Goal: Task Accomplishment & Management: Complete application form

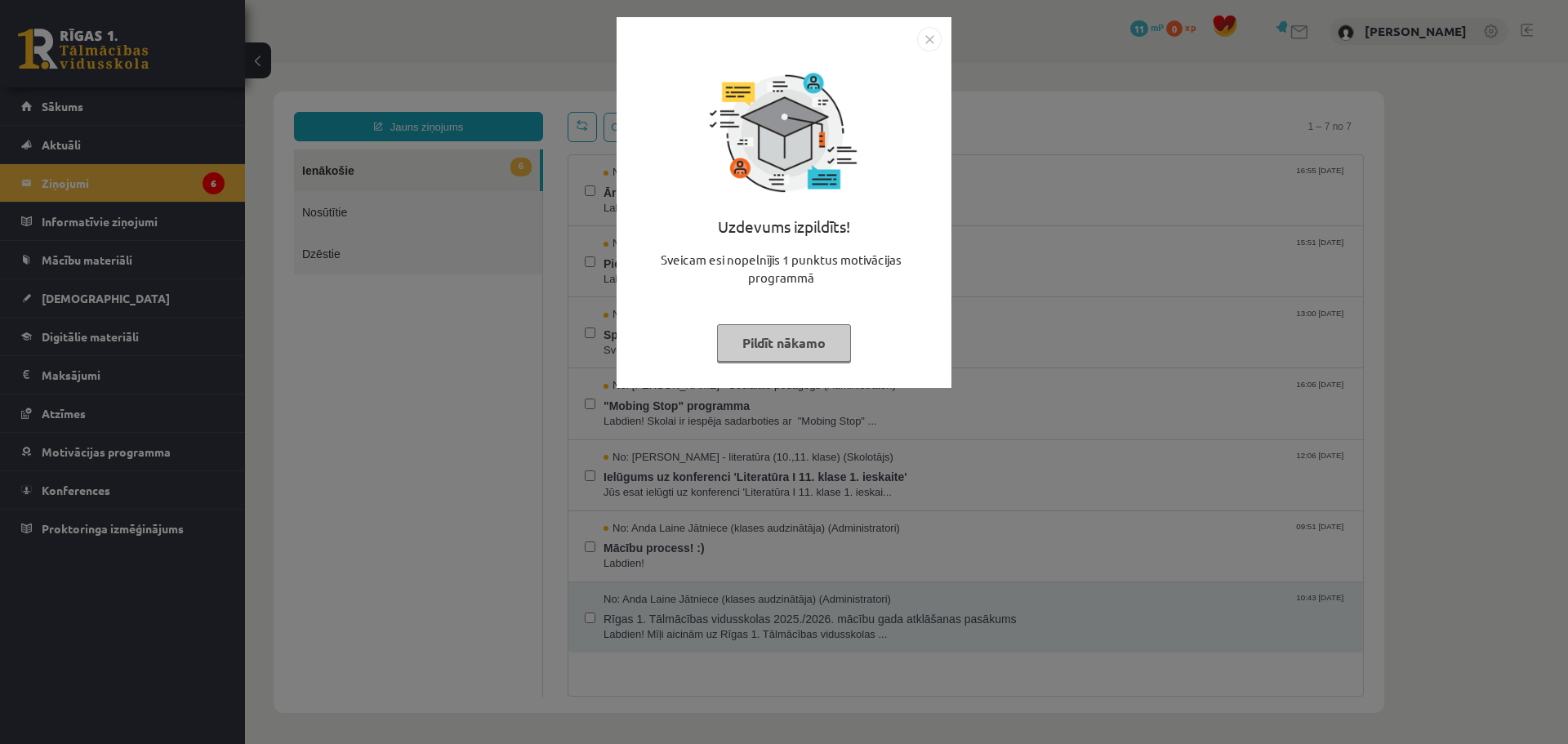
click at [789, 345] on button "Pildīt nākamo" at bounding box center [784, 343] width 134 height 37
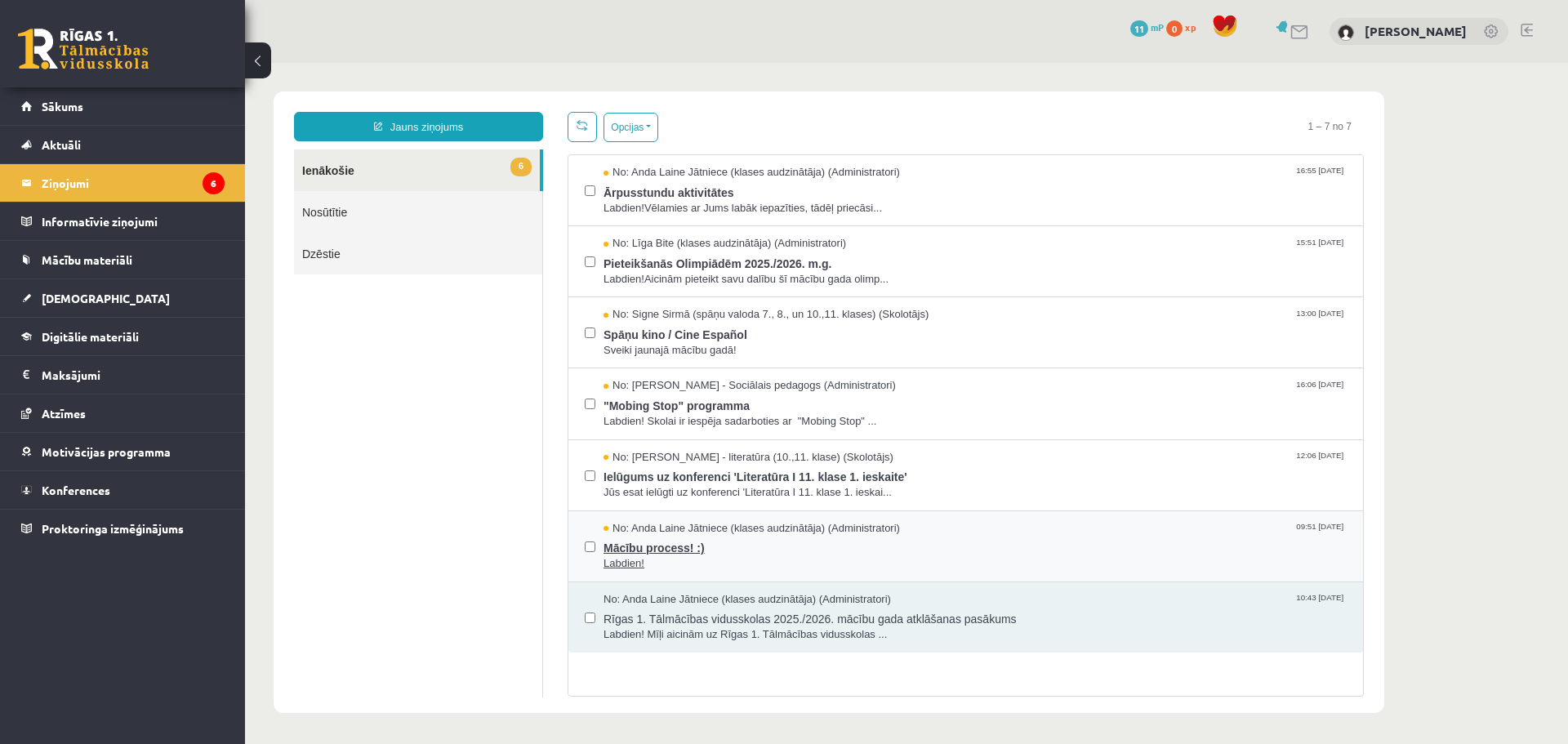
click at [716, 548] on span "Mācību process! :)" at bounding box center [975, 546] width 743 height 20
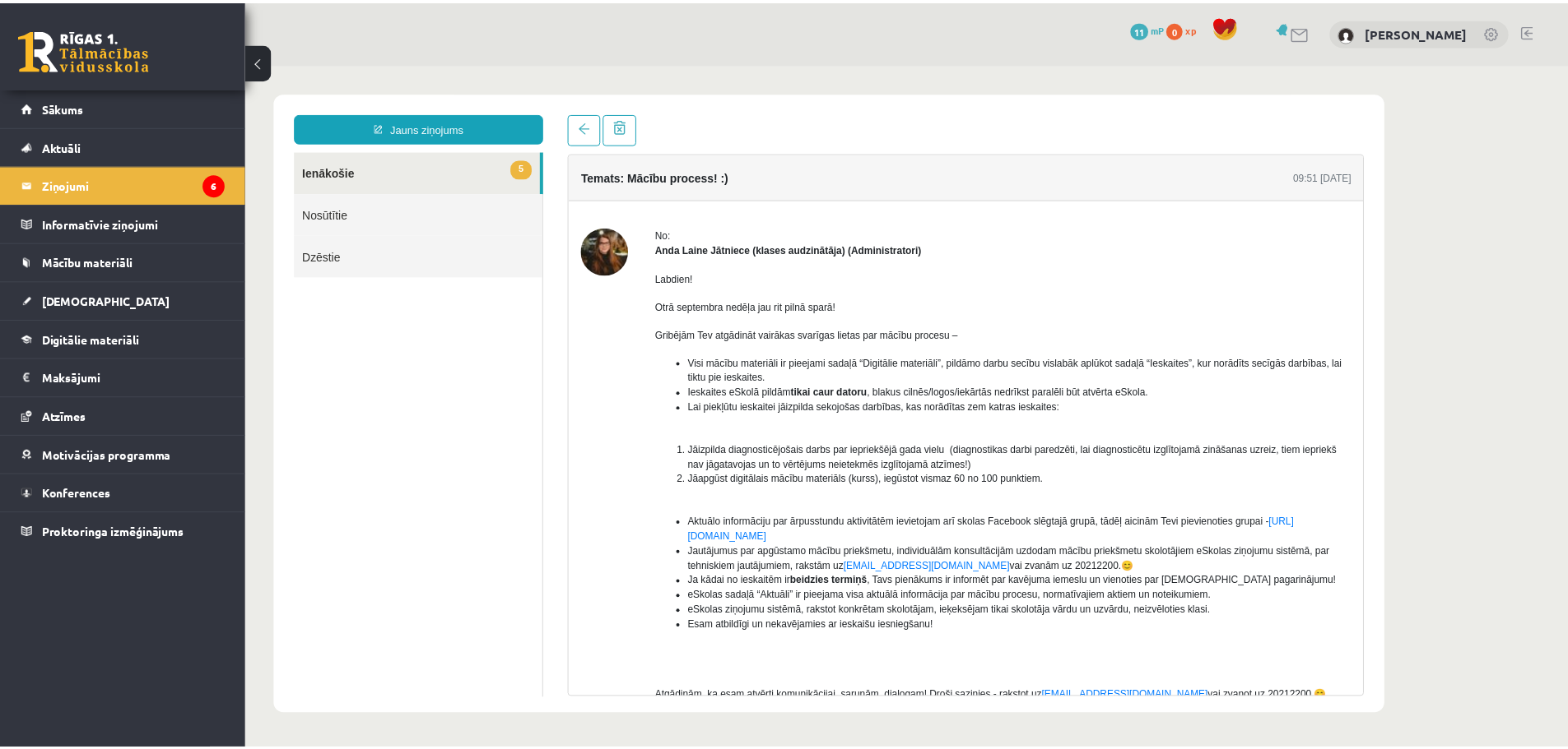
scroll to position [82, 0]
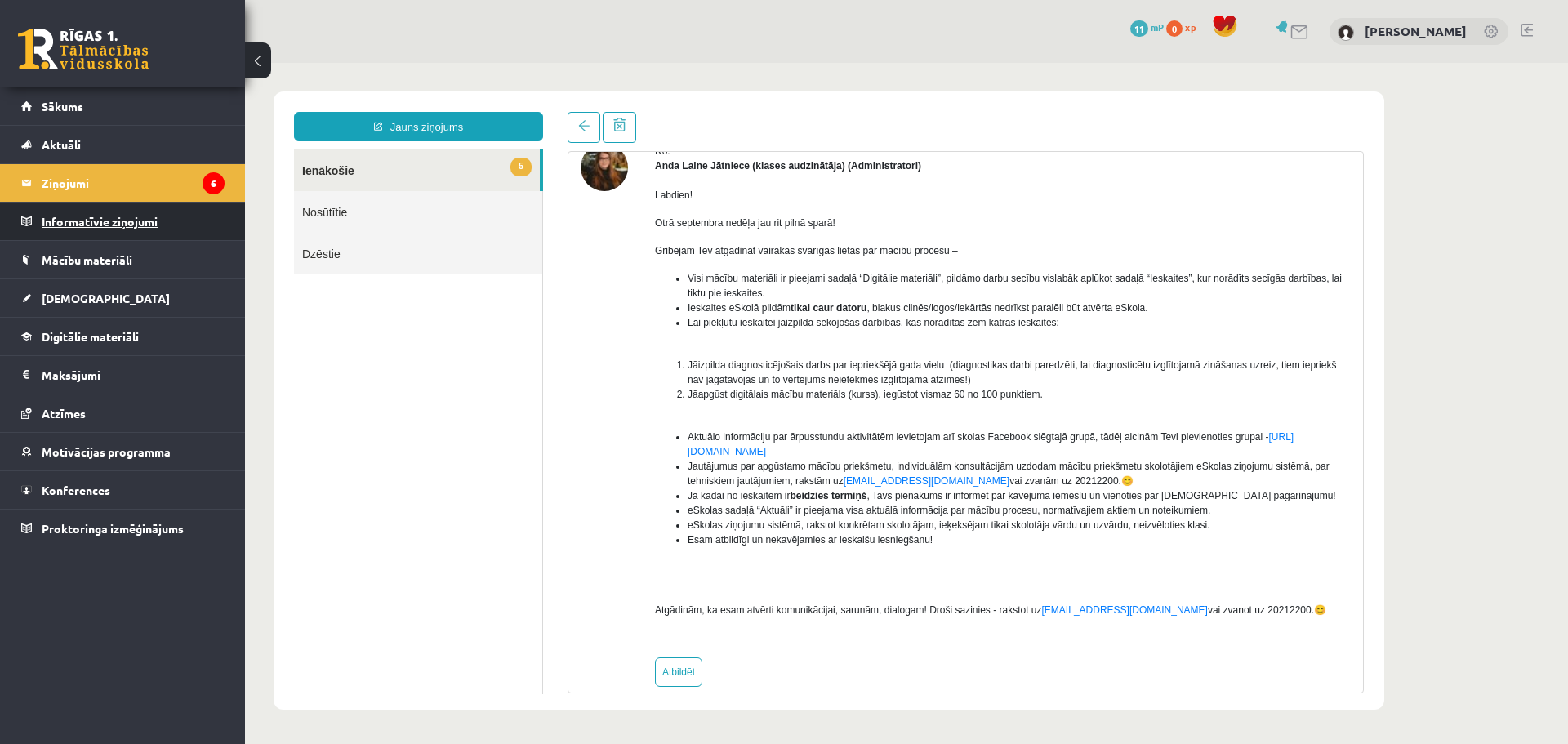
click at [54, 225] on legend "Informatīvie ziņojumi 0" at bounding box center [133, 221] width 183 height 37
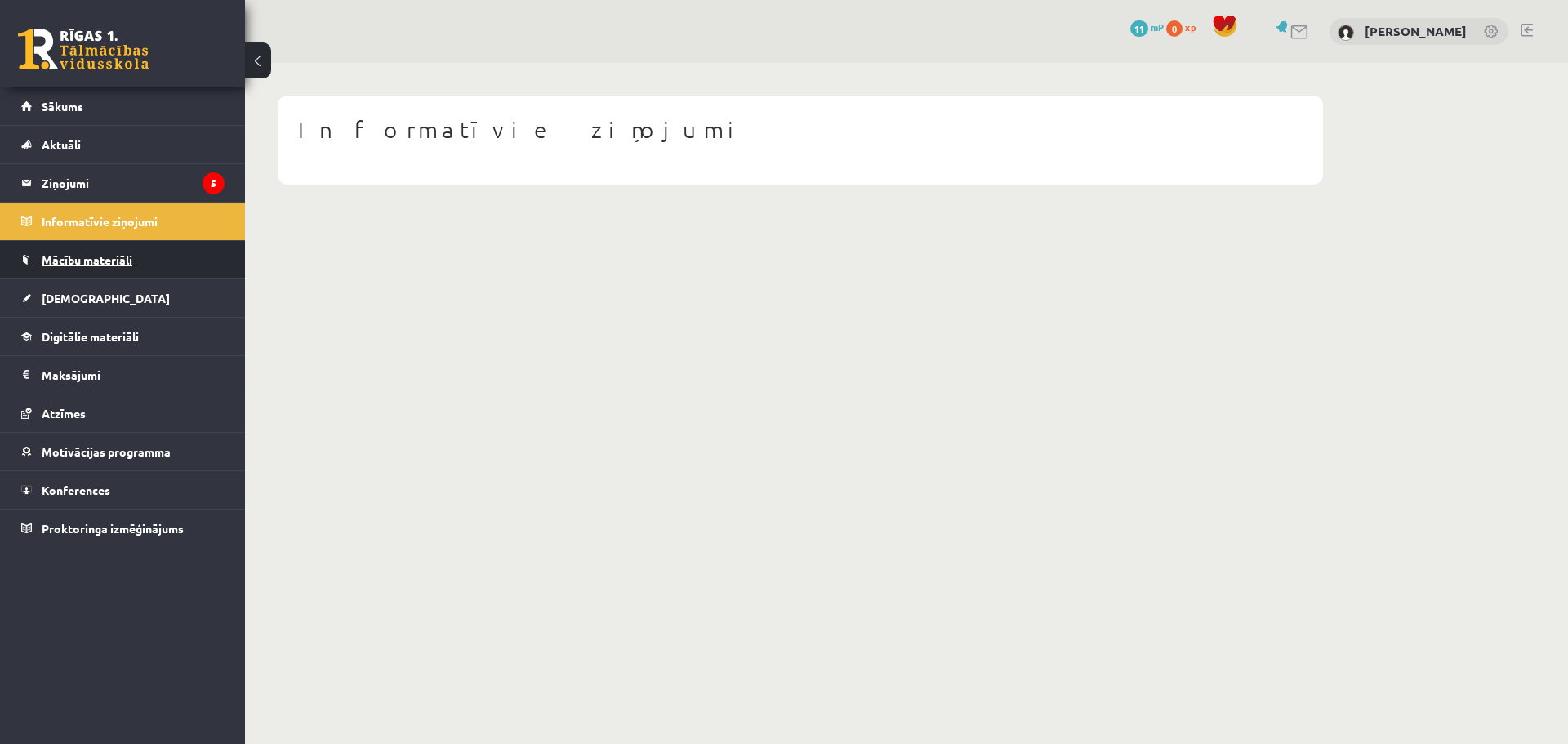
click at [115, 266] on link "Mācību materiāli" at bounding box center [123, 260] width 204 height 37
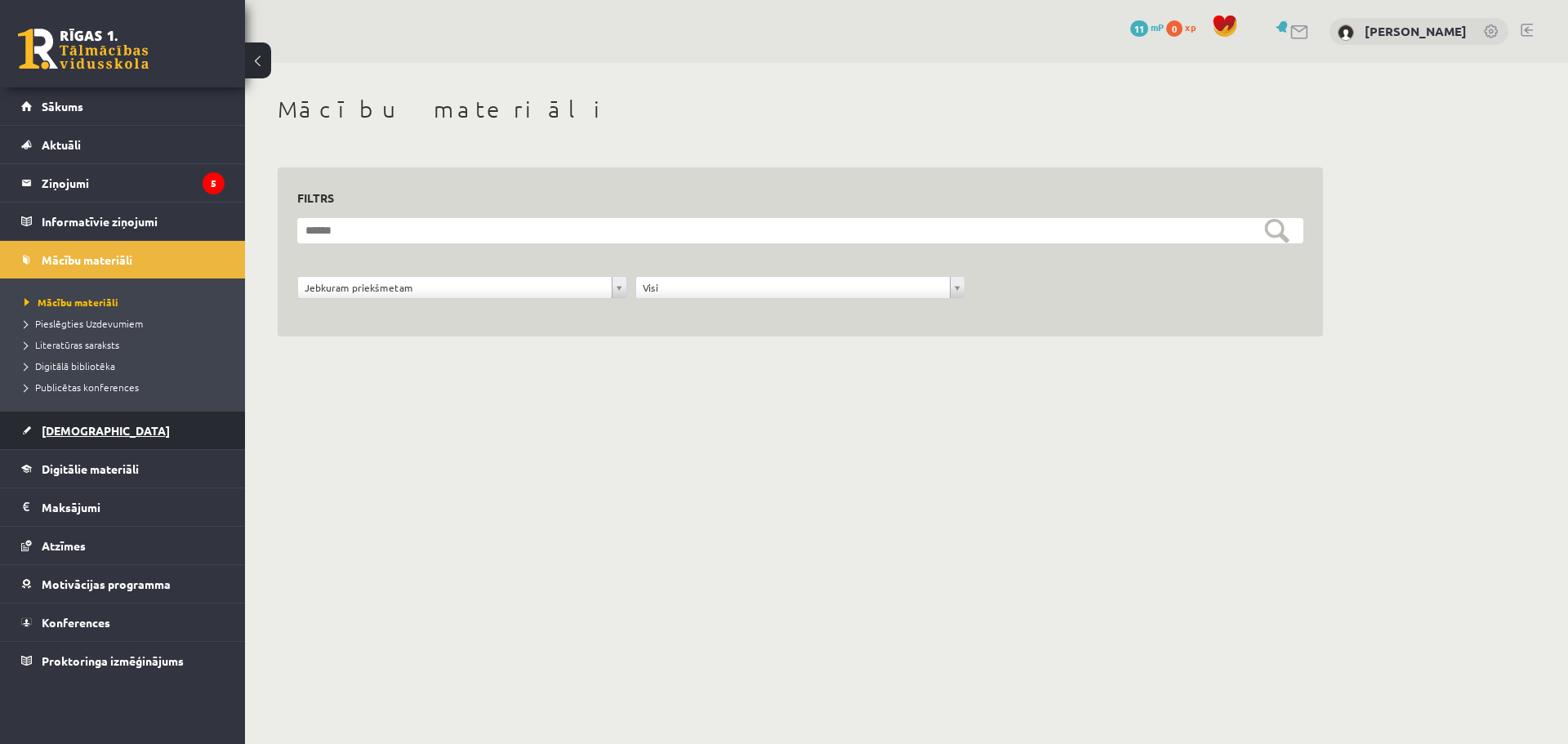
click at [60, 432] on span "[DEMOGRAPHIC_DATA]" at bounding box center [105, 430] width 128 height 14
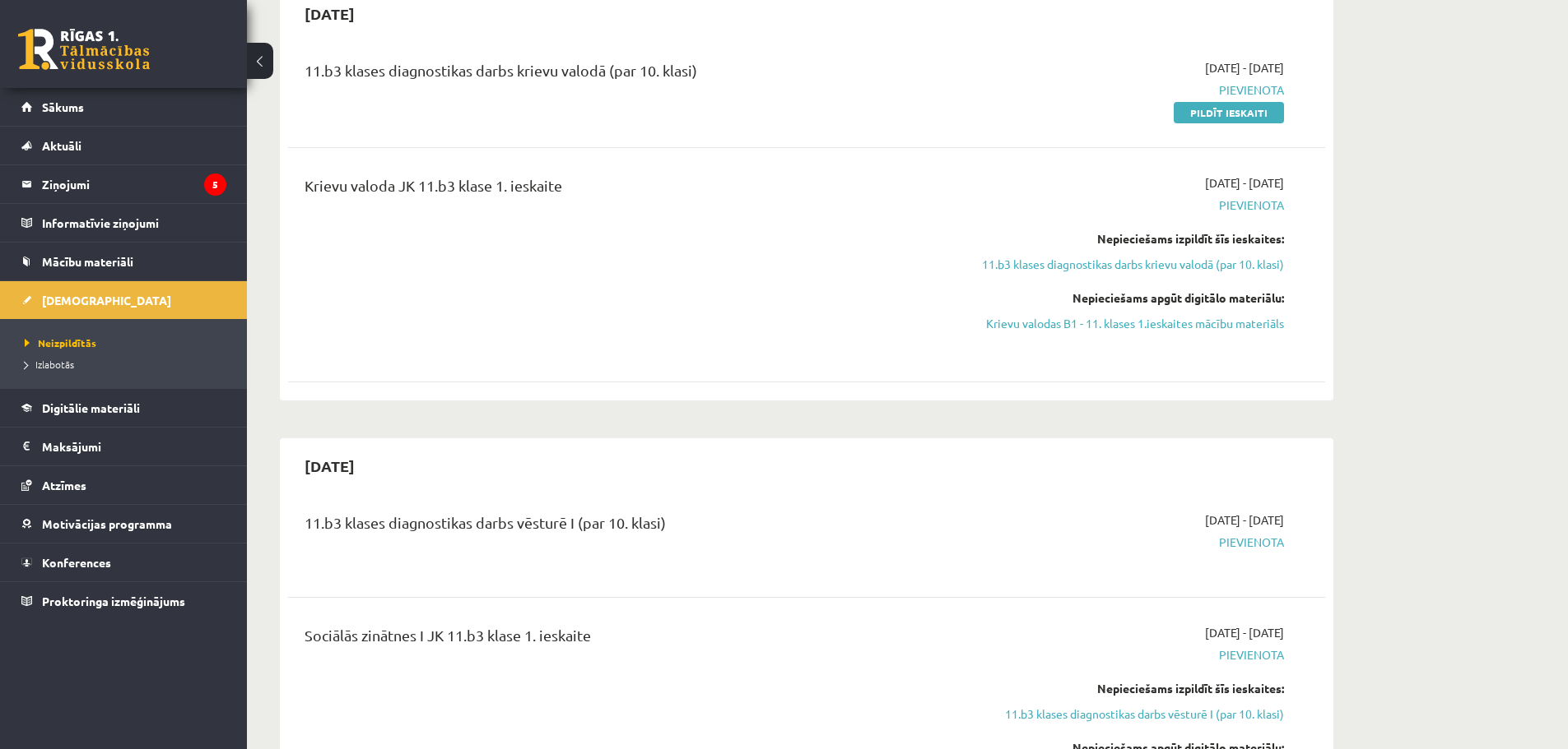
scroll to position [82, 0]
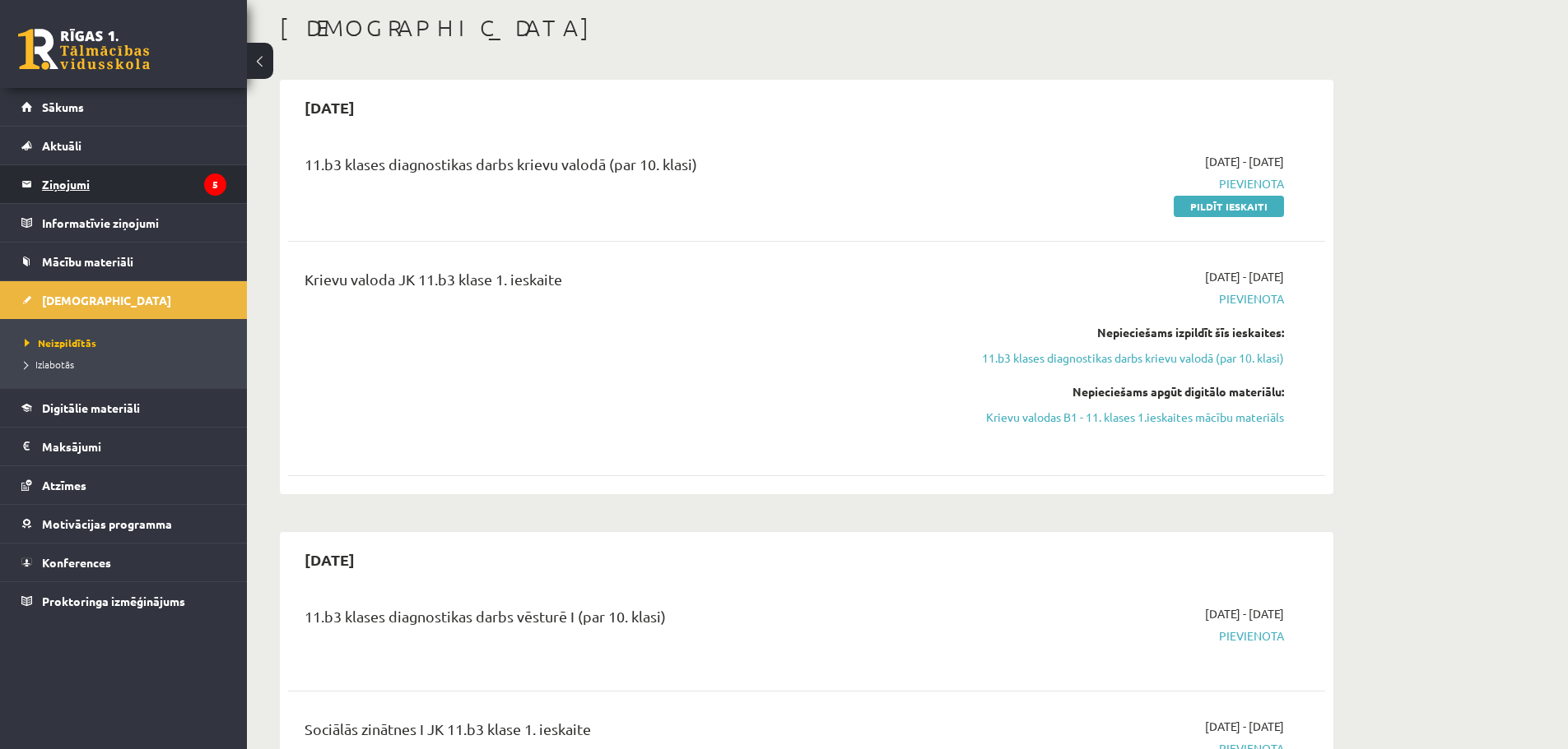
click at [98, 184] on legend "Ziņojumi 5" at bounding box center [134, 184] width 185 height 38
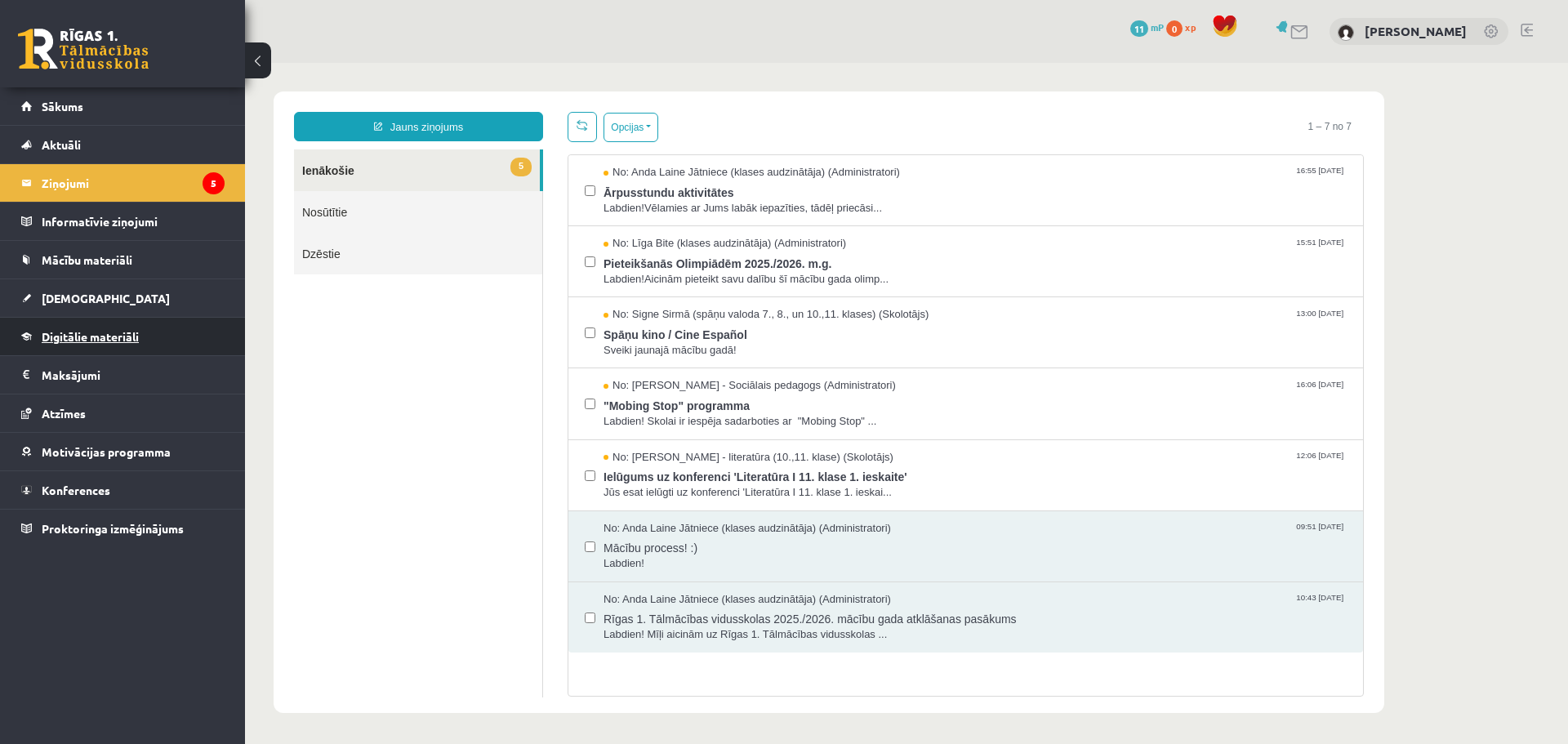
click at [120, 339] on span "Digitālie materiāli" at bounding box center [90, 336] width 98 height 14
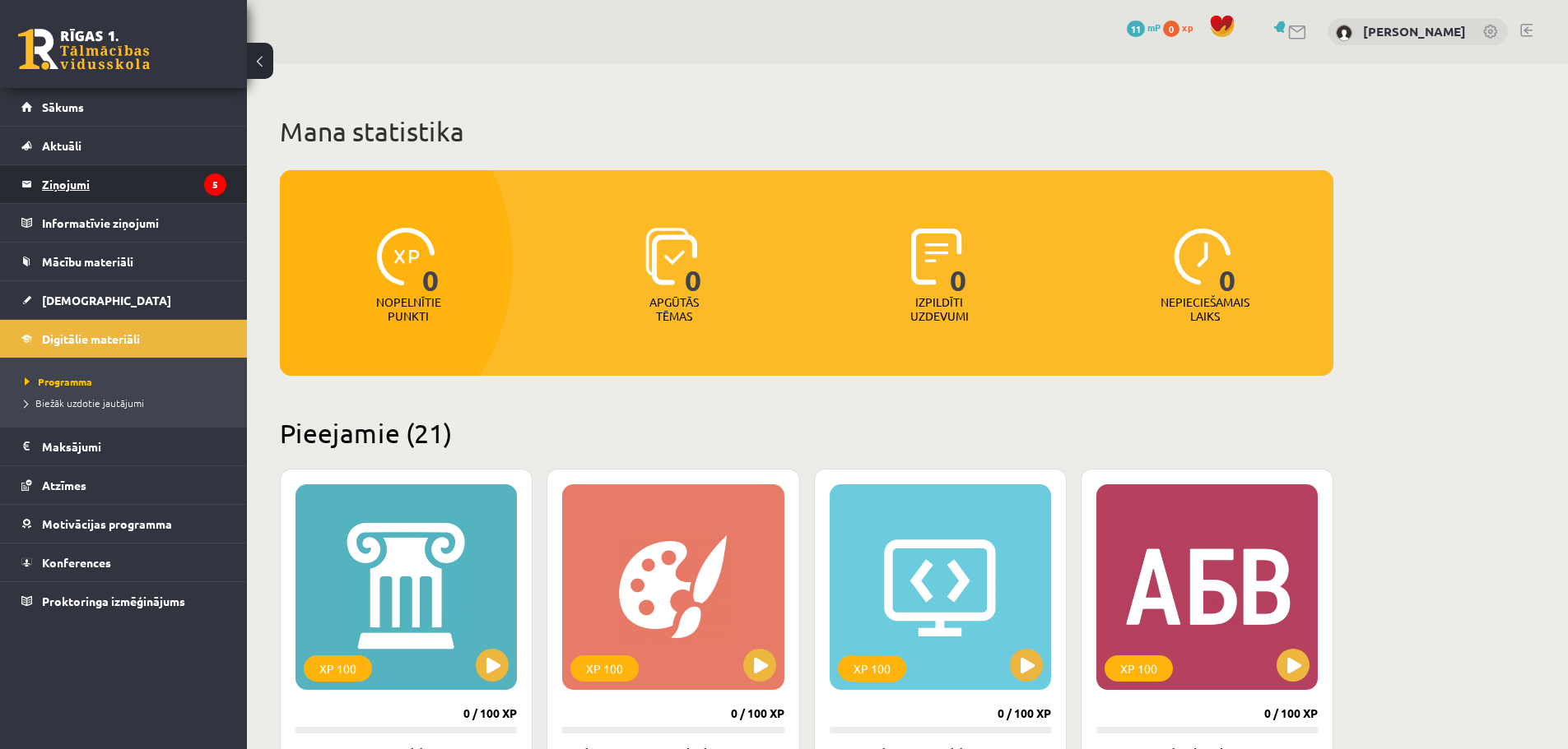
click at [166, 184] on legend "Ziņojumi 5" at bounding box center [134, 184] width 185 height 38
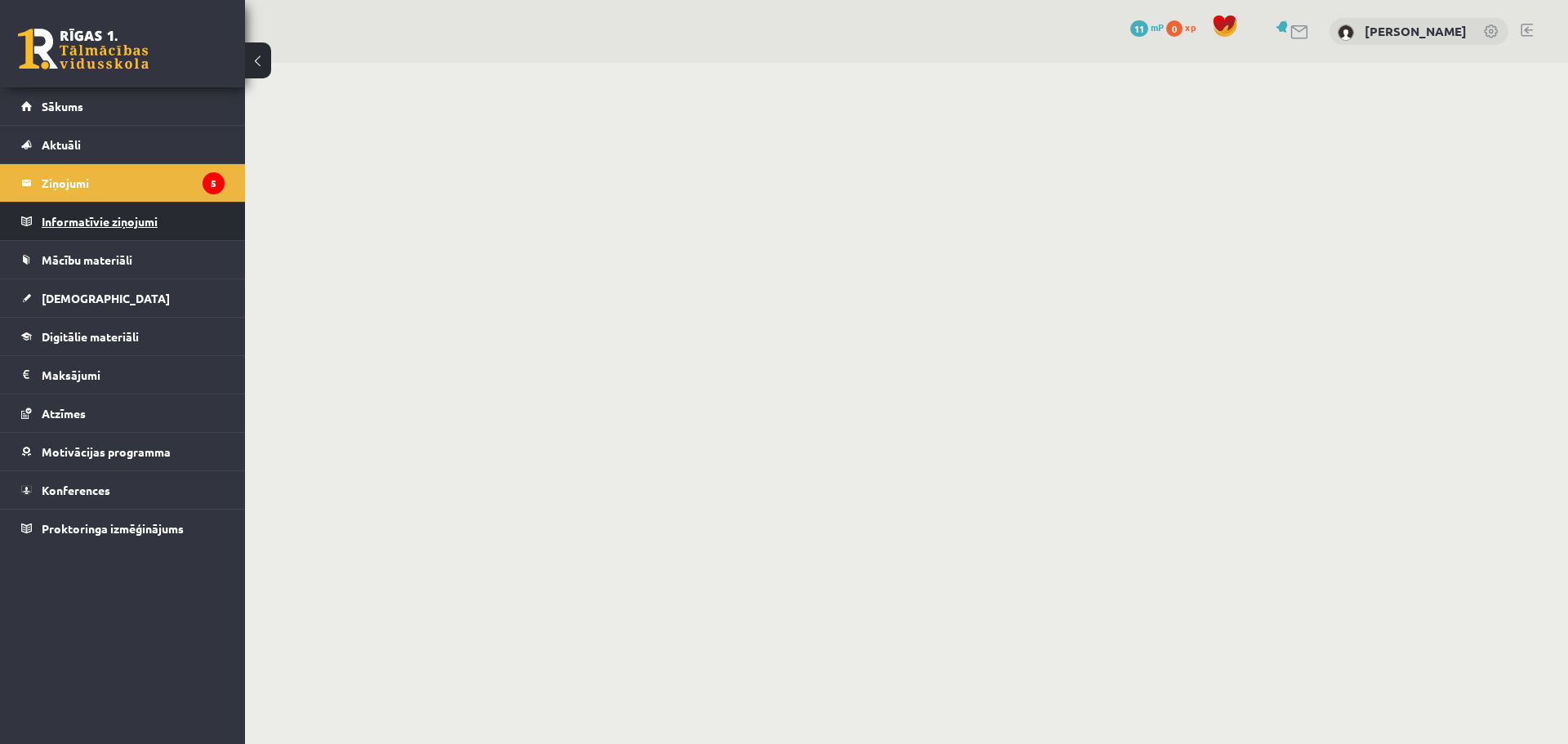
click at [155, 221] on legend "Informatīvie ziņojumi 0" at bounding box center [133, 221] width 183 height 37
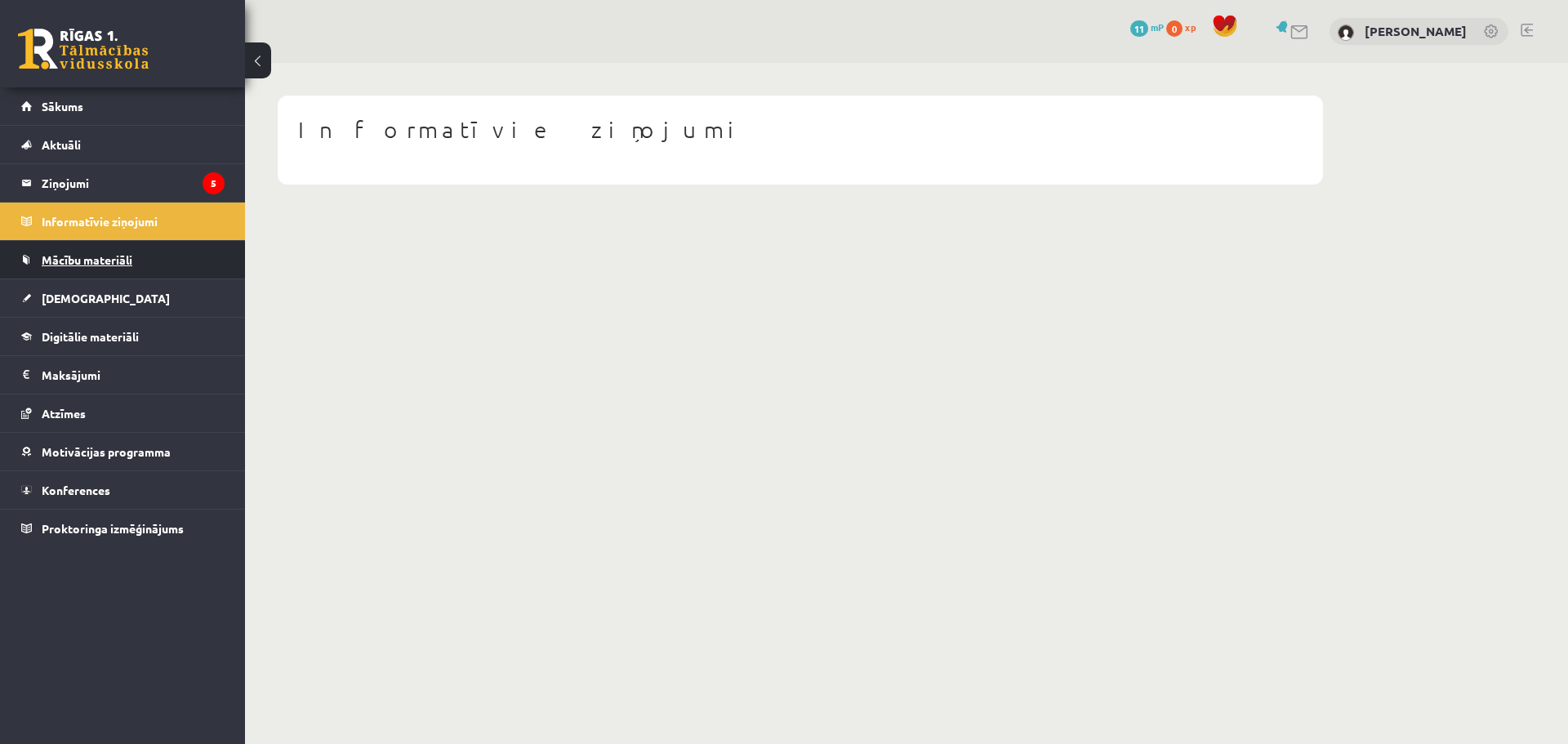
click at [96, 260] on span "Mācību materiāli" at bounding box center [86, 260] width 91 height 14
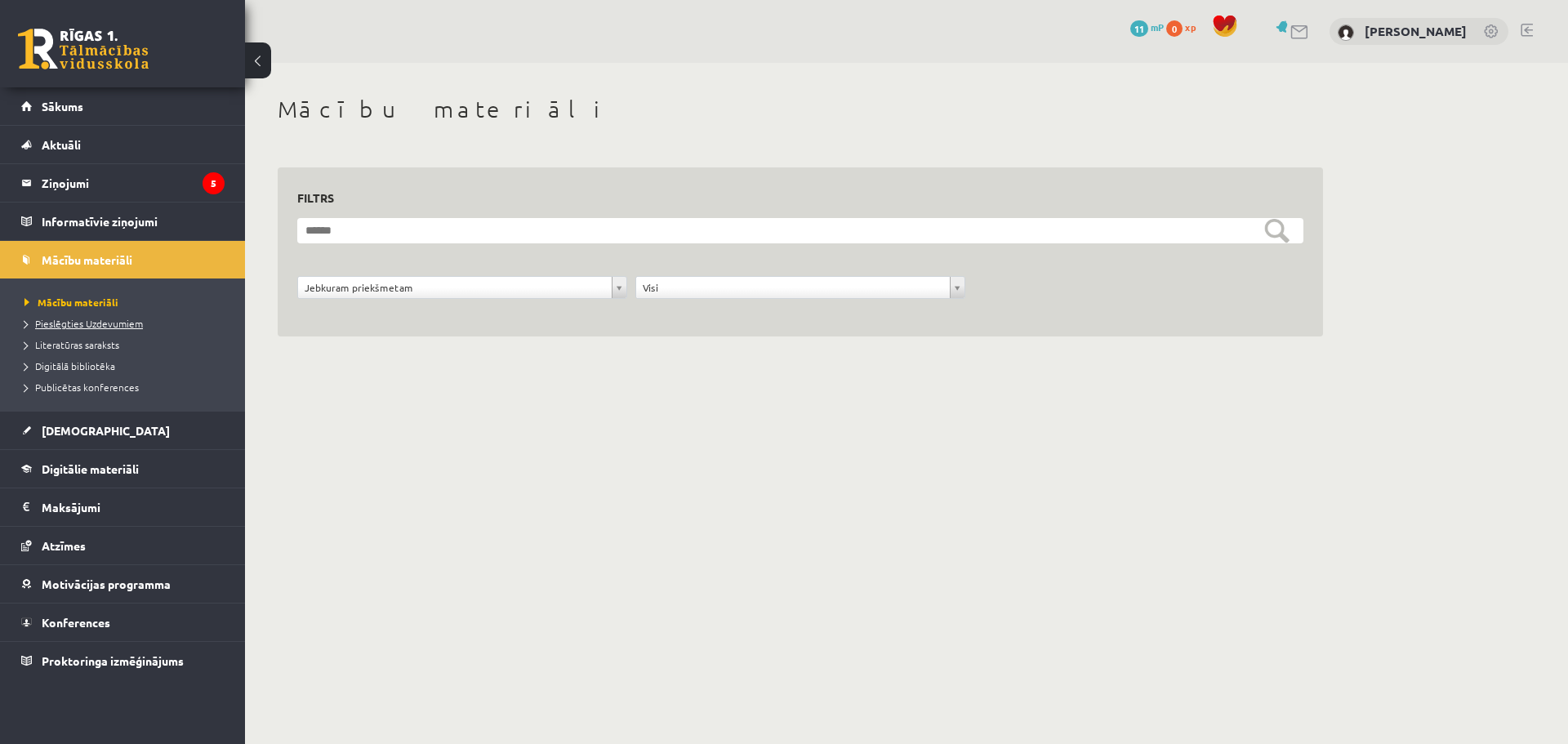
click at [99, 327] on span "Pieslēgties Uzdevumiem" at bounding box center [84, 323] width 119 height 13
click at [98, 223] on legend "Informatīvie ziņojumi 0" at bounding box center [133, 221] width 183 height 37
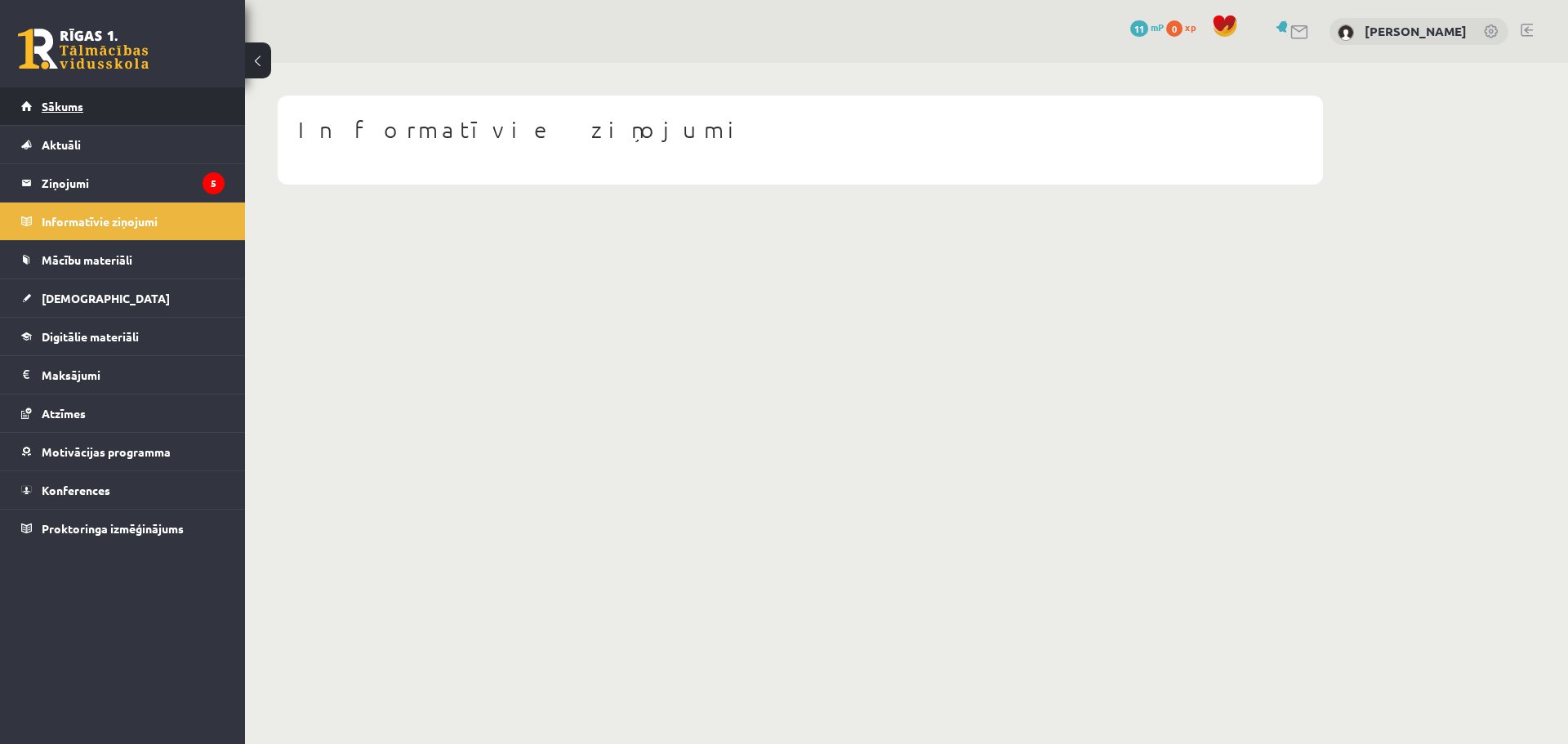
click at [98, 104] on link "Sākums" at bounding box center [123, 106] width 204 height 37
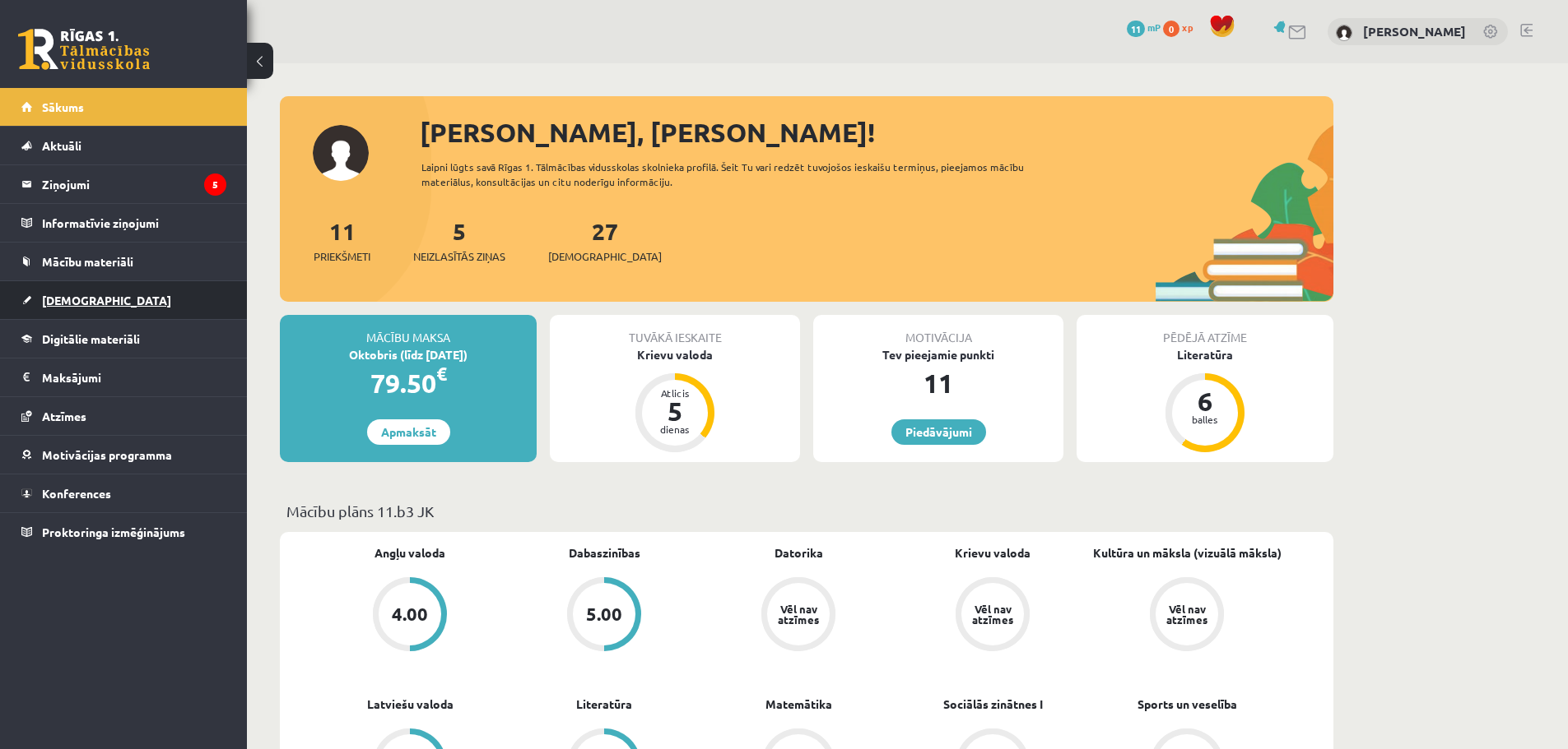
click at [121, 301] on link "[DEMOGRAPHIC_DATA]" at bounding box center [124, 300] width 205 height 38
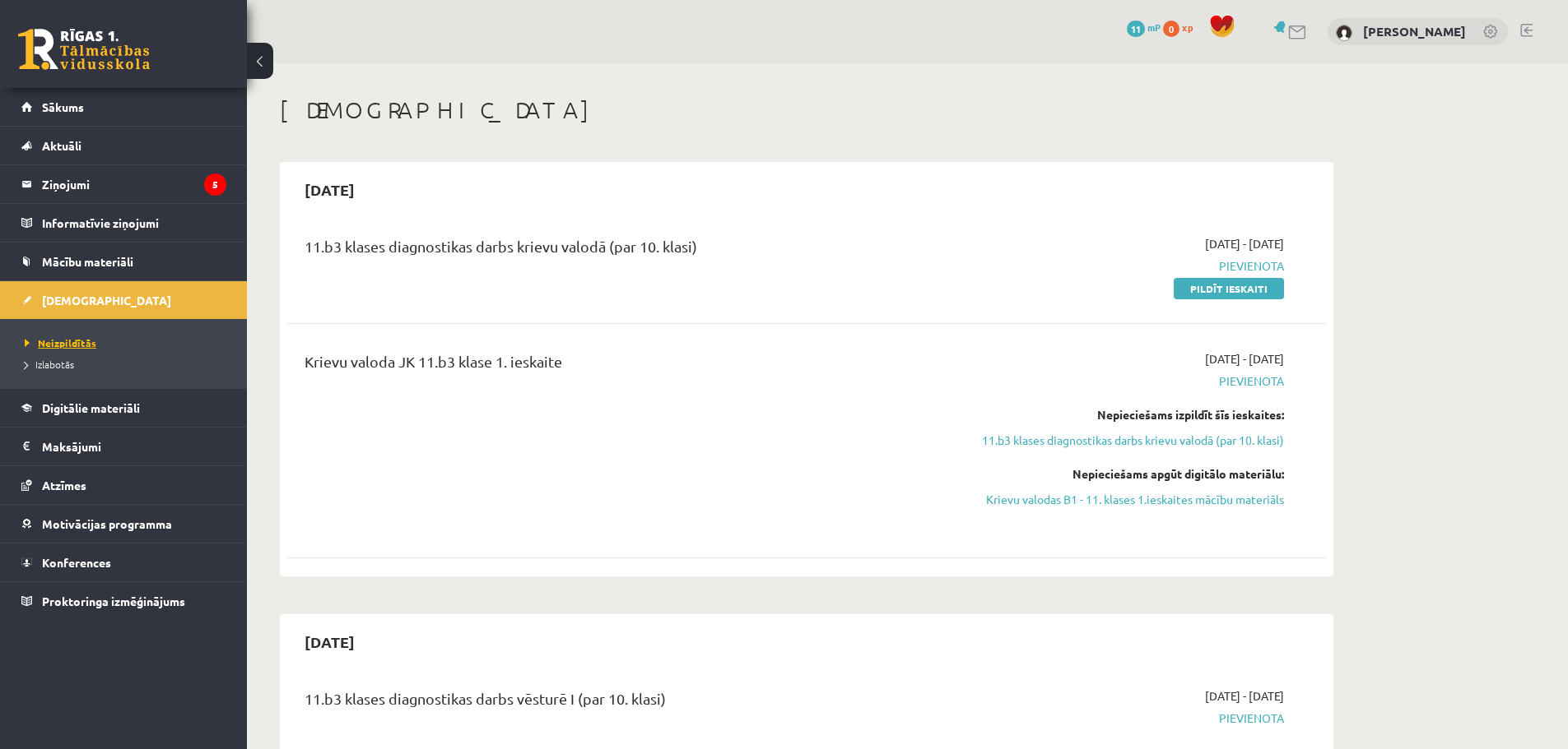
click at [61, 337] on span "Neizpildītās" at bounding box center [61, 342] width 72 height 13
click at [1251, 290] on link "Pildīt ieskaiti" at bounding box center [1228, 289] width 110 height 21
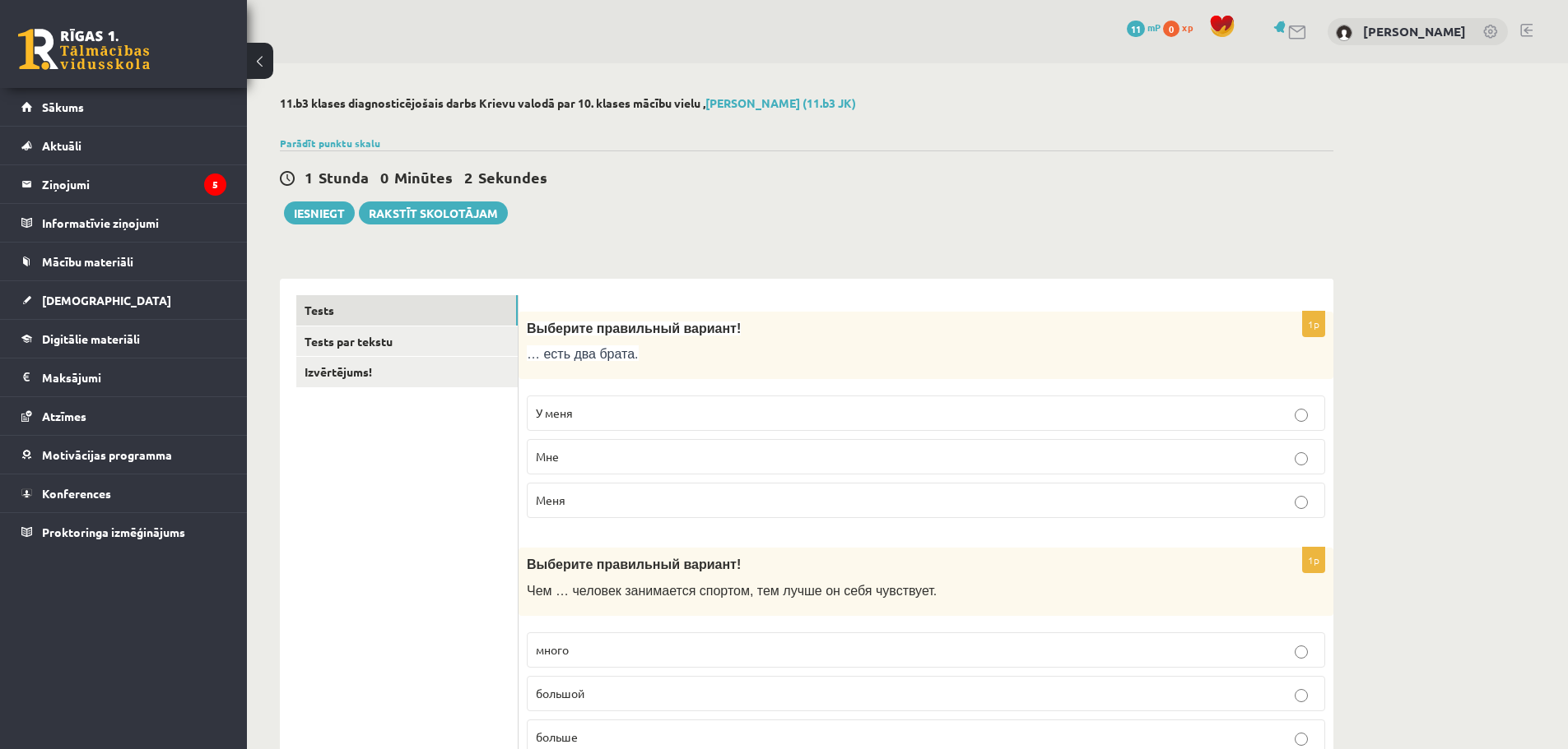
click at [563, 415] on span "У меня" at bounding box center [554, 413] width 37 height 15
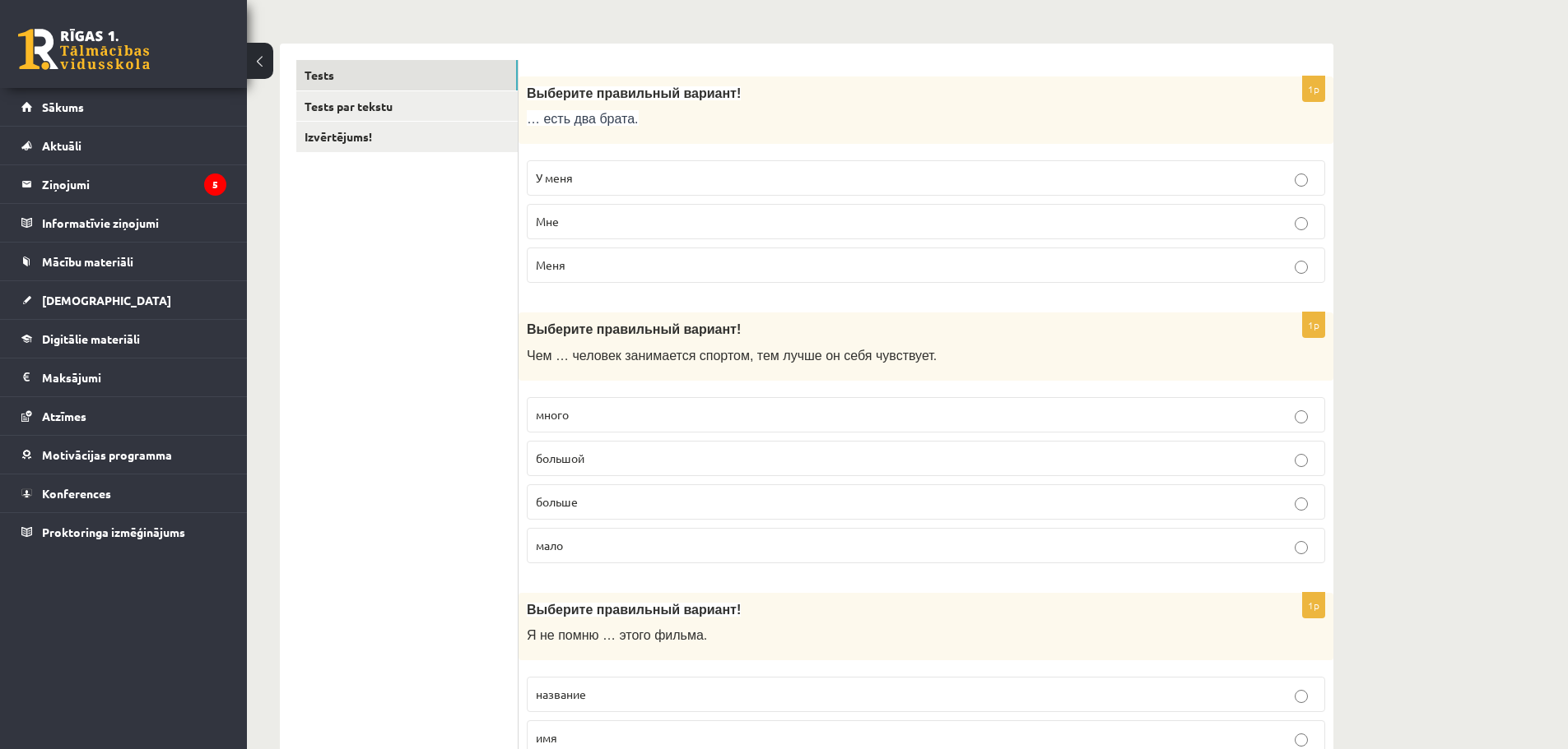
scroll to position [247, 0]
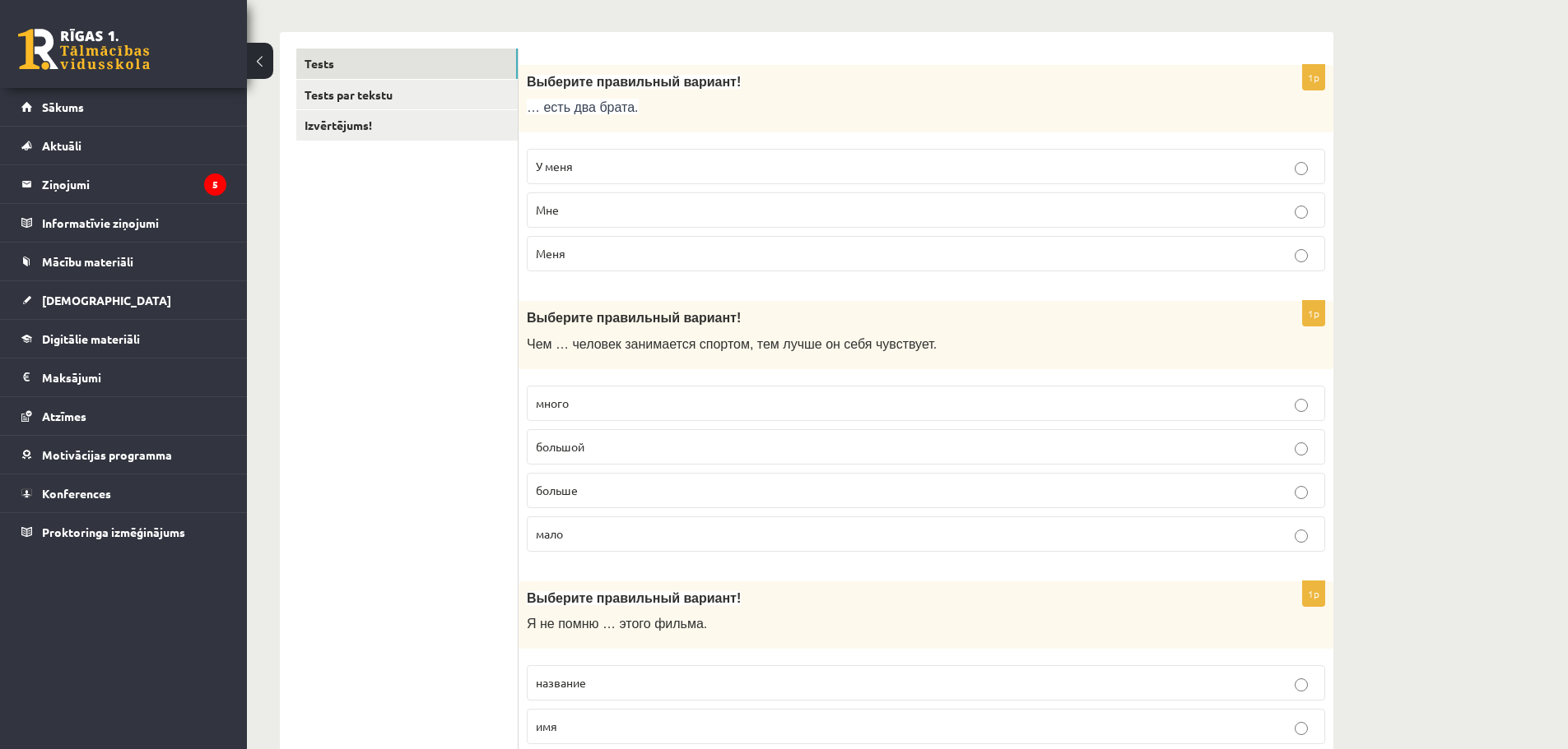
click at [611, 494] on p "больше" at bounding box center [925, 490] width 780 height 17
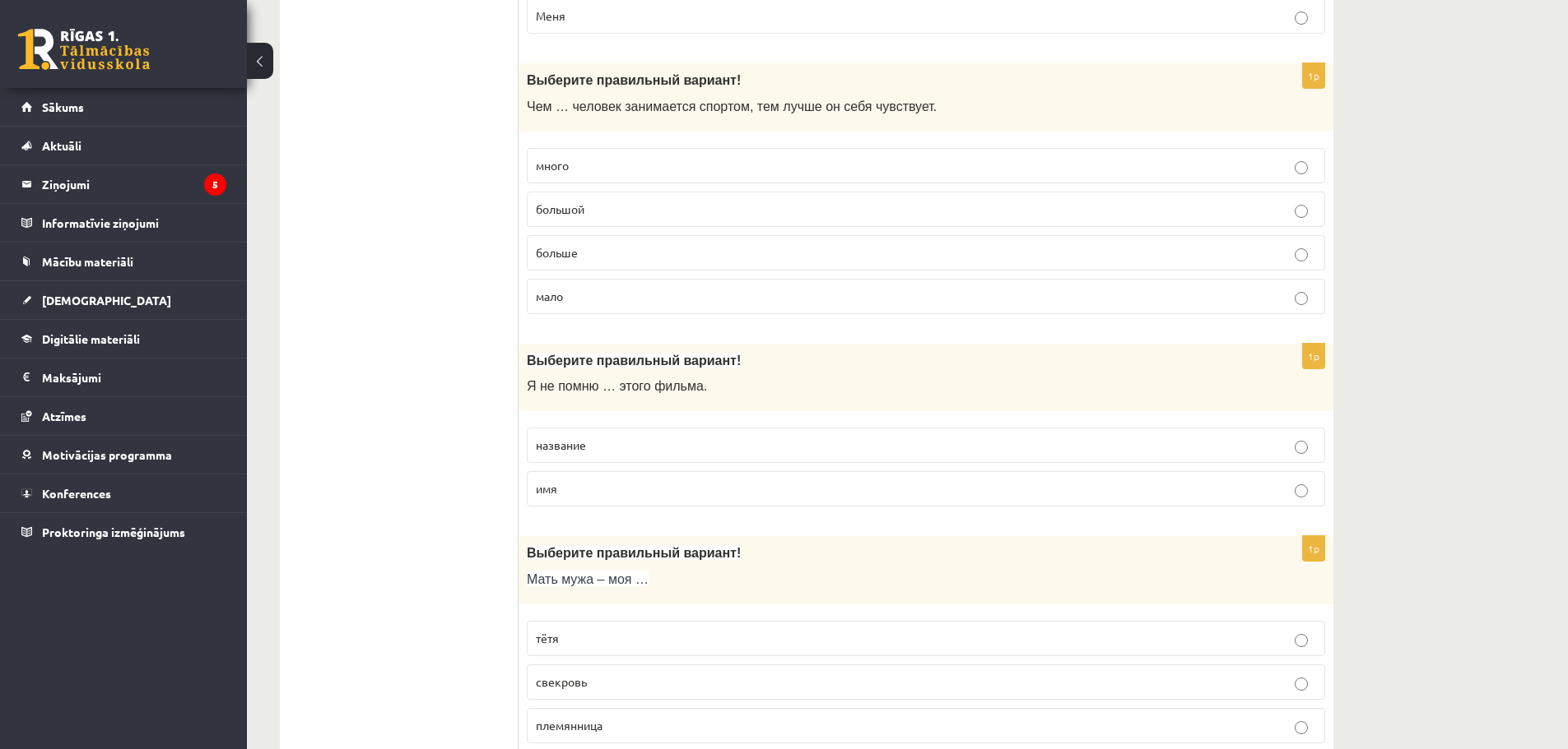
scroll to position [494, 0]
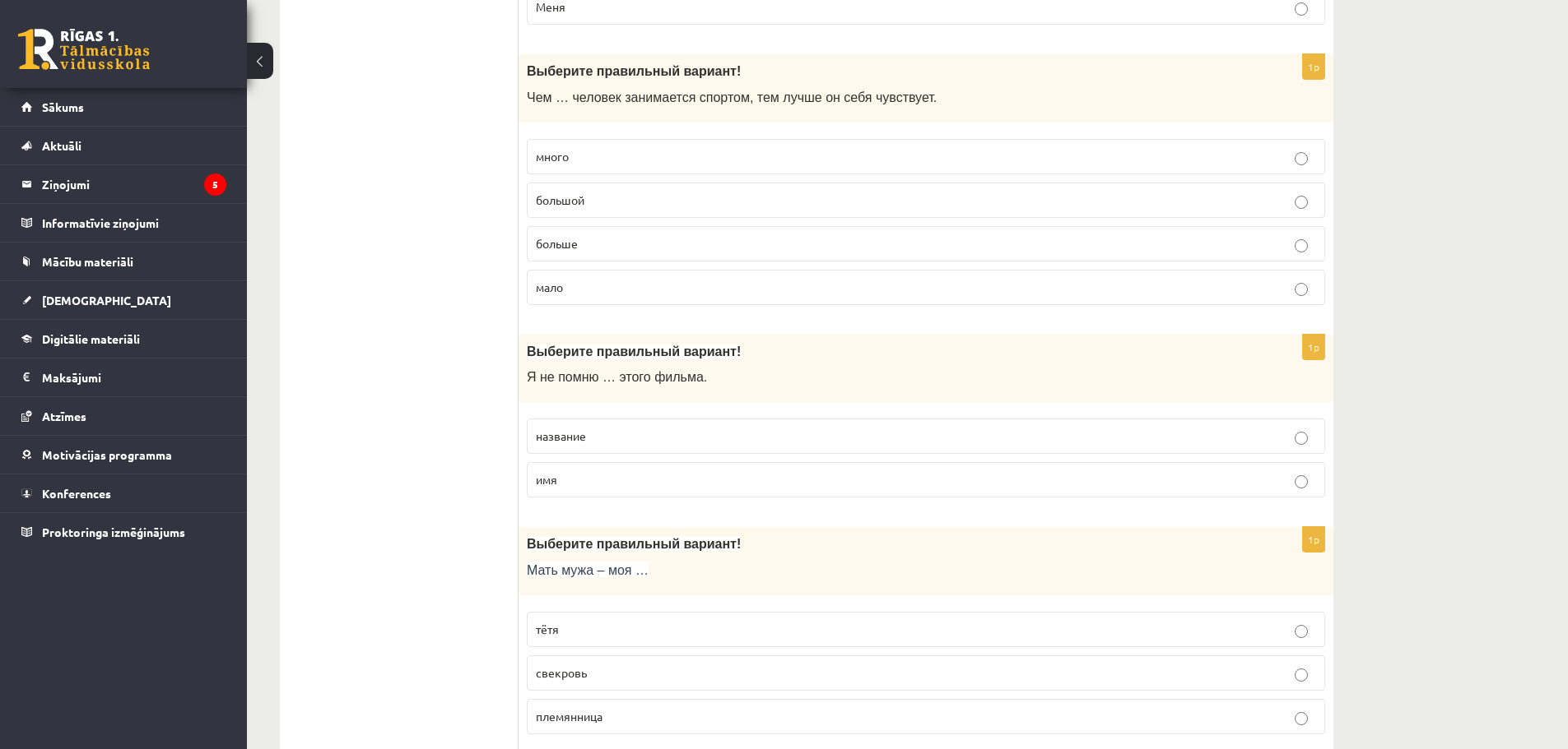
click at [607, 445] on p "название" at bounding box center [925, 436] width 780 height 17
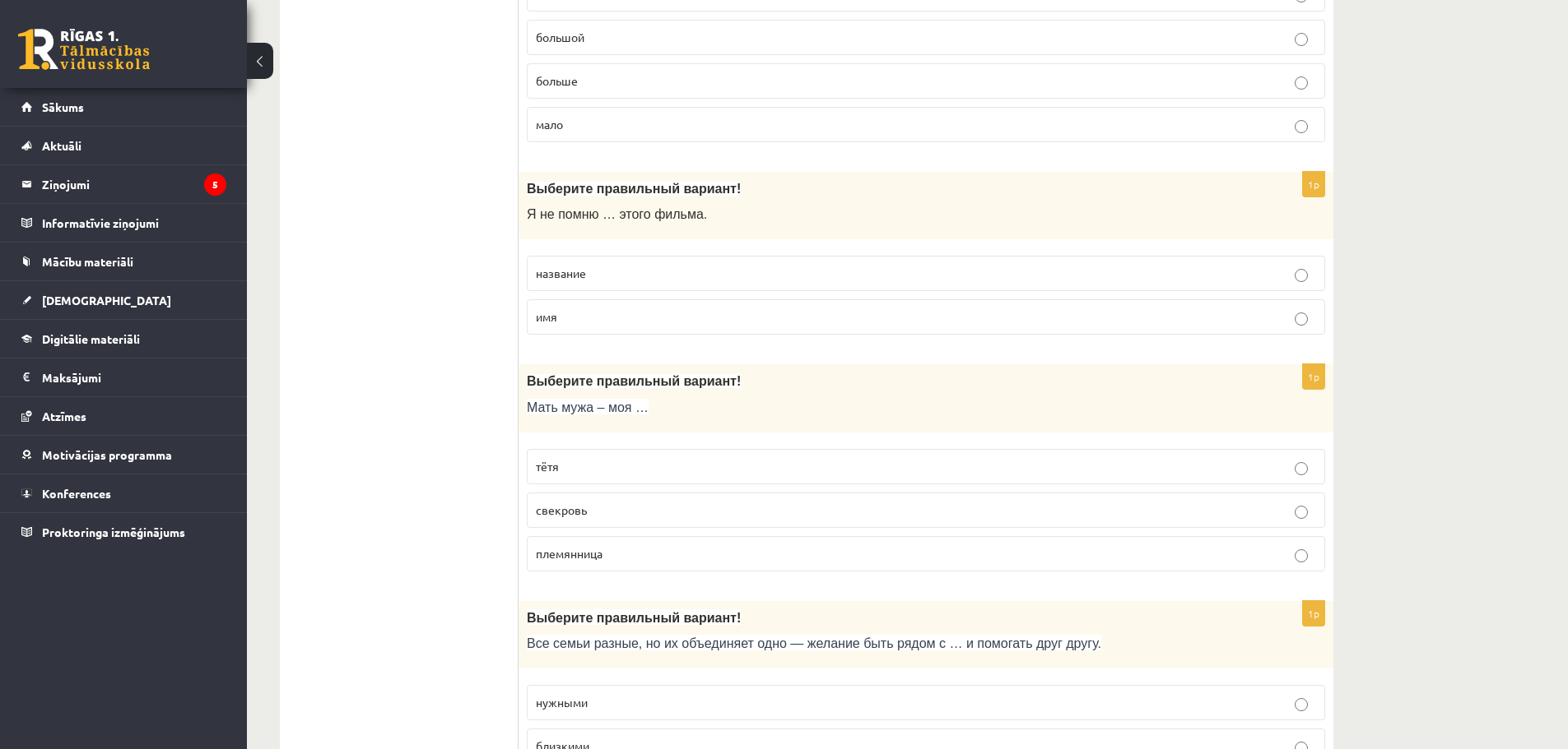
scroll to position [658, 0]
click at [602, 517] on p "свекровь" at bounding box center [925, 509] width 780 height 17
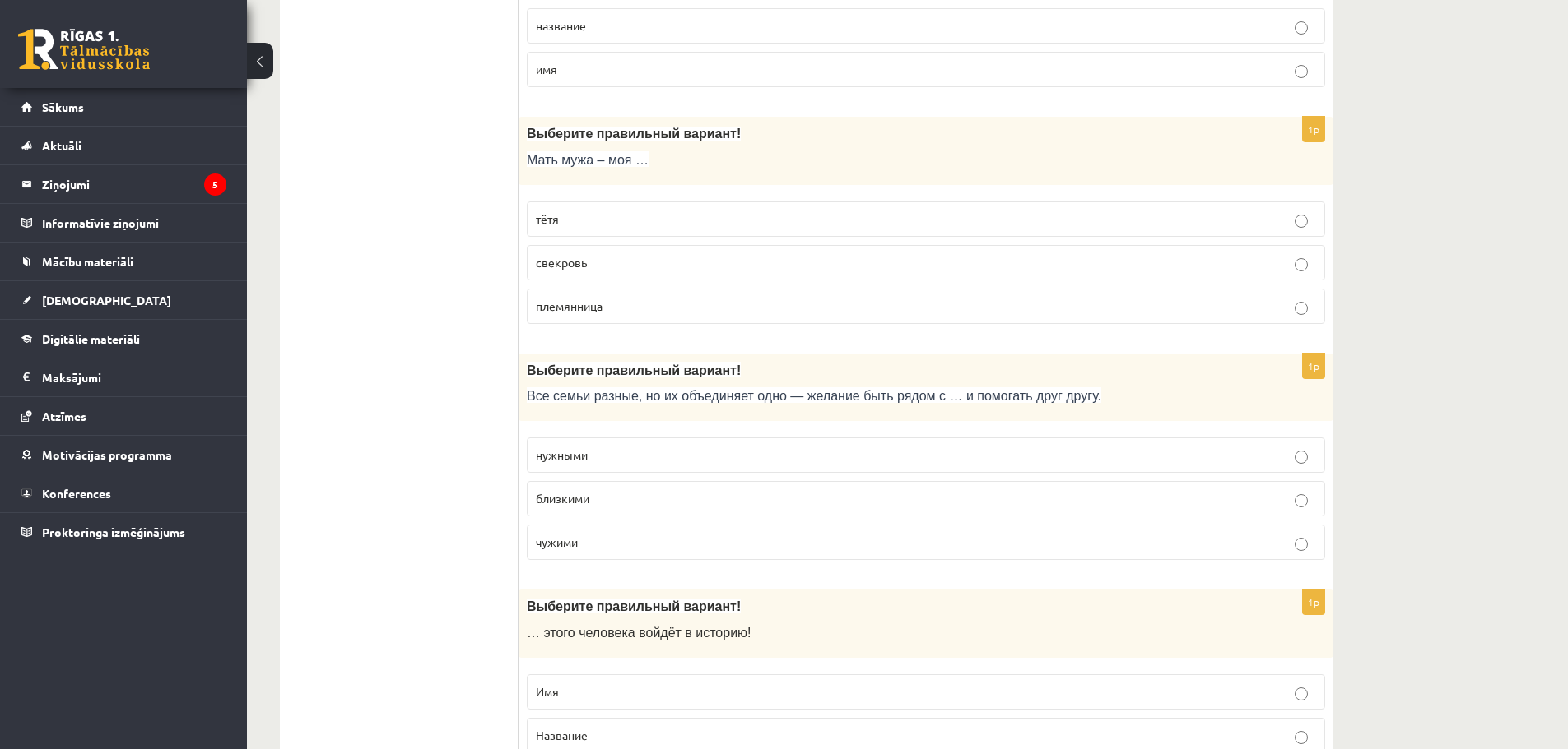
scroll to position [904, 0]
click at [557, 503] on span "близкими" at bounding box center [562, 497] width 54 height 15
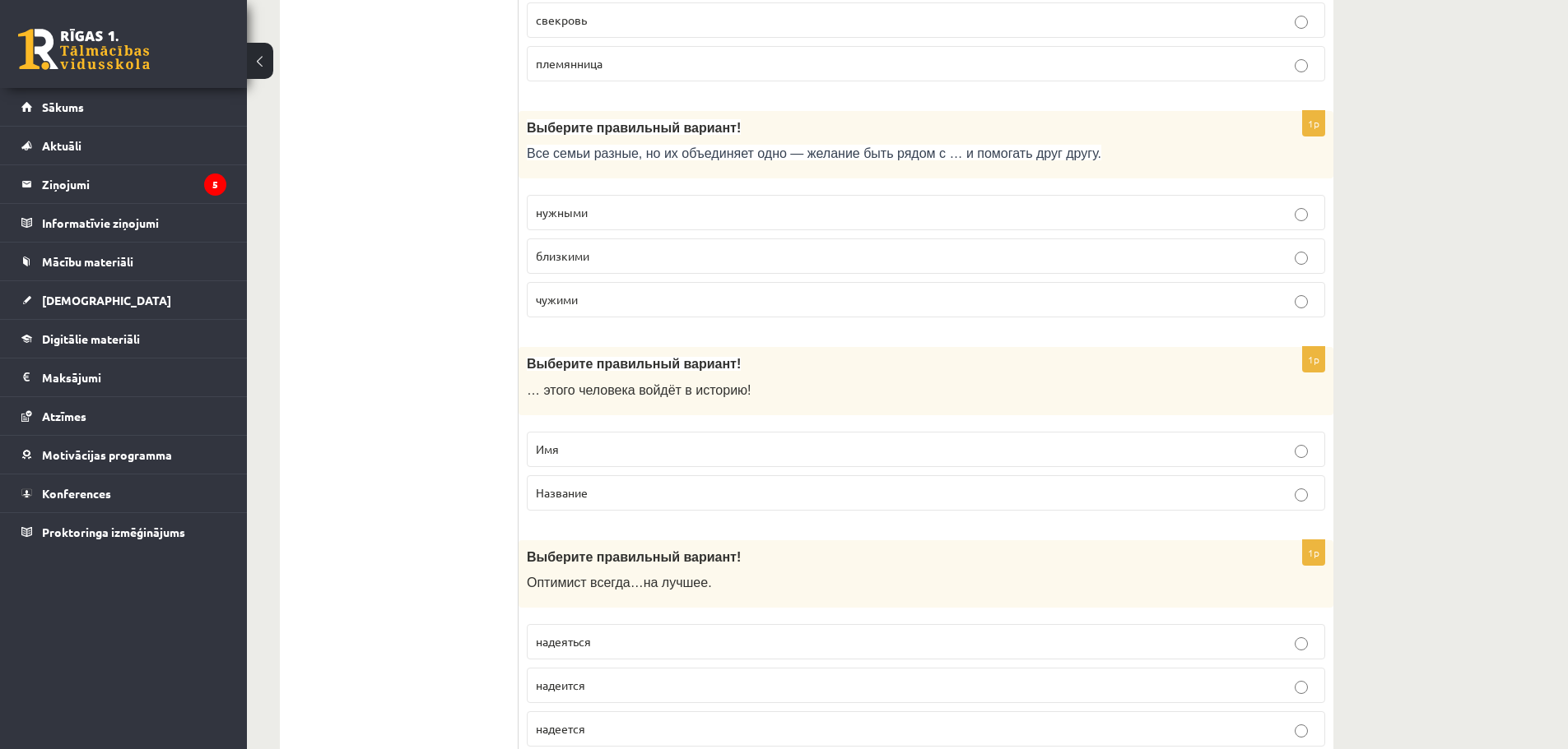
scroll to position [1151, 0]
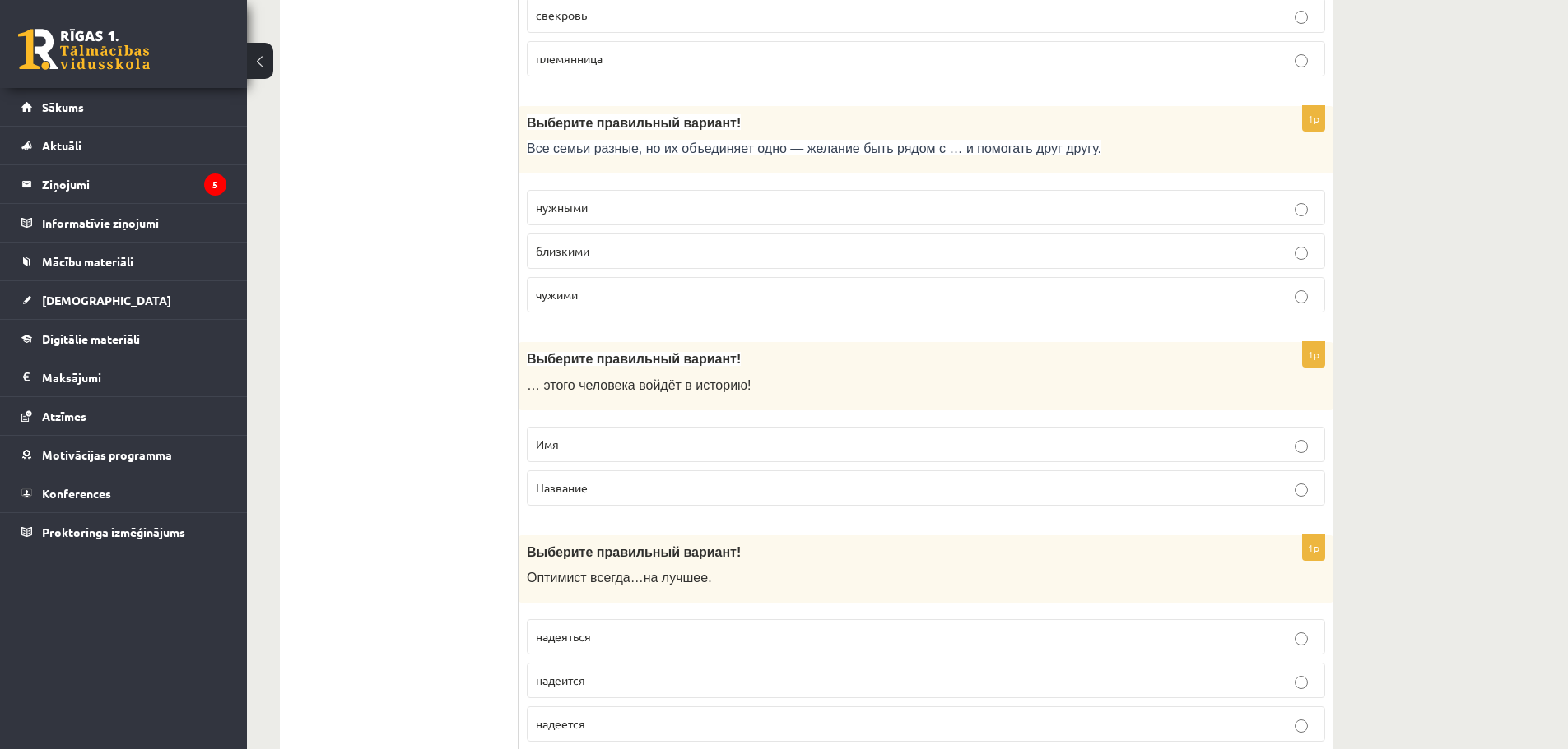
click at [580, 448] on p "Имя" at bounding box center [925, 444] width 780 height 17
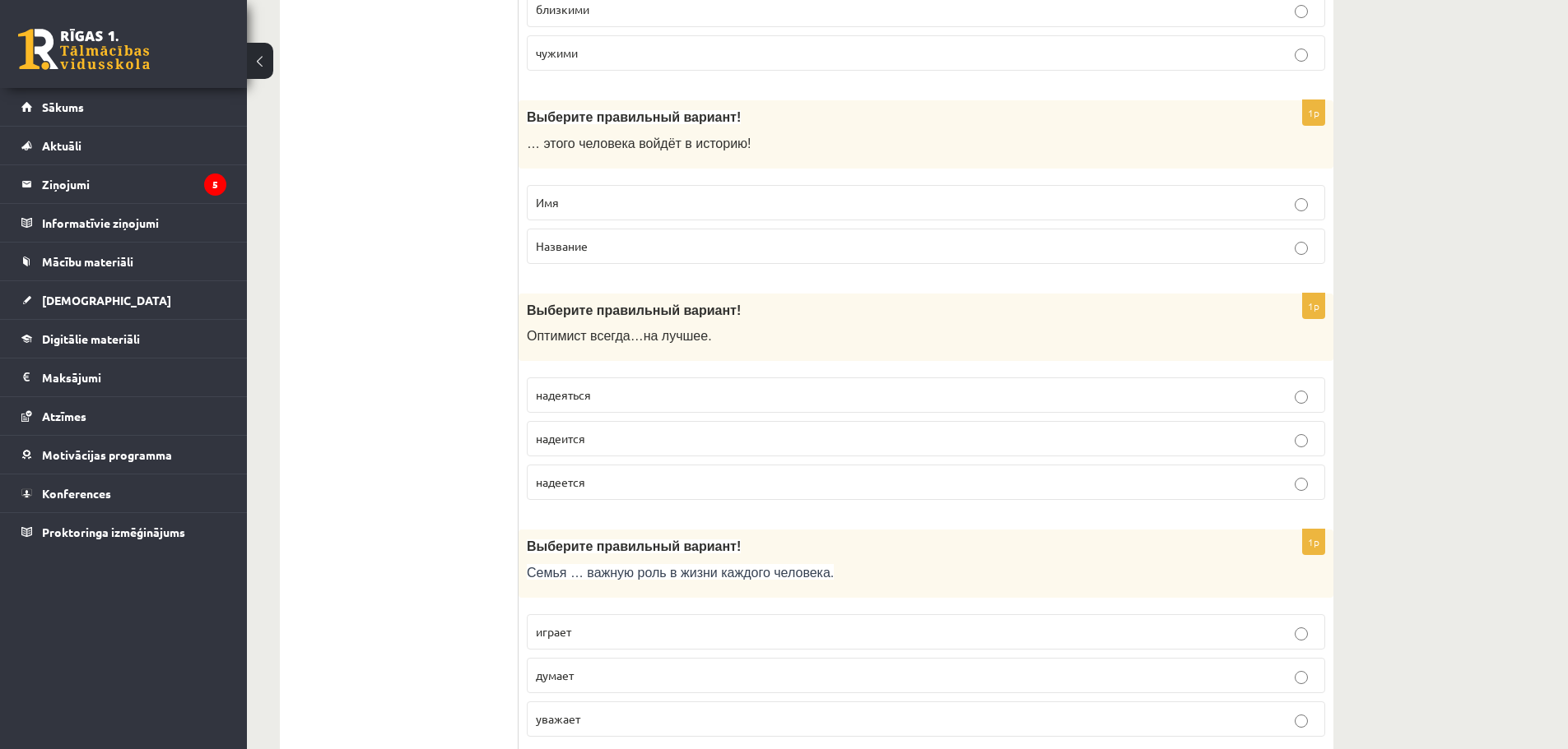
scroll to position [1398, 0]
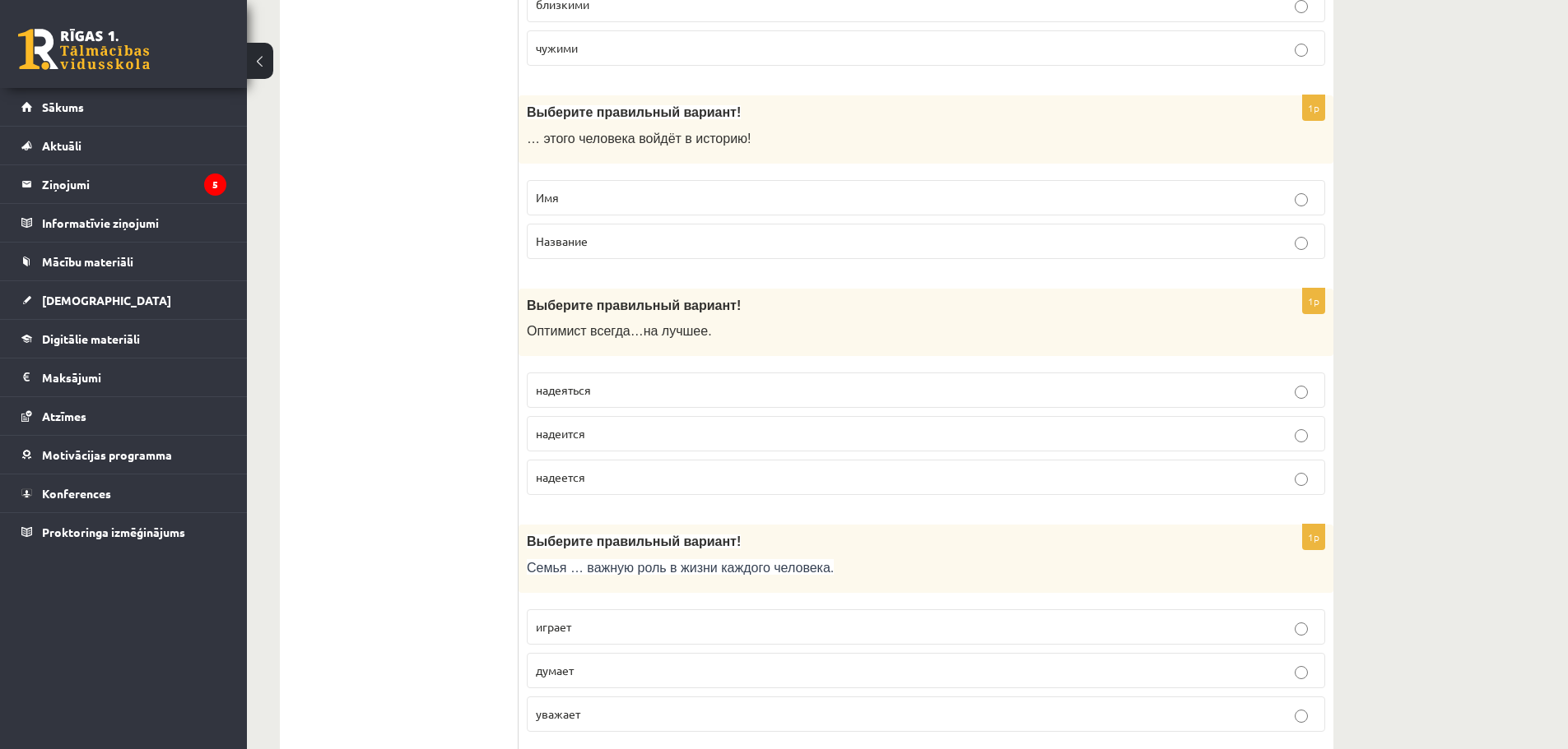
click at [627, 479] on p "надеется" at bounding box center [925, 477] width 780 height 17
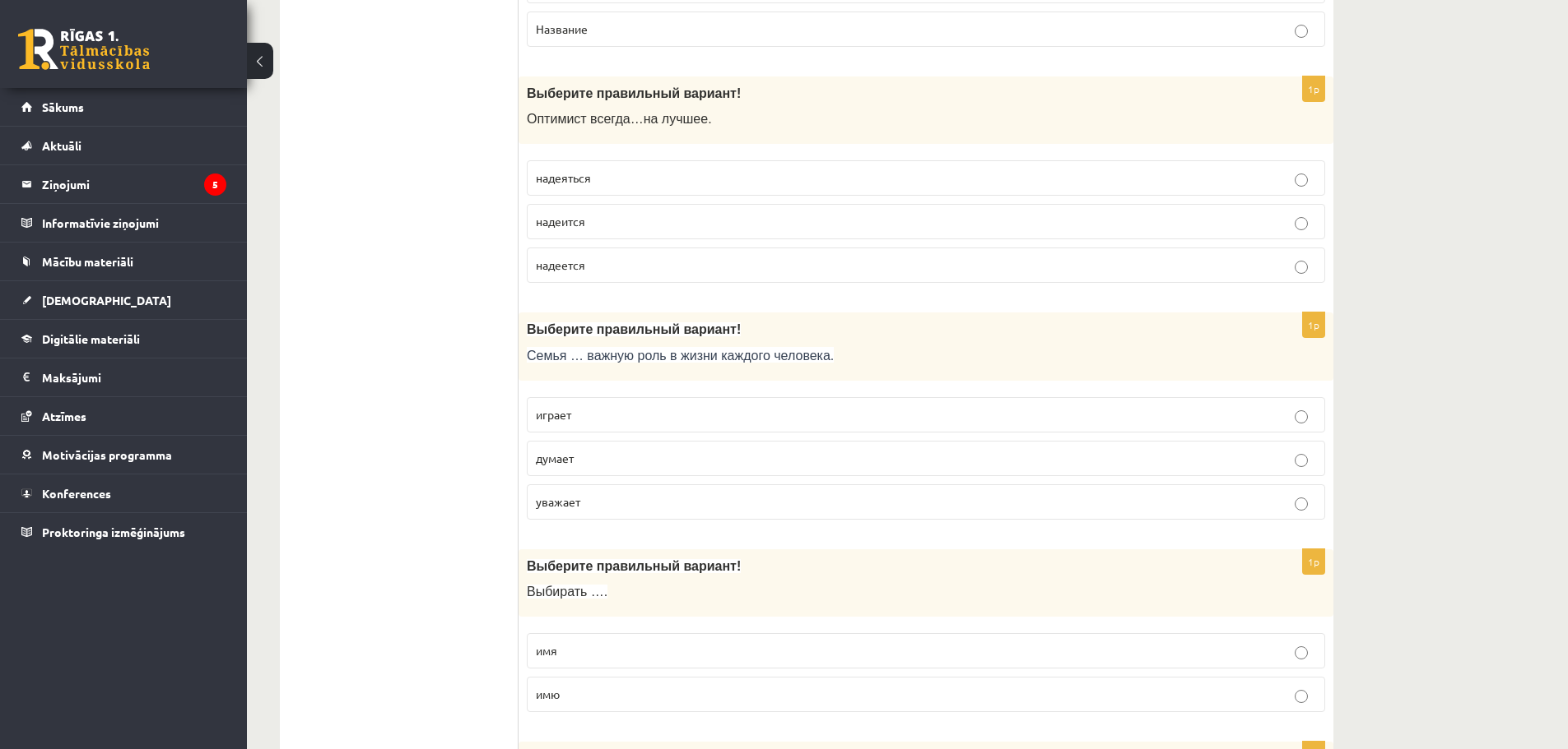
scroll to position [1645, 0]
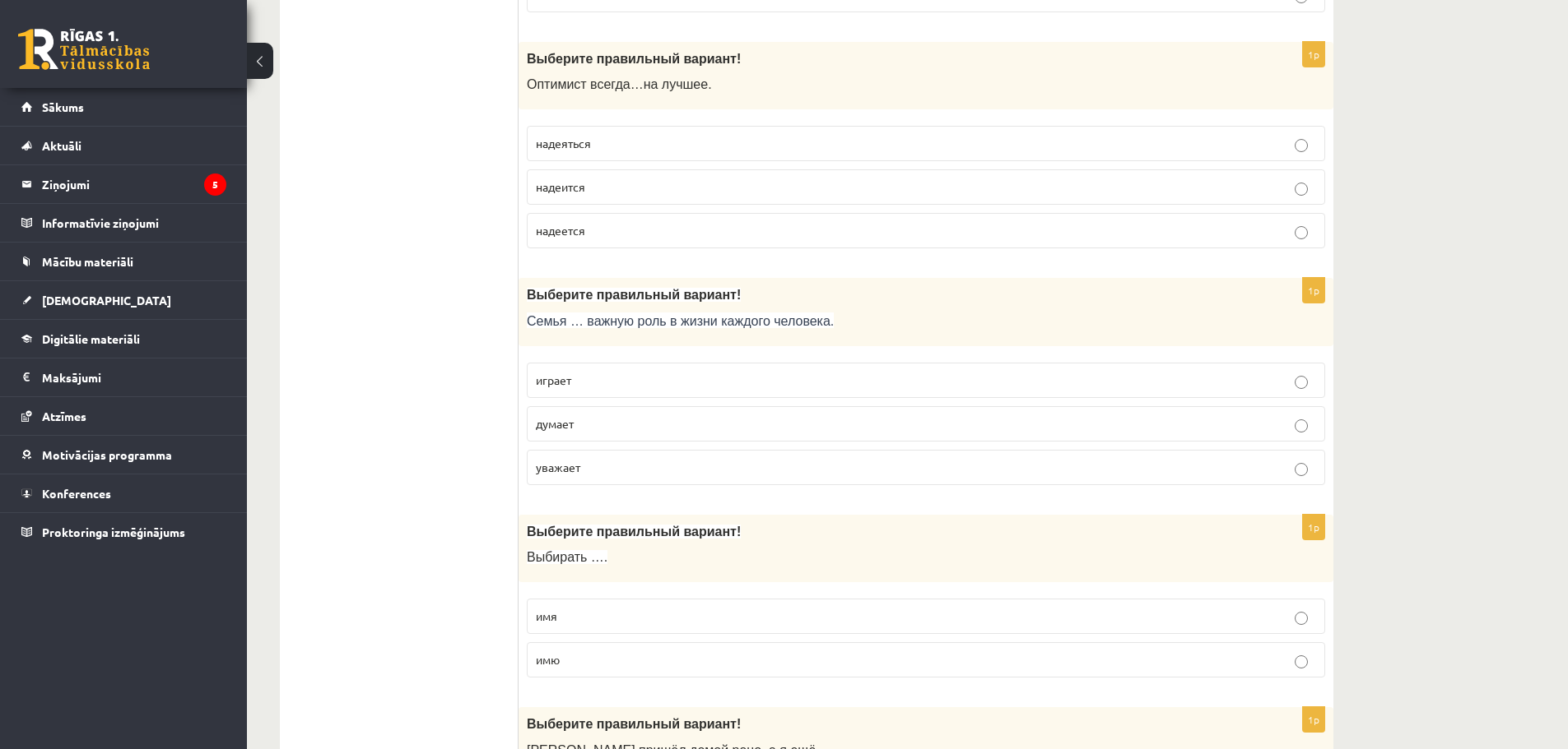
click at [583, 384] on p "играет" at bounding box center [925, 380] width 780 height 17
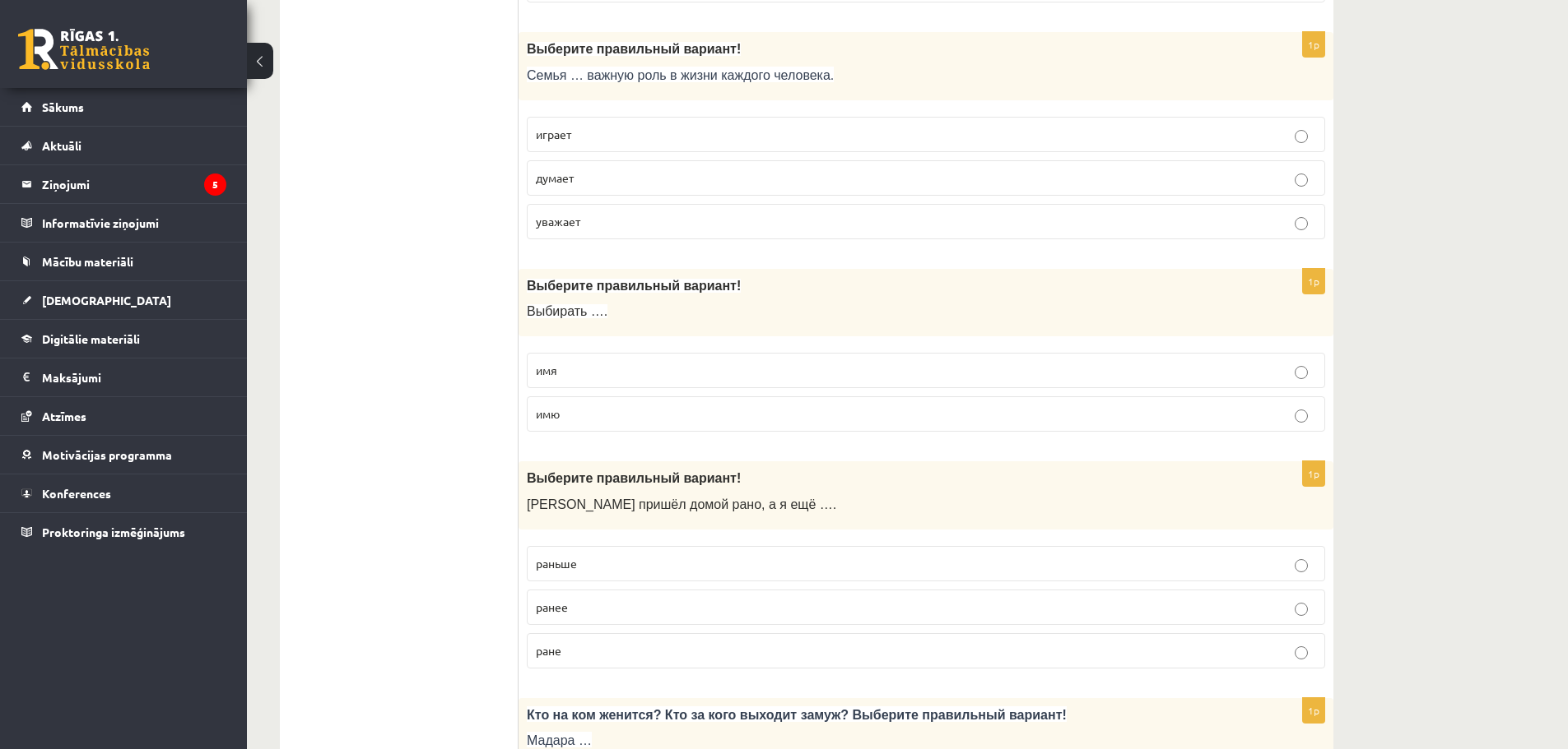
scroll to position [1892, 0]
click at [607, 378] on p "имя" at bounding box center [925, 370] width 780 height 17
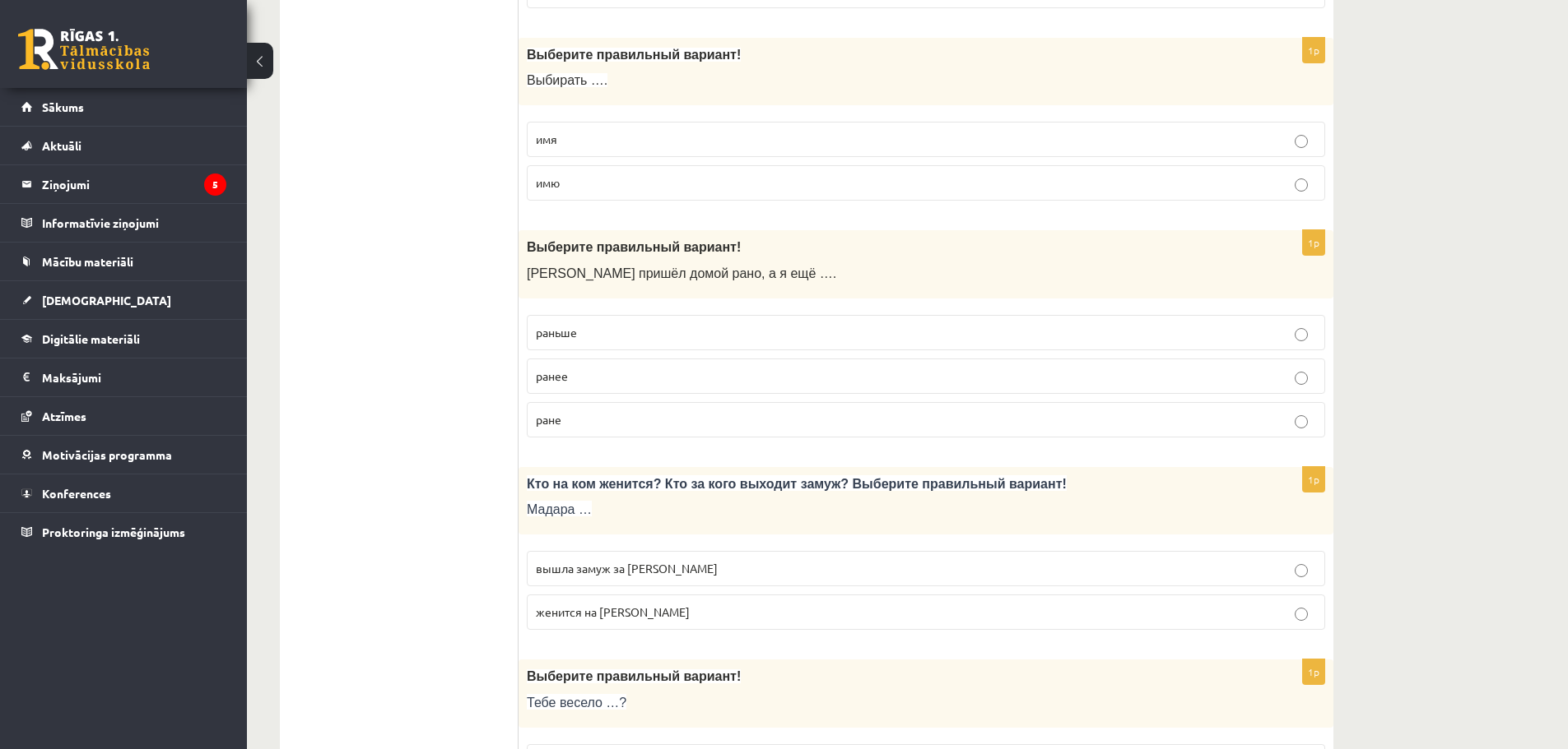
scroll to position [2139, 0]
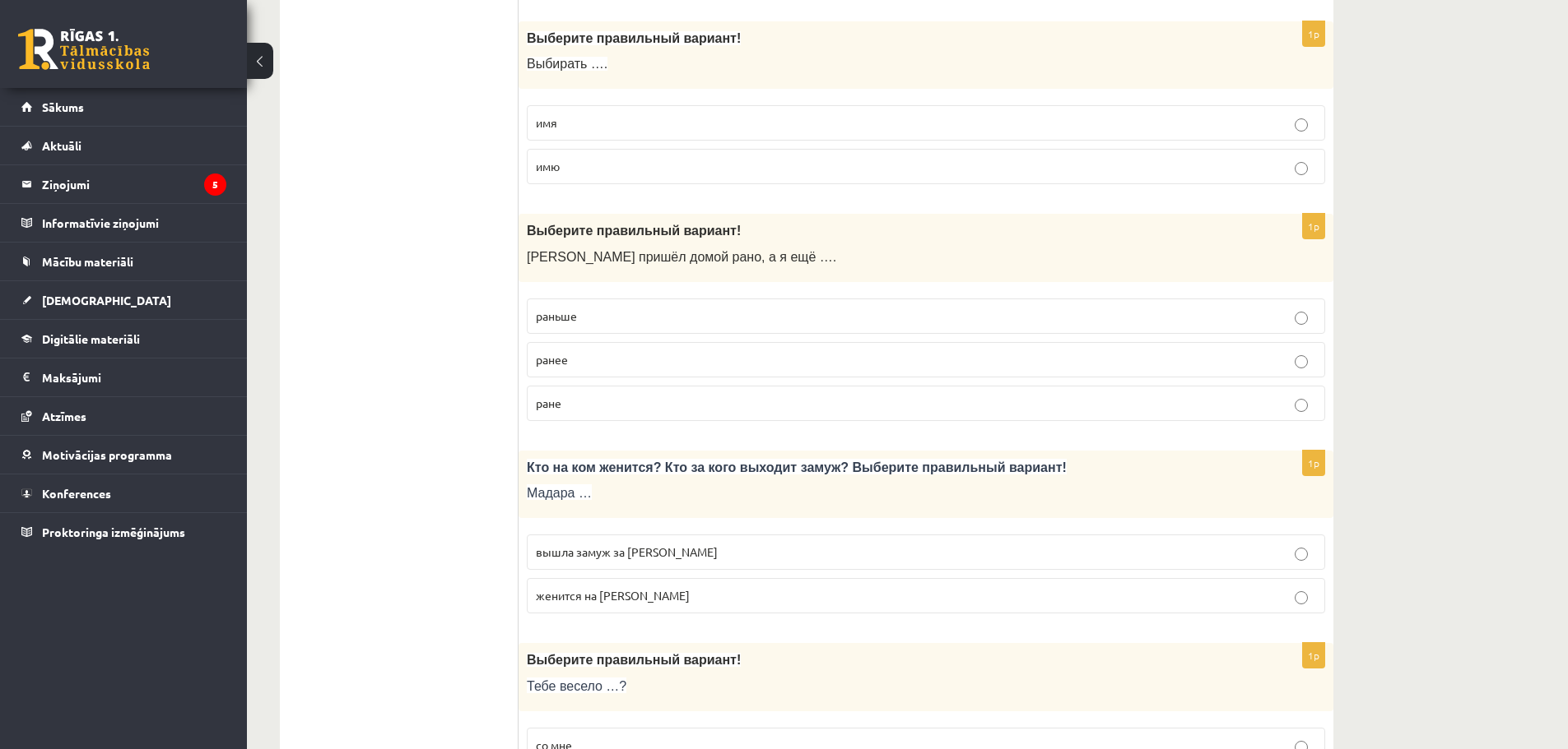
click at [567, 318] on span "раньше" at bounding box center [556, 315] width 41 height 15
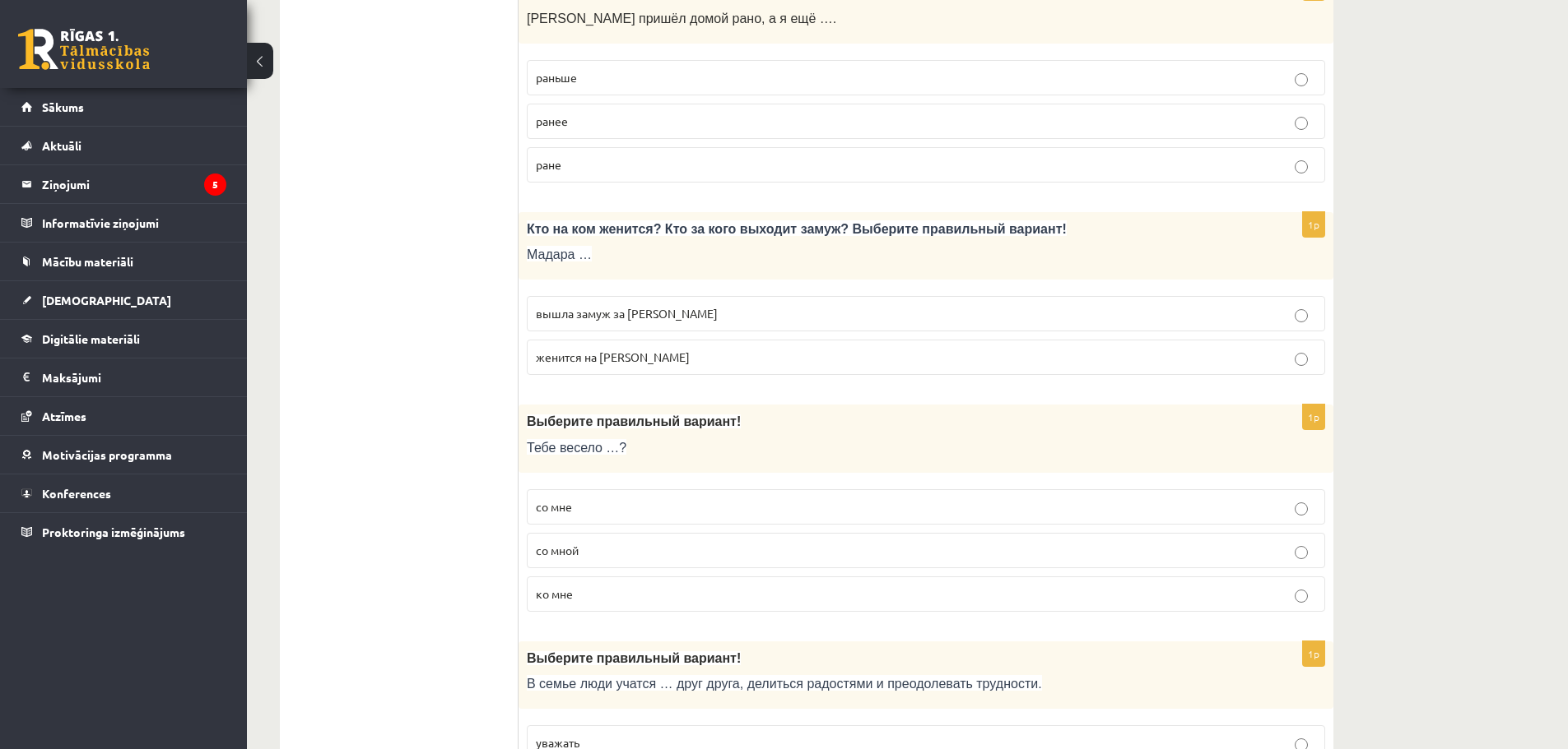
scroll to position [2385, 0]
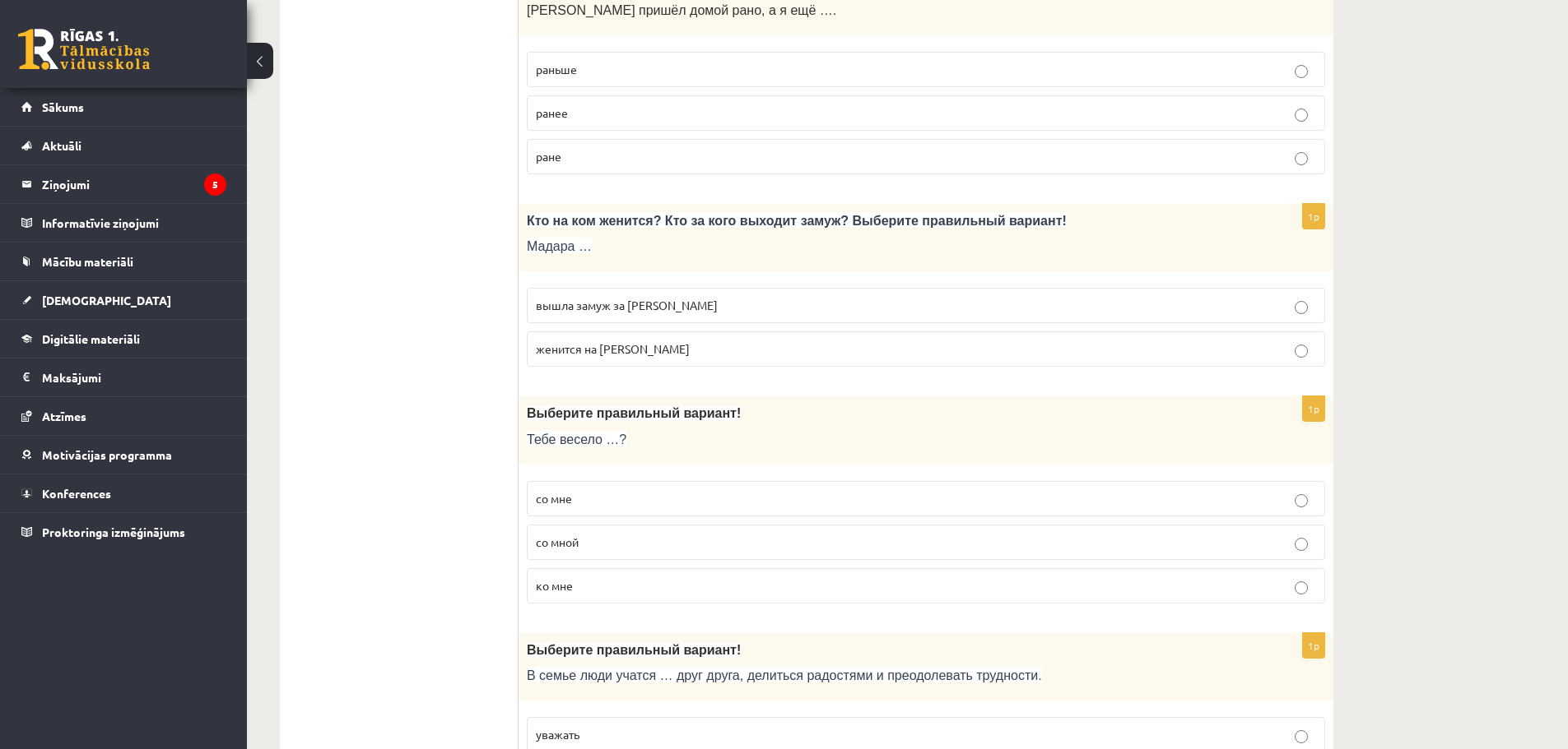
click at [657, 310] on span "вышла замуж за Марка" at bounding box center [626, 305] width 182 height 15
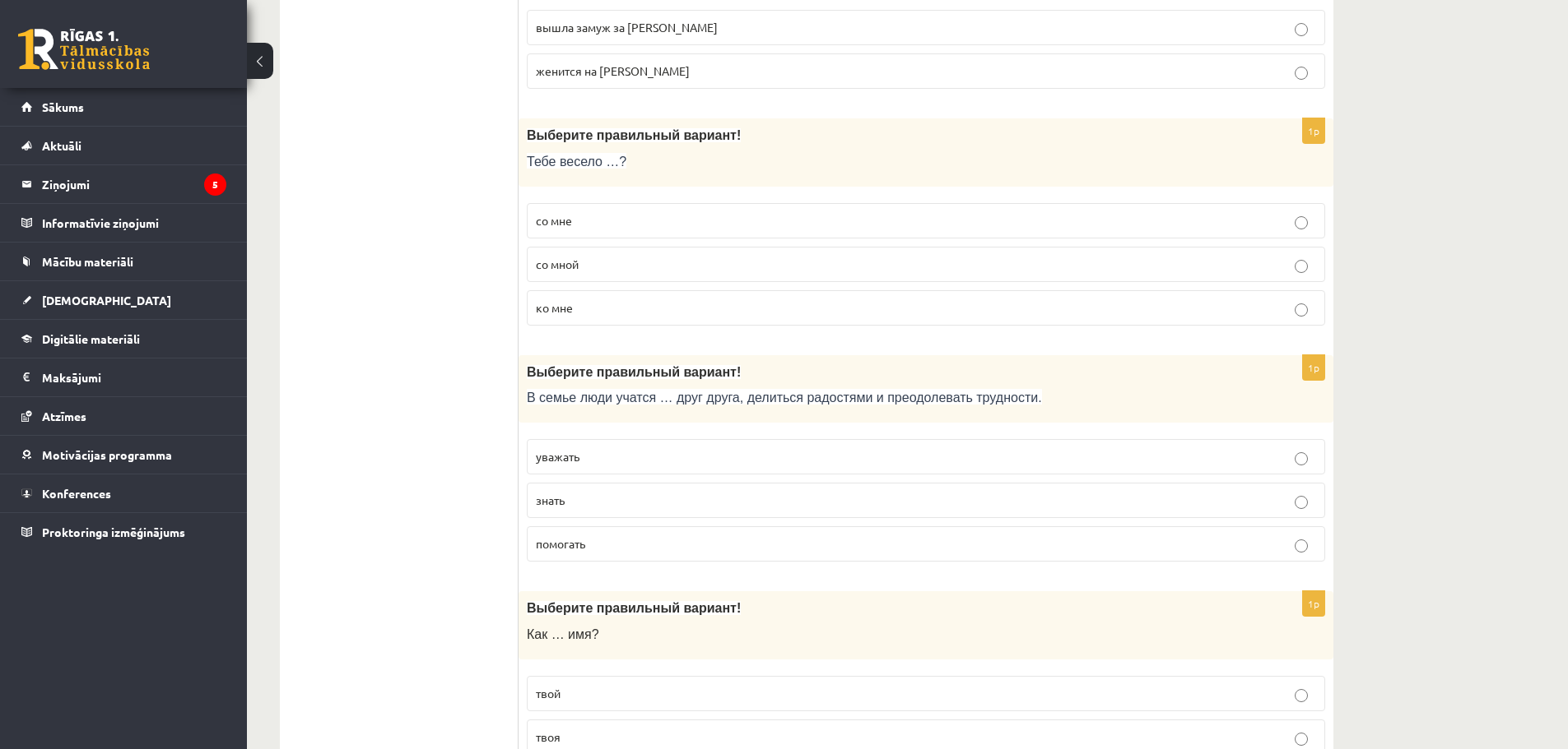
scroll to position [2714, 0]
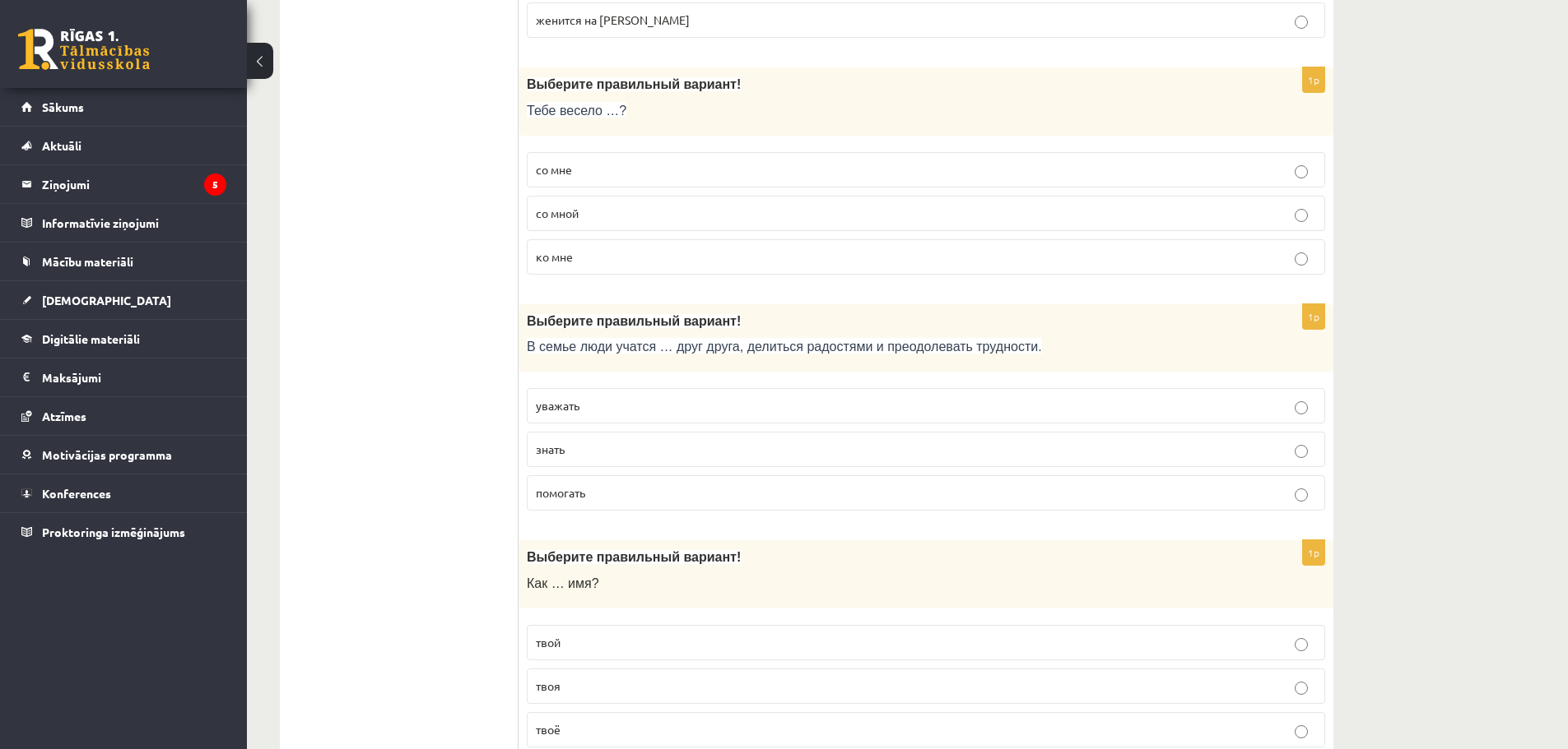
click at [598, 210] on p "со мной" at bounding box center [925, 214] width 780 height 17
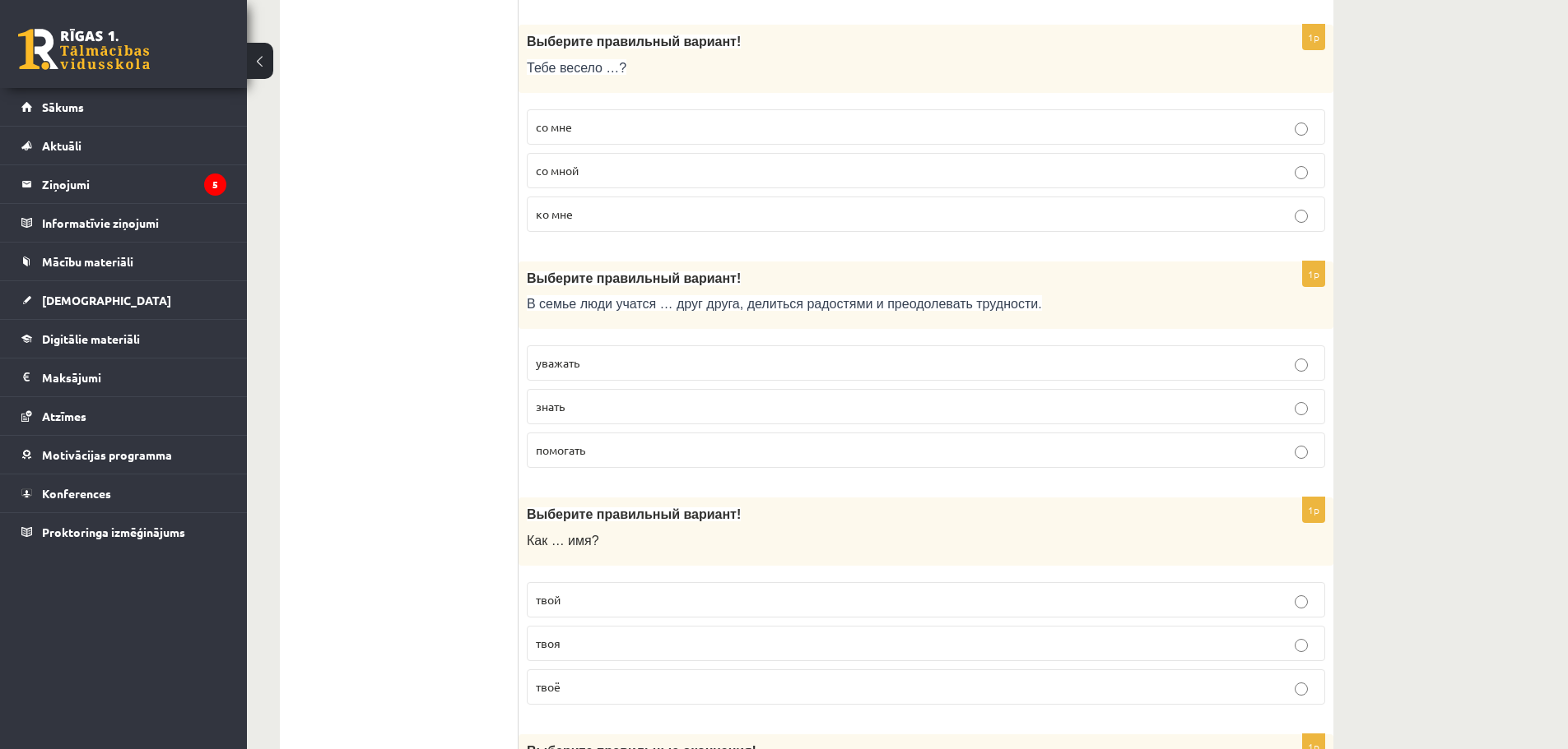
scroll to position [2796, 0]
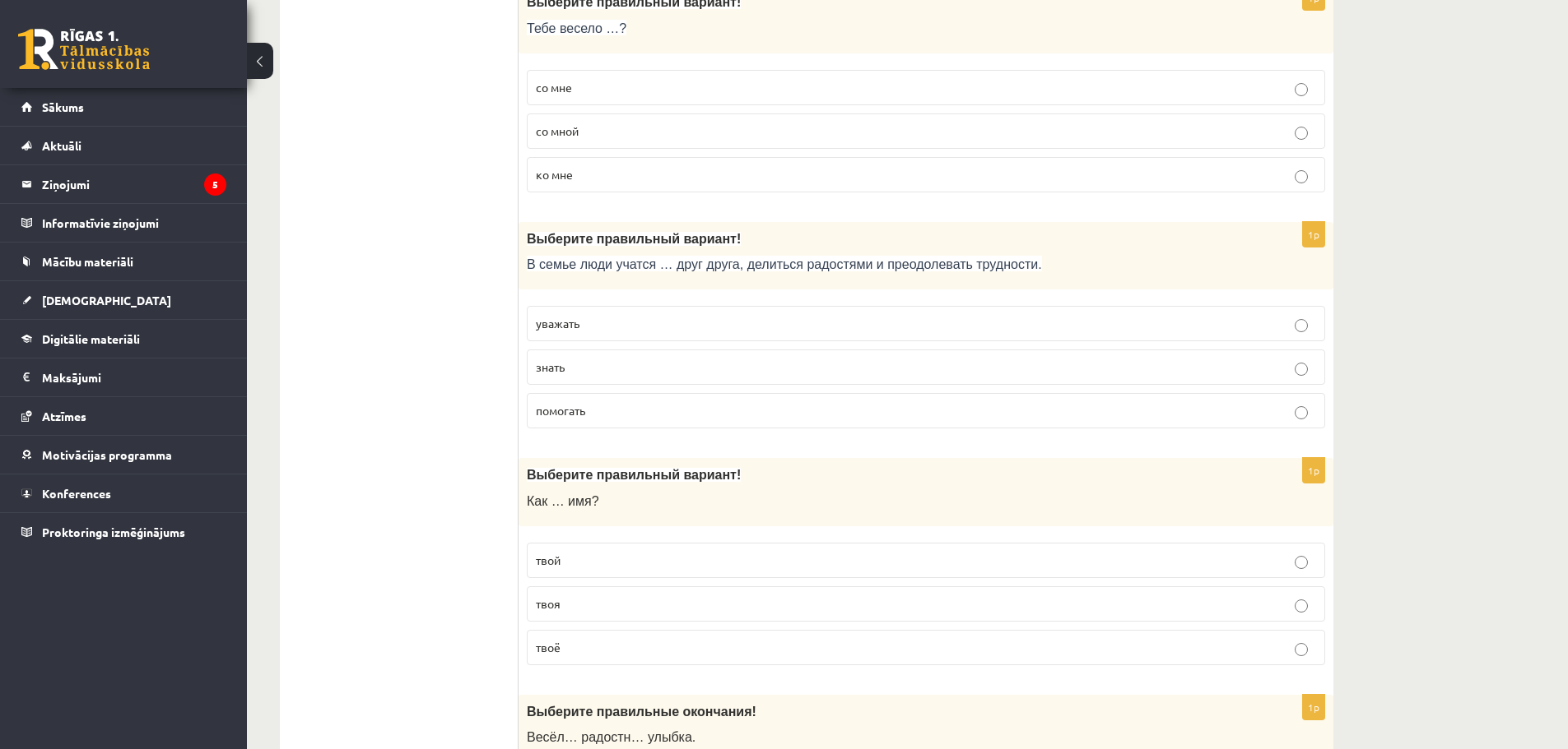
click at [595, 325] on p "уважать" at bounding box center [925, 324] width 780 height 17
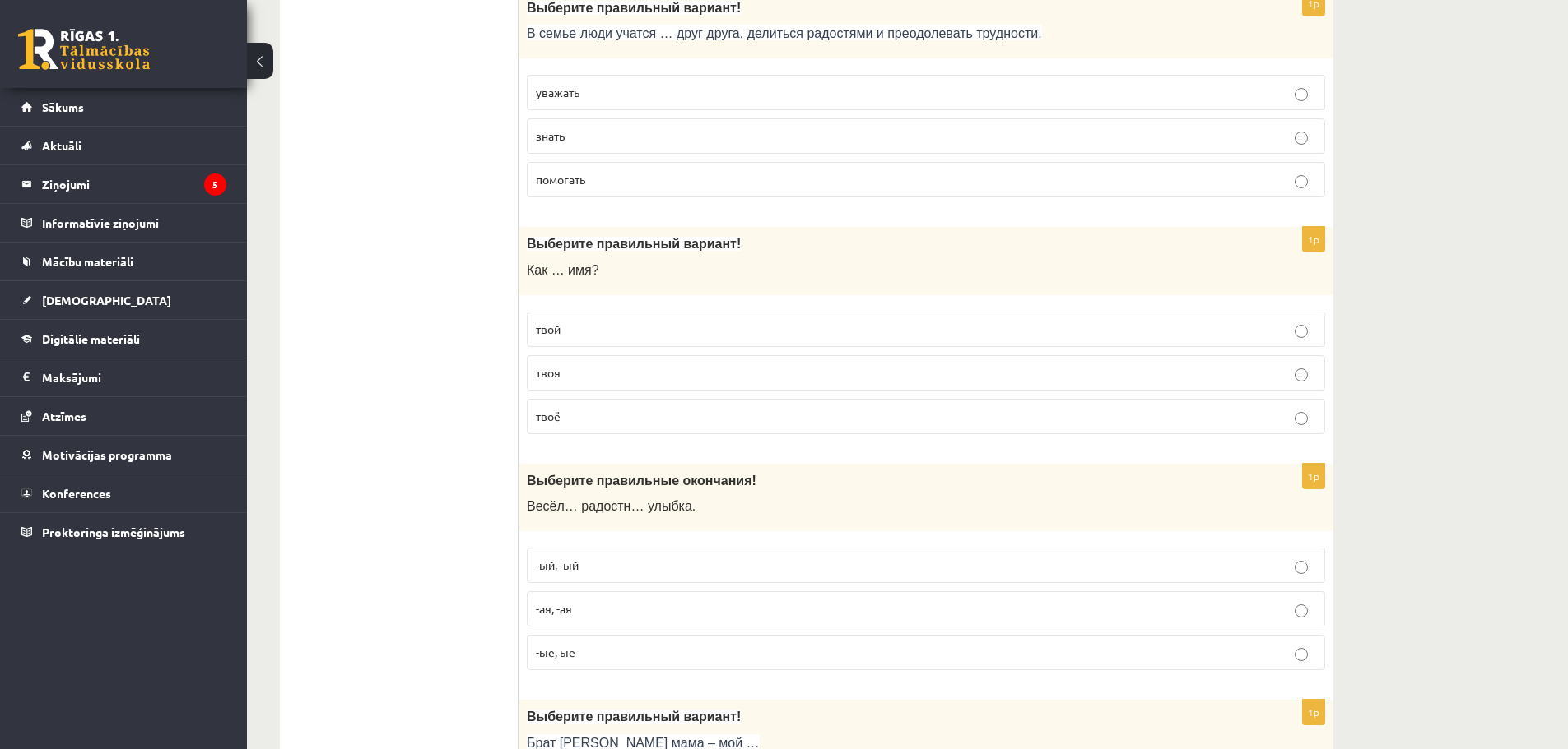
scroll to position [3043, 0]
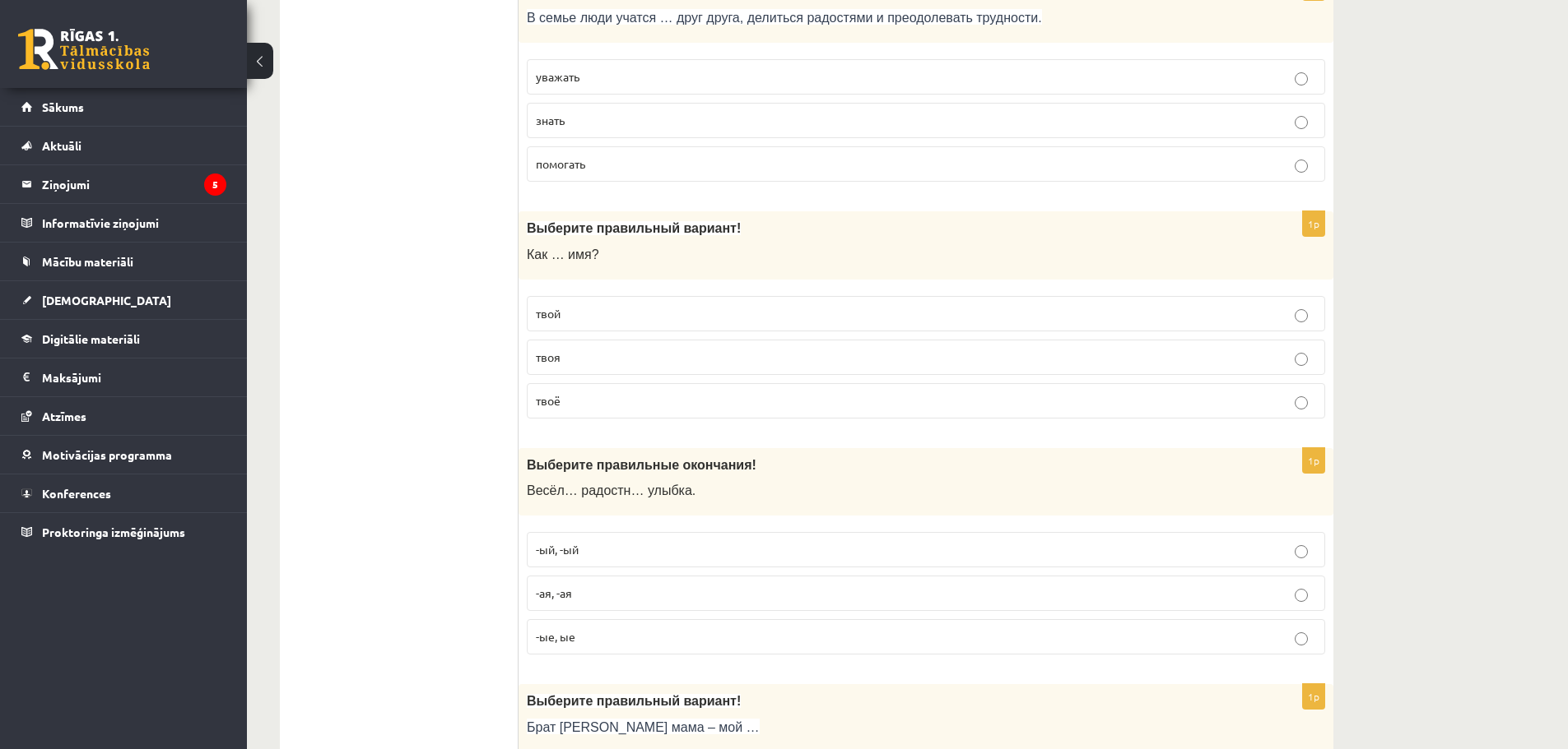
click at [584, 401] on p "твоё" at bounding box center [925, 401] width 780 height 17
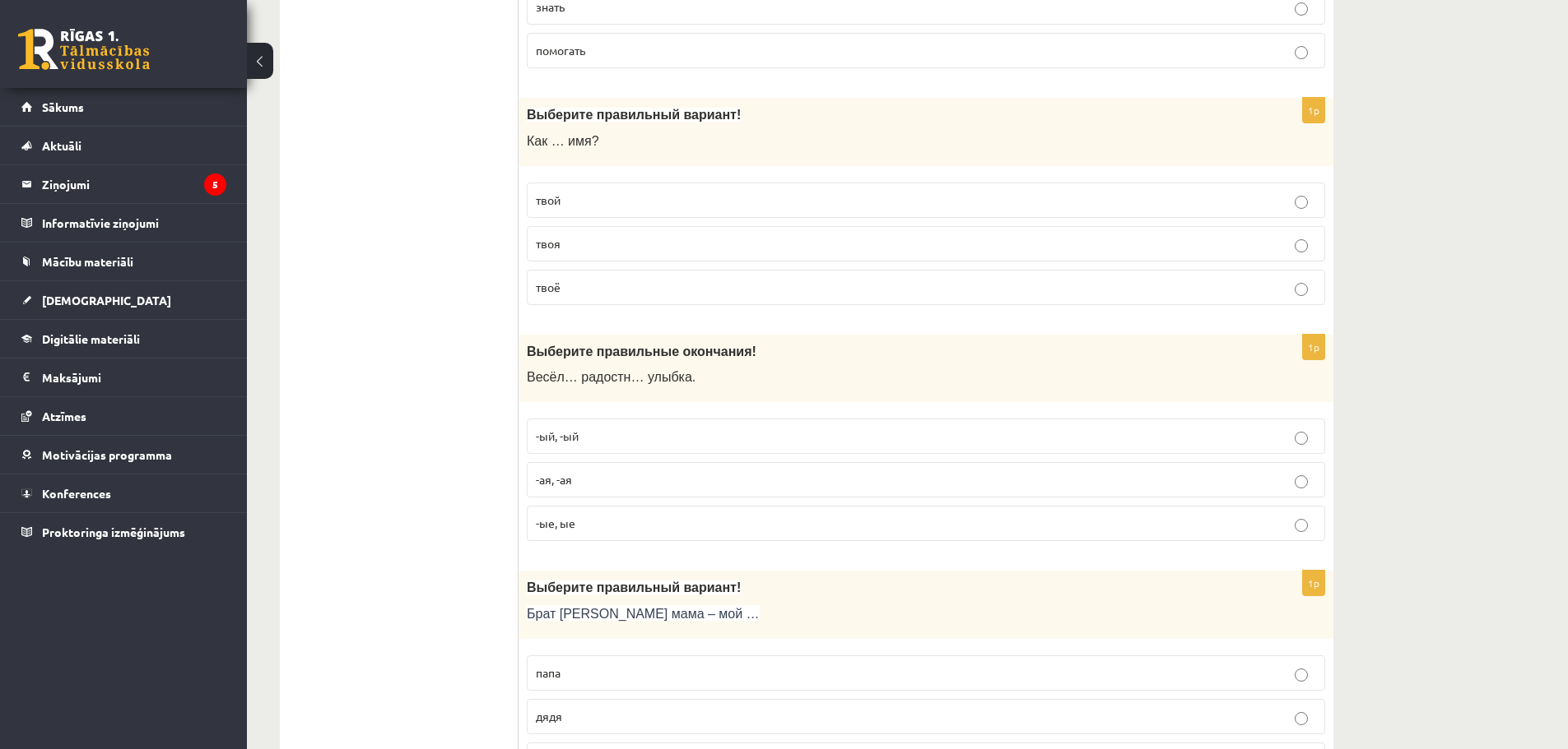
scroll to position [3208, 0]
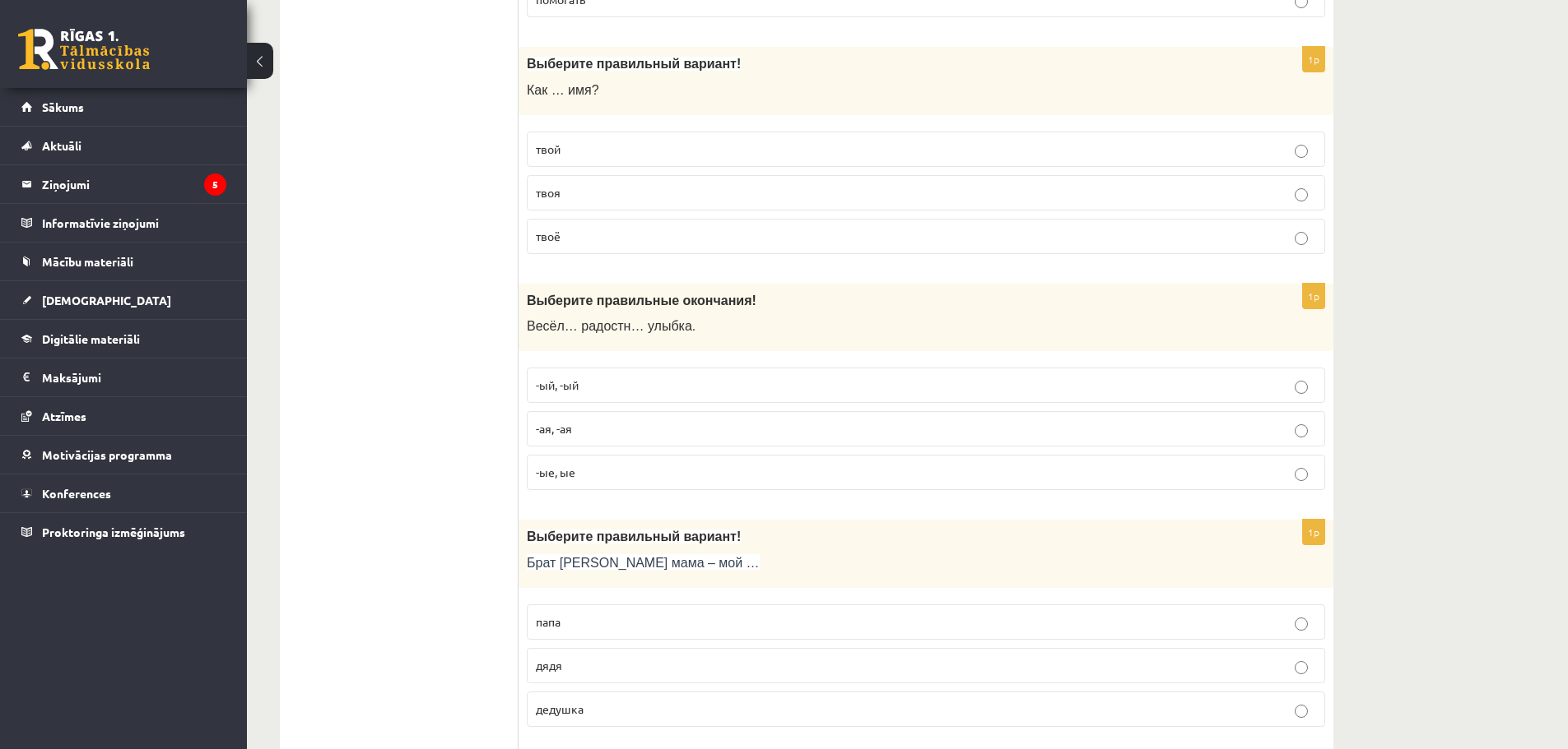
click at [609, 431] on p "-ая, -ая" at bounding box center [925, 429] width 780 height 17
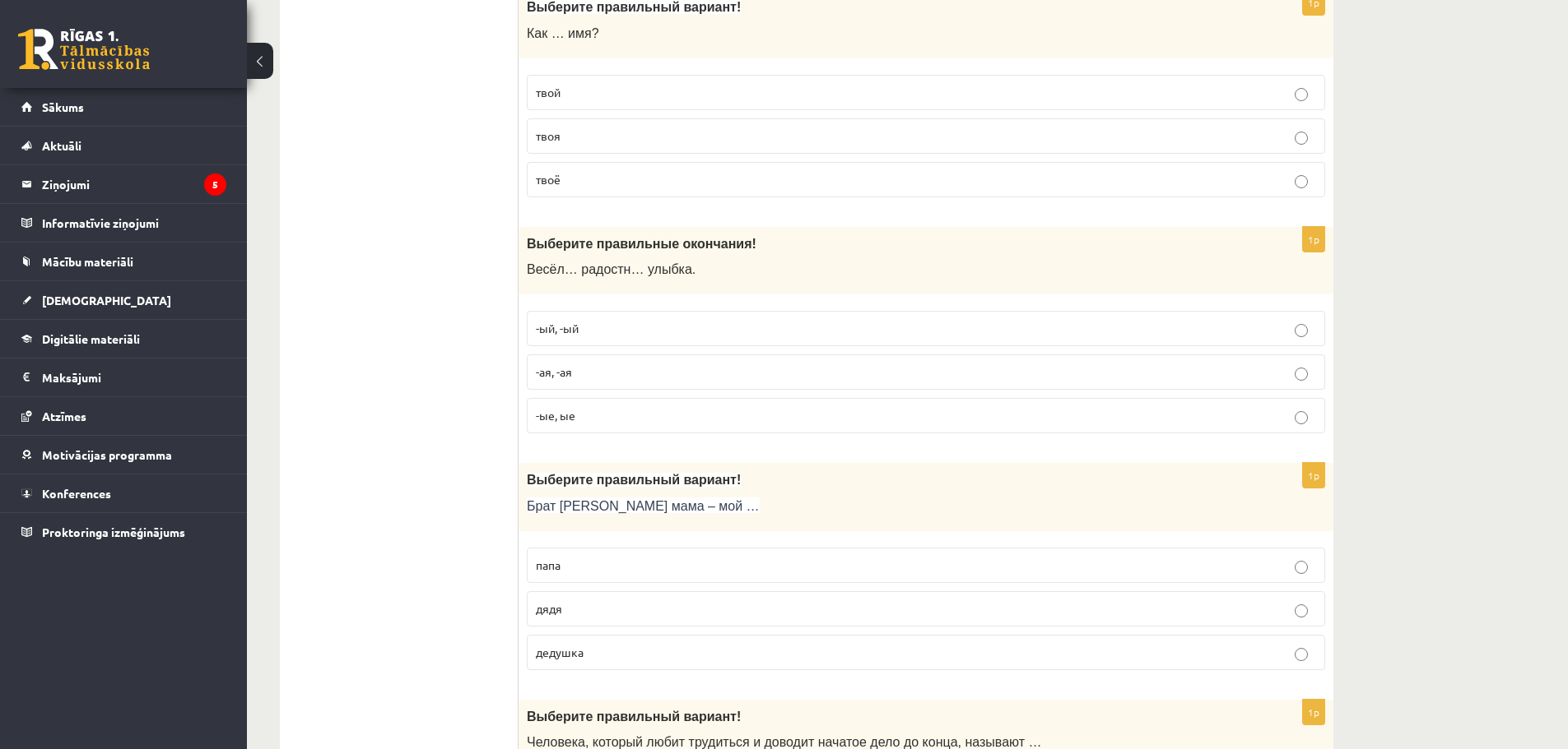
scroll to position [3455, 0]
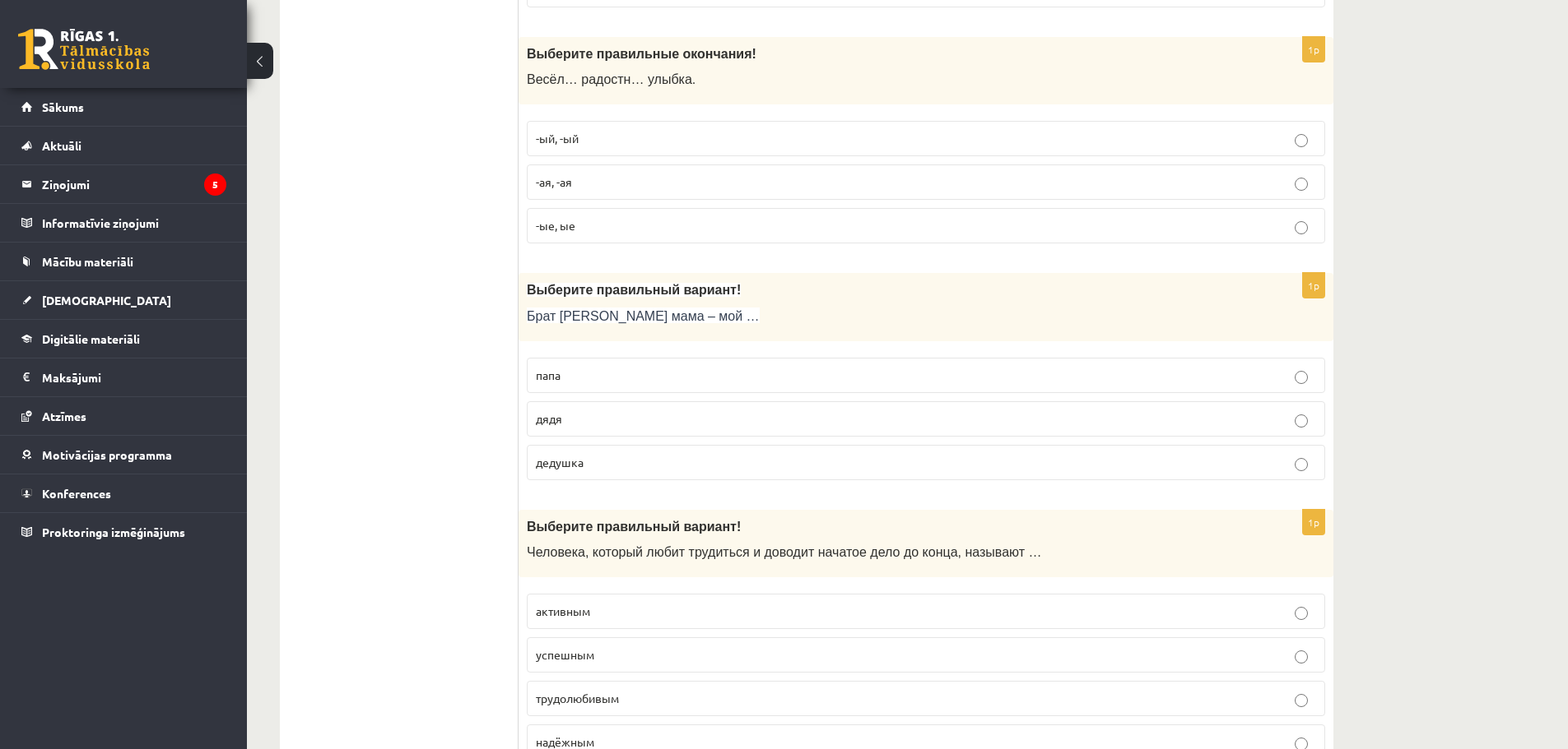
click at [589, 429] on label "дядя" at bounding box center [925, 418] width 798 height 35
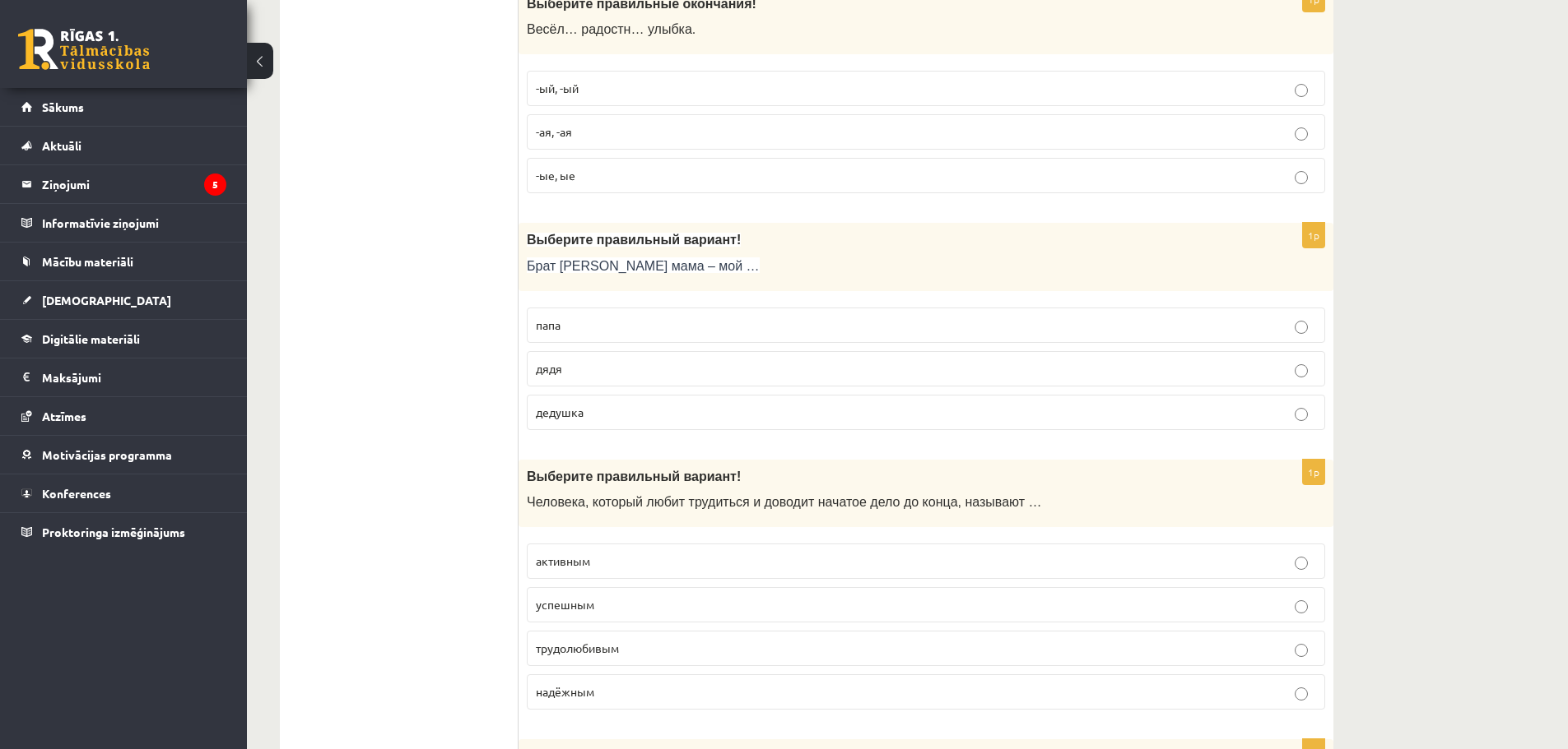
scroll to position [3701, 0]
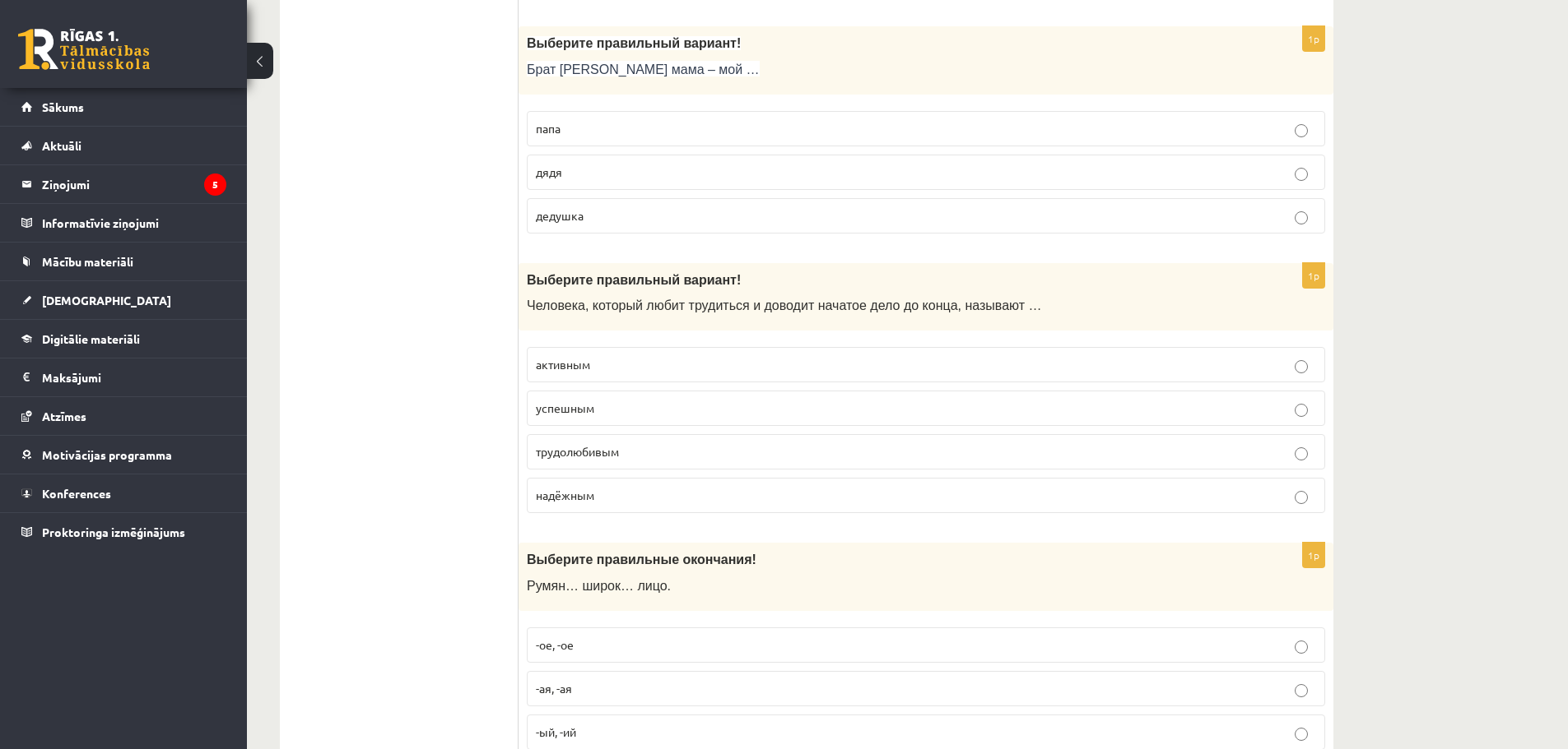
click at [631, 453] on p "трудолюбивым" at bounding box center [925, 452] width 780 height 17
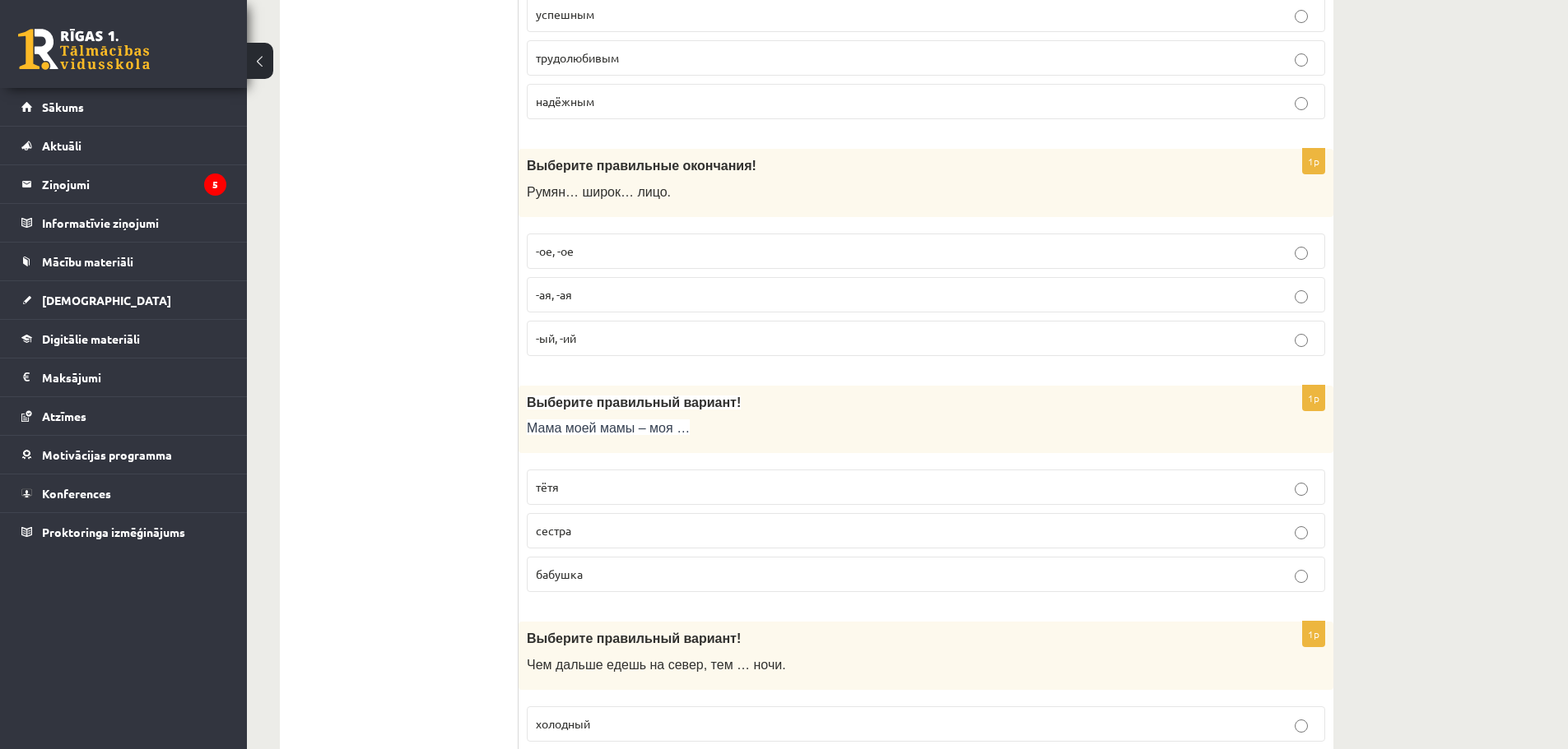
scroll to position [4112, 0]
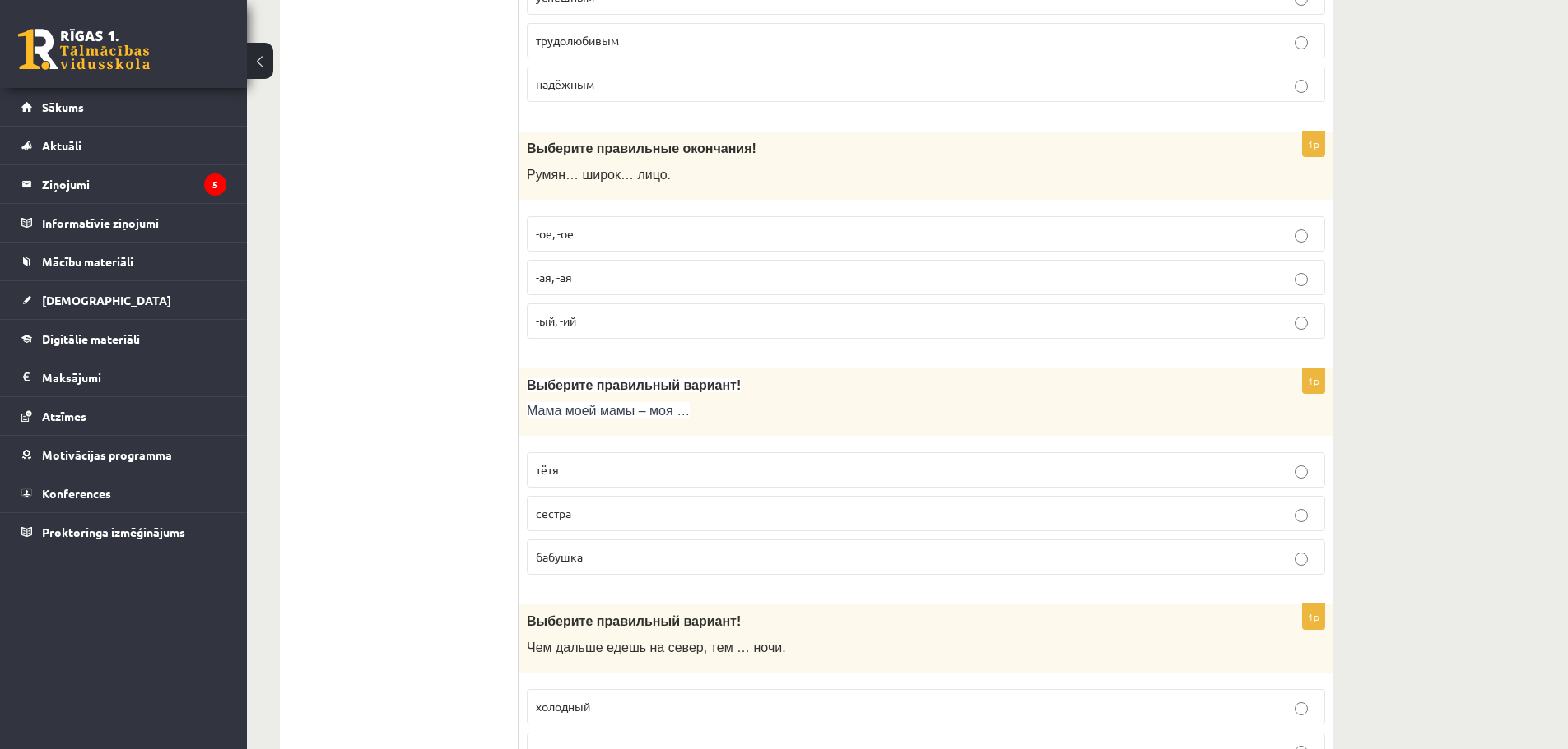
click at [588, 231] on p "-ое, -ое" at bounding box center [925, 234] width 780 height 17
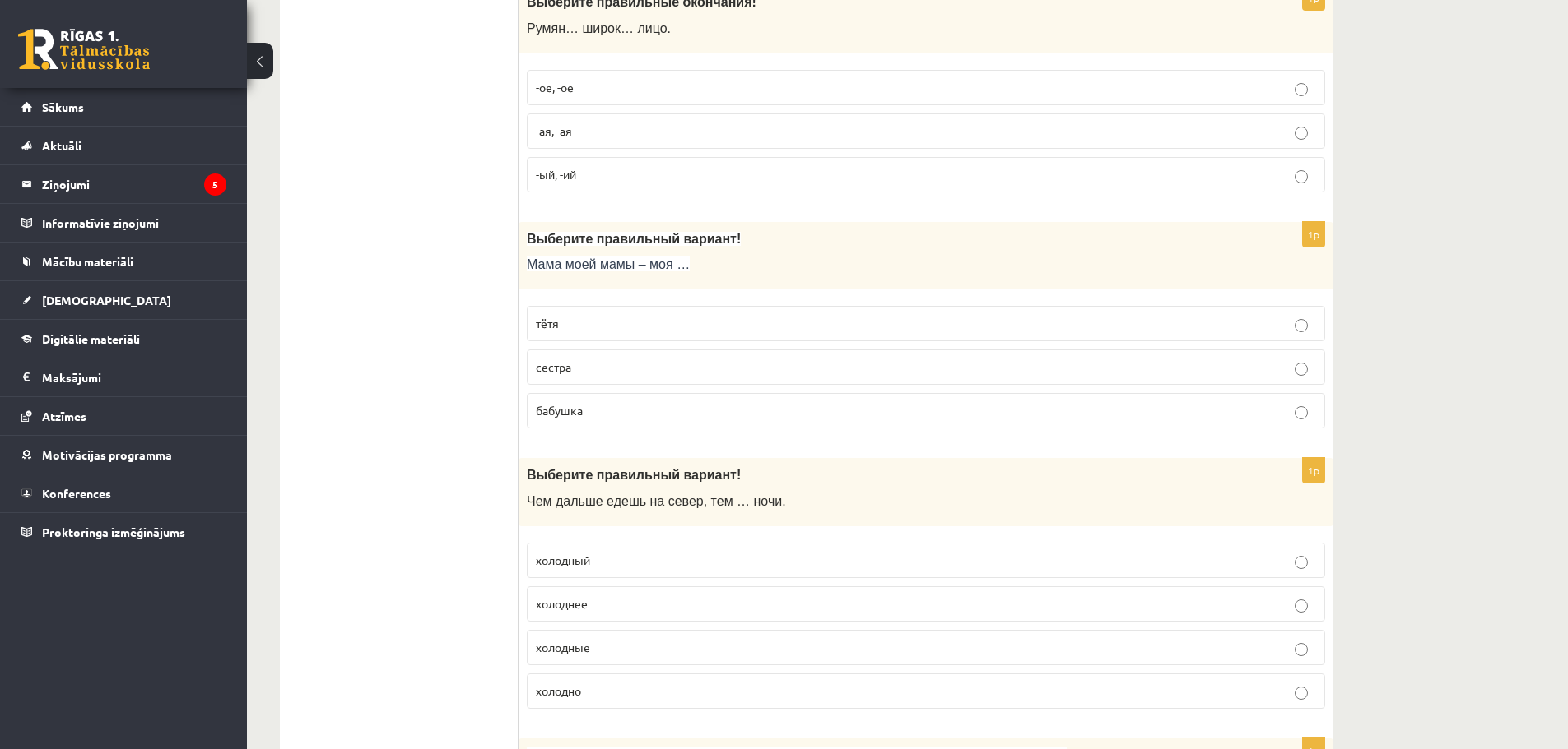
scroll to position [4277, 0]
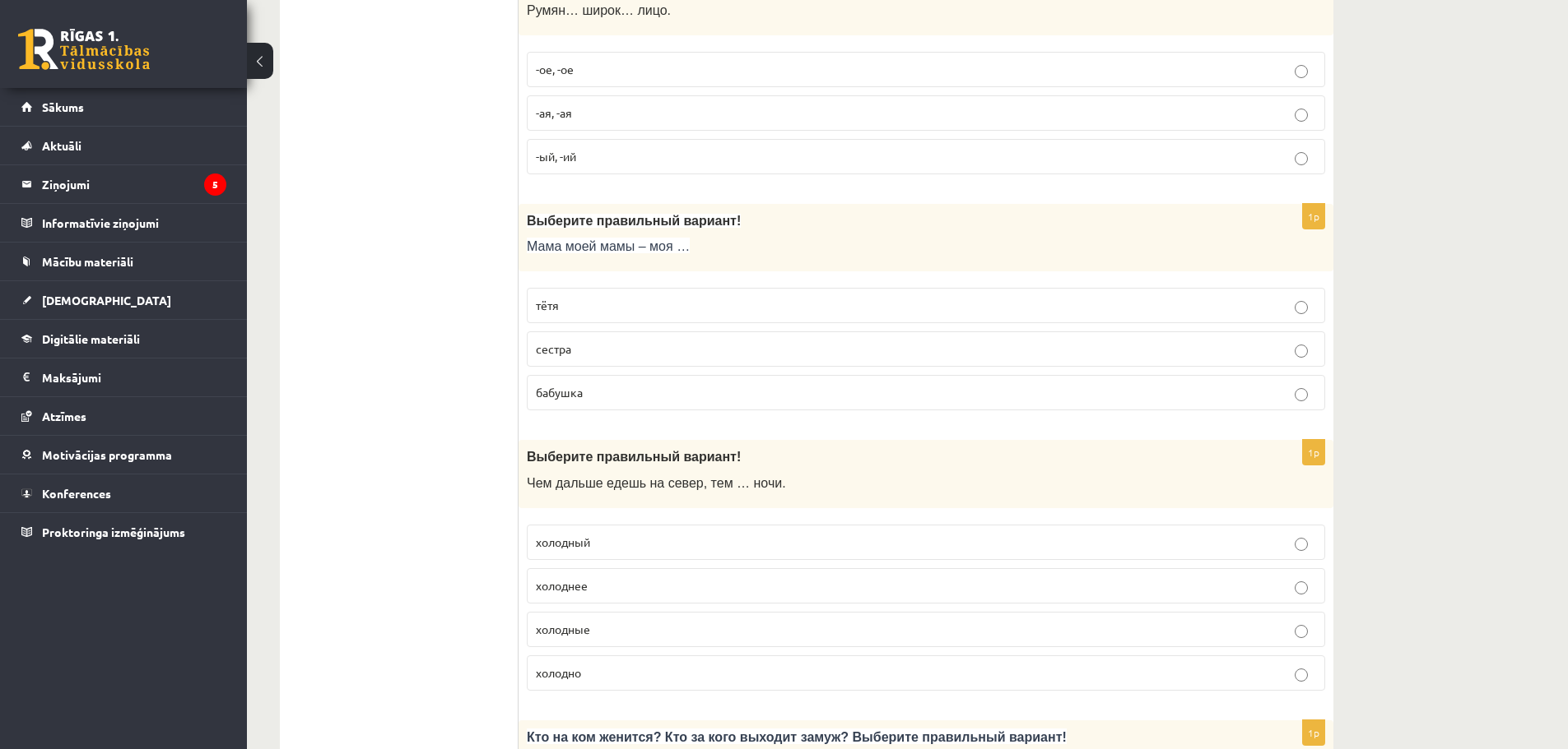
click at [605, 389] on p "бабушка" at bounding box center [925, 393] width 780 height 17
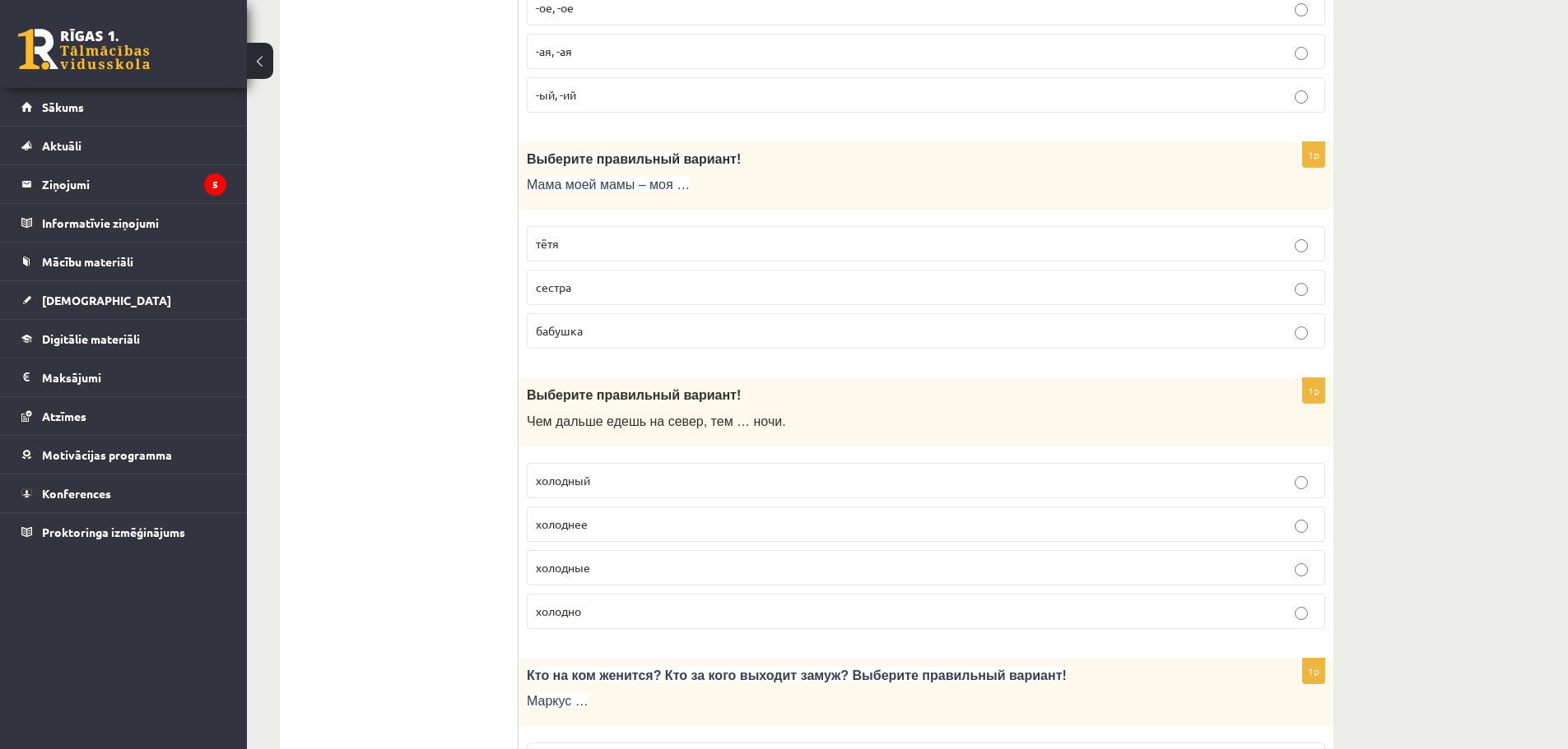
scroll to position [4442, 0]
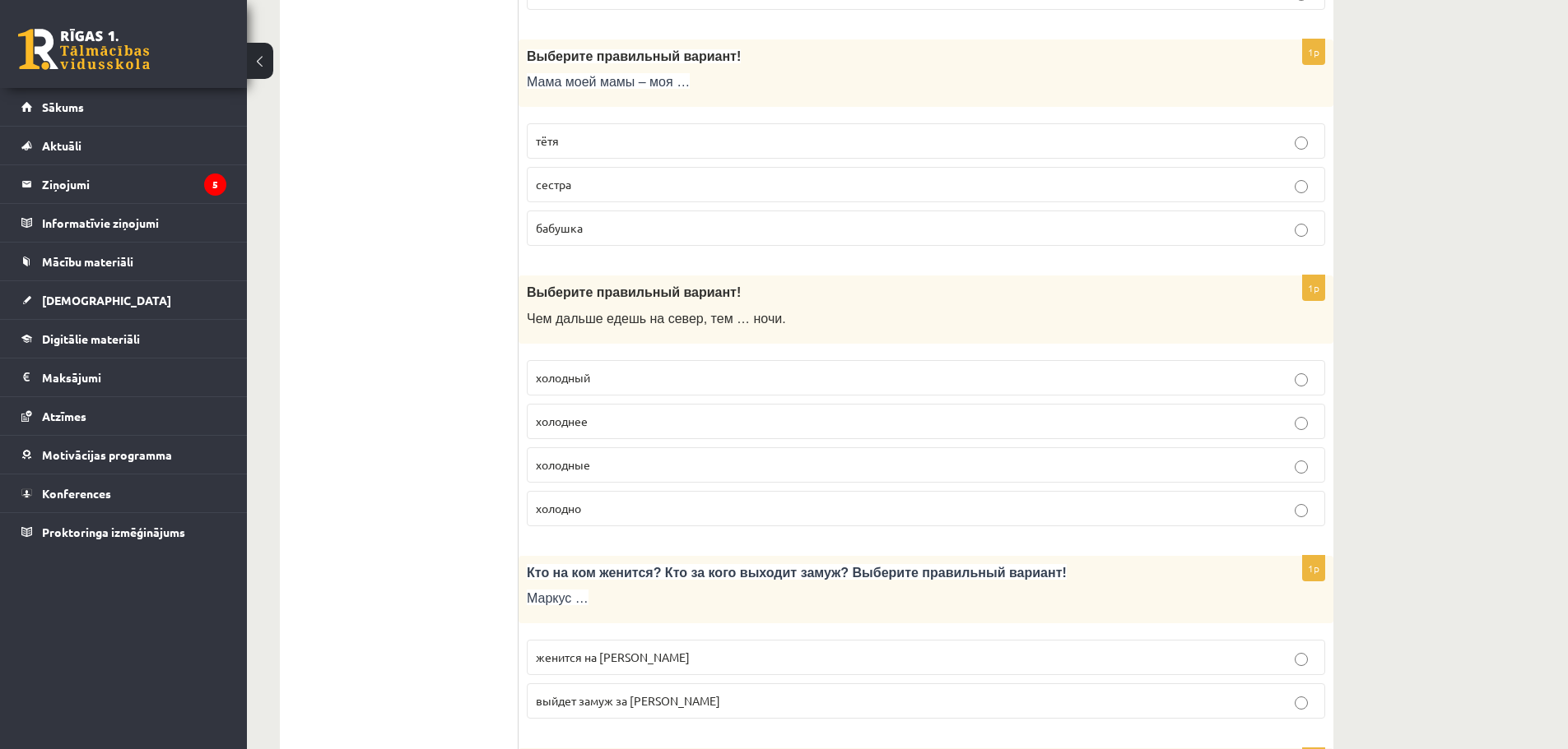
click at [625, 424] on p "холоднее" at bounding box center [925, 421] width 780 height 17
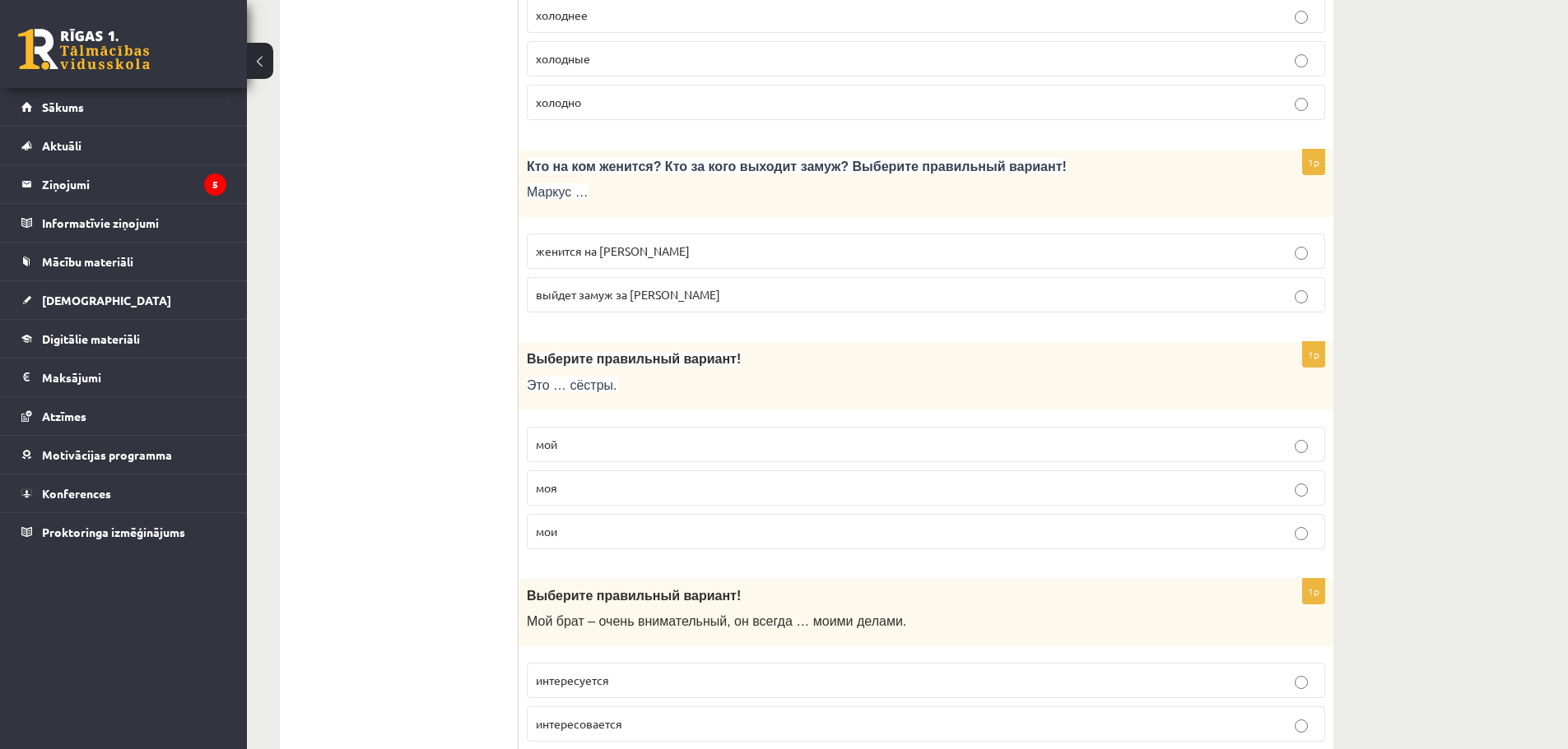
scroll to position [4853, 0]
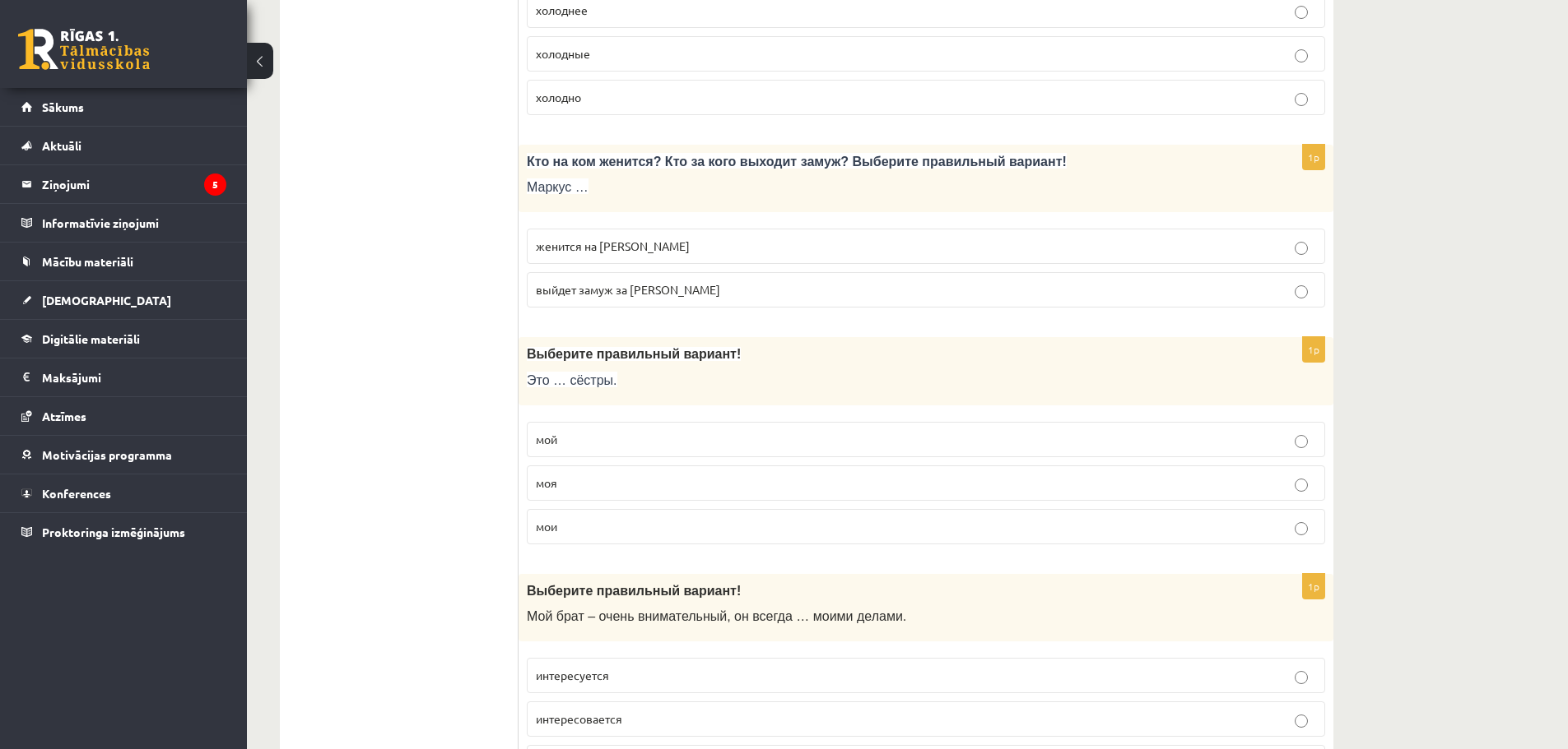
click at [647, 255] on p "женится на Агнии" at bounding box center [925, 246] width 780 height 17
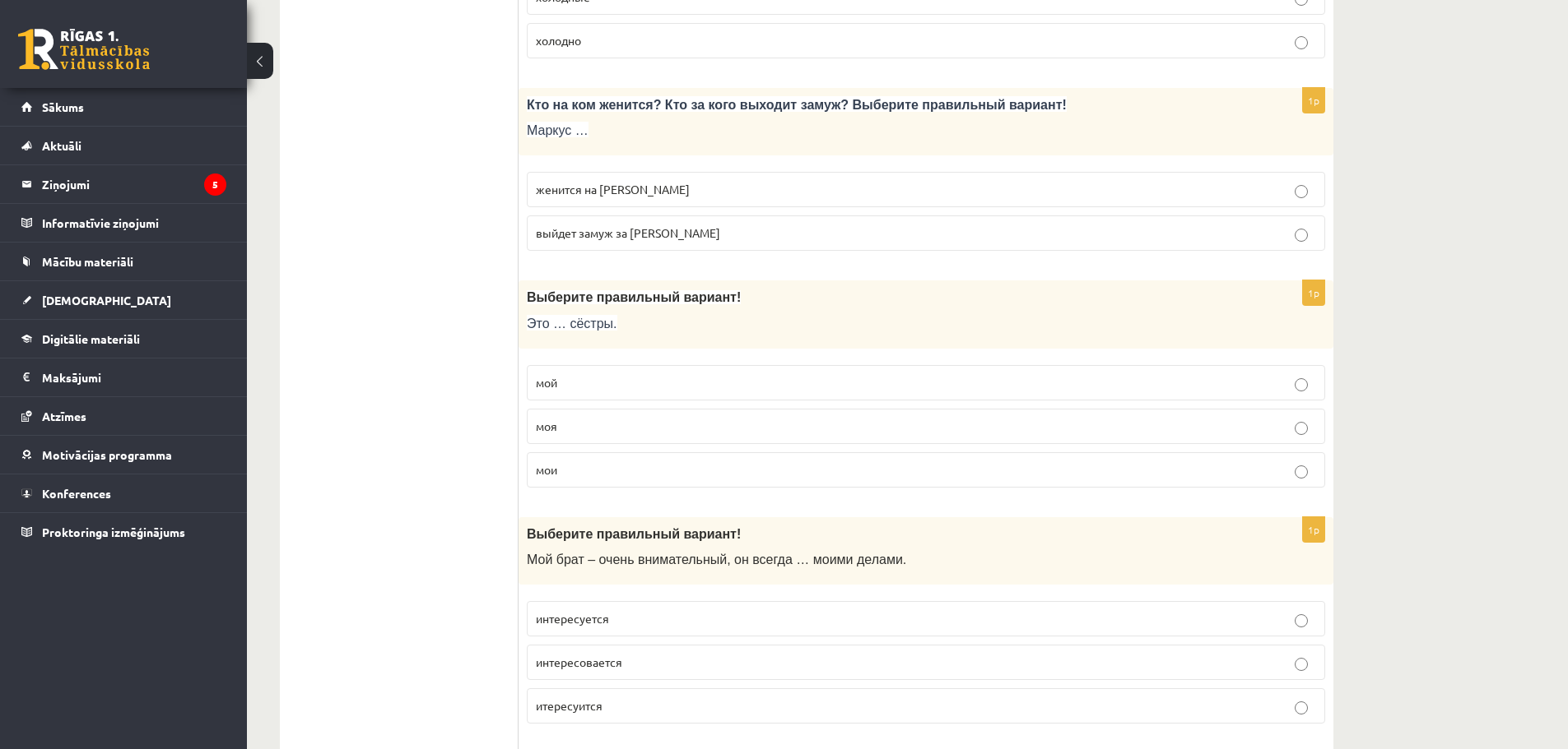
scroll to position [5018, 0]
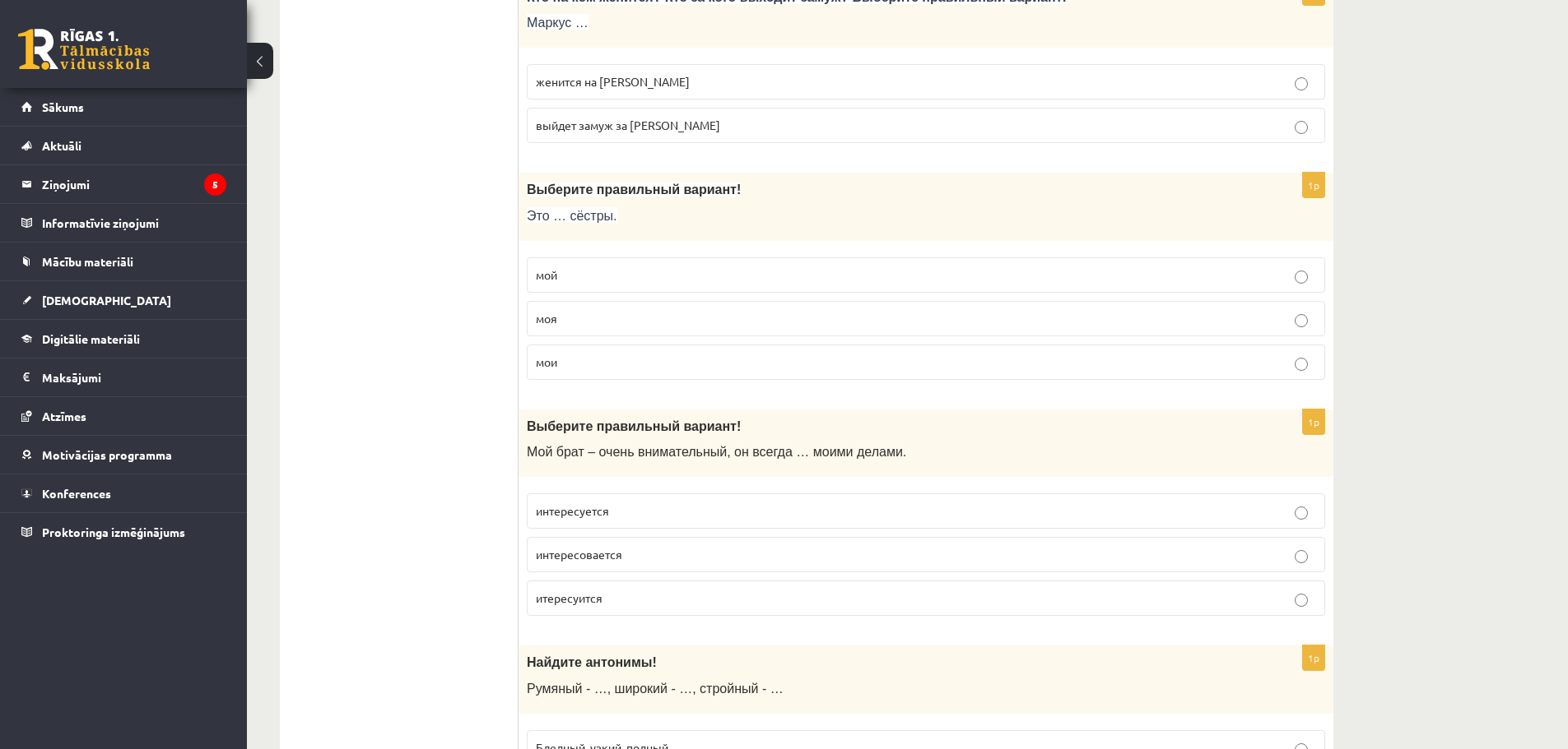
click at [584, 311] on p "моя" at bounding box center [925, 319] width 780 height 17
click at [598, 360] on p "мои" at bounding box center [925, 362] width 780 height 17
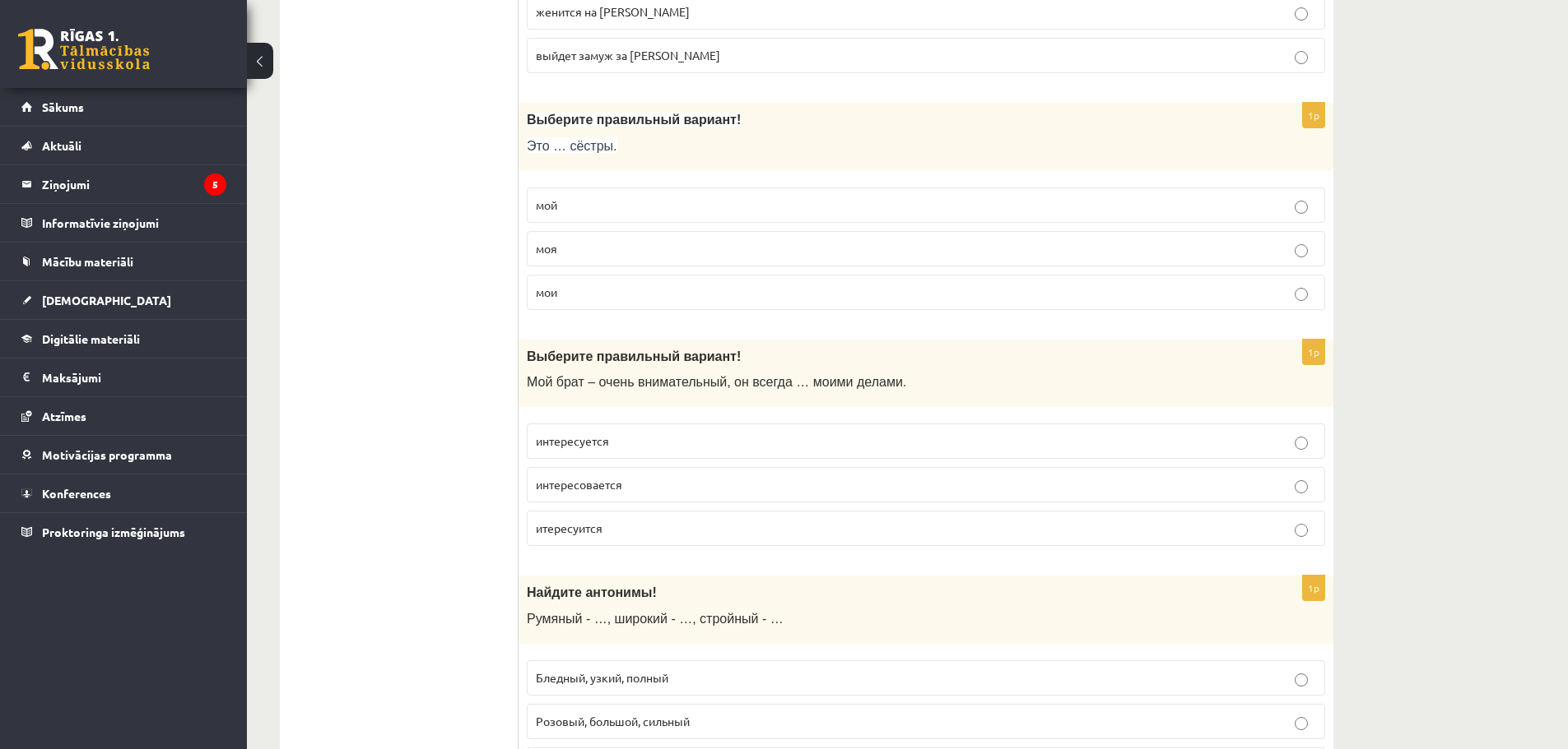
scroll to position [5184, 0]
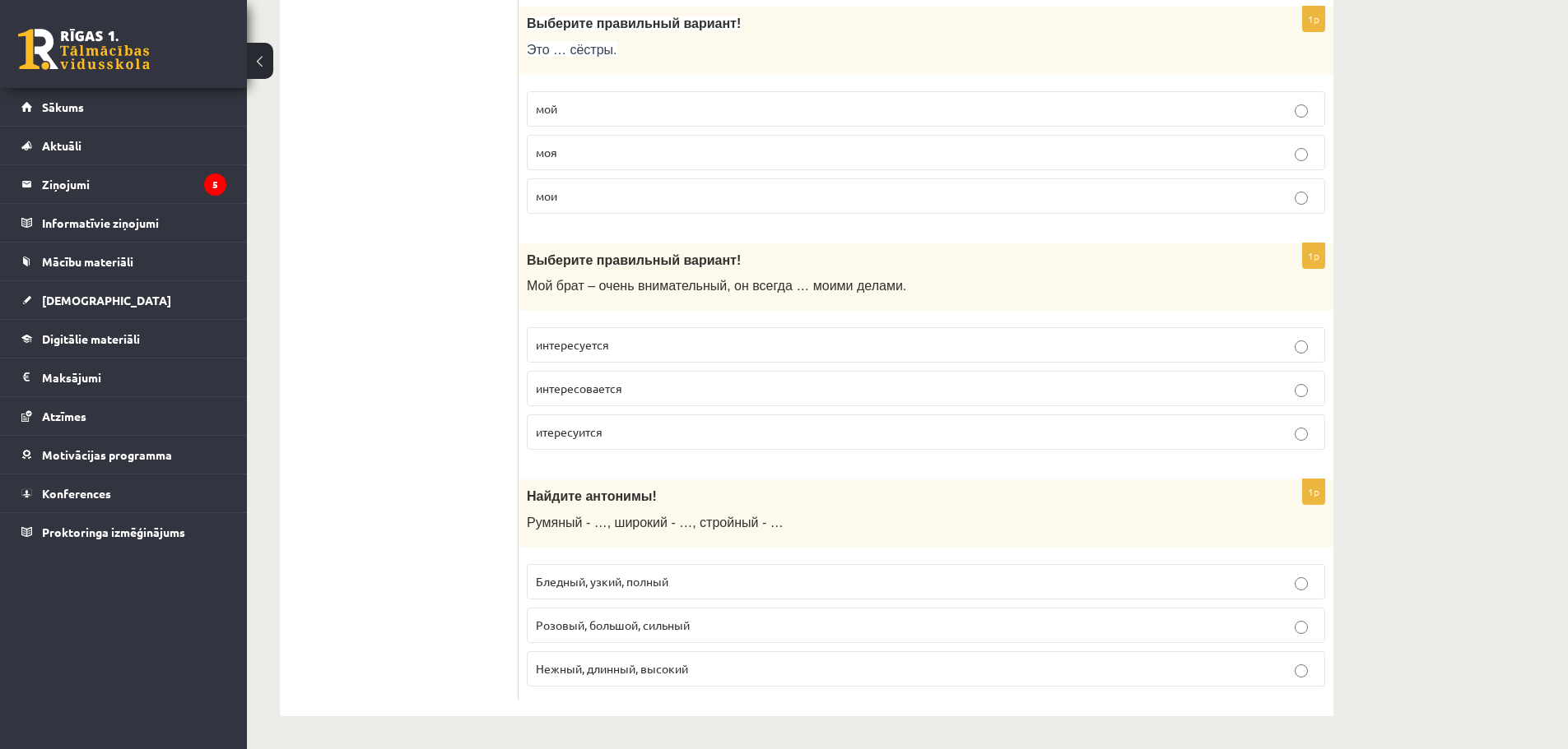
click at [624, 336] on p "интересуется" at bounding box center [925, 345] width 780 height 17
click at [635, 626] on span "Розовый, большой, сильный" at bounding box center [613, 624] width 154 height 15
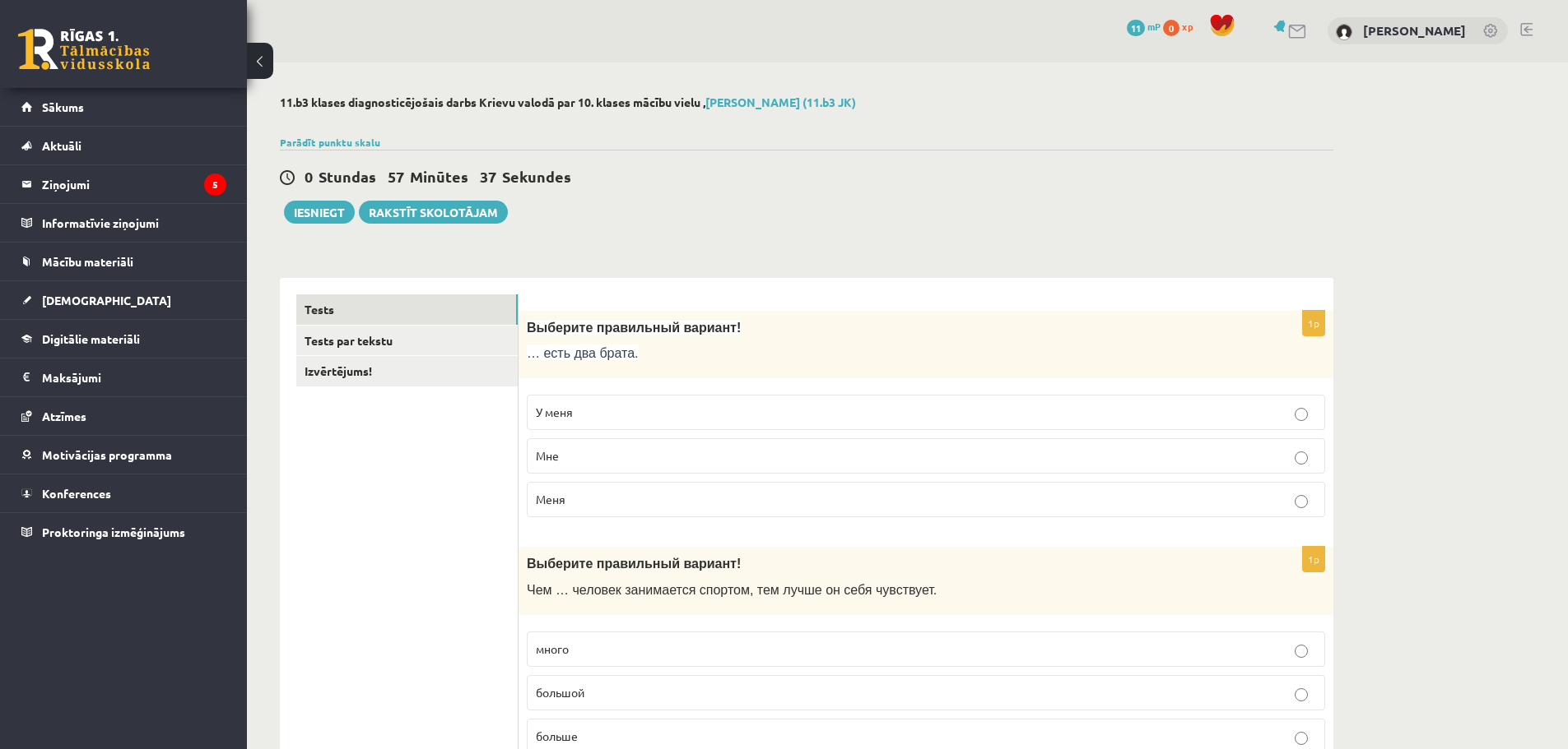
scroll to position [0, 0]
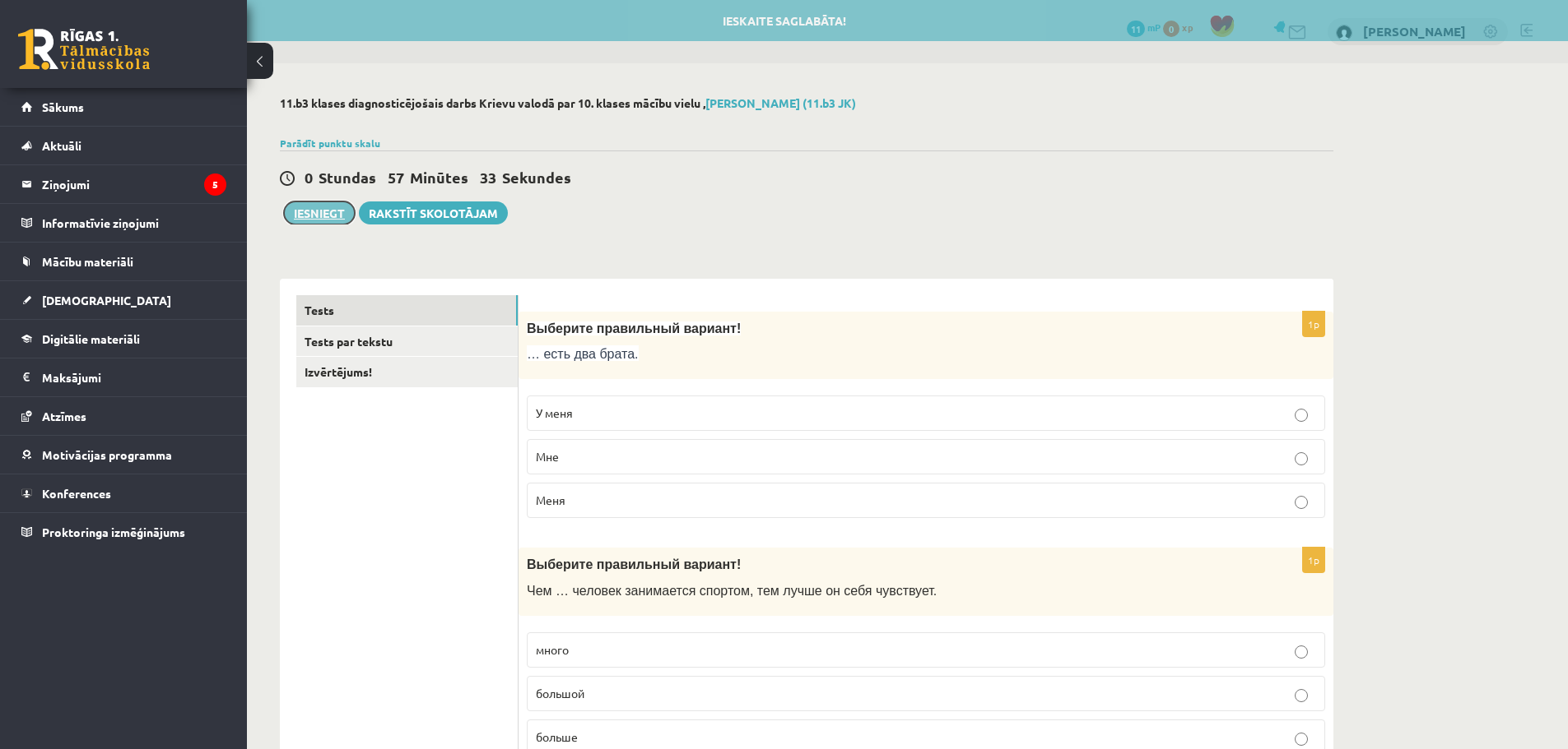
click at [314, 211] on button "Iesniegt" at bounding box center [319, 213] width 71 height 23
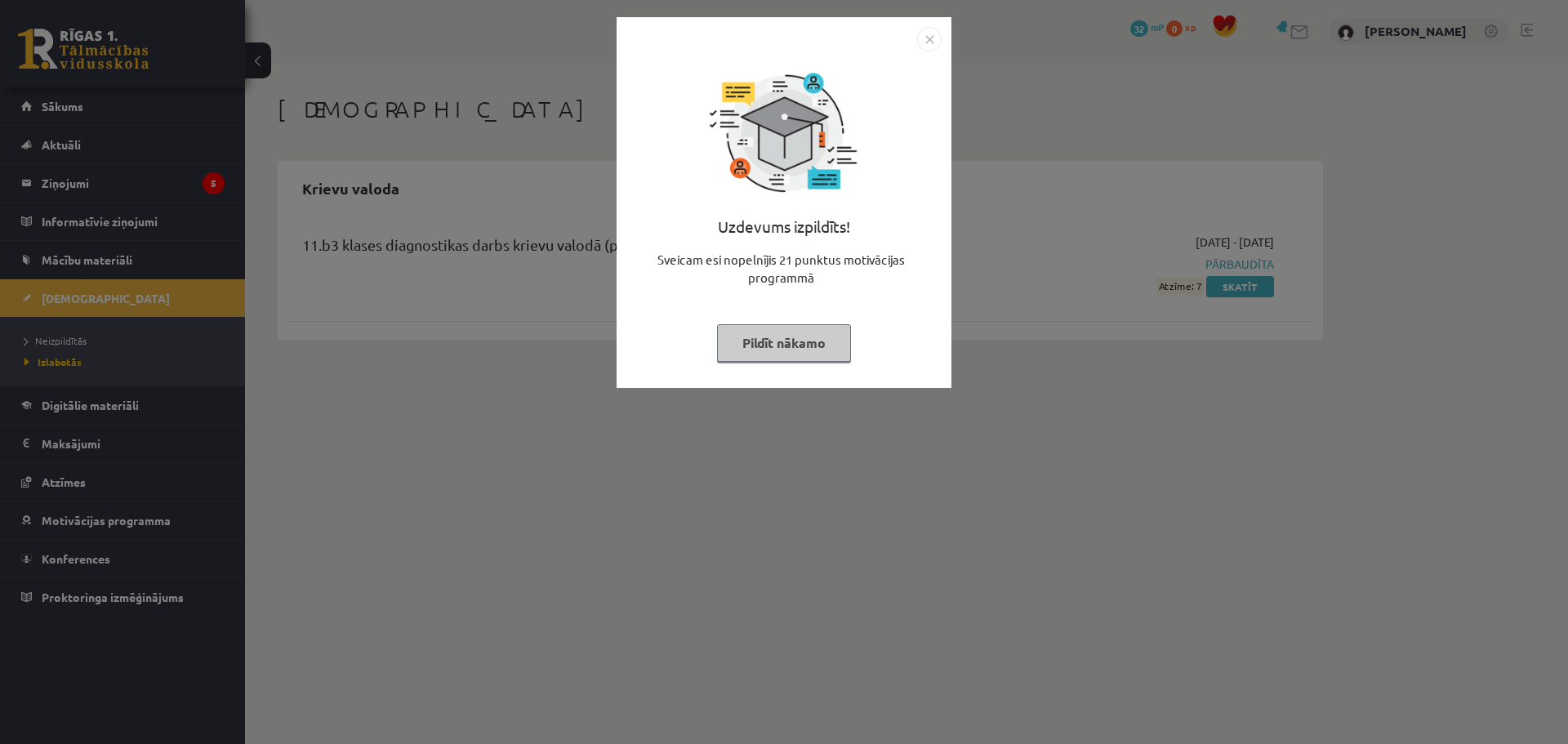
click at [839, 345] on button "Pildīt nākamo" at bounding box center [784, 343] width 134 height 37
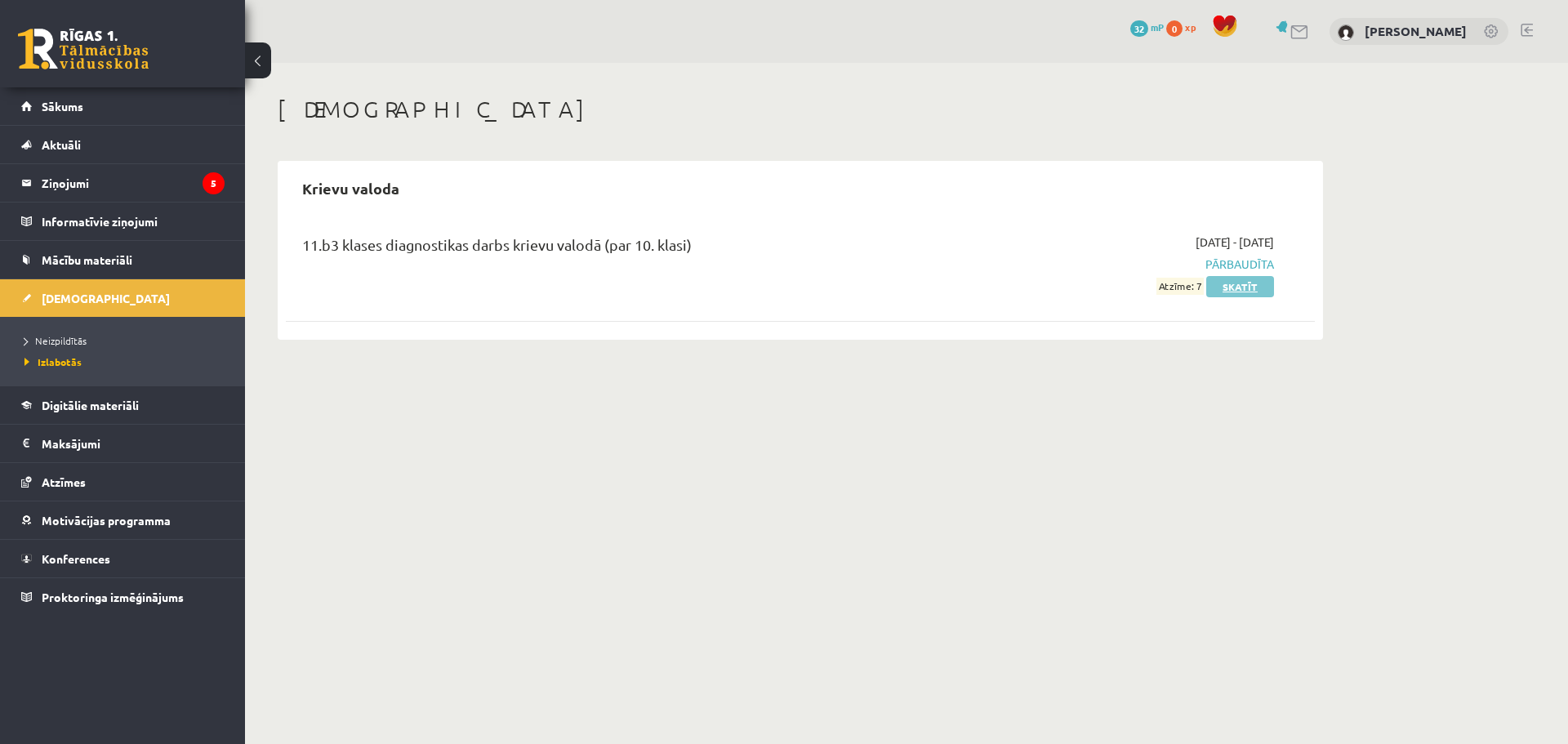
click at [1247, 285] on link "Skatīt" at bounding box center [1240, 287] width 68 height 21
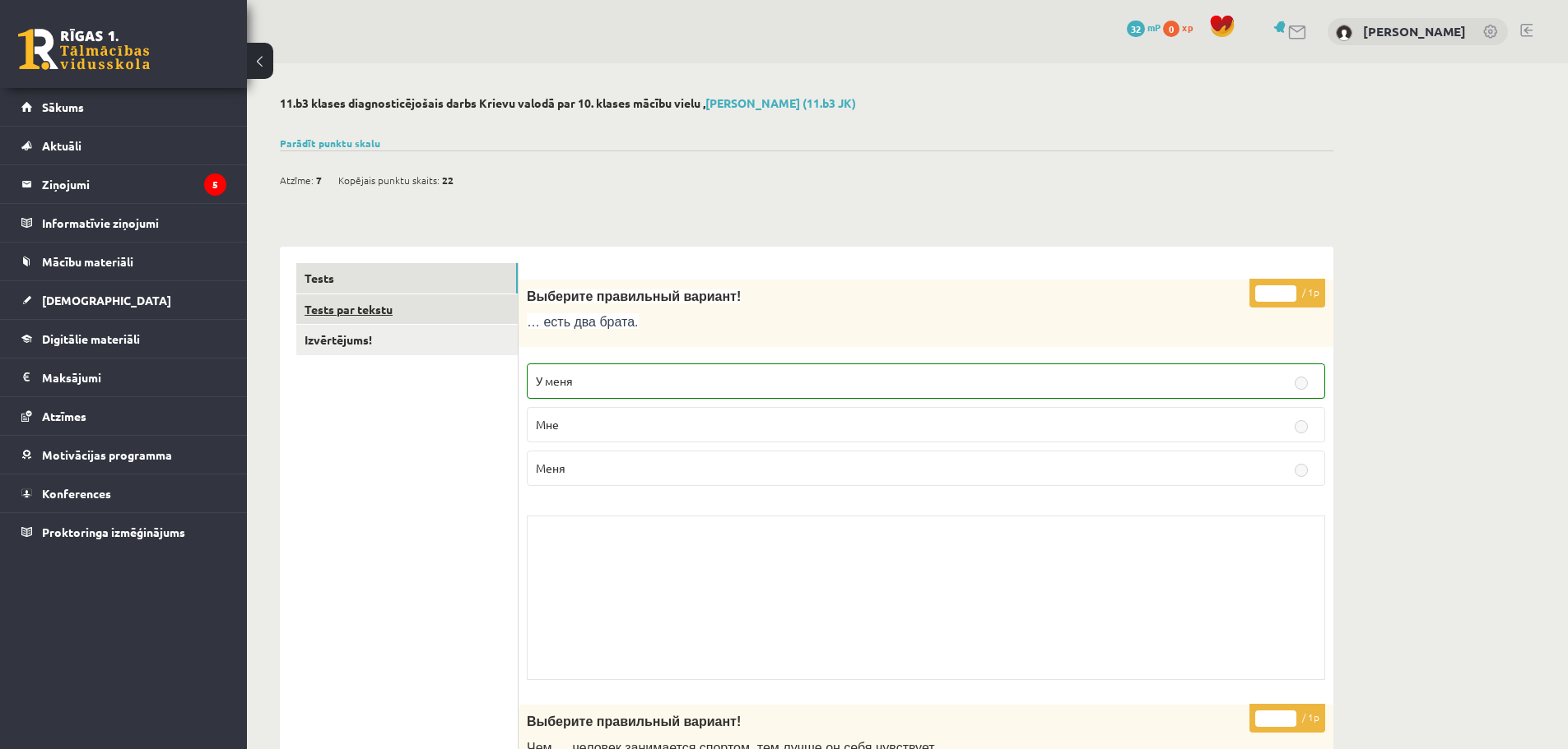
click at [422, 310] on link "Tests par tekstu" at bounding box center [407, 310] width 221 height 31
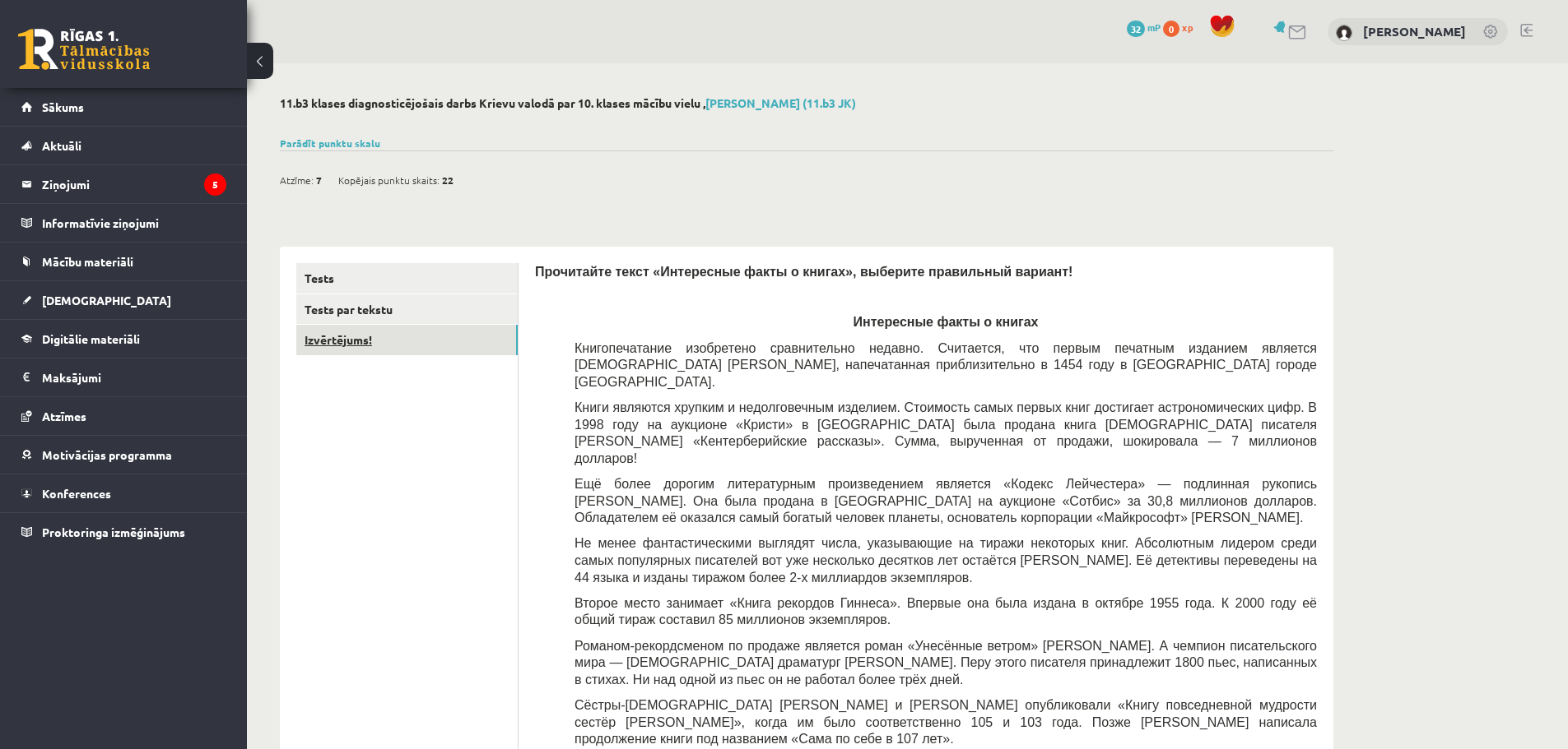
click at [456, 335] on link "Izvērtējums!" at bounding box center [407, 340] width 221 height 31
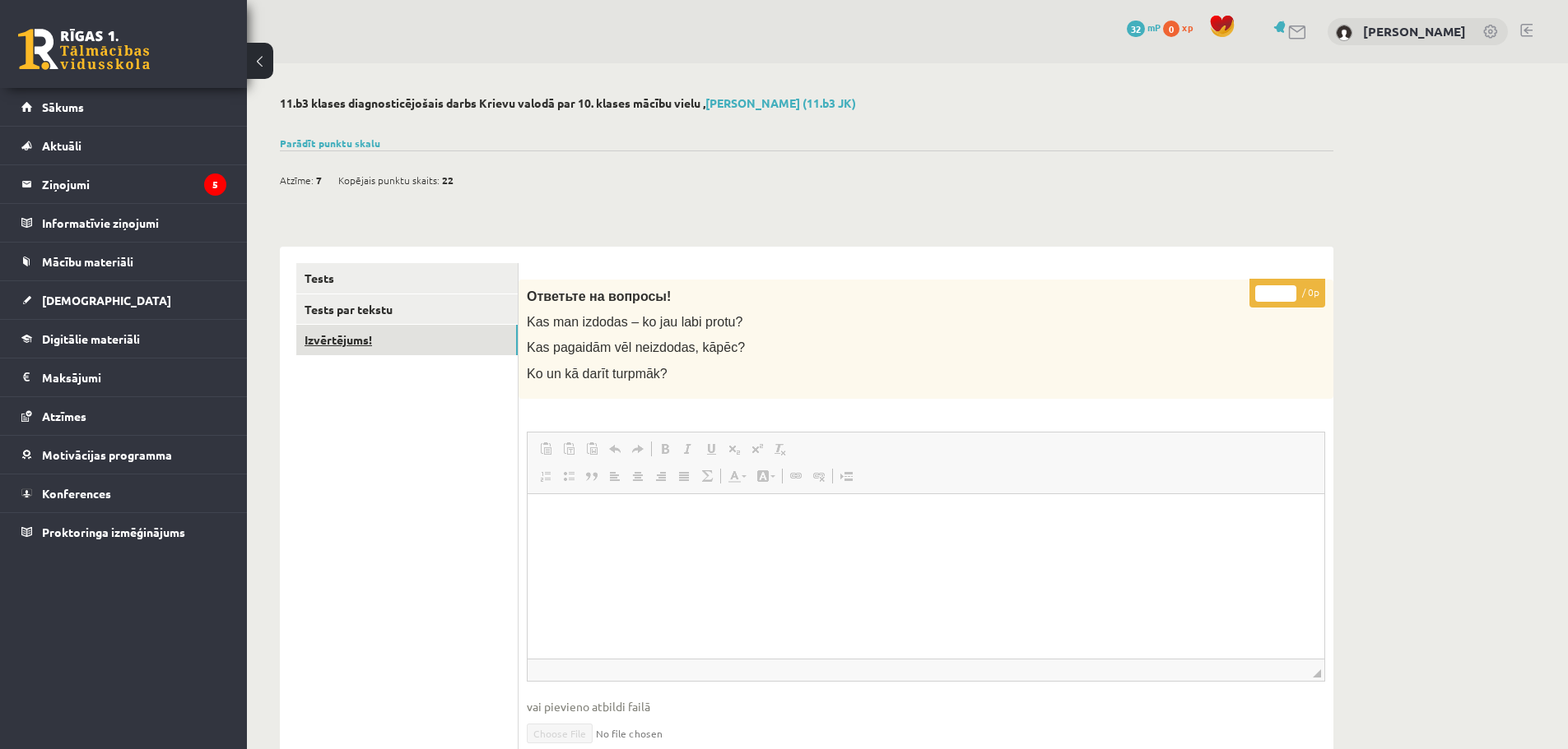
click at [427, 325] on link "Izvērtējums!" at bounding box center [407, 340] width 221 height 31
click at [417, 313] on link "Tests par tekstu" at bounding box center [407, 310] width 221 height 31
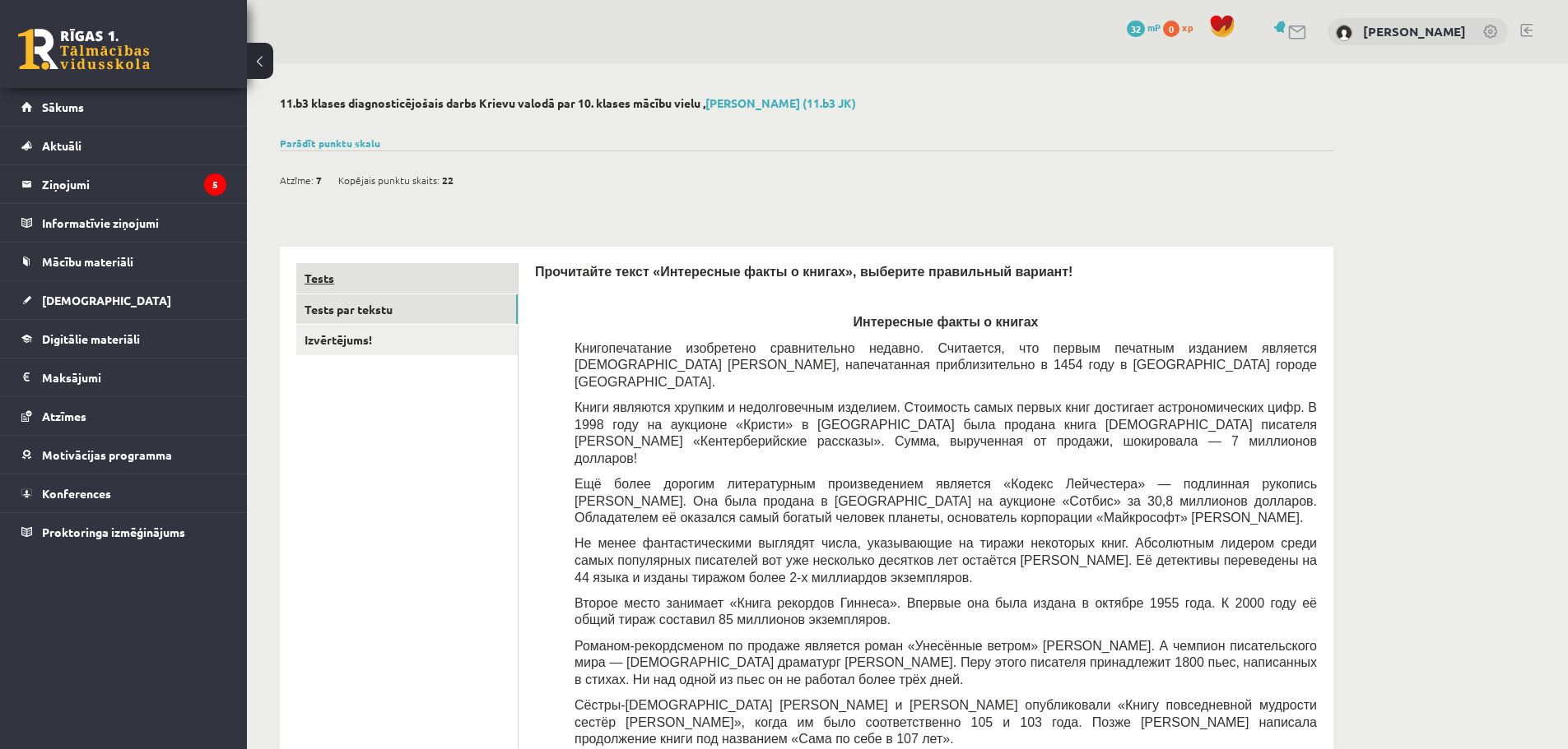
click at [374, 282] on link "Tests" at bounding box center [407, 278] width 221 height 31
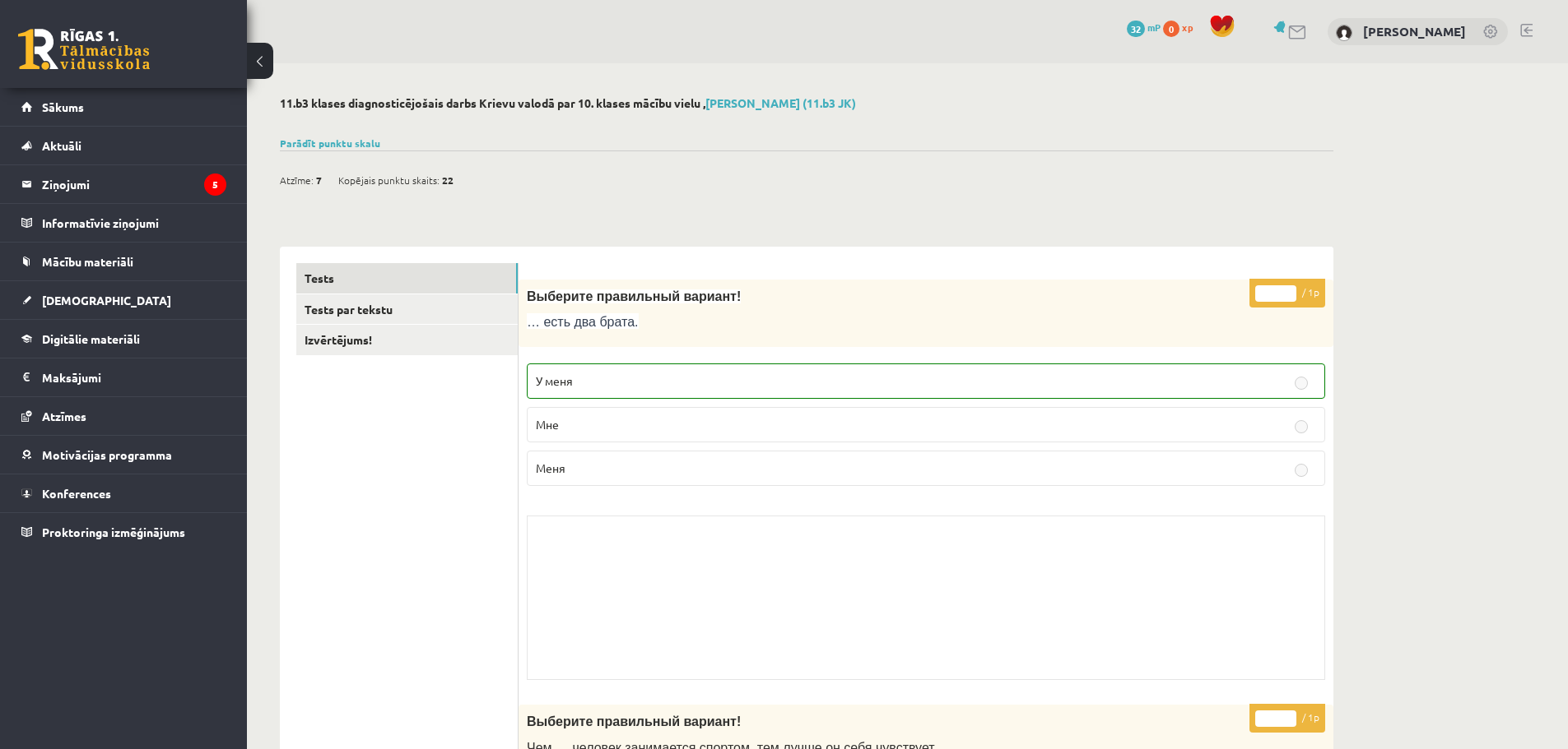
click at [301, 179] on span "Atzīme:" at bounding box center [296, 179] width 33 height 25
click at [334, 145] on link "Parādīt punktu skalu" at bounding box center [329, 143] width 100 height 13
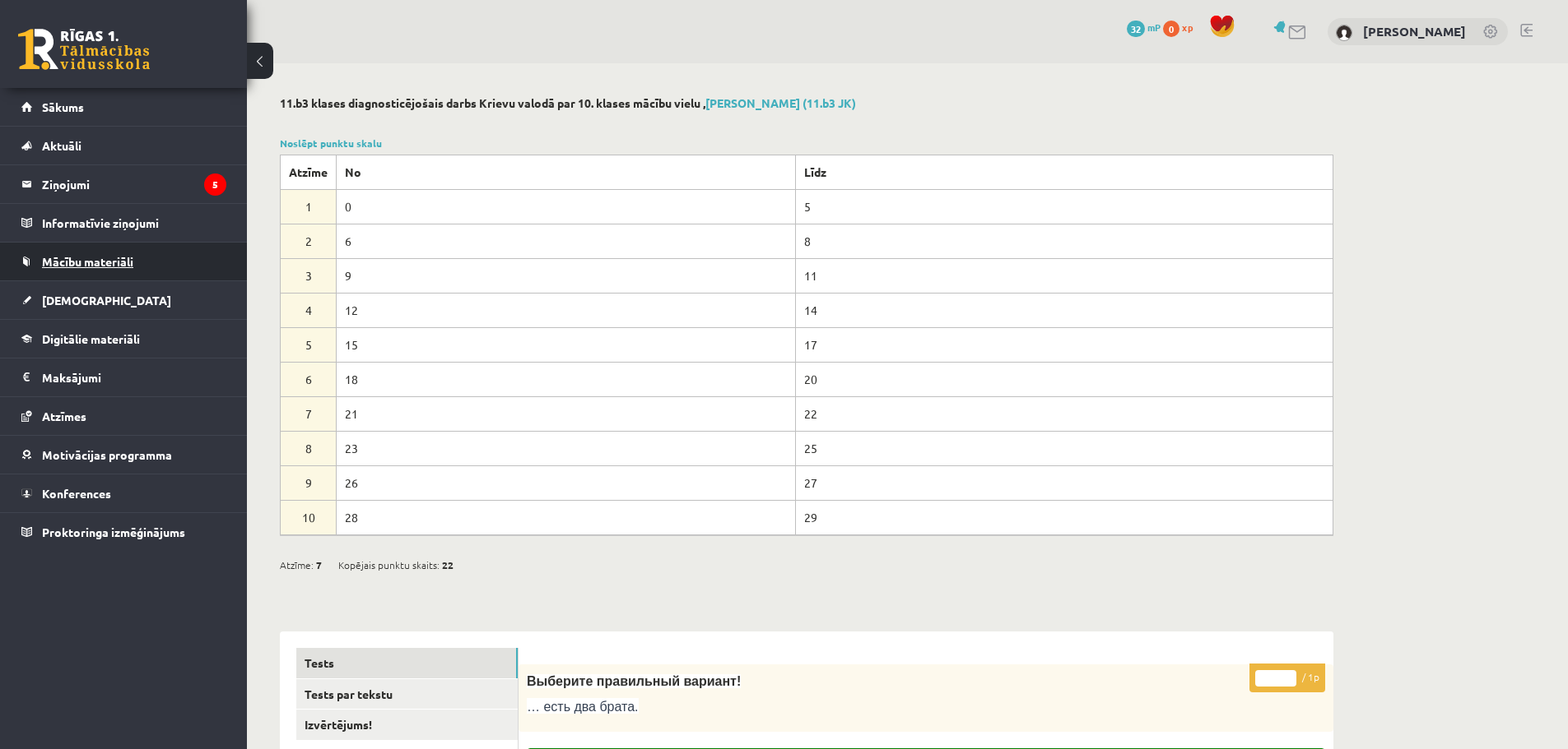
click at [60, 252] on link "Mācību materiāli" at bounding box center [124, 261] width 205 height 38
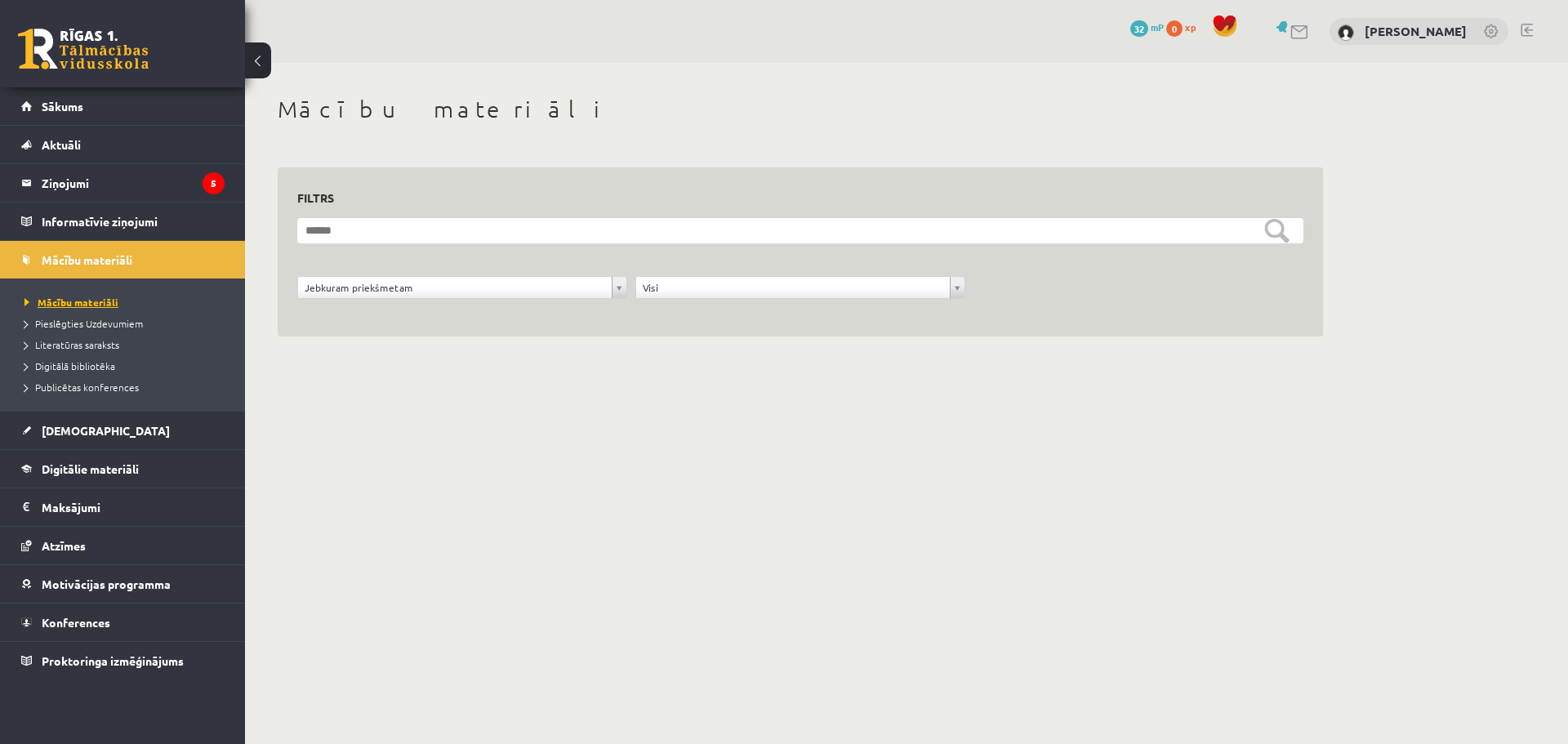
click at [64, 304] on span "Mācību materiāli" at bounding box center [71, 302] width 94 height 13
click at [103, 430] on link "[DEMOGRAPHIC_DATA]" at bounding box center [123, 430] width 204 height 37
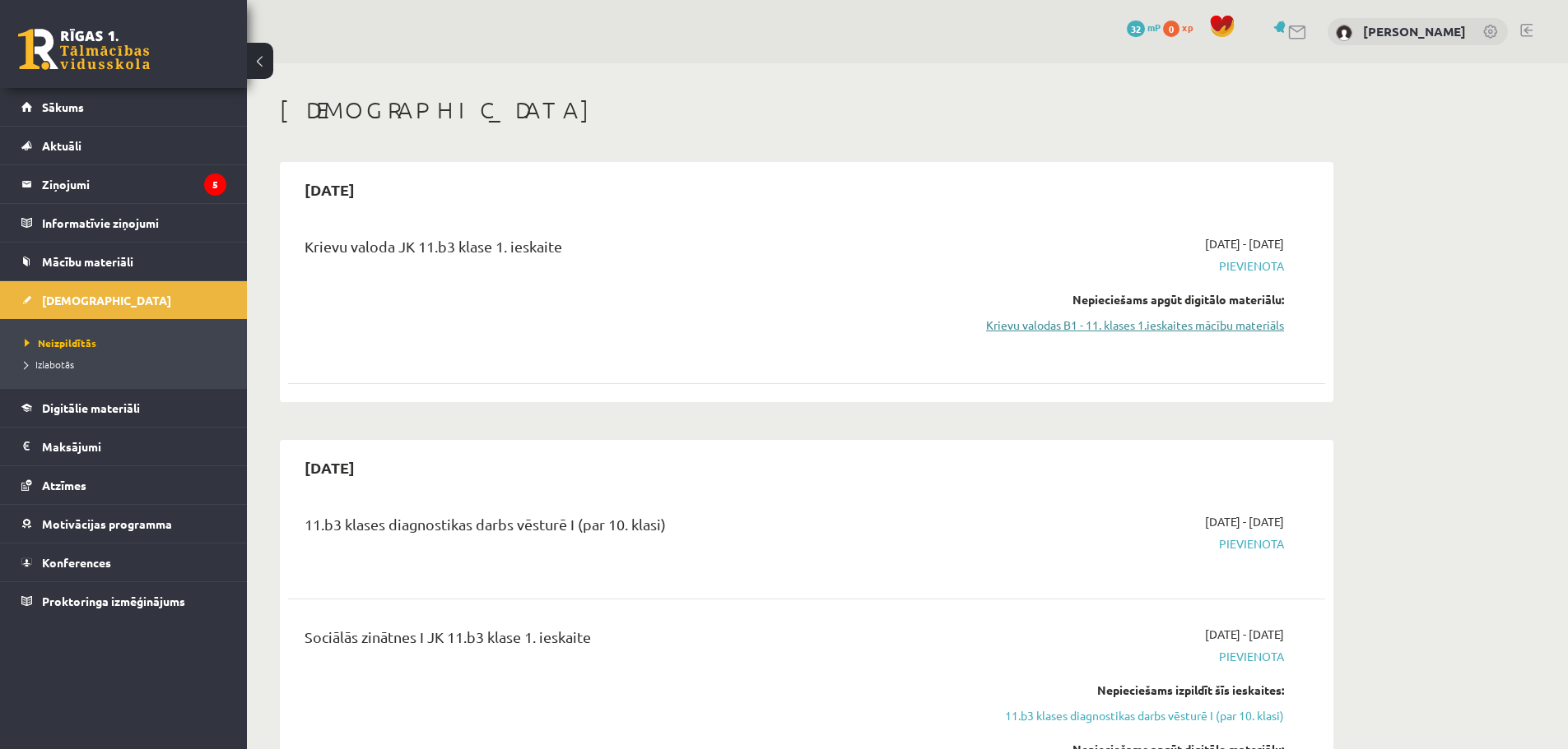
click at [1211, 325] on link "Krievu valodas B1 - 11. klases 1.ieskaites mācību materiāls" at bounding box center [1128, 325] width 310 height 17
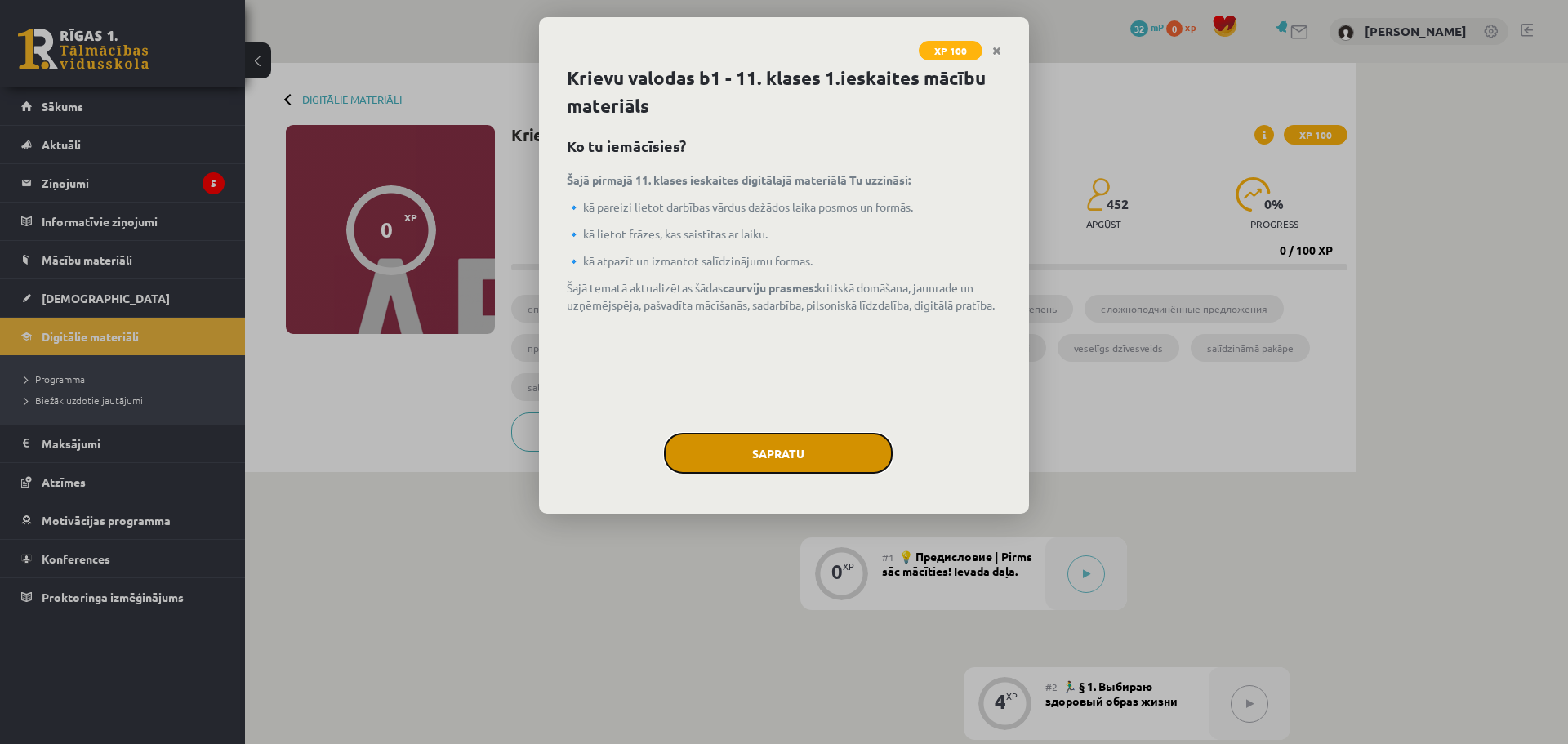
click at [832, 459] on button "Sapratu" at bounding box center [778, 453] width 229 height 41
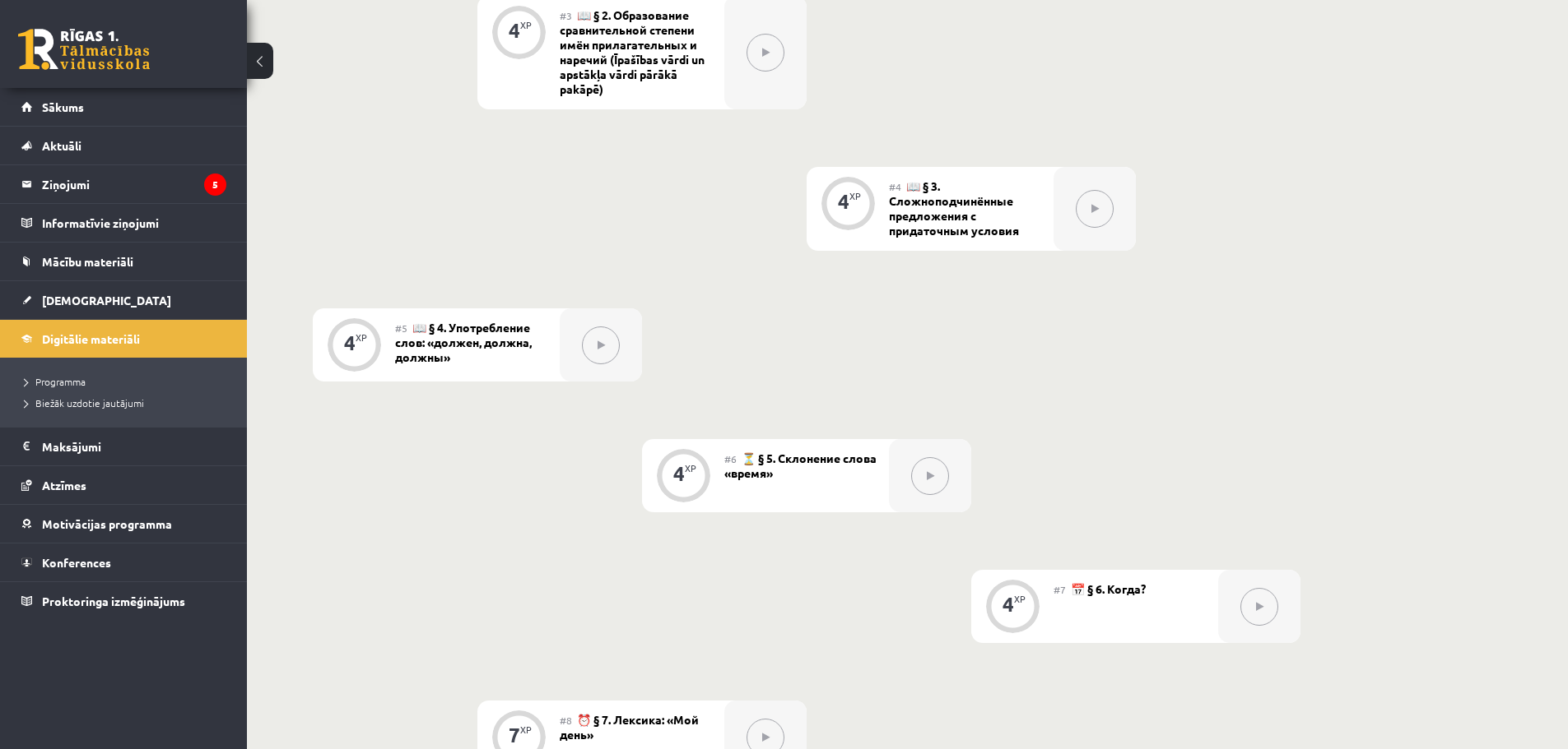
scroll to position [479, 0]
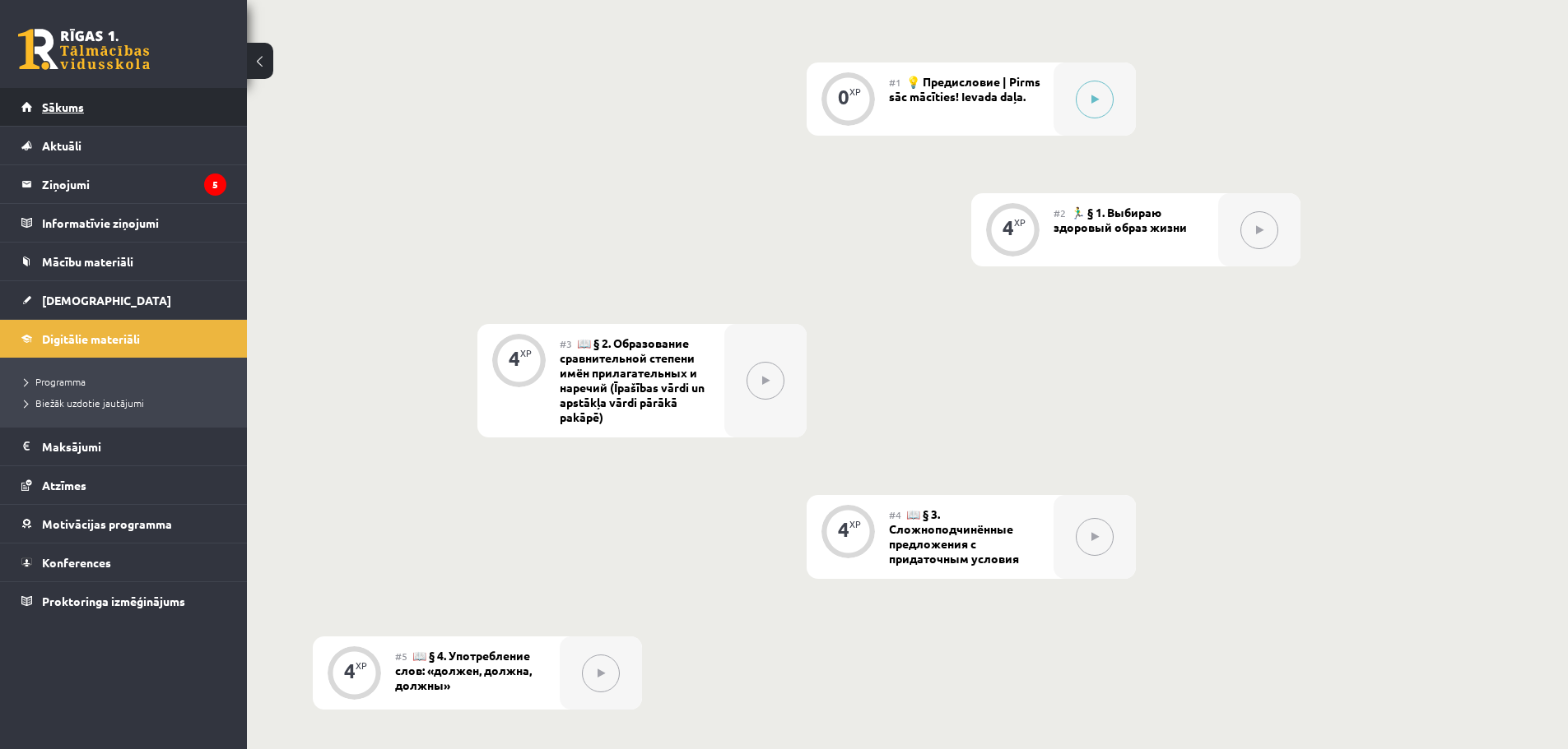
click at [120, 119] on link "Sākums" at bounding box center [124, 107] width 205 height 38
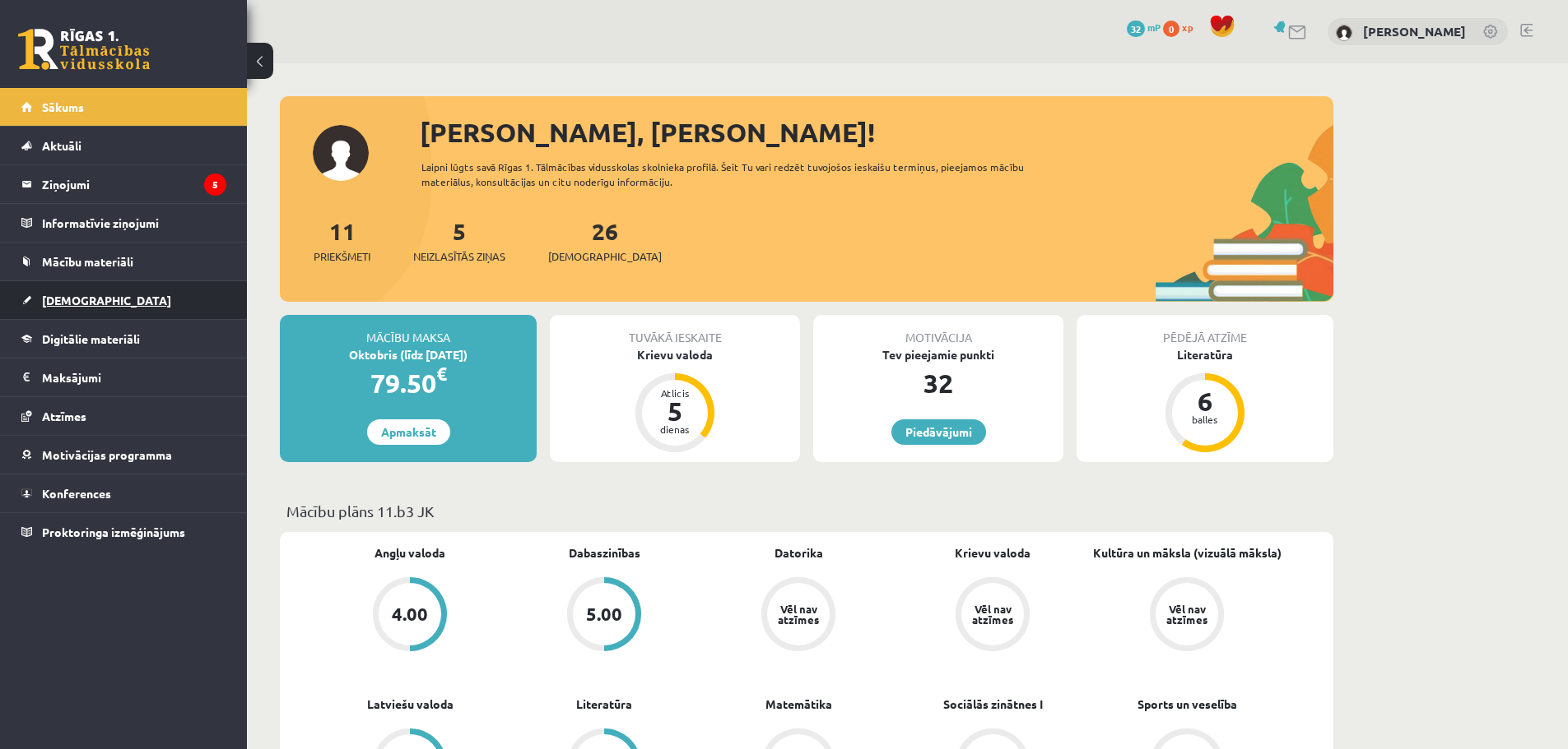
click at [97, 299] on link "[DEMOGRAPHIC_DATA]" at bounding box center [124, 300] width 205 height 38
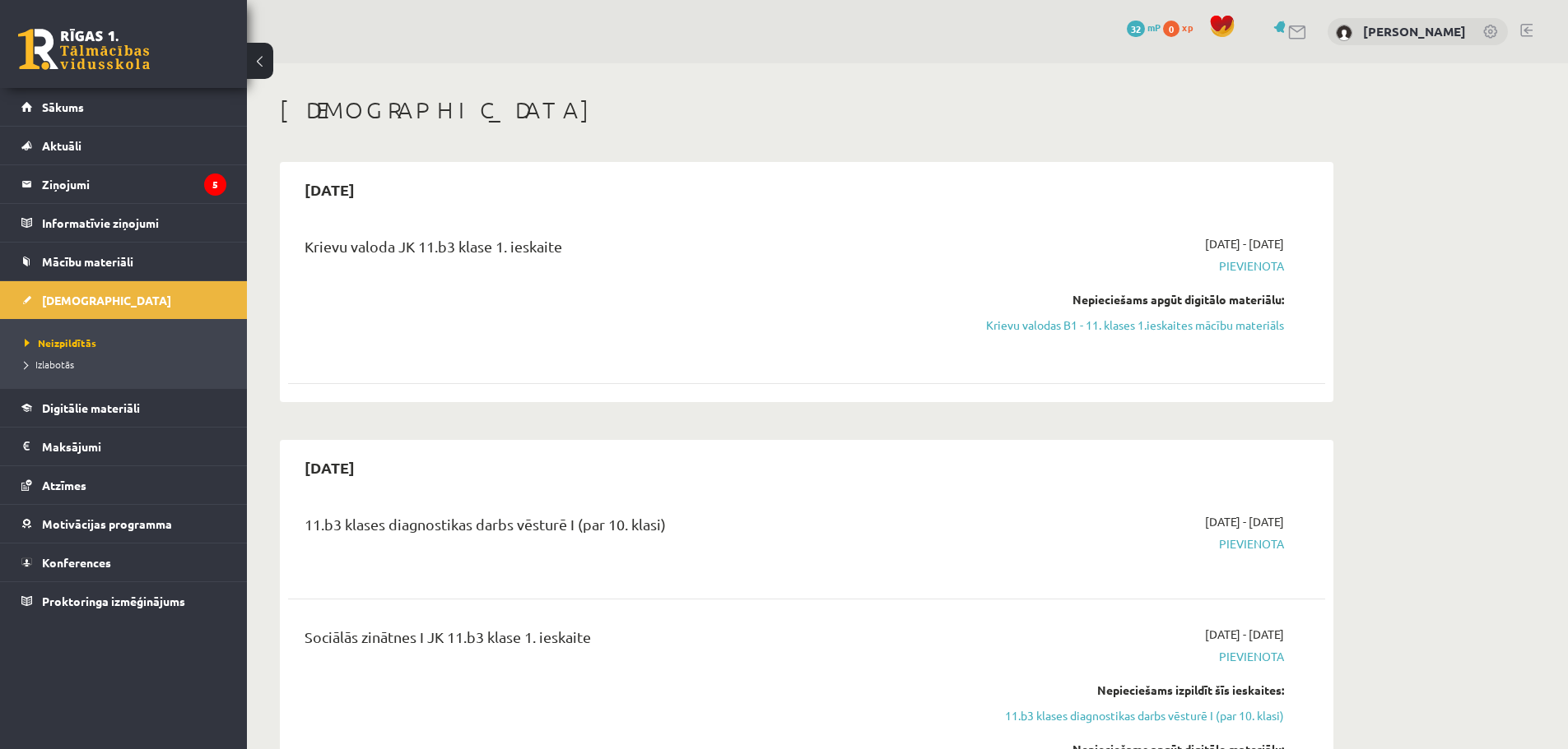
click at [1277, 260] on span "Pievienota" at bounding box center [1128, 266] width 310 height 17
click at [1254, 643] on div "2025-09-16 - 2025-09-30 Pievienota Nepieciešams izpildīt šīs ieskaites: 11.b3 k…" at bounding box center [1129, 725] width 335 height 198
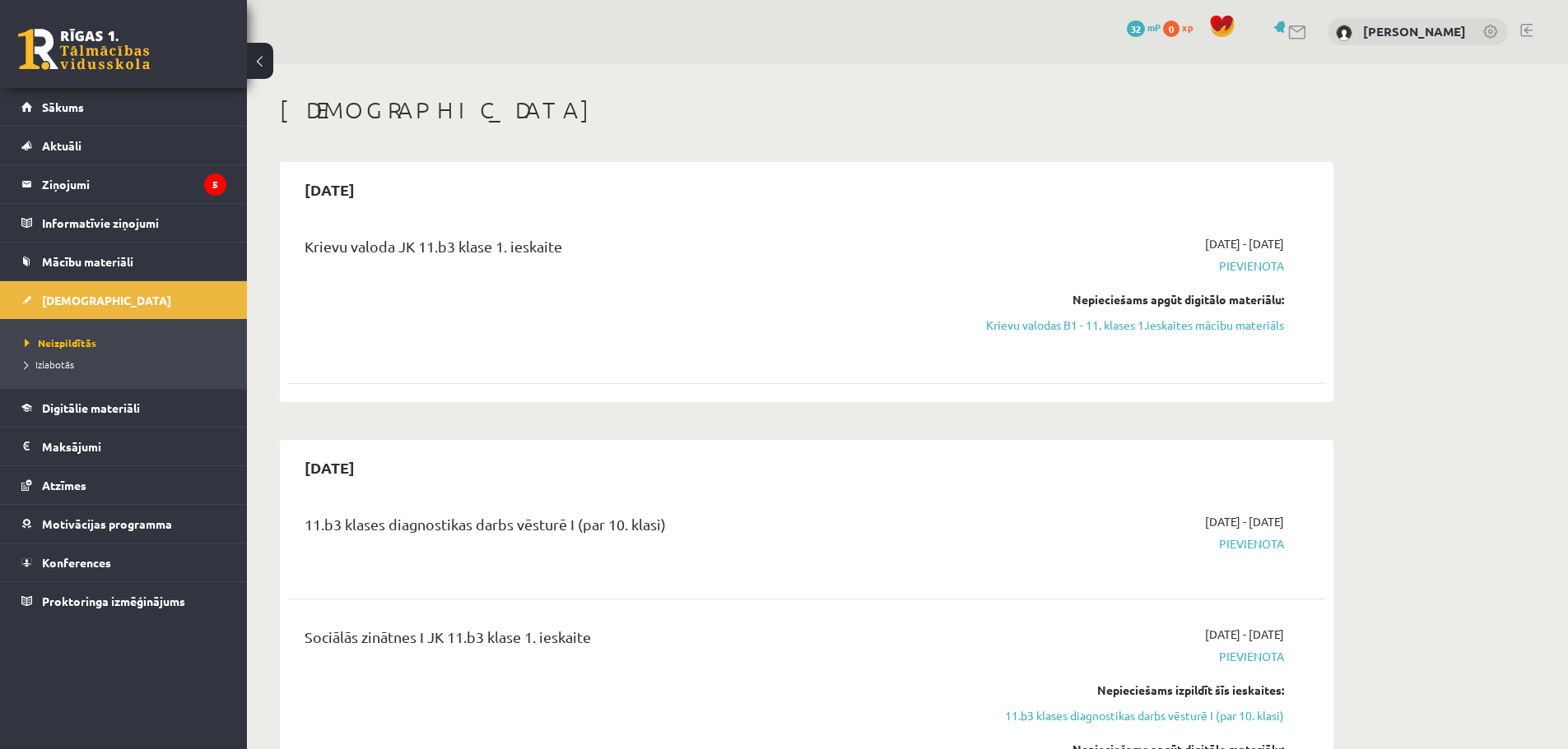
click at [1254, 651] on span "Pievienota" at bounding box center [1128, 657] width 310 height 17
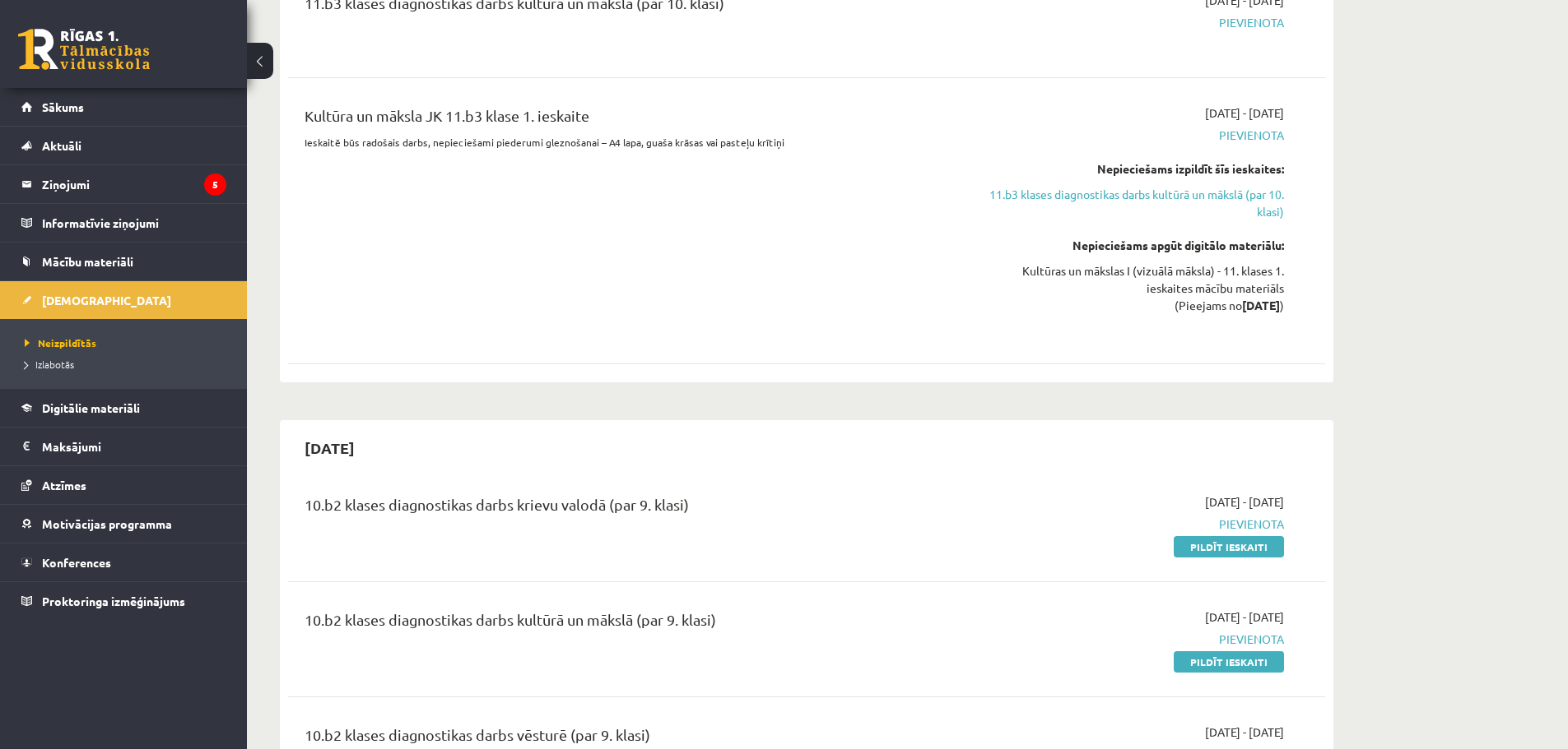
scroll to position [1151, 0]
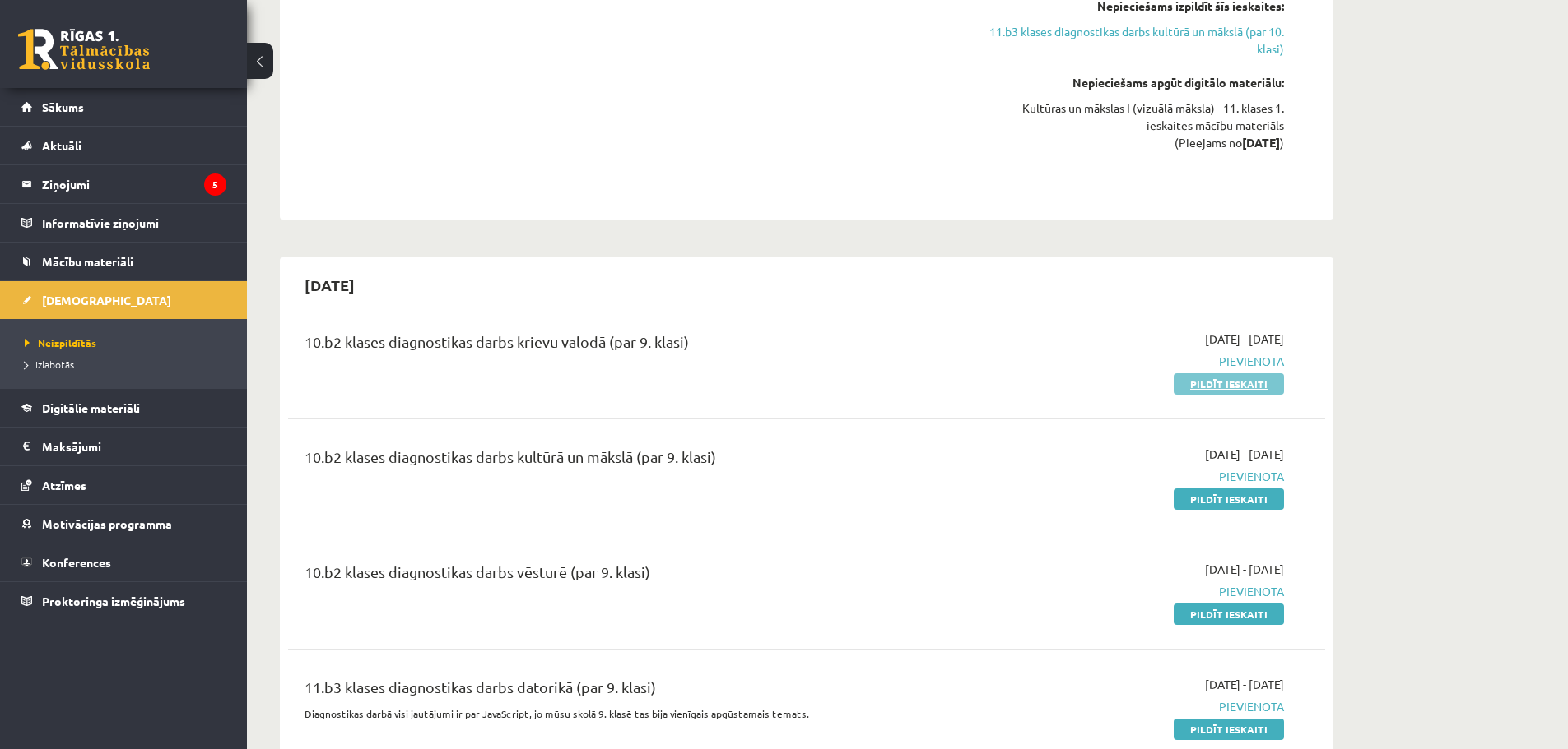
click at [1250, 386] on link "Pildīt ieskaiti" at bounding box center [1228, 383] width 110 height 21
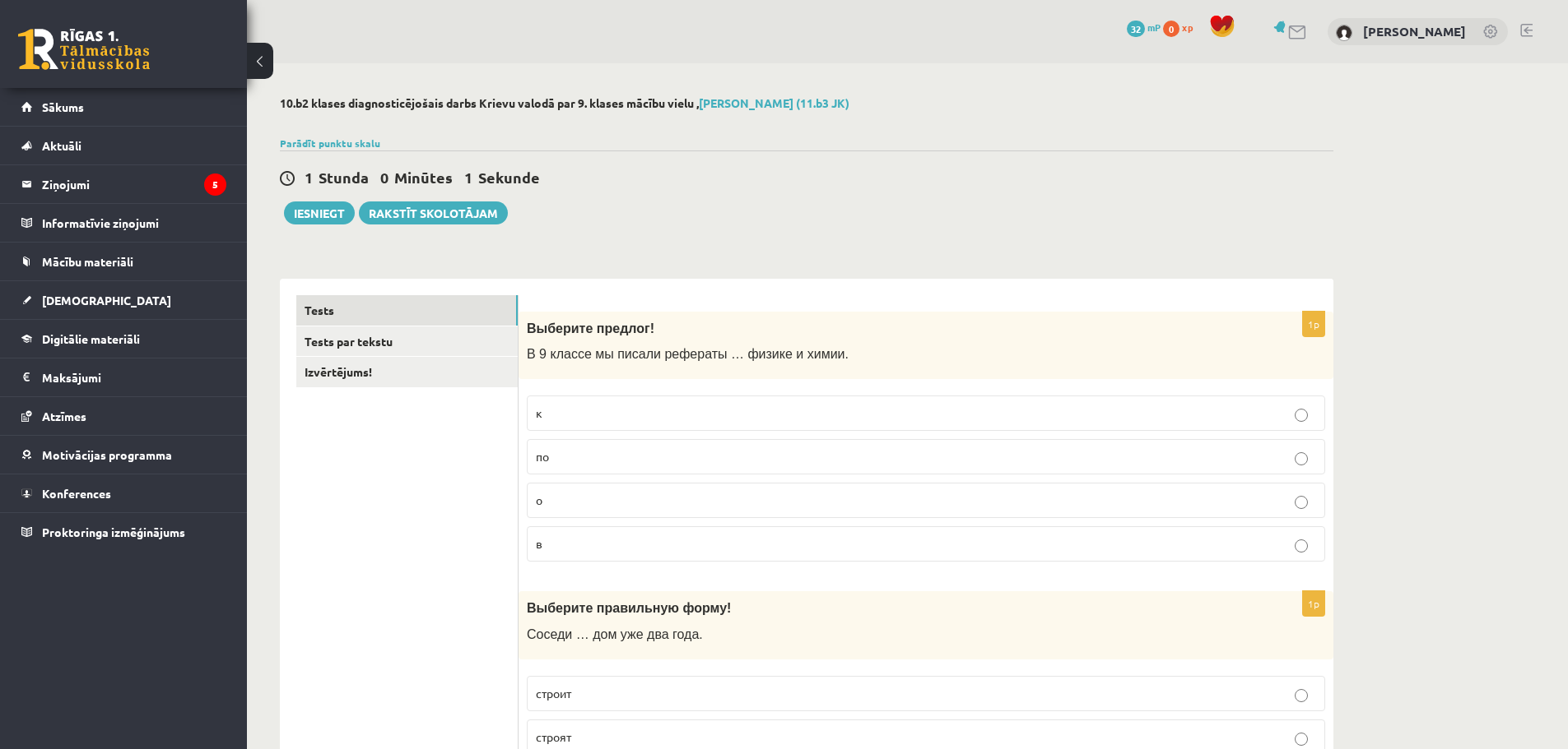
click at [565, 468] on label "по" at bounding box center [925, 456] width 798 height 35
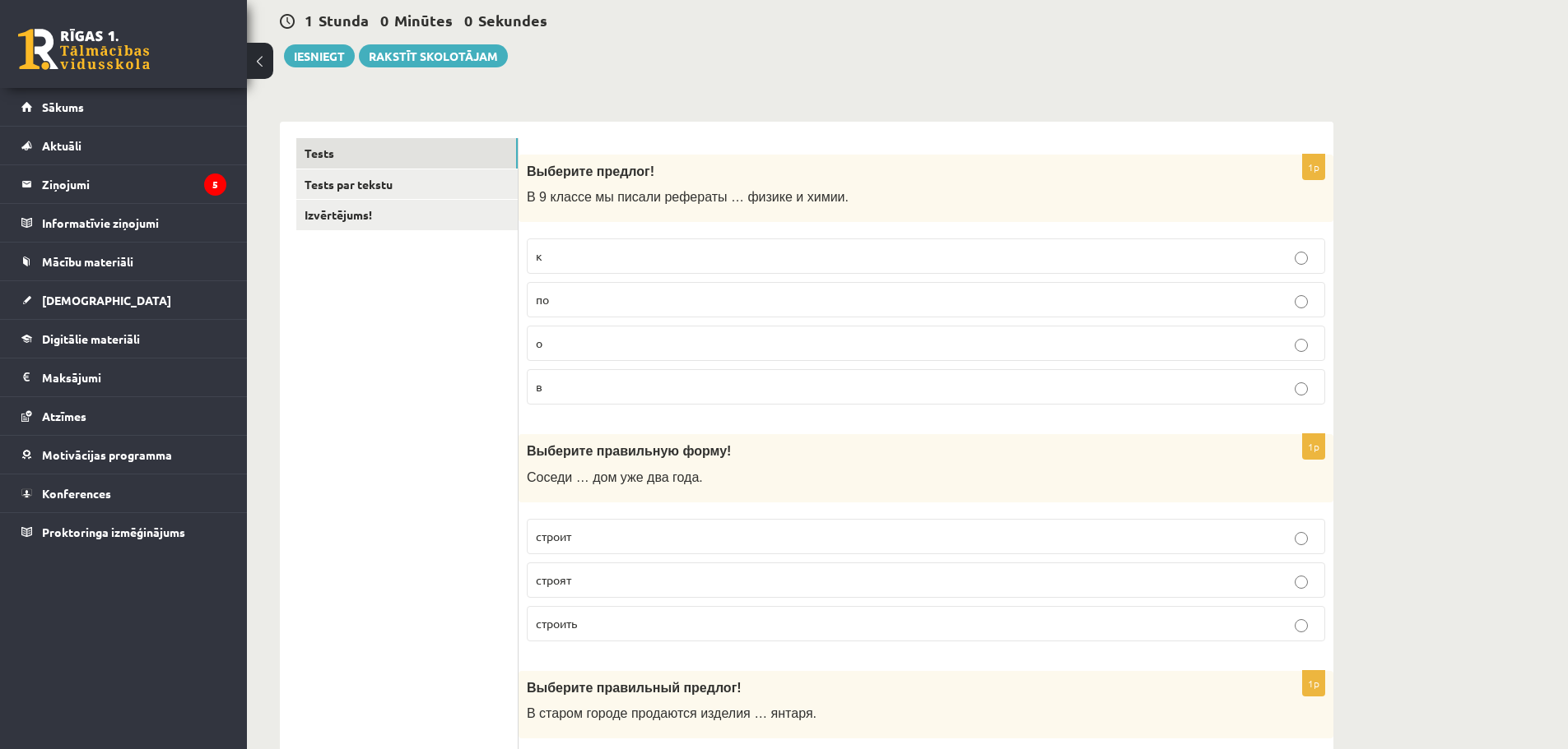
scroll to position [329, 0]
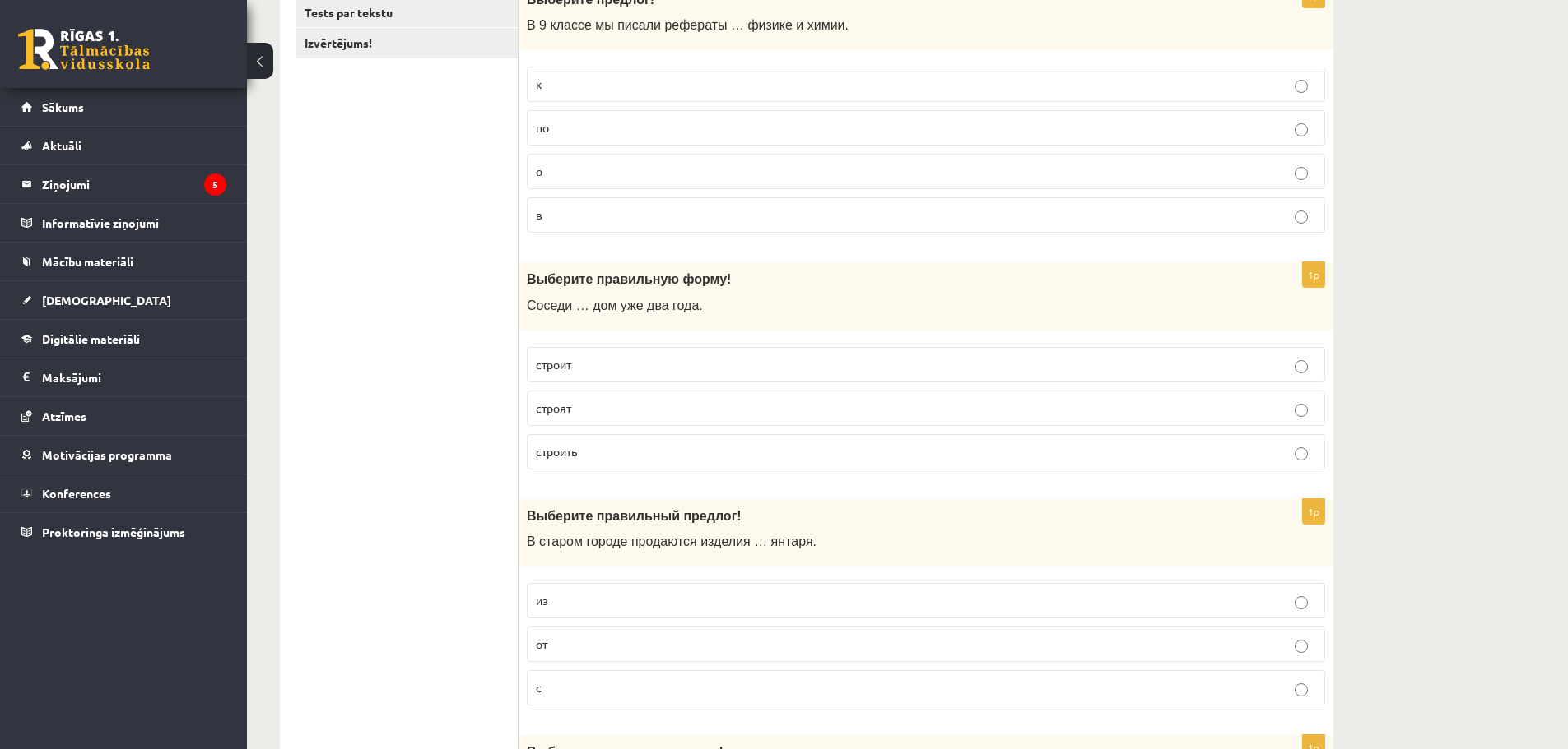
click at [581, 408] on p "строят" at bounding box center [925, 408] width 780 height 17
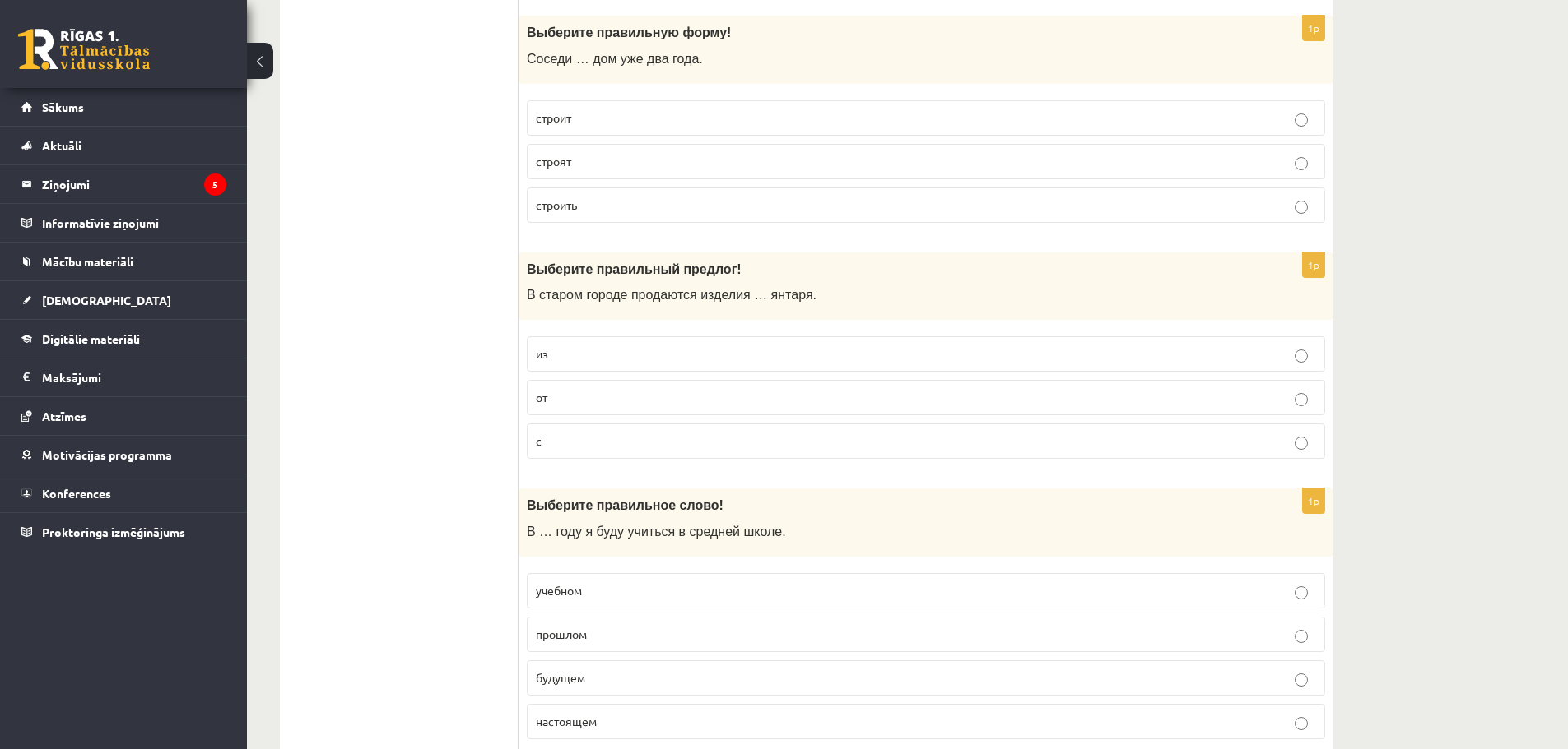
click at [649, 357] on p "из" at bounding box center [925, 354] width 780 height 17
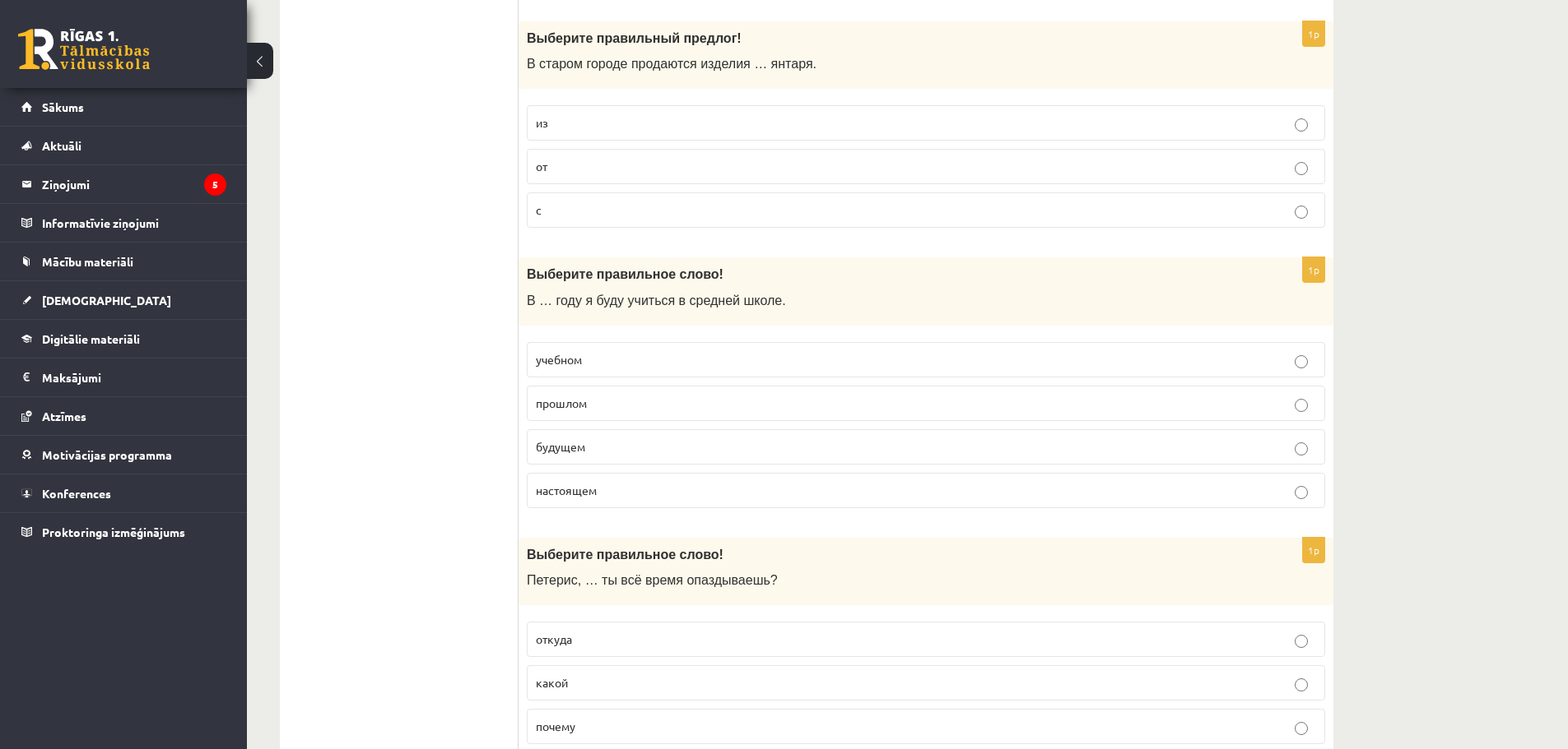
scroll to position [822, 0]
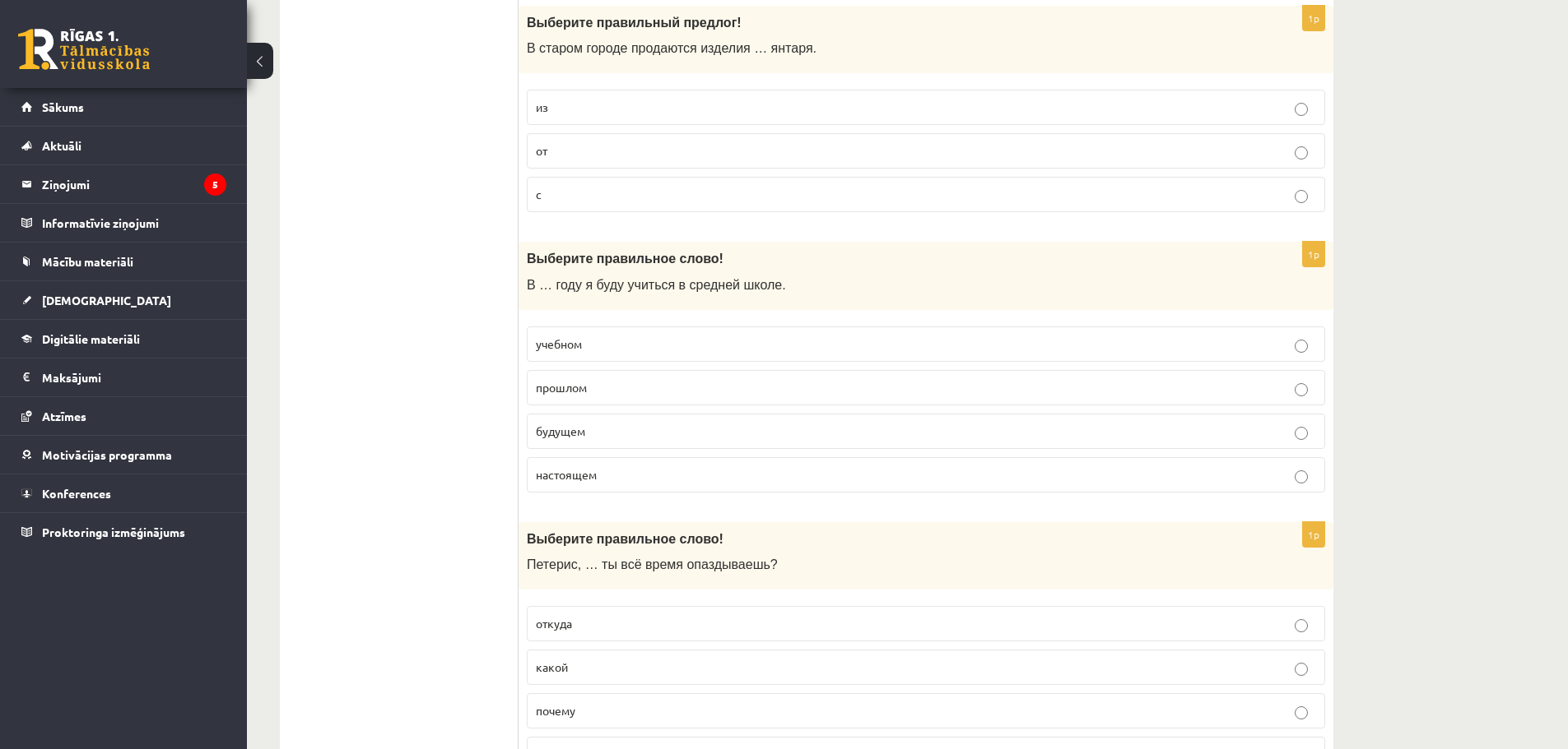
click at [603, 390] on p "прошлом" at bounding box center [925, 388] width 780 height 17
click at [609, 436] on p "будущем" at bounding box center [925, 431] width 780 height 17
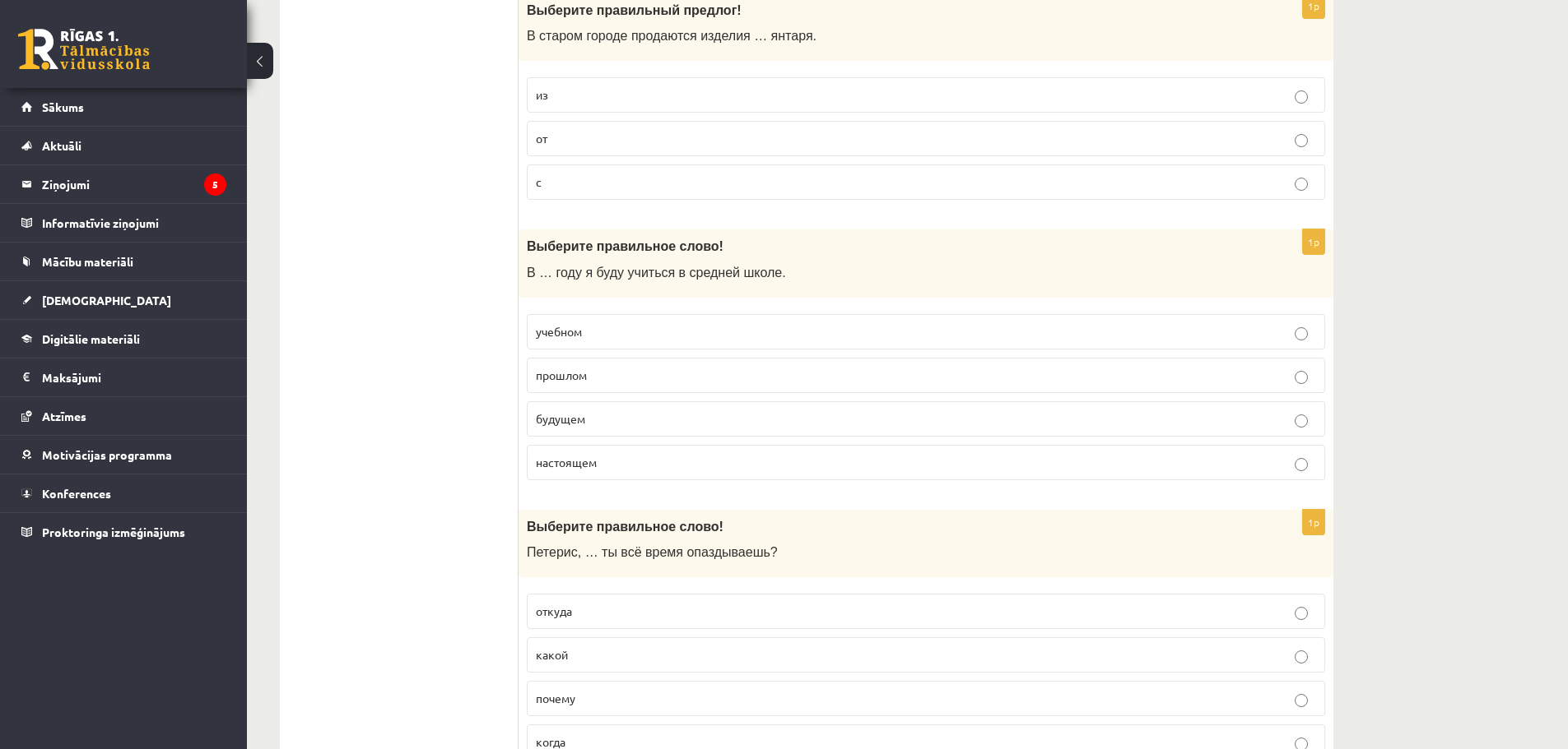
scroll to position [1069, 0]
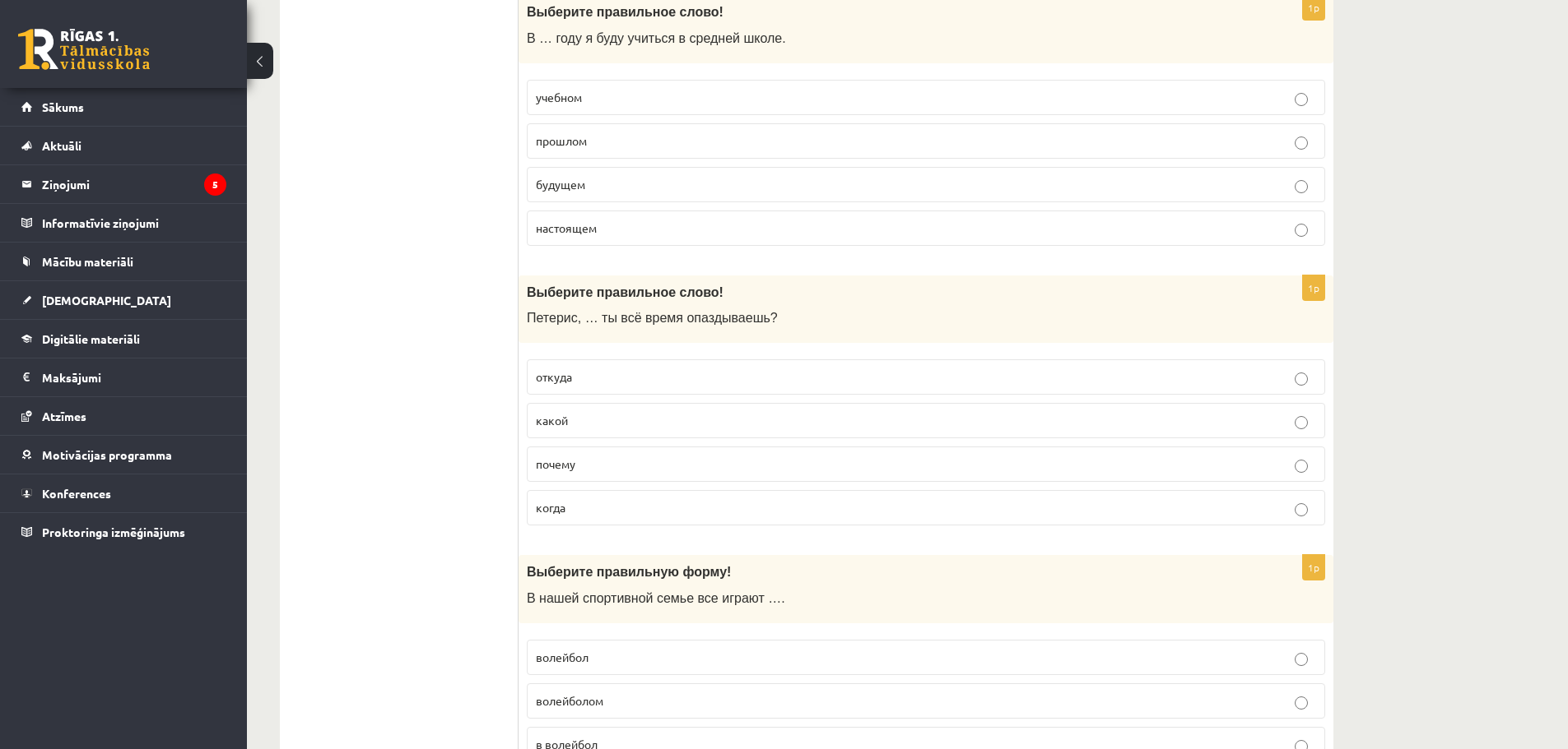
click at [612, 468] on p "почему" at bounding box center [925, 465] width 780 height 17
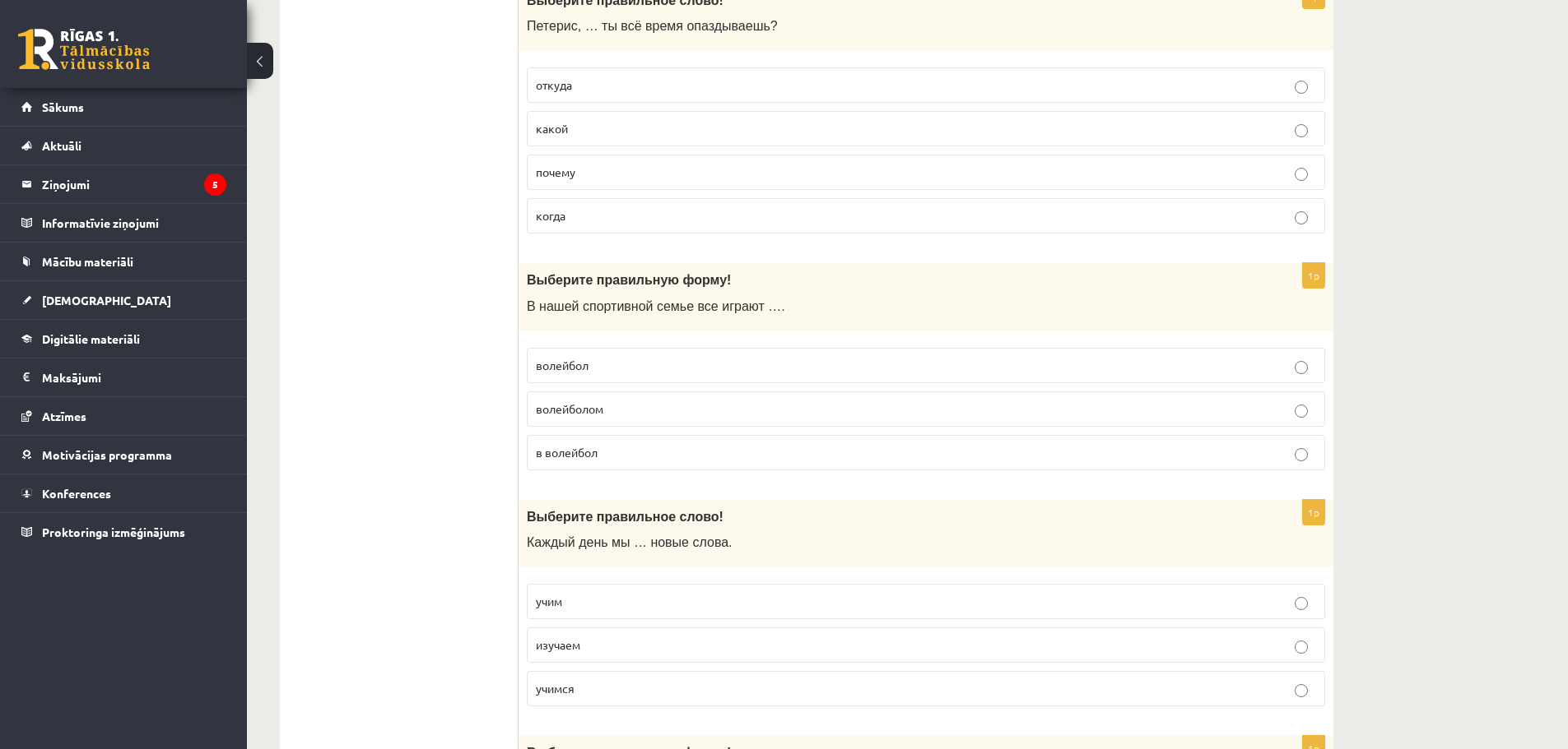
scroll to position [1398, 0]
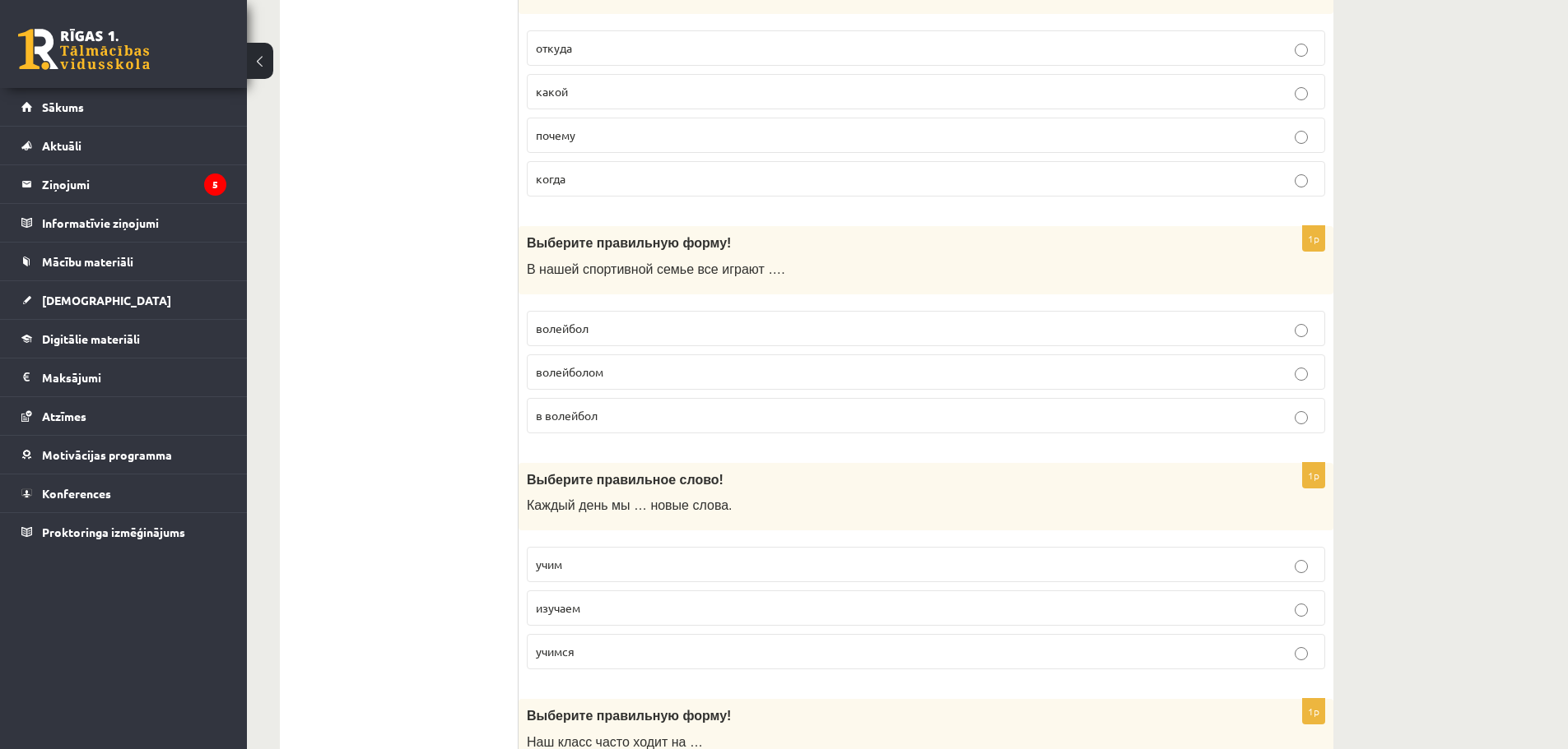
click at [600, 324] on p "волейбол" at bounding box center [925, 329] width 780 height 17
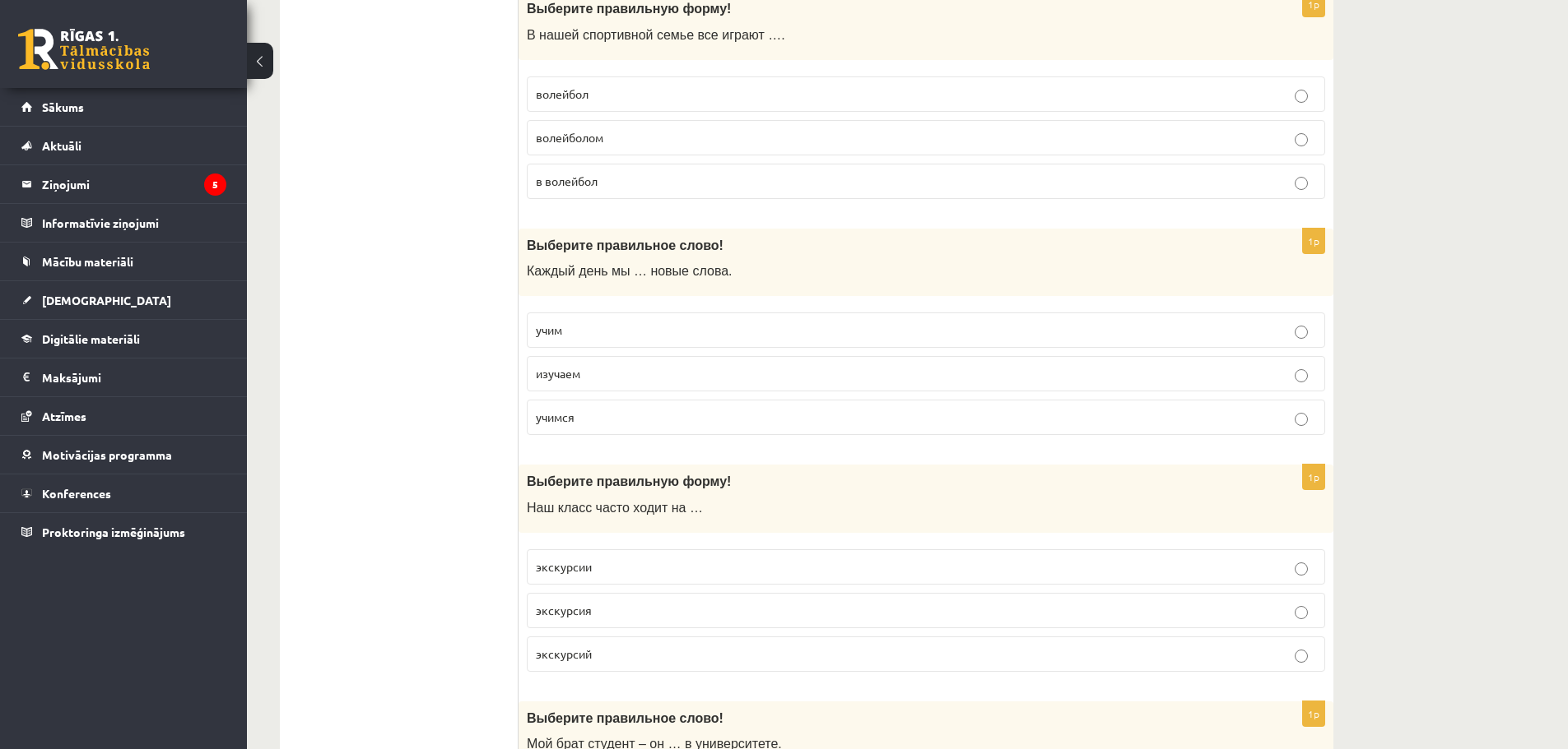
scroll to position [1645, 0]
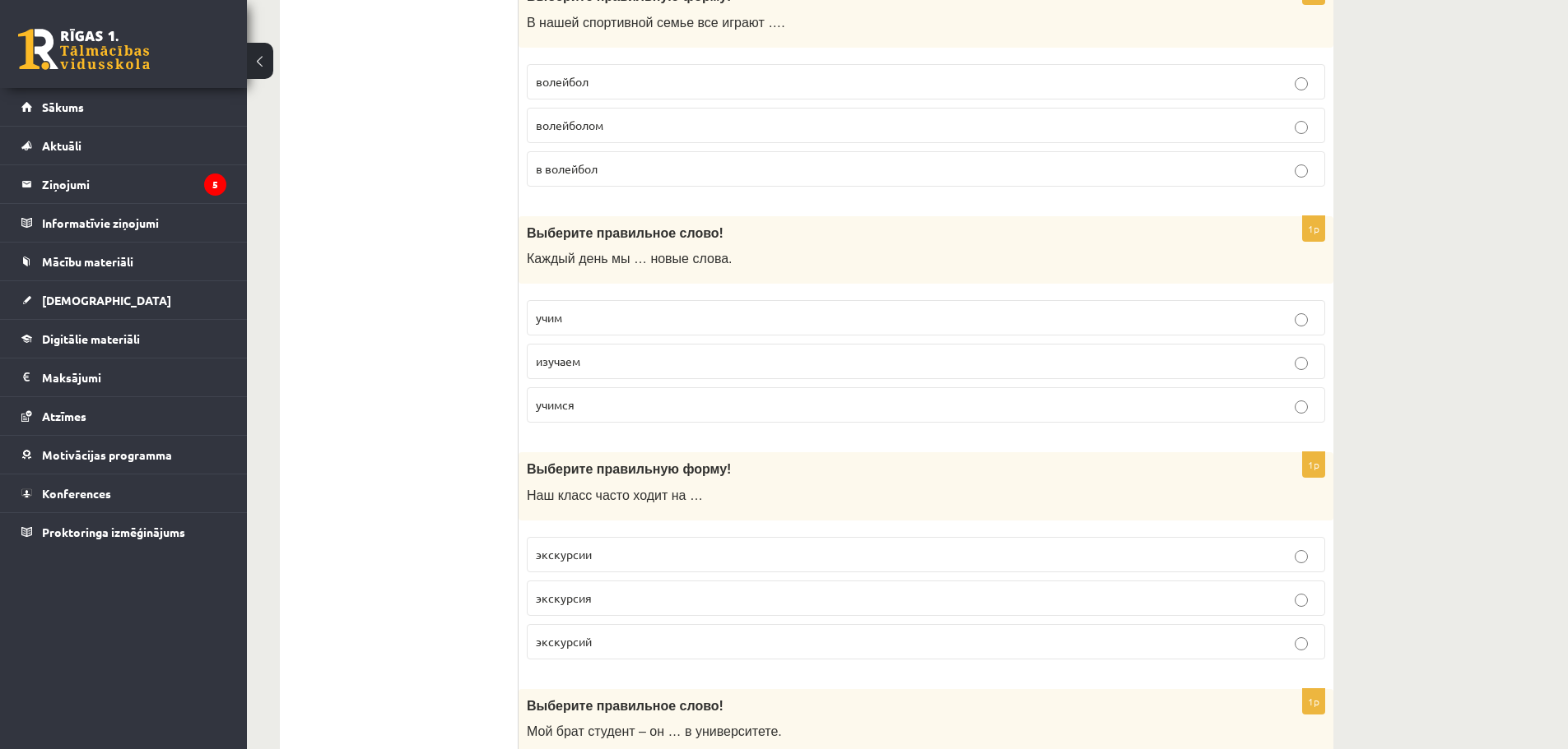
click at [628, 320] on p "учим" at bounding box center [925, 318] width 780 height 17
click at [581, 363] on p "изучаем" at bounding box center [925, 361] width 780 height 17
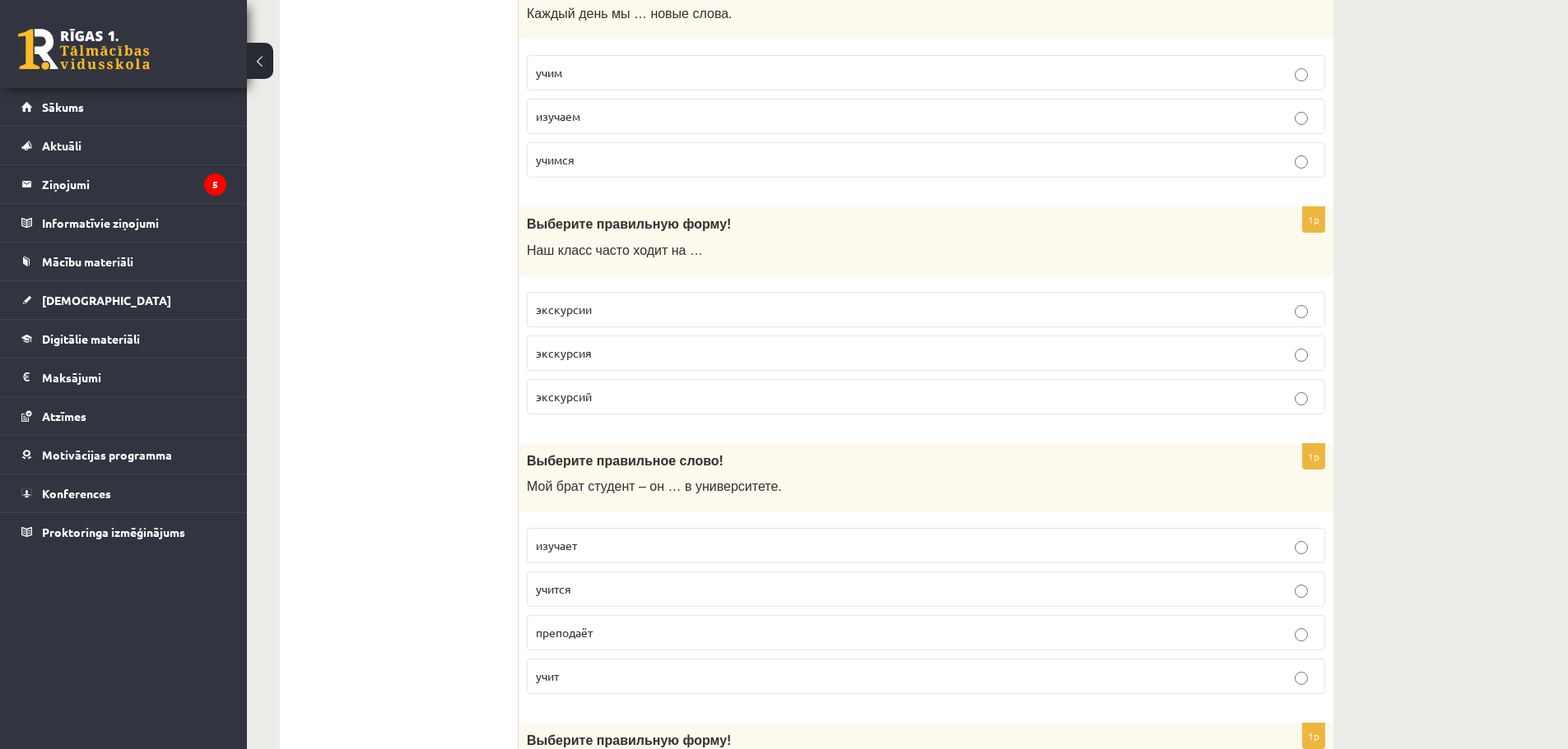
scroll to position [1892, 0]
click at [603, 318] on label "экскурсии" at bounding box center [925, 307] width 798 height 35
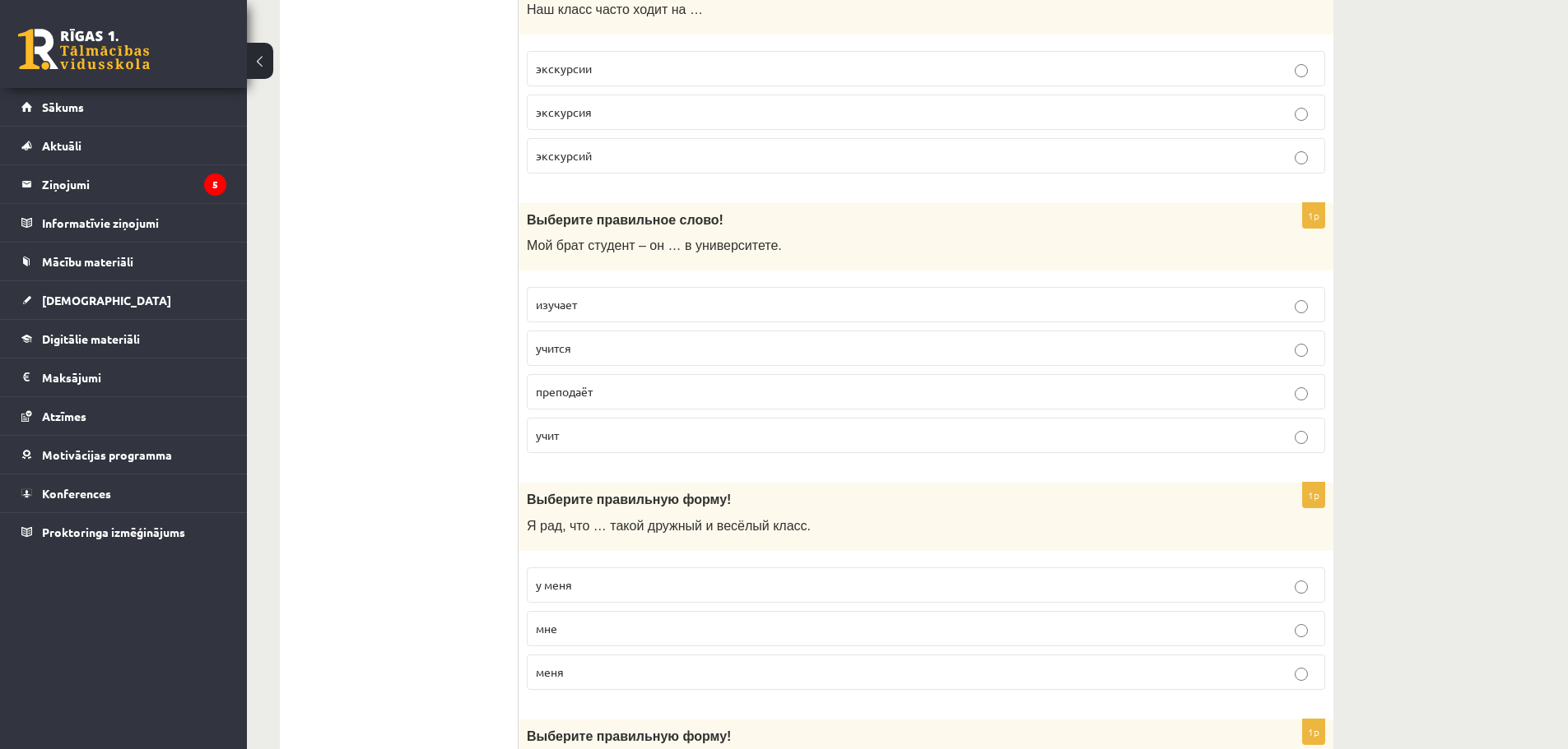
scroll to position [2139, 0]
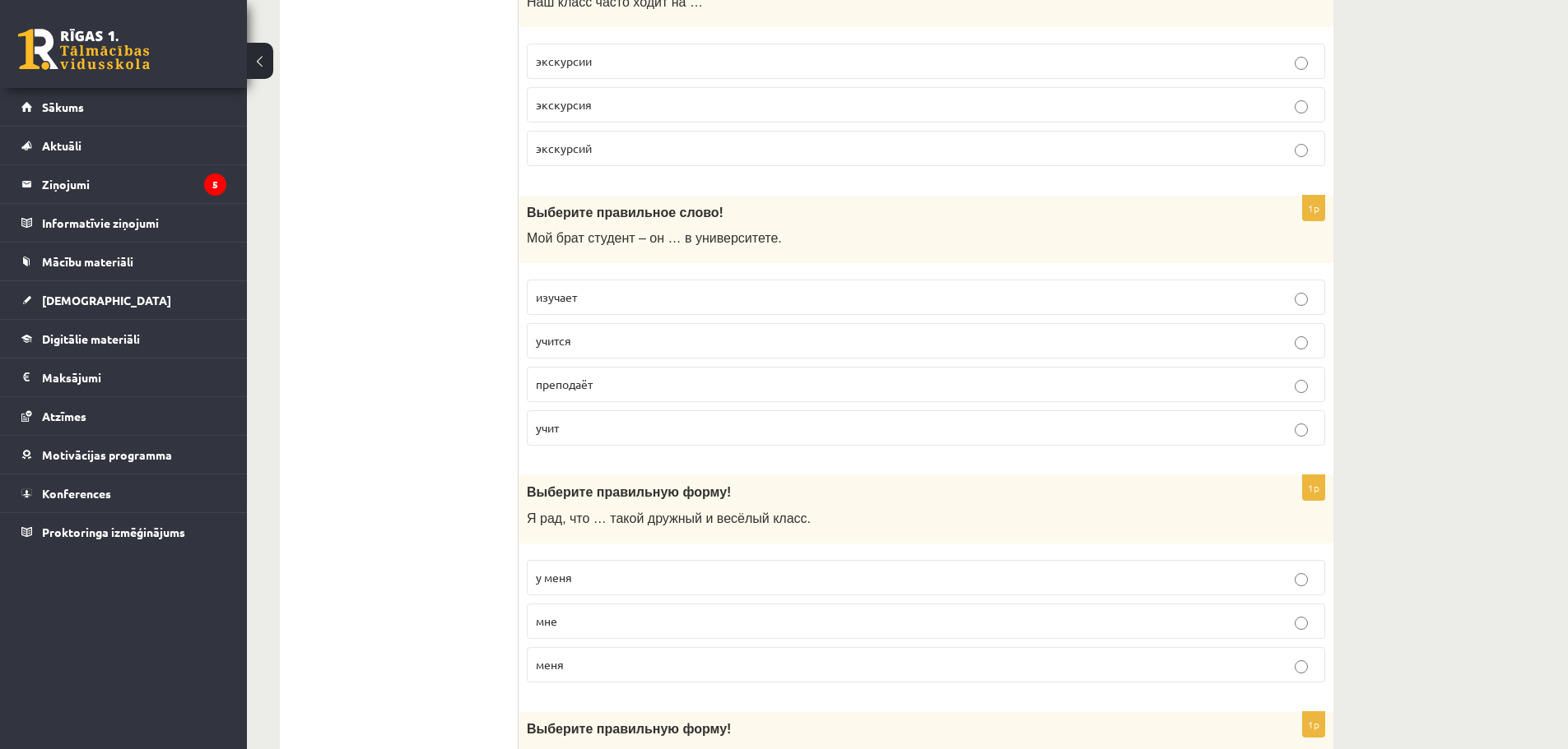
click at [607, 339] on p "учится" at bounding box center [925, 341] width 780 height 17
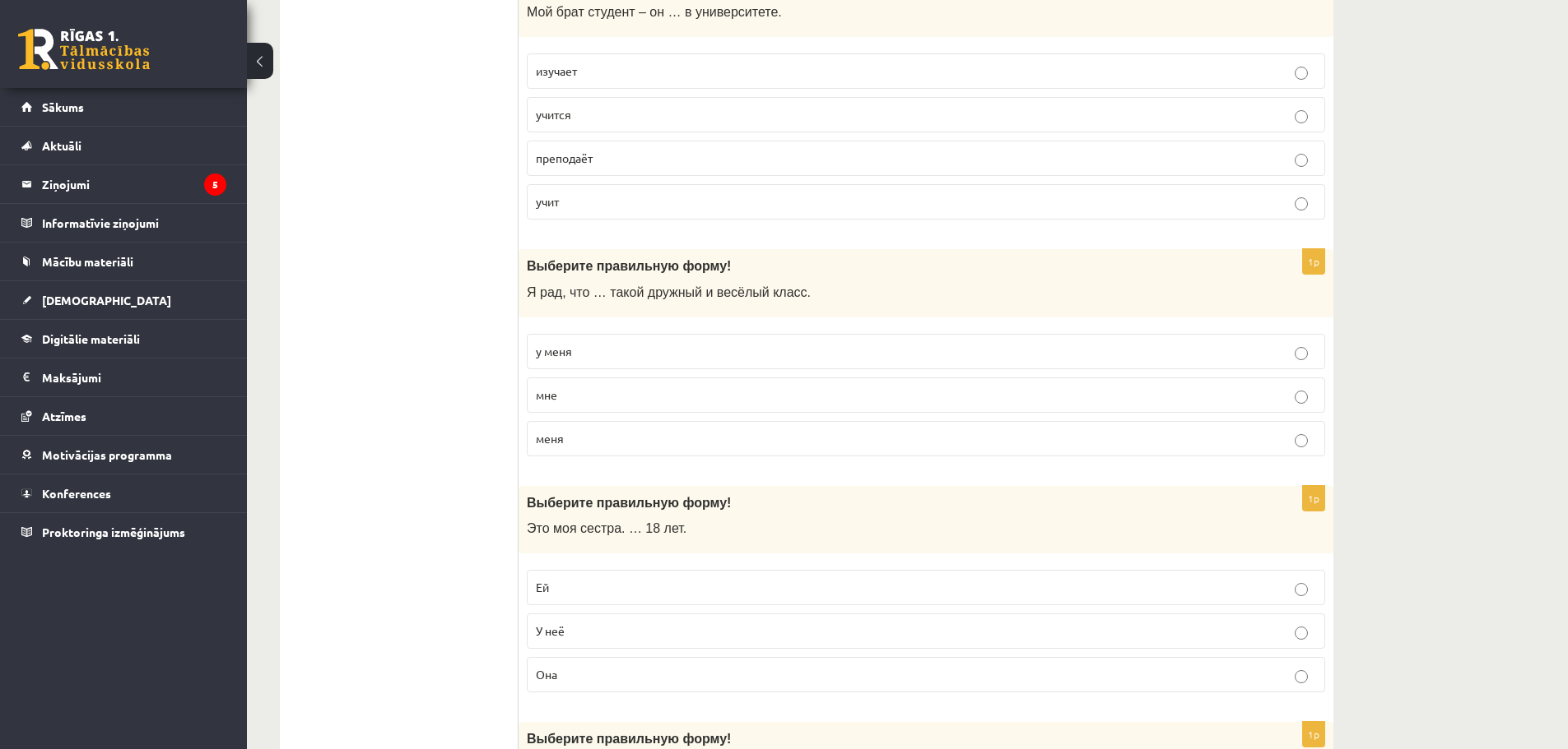
scroll to position [2385, 0]
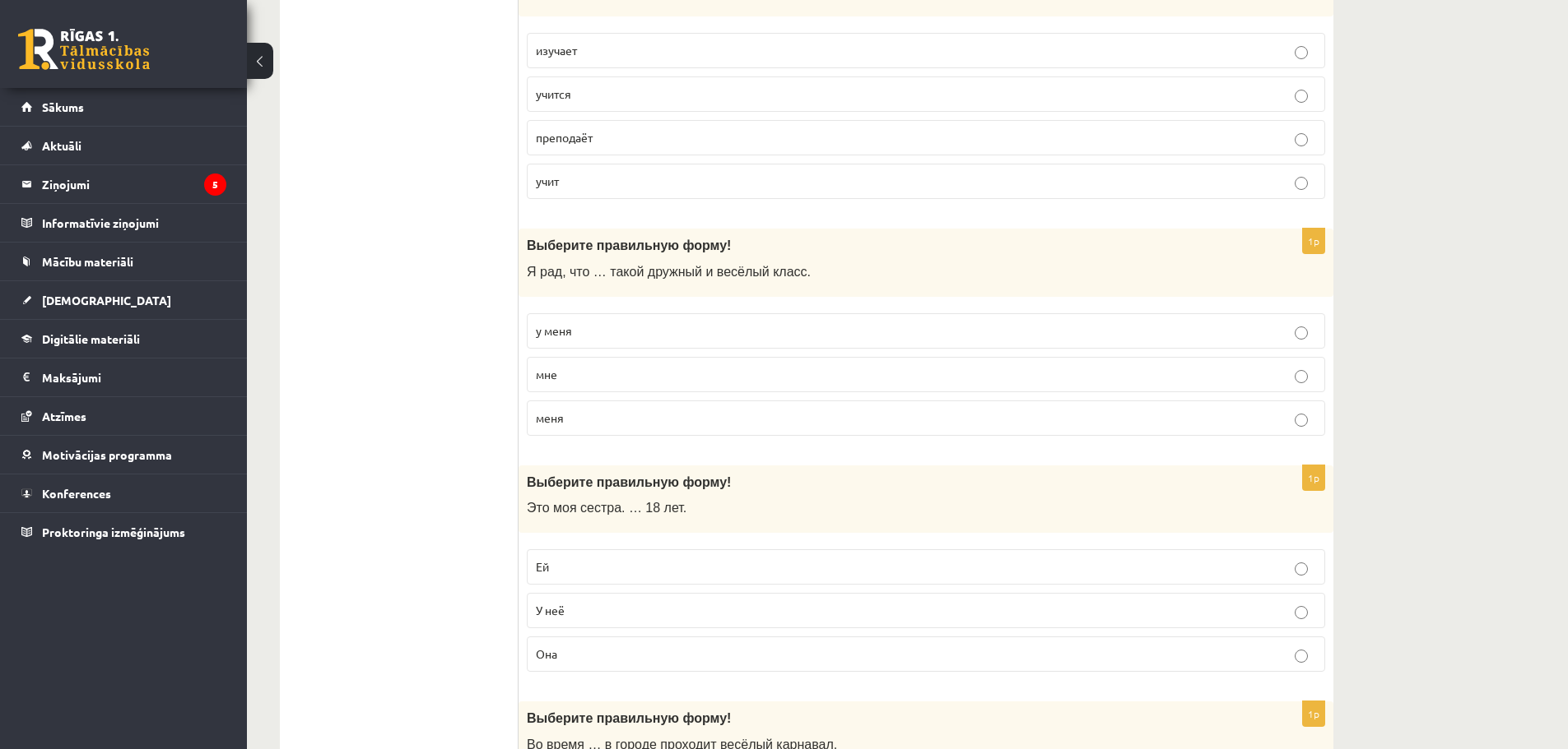
click at [578, 327] on p "у меня" at bounding box center [925, 331] width 780 height 17
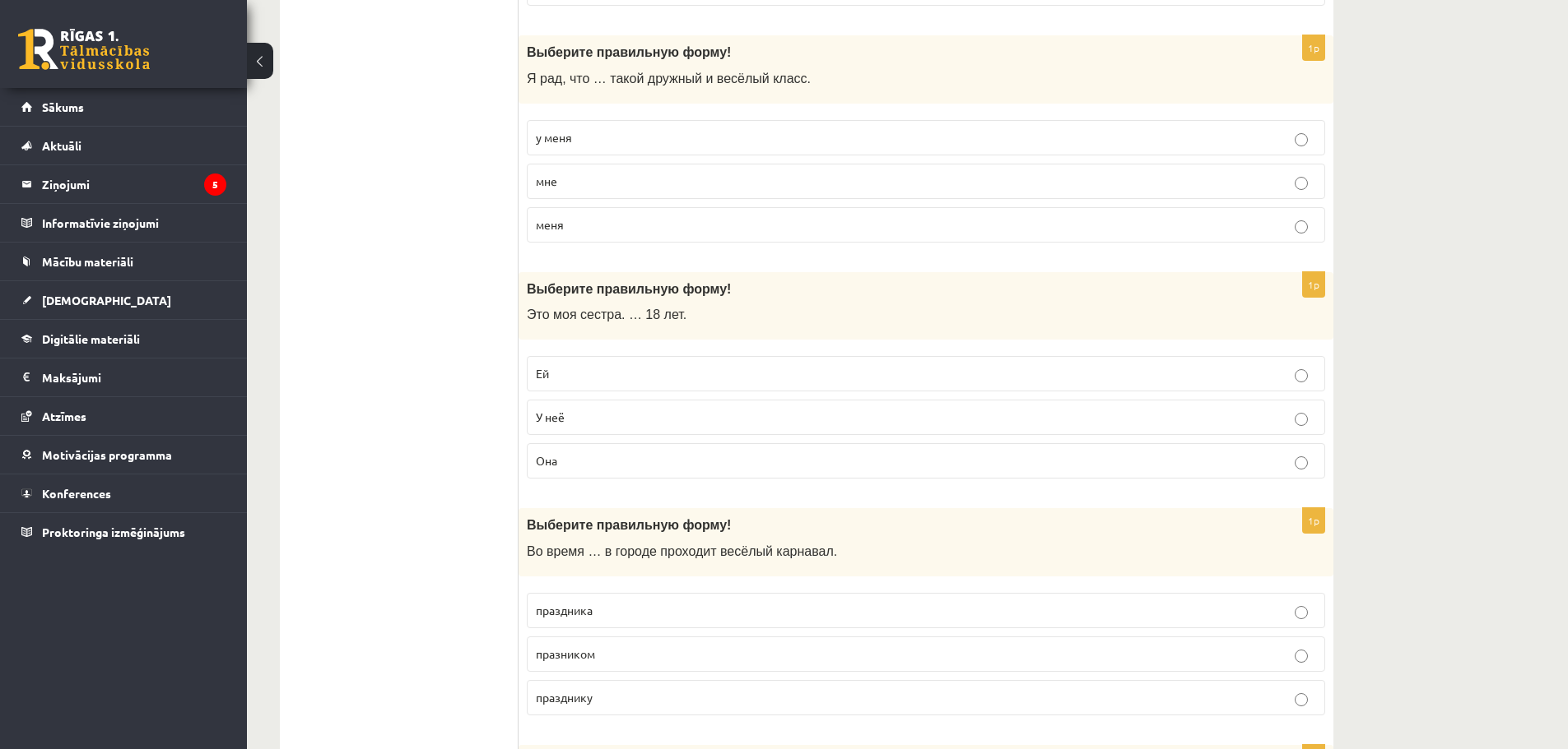
scroll to position [2632, 0]
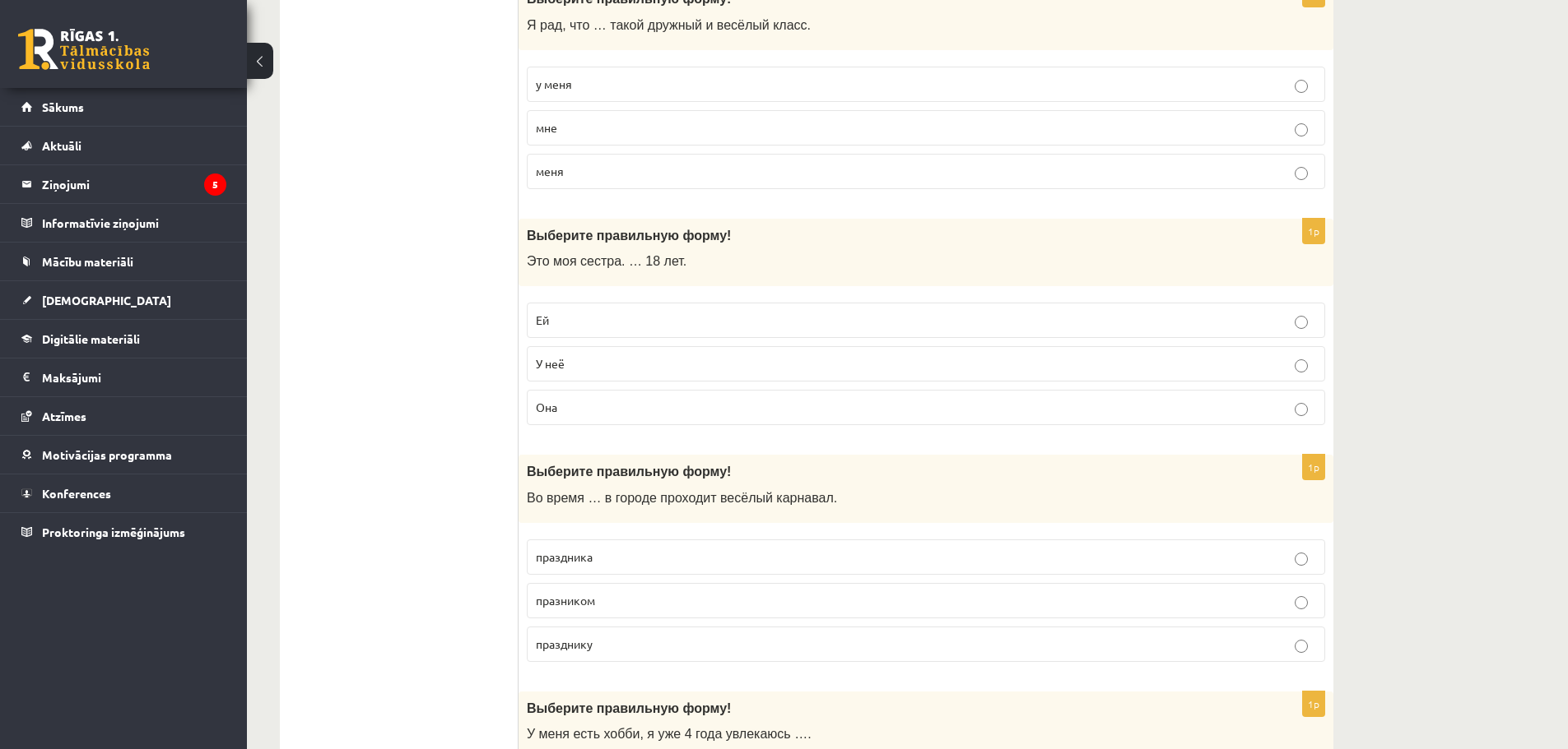
click at [634, 316] on p "Ей" at bounding box center [925, 320] width 780 height 17
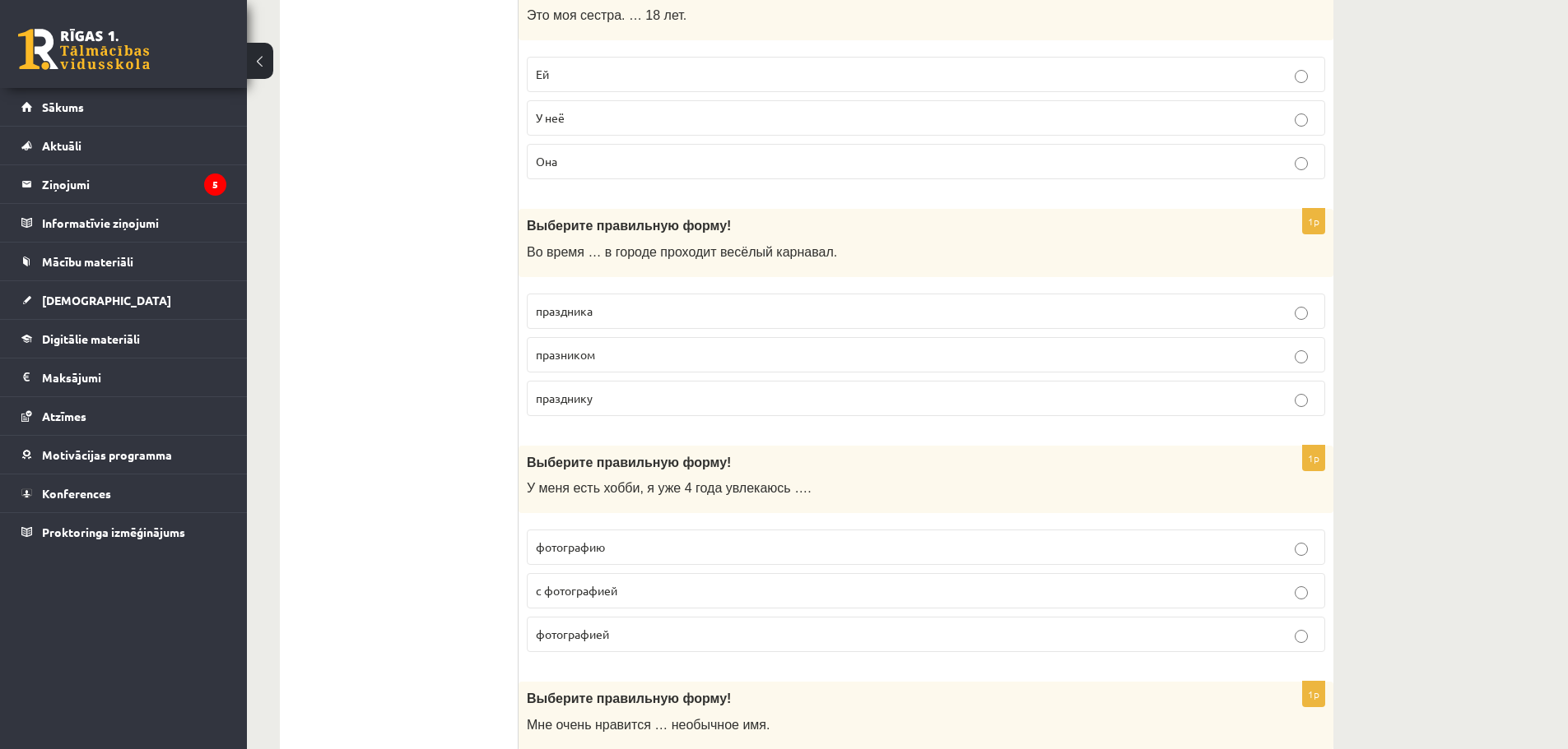
scroll to position [2879, 0]
click at [614, 315] on p "праздника" at bounding box center [925, 310] width 780 height 17
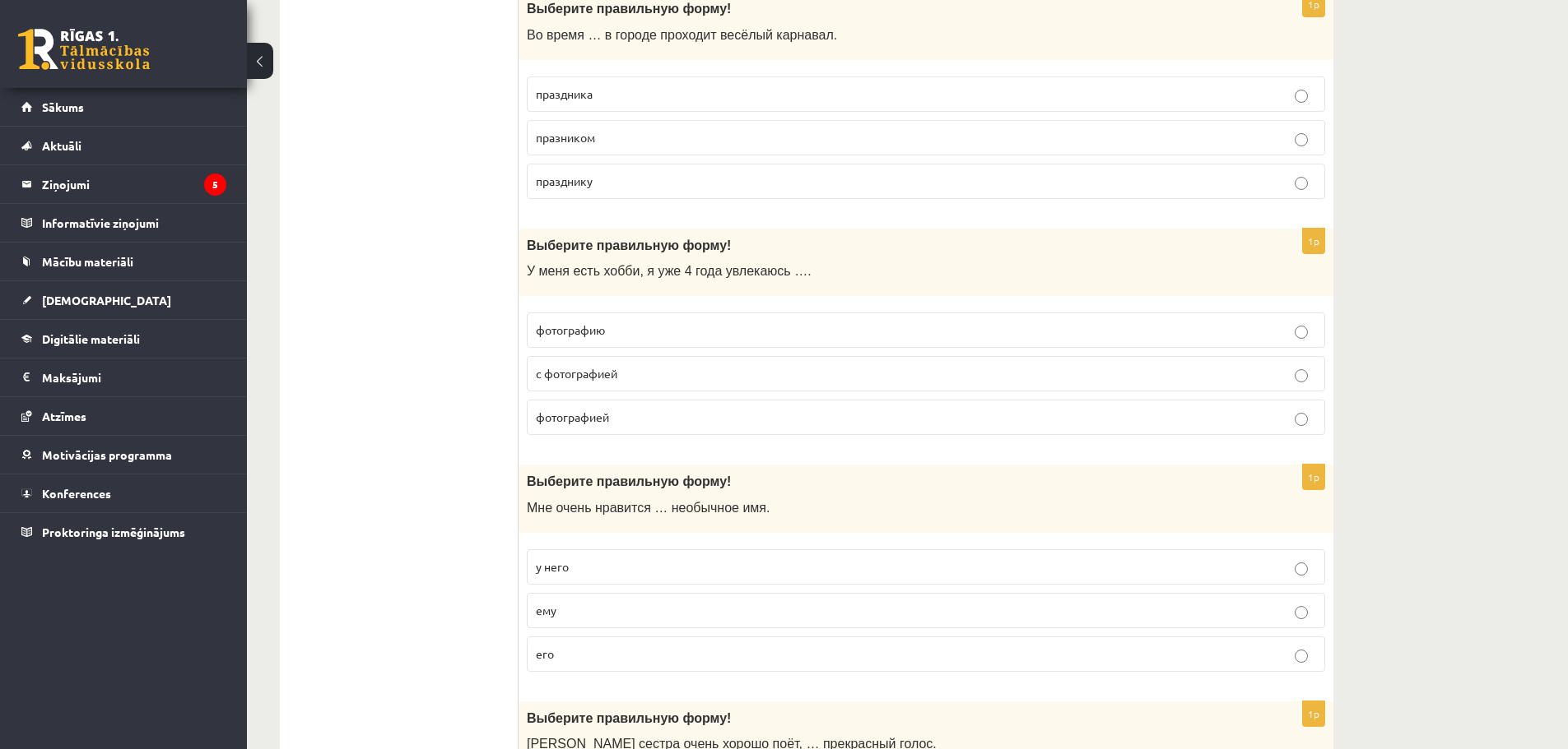
scroll to position [3126, 0]
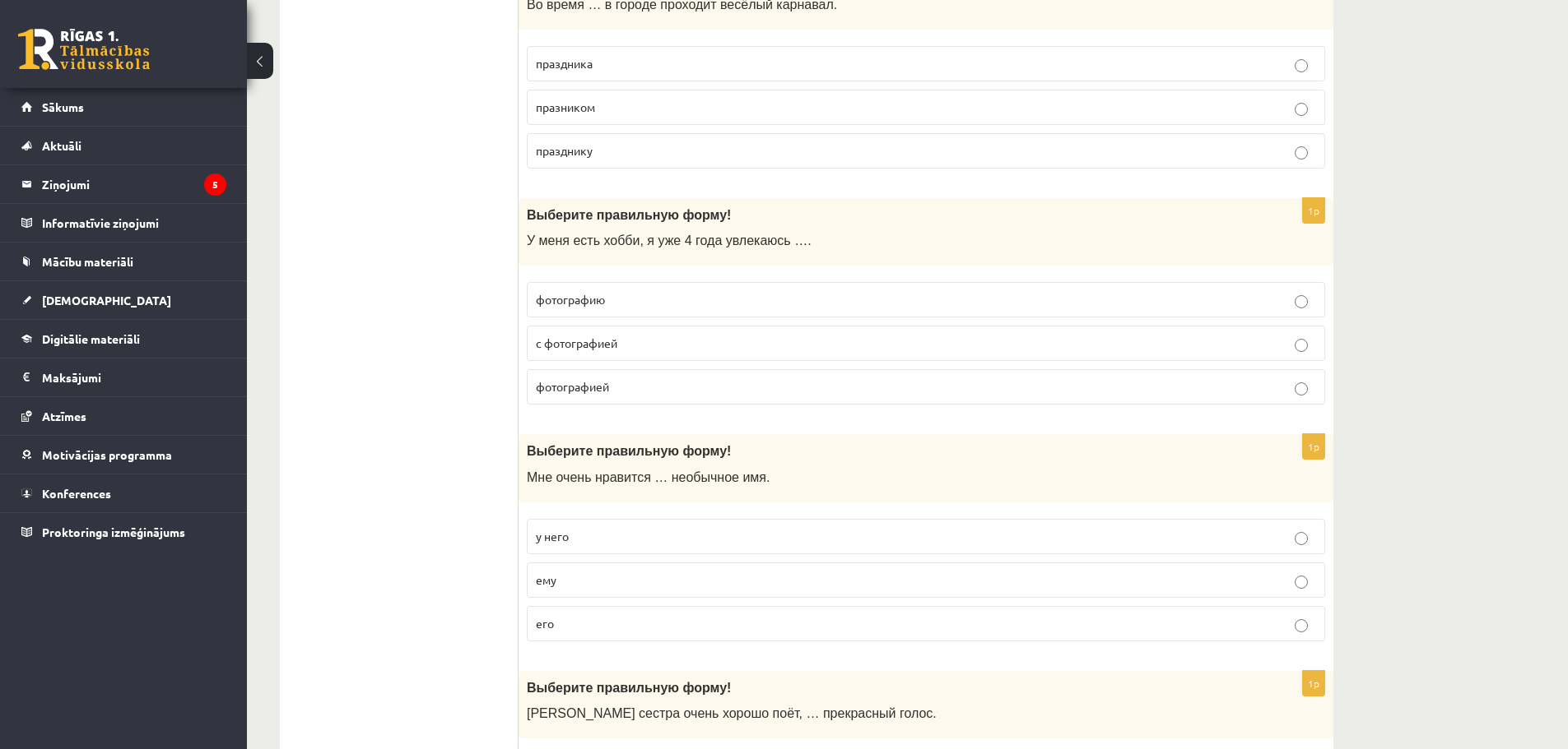
click at [631, 344] on p "с фотографией" at bounding box center [925, 343] width 780 height 17
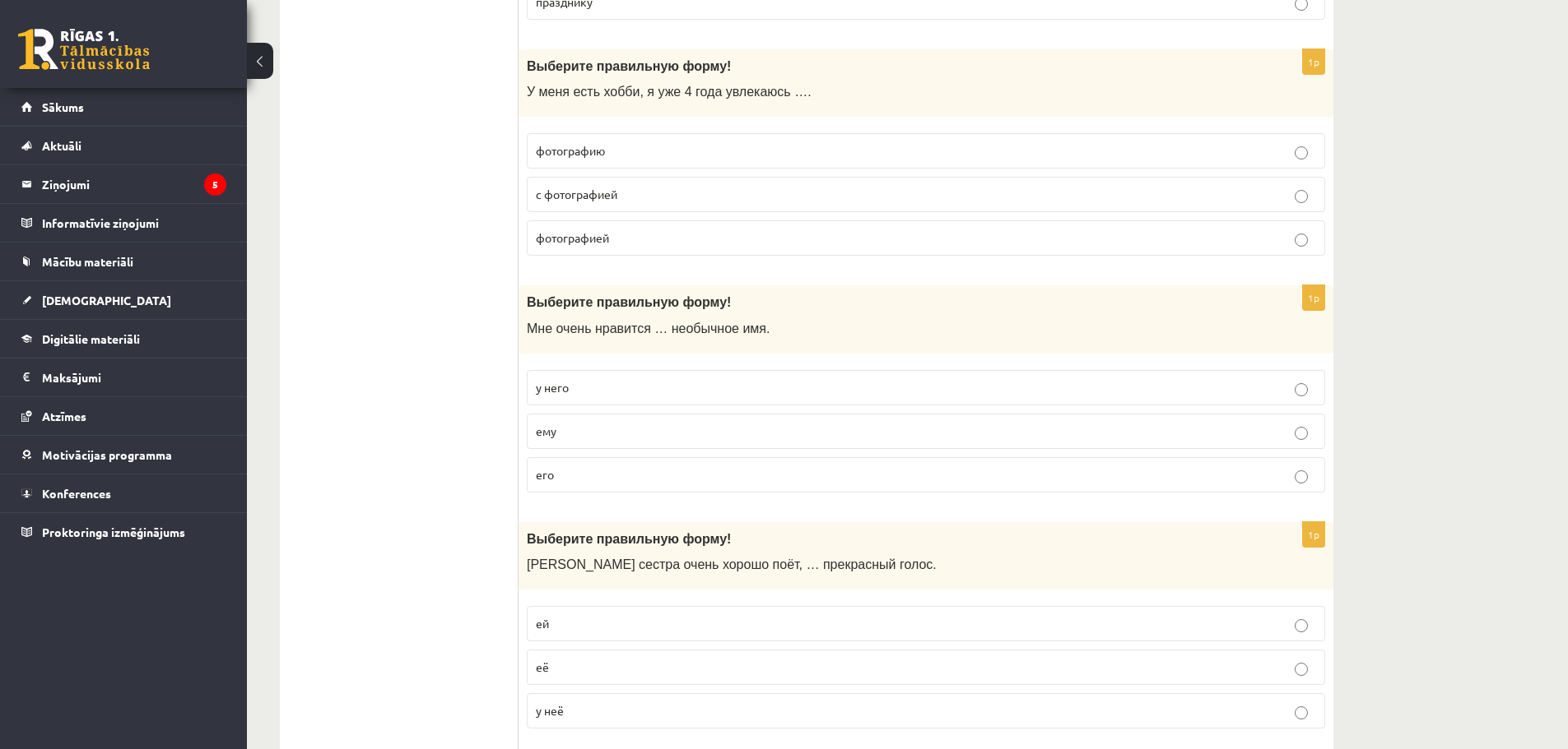
scroll to position [3290, 0]
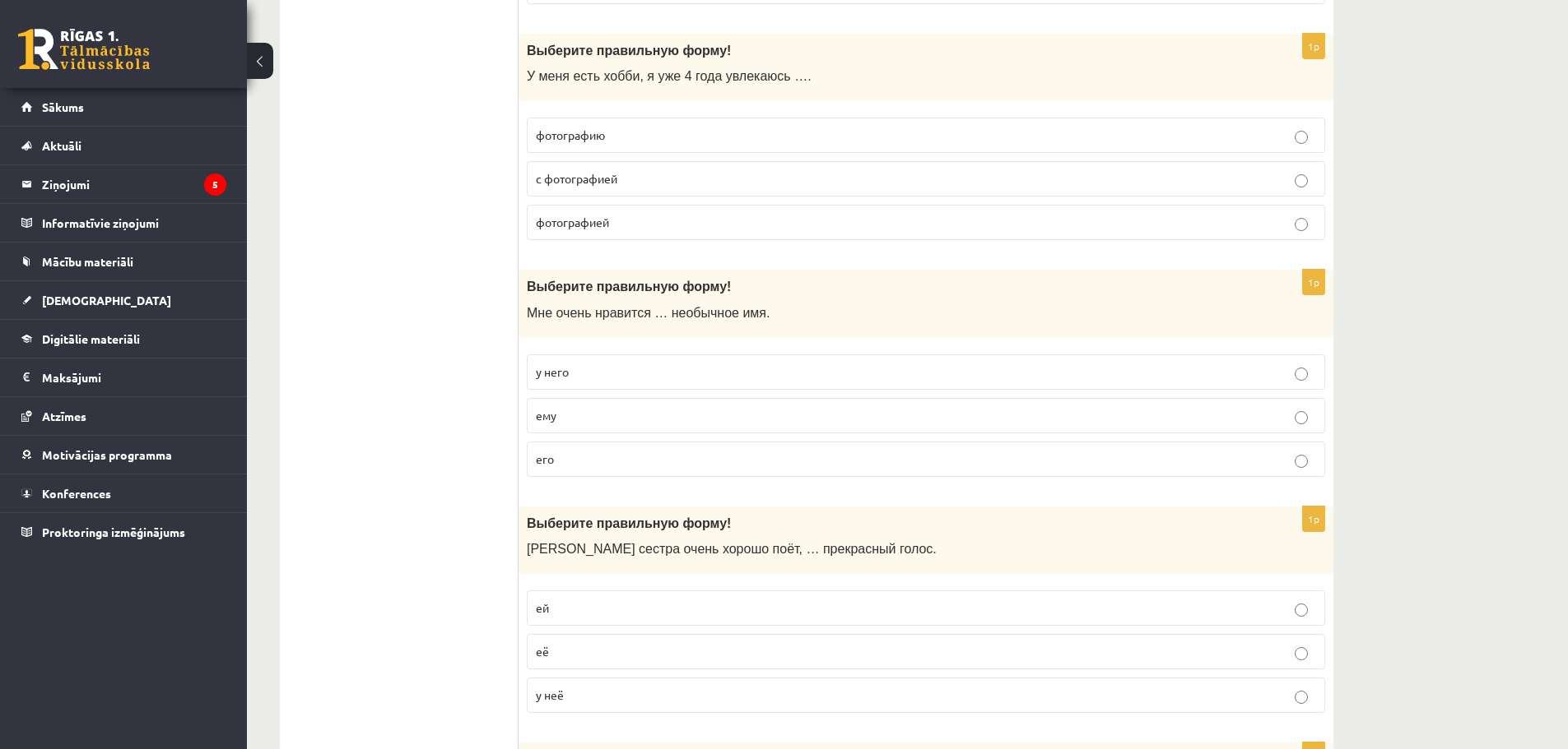
click at [561, 372] on span "у него" at bounding box center [552, 372] width 33 height 15
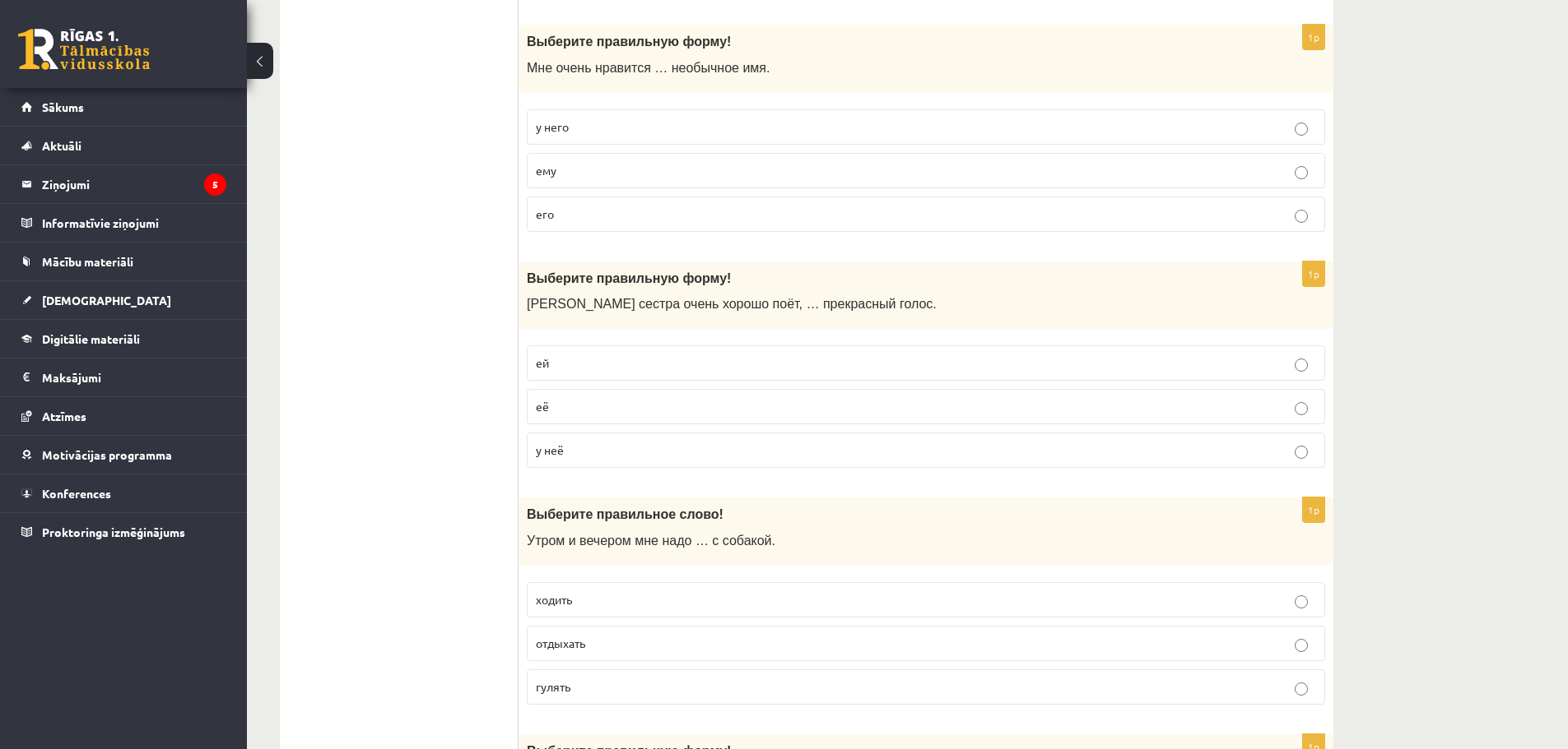
scroll to position [3537, 0]
click at [608, 448] on p "у неё" at bounding box center [925, 448] width 780 height 17
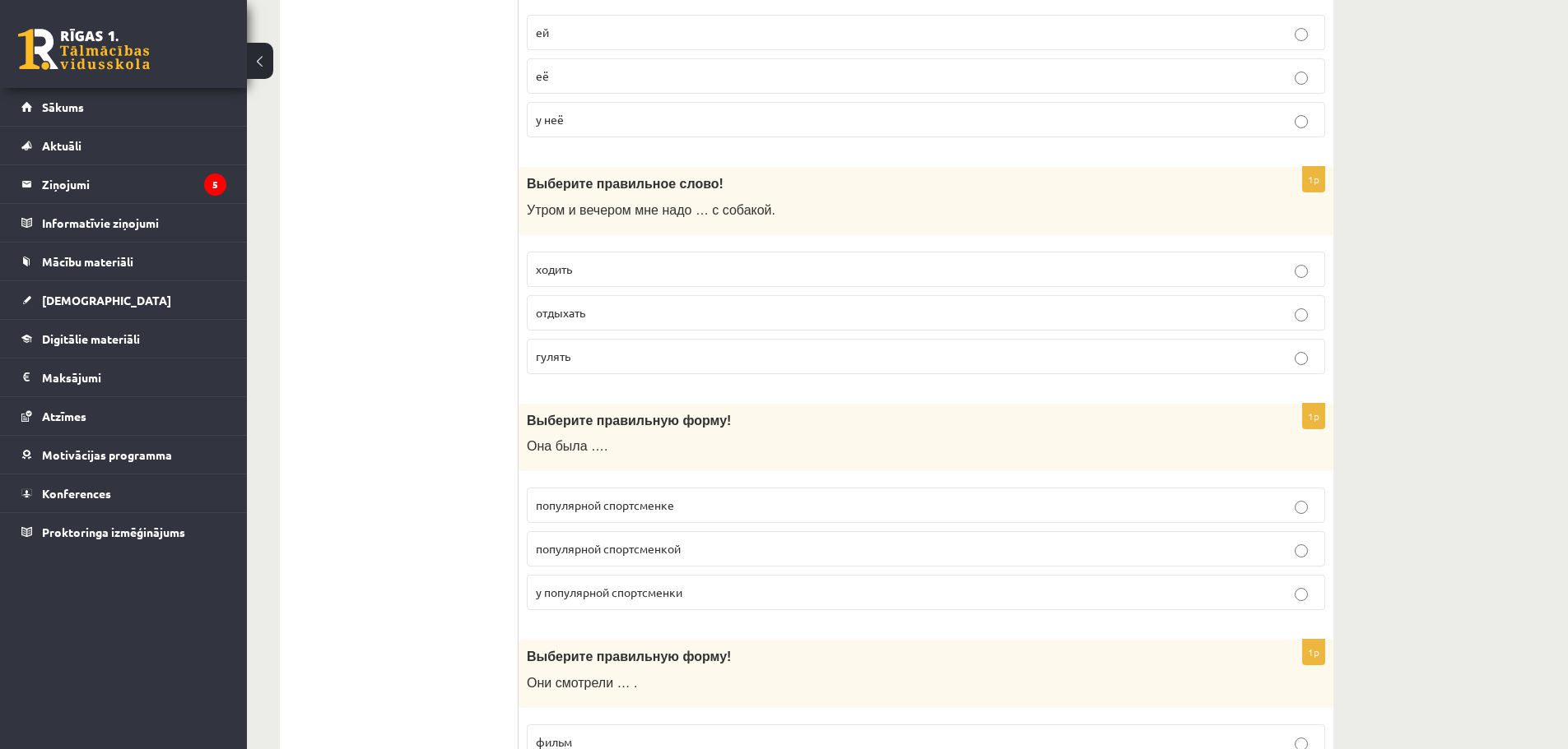
click at [597, 364] on p "гулять" at bounding box center [925, 356] width 780 height 17
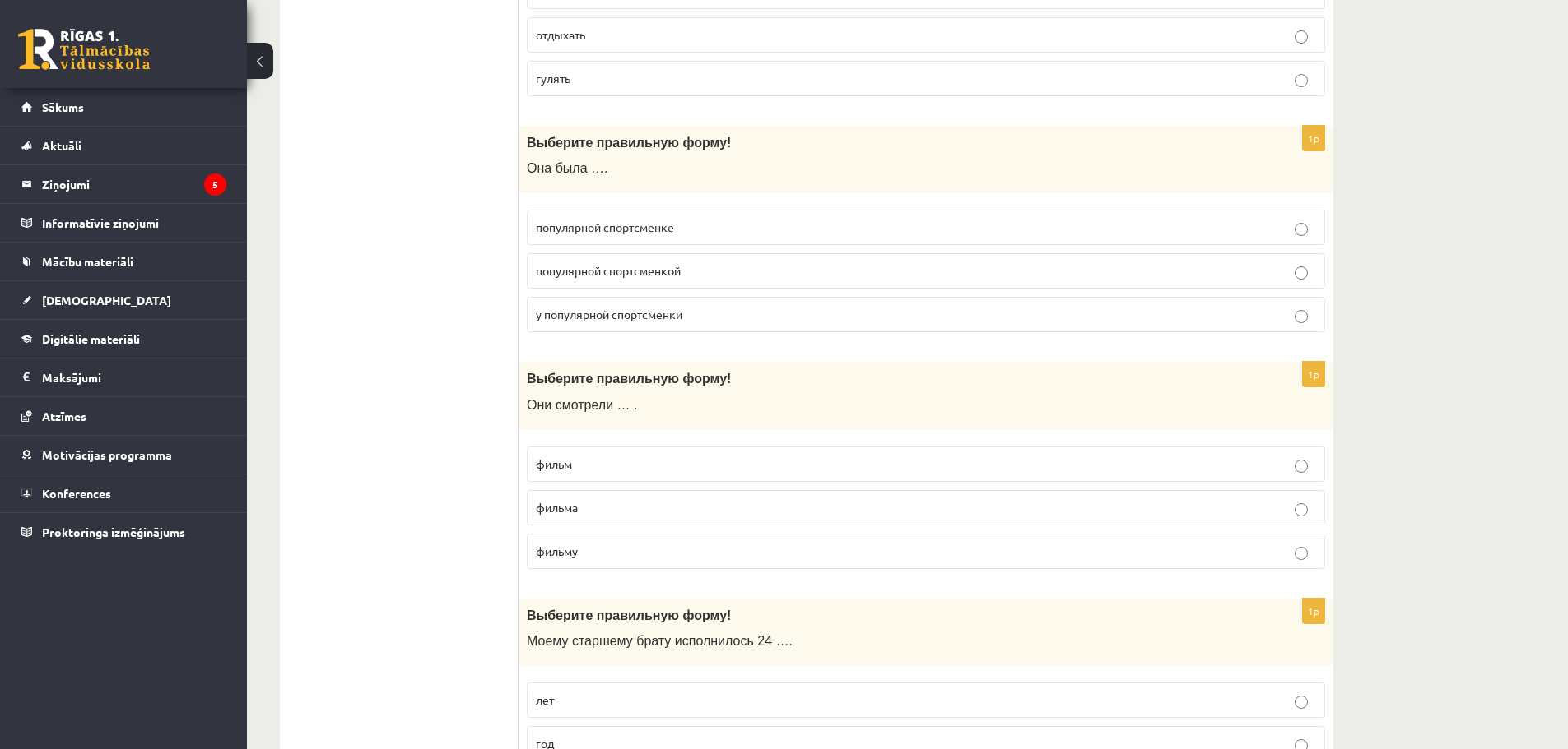
scroll to position [4195, 0]
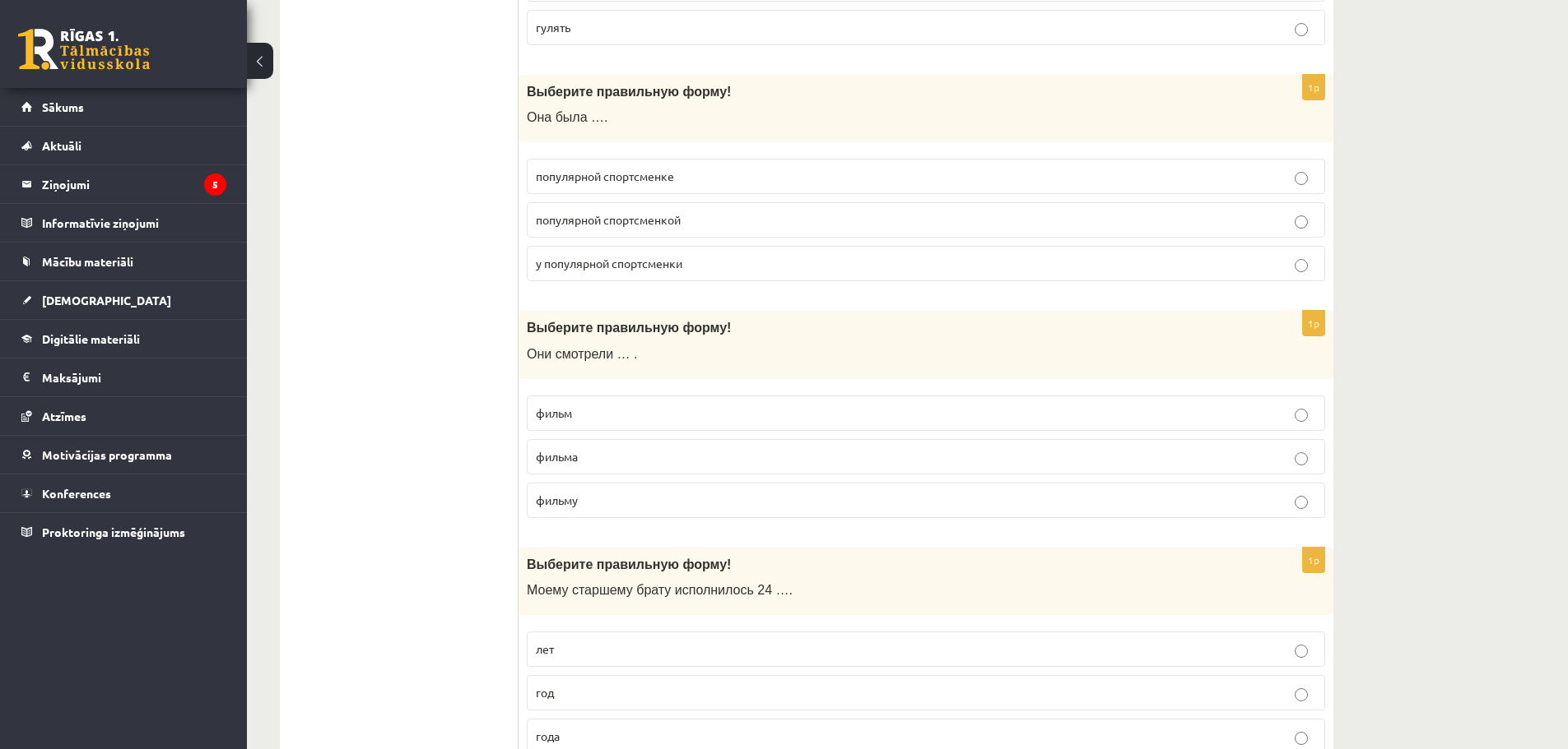
click at [687, 229] on p "популярной спортсменкой" at bounding box center [925, 220] width 780 height 17
click at [578, 415] on p "фильм" at bounding box center [925, 413] width 780 height 17
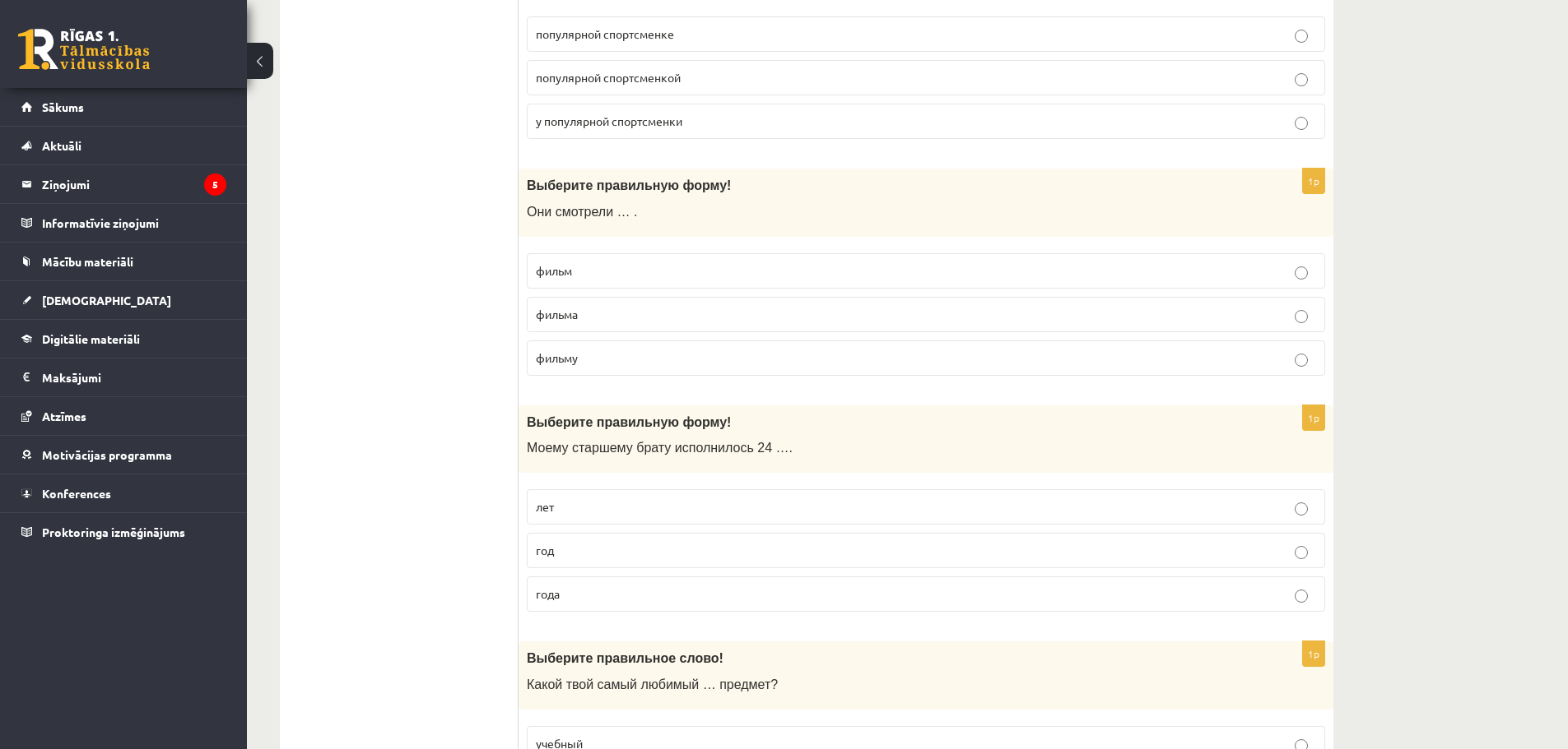
scroll to position [4359, 0]
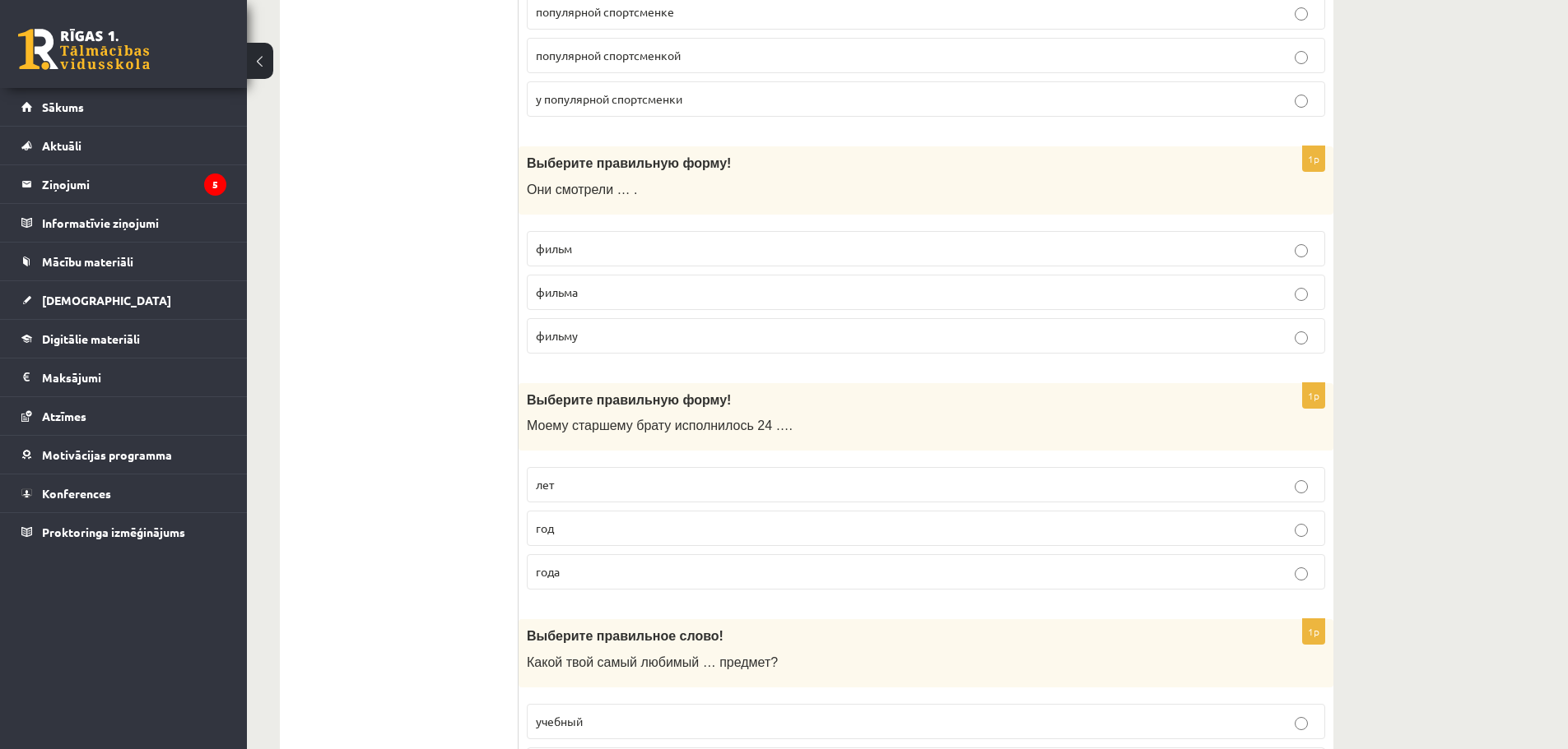
click at [607, 584] on label "года" at bounding box center [925, 571] width 798 height 35
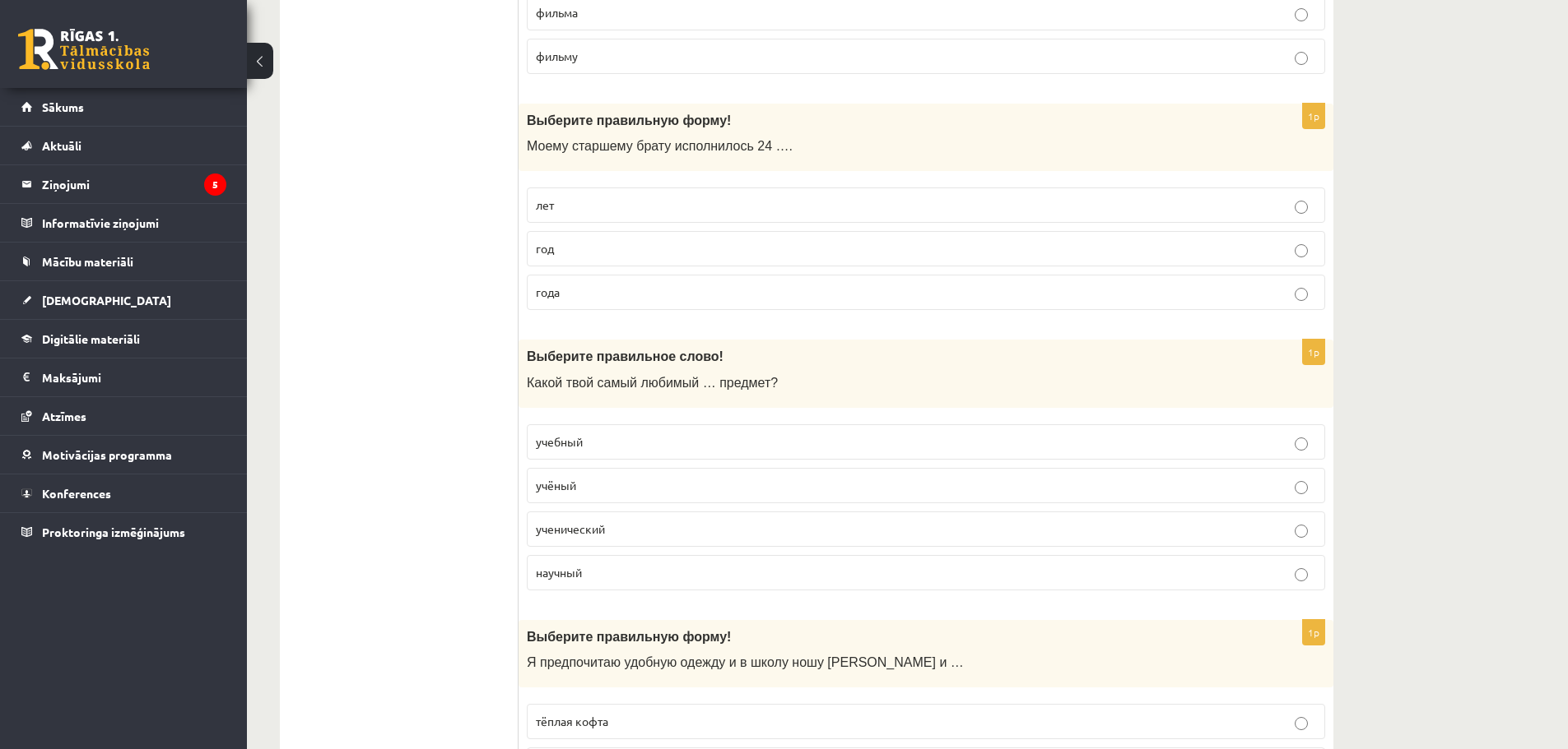
scroll to position [4689, 0]
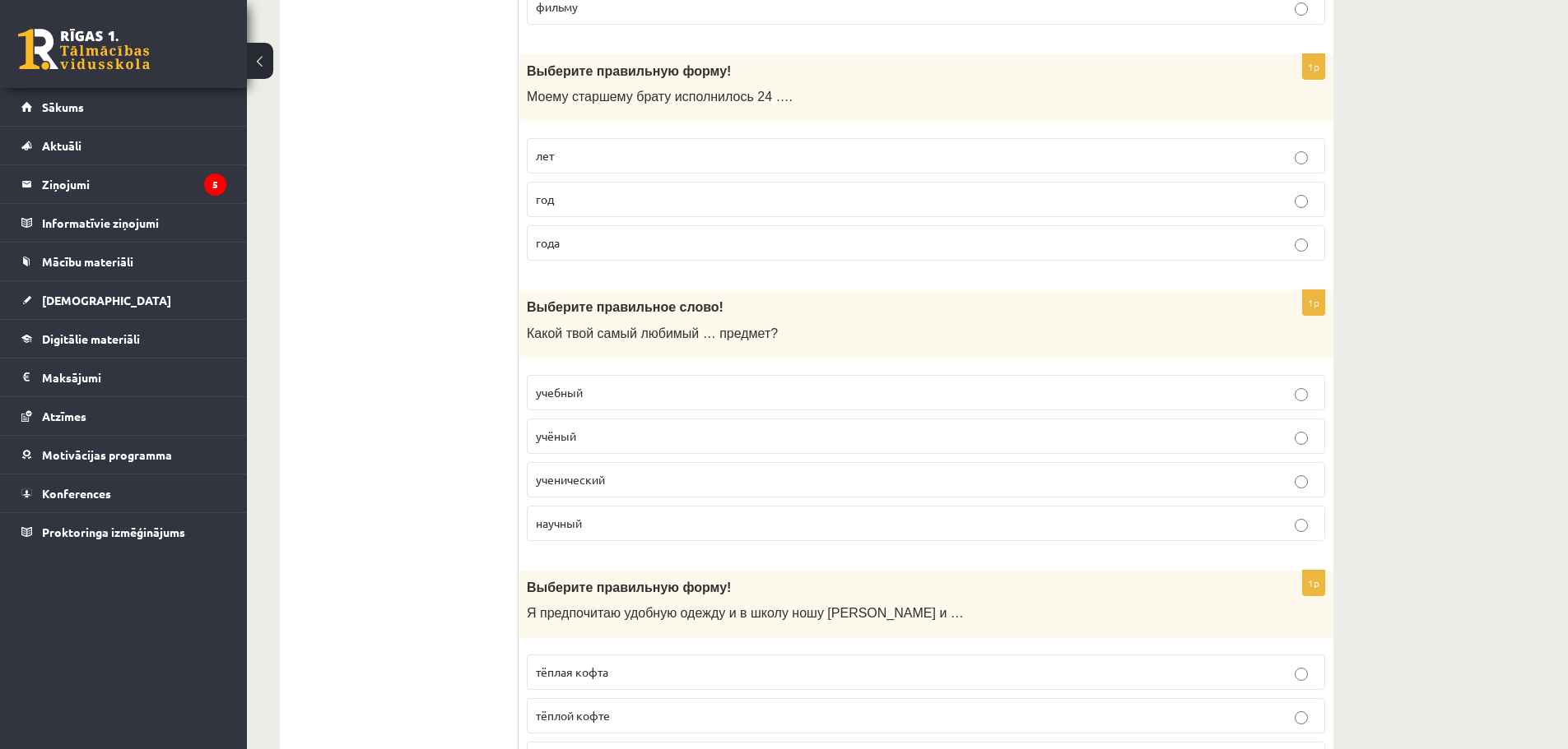
click at [593, 398] on p "учебный" at bounding box center [925, 393] width 780 height 17
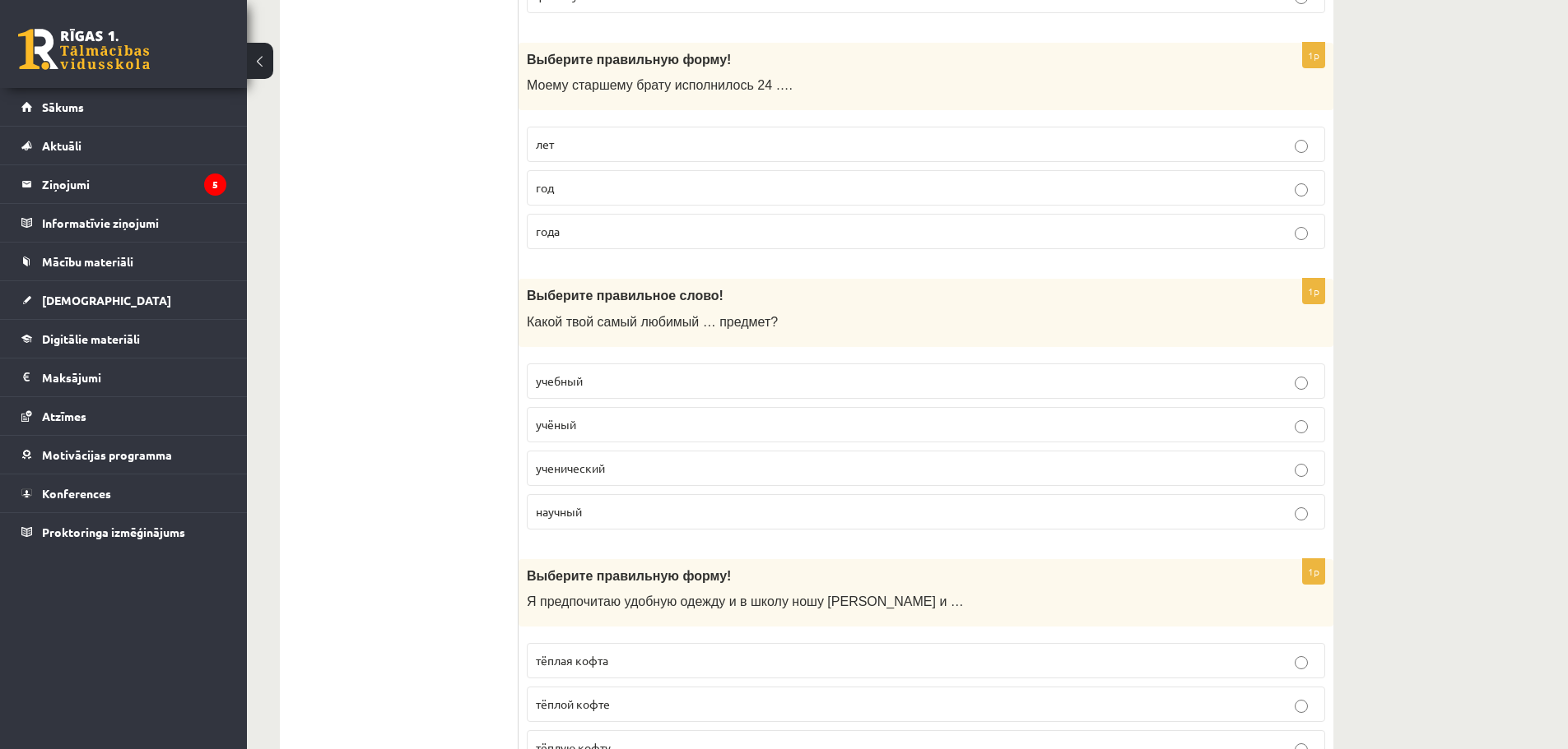
scroll to position [4779, 0]
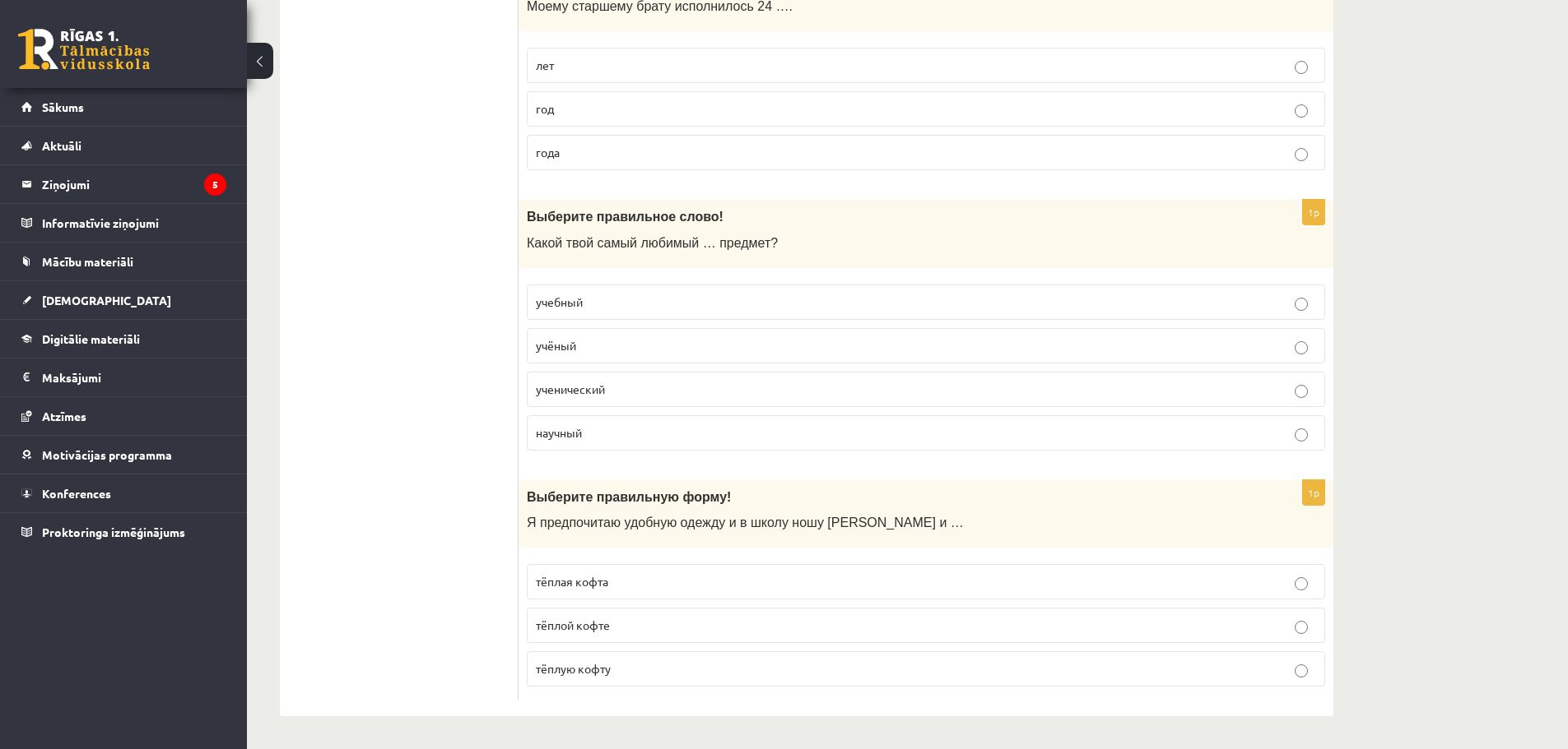
click at [630, 676] on p "тёплую кофту" at bounding box center [925, 669] width 780 height 17
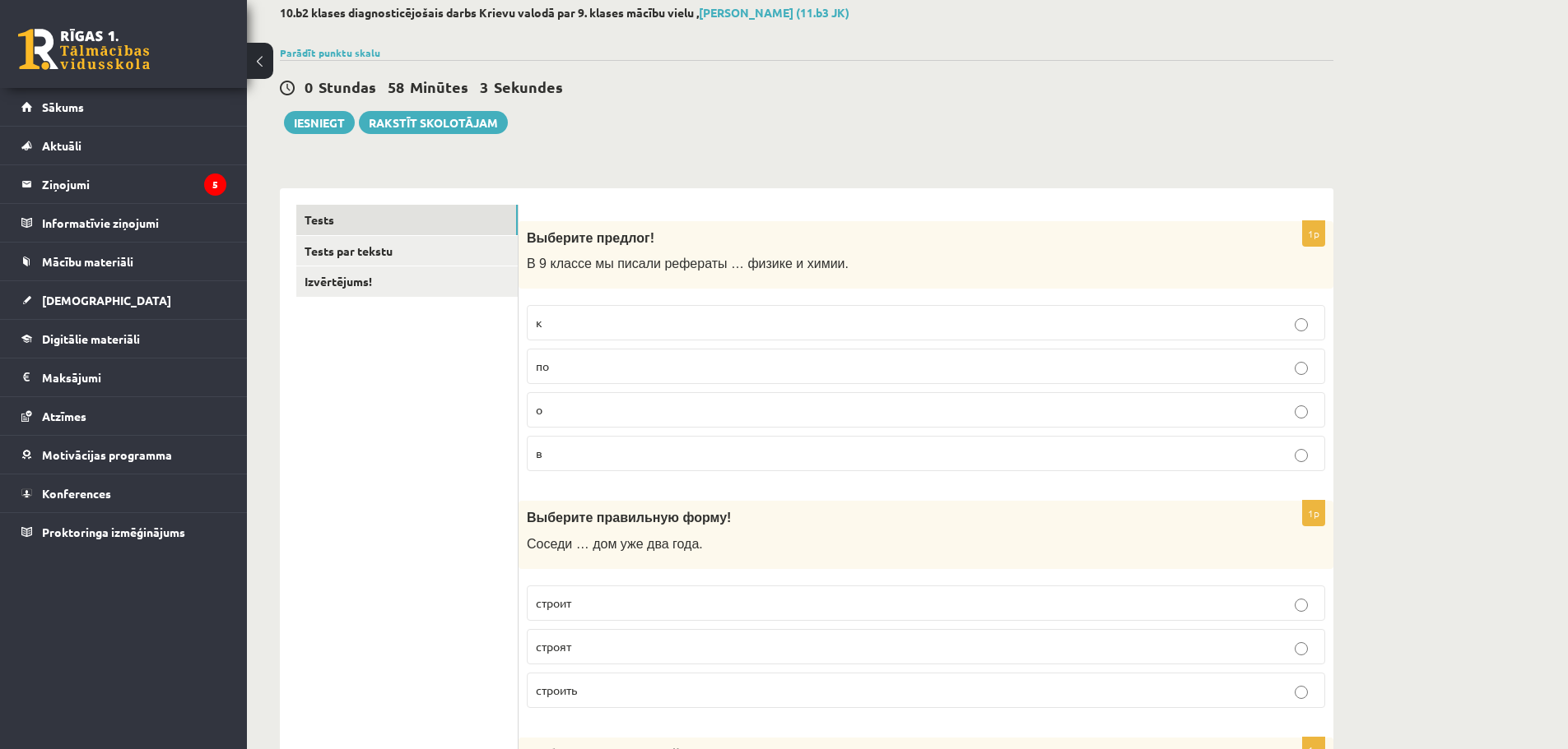
scroll to position [0, 0]
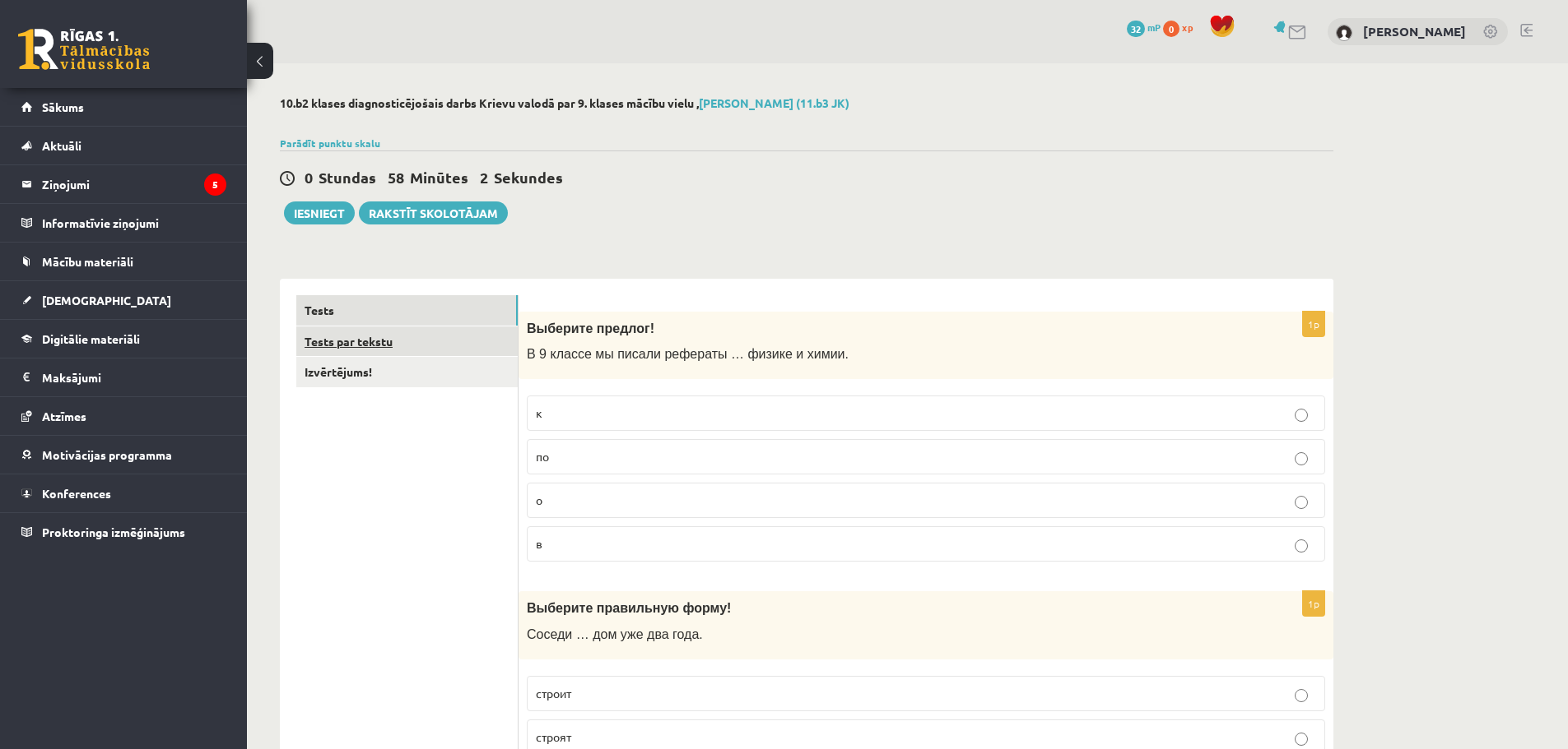
click at [370, 348] on link "Tests par tekstu" at bounding box center [407, 342] width 221 height 31
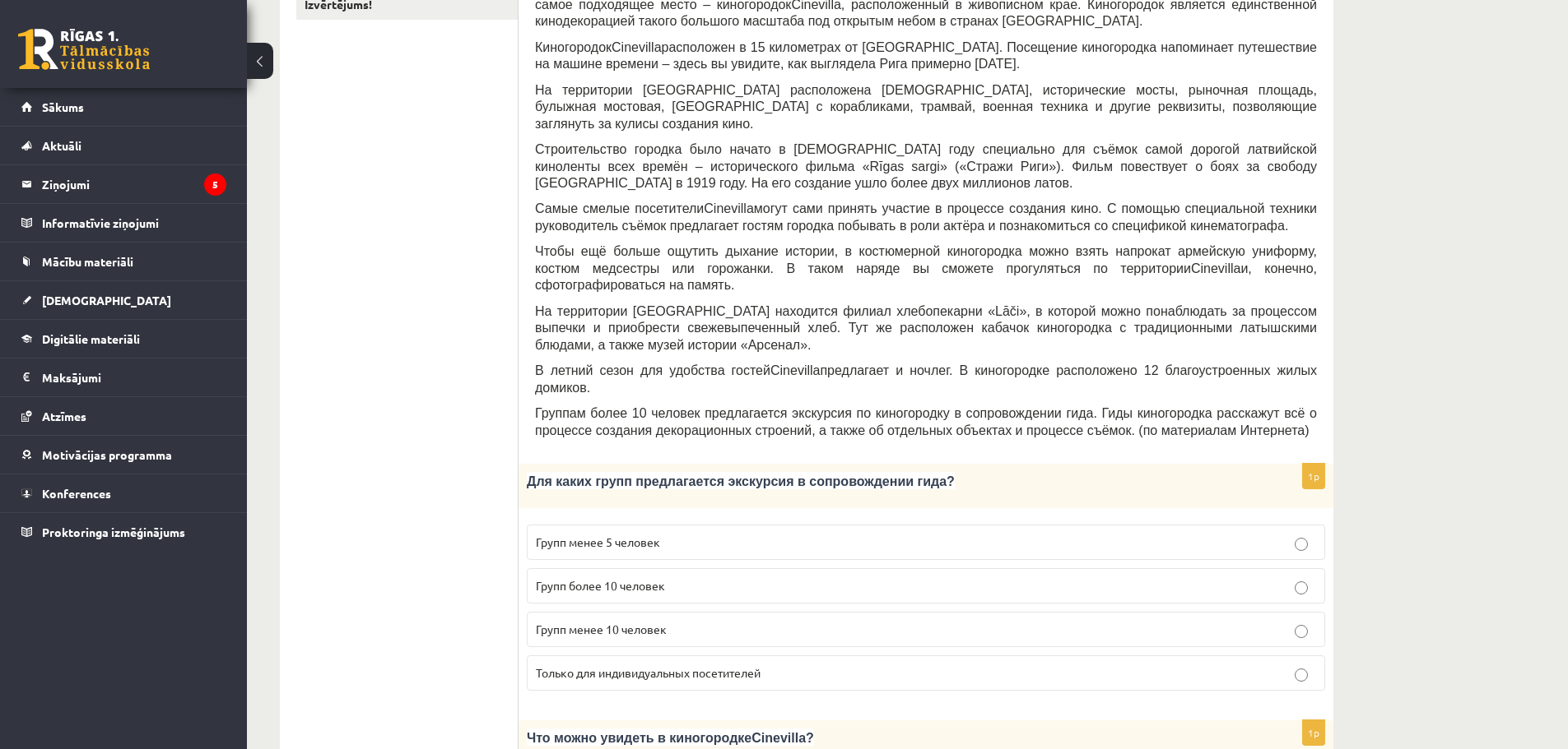
scroll to position [412, 0]
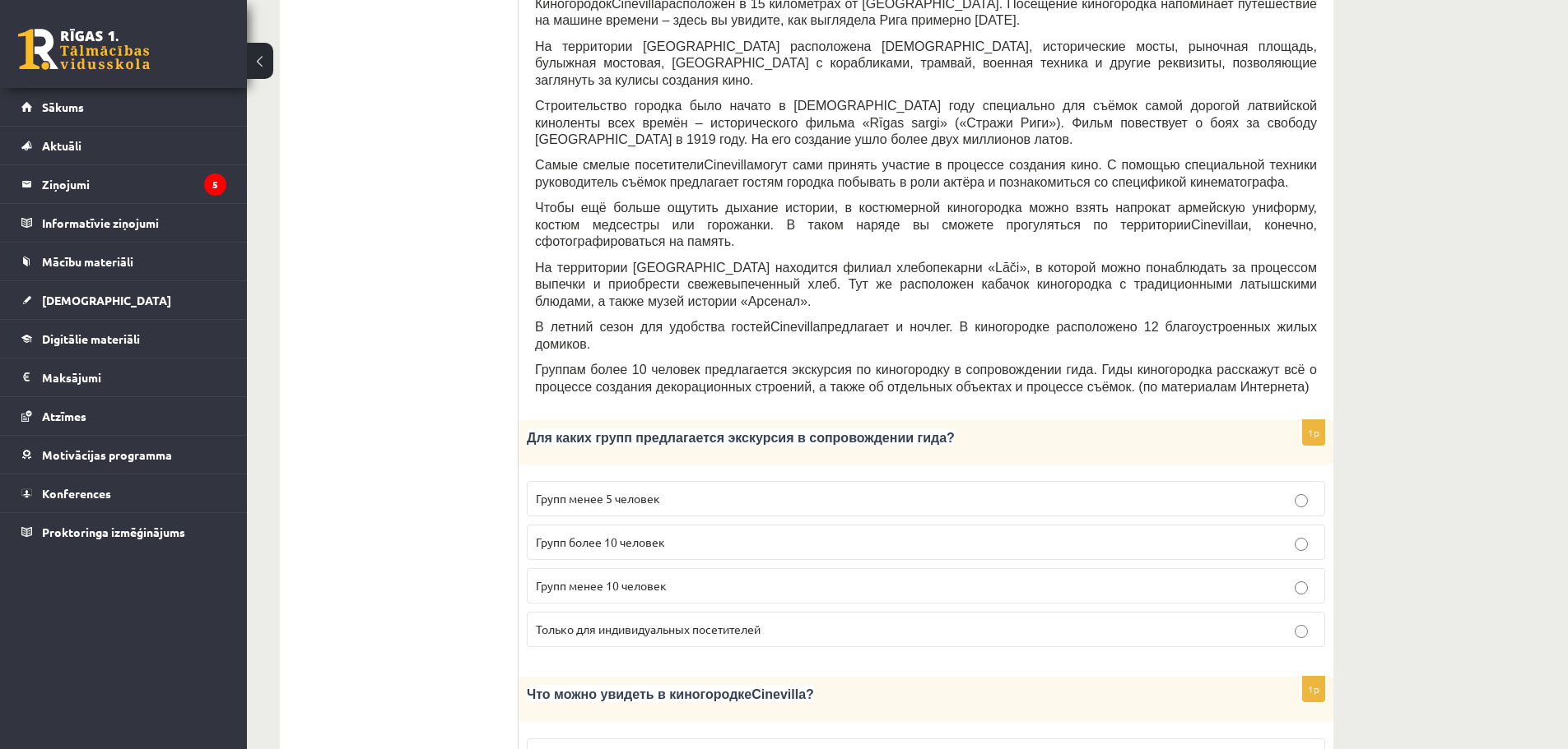
click at [596, 535] on span "Групп более 10 человек" at bounding box center [600, 541] width 129 height 15
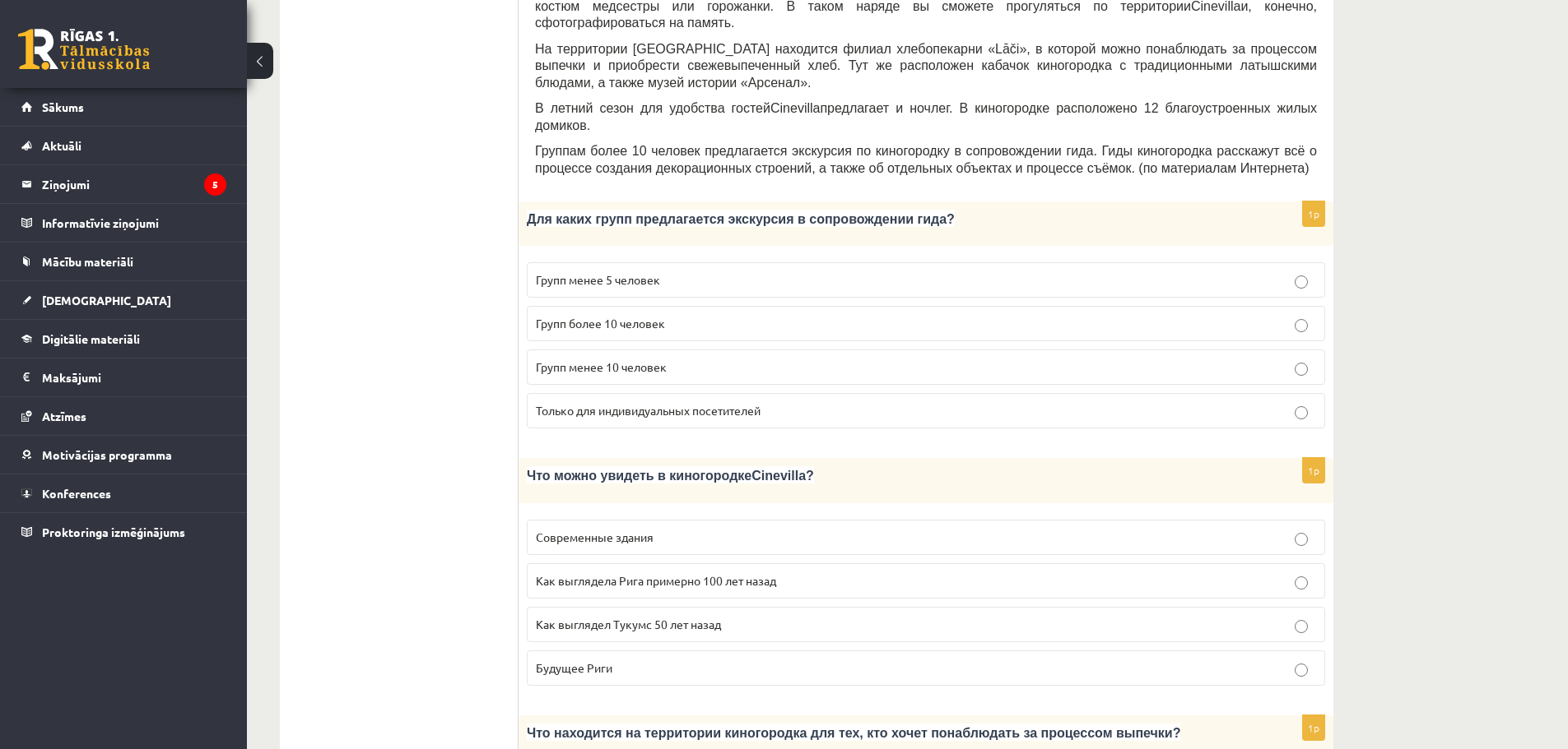
scroll to position [658, 0]
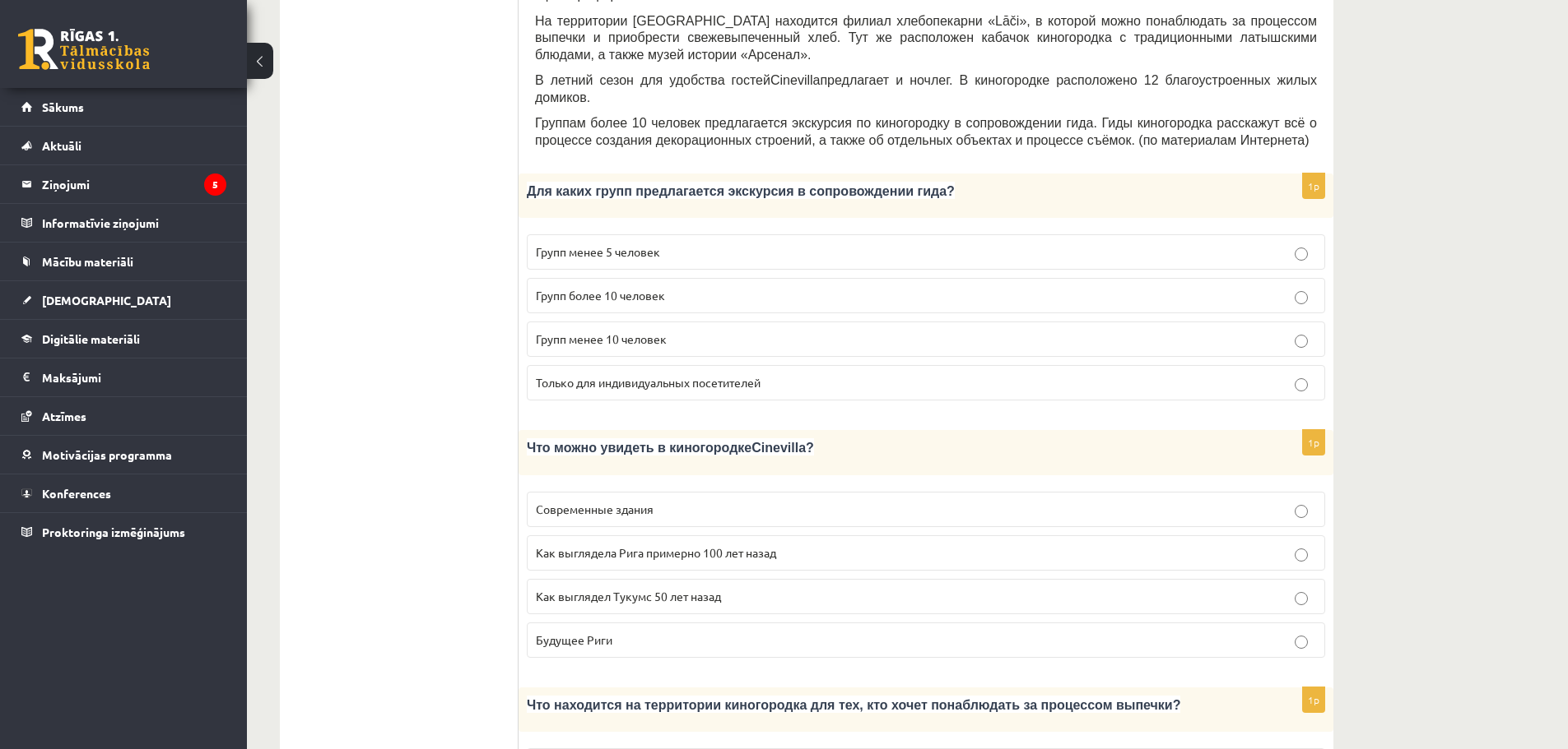
click at [642, 546] on span "Как выглядела Рига примерно 100 лет назад" at bounding box center [655, 553] width 240 height 15
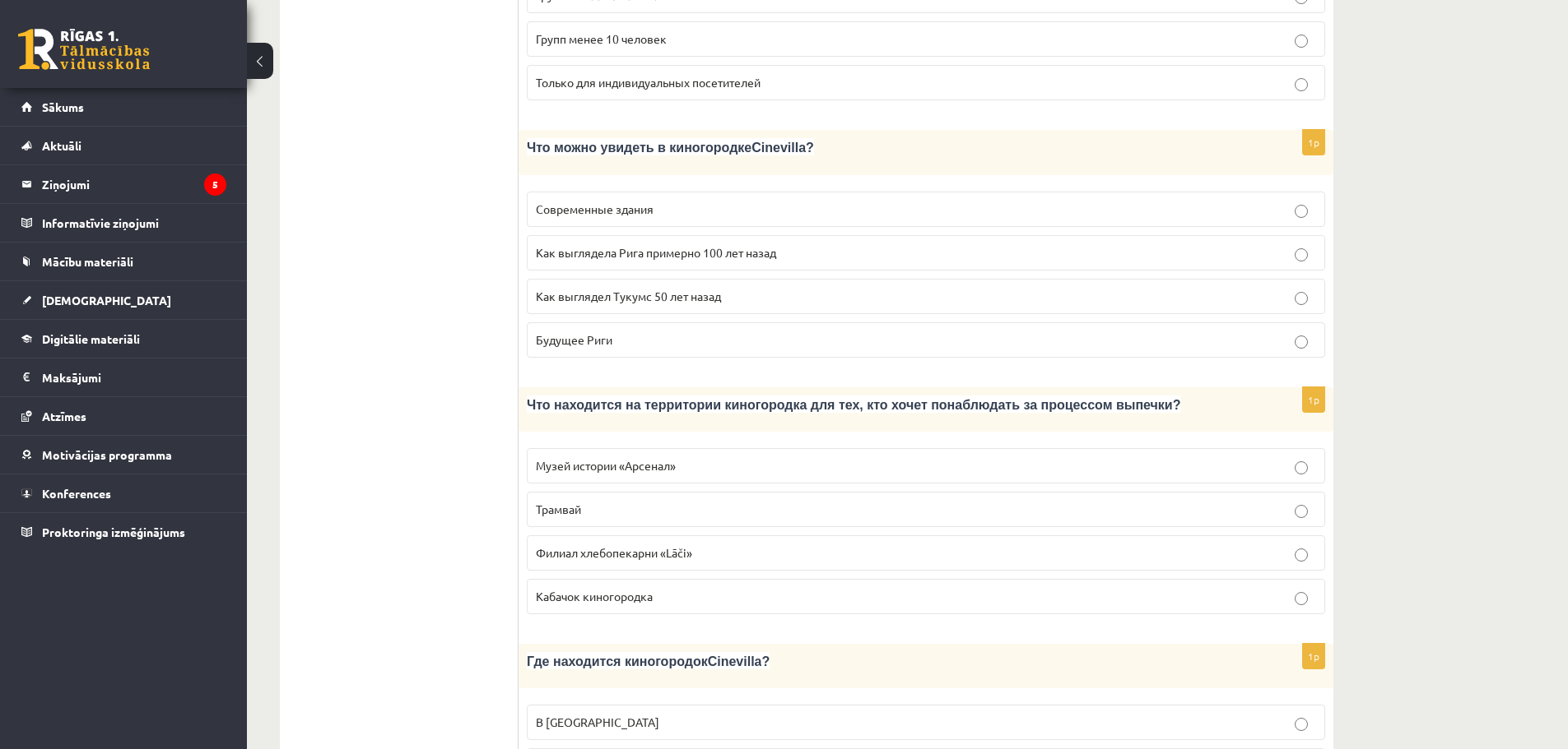
scroll to position [987, 0]
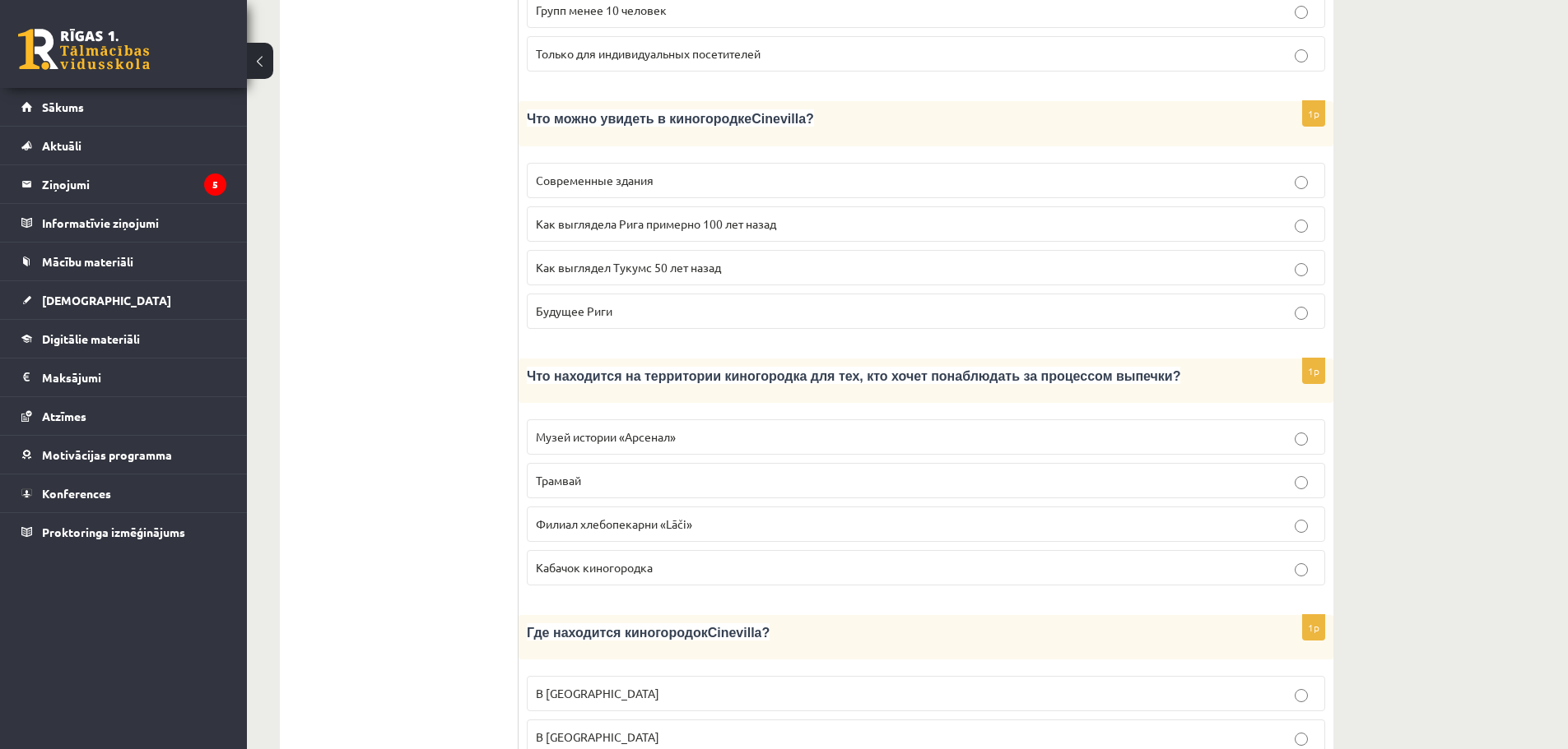
click at [712, 516] on p "Филиал хлебопекарни «Lāči»" at bounding box center [925, 524] width 780 height 17
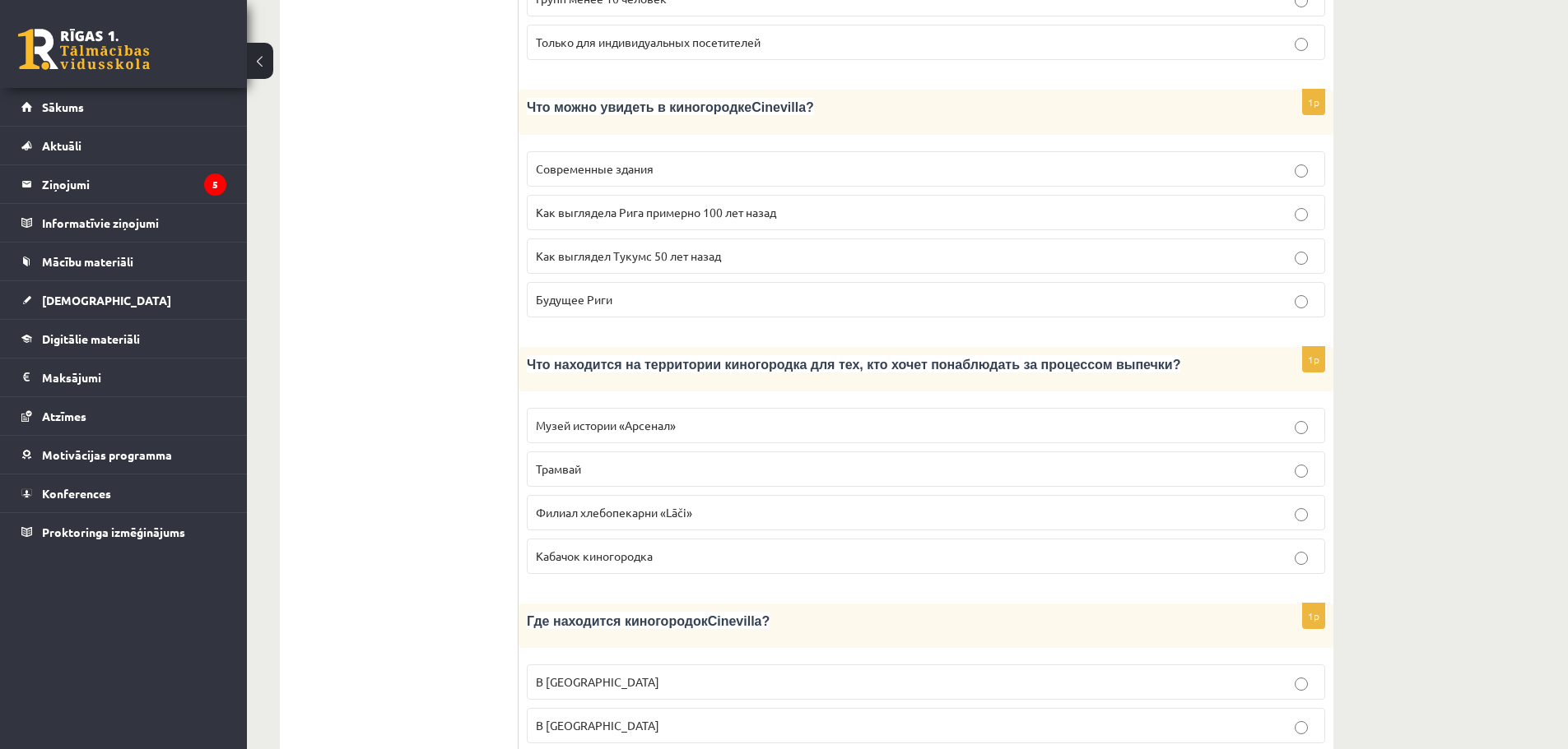
scroll to position [1234, 0]
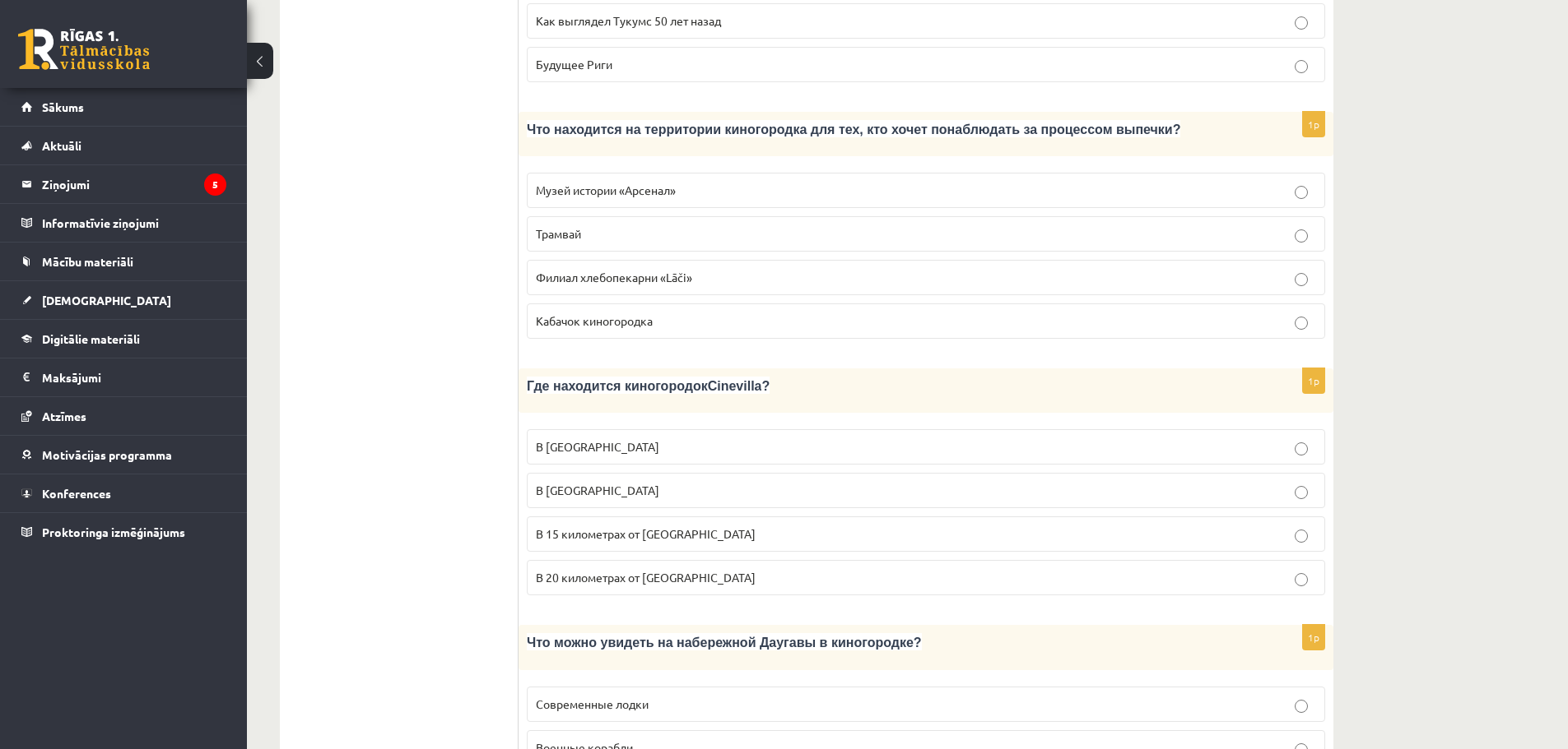
click at [661, 482] on p "В Тукумсе" at bounding box center [925, 490] width 780 height 17
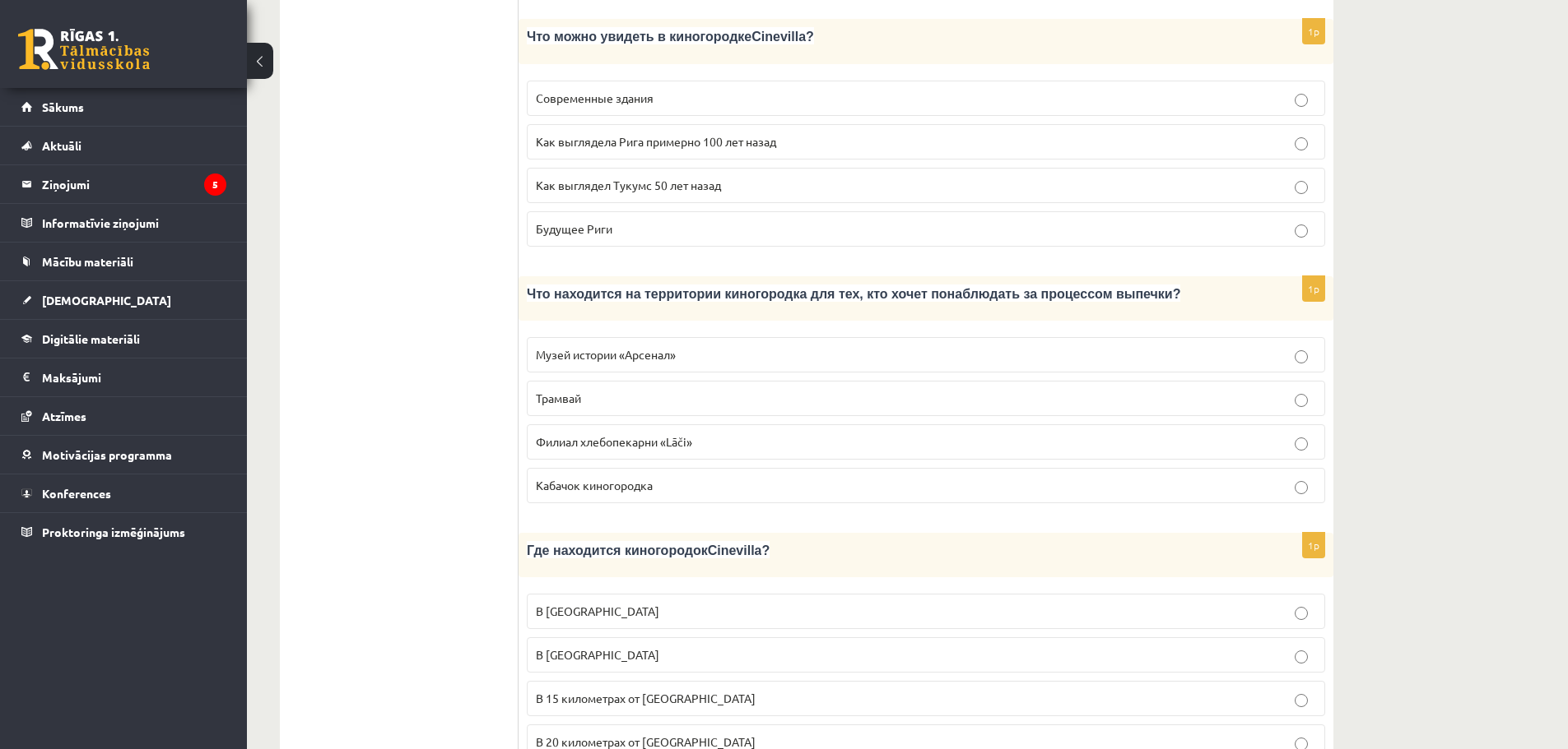
scroll to position [1151, 0]
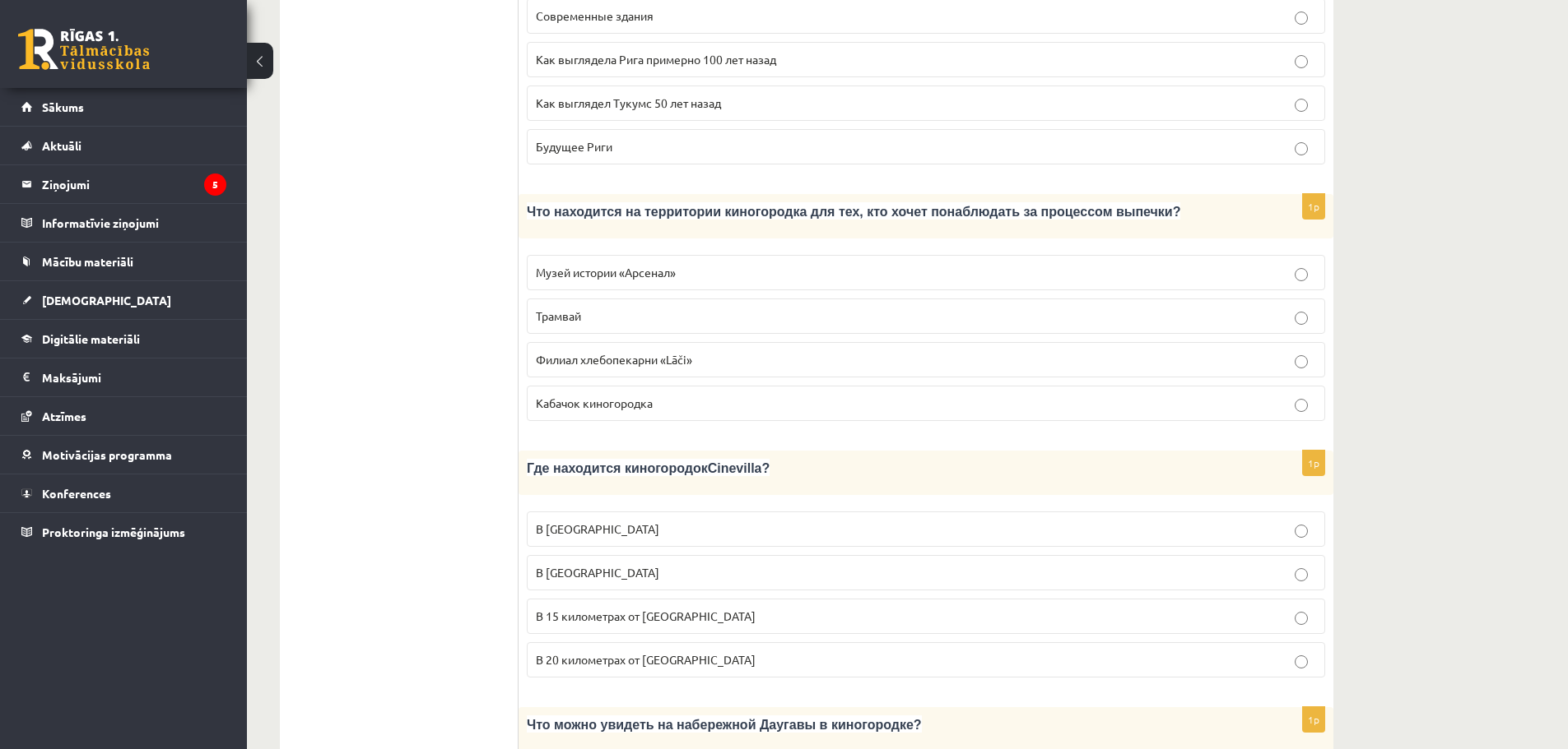
click at [639, 609] on span "В 15 километрах от Тукумса" at bounding box center [645, 616] width 220 height 15
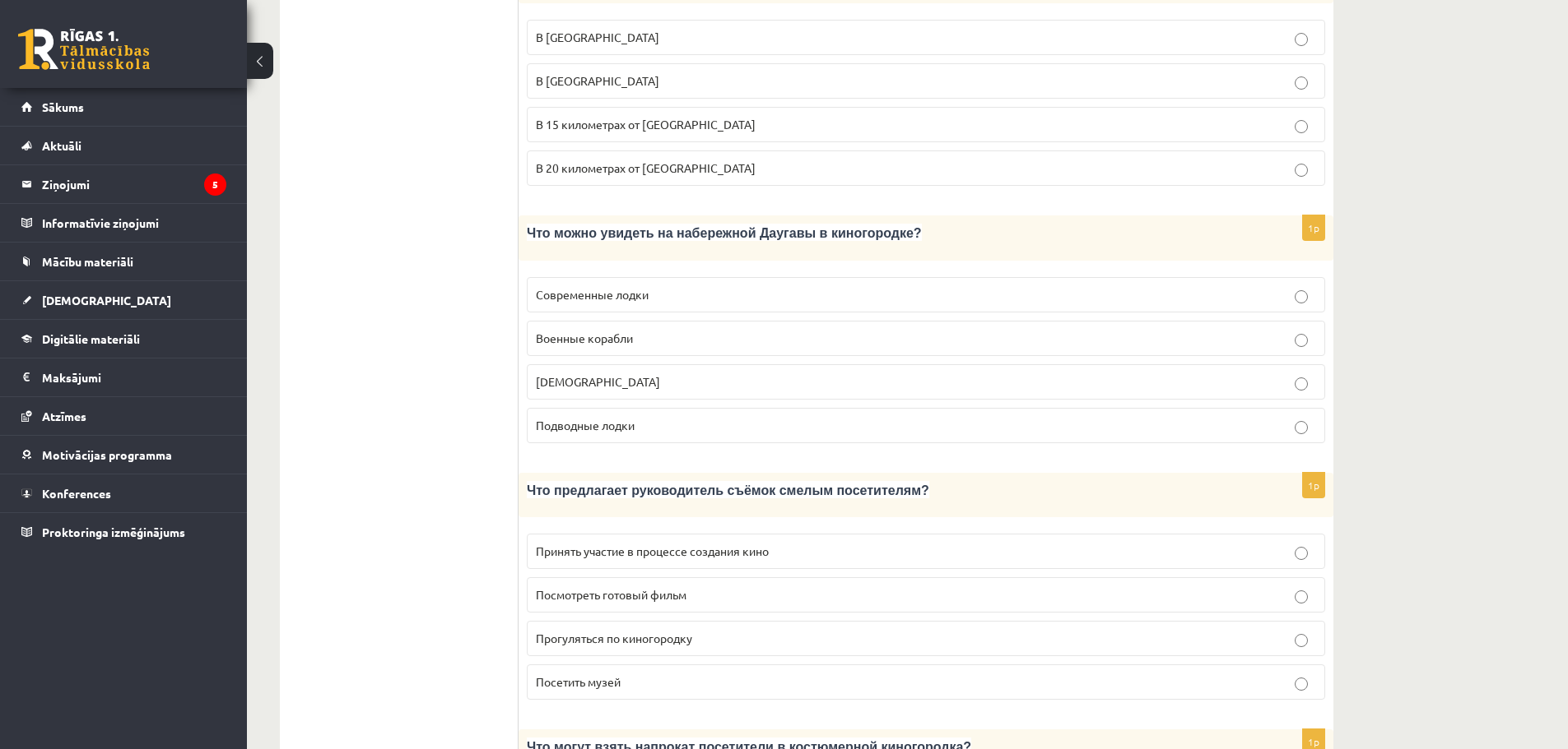
scroll to position [1645, 0]
click at [635, 416] on span "Подводные лодки" at bounding box center [585, 423] width 99 height 15
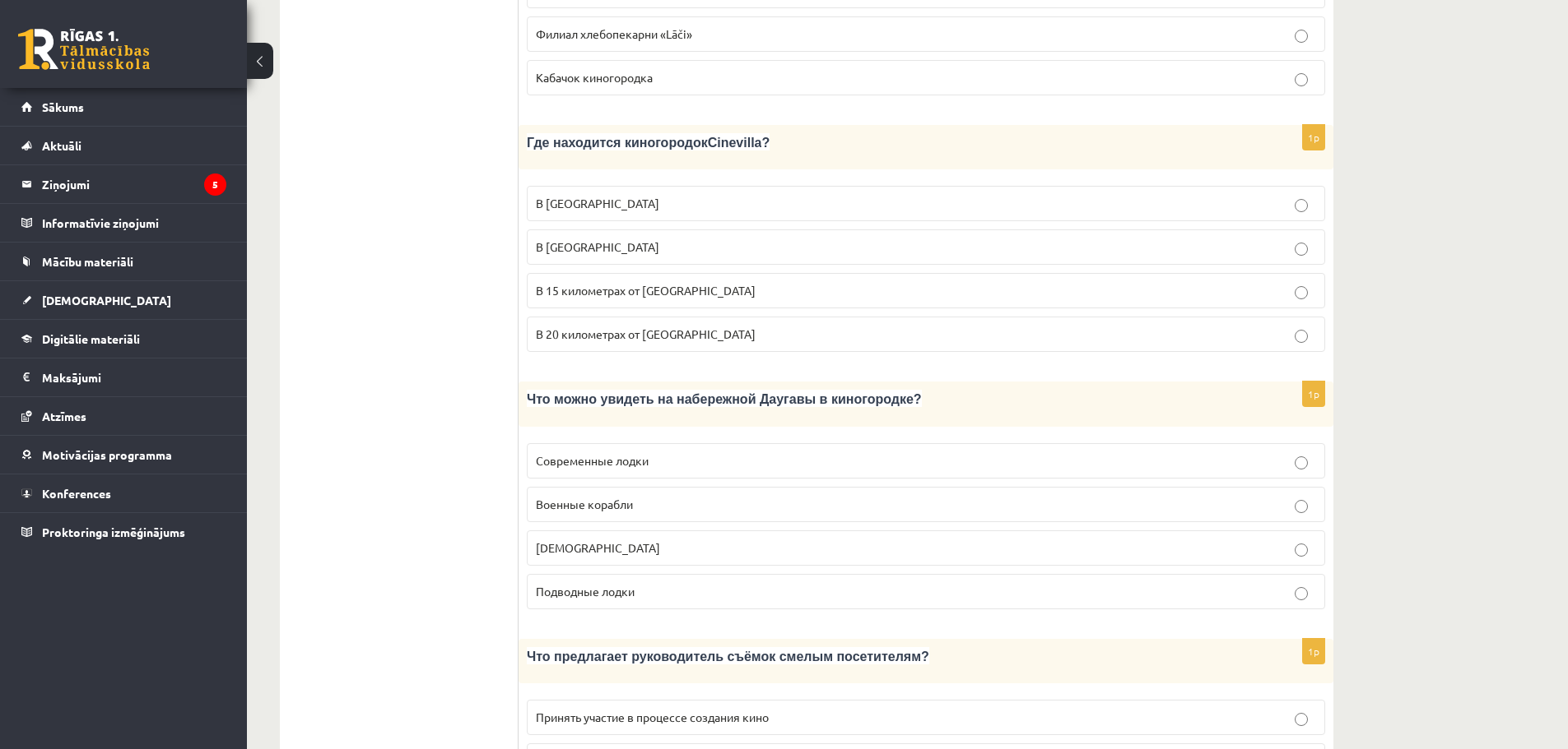
scroll to position [1481, 0]
click at [638, 493] on p "Военные корабли" at bounding box center [925, 501] width 780 height 17
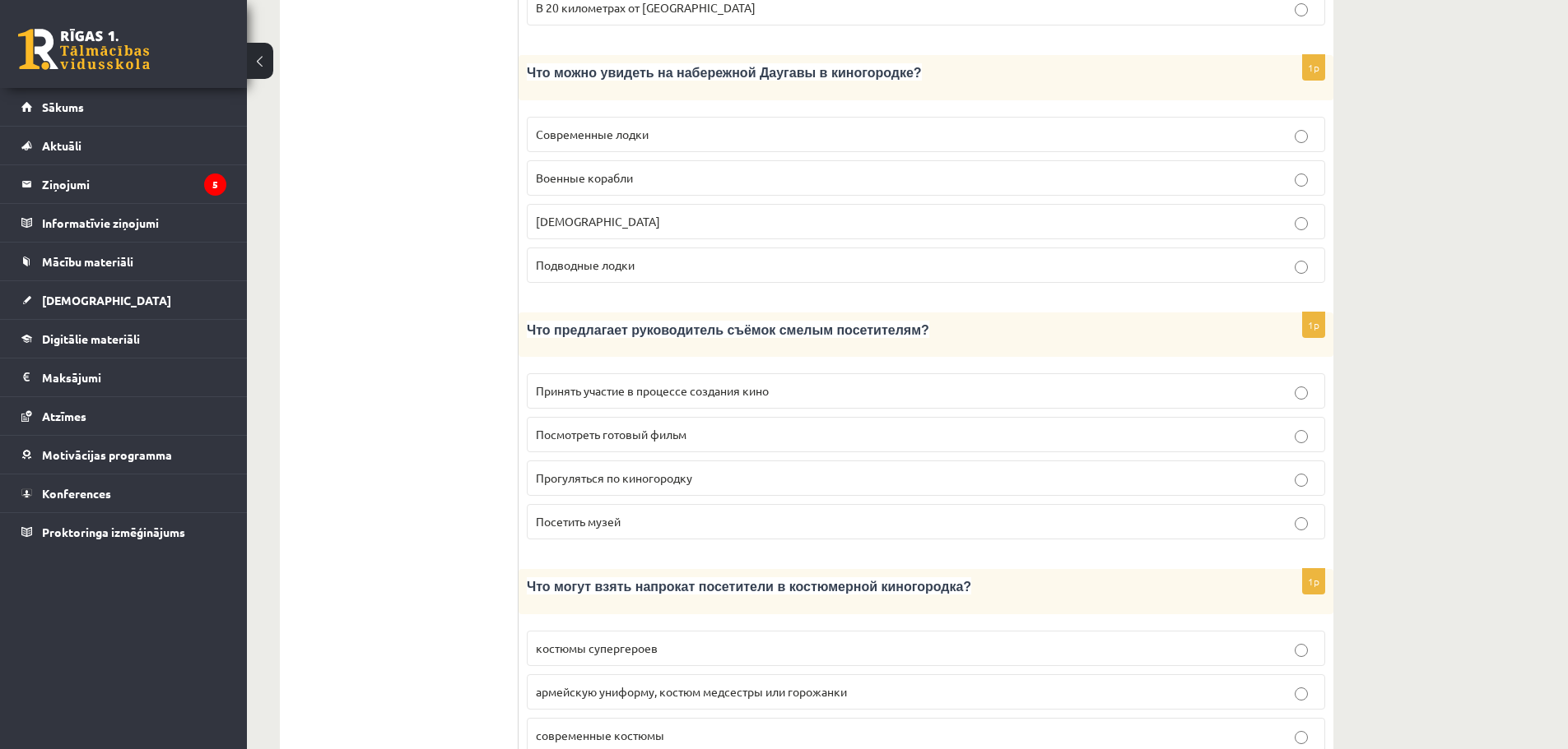
scroll to position [1810, 0]
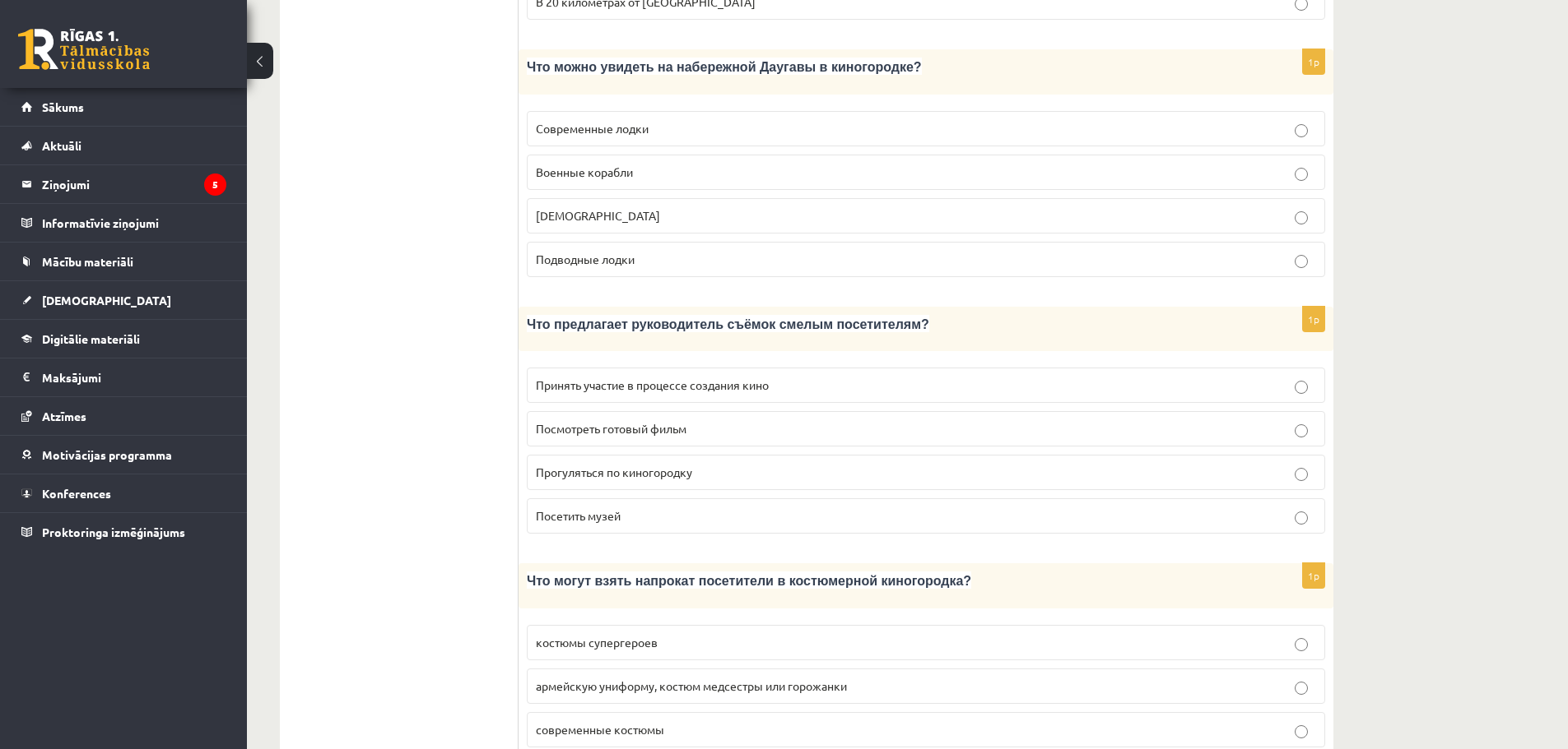
click at [730, 367] on label "Принять участие в процессе создания кино" at bounding box center [925, 384] width 798 height 35
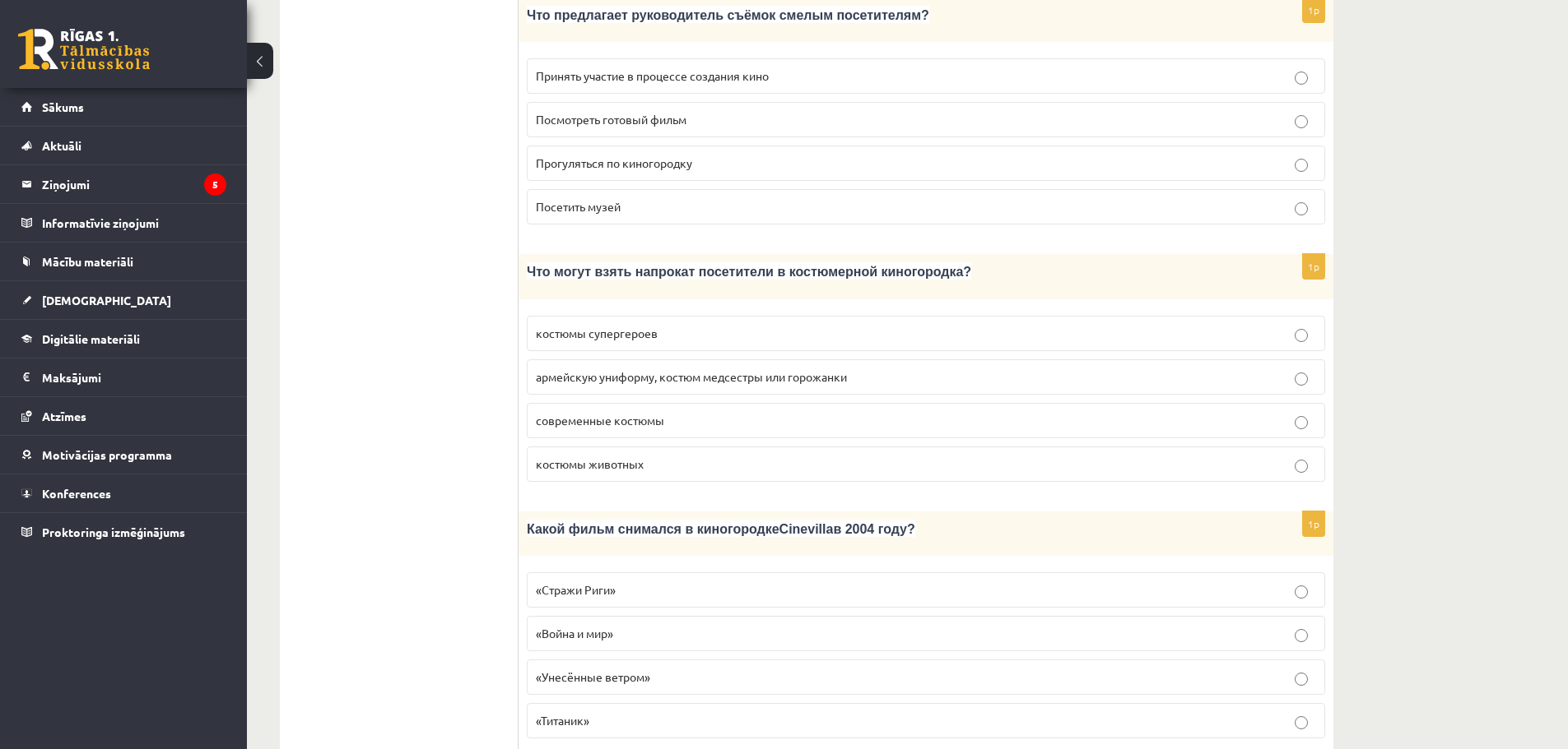
scroll to position [2122, 0]
click at [642, 366] on span "армейскую униформу, костюм медсестры или горожанки" at bounding box center [691, 373] width 311 height 15
click at [615, 579] on span "«Стражи Риги»" at bounding box center [575, 586] width 79 height 15
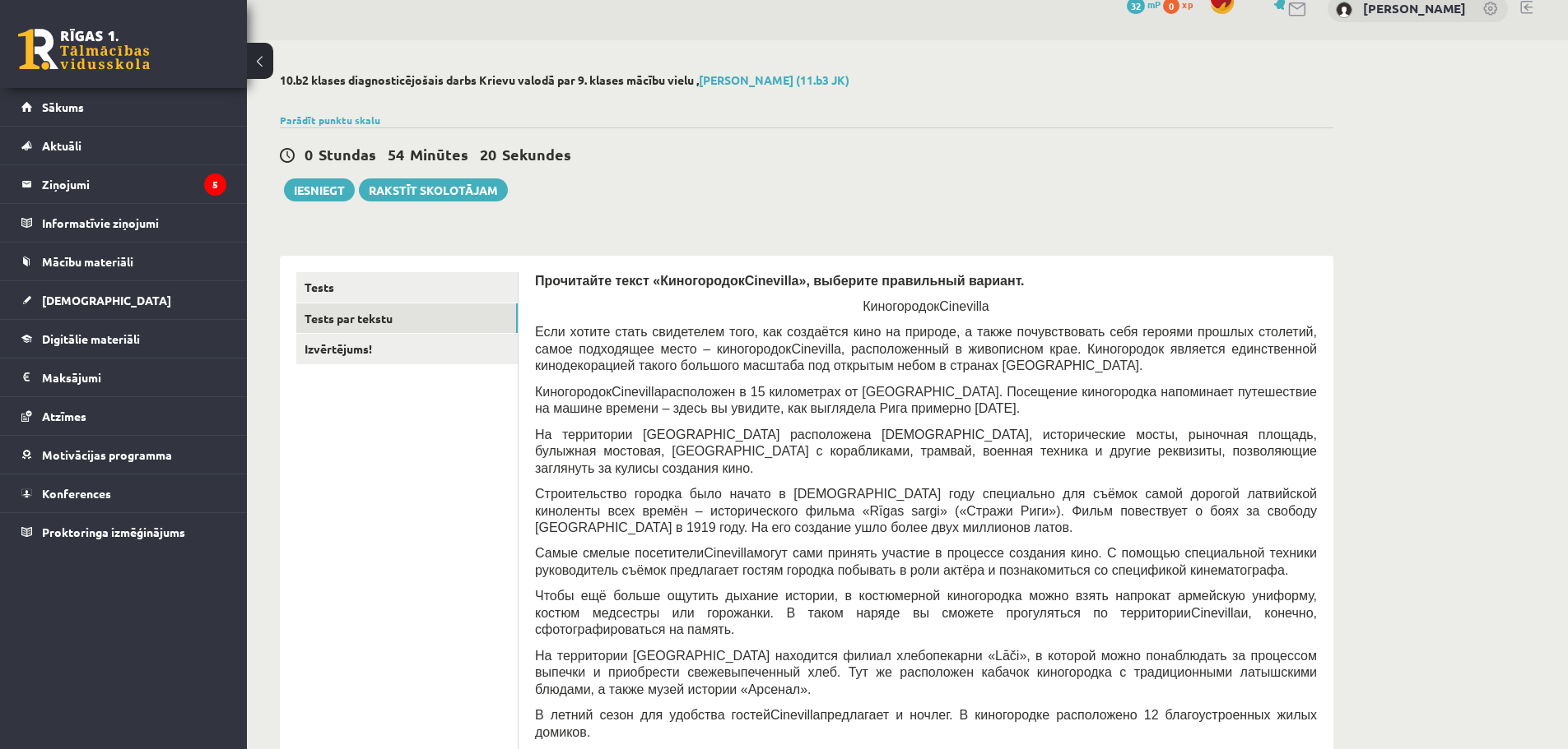
scroll to position [0, 0]
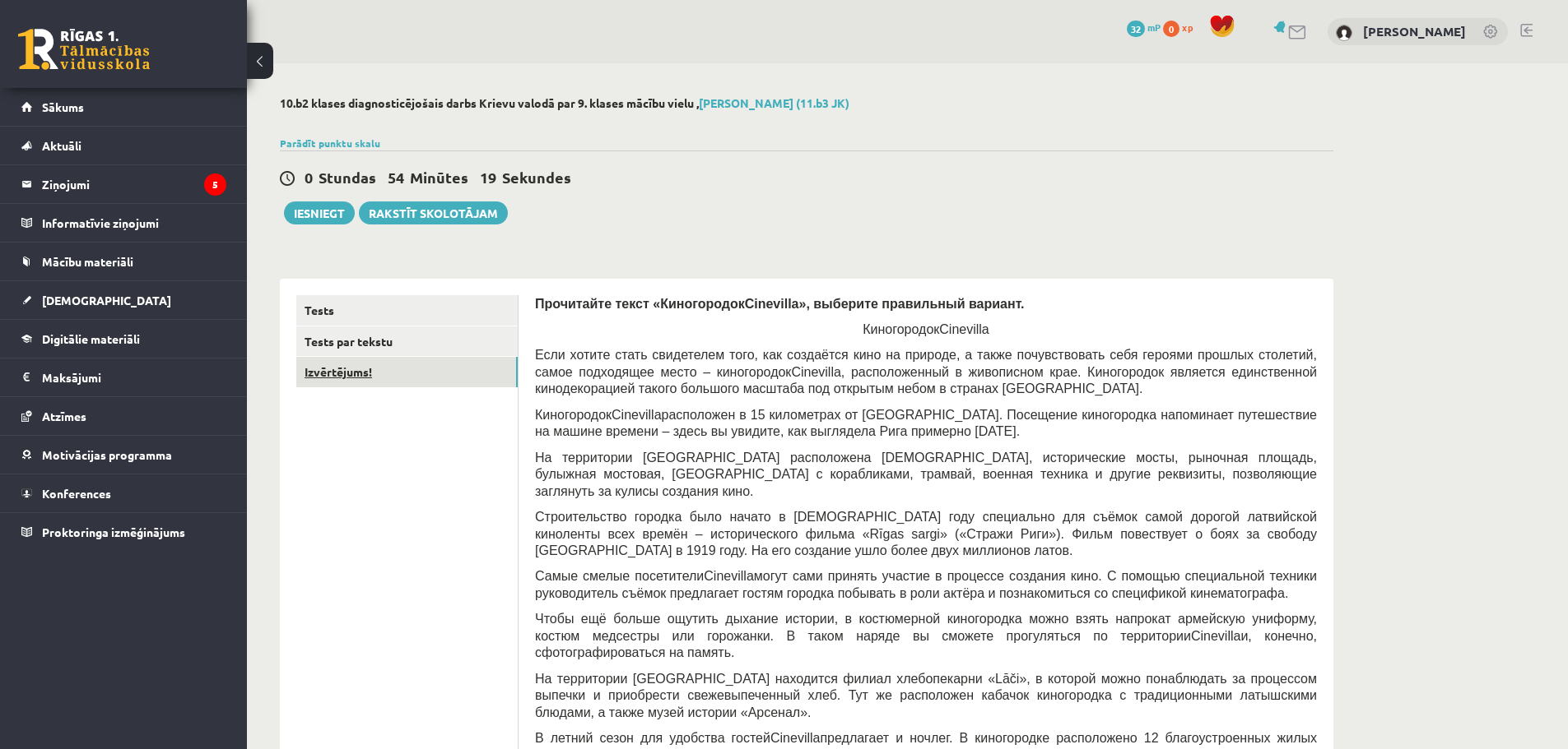
click at [414, 379] on link "Izvērtējums!" at bounding box center [407, 372] width 221 height 31
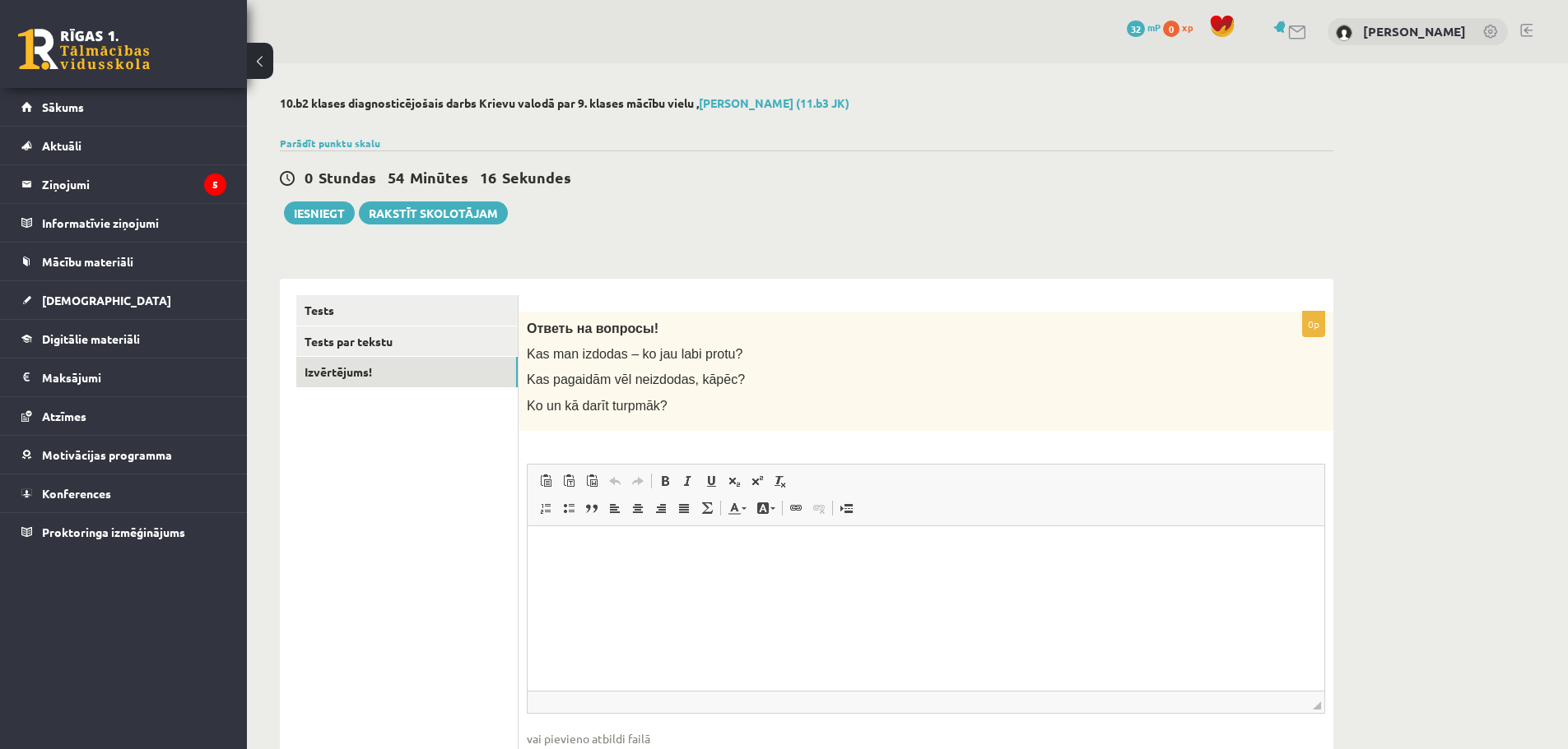
click at [779, 575] on html at bounding box center [925, 550] width 796 height 50
click at [956, 551] on p "**********" at bounding box center [926, 551] width 764 height 17
click at [1085, 548] on p "**********" at bounding box center [926, 551] width 764 height 17
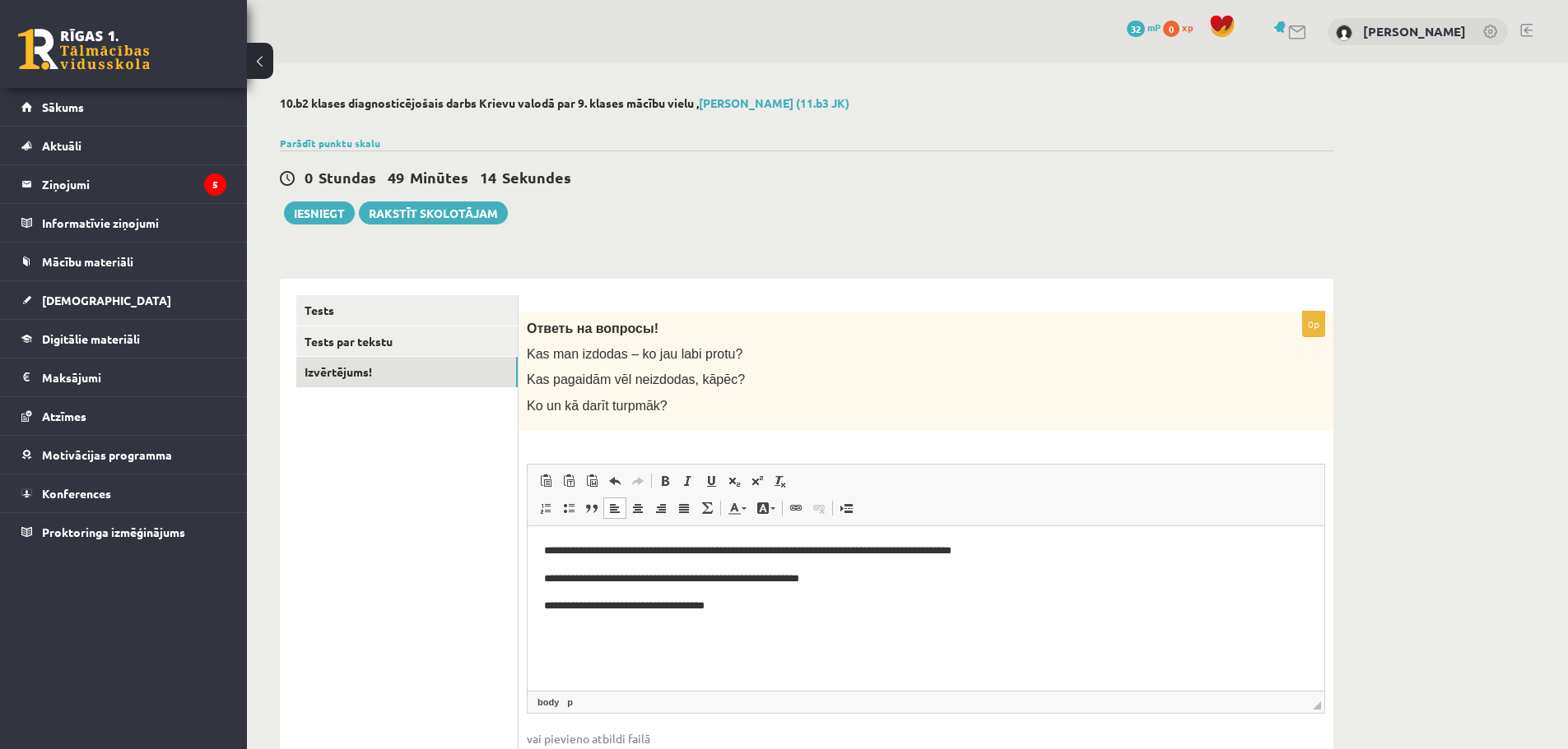
click at [1093, 548] on p "**********" at bounding box center [926, 551] width 764 height 17
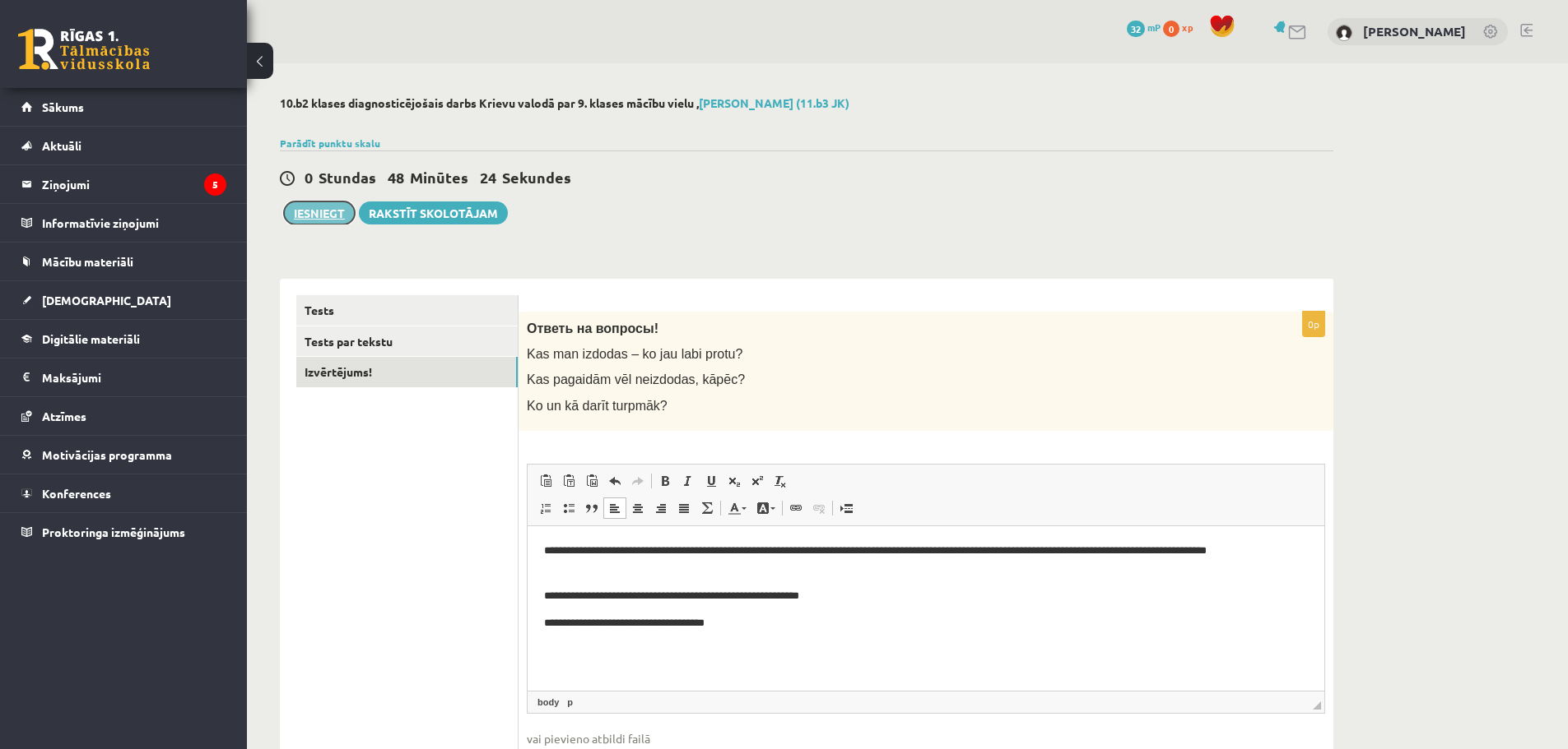
click at [316, 217] on button "Iesniegt" at bounding box center [319, 213] width 71 height 23
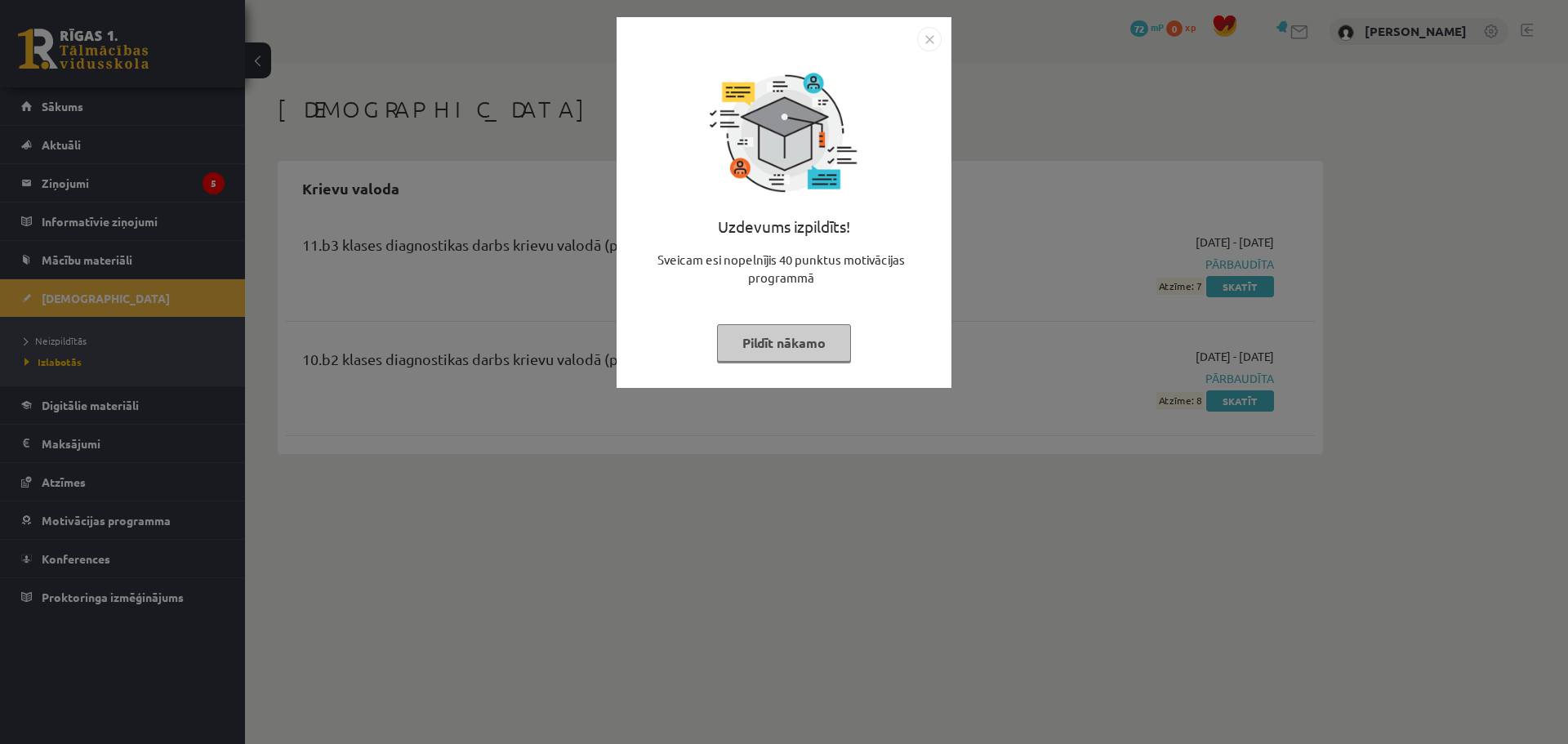
click at [822, 336] on button "Pildīt nākamo" at bounding box center [784, 343] width 134 height 37
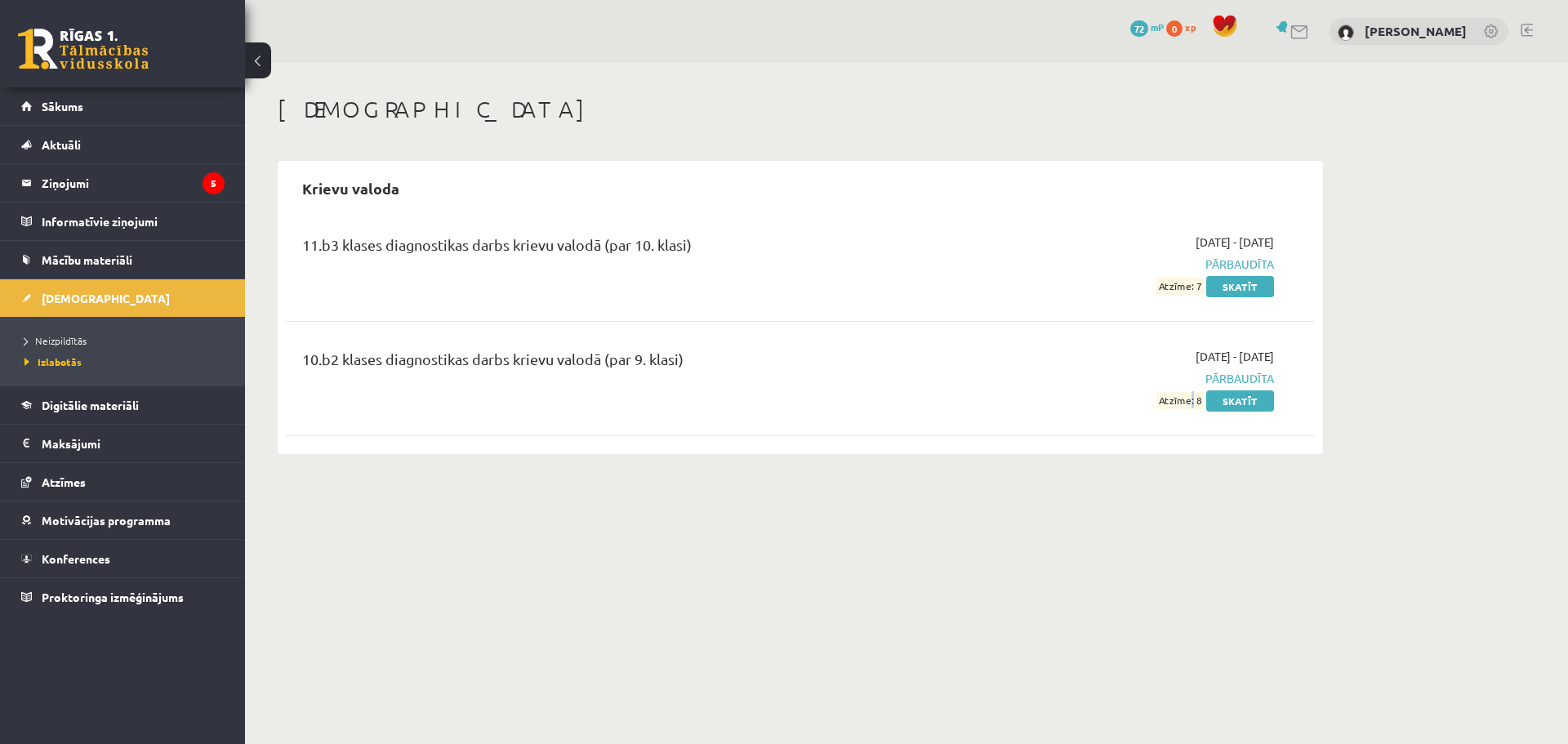
click at [1193, 400] on span "Atzīme: 8" at bounding box center [1180, 400] width 47 height 17
click at [1209, 481] on div "[DEMOGRAPHIC_DATA] Krievu valoda 11.b3 klases diagnostikas darbs krievu valodā …" at bounding box center [801, 275] width 1111 height 424
click at [88, 301] on span "[DEMOGRAPHIC_DATA]" at bounding box center [105, 298] width 128 height 14
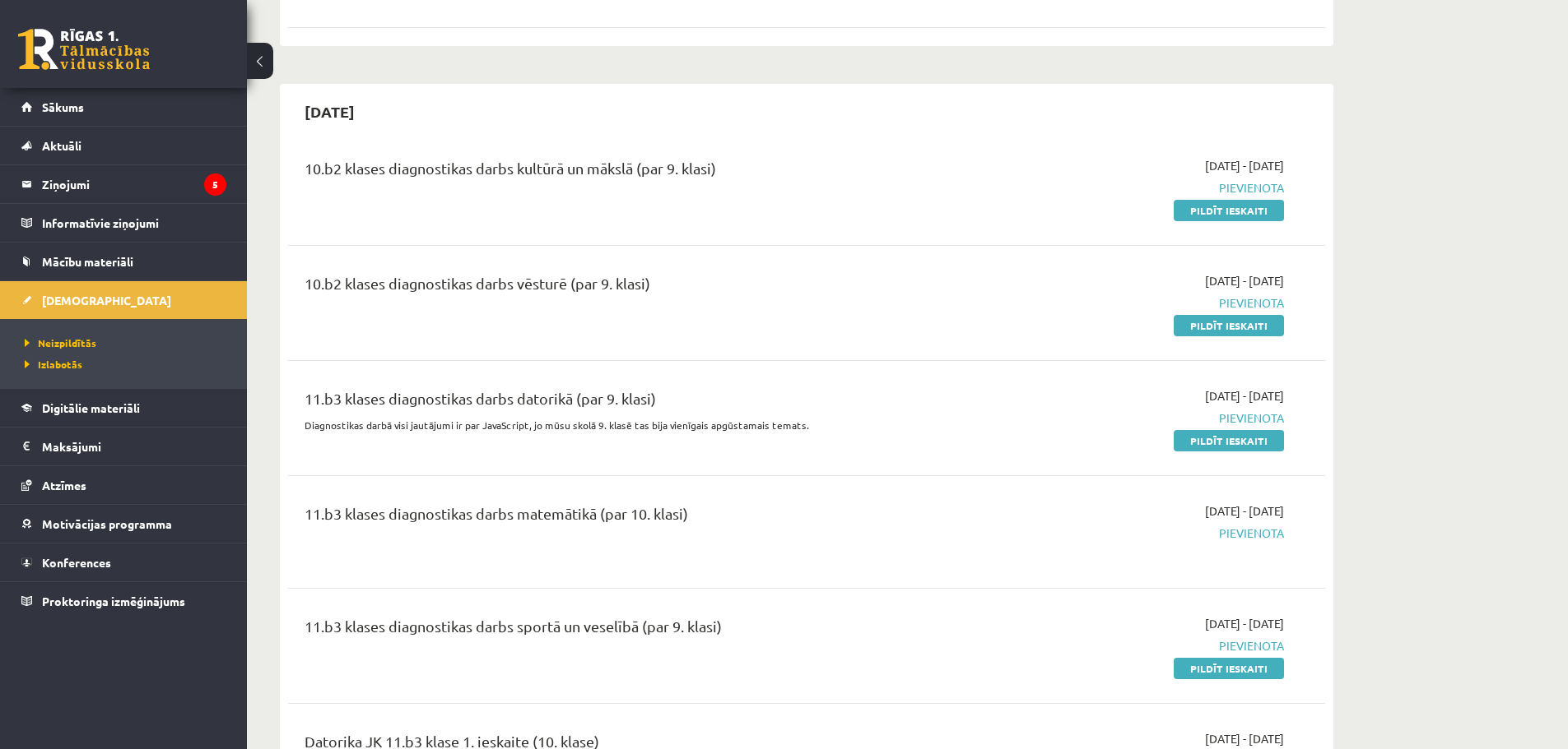
scroll to position [1234, 0]
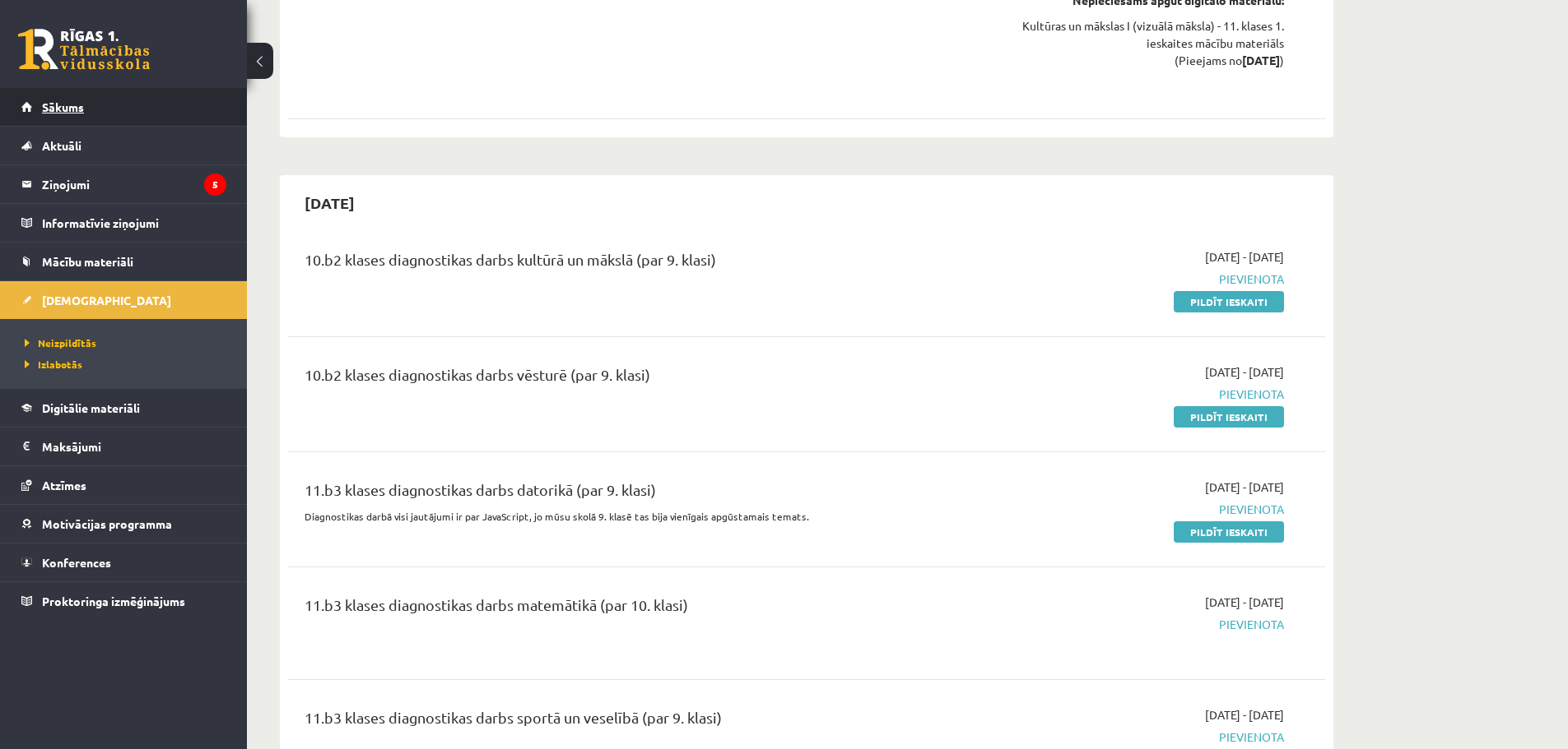
click at [107, 119] on link "Sākums" at bounding box center [124, 107] width 205 height 38
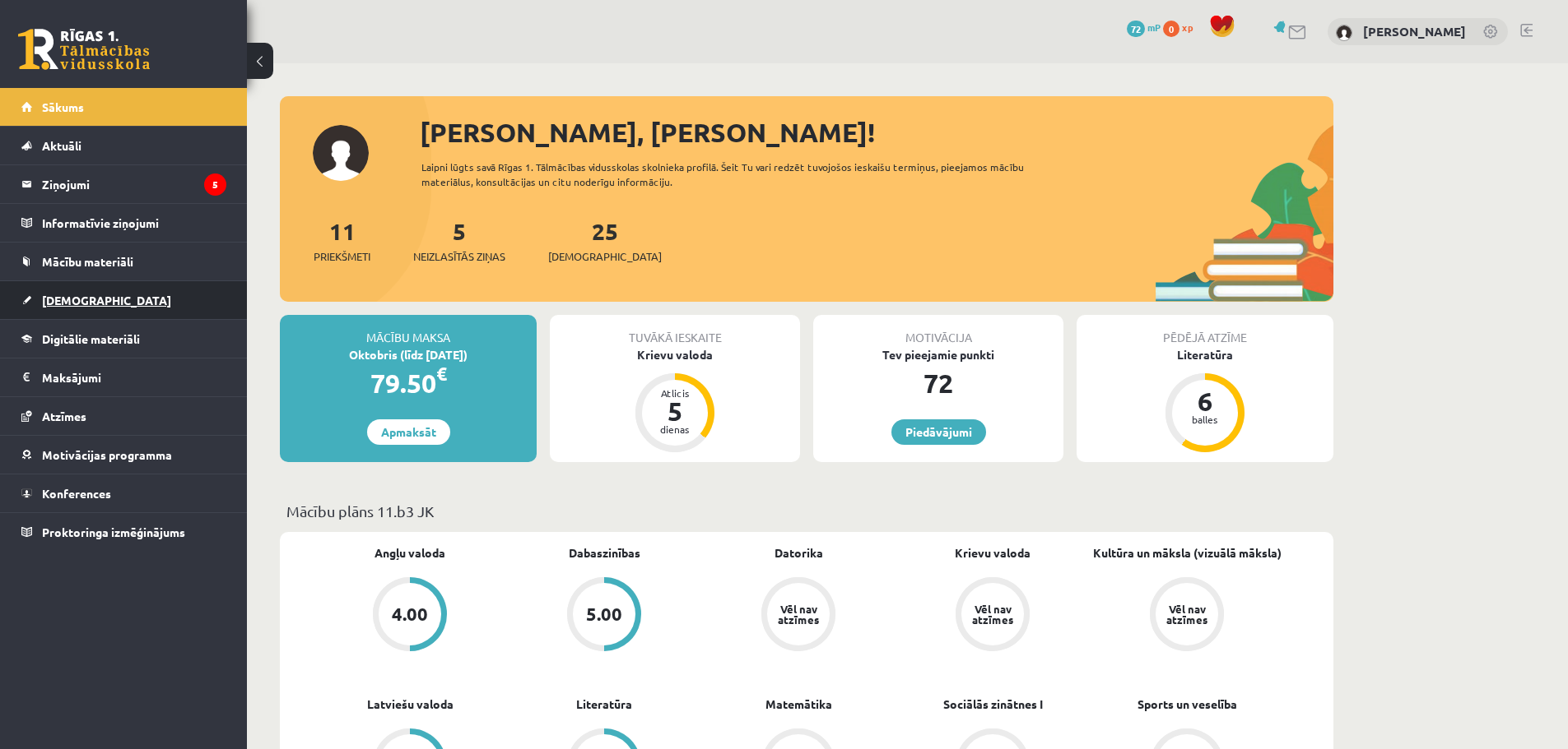
click at [61, 289] on link "[DEMOGRAPHIC_DATA]" at bounding box center [124, 300] width 205 height 38
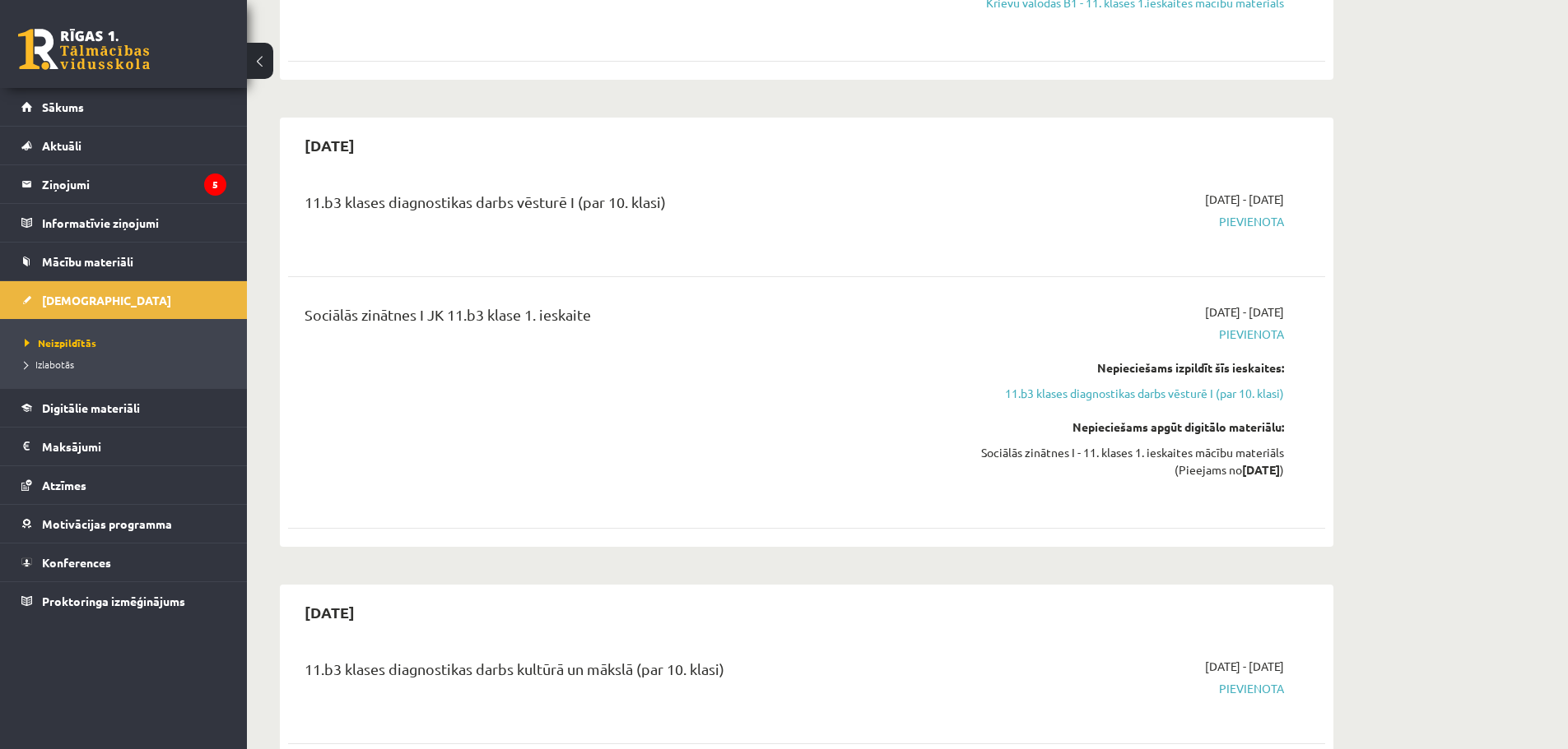
scroll to position [412, 0]
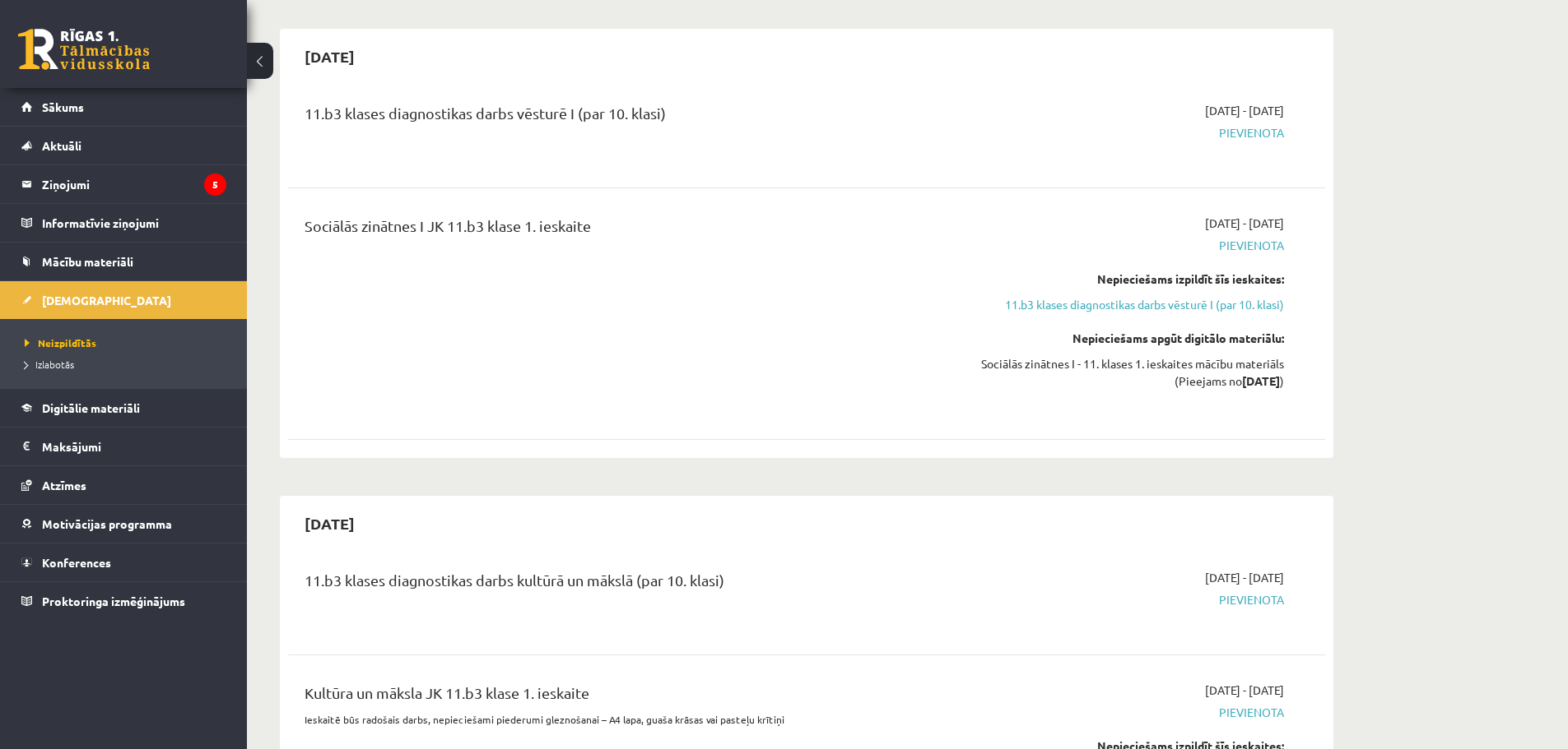
click at [1250, 125] on span "Pievienota" at bounding box center [1128, 132] width 310 height 17
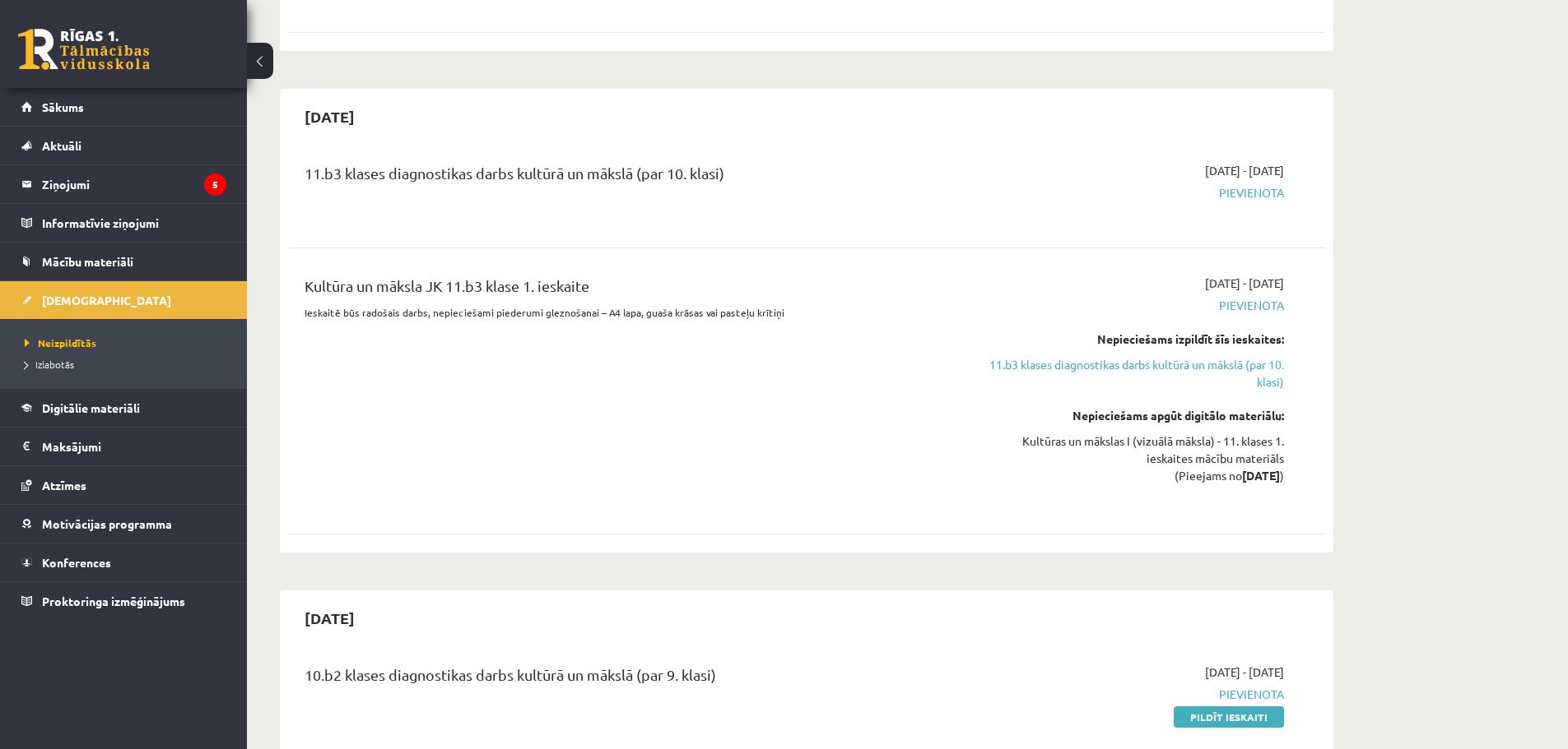
scroll to position [822, 0]
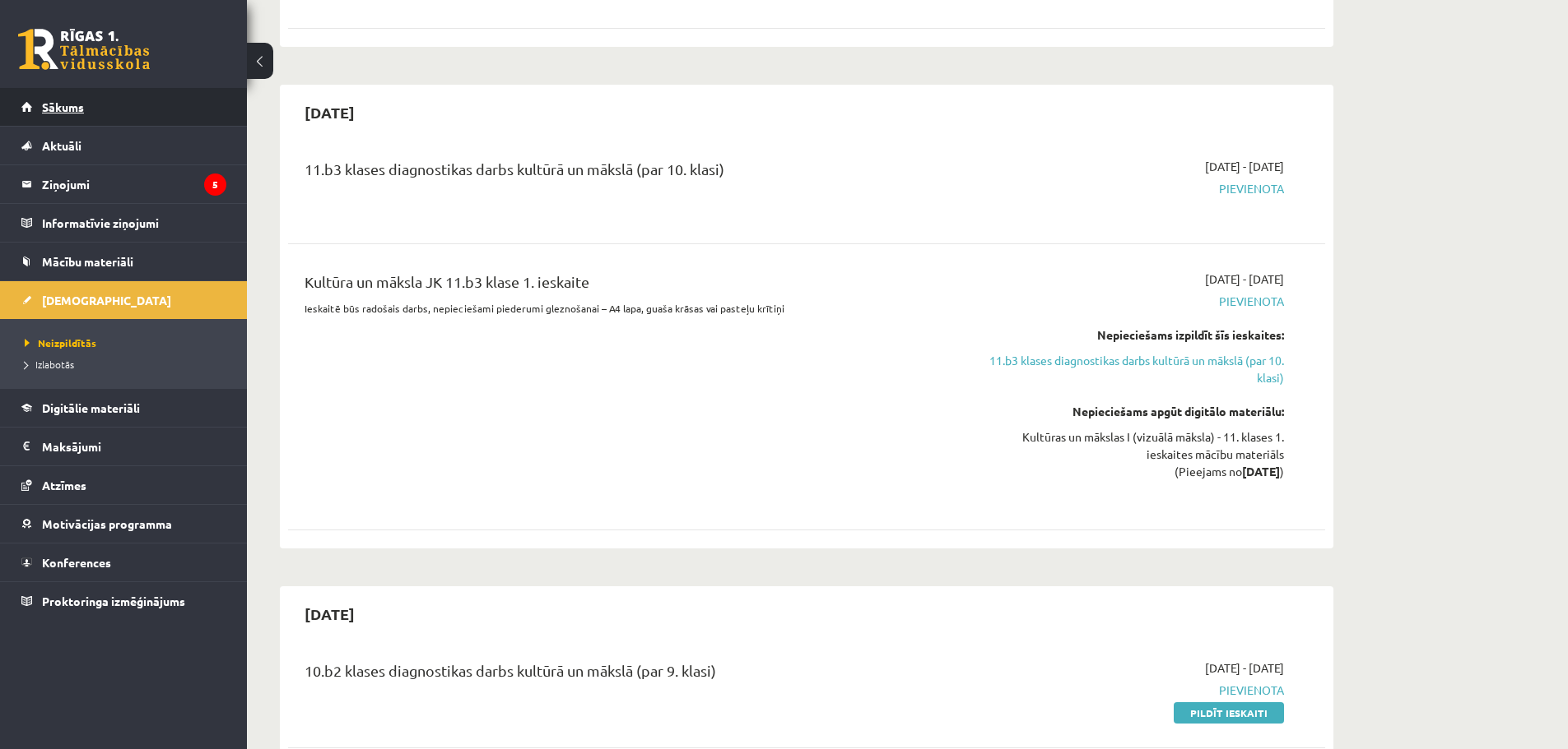
click at [65, 114] on link "Sākums" at bounding box center [124, 107] width 205 height 38
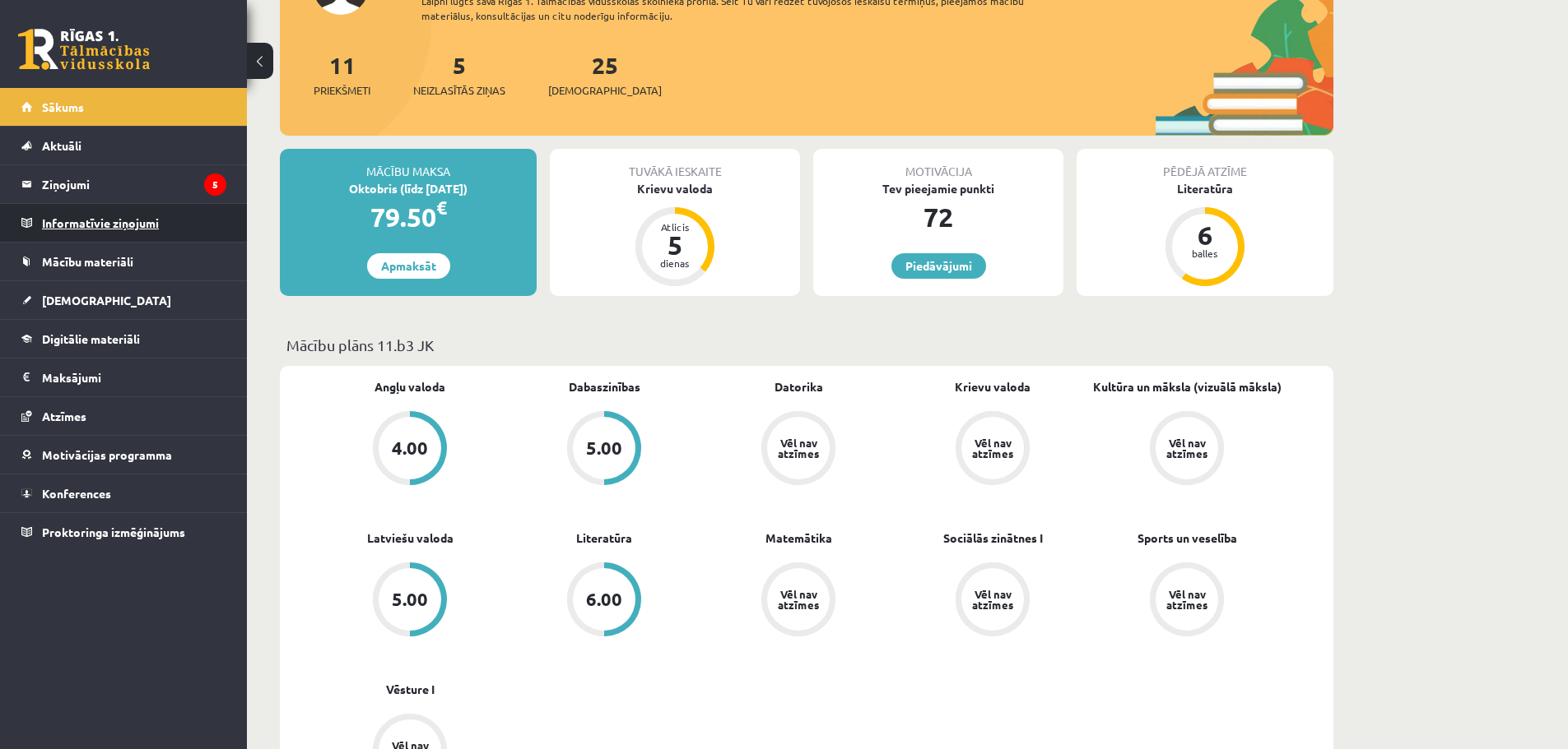
scroll to position [165, 0]
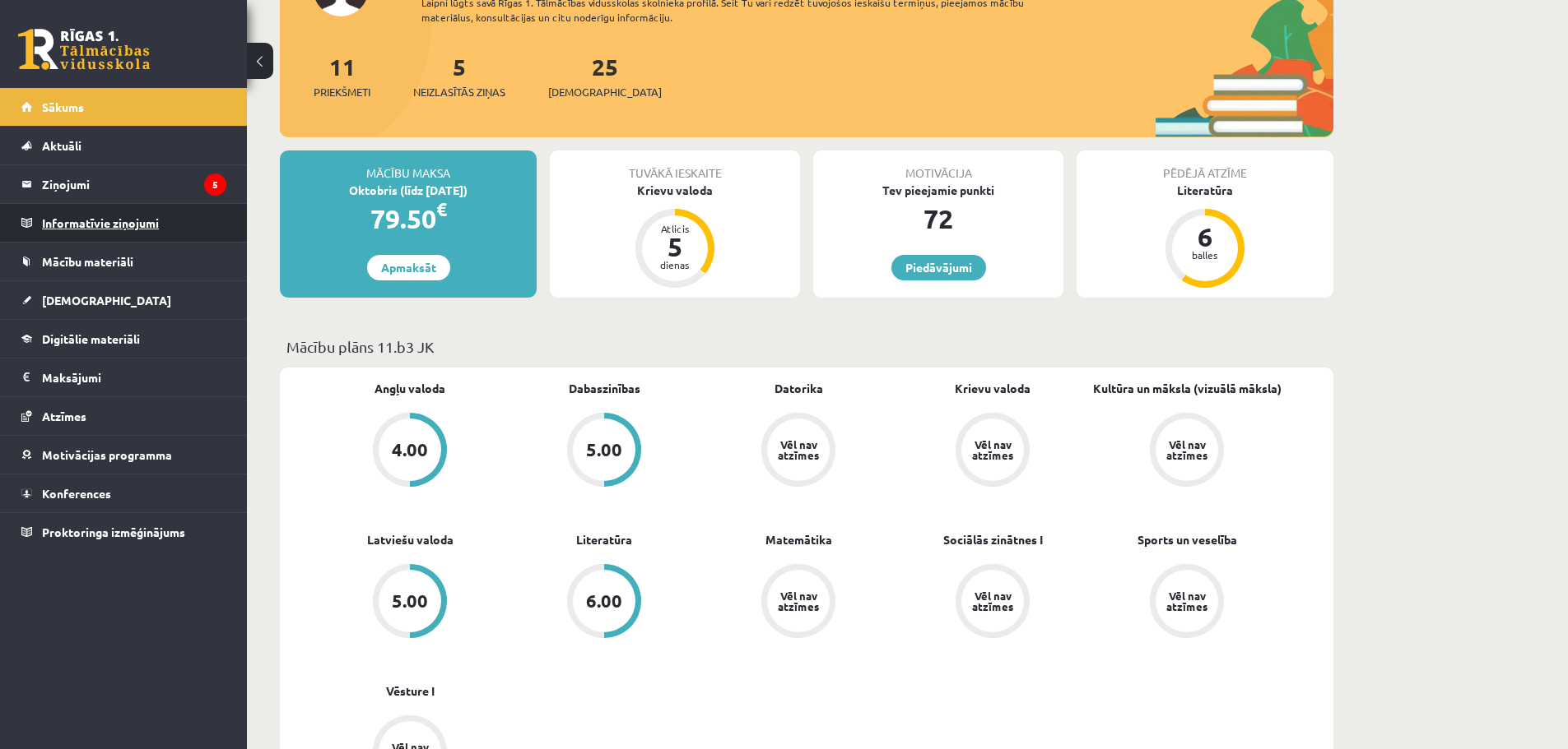
click at [104, 234] on legend "Informatīvie ziņojumi 0" at bounding box center [134, 223] width 185 height 38
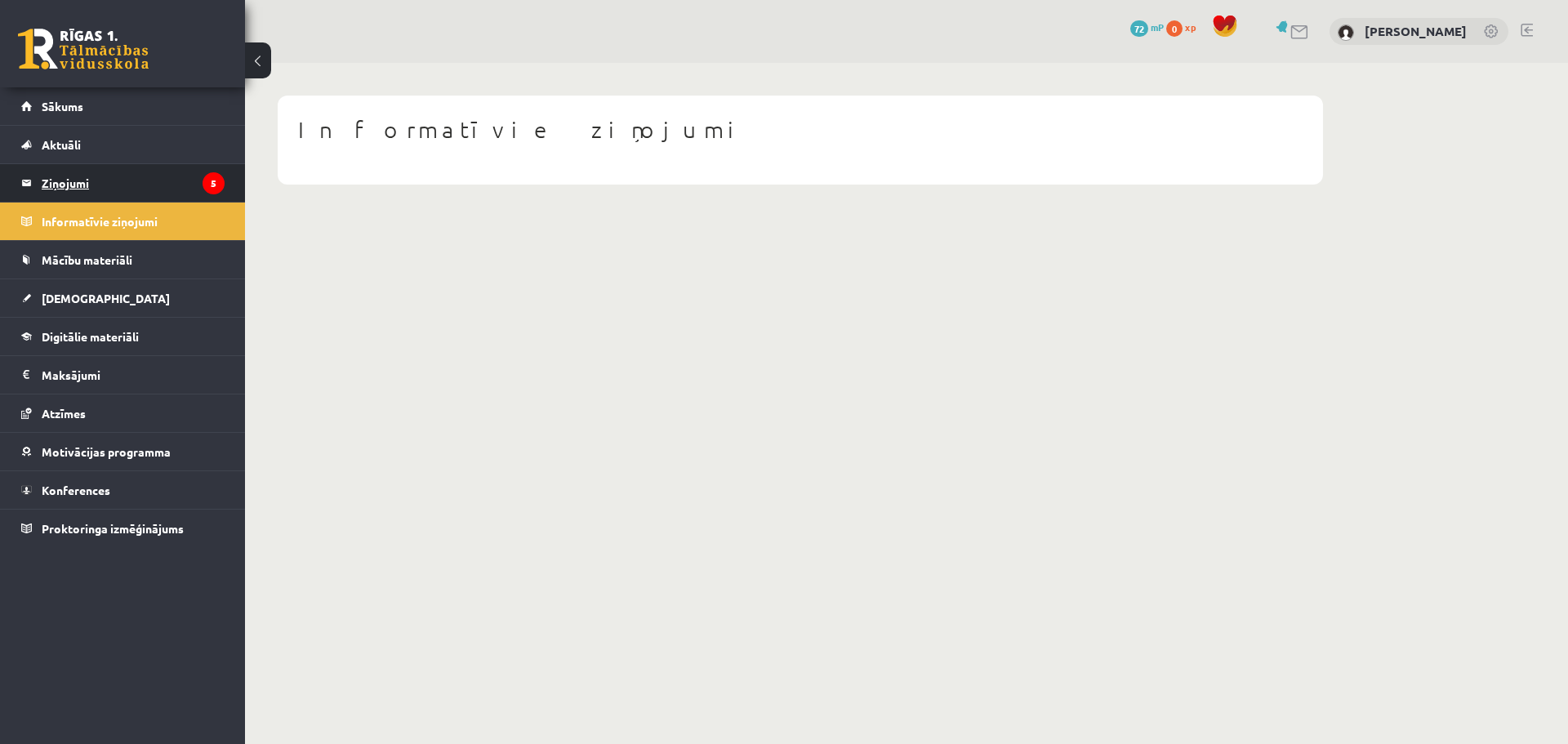
click at [81, 188] on legend "Ziņojumi 5" at bounding box center [133, 183] width 183 height 37
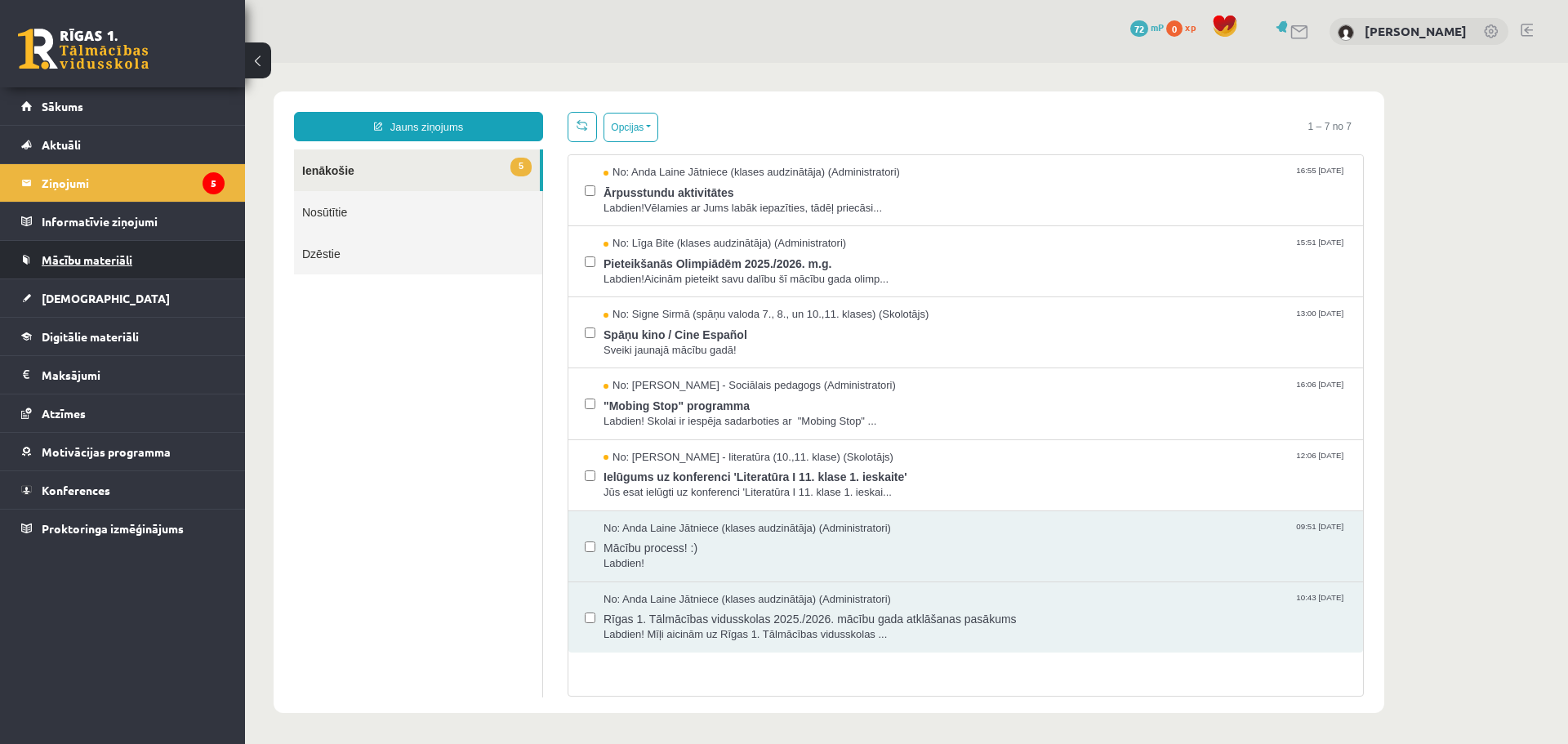
click at [121, 266] on span "Mācību materiāli" at bounding box center [86, 260] width 91 height 14
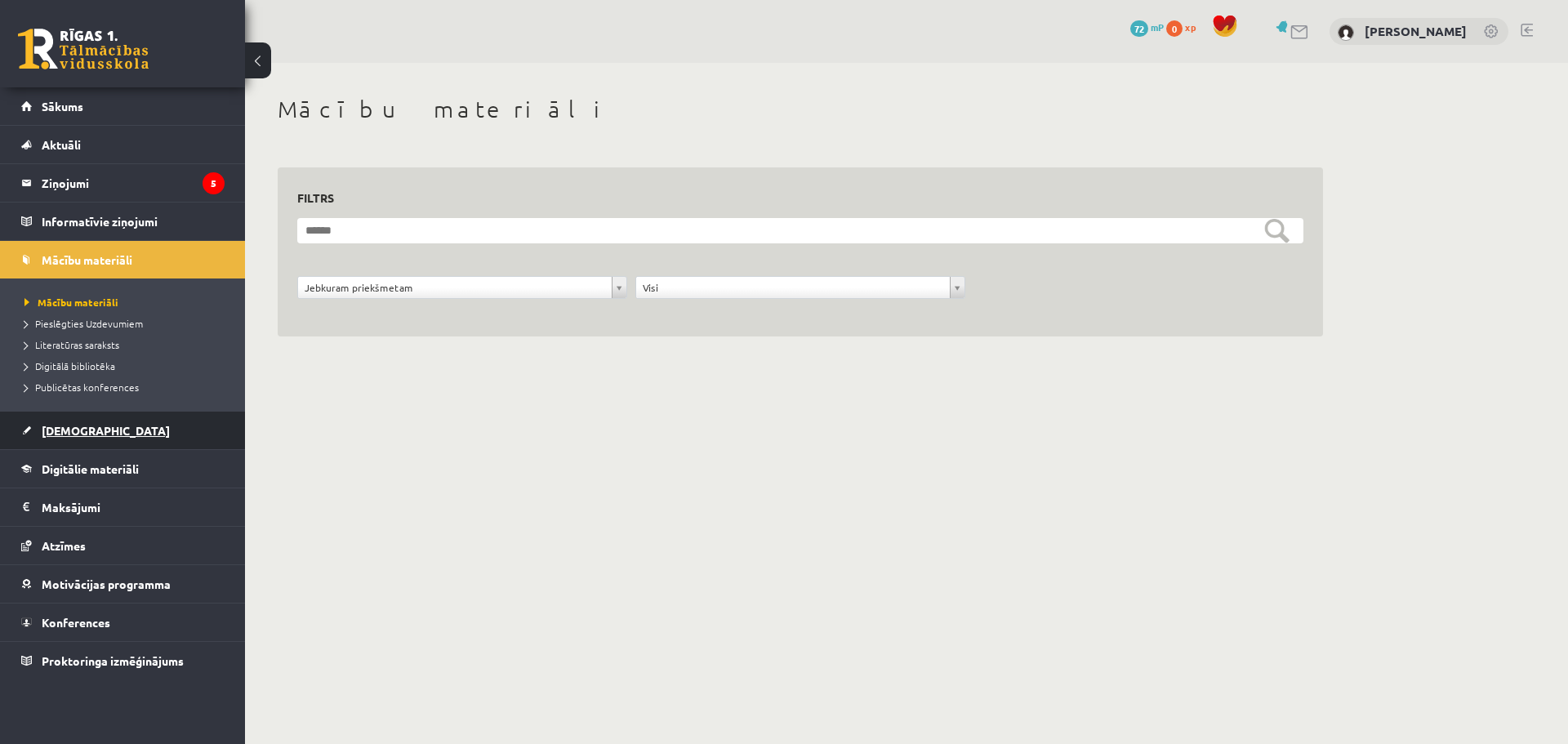
click at [103, 423] on link "[DEMOGRAPHIC_DATA]" at bounding box center [123, 430] width 204 height 37
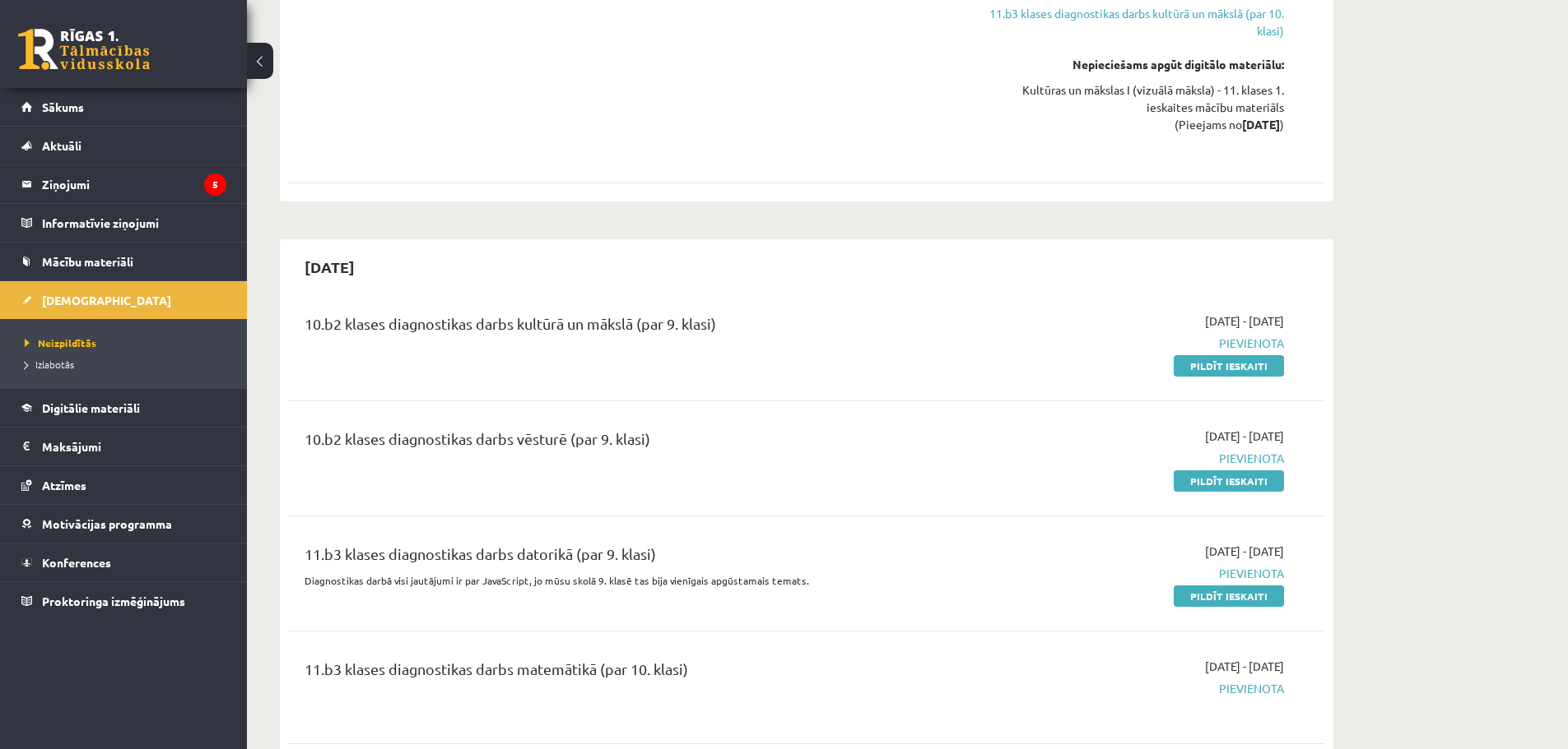
scroll to position [1151, 0]
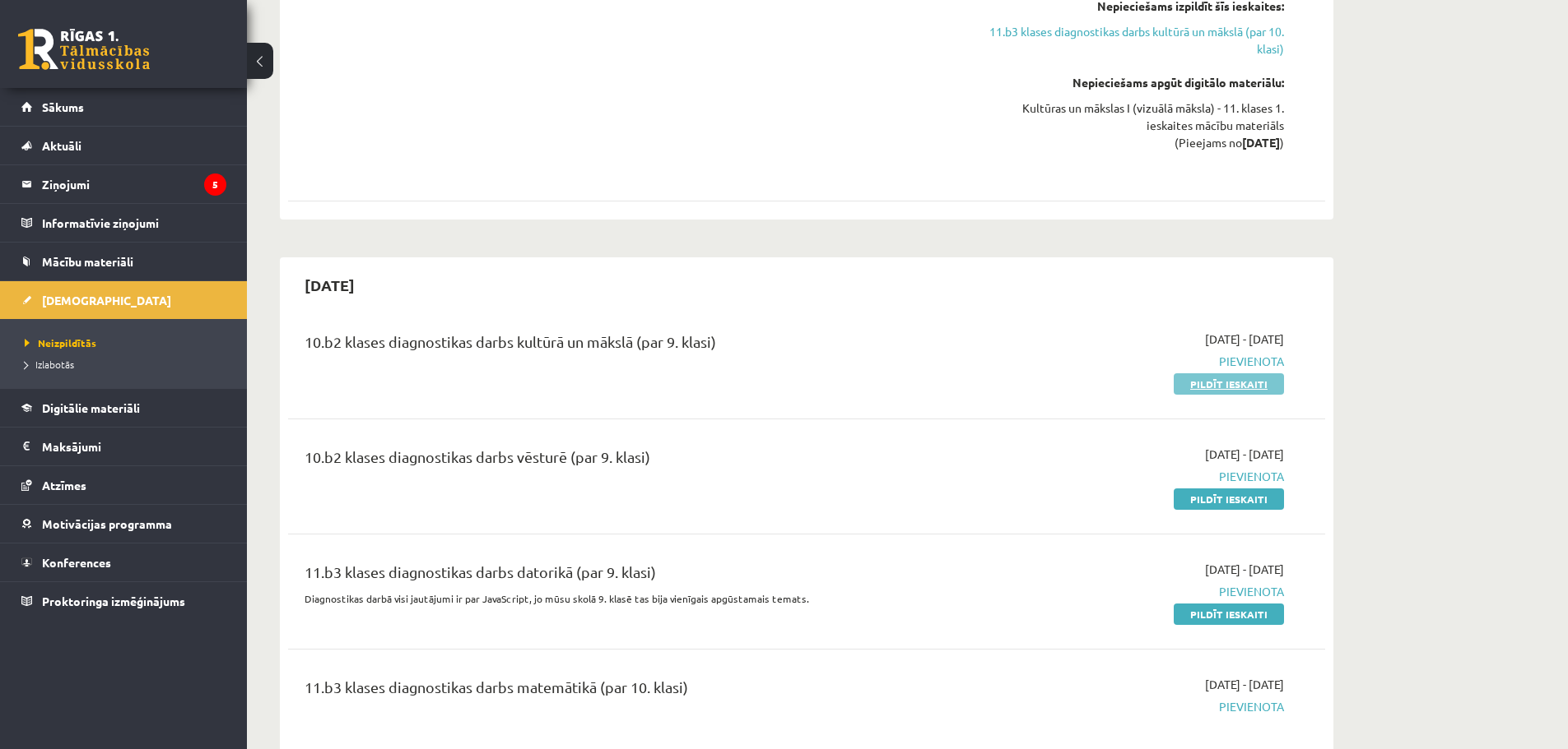
click at [1236, 377] on link "Pildīt ieskaiti" at bounding box center [1228, 383] width 110 height 21
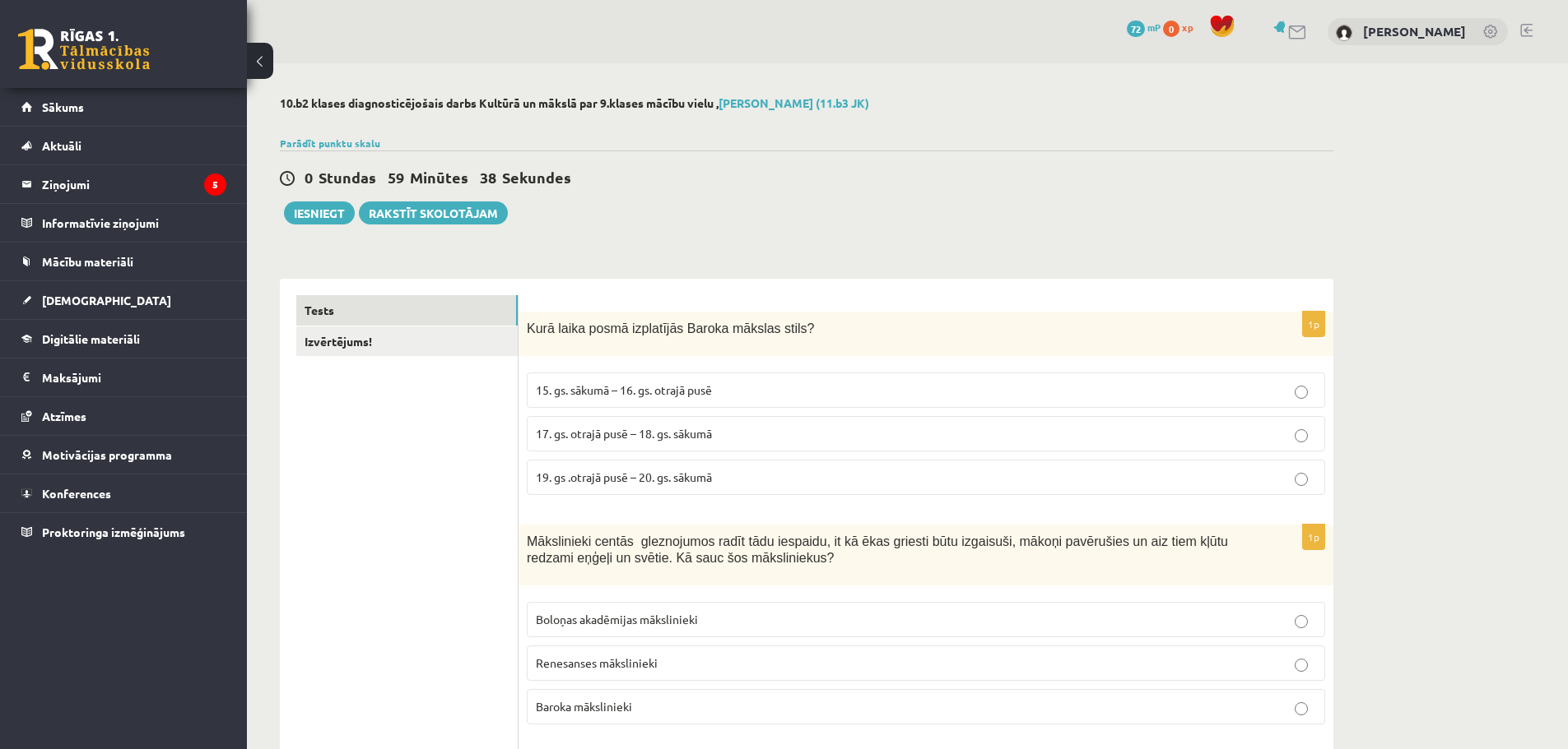
click at [732, 431] on p "17. gs. otrajā pusē – 18. gs. sākumā" at bounding box center [925, 434] width 780 height 17
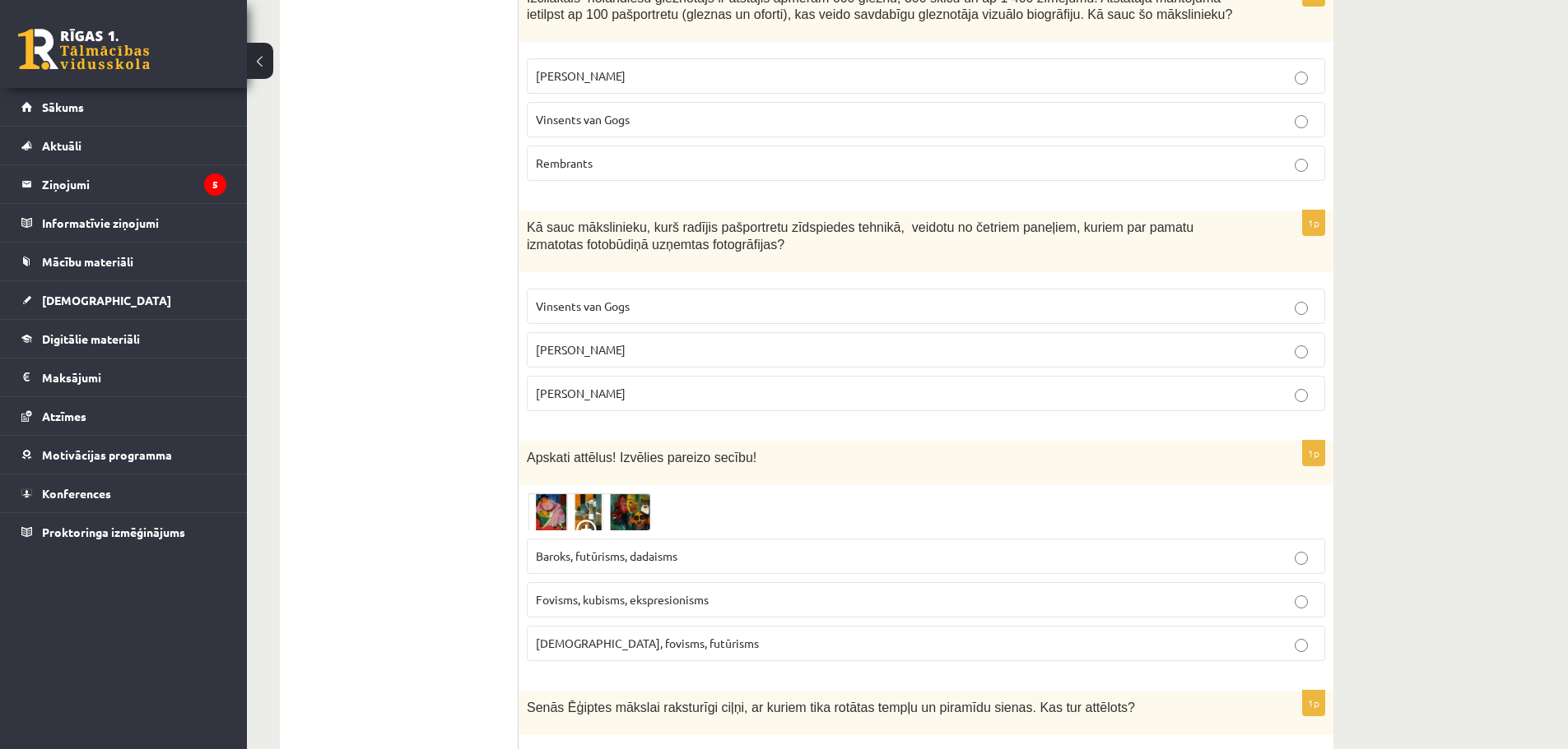
scroll to position [7210, 0]
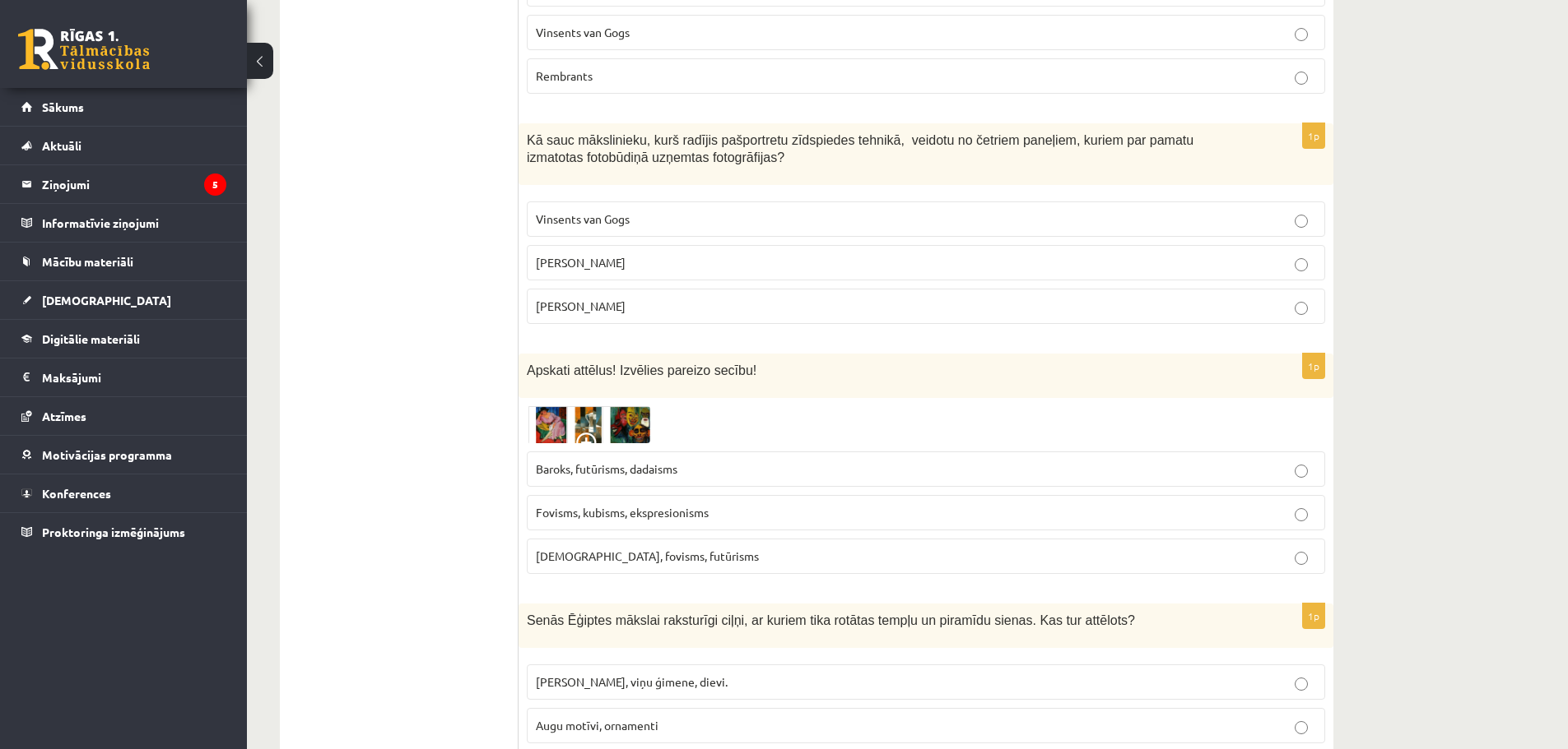
click at [679, 674] on p "[PERSON_NAME], viņu ģimene, dievi." at bounding box center [925, 682] width 780 height 17
click at [983, 674] on p "[PERSON_NAME], viņu ģimene, dievi." at bounding box center [925, 682] width 780 height 17
click at [562, 407] on img at bounding box center [588, 425] width 123 height 38
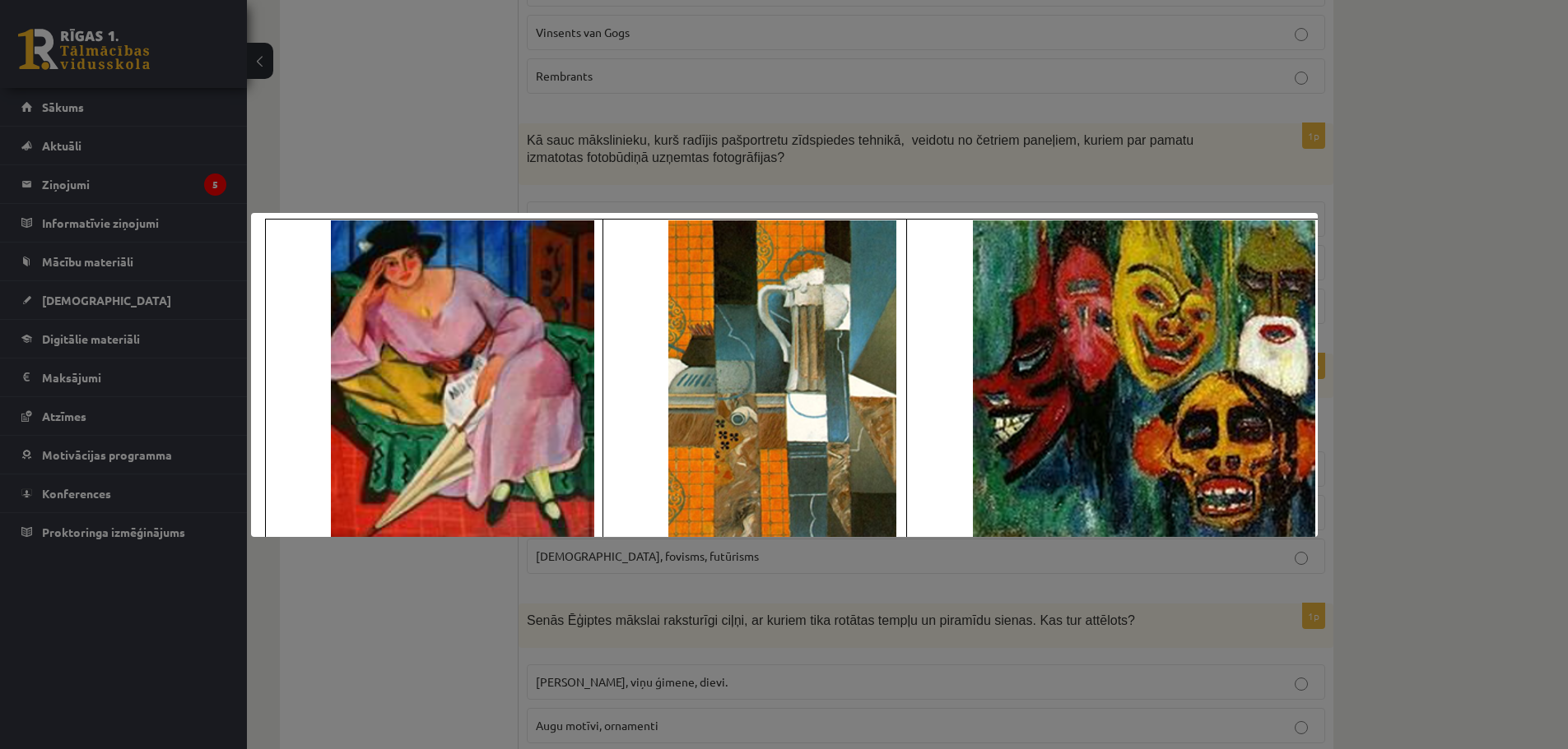
click at [948, 162] on div at bounding box center [784, 374] width 1568 height 749
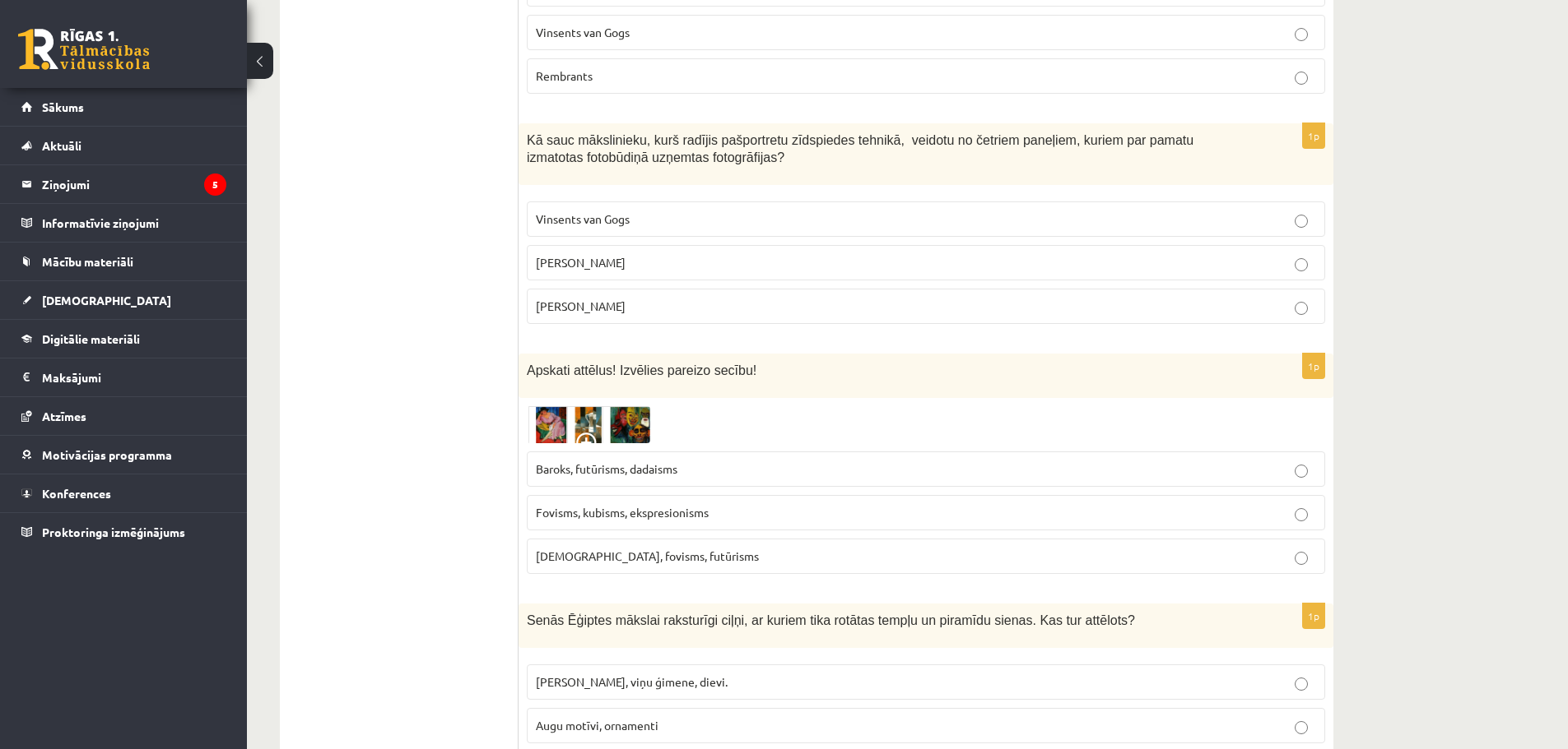
click at [592, 433] on span at bounding box center [589, 446] width 26 height 26
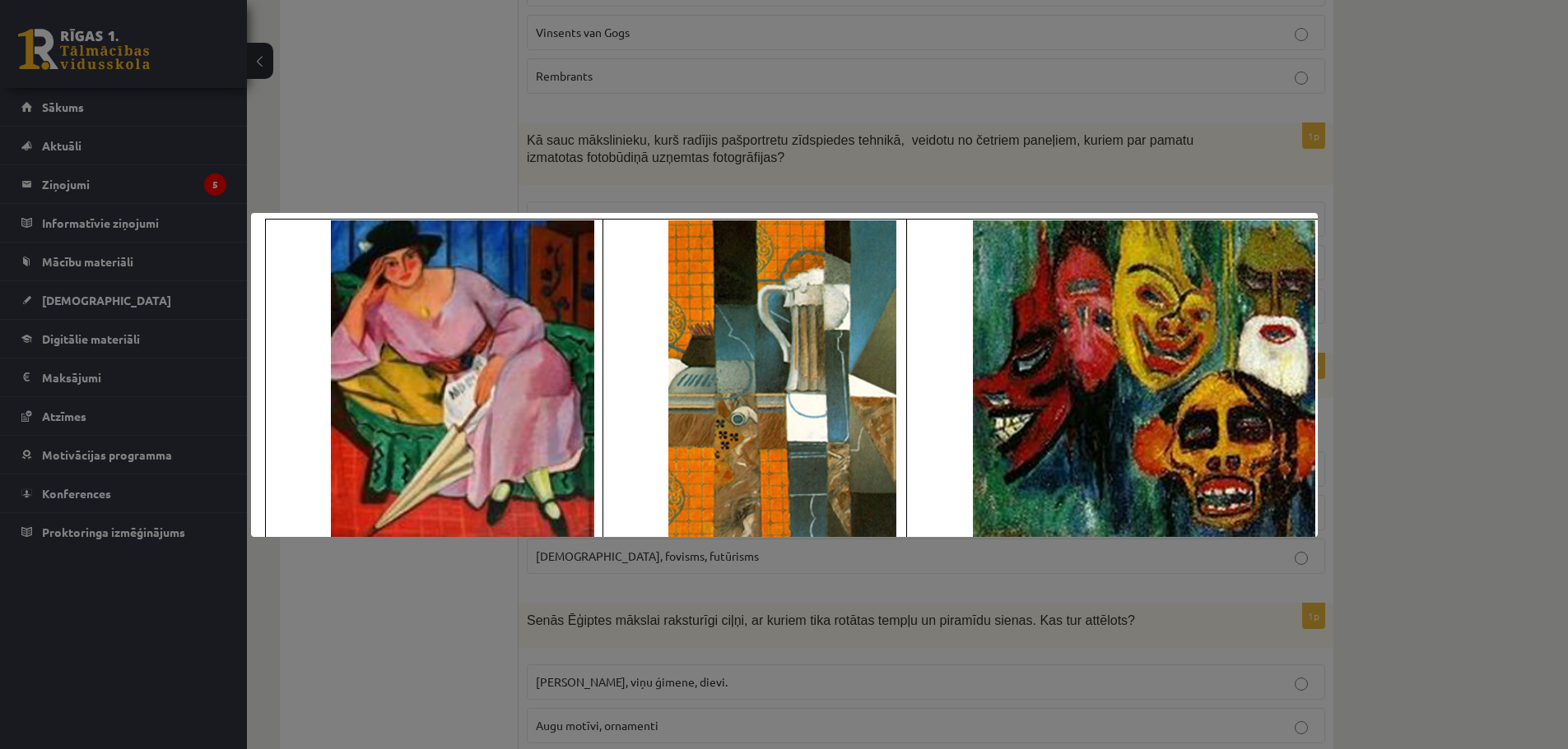
click at [1226, 164] on div at bounding box center [784, 374] width 1568 height 749
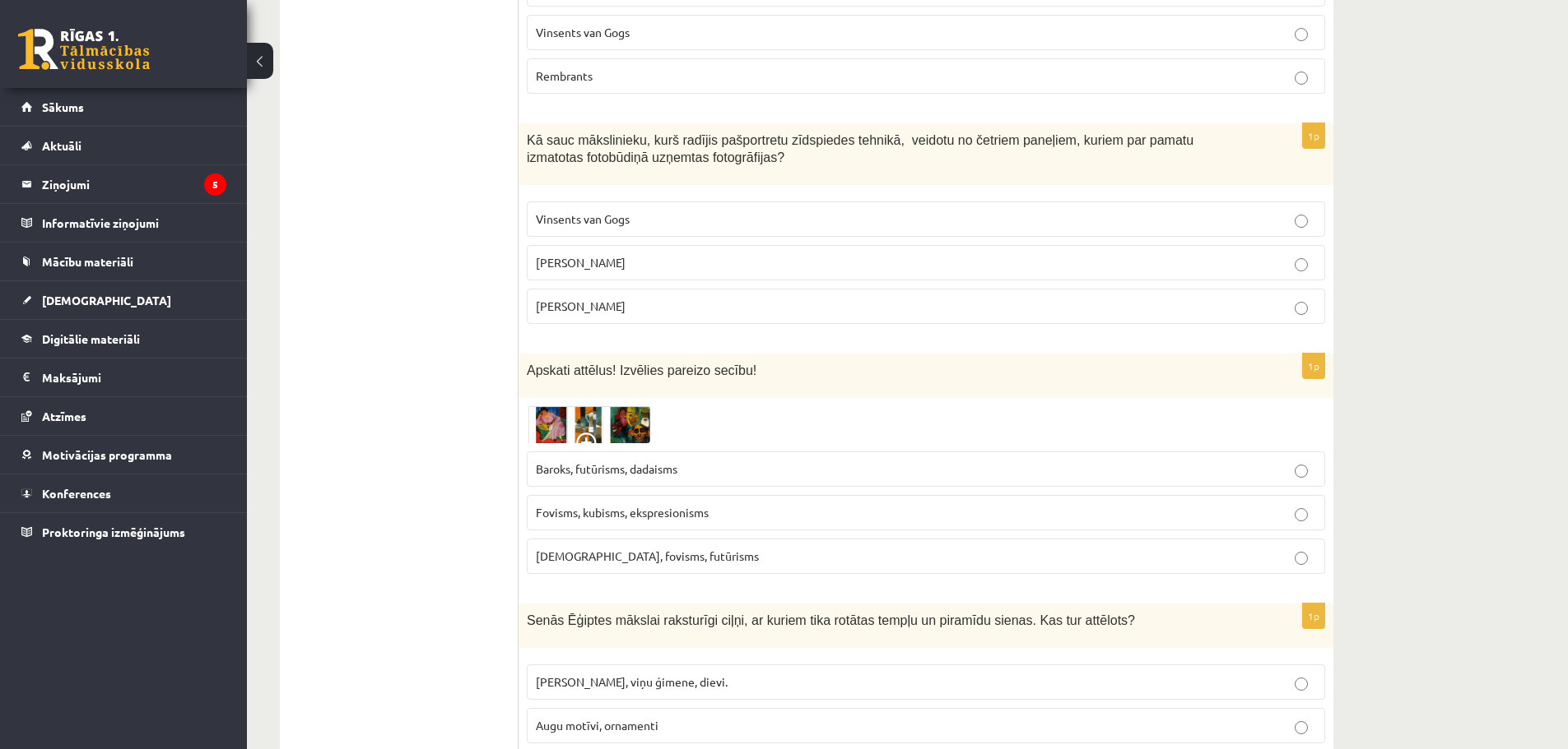
click at [628, 407] on img at bounding box center [588, 425] width 123 height 38
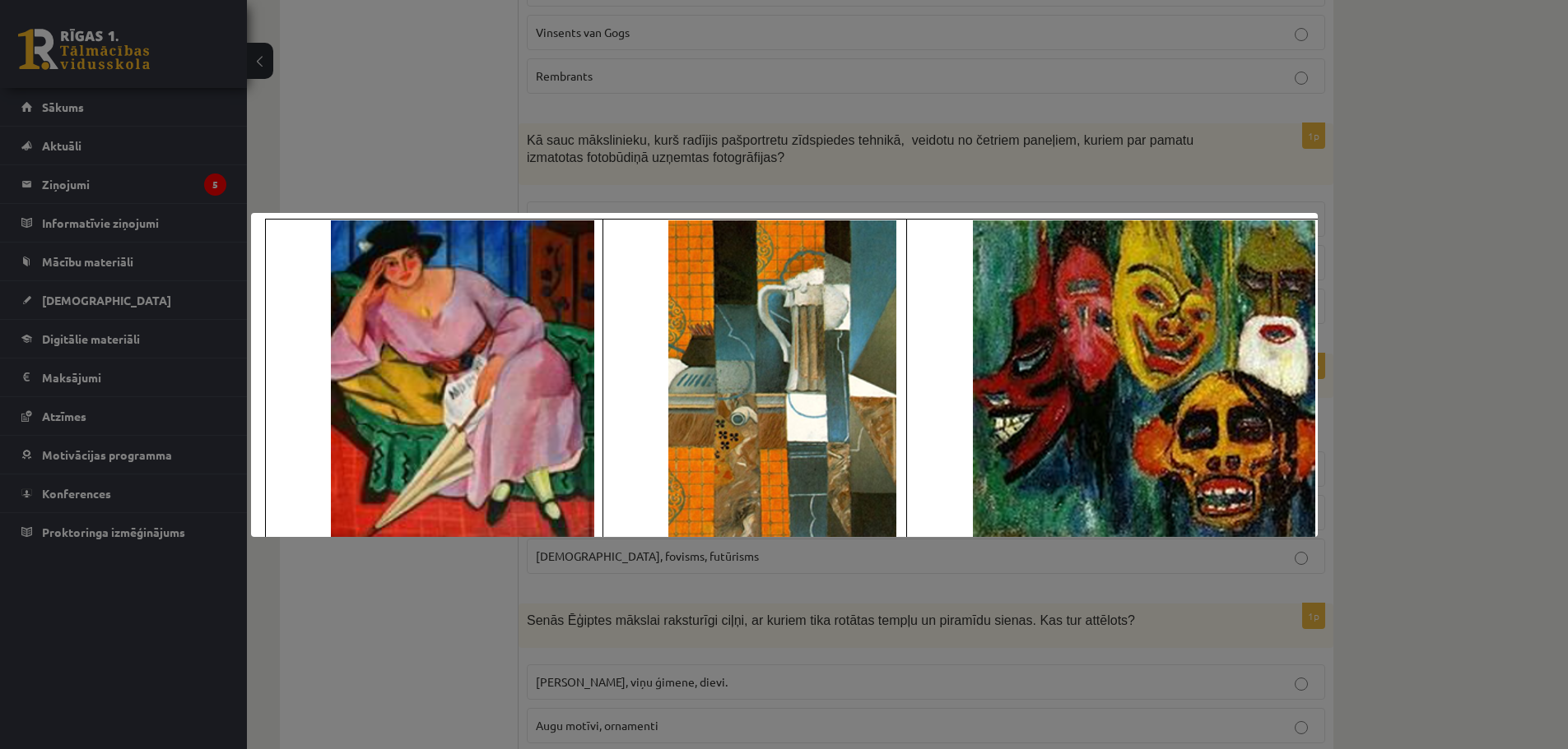
click at [969, 142] on div at bounding box center [784, 374] width 1568 height 749
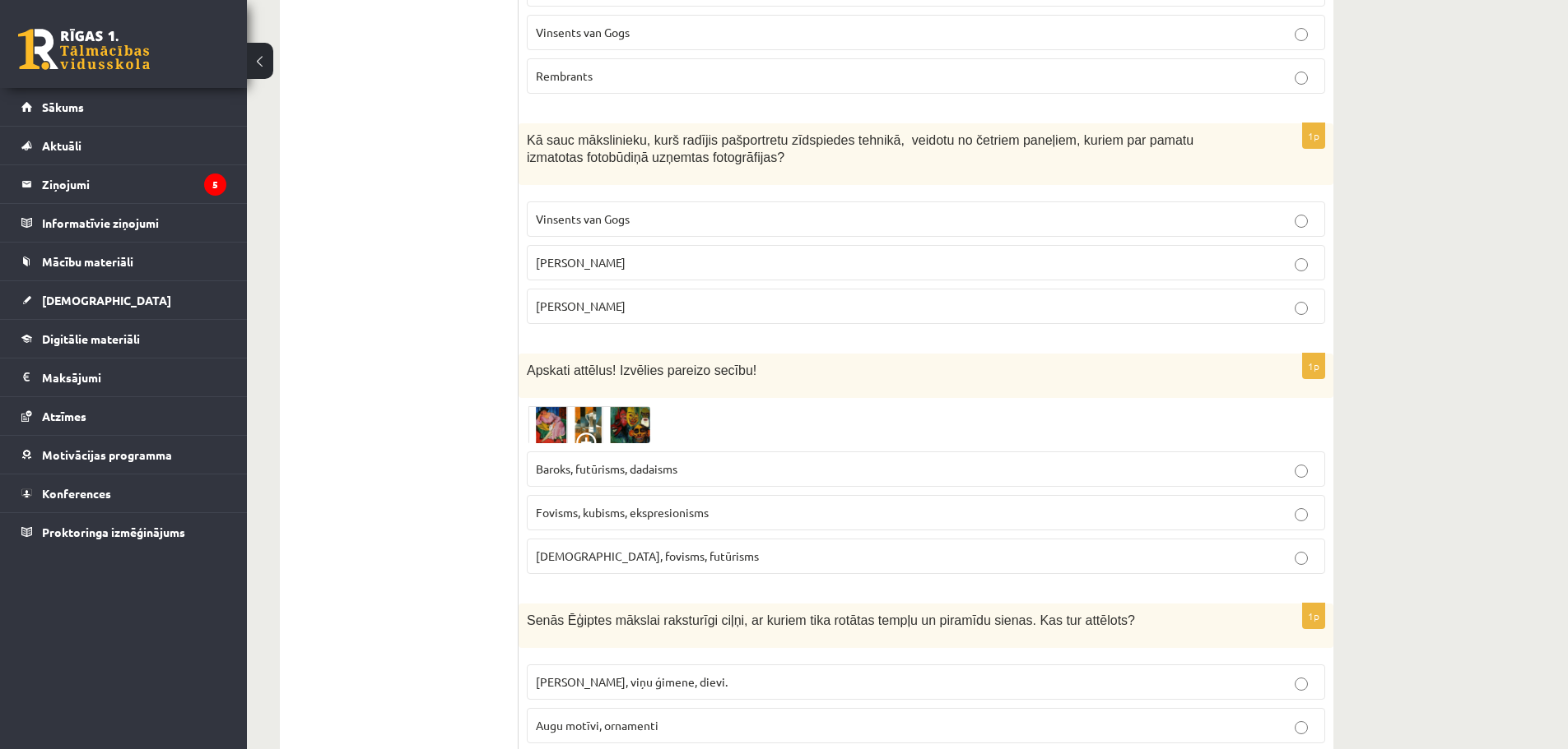
click at [761, 504] on p "Fovisms, kubisms, ekspresionisms" at bounding box center [925, 512] width 780 height 17
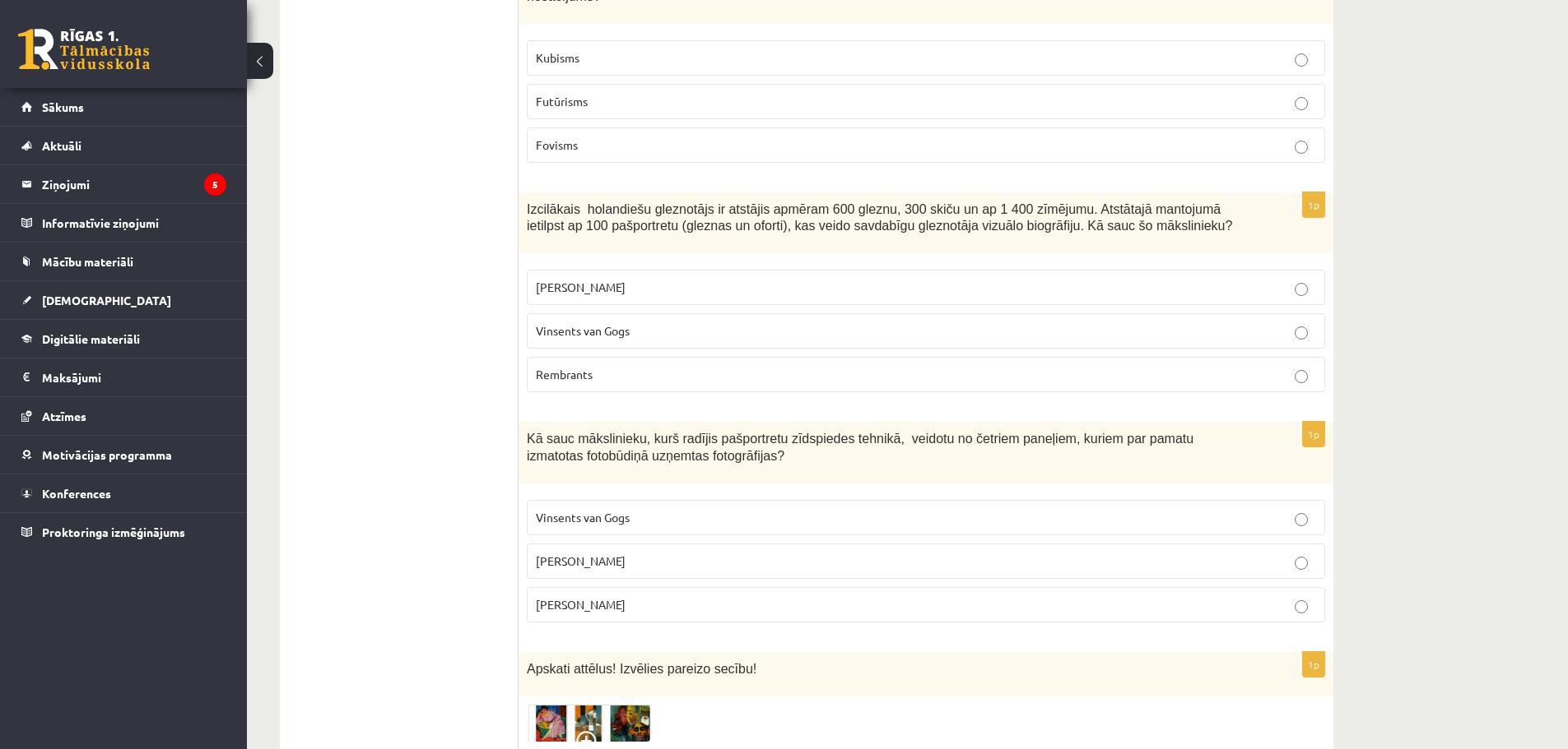
scroll to position [6881, 0]
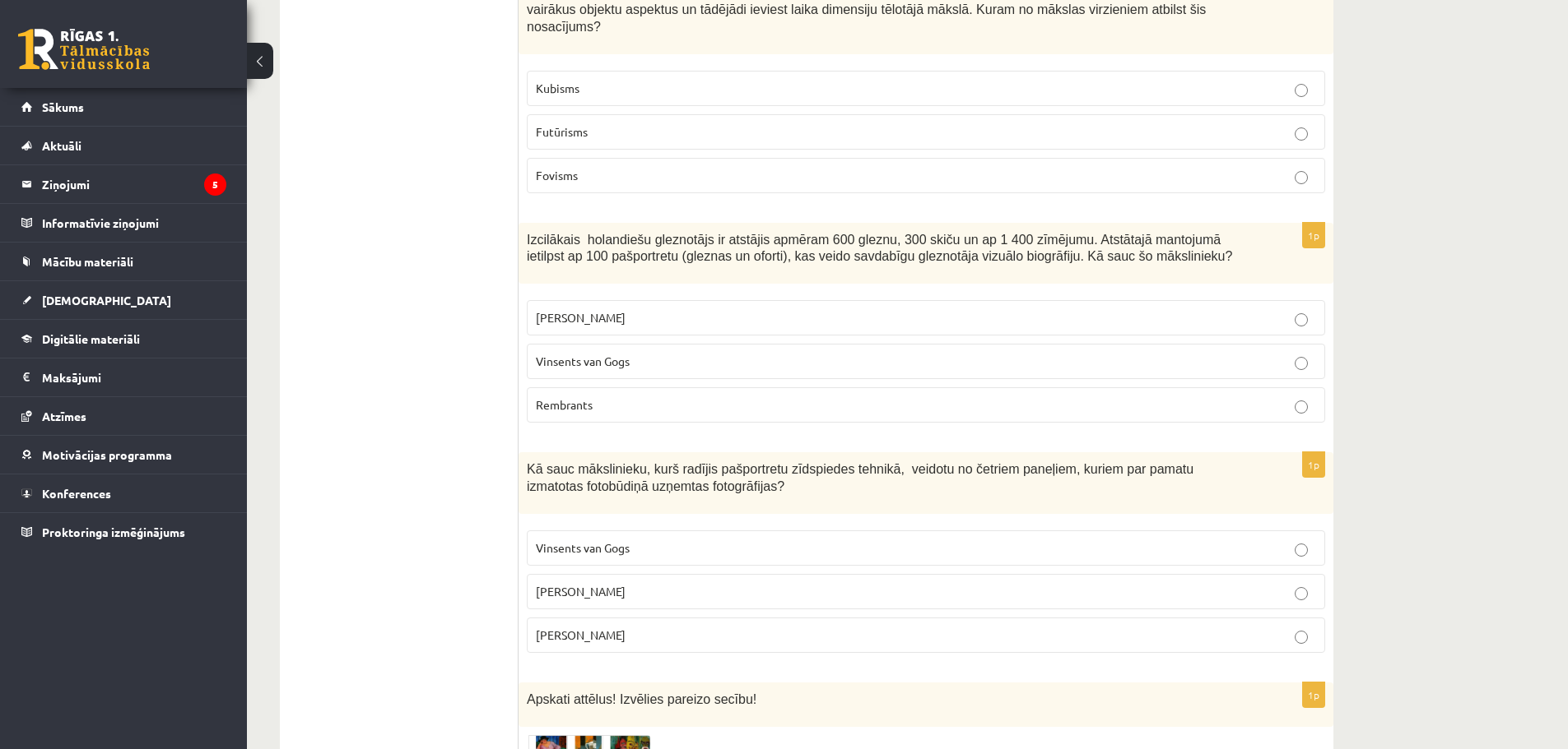
click at [592, 353] on p "Vinsents van Gogs" at bounding box center [925, 361] width 780 height 17
click at [653, 396] on p "Rembrants" at bounding box center [925, 405] width 780 height 17
click at [697, 583] on p "Endijs Vorhols" at bounding box center [925, 592] width 780 height 17
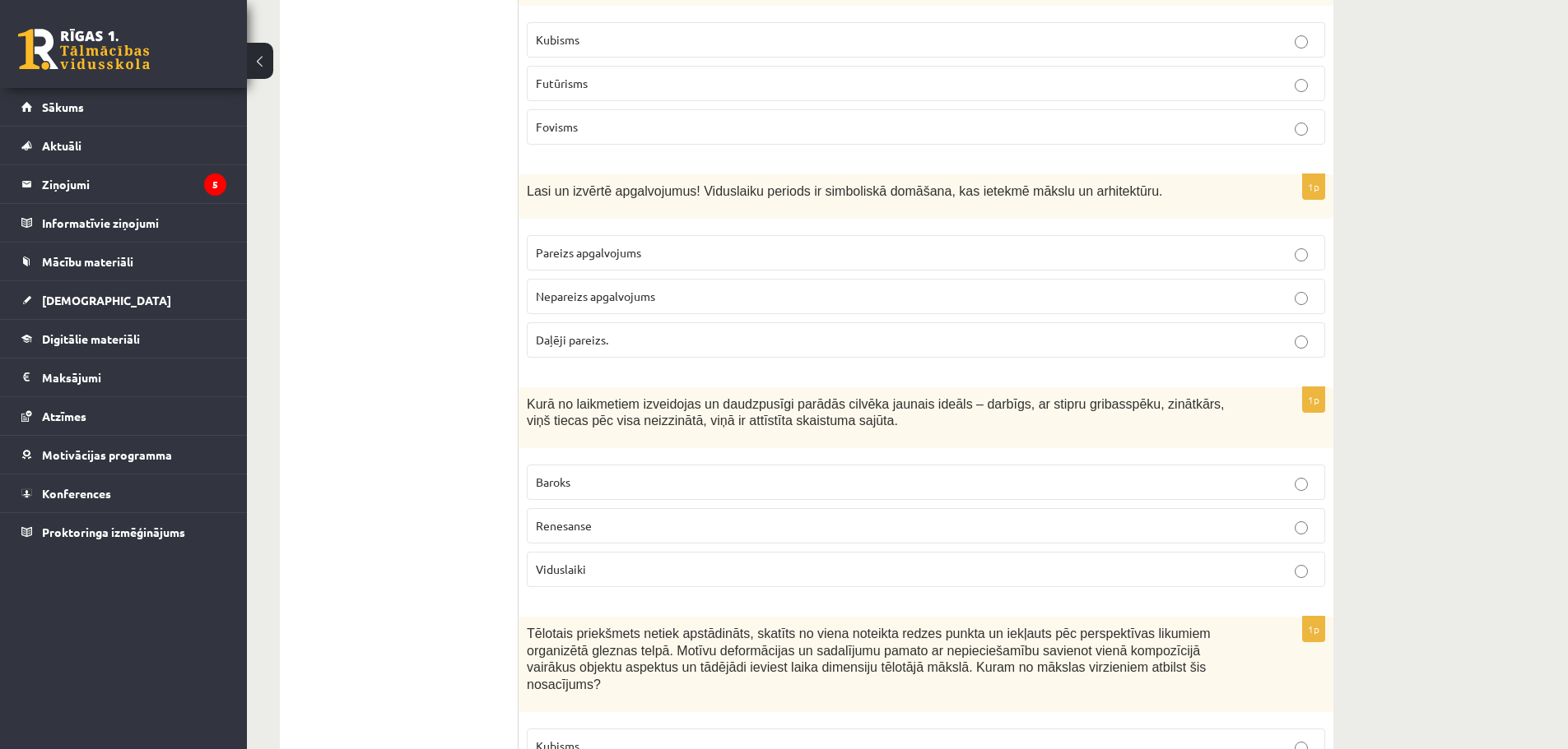
scroll to position [6305, 0]
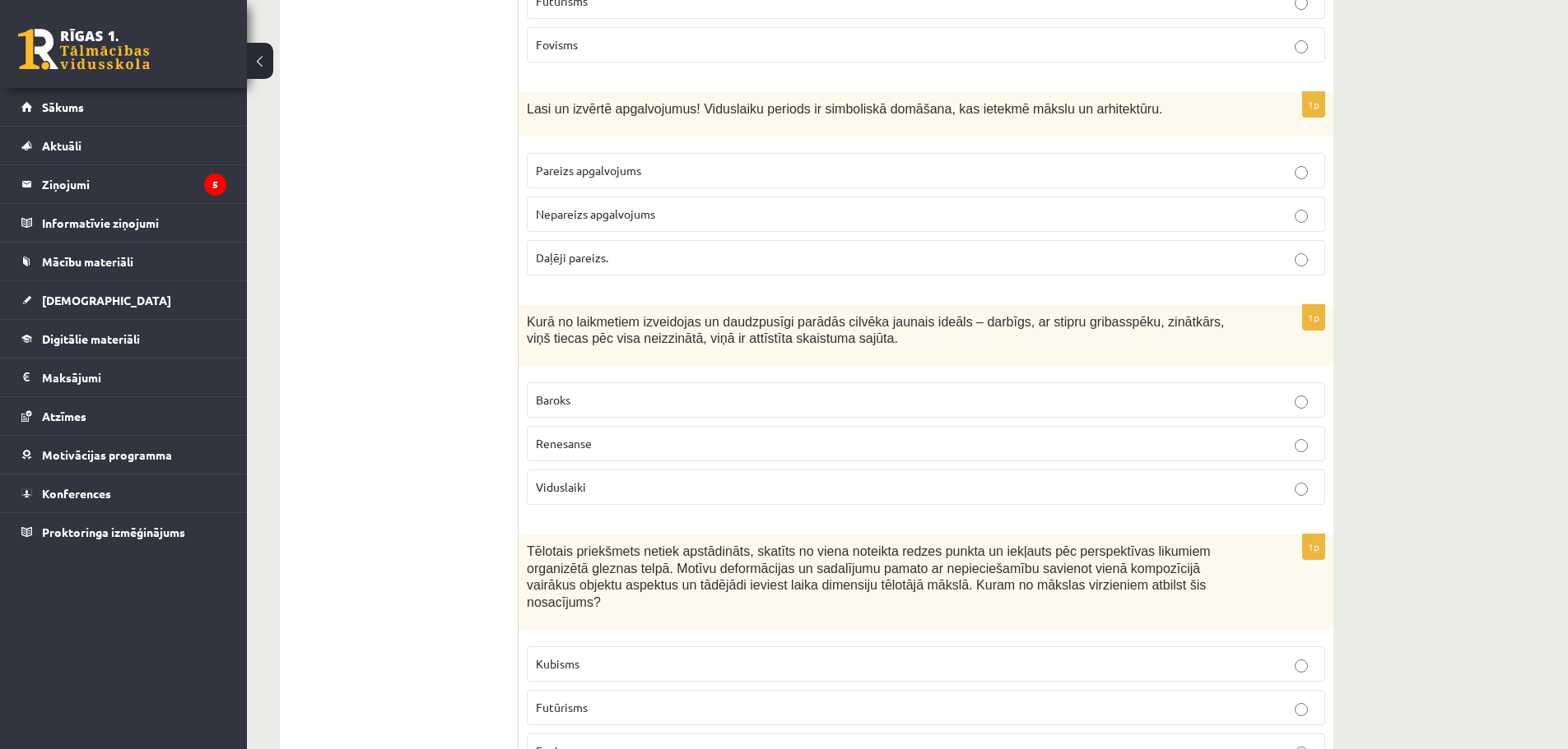
click at [684, 162] on p "Pareizs apgalvojums" at bounding box center [925, 171] width 780 height 17
click at [616, 743] on p "Fovisms" at bounding box center [925, 752] width 780 height 17
click at [706, 391] on p "Baroks" at bounding box center [925, 400] width 780 height 17
click at [711, 435] on p "Renesanse" at bounding box center [925, 443] width 780 height 17
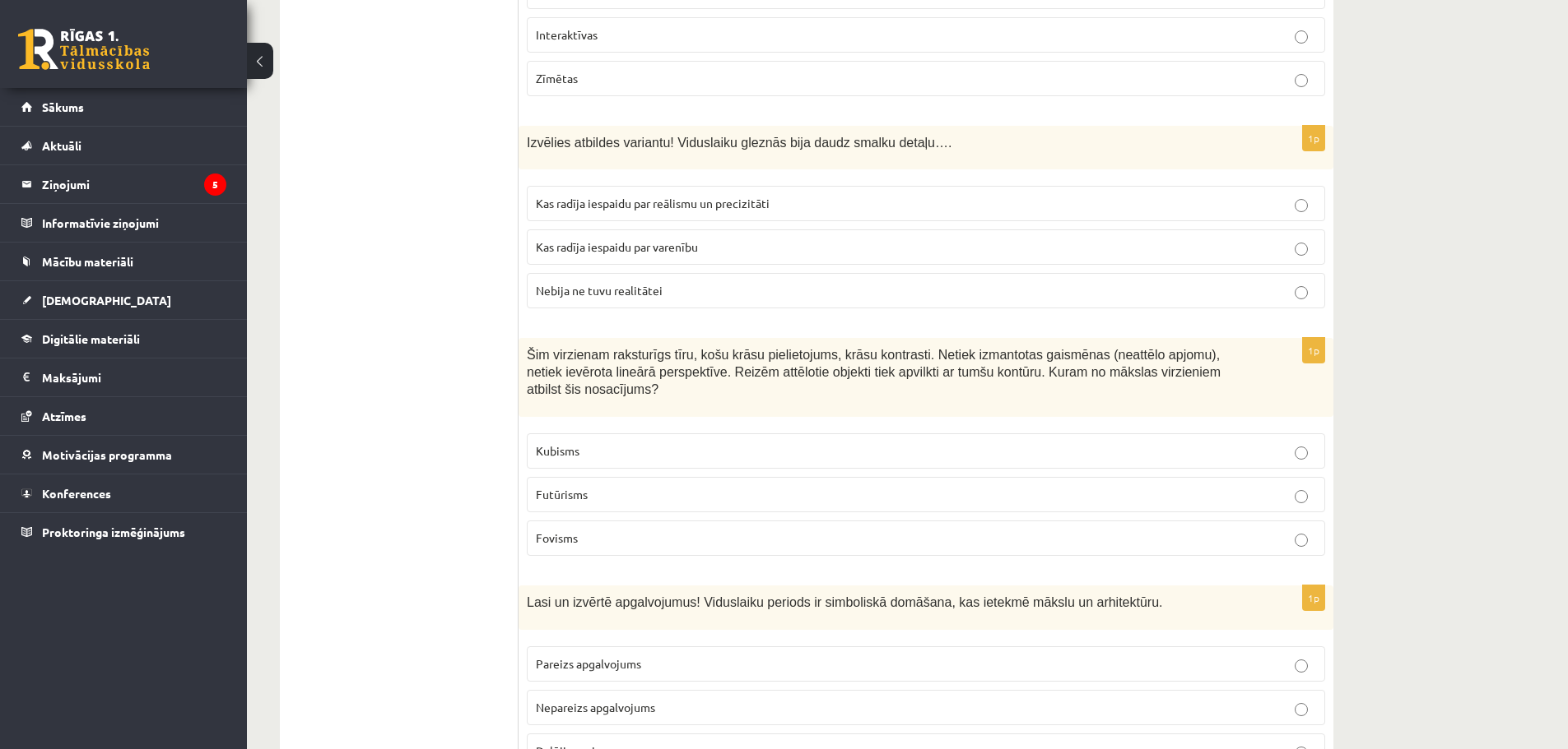
scroll to position [5730, 0]
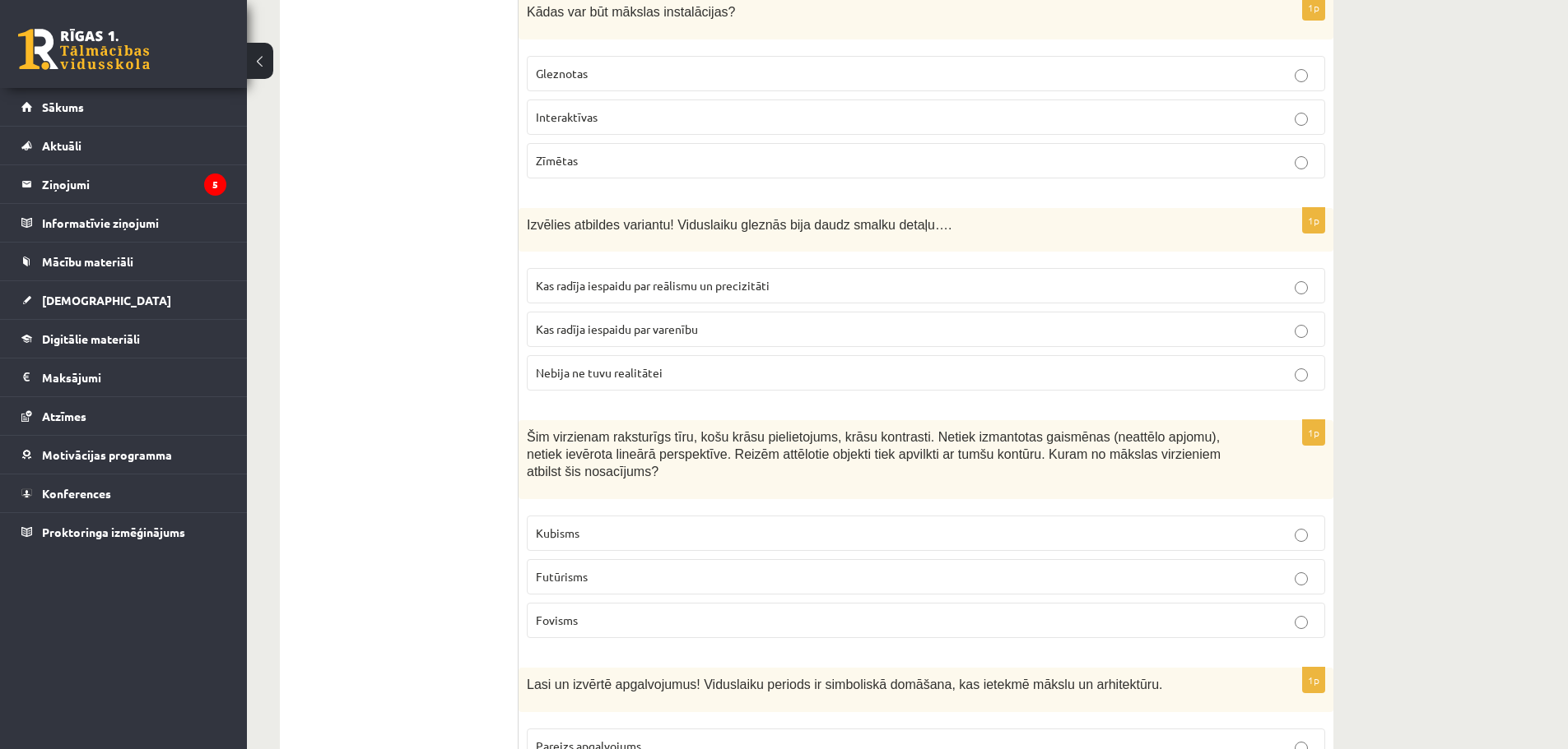
click at [603, 612] on p "Fovisms" at bounding box center [925, 621] width 780 height 17
click at [617, 559] on label "Futūrisms" at bounding box center [925, 576] width 798 height 35
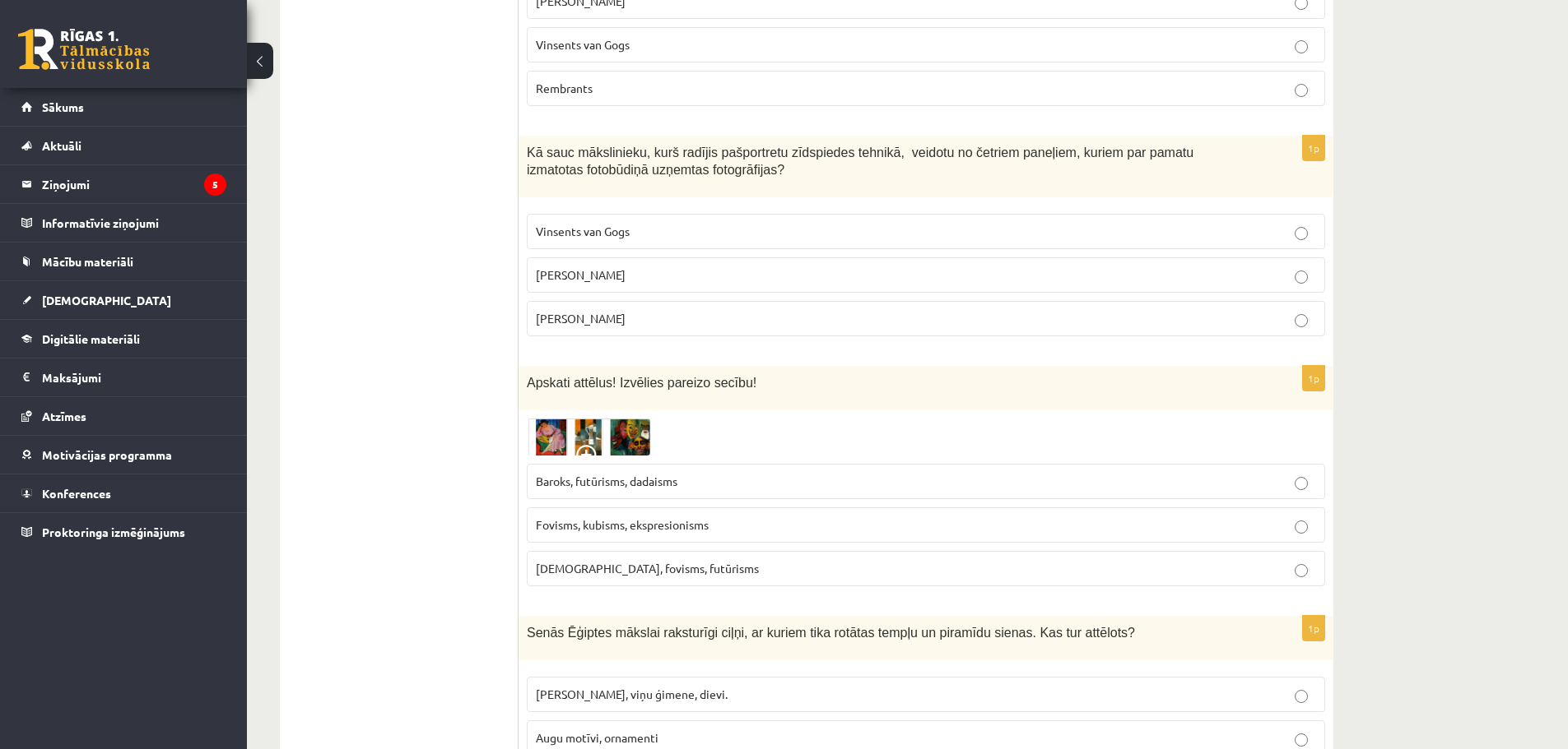
scroll to position [7210, 0]
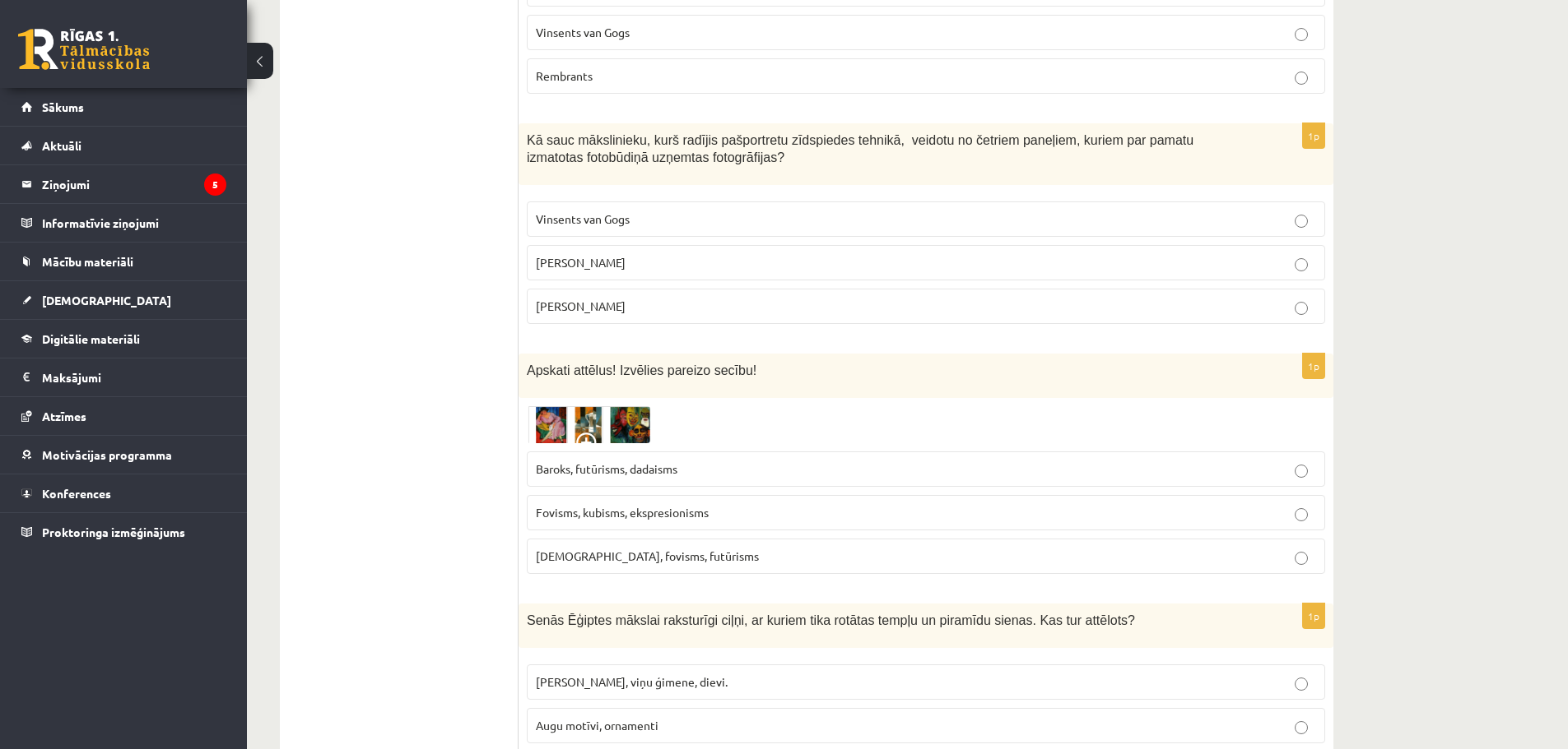
click at [568, 407] on img at bounding box center [588, 425] width 123 height 38
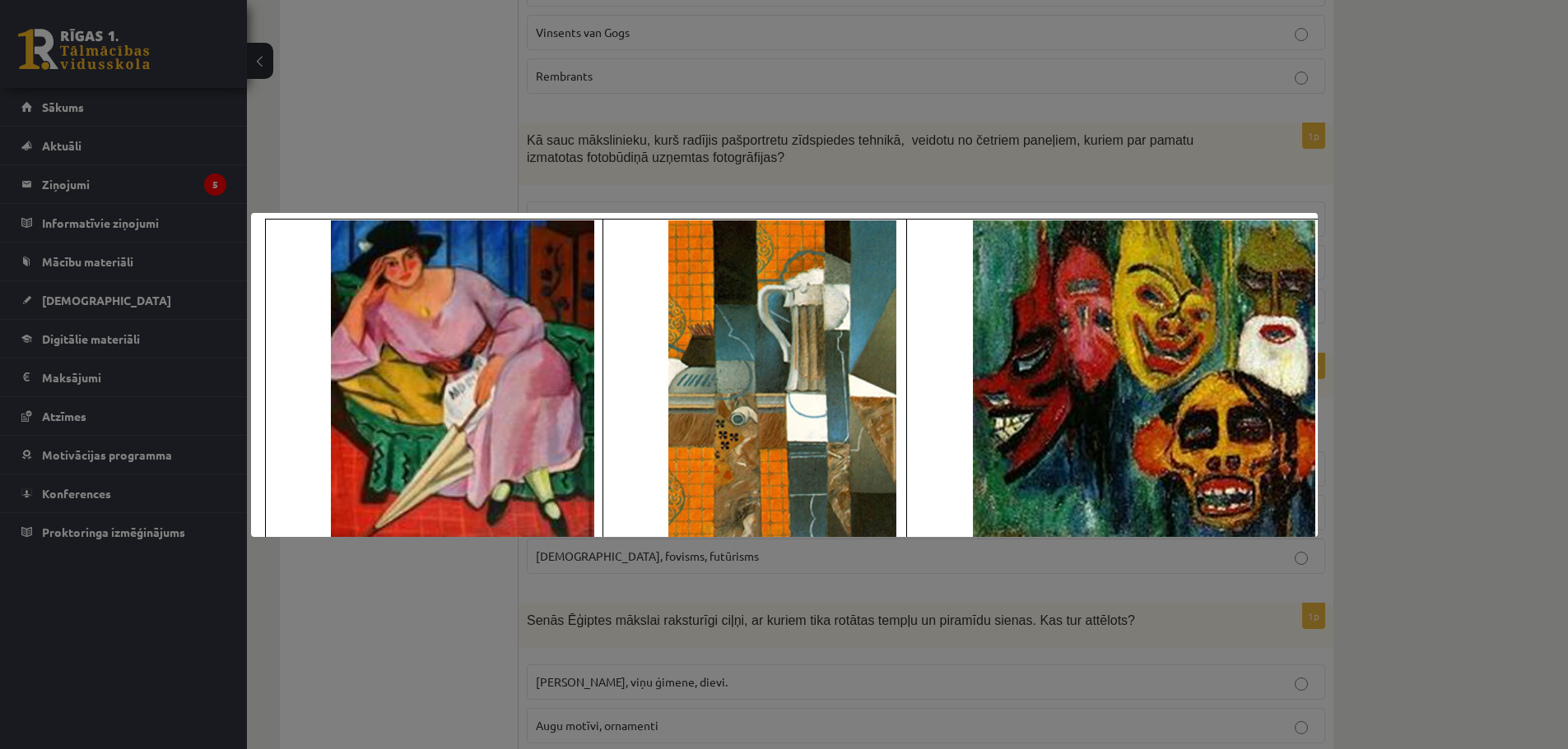
click at [1004, 143] on div at bounding box center [784, 374] width 1568 height 749
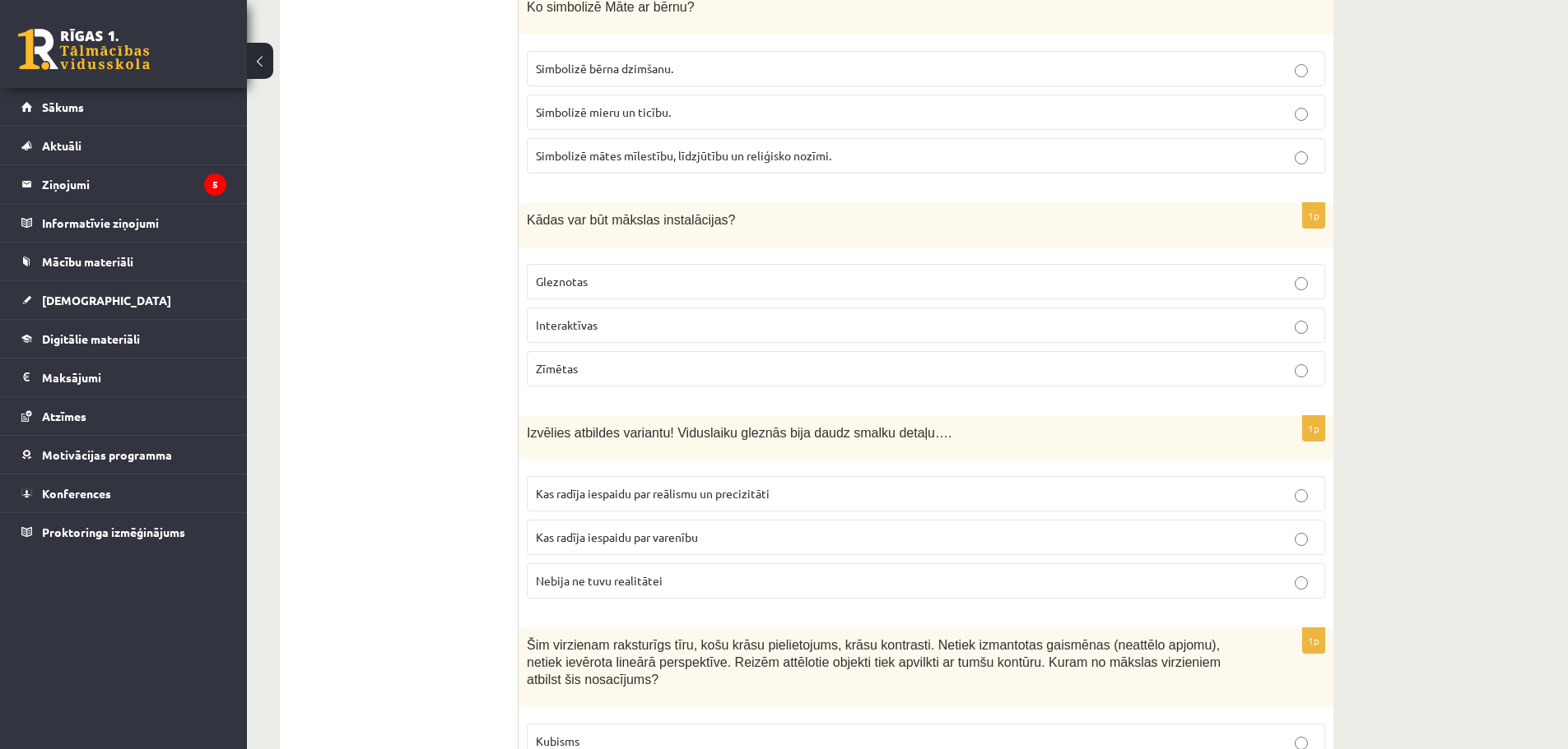
scroll to position [5483, 0]
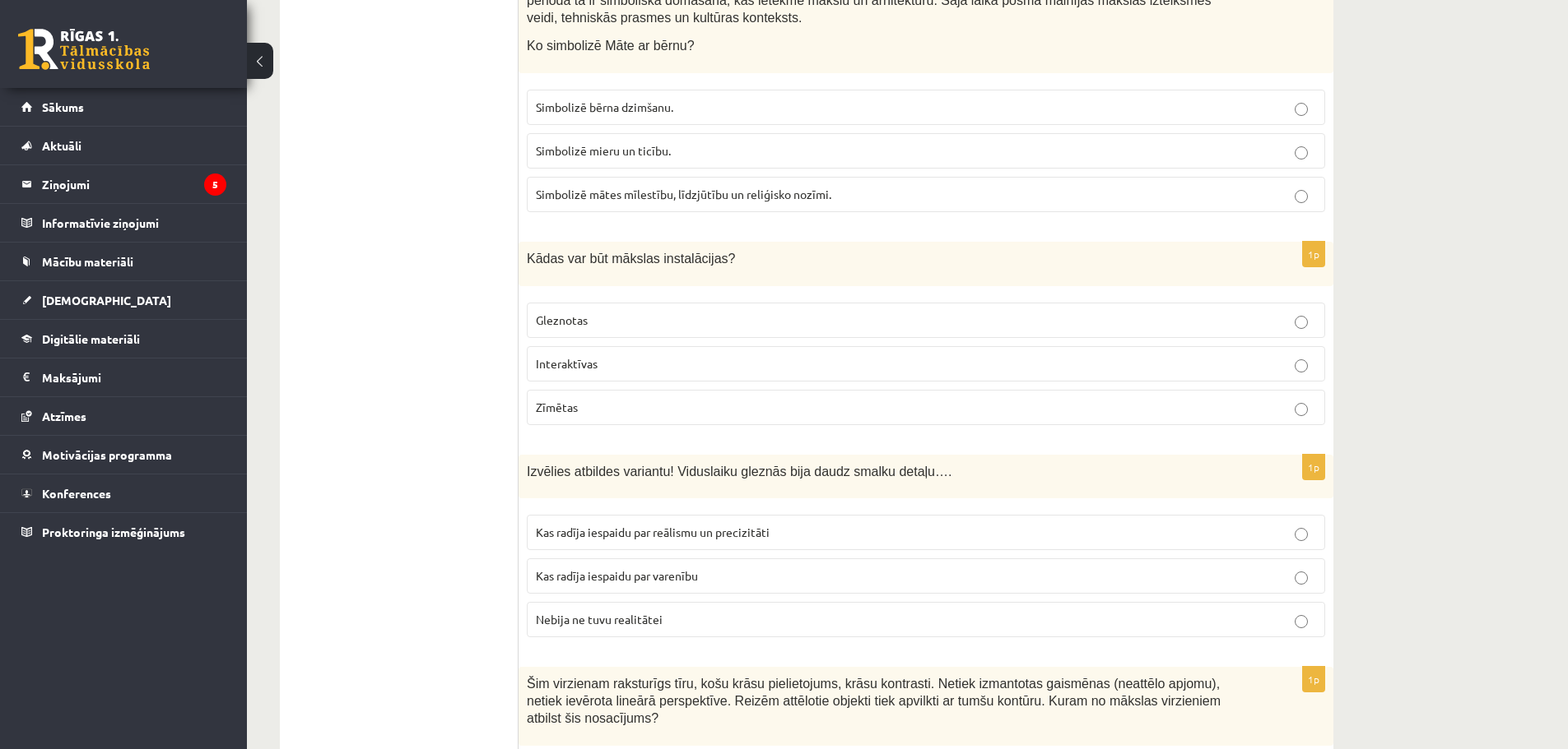
click at [662, 524] on span "Kas radīja iespaidu par reālismu un precizitāti" at bounding box center [653, 531] width 234 height 15
click at [669, 568] on span "Kas radīja iespaidu par varenību" at bounding box center [617, 575] width 162 height 15
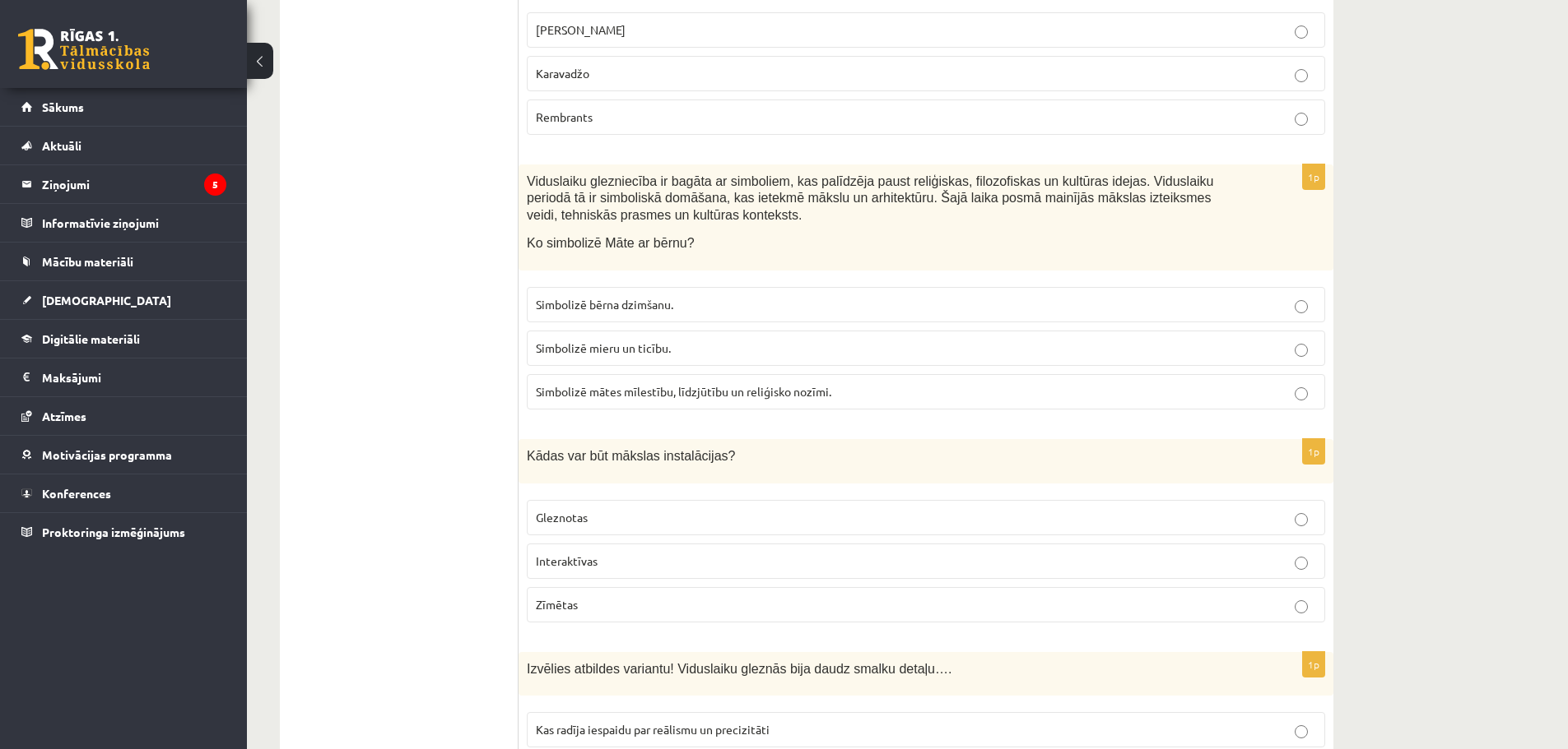
scroll to position [5236, 0]
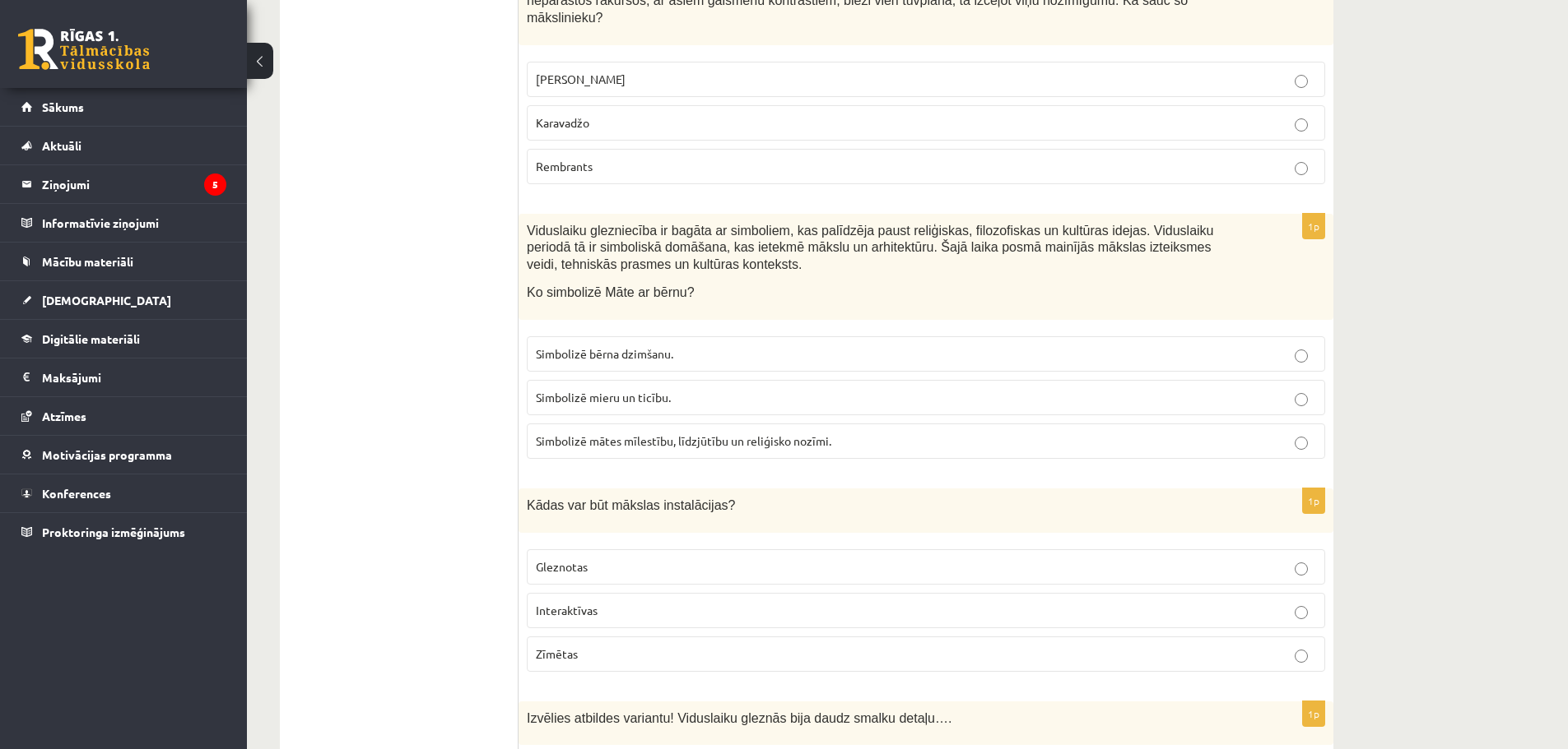
click at [625, 559] on p "Gleznotas" at bounding box center [925, 567] width 780 height 17
click at [668, 602] on p "Interaktīvas" at bounding box center [925, 611] width 780 height 17
click at [668, 559] on p "Gleznotas" at bounding box center [925, 567] width 780 height 17
click at [633, 646] on p "Zīmētas" at bounding box center [925, 654] width 780 height 17
click at [601, 559] on p "Gleznotas" at bounding box center [925, 567] width 780 height 17
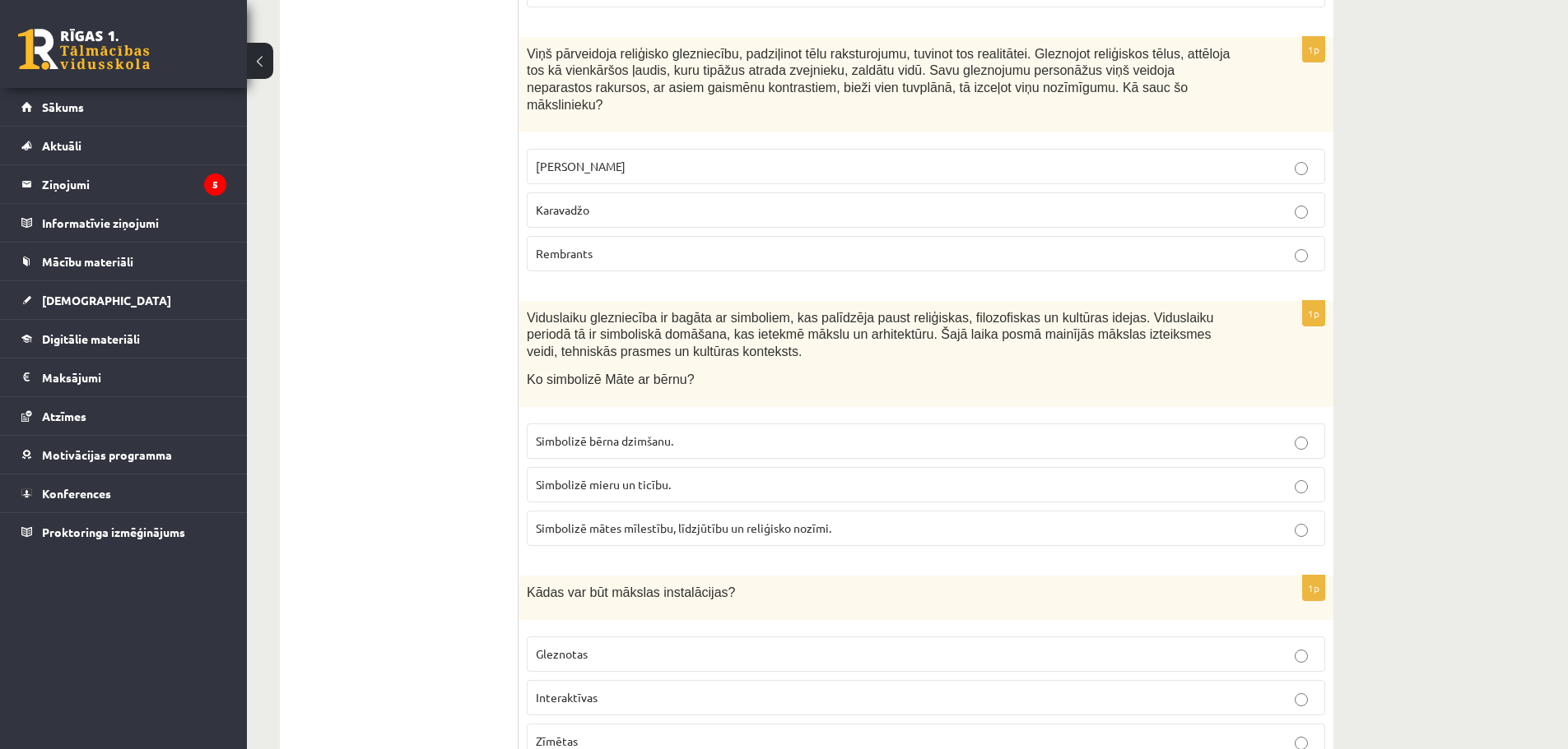
scroll to position [5071, 0]
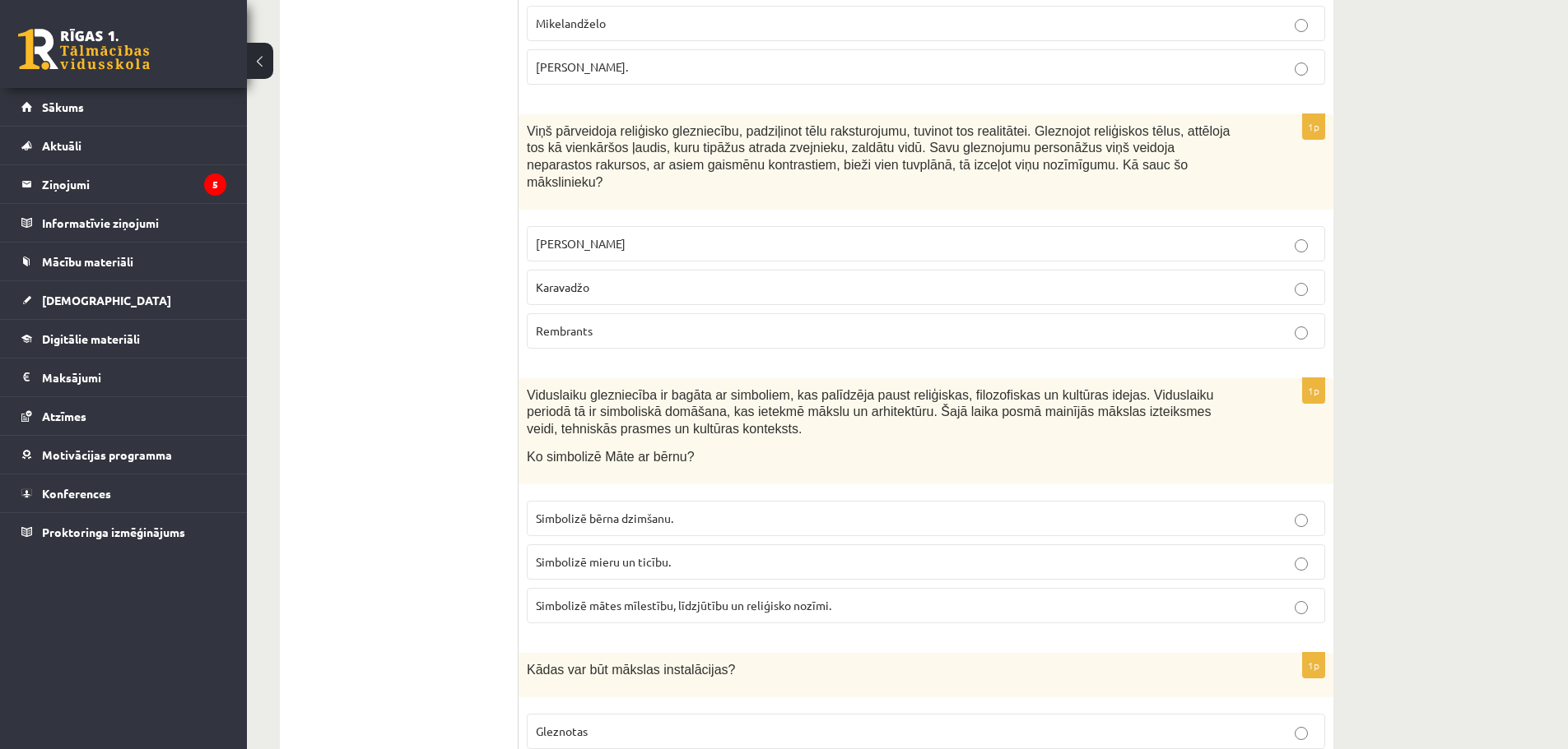
click at [685, 553] on p "Simbolizē mieru un ticību." at bounding box center [925, 562] width 780 height 17
click at [710, 598] on span "Simbolizē mātes mīlestību, līdzjūtību un reliģisko nozīmi." at bounding box center [684, 605] width 296 height 15
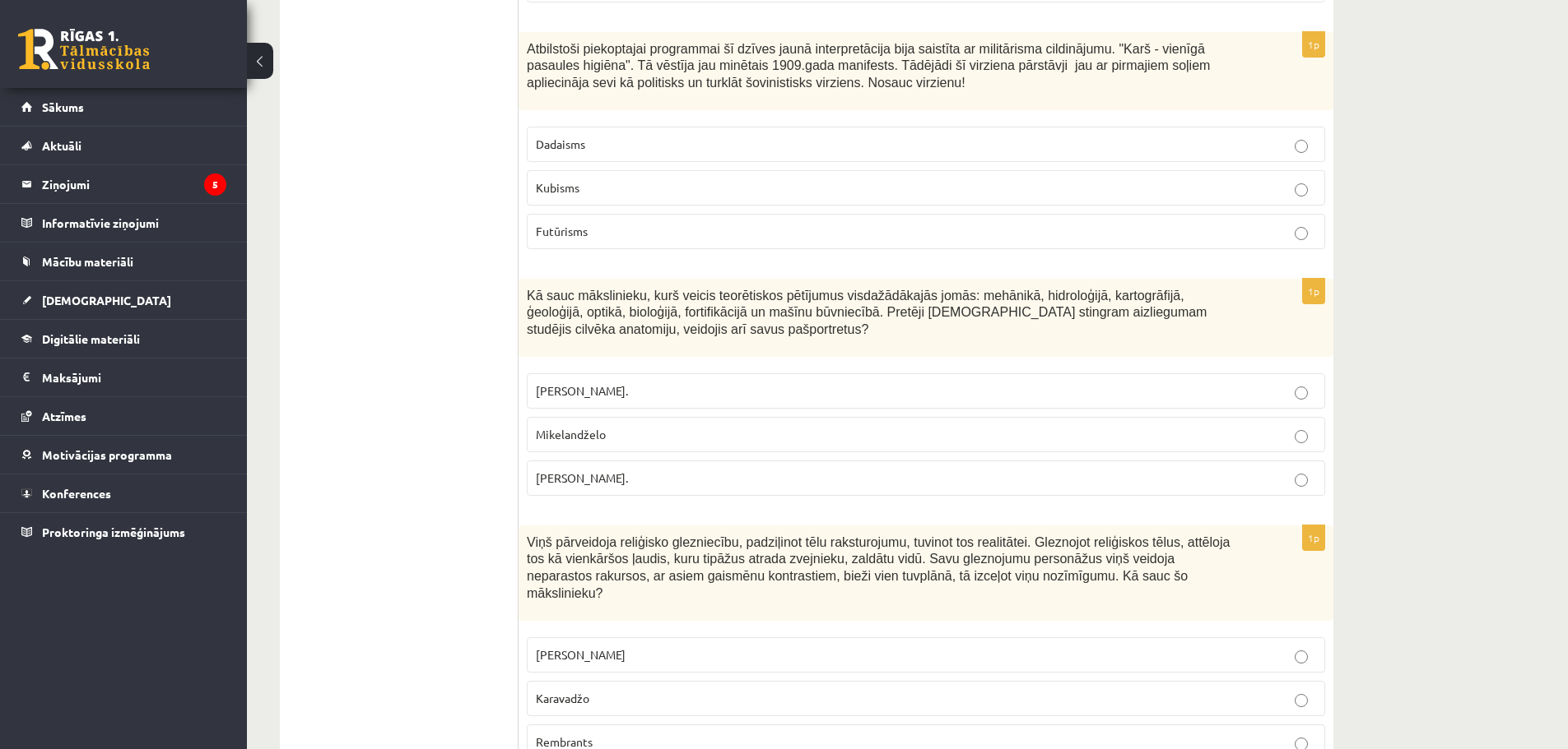
scroll to position [4578, 0]
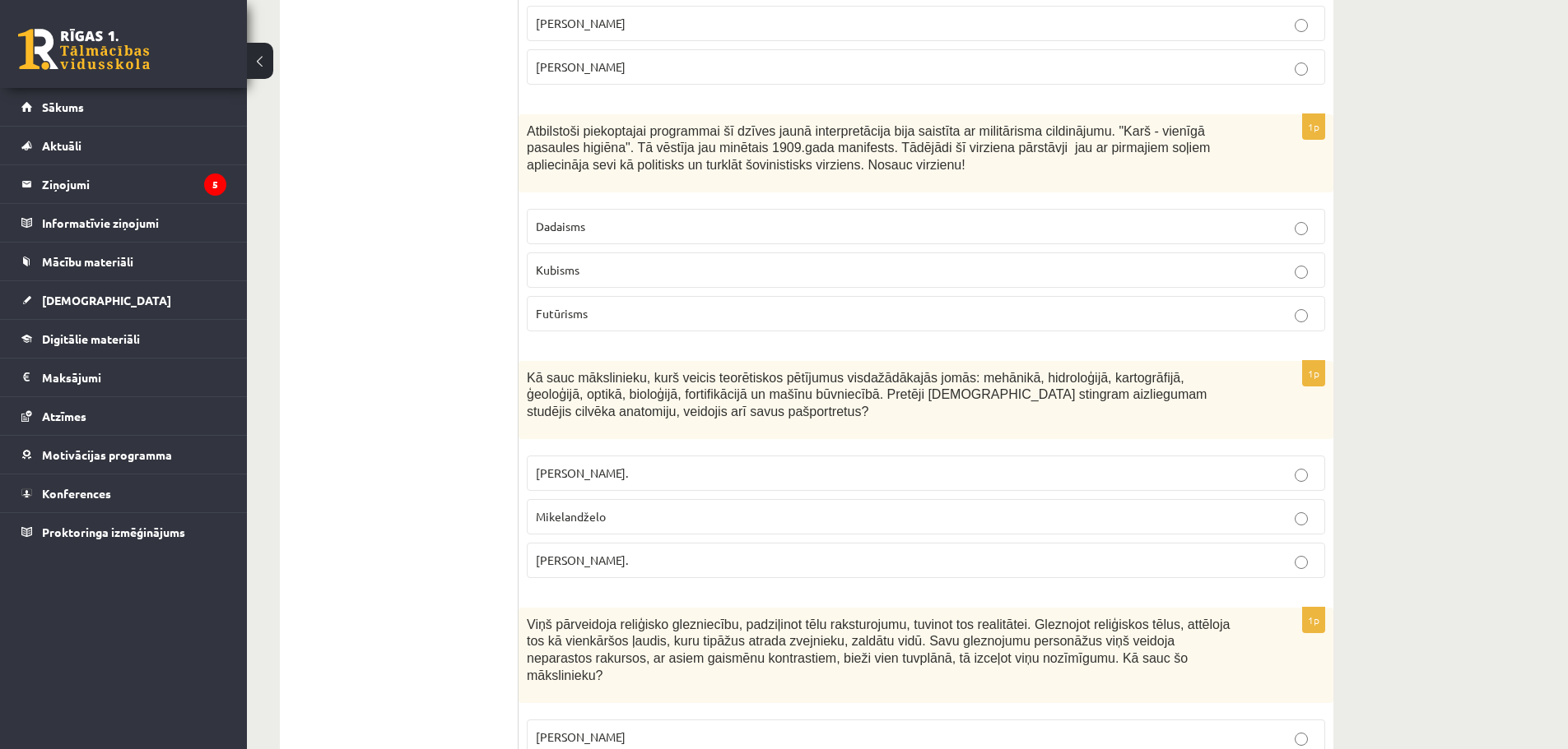
click at [913, 543] on label "Leonardo da Vinči." at bounding box center [925, 560] width 798 height 35
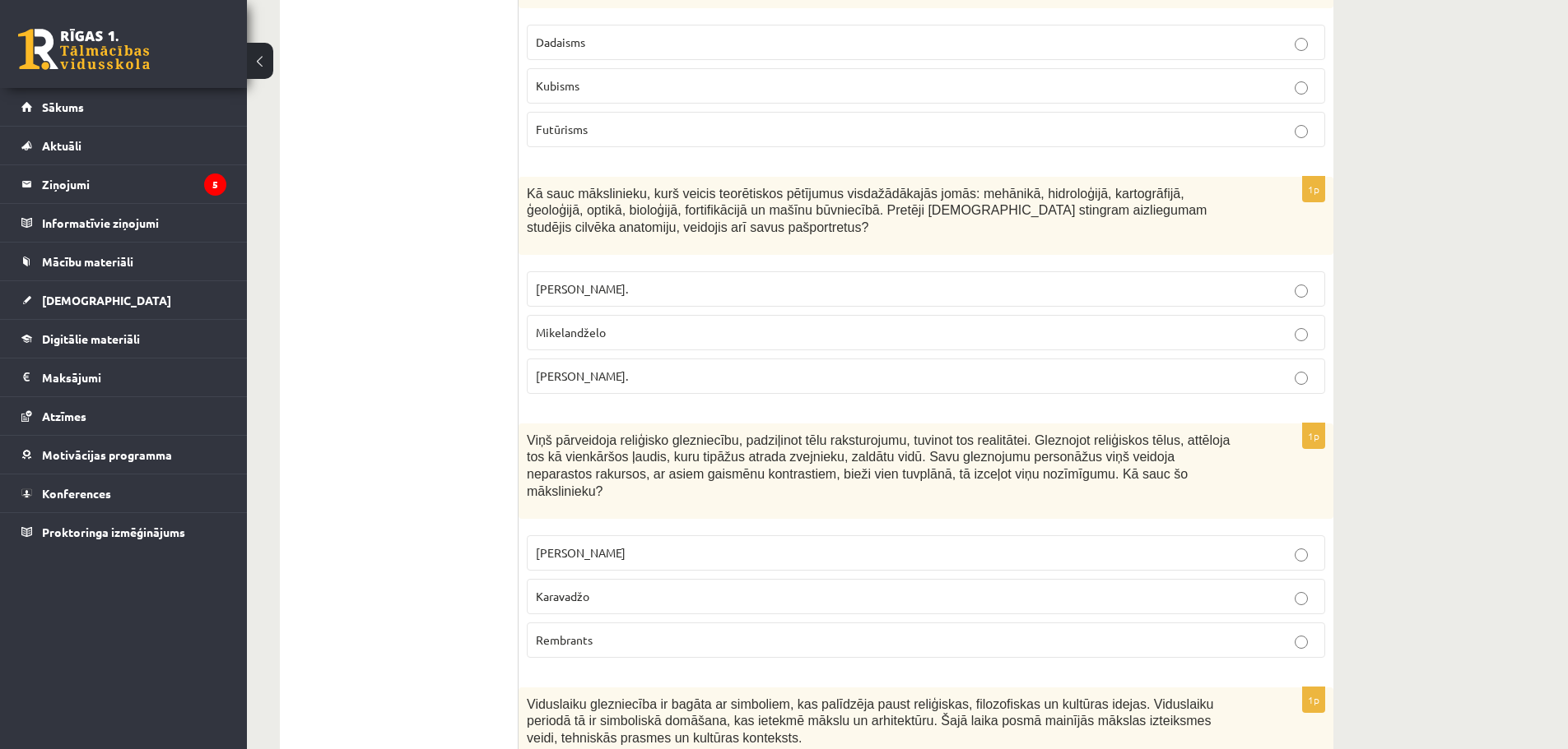
scroll to position [4825, 0]
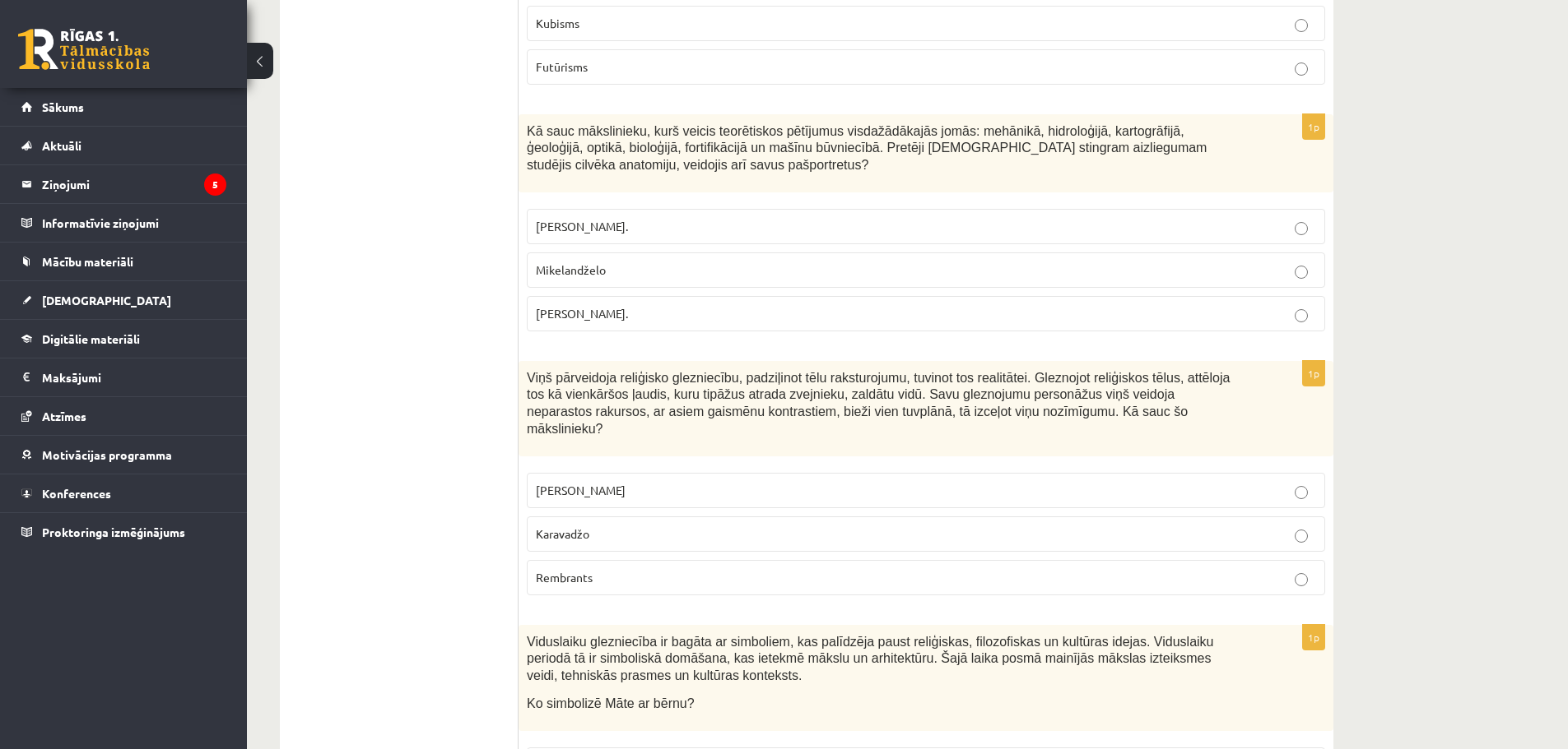
click at [884, 473] on label "Leonardo da Vinči" at bounding box center [925, 490] width 798 height 35
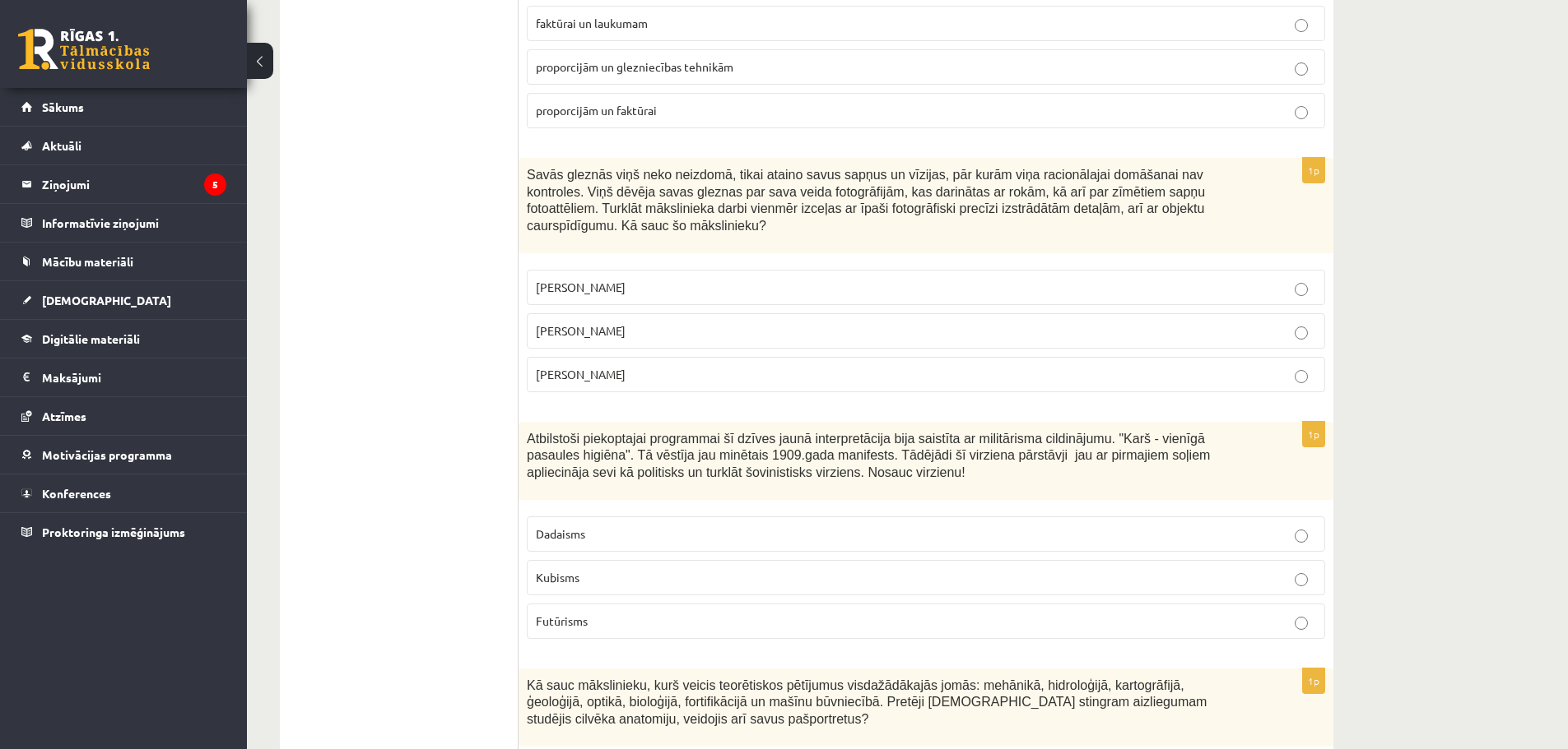
scroll to position [4167, 0]
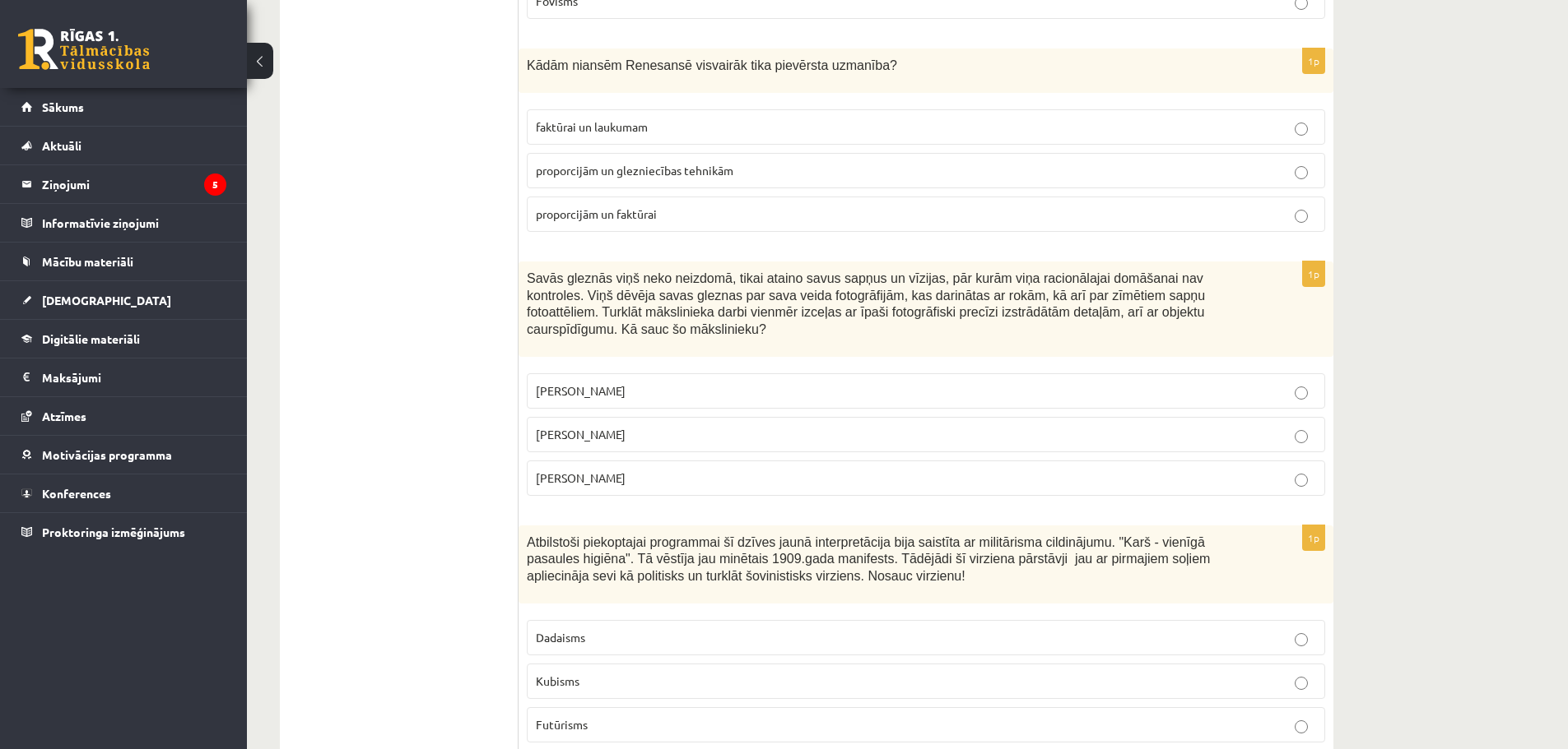
click at [661, 629] on p "Dadaisms" at bounding box center [925, 638] width 780 height 17
click at [739, 417] on label "Salvadors Dalī" at bounding box center [925, 434] width 798 height 35
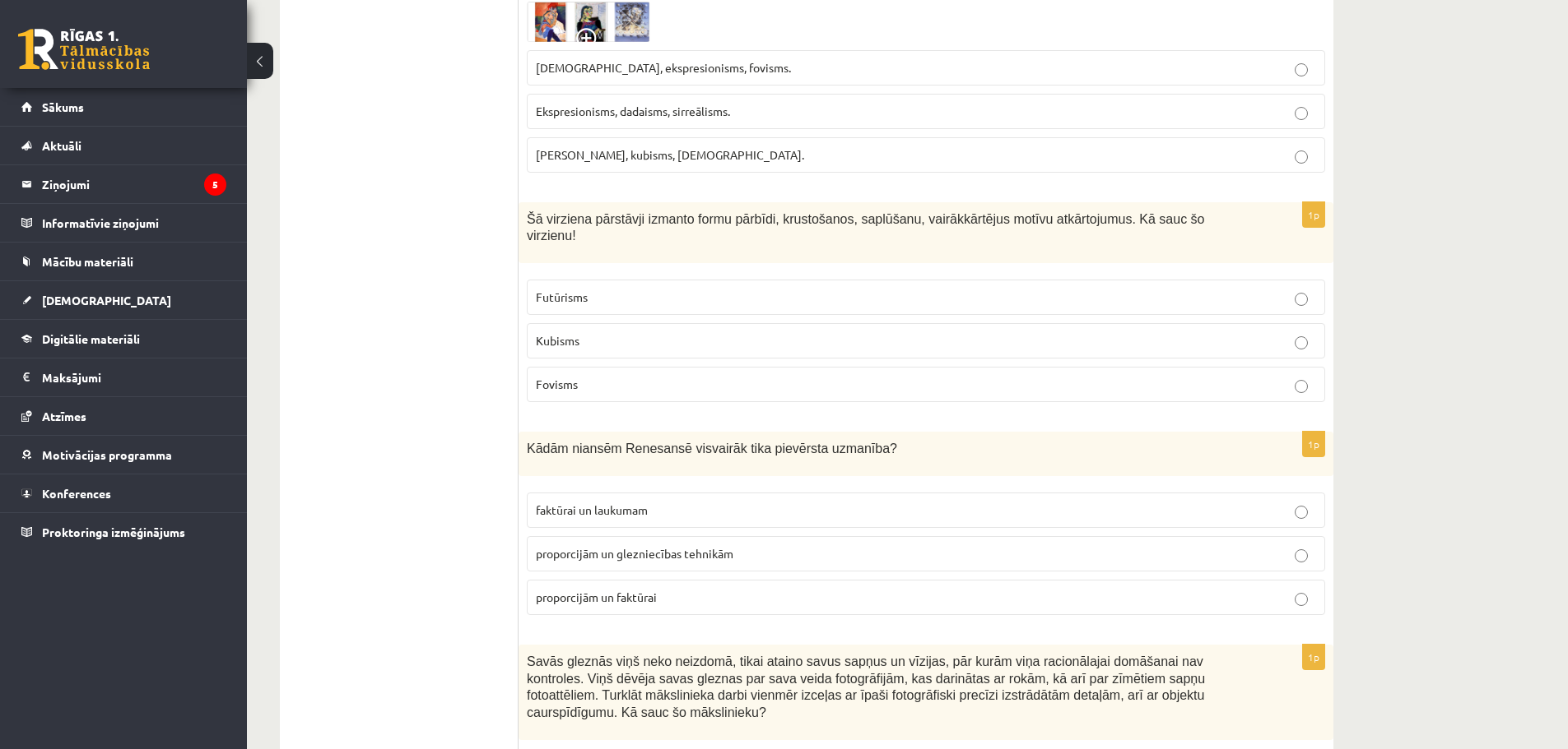
scroll to position [3755, 0]
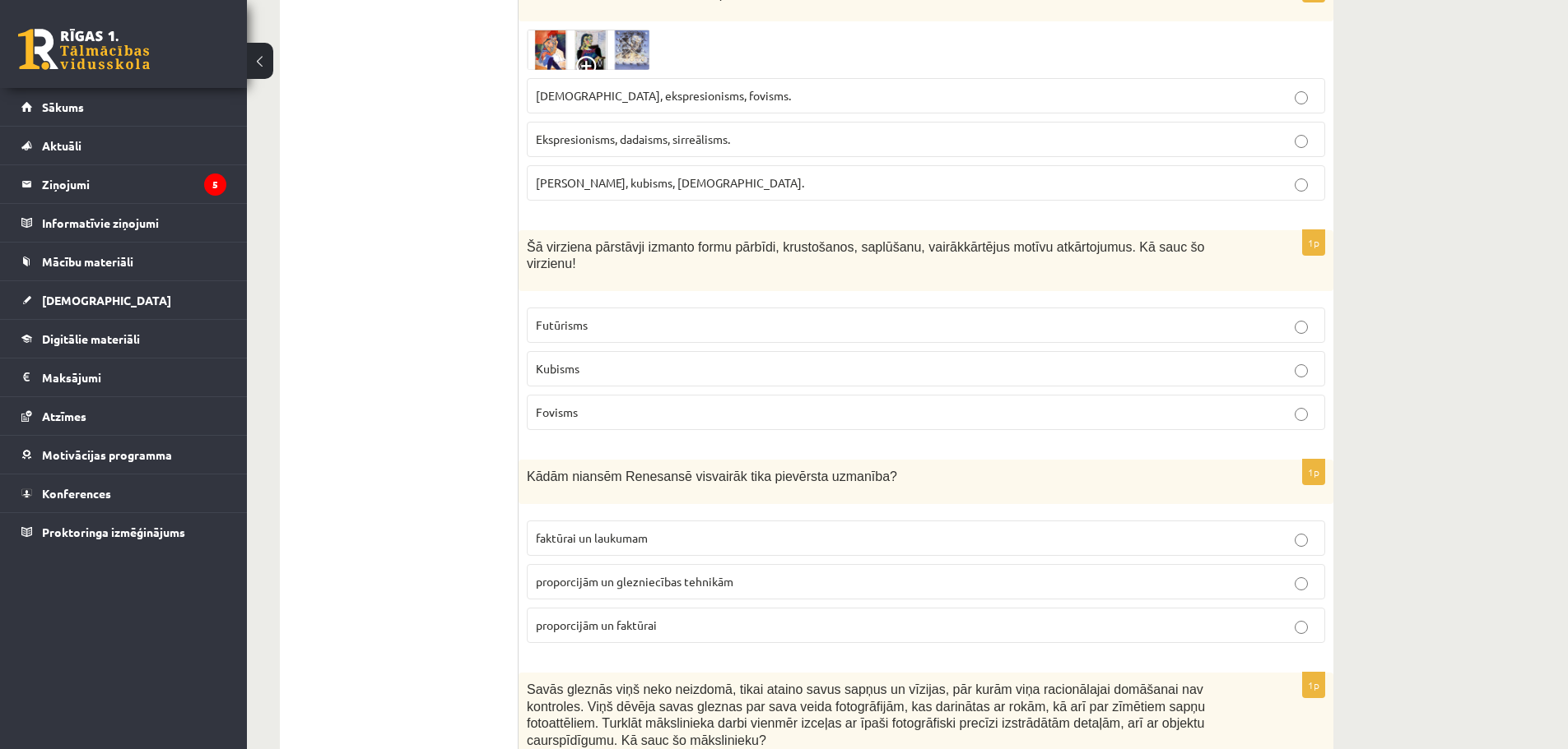
click at [737, 573] on p "proporcijām un glezniecības tehnikām" at bounding box center [925, 582] width 780 height 17
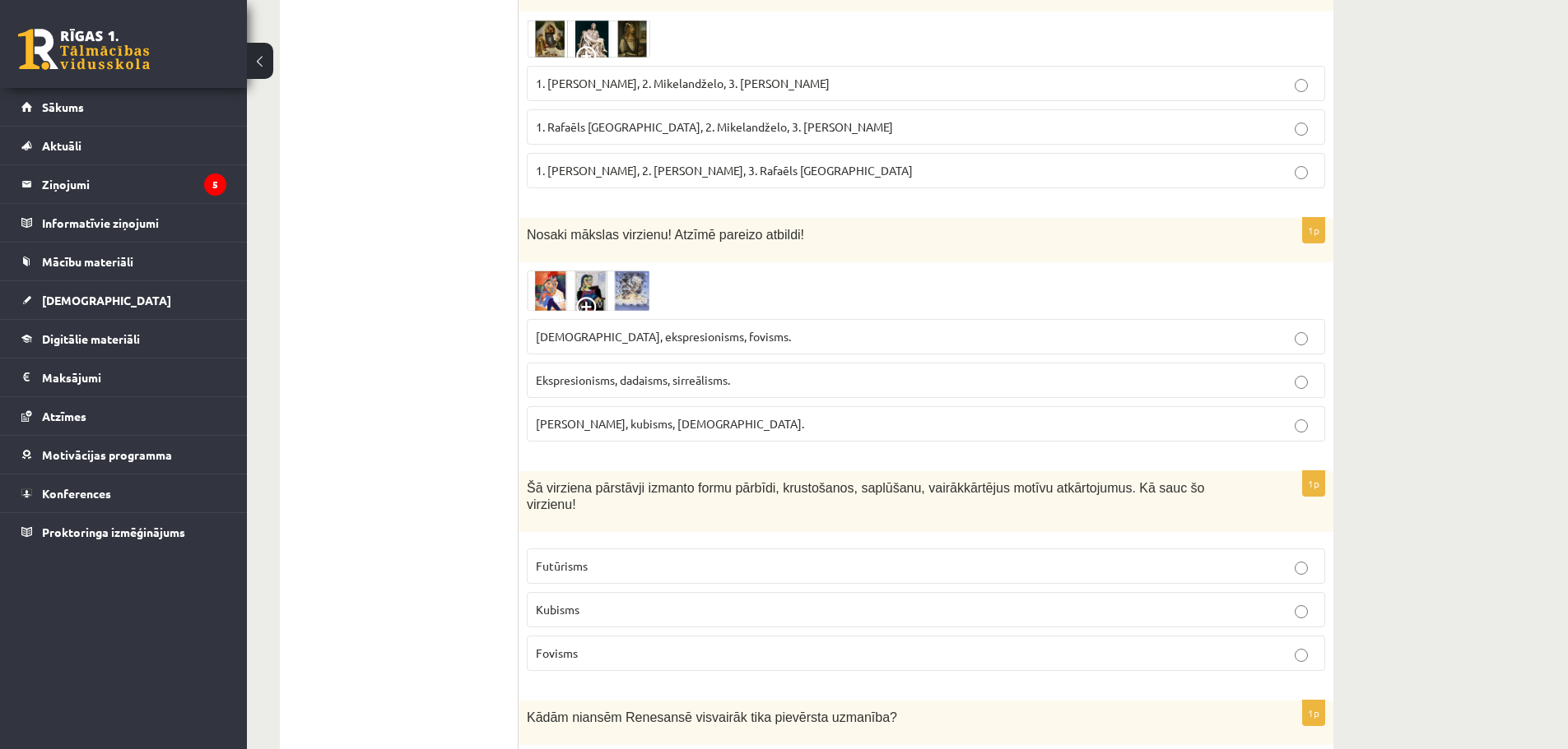
scroll to position [3508, 0]
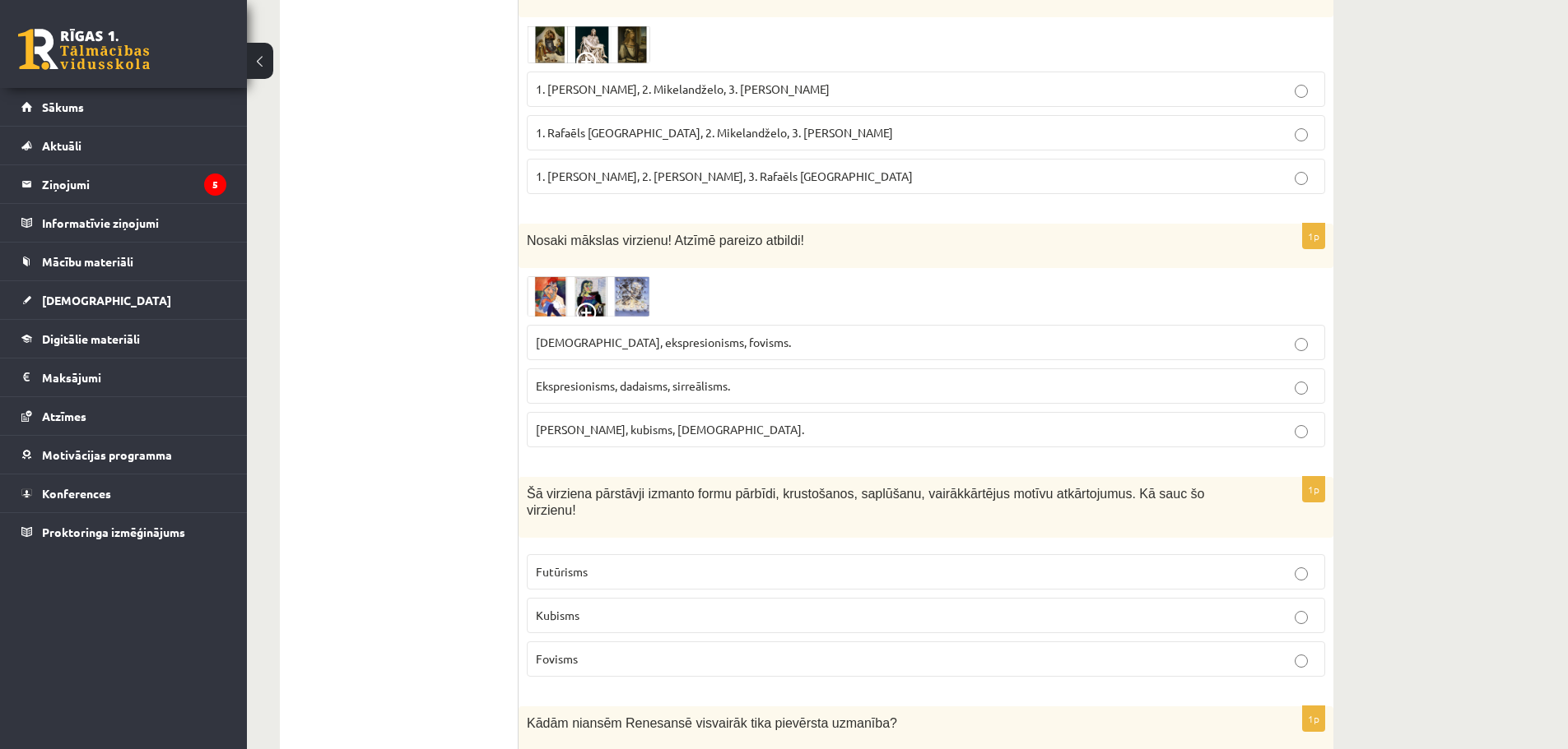
click at [608, 651] on p "Fovisms" at bounding box center [925, 659] width 780 height 17
click at [1056, 607] on p "Kubisms" at bounding box center [925, 616] width 780 height 17
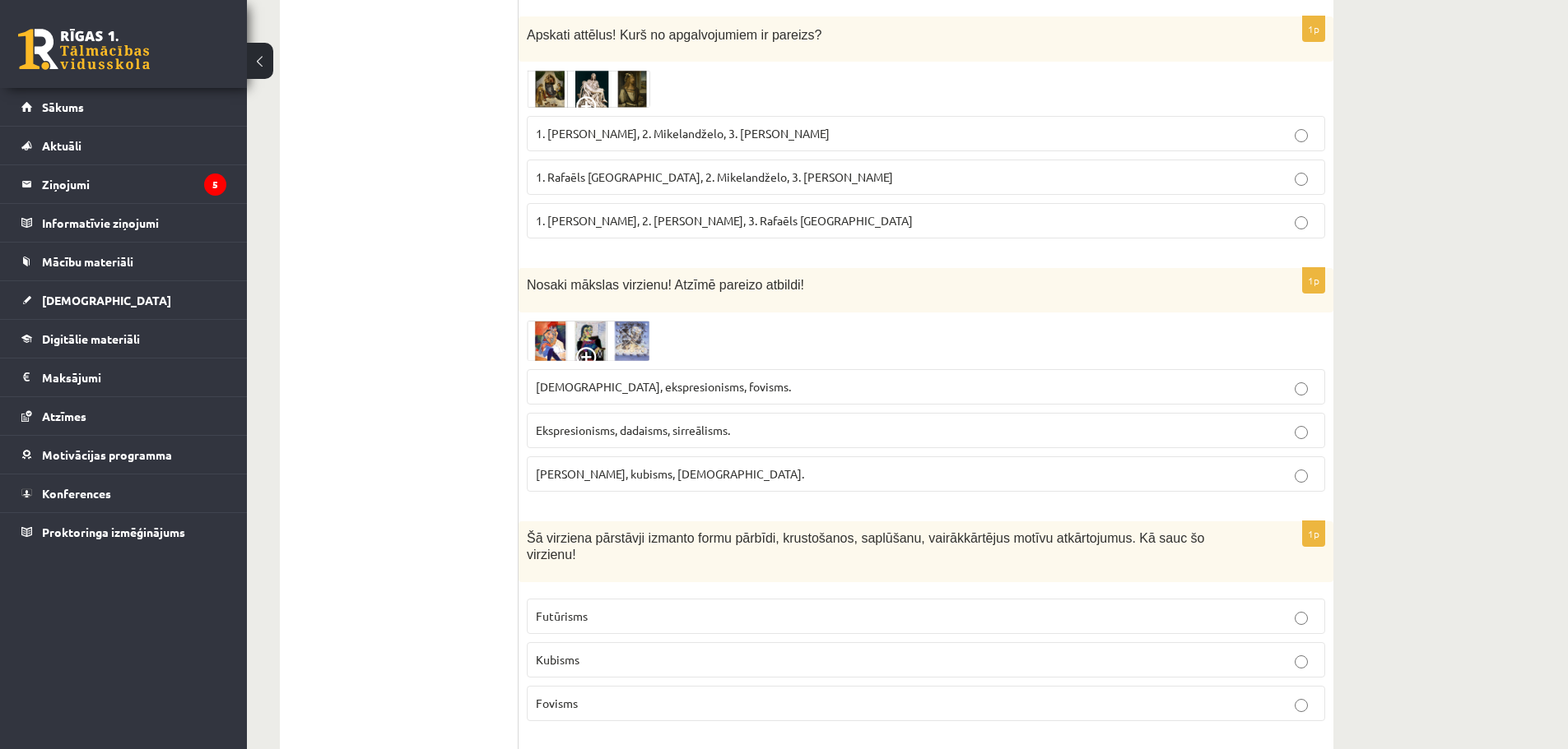
scroll to position [3426, 0]
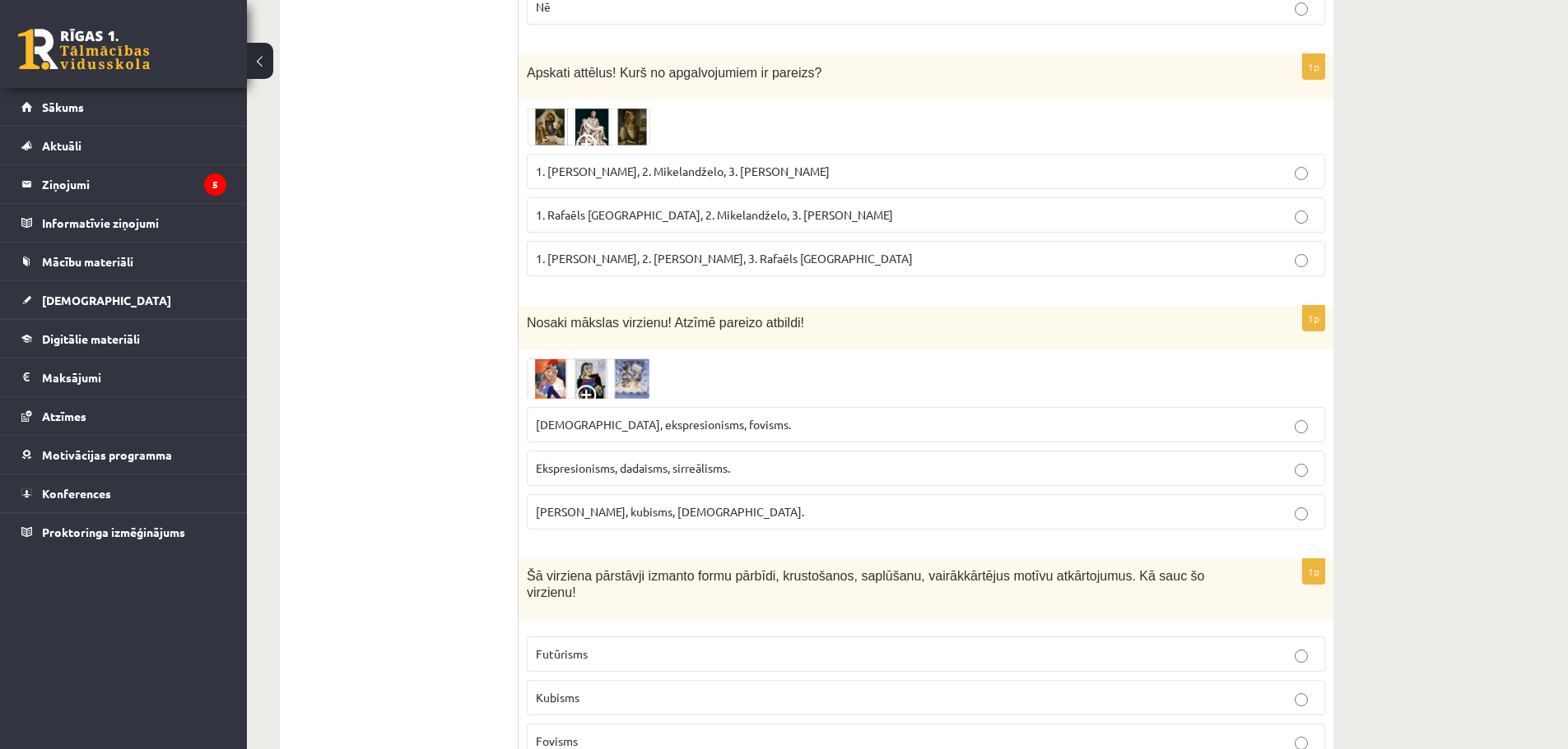
click at [561, 365] on img at bounding box center [588, 378] width 123 height 40
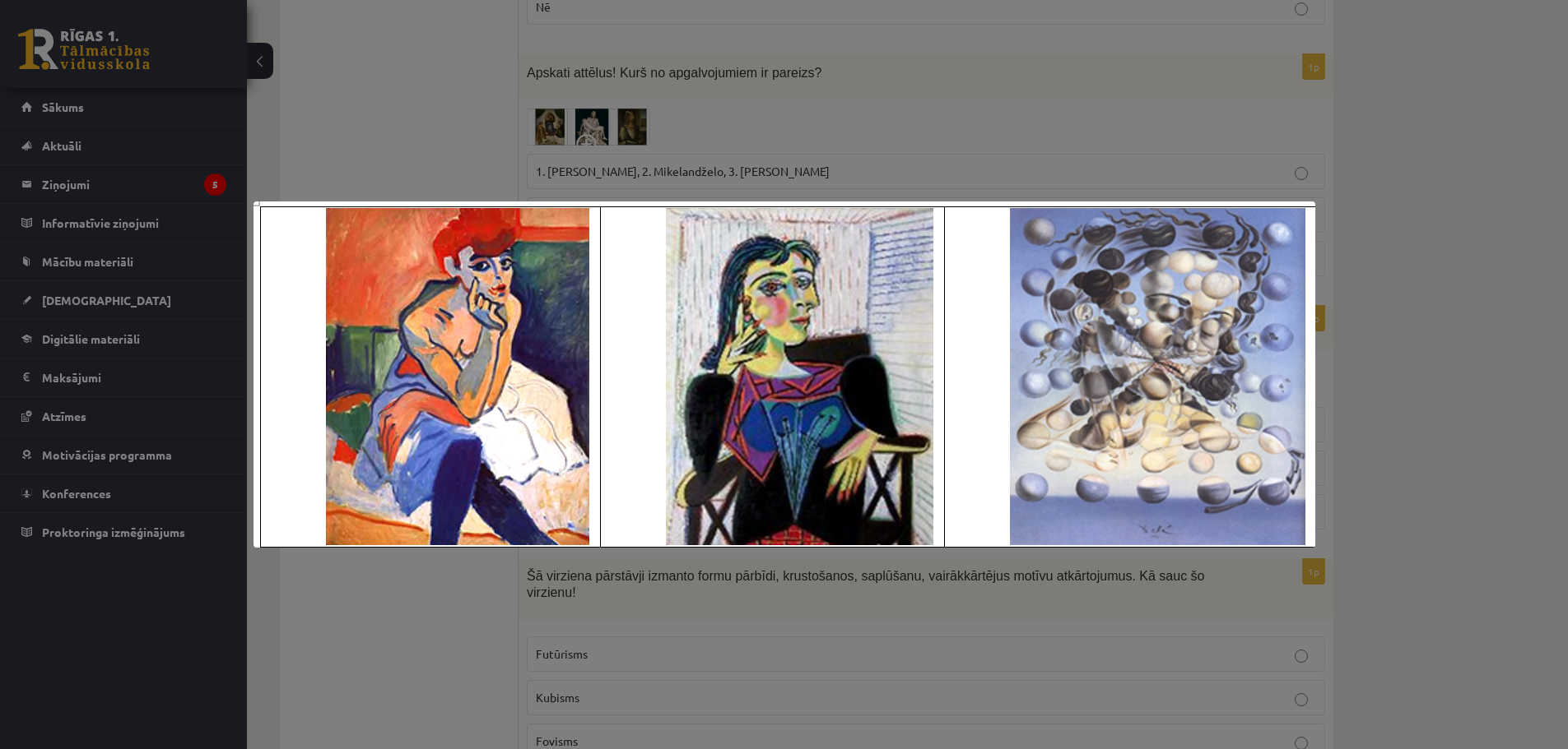
click at [1341, 161] on div at bounding box center [784, 374] width 1568 height 749
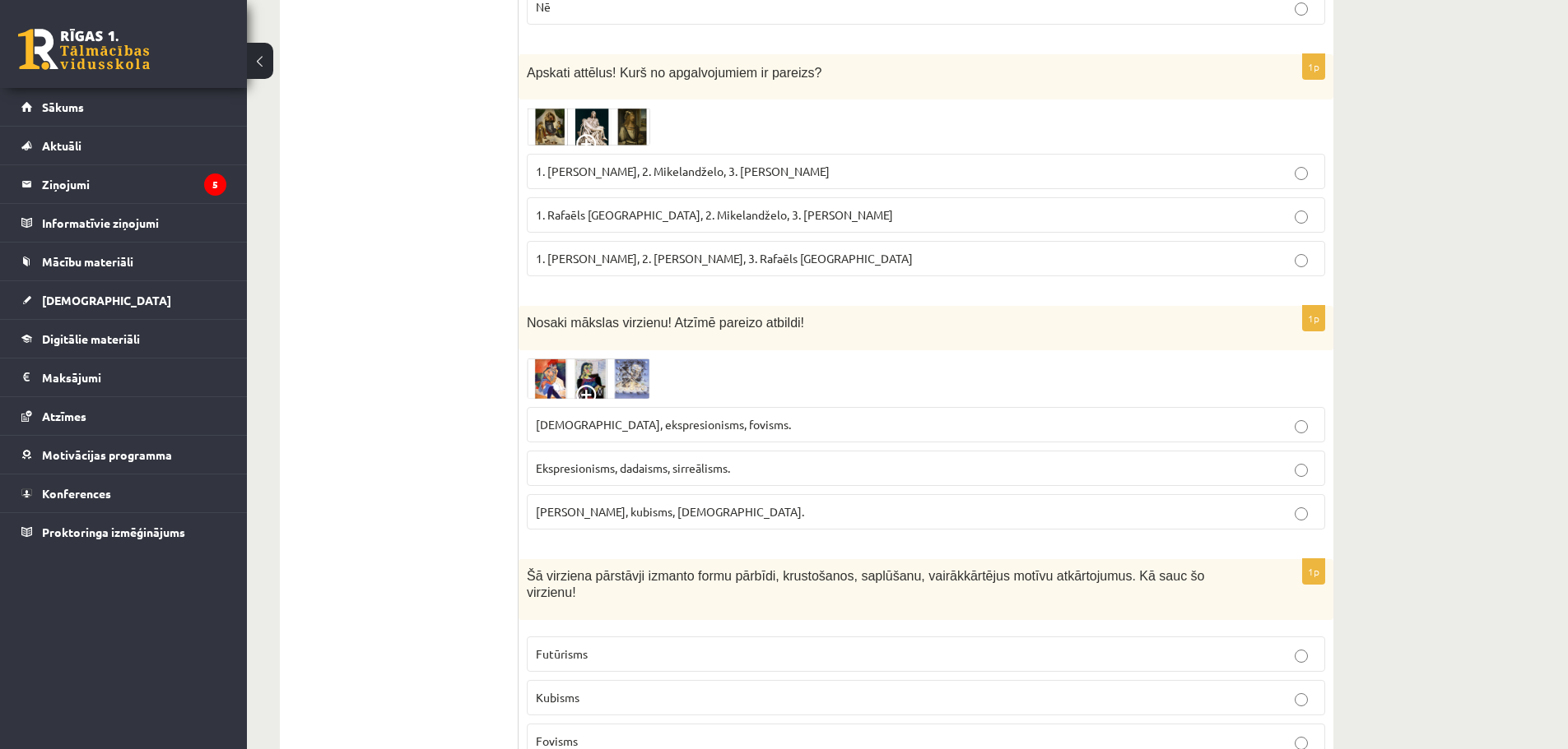
click at [606, 359] on img at bounding box center [588, 378] width 123 height 40
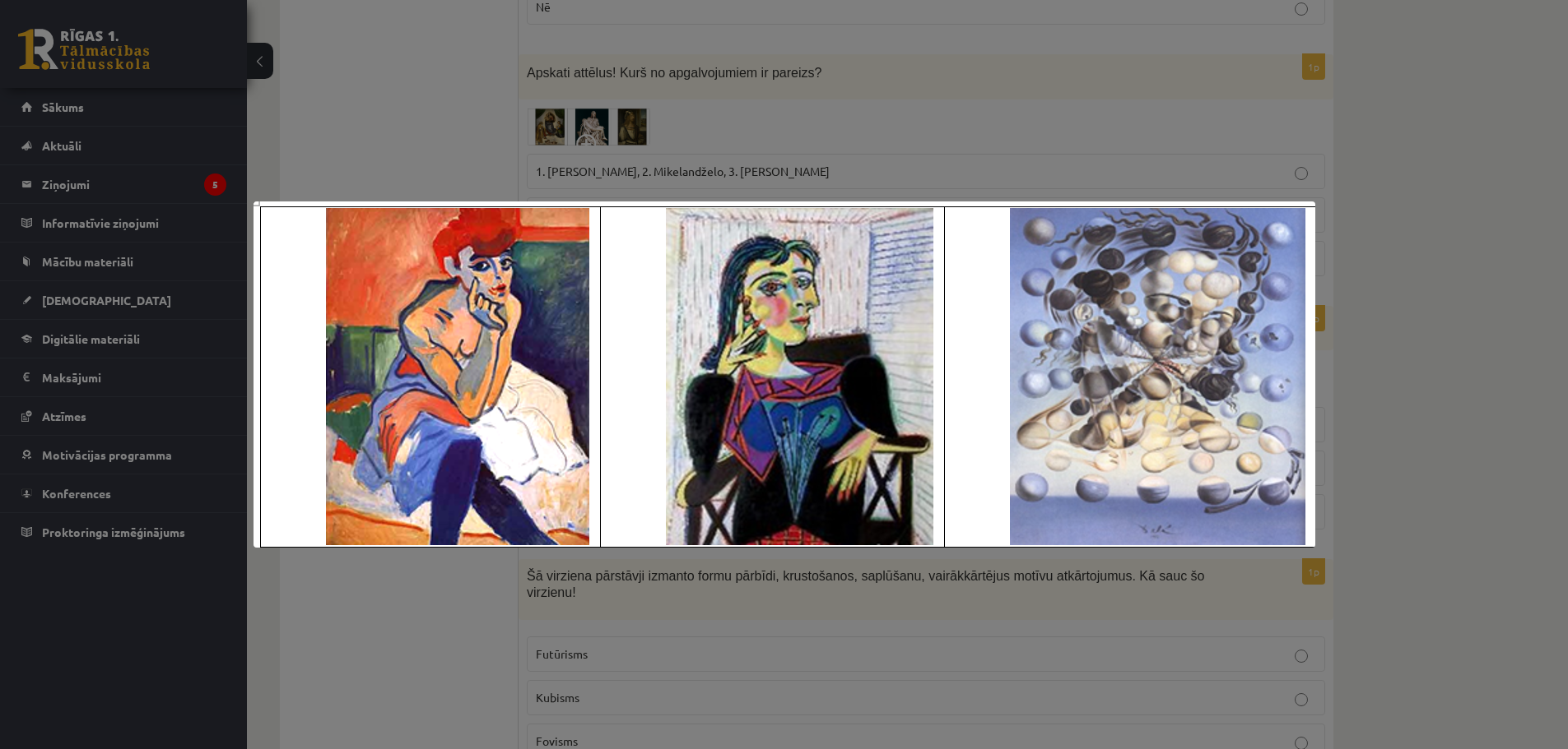
click at [1400, 347] on div at bounding box center [784, 374] width 1568 height 749
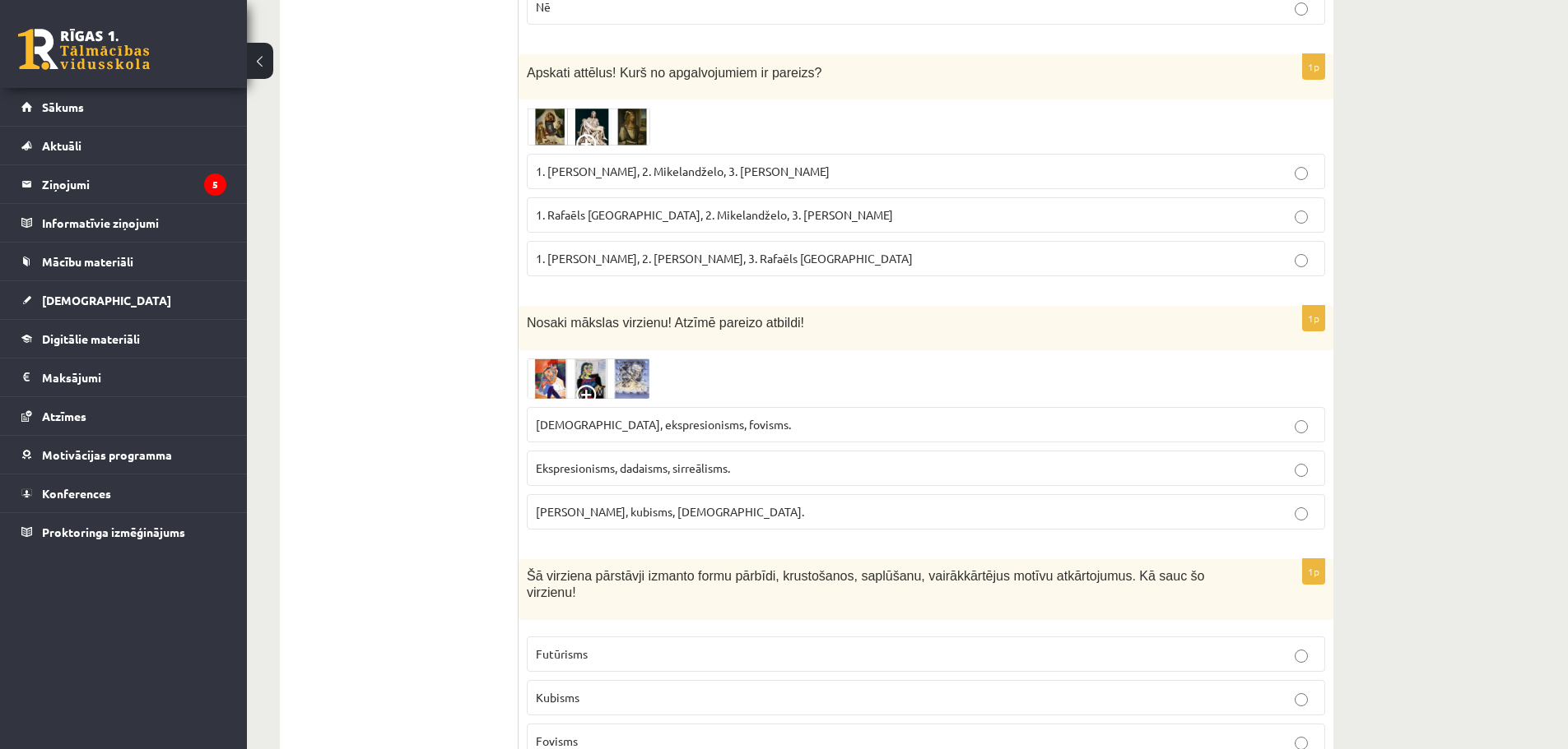
click at [730, 460] on span "Ekspresionisms, dadaisms, sirreālisms." at bounding box center [632, 467] width 194 height 15
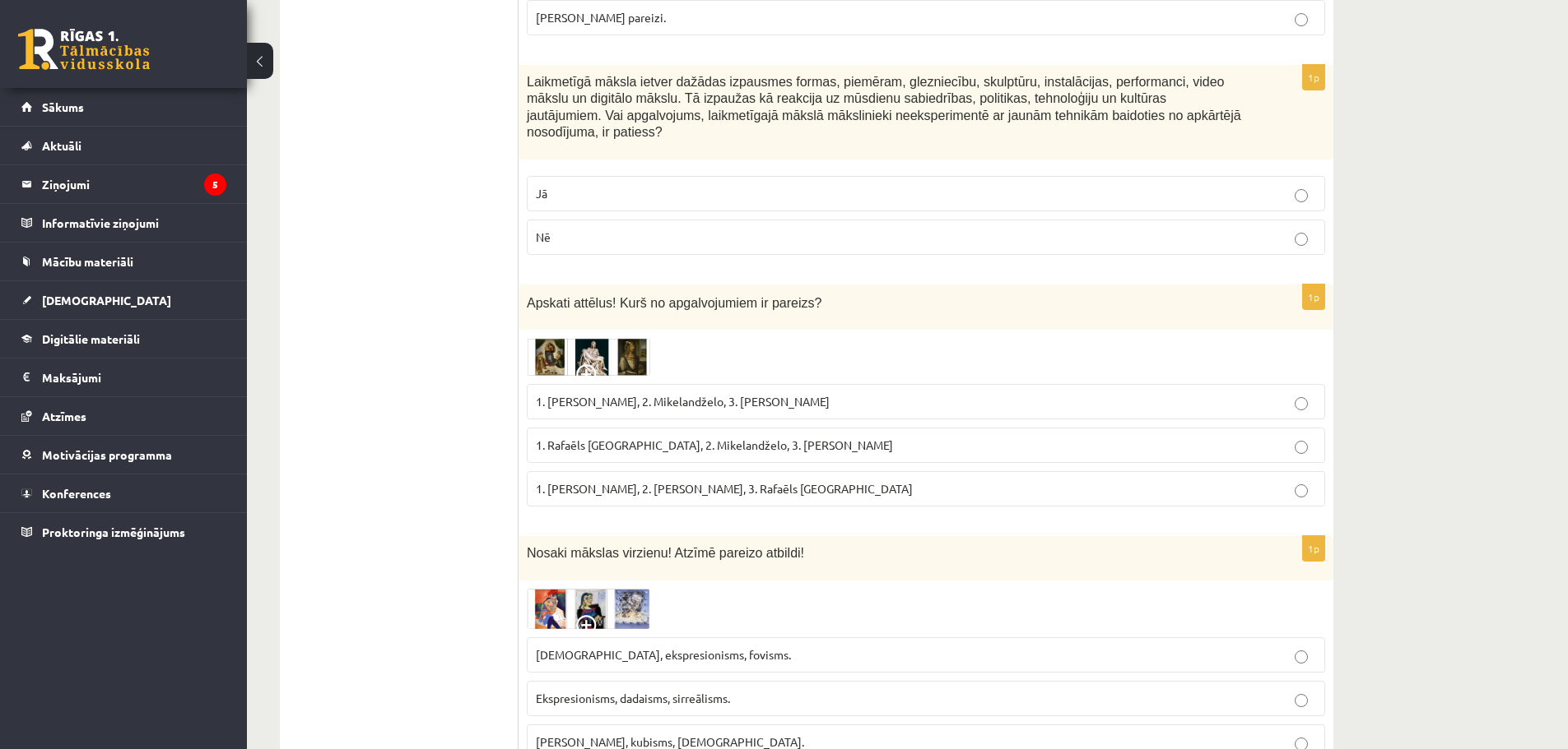
scroll to position [3180, 0]
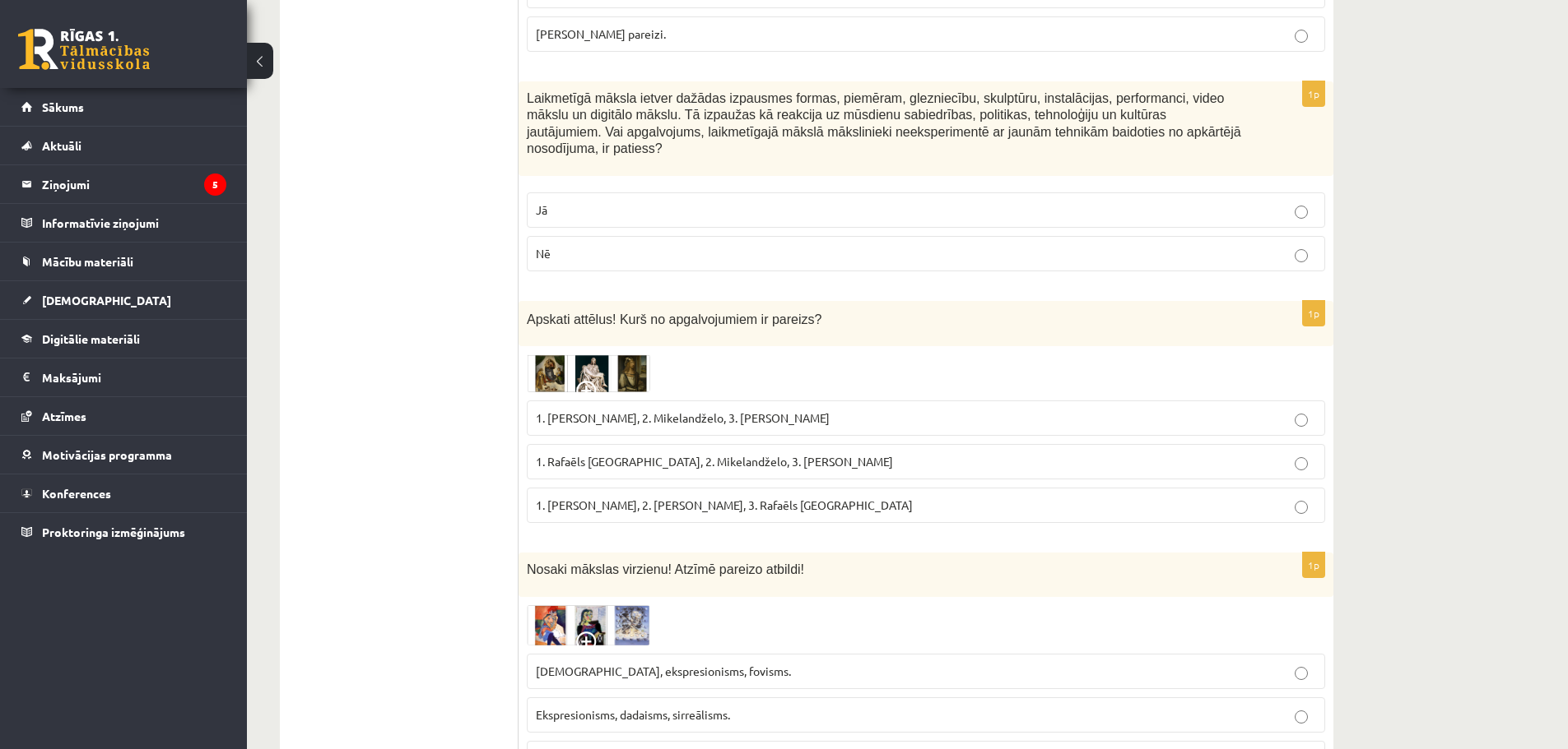
click at [561, 354] on img at bounding box center [588, 373] width 123 height 38
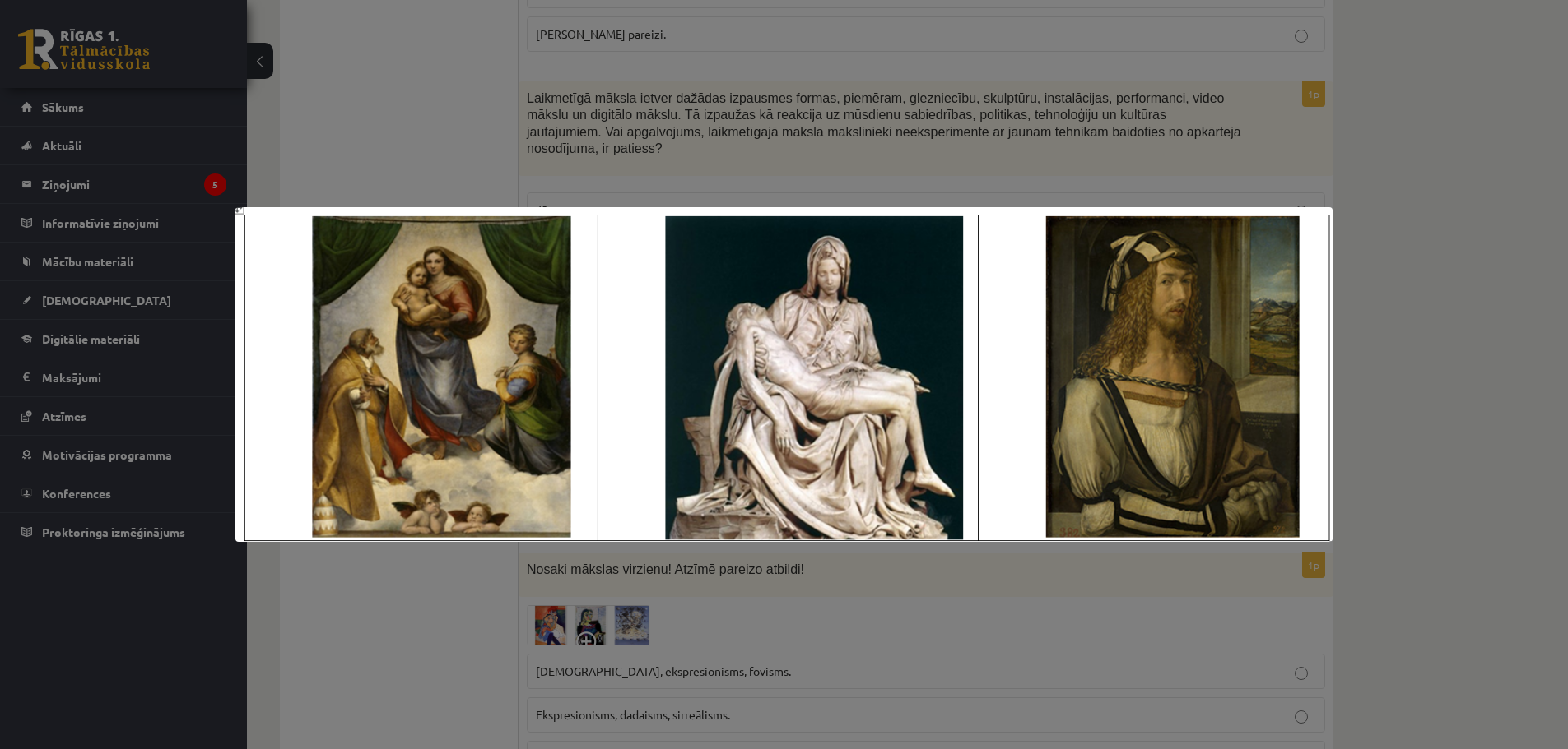
click at [1427, 308] on div at bounding box center [784, 374] width 1568 height 749
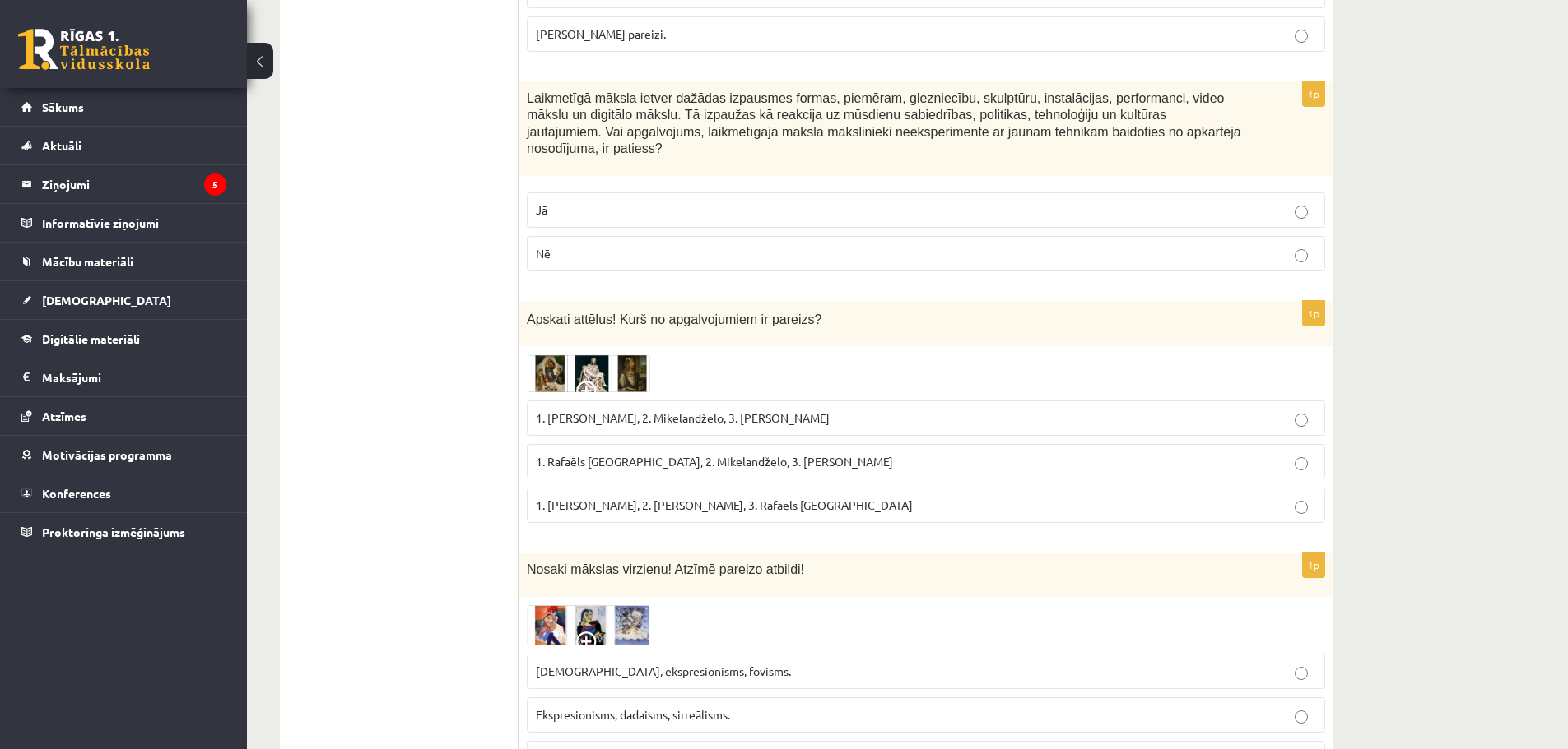
click at [555, 354] on img at bounding box center [588, 373] width 123 height 38
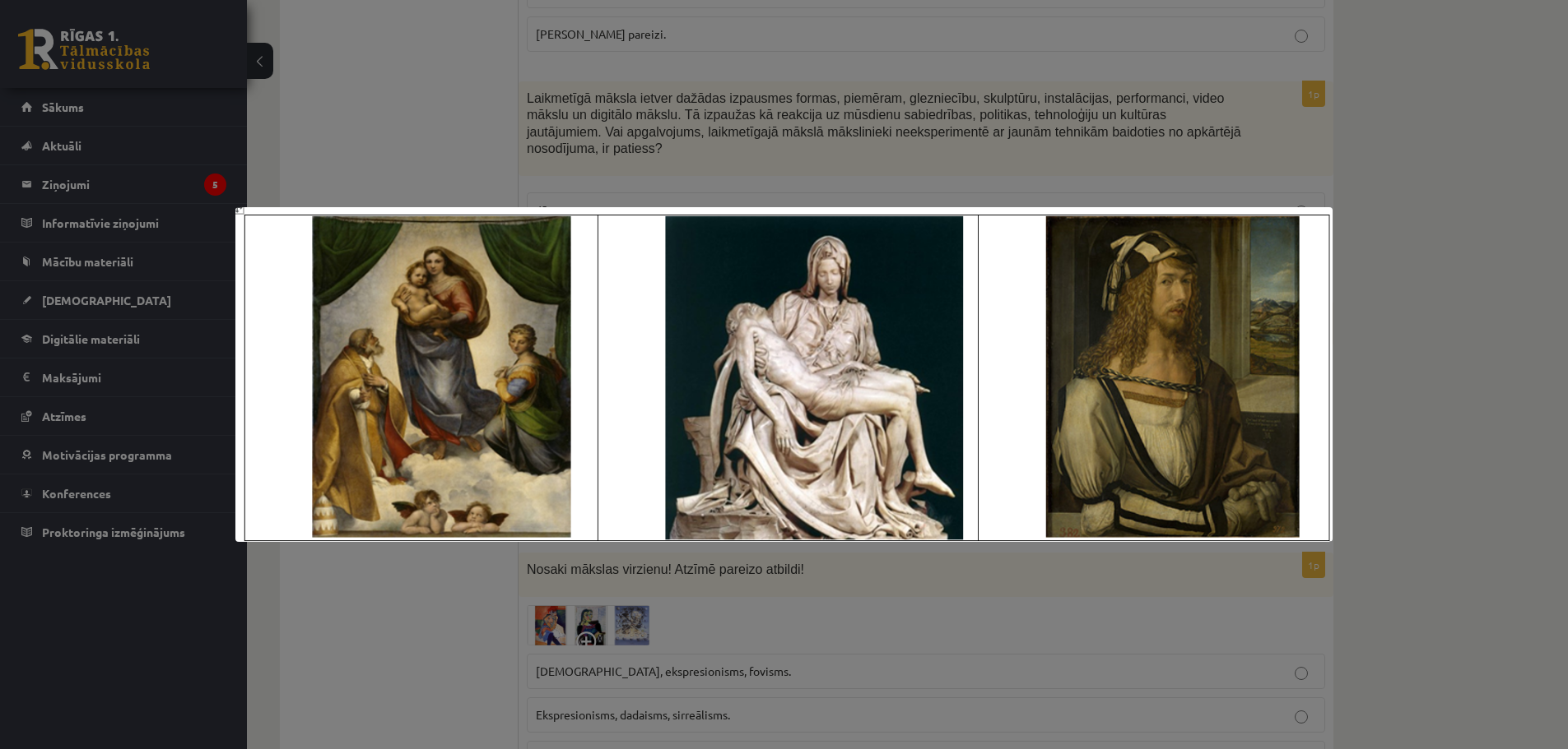
click at [1014, 583] on div at bounding box center [784, 374] width 1568 height 749
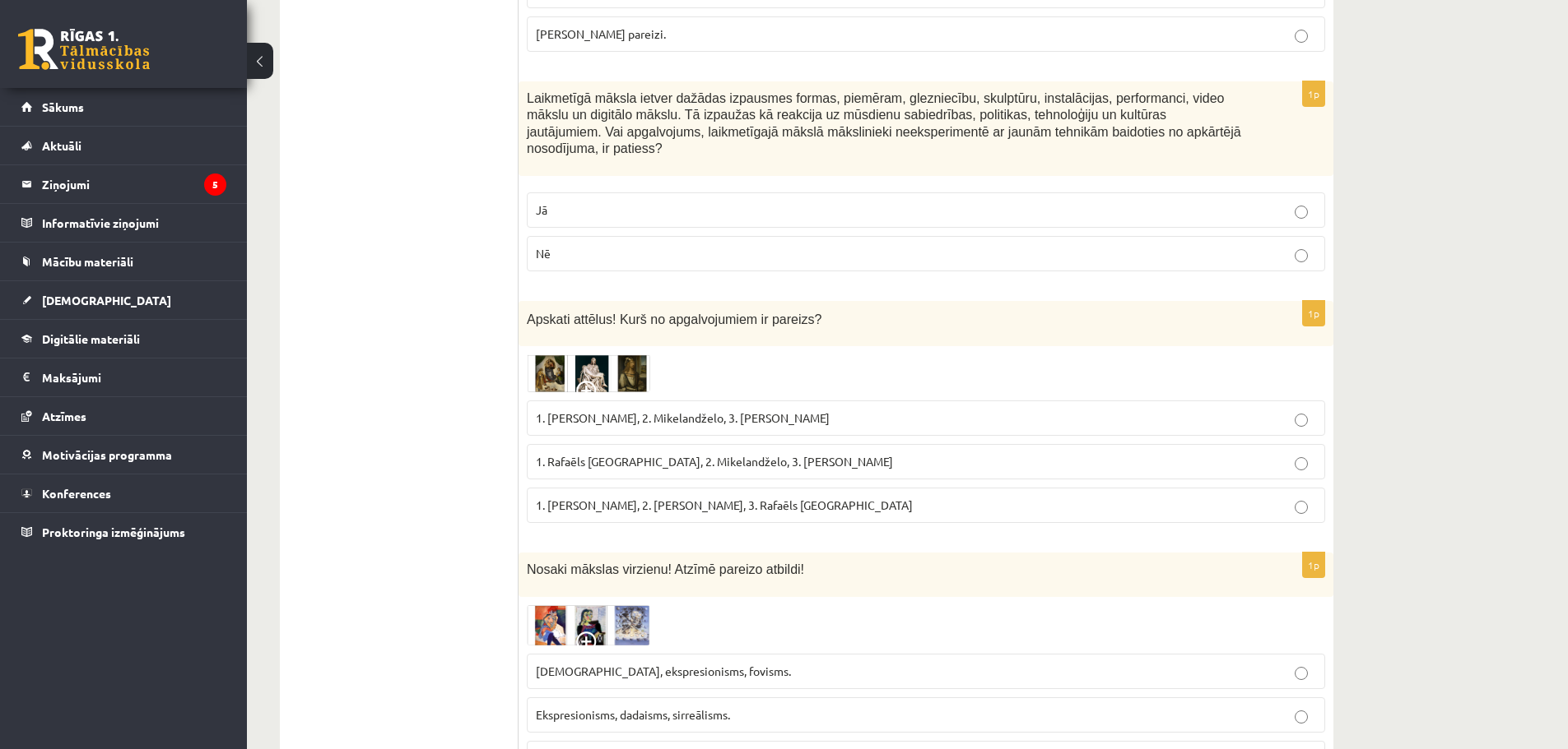
click at [625, 366] on img at bounding box center [588, 373] width 123 height 38
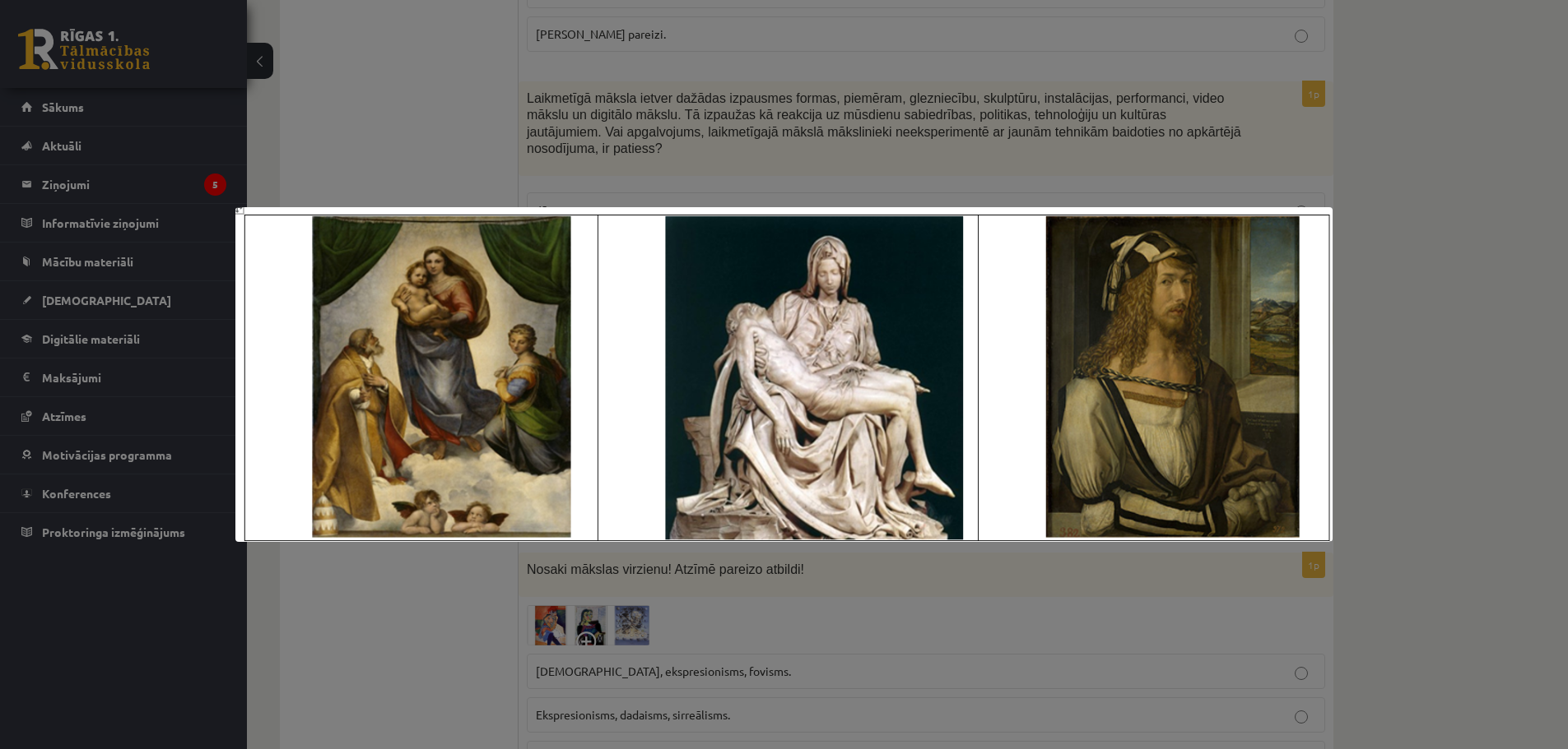
click at [1412, 290] on div at bounding box center [784, 374] width 1568 height 749
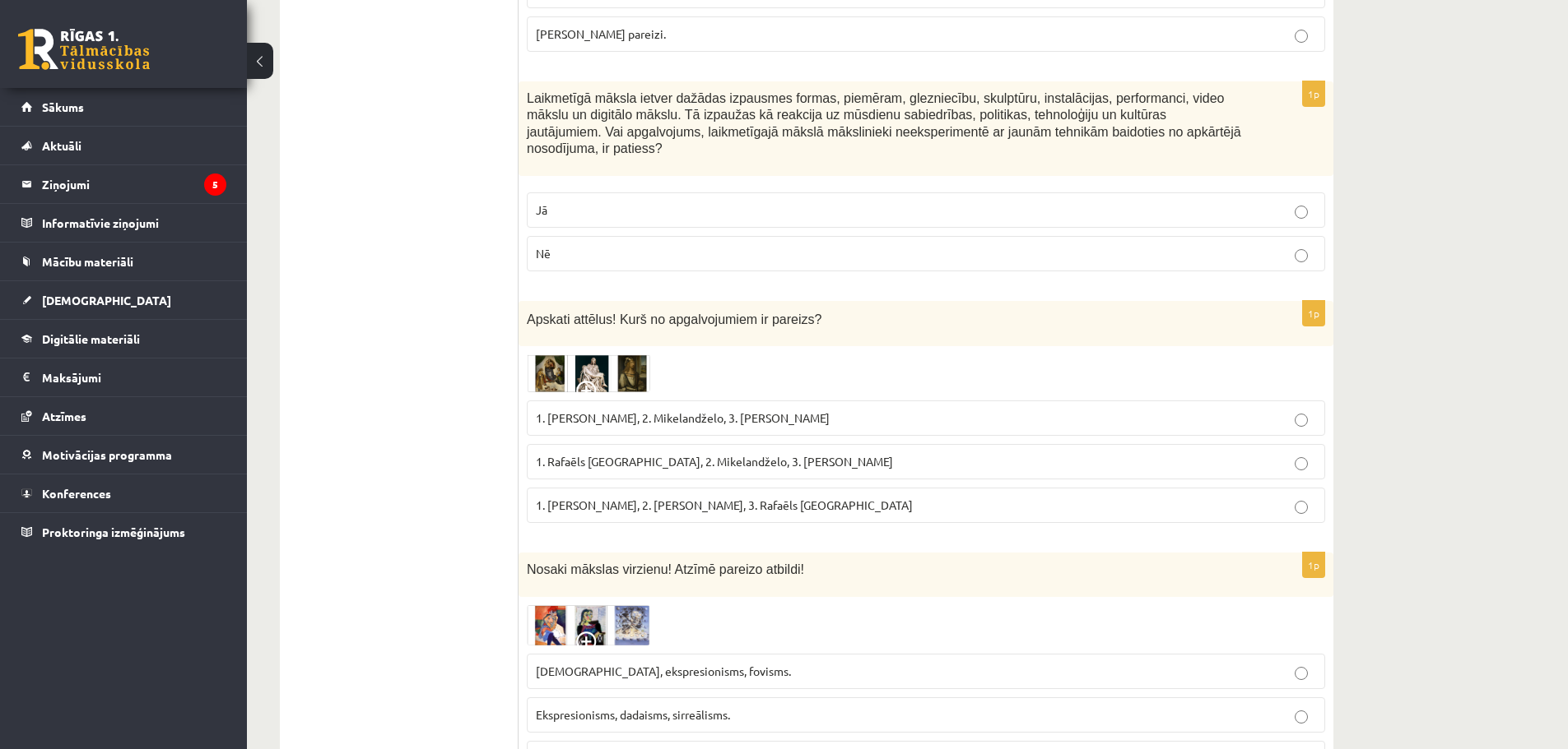
click at [969, 488] on label "1. Albrehts Dīrers, 2. Leonardo da Vinči, 3. Rafaēls Sancio da Urbīno" at bounding box center [925, 505] width 798 height 35
click at [973, 456] on label "1. Rafaēls Sancio da Urbīno, 2. Mikelandželo, 3. Albrehts Dīrers" at bounding box center [925, 461] width 798 height 35
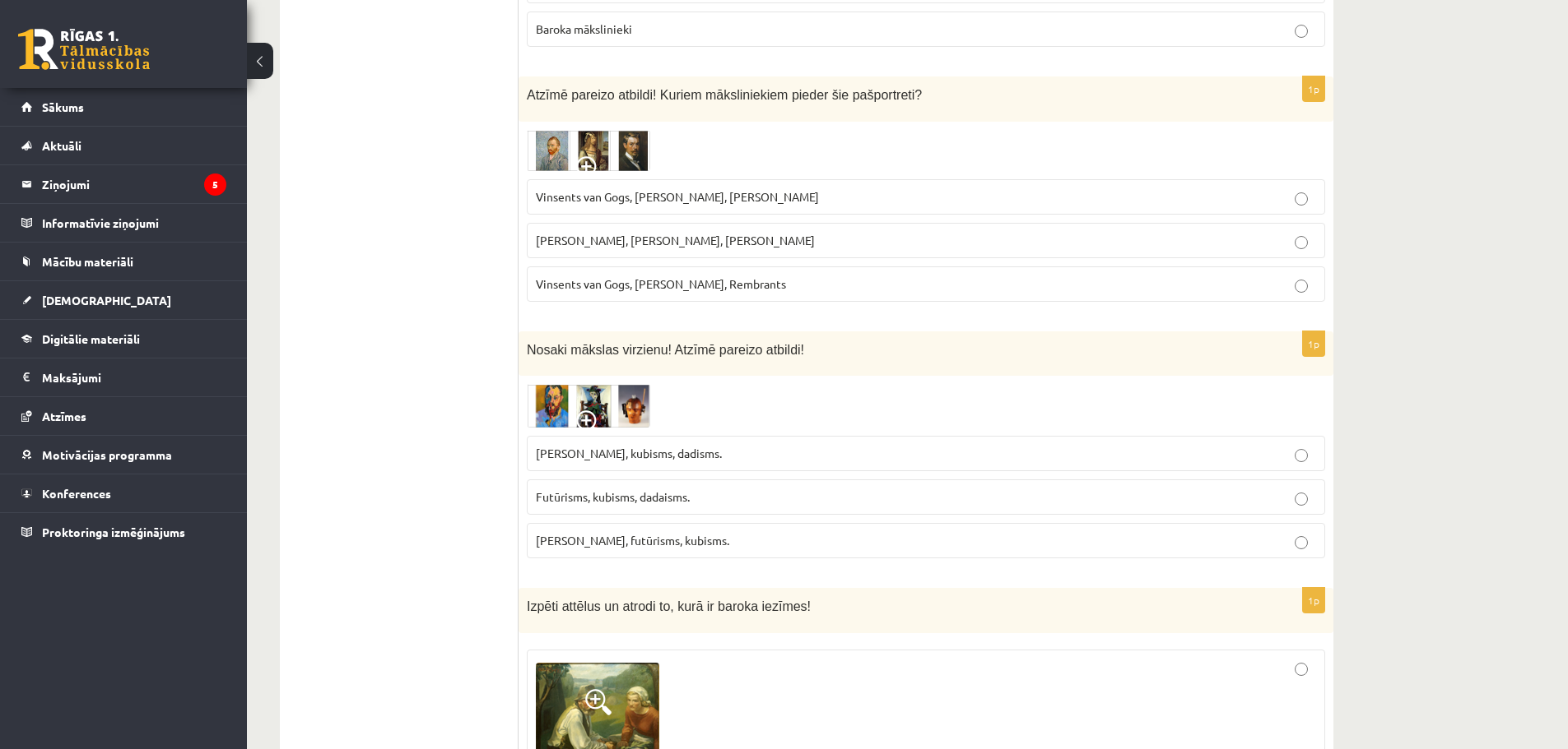
scroll to position [494, 0]
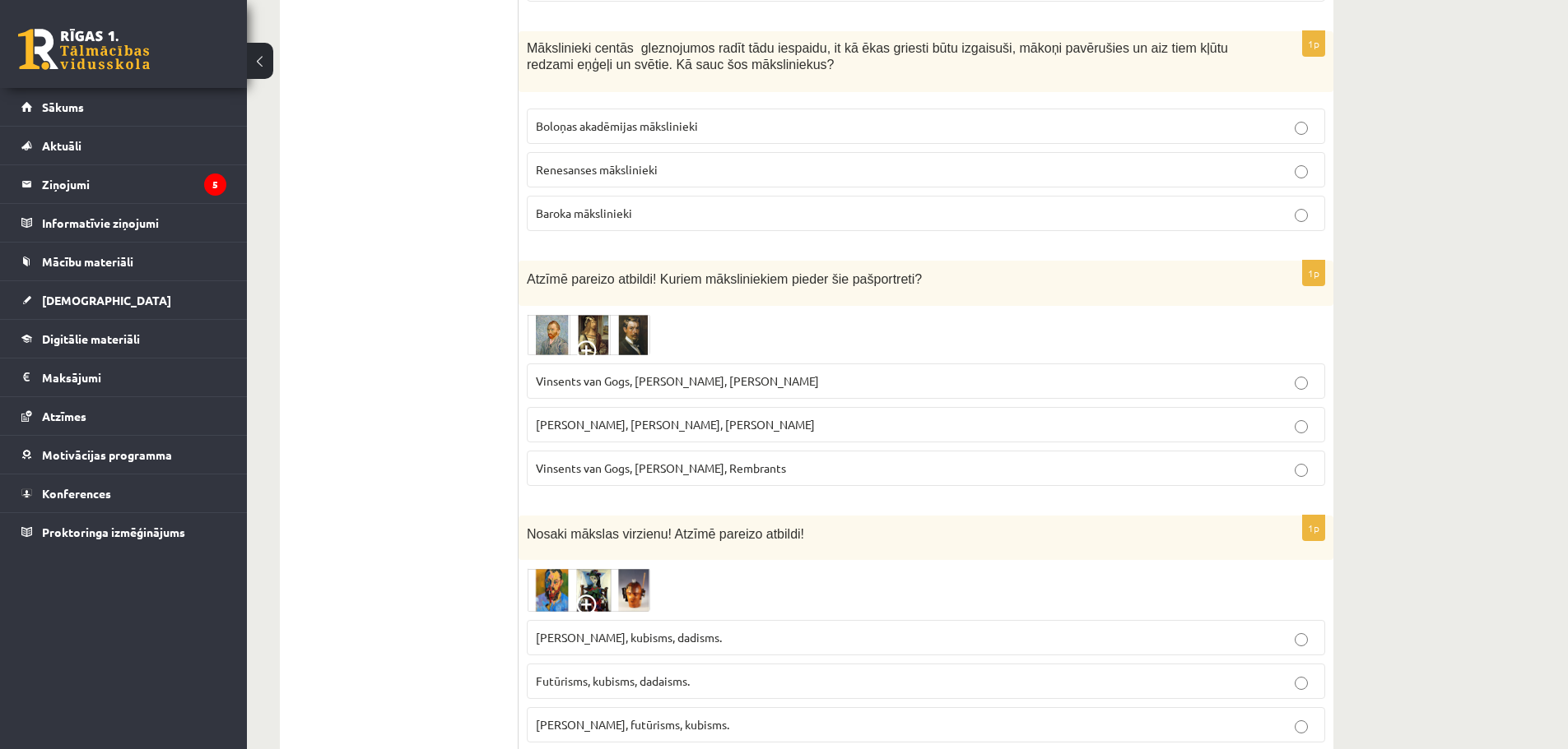
click at [635, 201] on label "Baroka mākslinieki" at bounding box center [925, 213] width 798 height 35
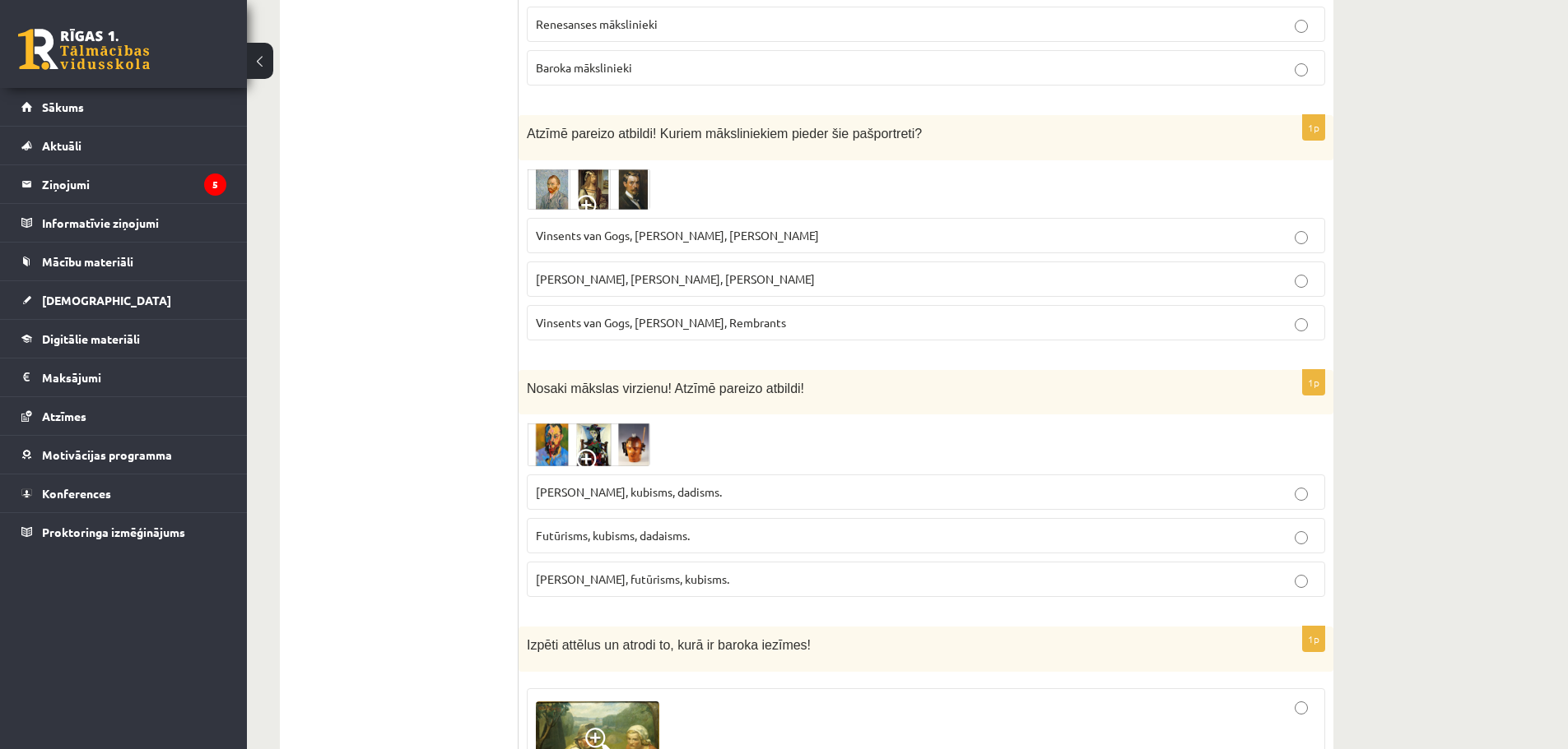
scroll to position [658, 0]
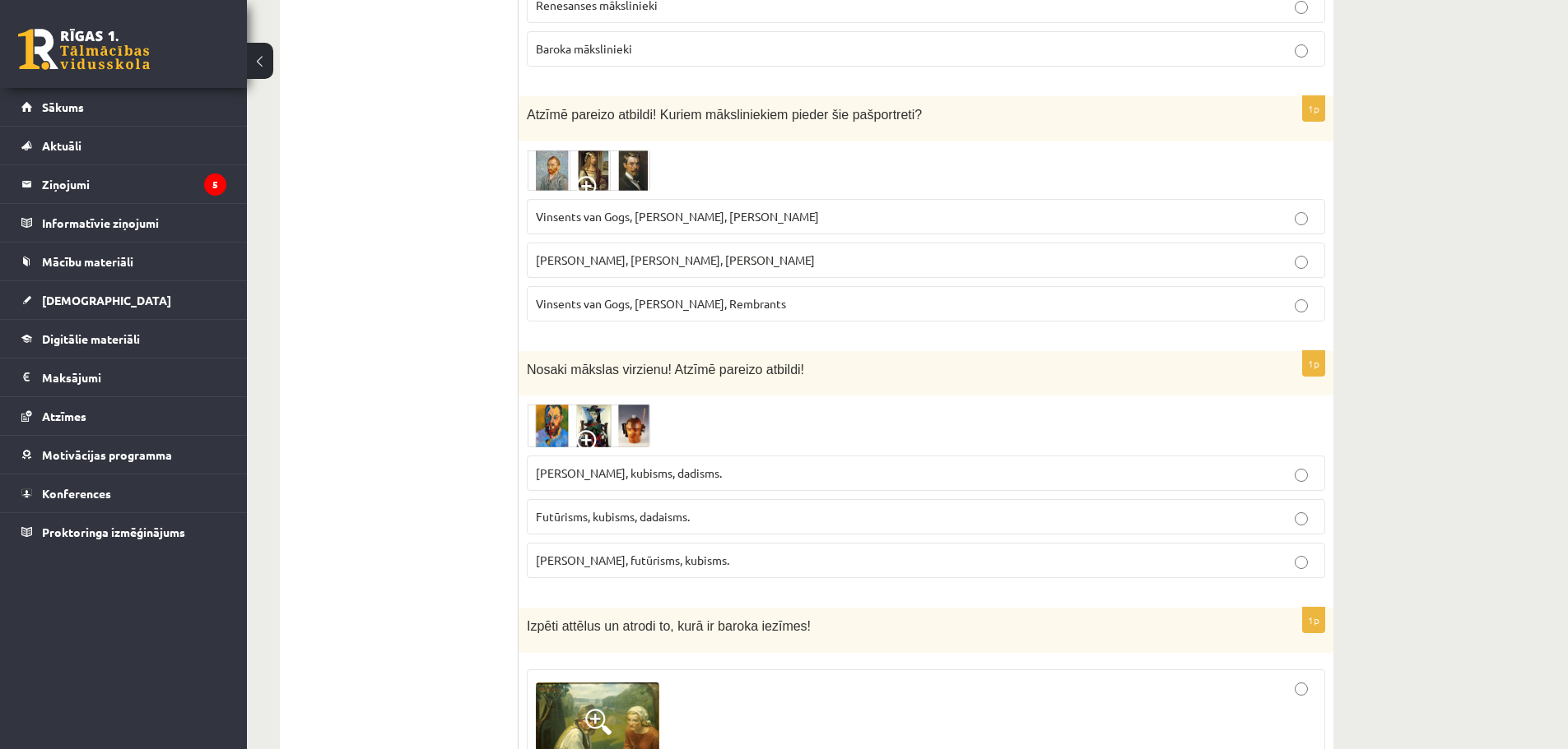
click at [577, 176] on span at bounding box center [589, 189] width 26 height 26
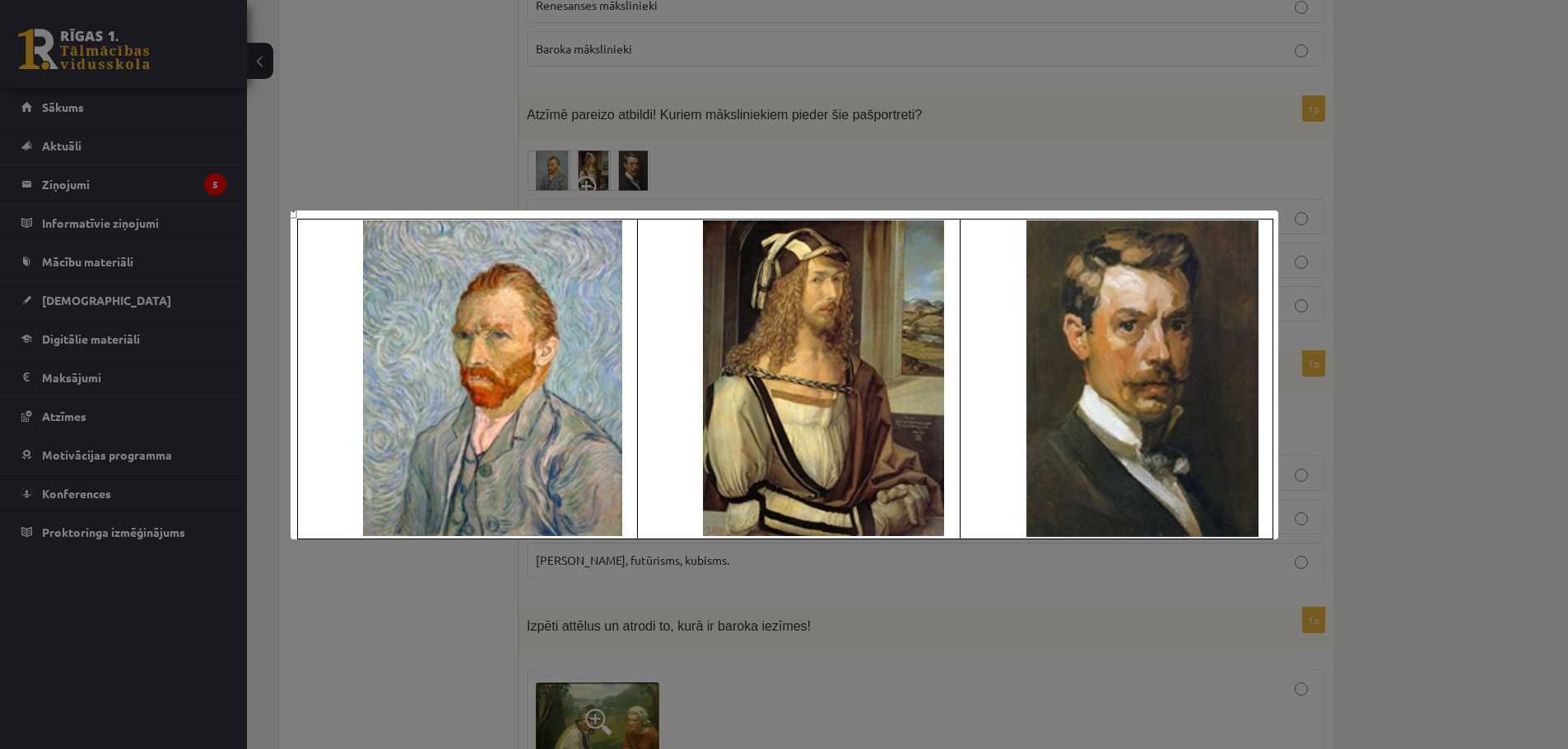
click at [943, 138] on div at bounding box center [784, 374] width 1568 height 749
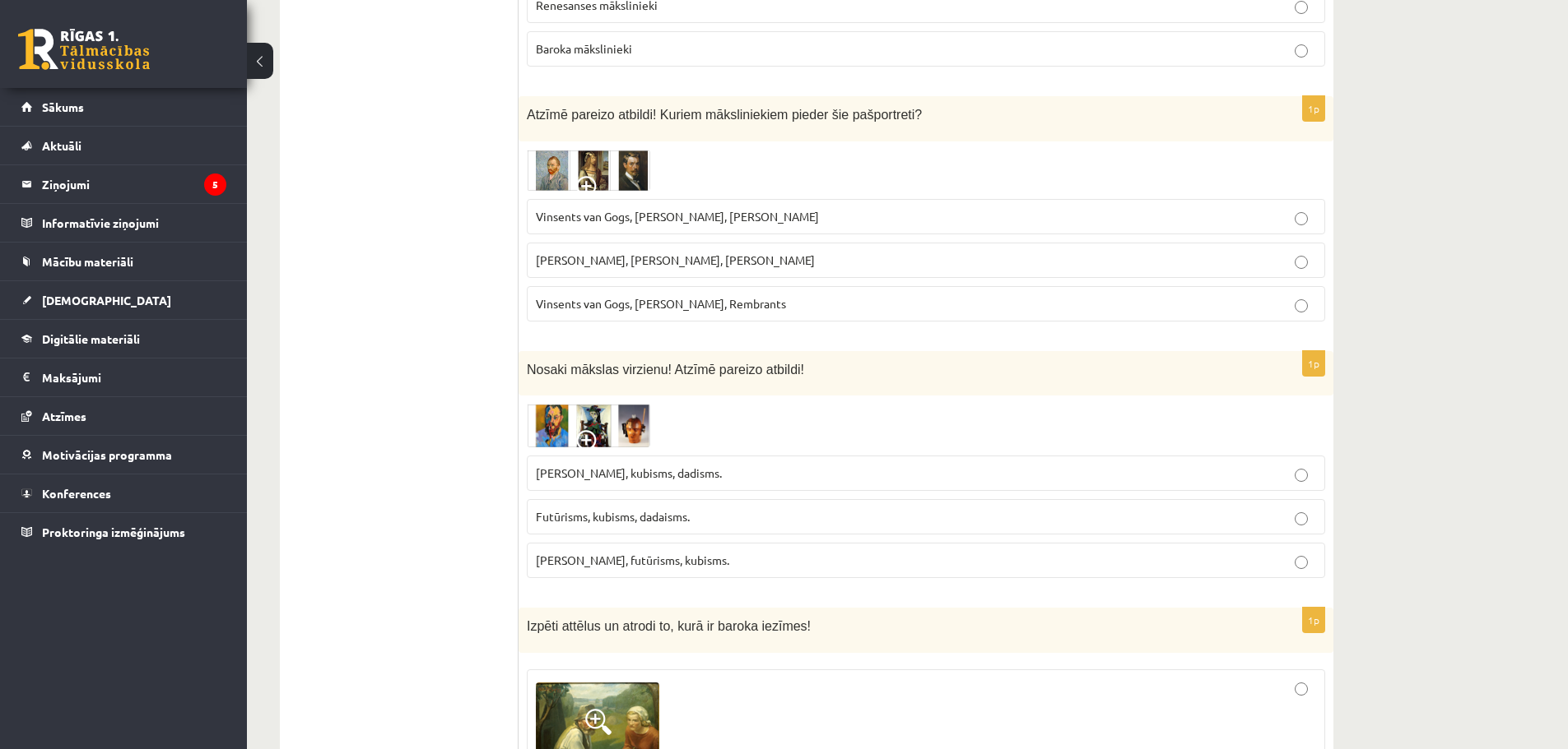
click at [577, 214] on span "Vinsents van Gogs, Albrehts Dīrers, Janis Rozentāls" at bounding box center [677, 216] width 283 height 15
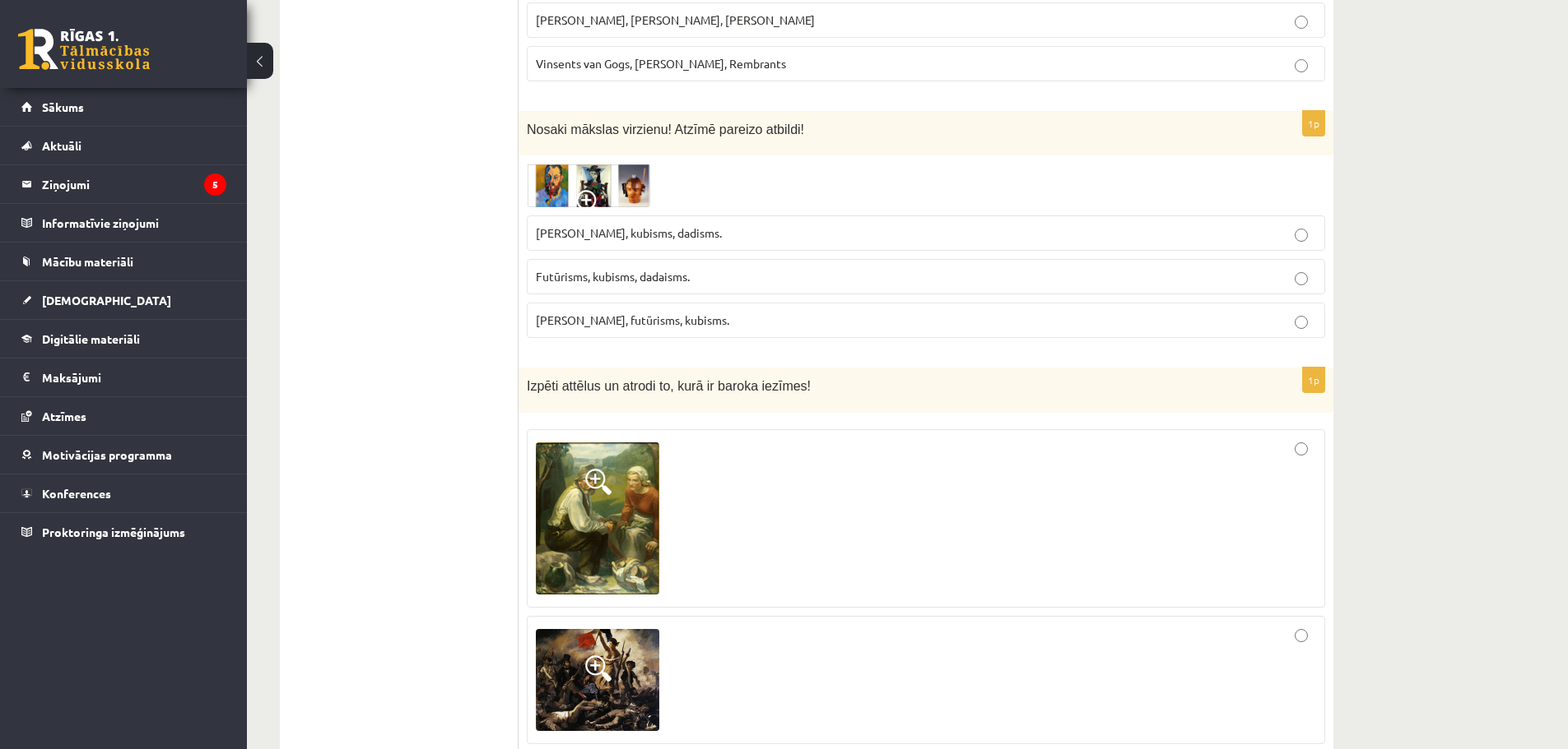
scroll to position [904, 0]
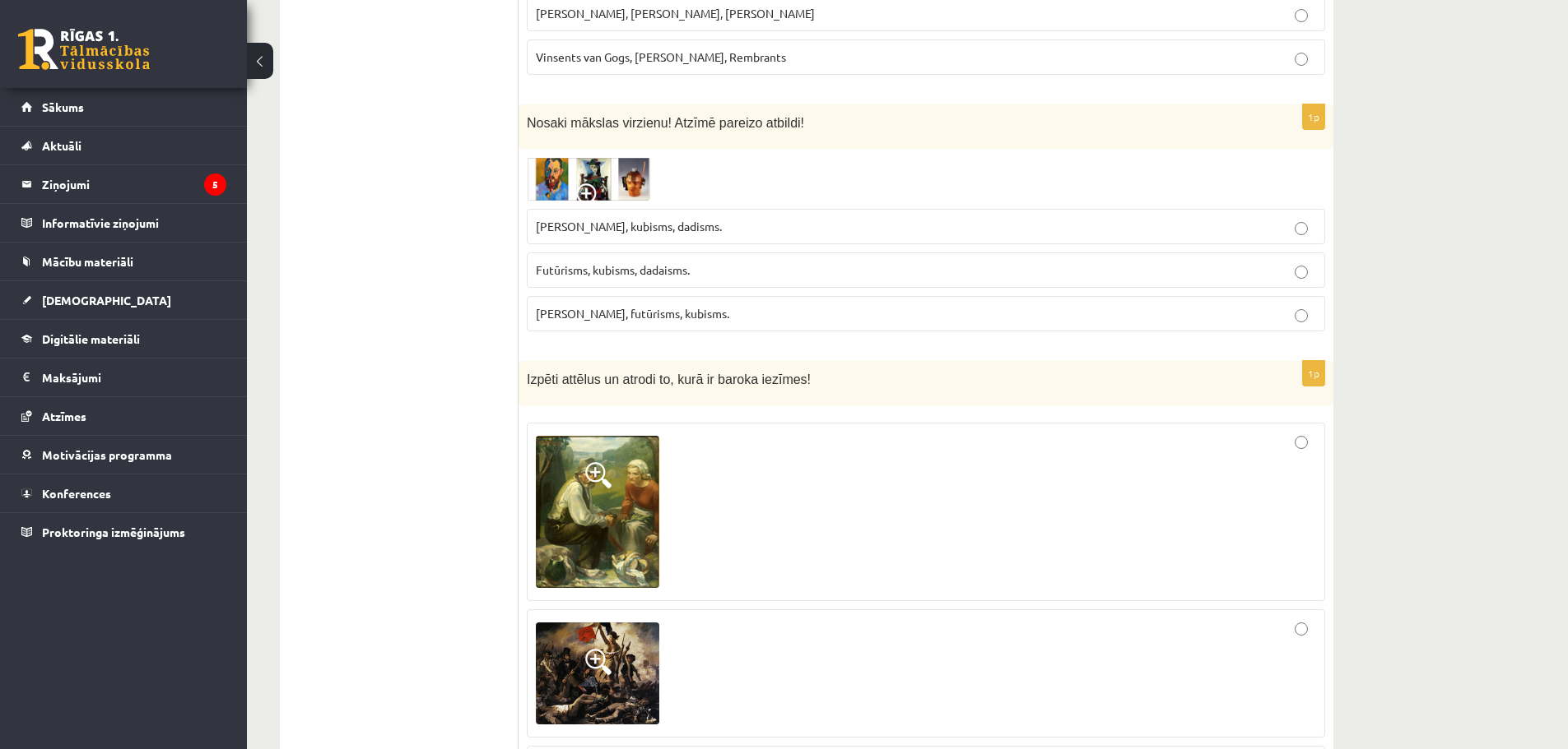
click at [556, 177] on img at bounding box center [588, 178] width 123 height 44
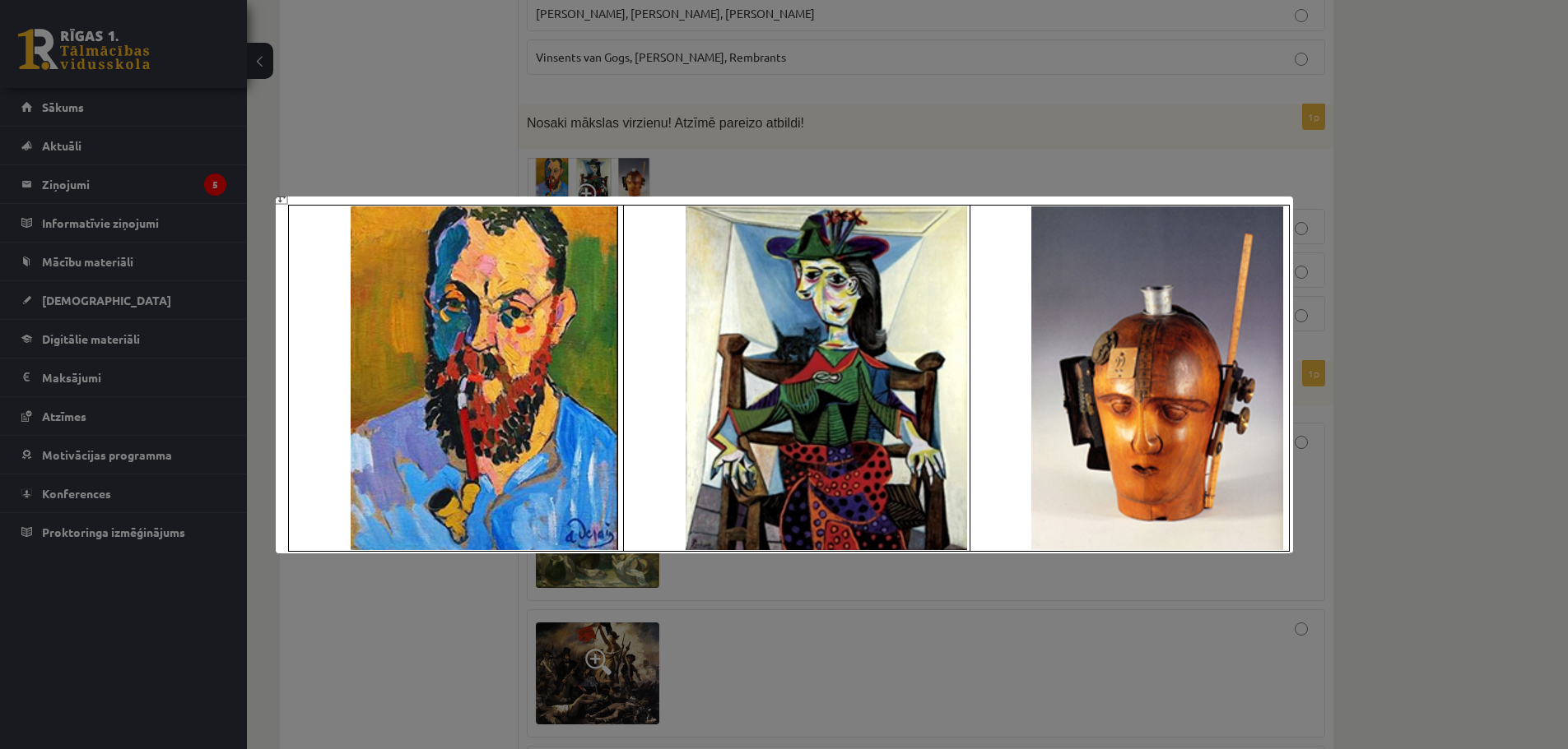
click at [850, 121] on div at bounding box center [784, 374] width 1568 height 749
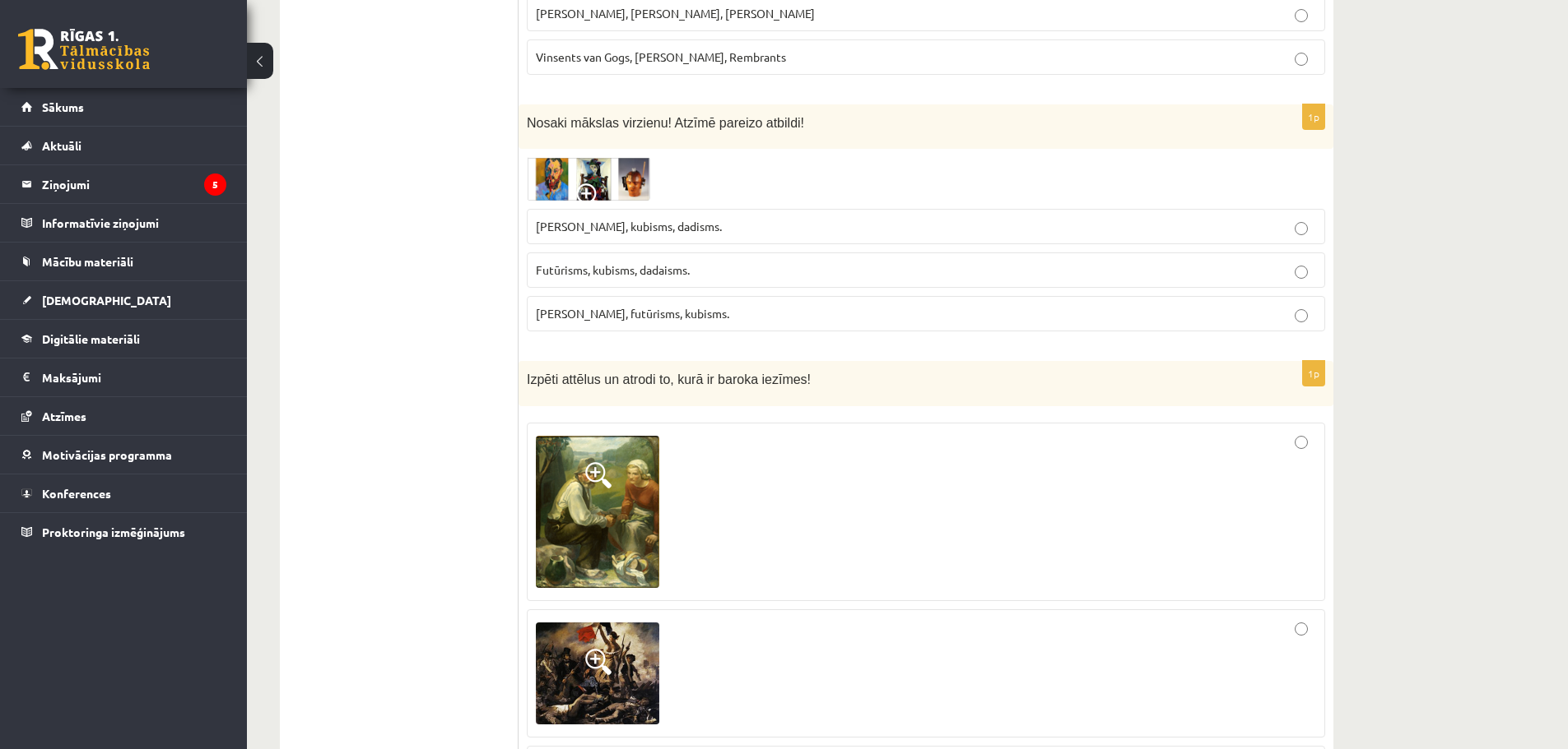
click at [590, 176] on img at bounding box center [588, 178] width 123 height 44
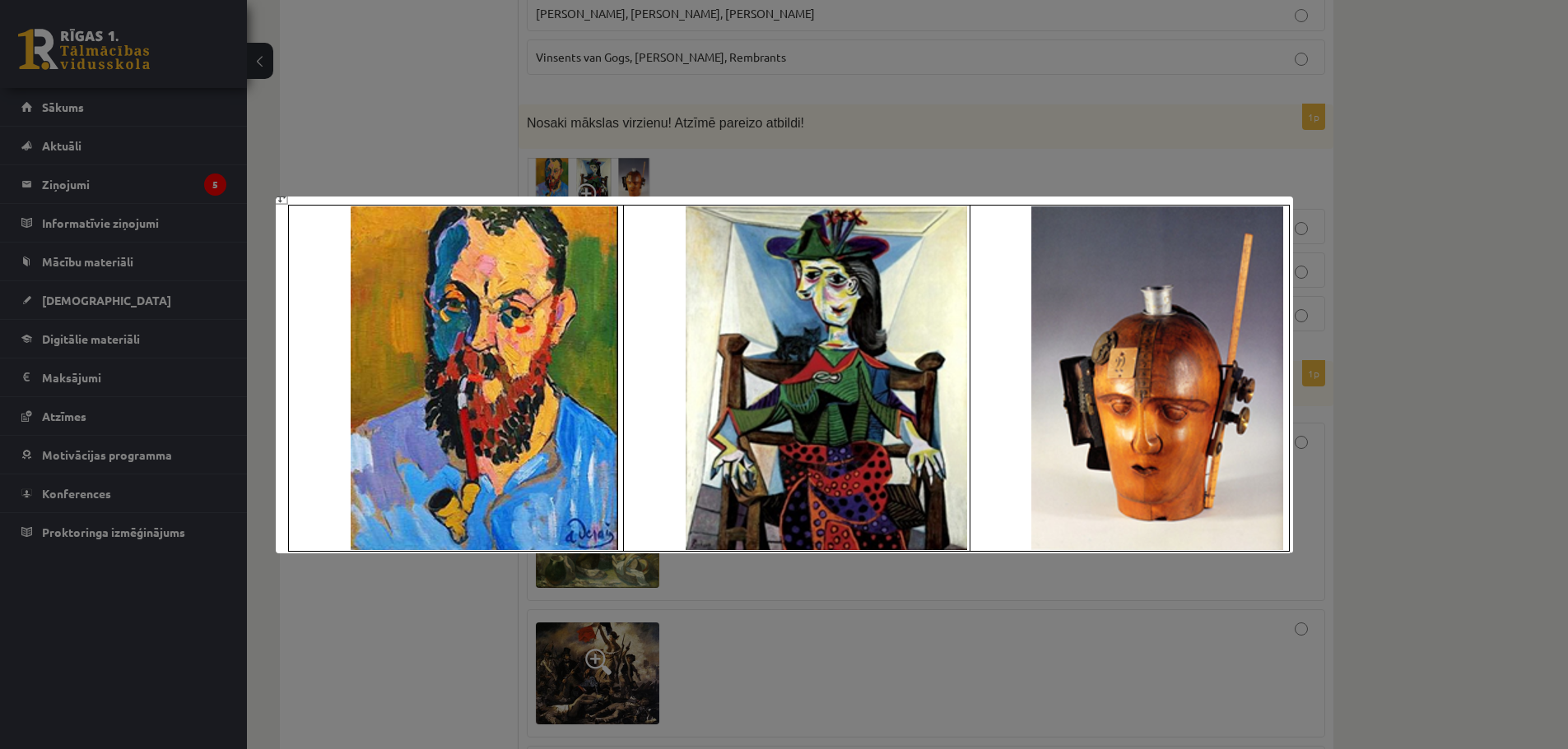
click at [958, 111] on div at bounding box center [784, 374] width 1568 height 749
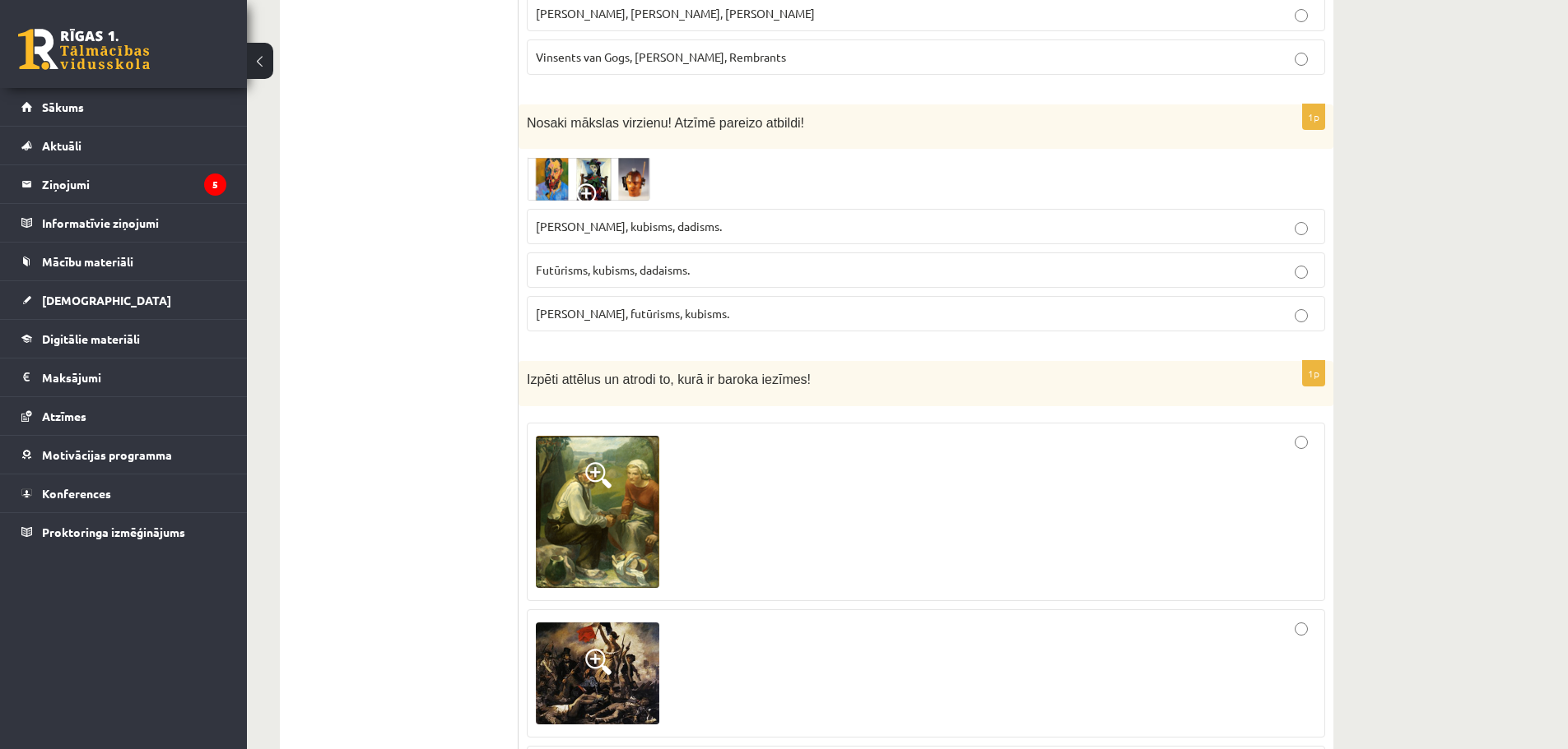
click at [622, 183] on img at bounding box center [588, 178] width 123 height 44
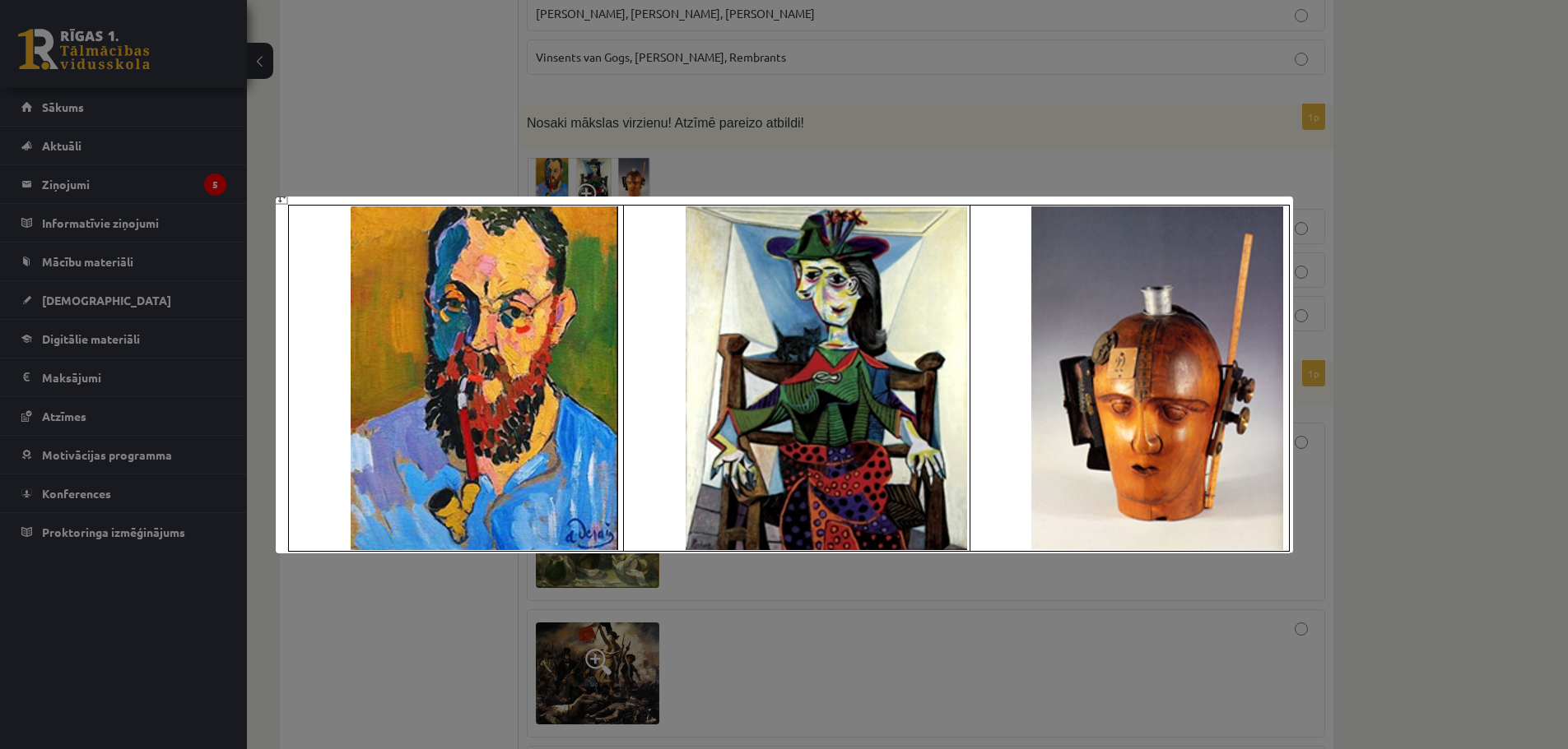
click at [990, 121] on div at bounding box center [784, 374] width 1568 height 749
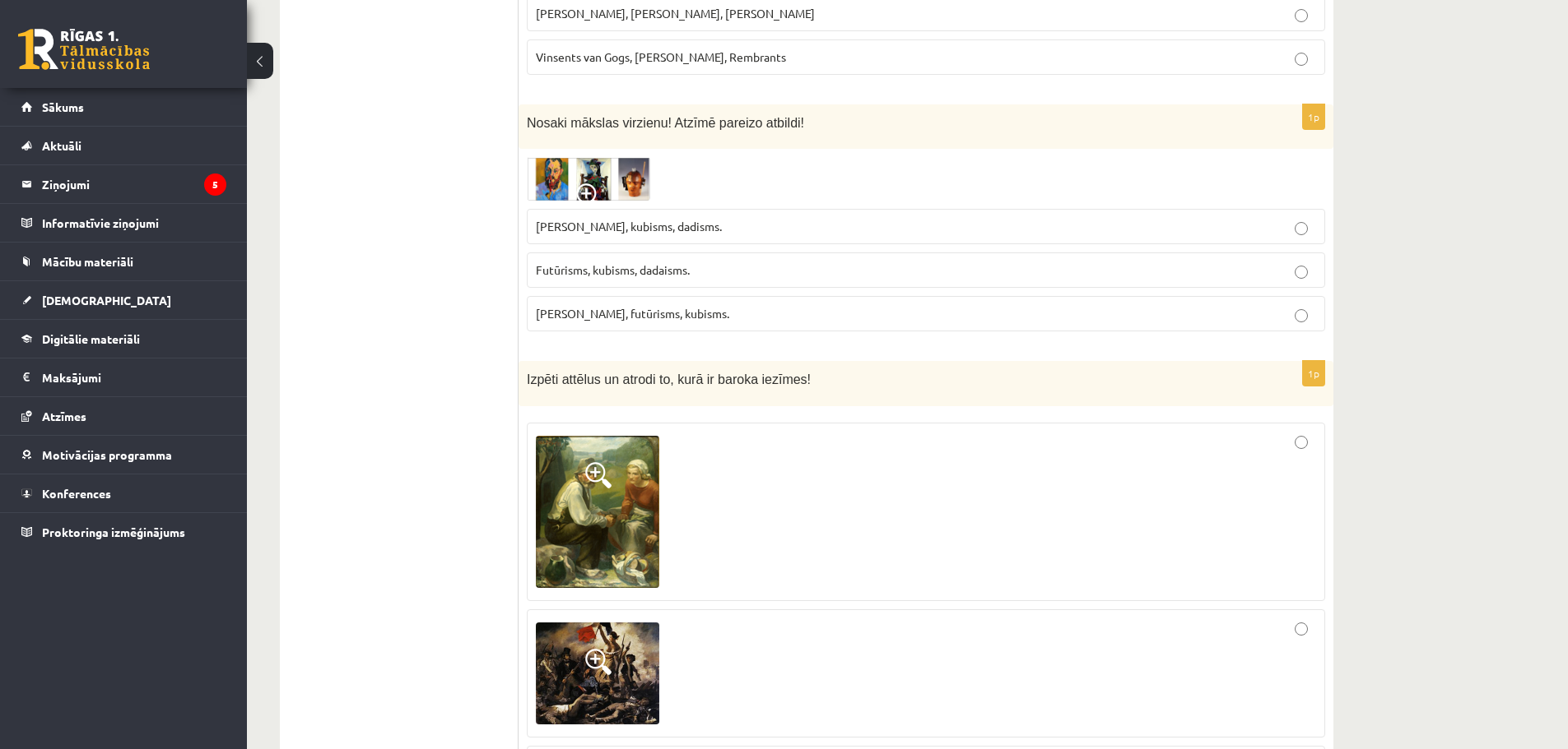
click at [576, 235] on p "Fovisms, kubisms, dadisms." at bounding box center [925, 226] width 780 height 17
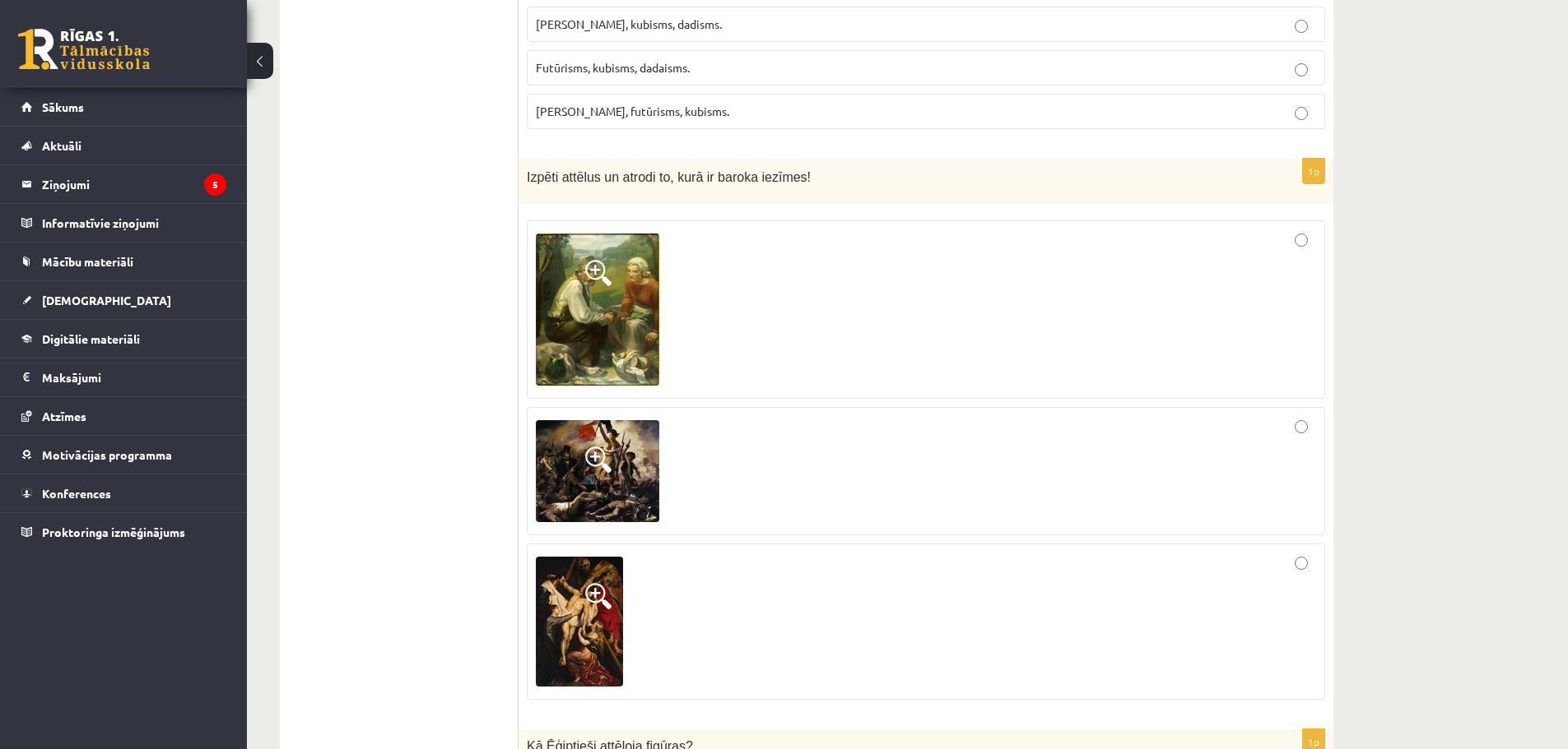
scroll to position [1151, 0]
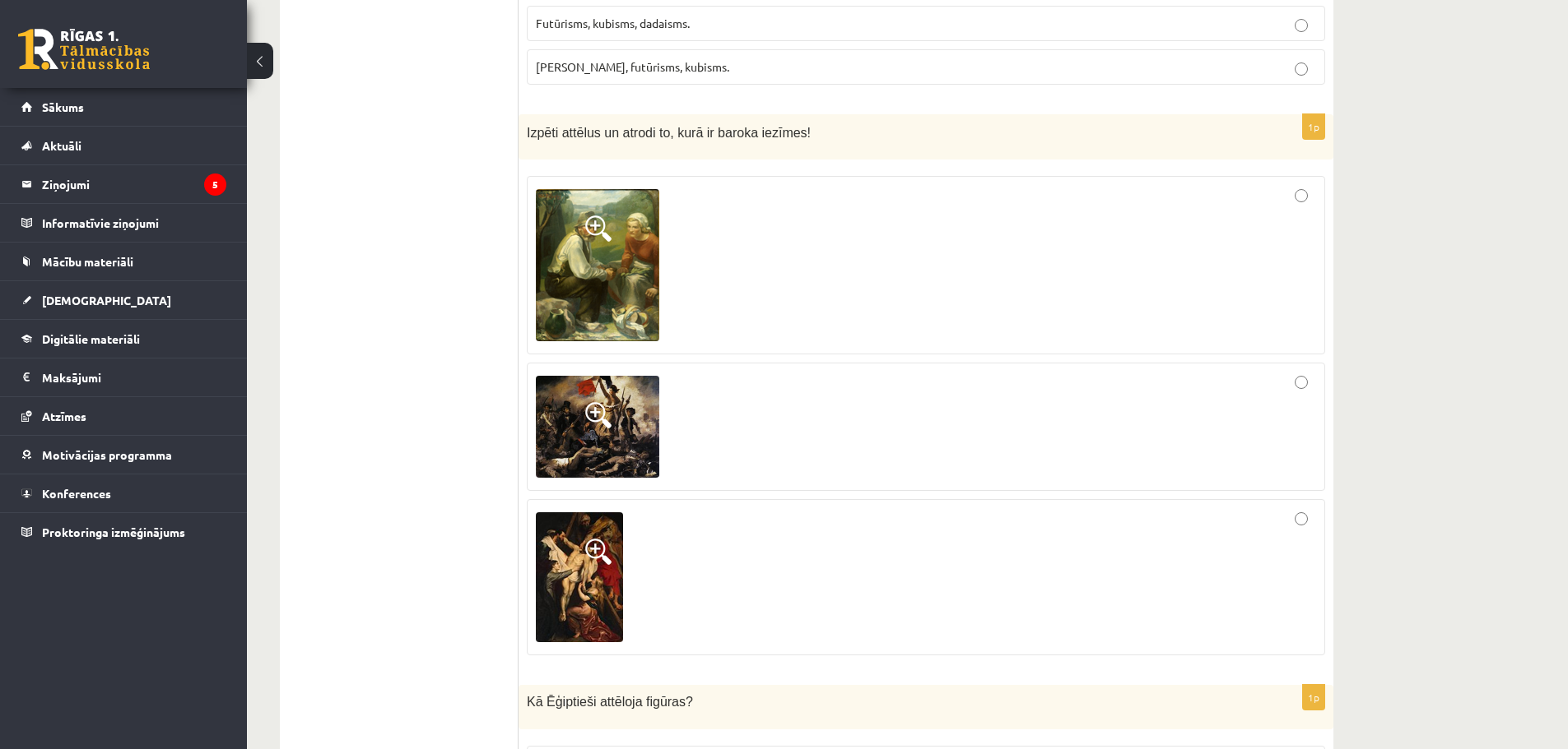
click at [1283, 571] on div at bounding box center [925, 577] width 780 height 138
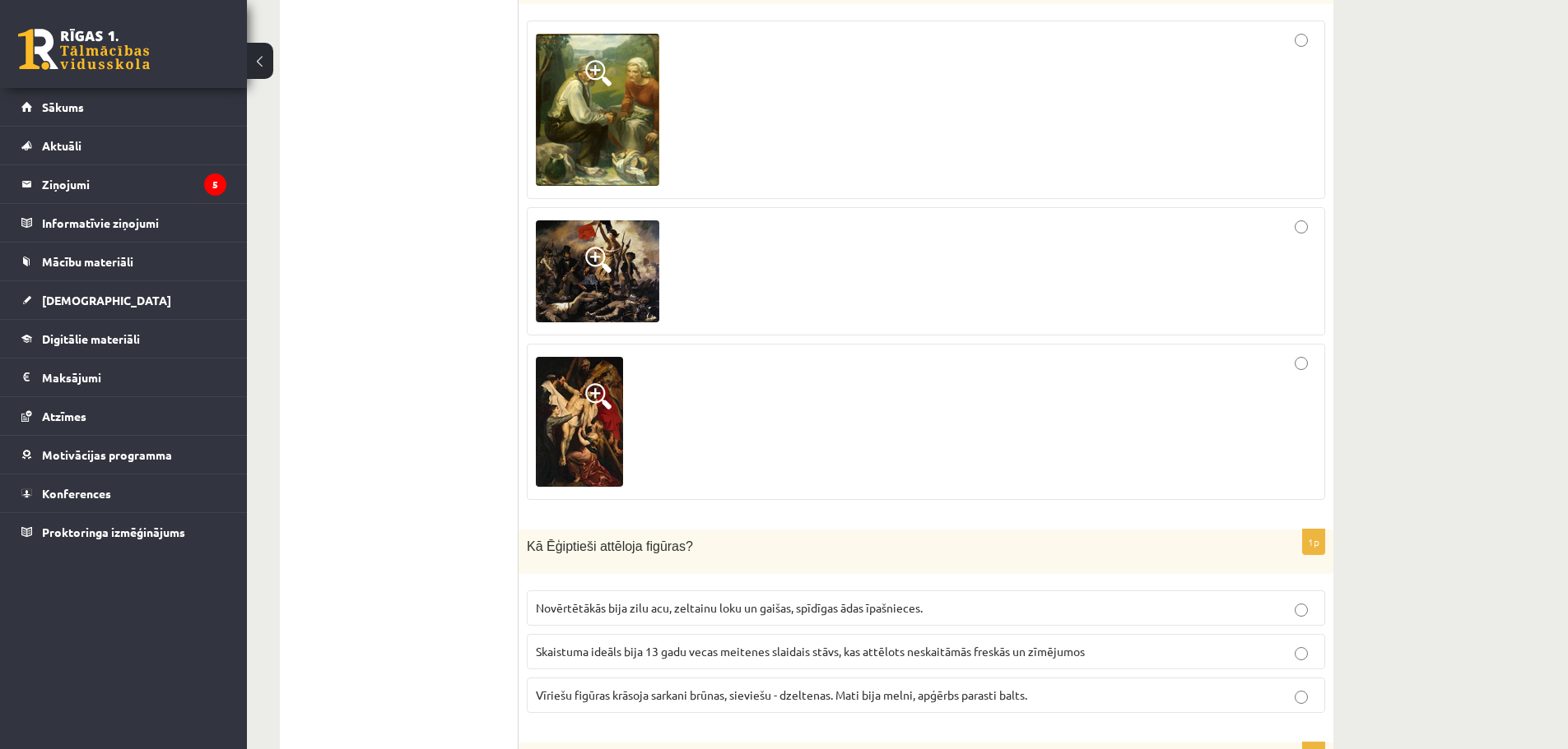
scroll to position [1481, 0]
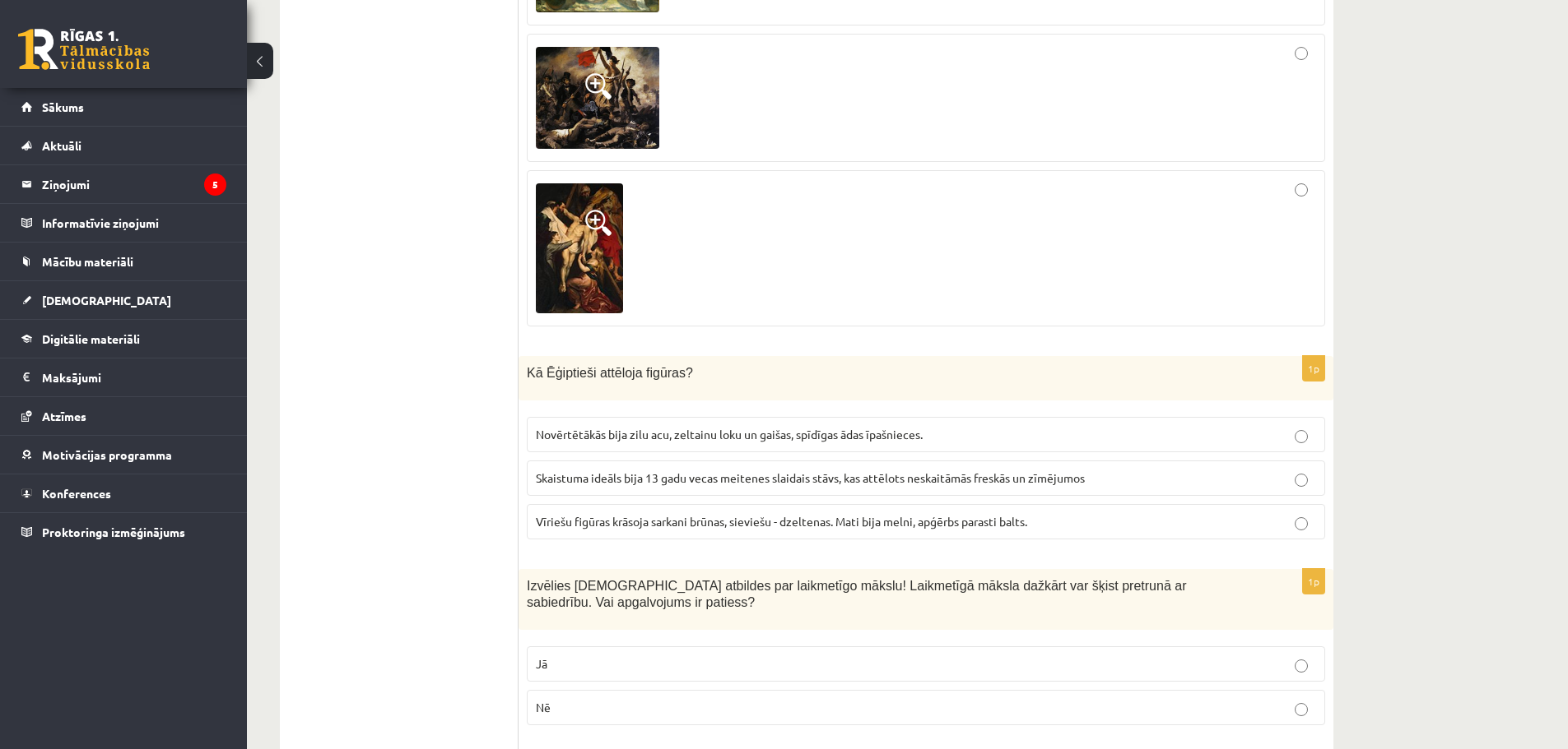
click at [753, 432] on span "Novērtētākās bija zilu acu, zeltainu loku un gaišas, spīdīgas ādas īpašnieces." at bounding box center [729, 434] width 387 height 15
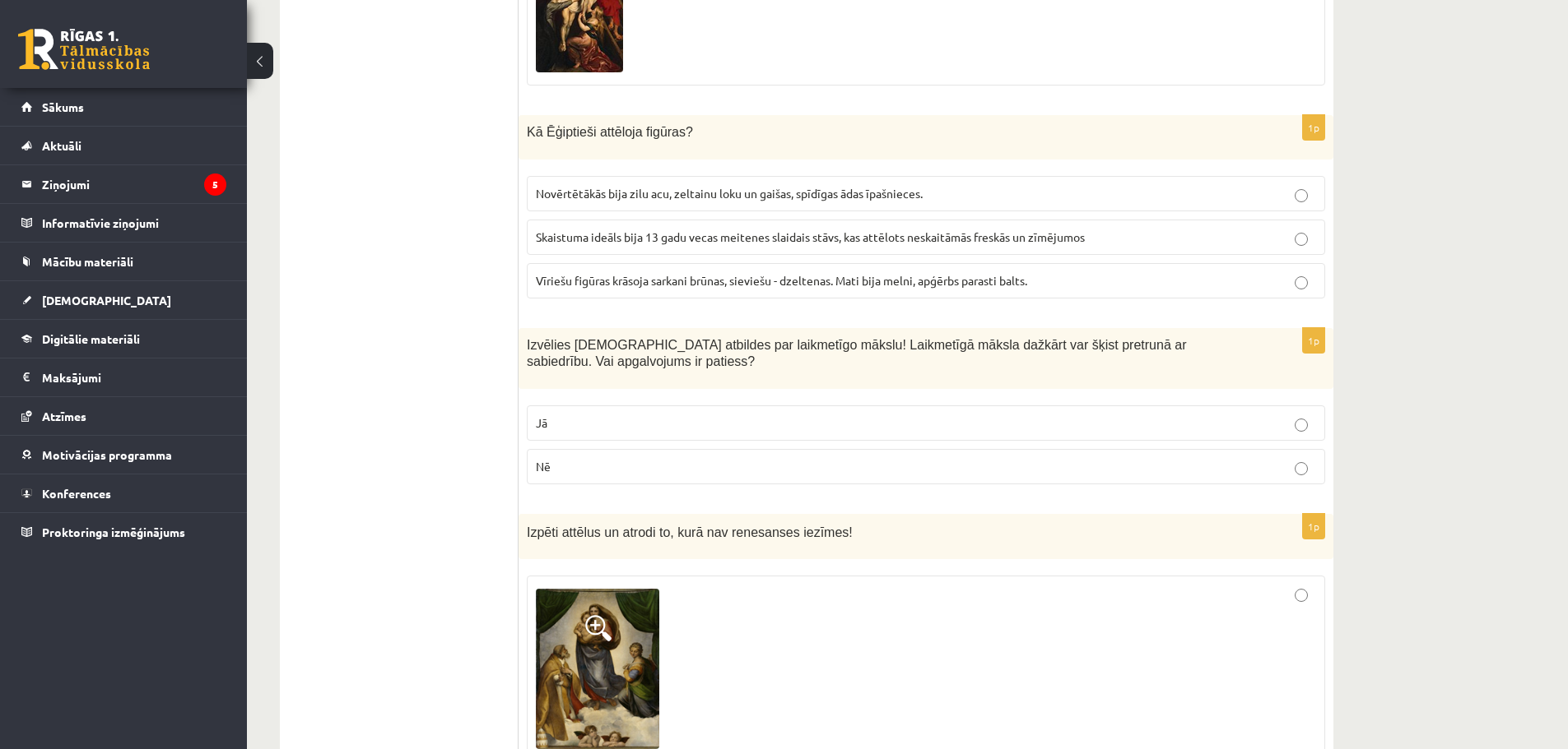
scroll to position [1727, 0]
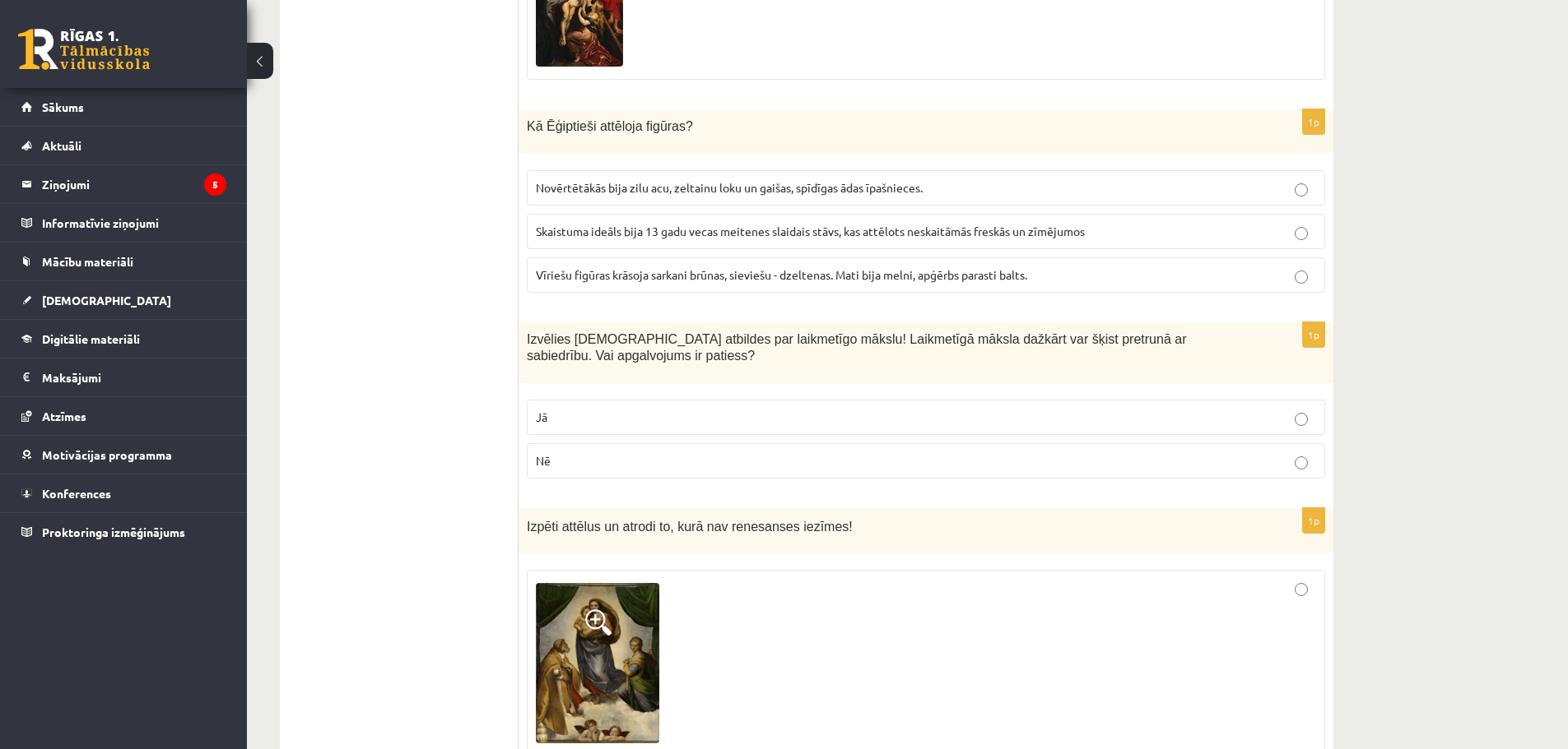
click at [712, 412] on p "Jā" at bounding box center [925, 418] width 780 height 17
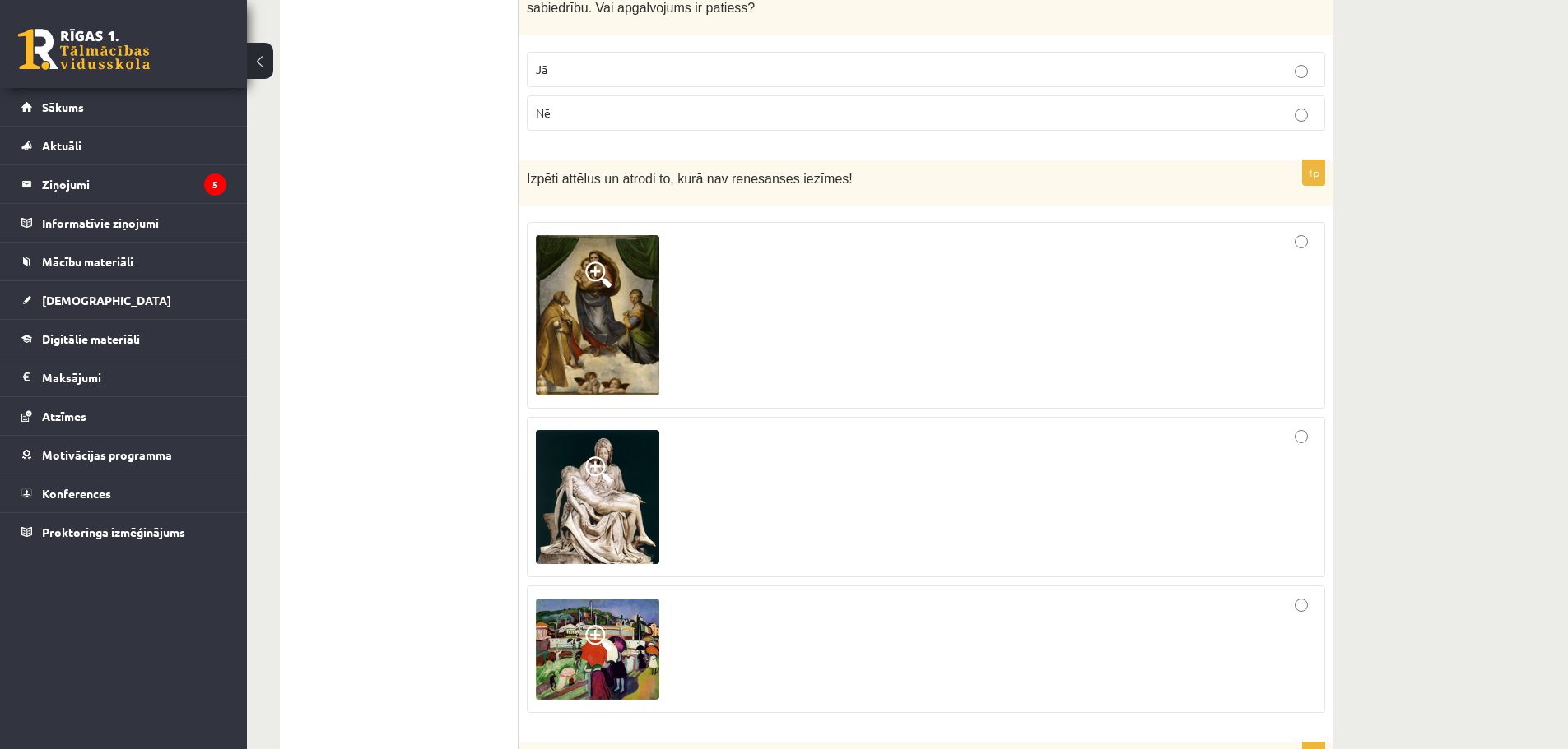
scroll to position [2057, 0]
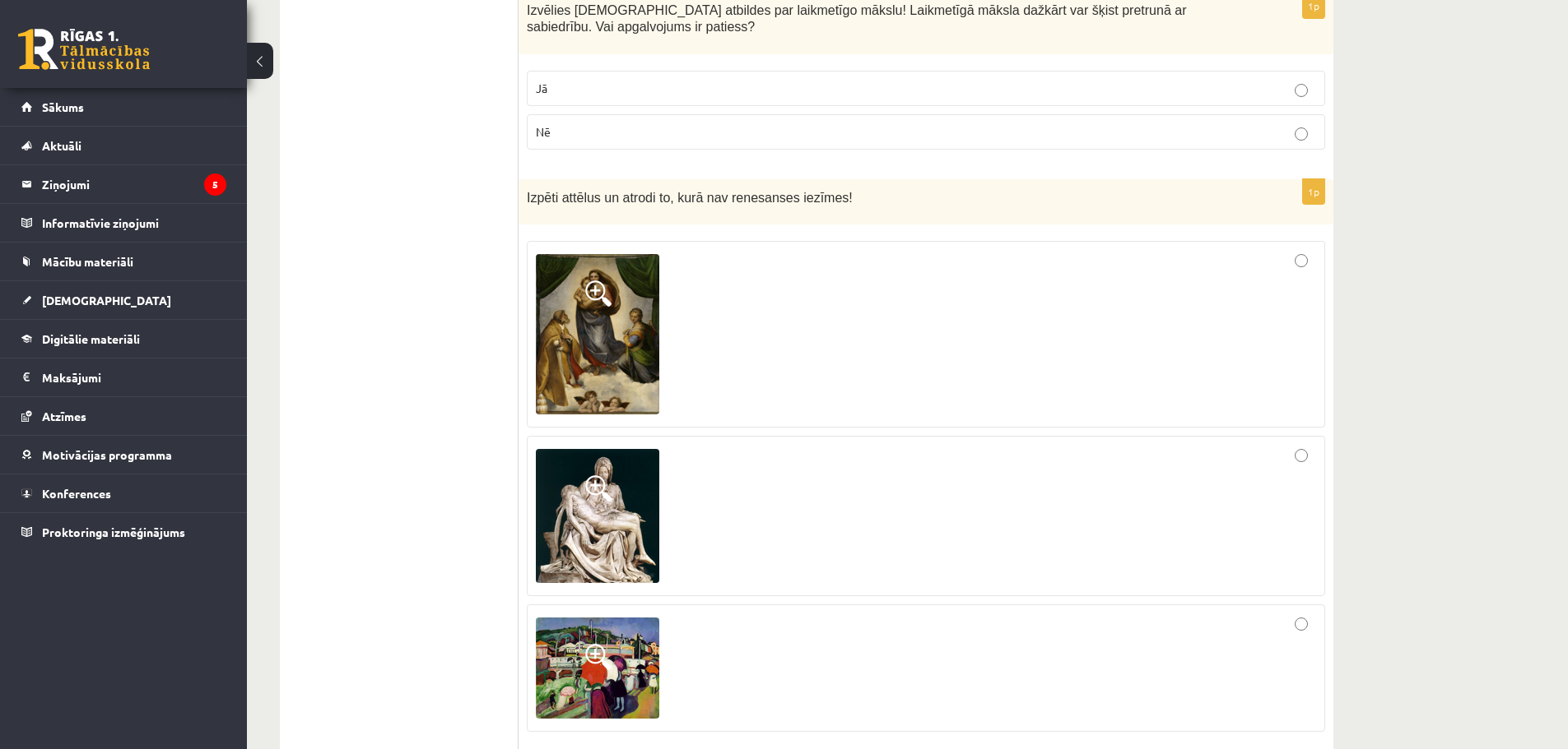
click at [835, 542] on div at bounding box center [925, 516] width 780 height 143
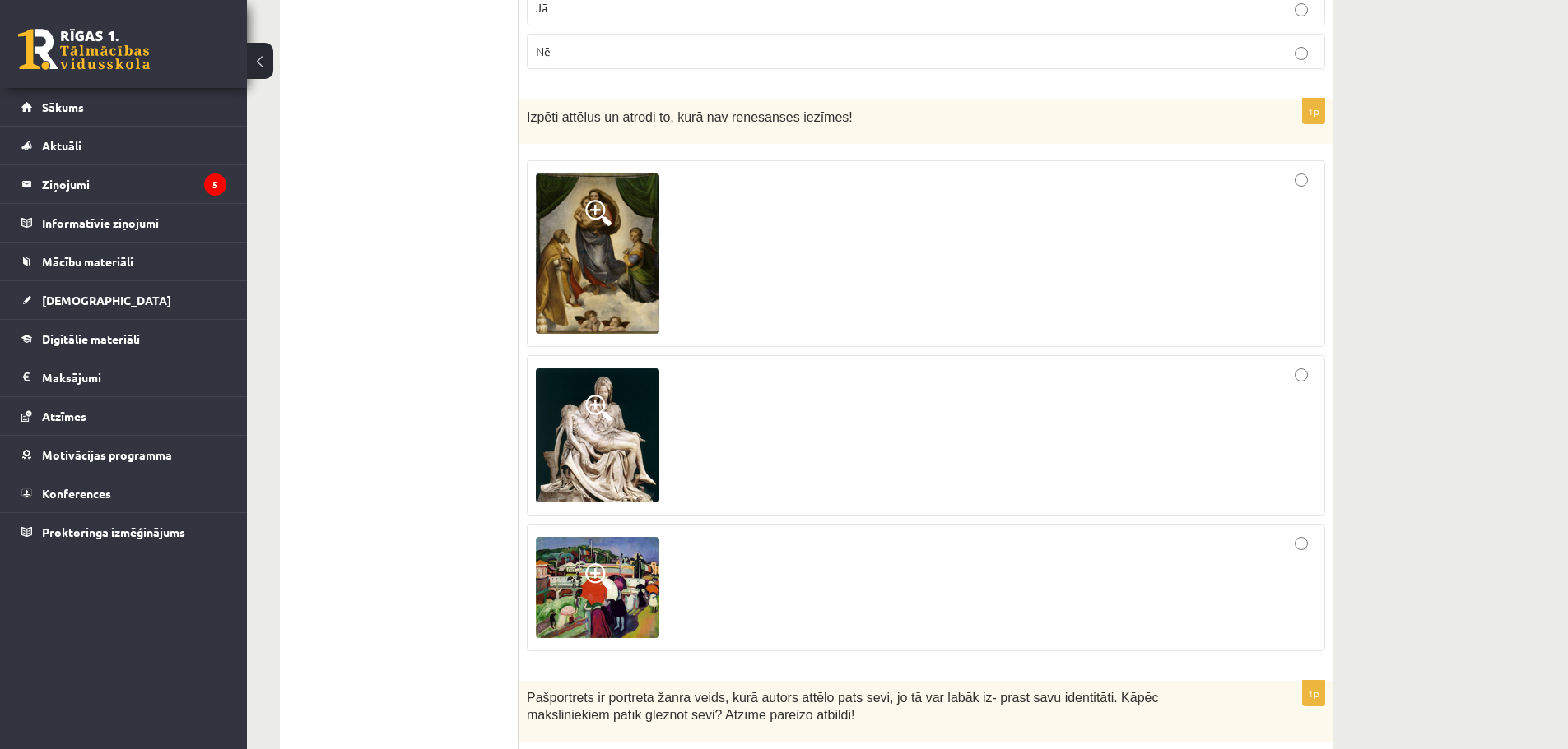
scroll to position [2467, 0]
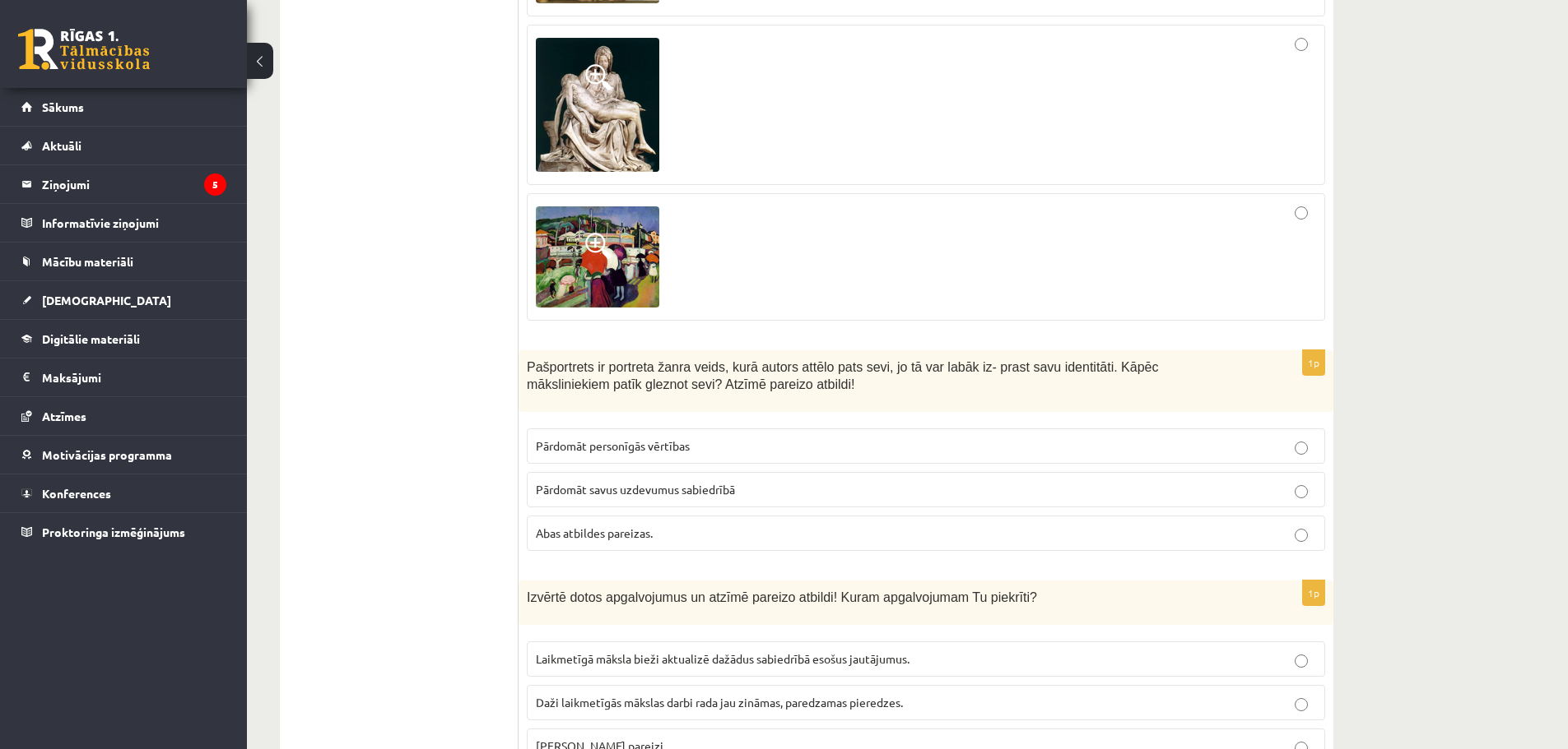
click at [612, 495] on span "Pārdomāt savus uzdevumus sabiedrībā" at bounding box center [635, 489] width 199 height 15
click at [631, 541] on p "Abas atbildes pareizas." at bounding box center [925, 533] width 780 height 17
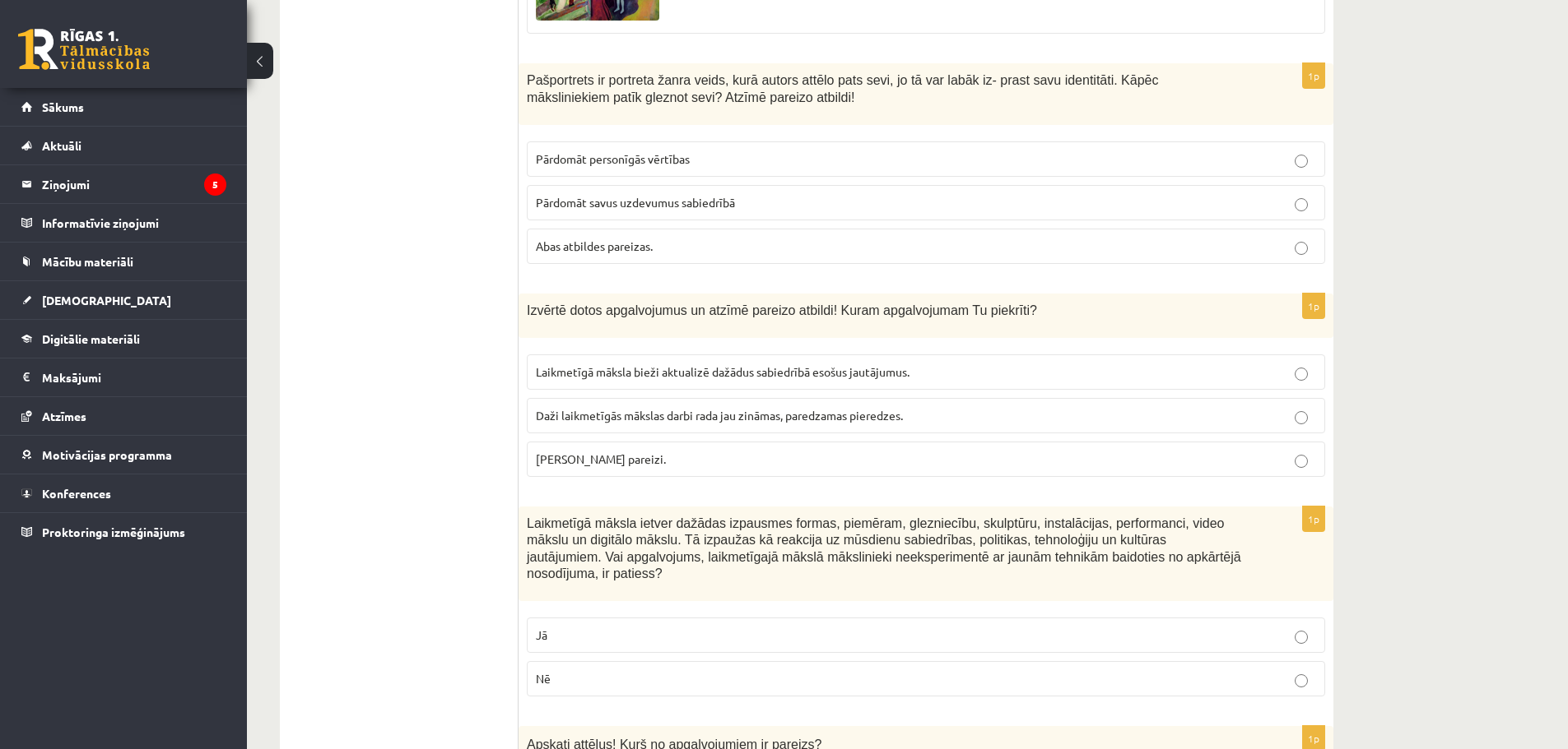
scroll to position [2796, 0]
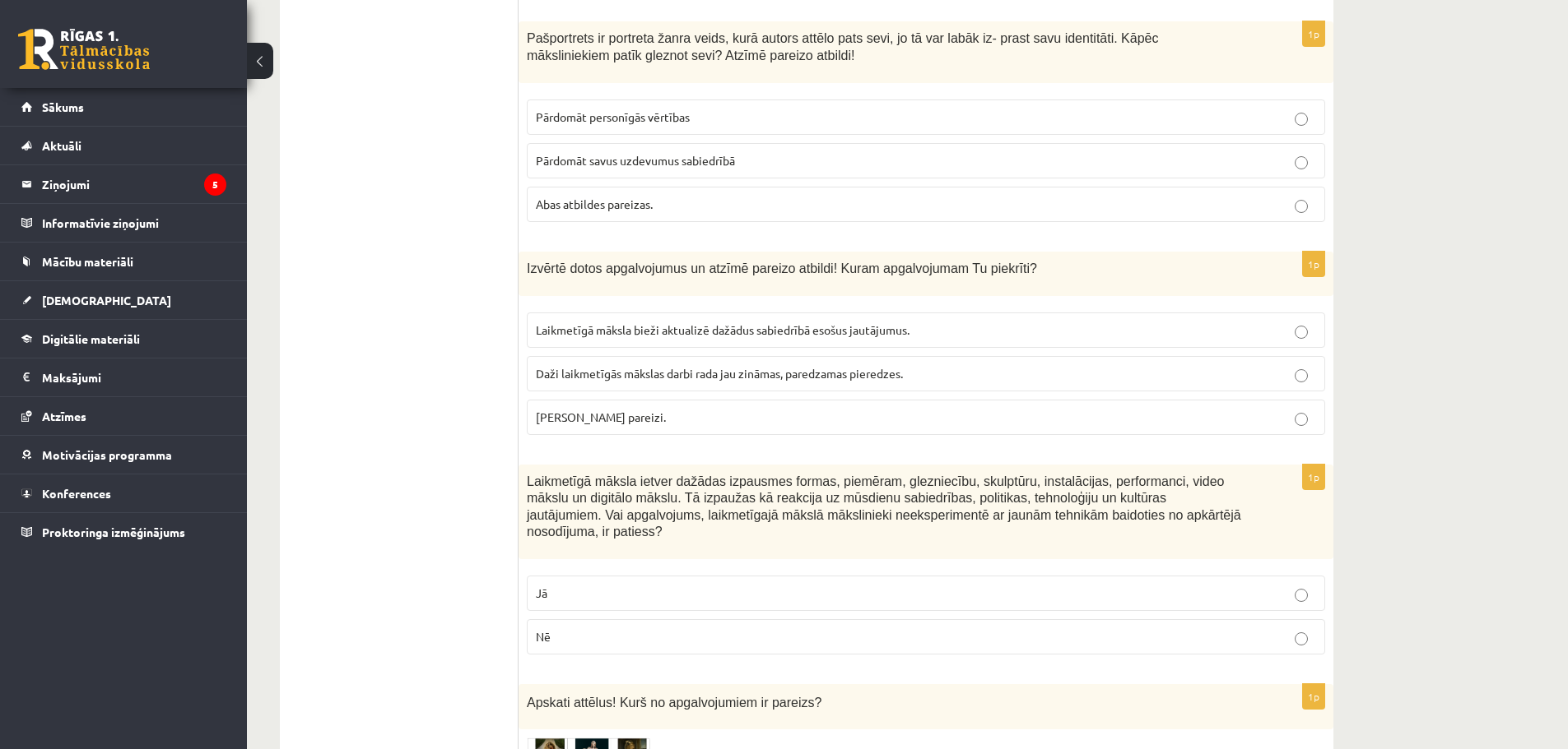
click at [700, 372] on span "Daži laikmetīgās mākslas darbi rada jau zināmas, paredzamas pieredzes." at bounding box center [719, 373] width 367 height 15
click at [746, 337] on p "Laikmetīgā māksla bieži aktualizē dažādus sabiedrībā esošus jautājumus." at bounding box center [925, 331] width 780 height 17
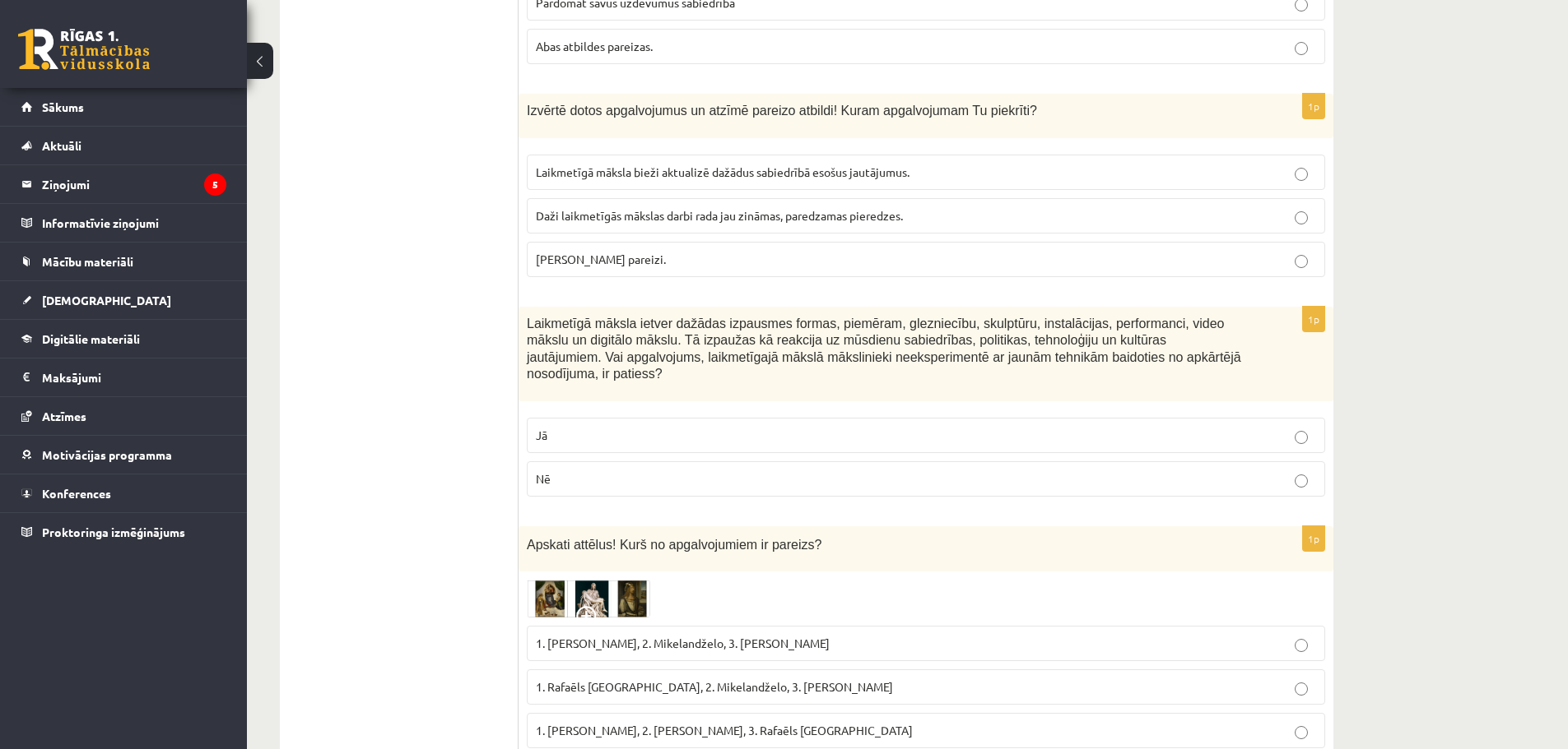
scroll to position [2961, 0]
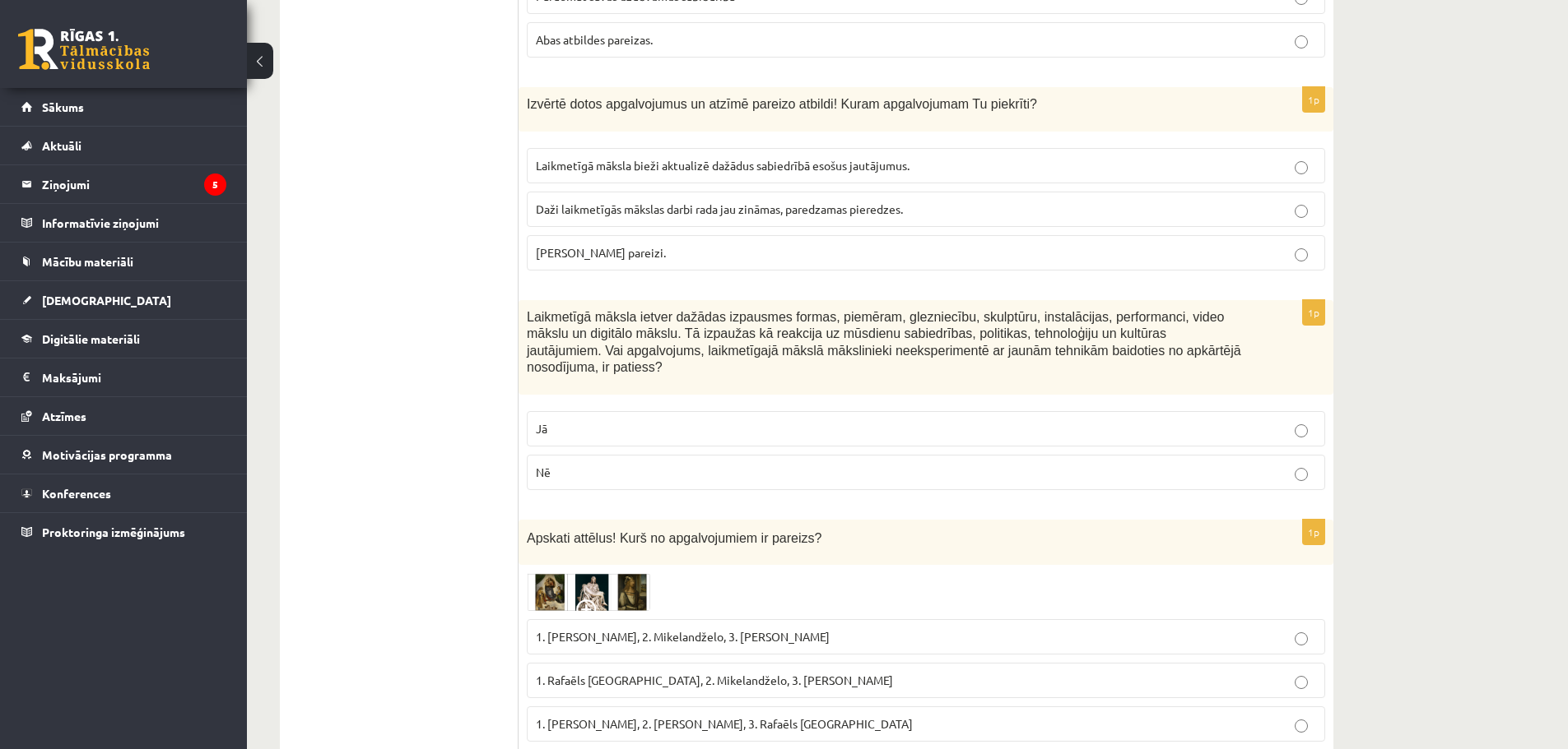
click at [767, 243] on label "Abi apgalvojumi pareizi." at bounding box center [925, 252] width 798 height 35
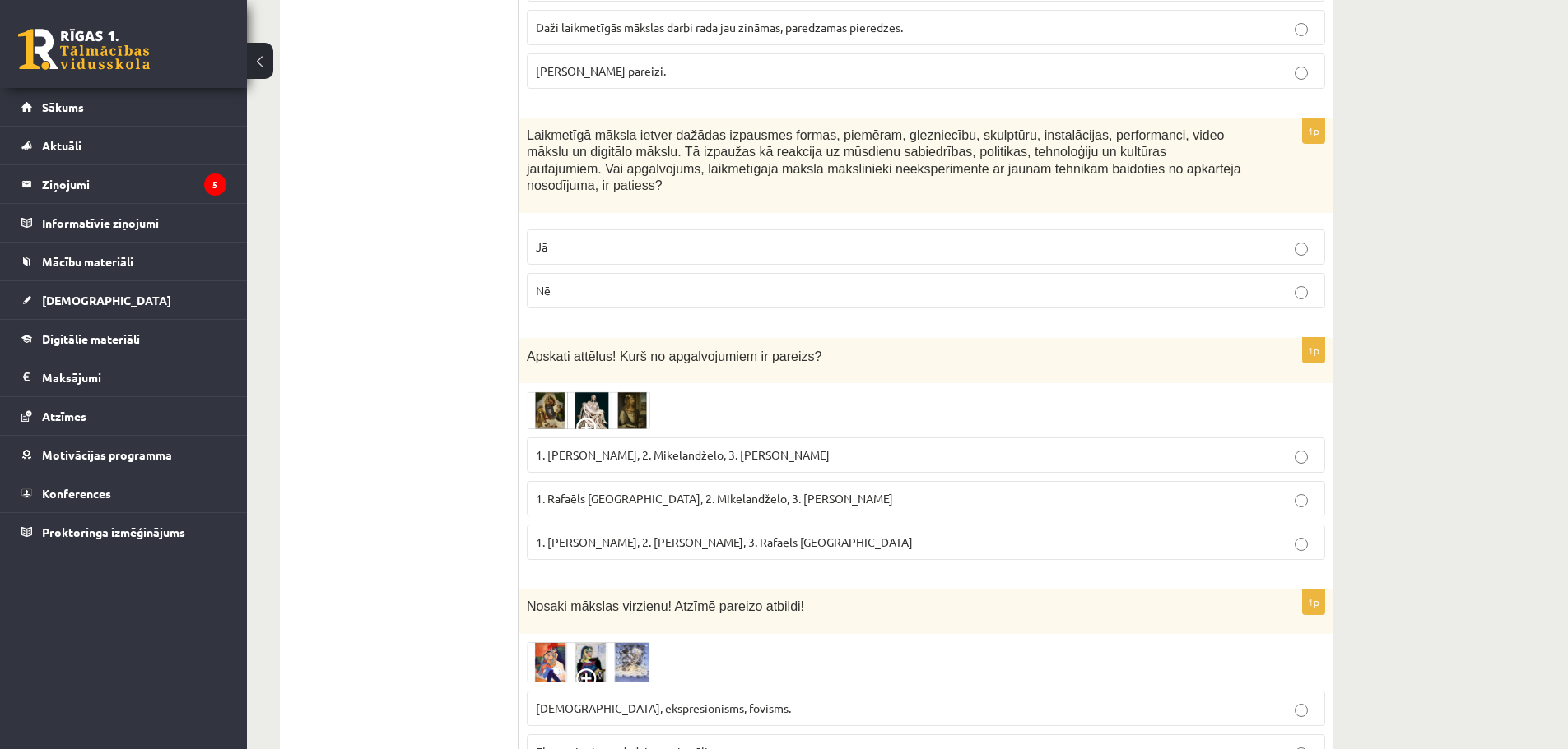
scroll to position [3208, 0]
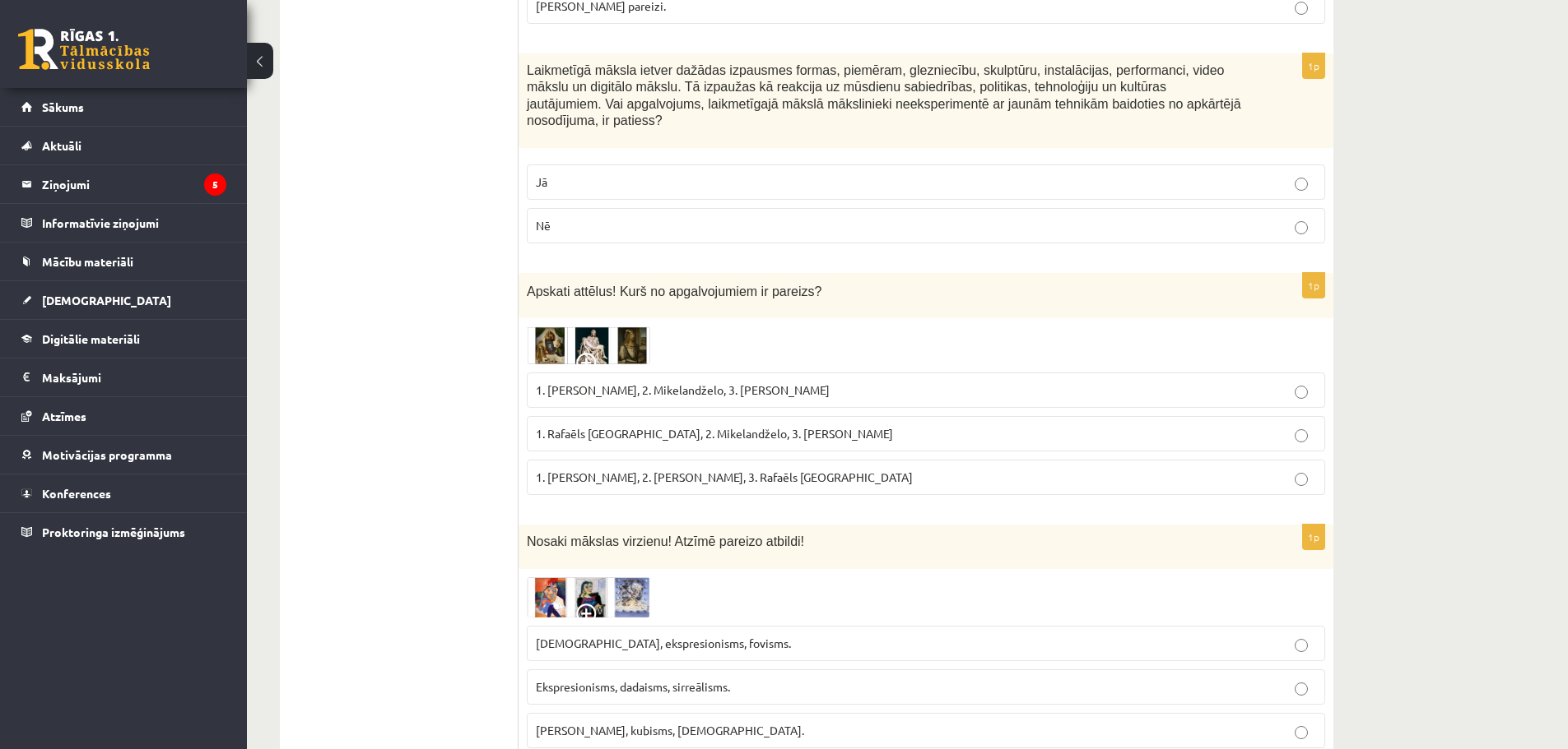
click at [1072, 173] on p "Jā" at bounding box center [925, 182] width 780 height 17
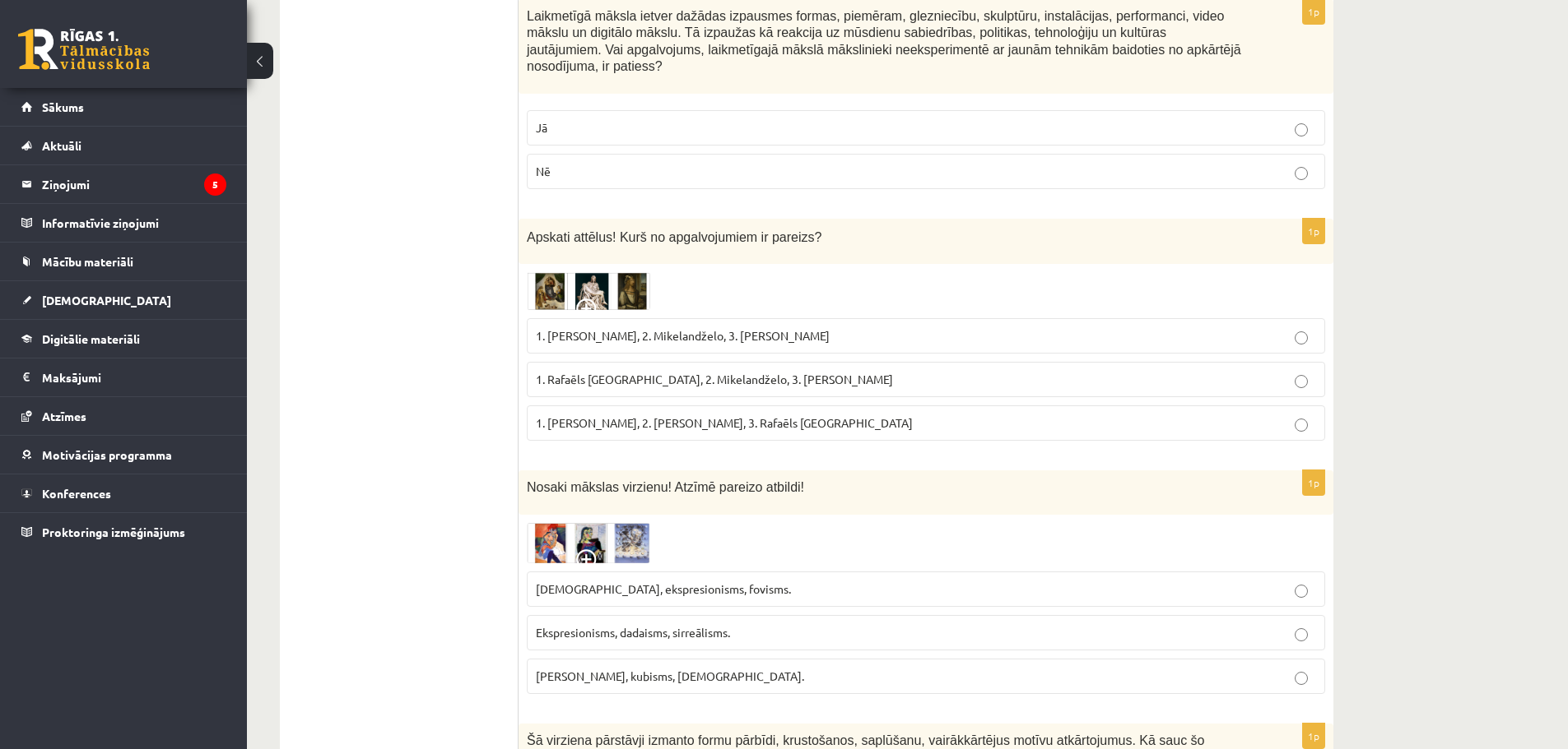
scroll to position [3290, 0]
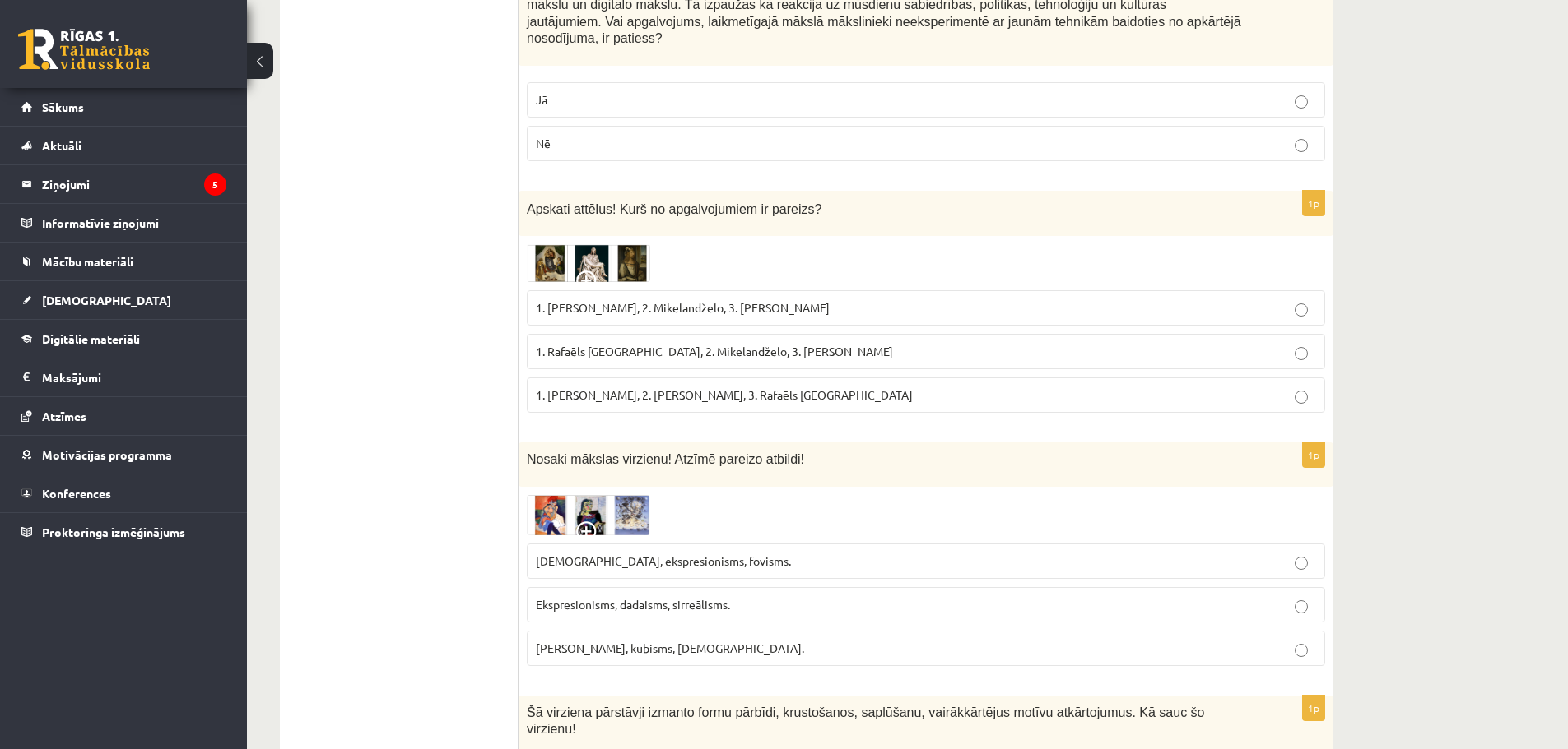
click at [726, 135] on p "Nē" at bounding box center [925, 143] width 780 height 17
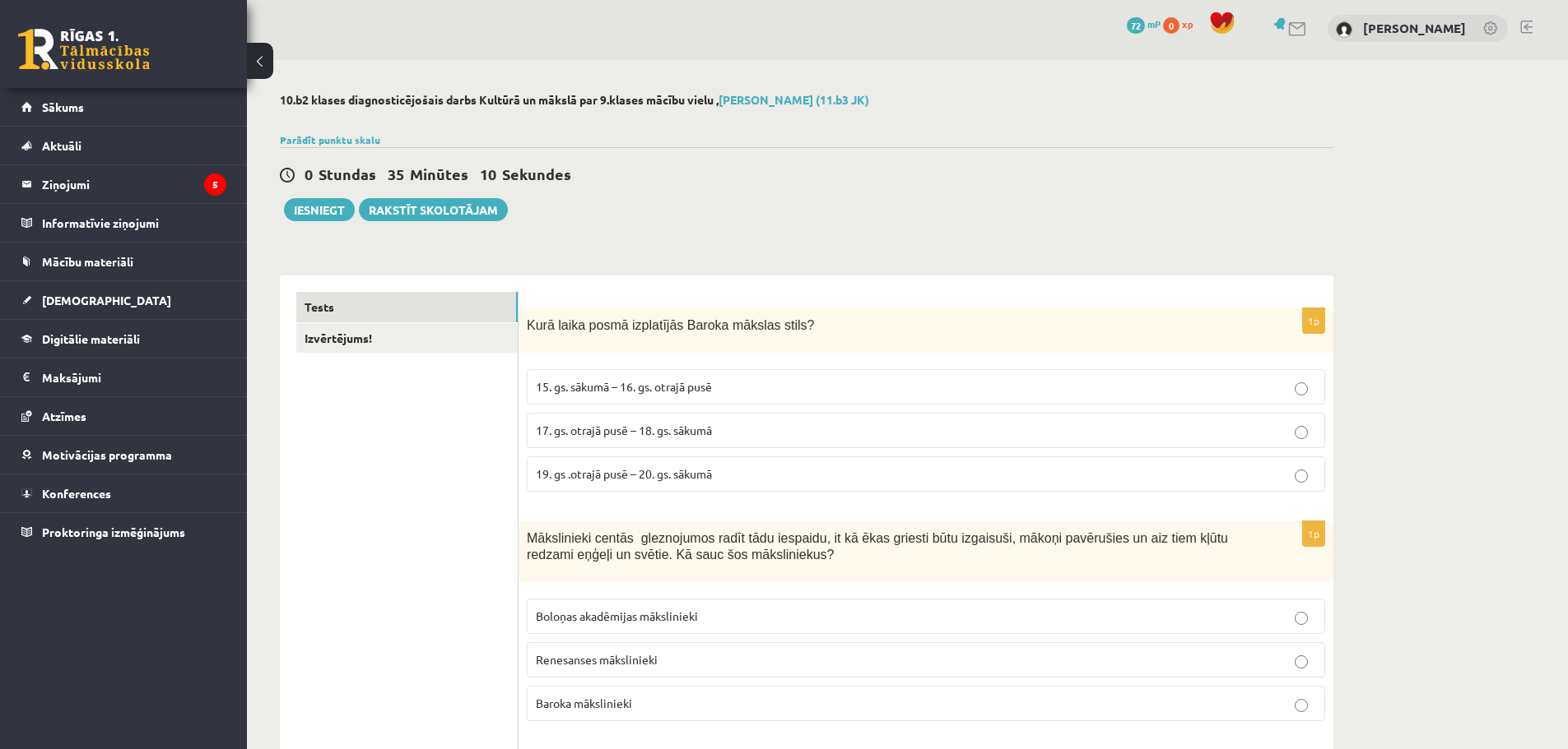
scroll to position [0, 0]
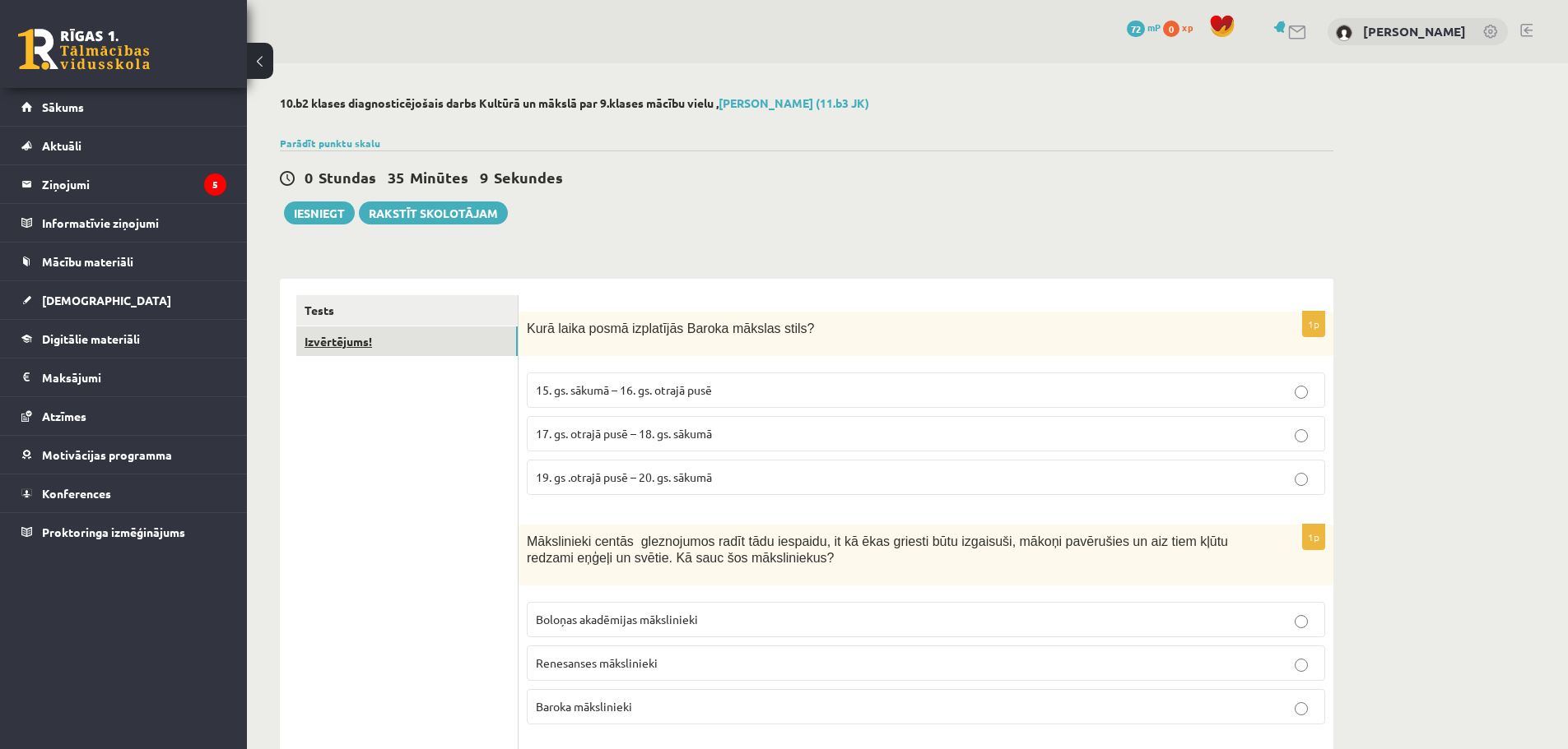
click at [360, 330] on link "Izvērtējums!" at bounding box center [407, 342] width 221 height 31
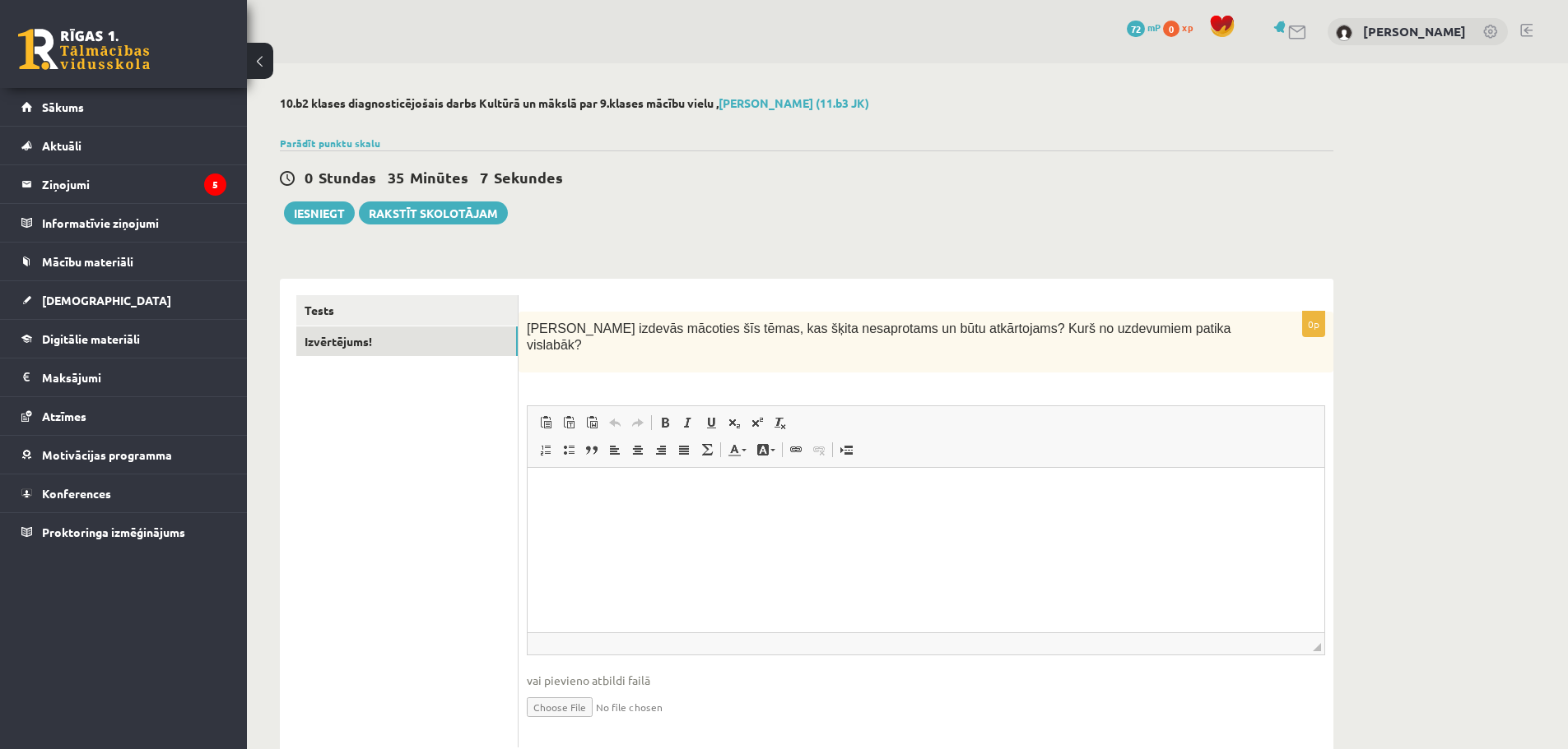
click at [725, 518] on html at bounding box center [925, 493] width 796 height 50
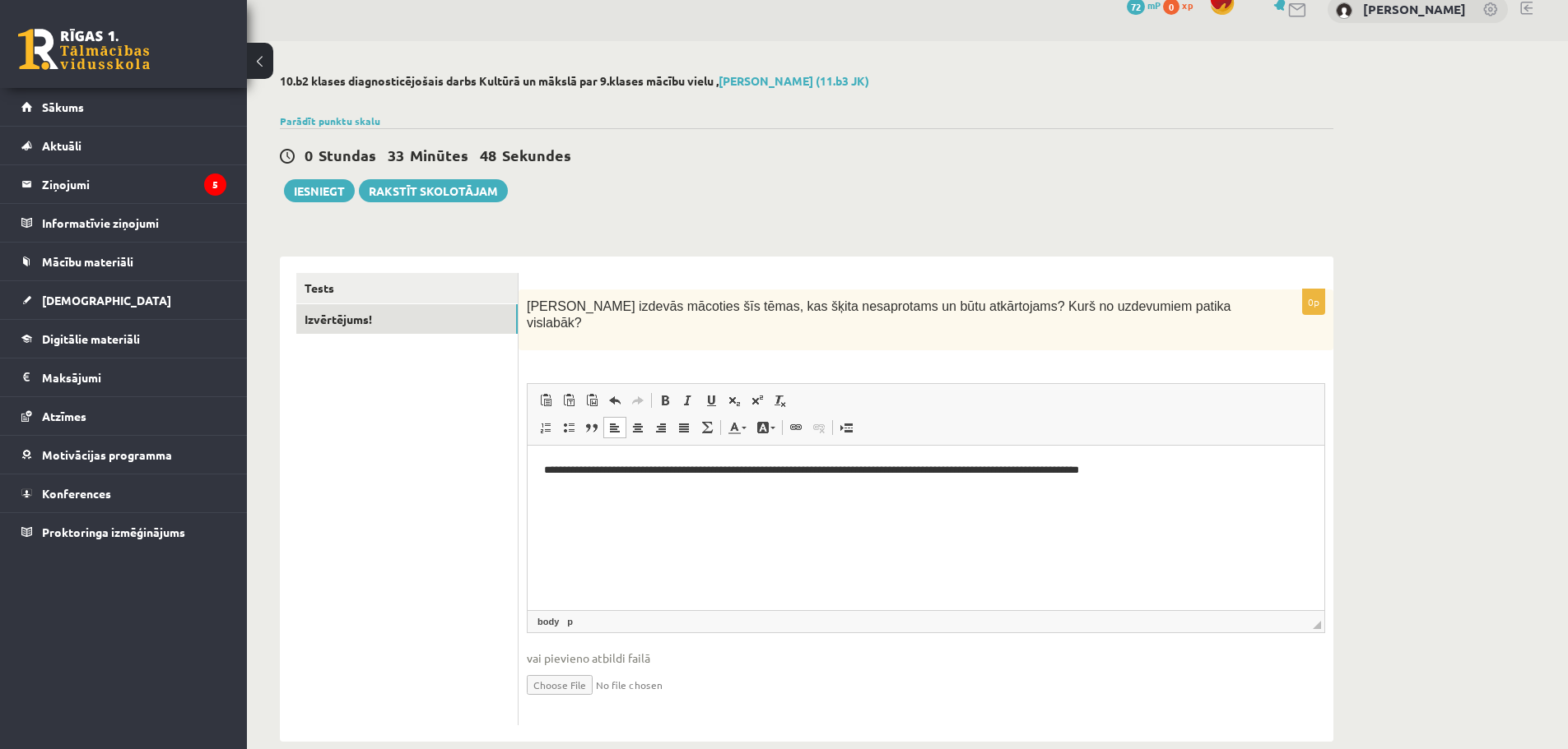
scroll to position [33, 0]
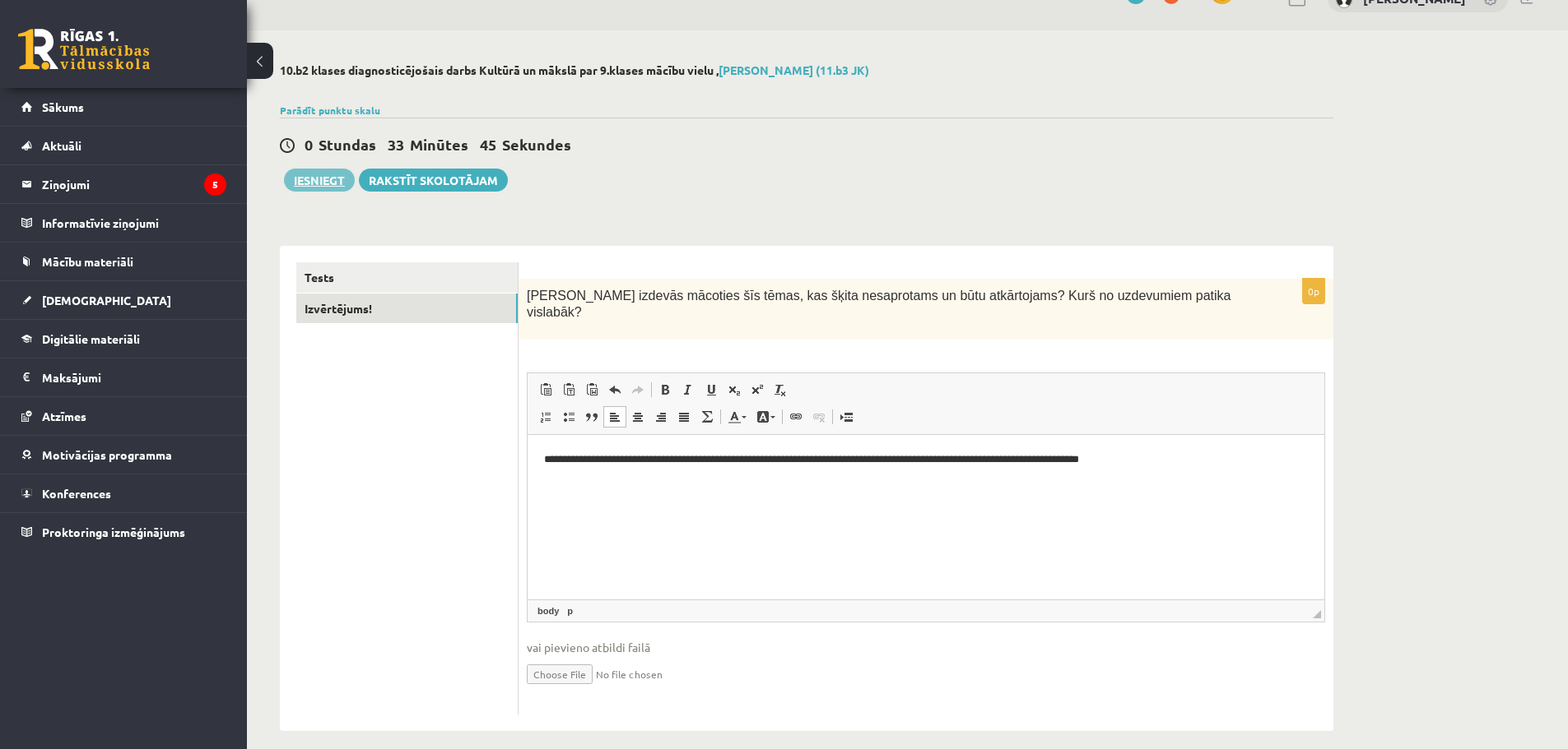
click at [306, 184] on button "Iesniegt" at bounding box center [319, 179] width 71 height 23
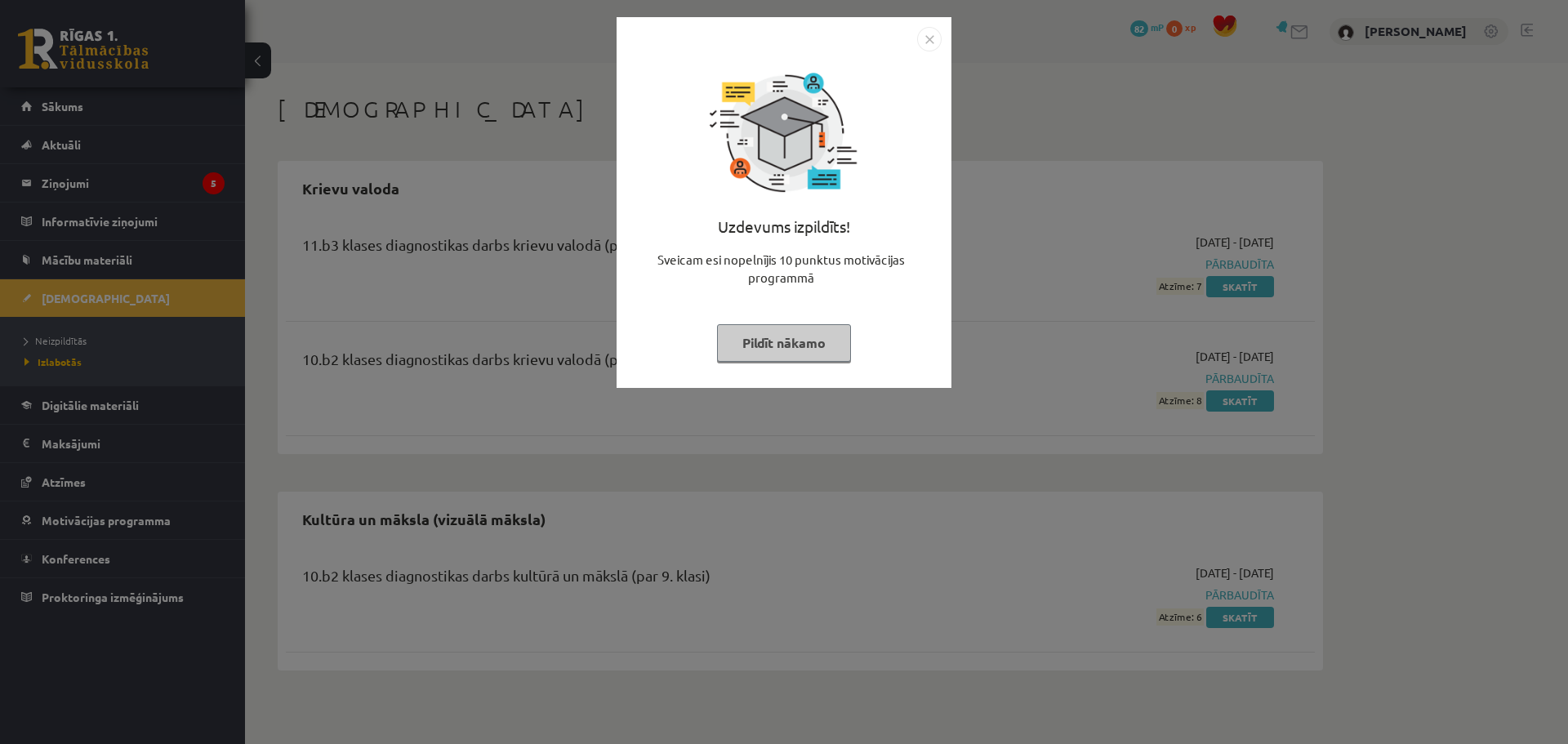
click at [812, 340] on button "Pildīt nākamo" at bounding box center [784, 343] width 134 height 37
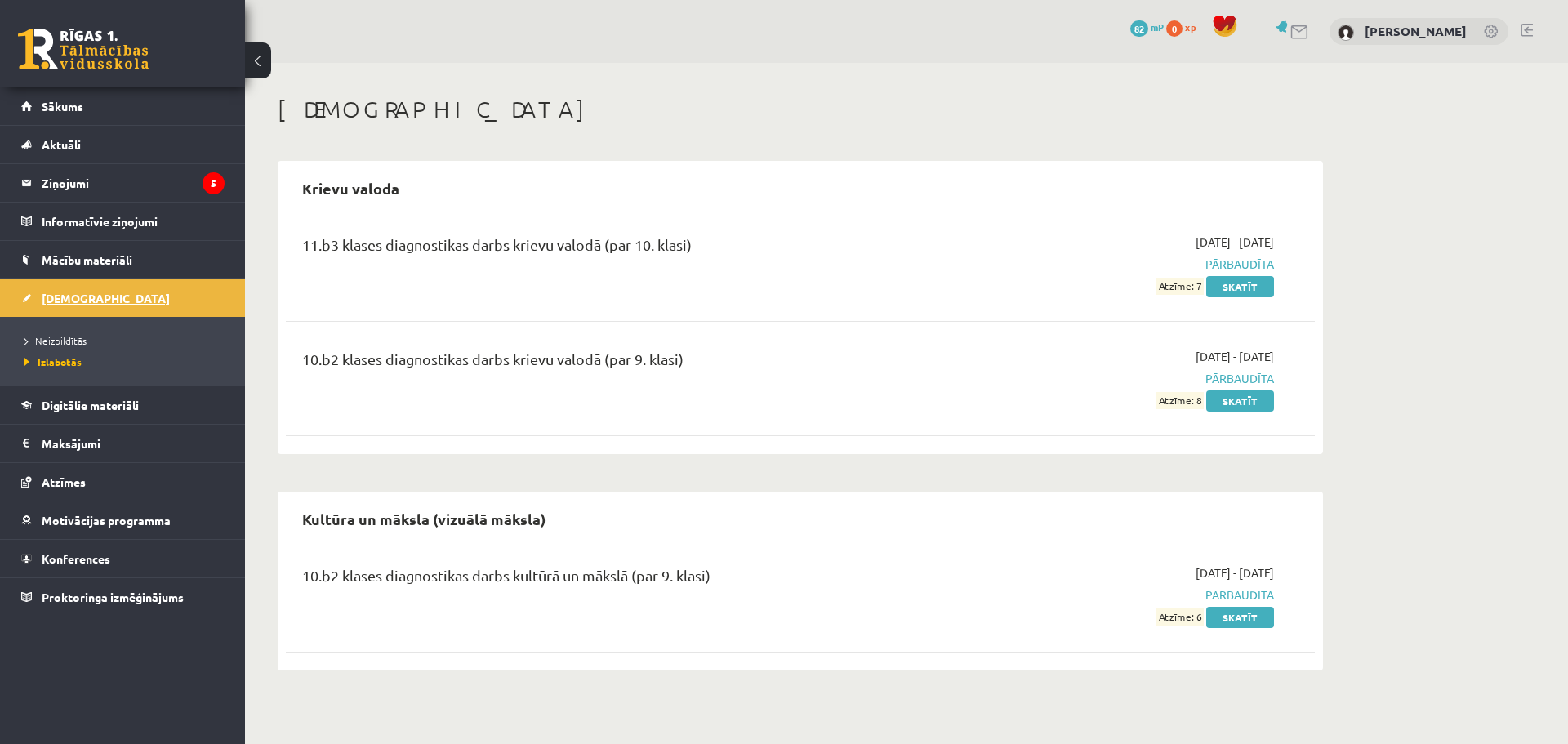
click at [92, 310] on link "[DEMOGRAPHIC_DATA]" at bounding box center [123, 298] width 204 height 37
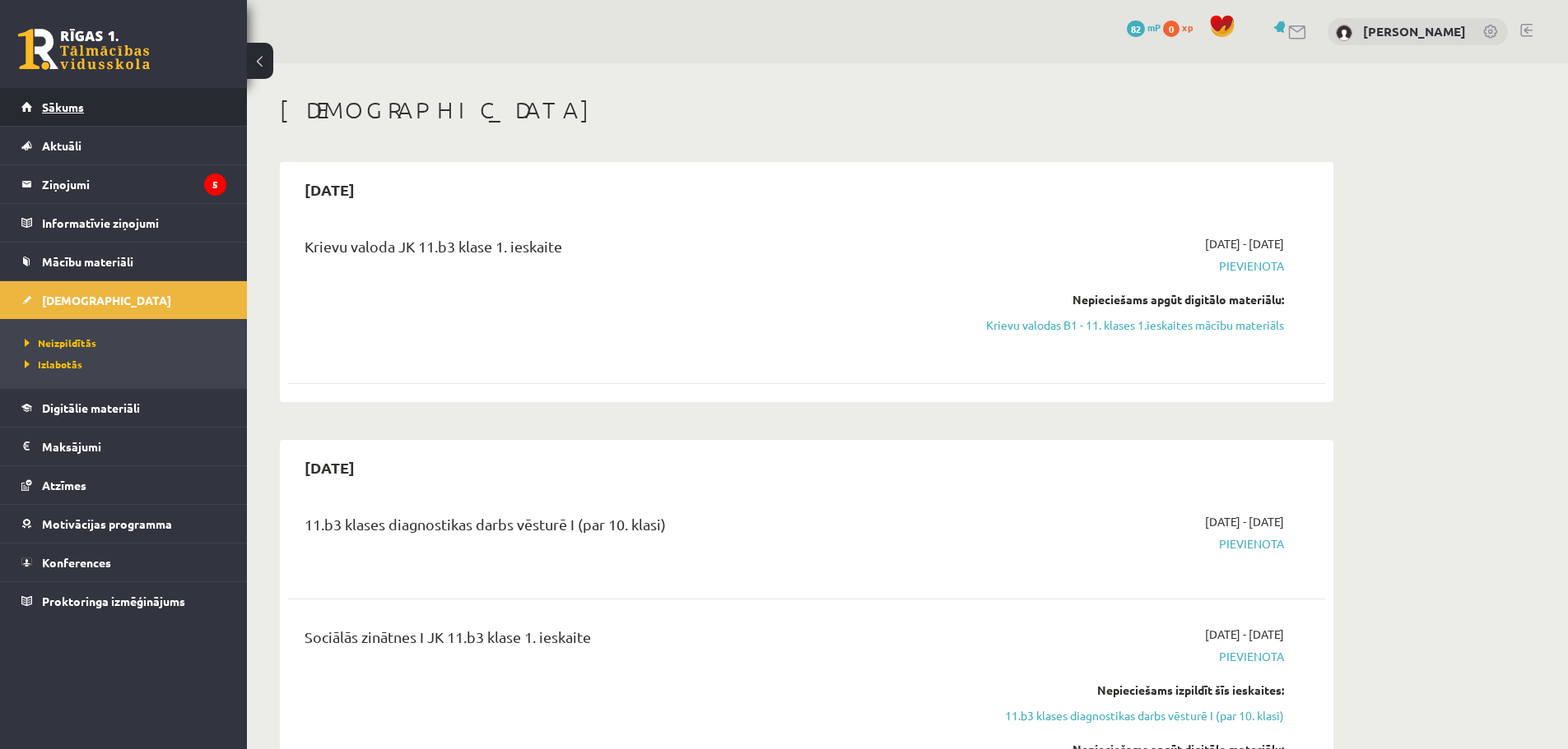
click at [77, 106] on span "Sākums" at bounding box center [62, 107] width 42 height 15
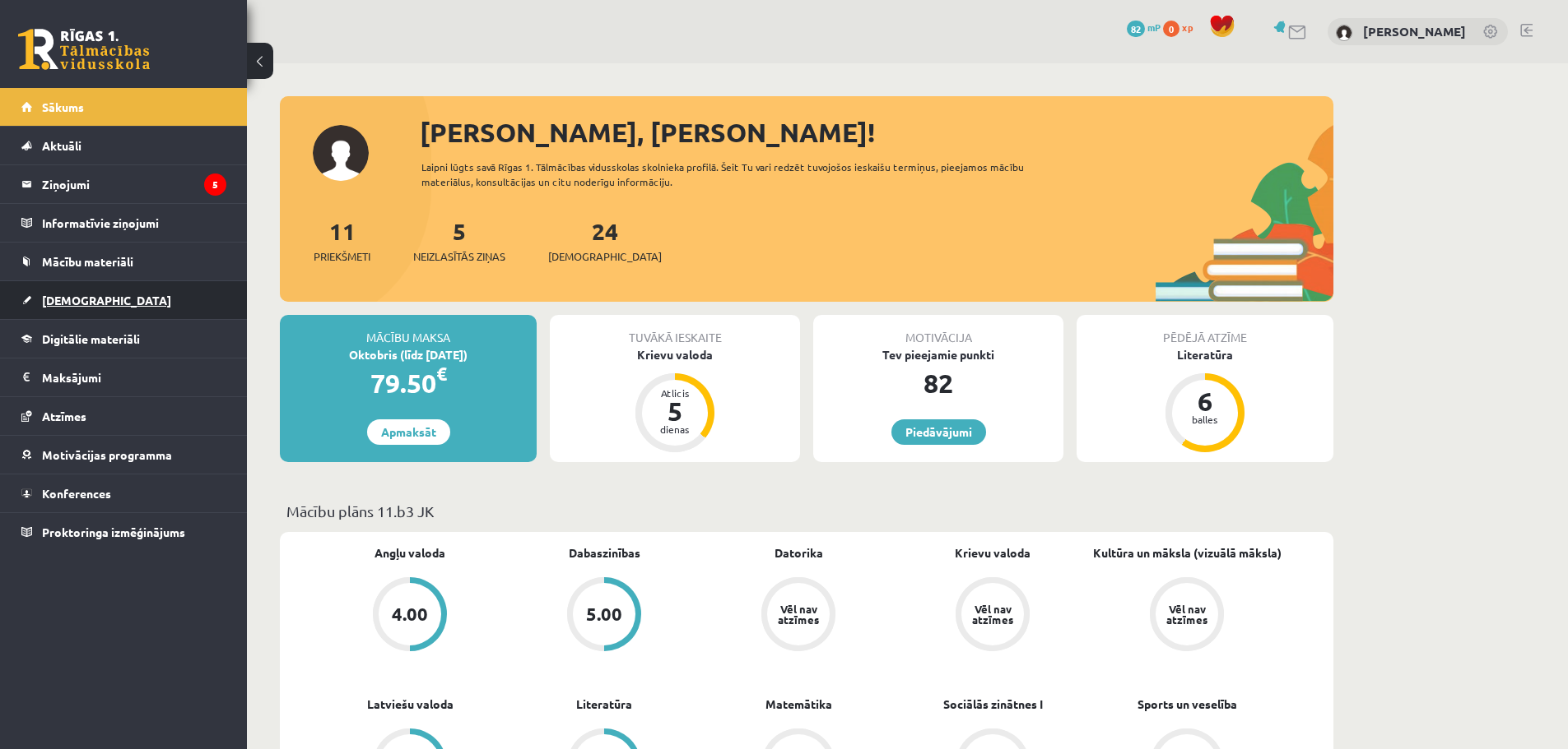
click at [119, 313] on link "[DEMOGRAPHIC_DATA]" at bounding box center [124, 300] width 205 height 38
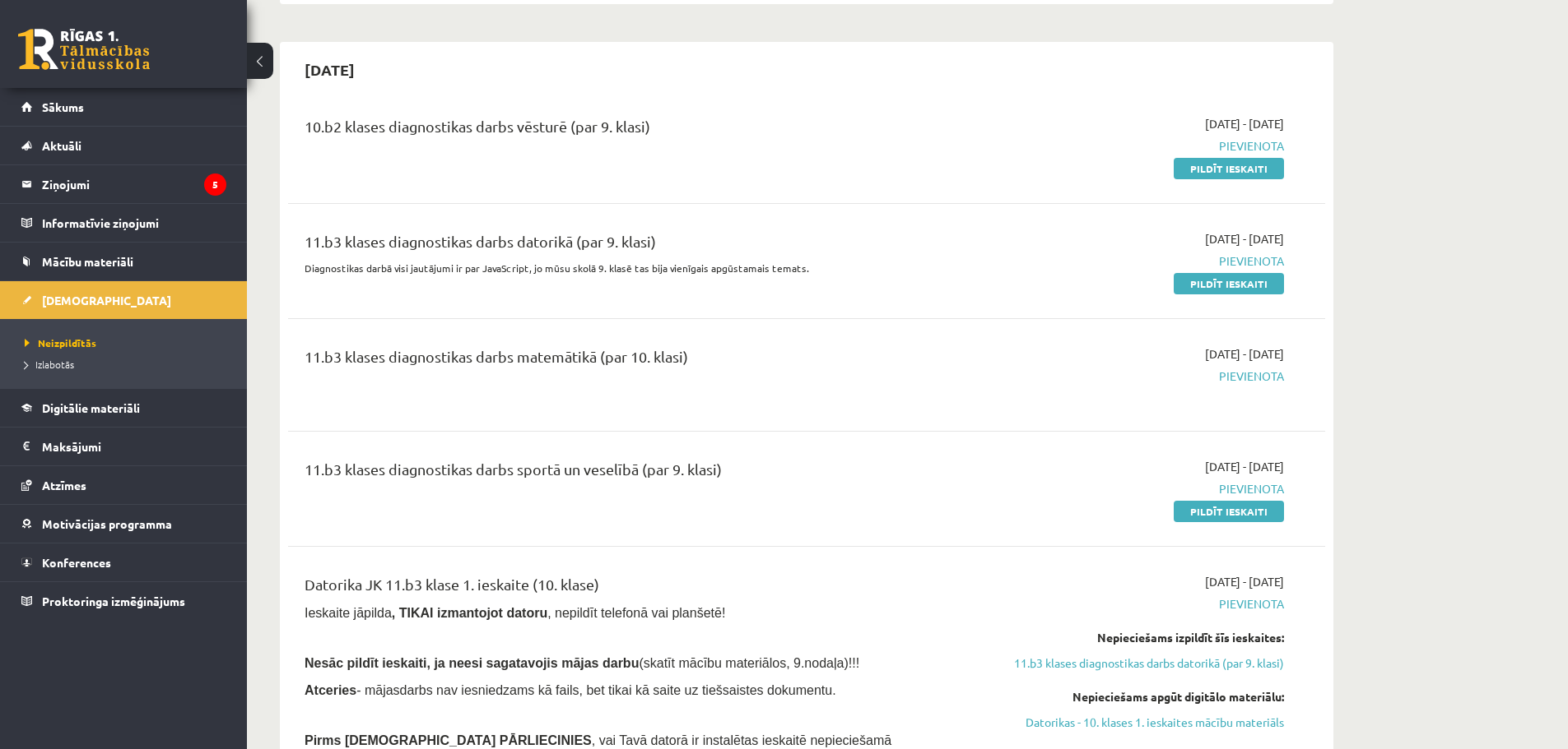
scroll to position [1316, 0]
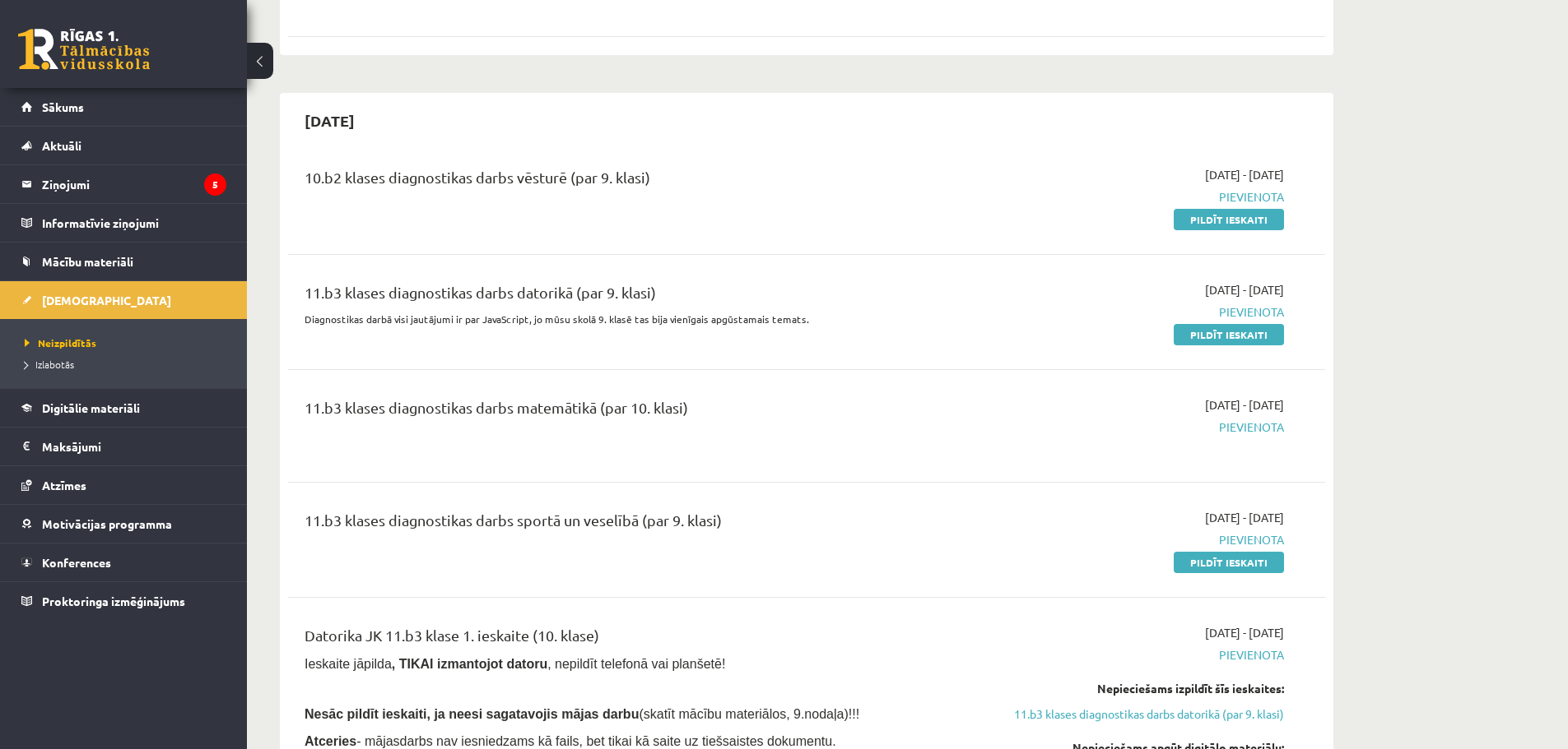
click at [1265, 426] on span "Pievienota" at bounding box center [1128, 427] width 310 height 17
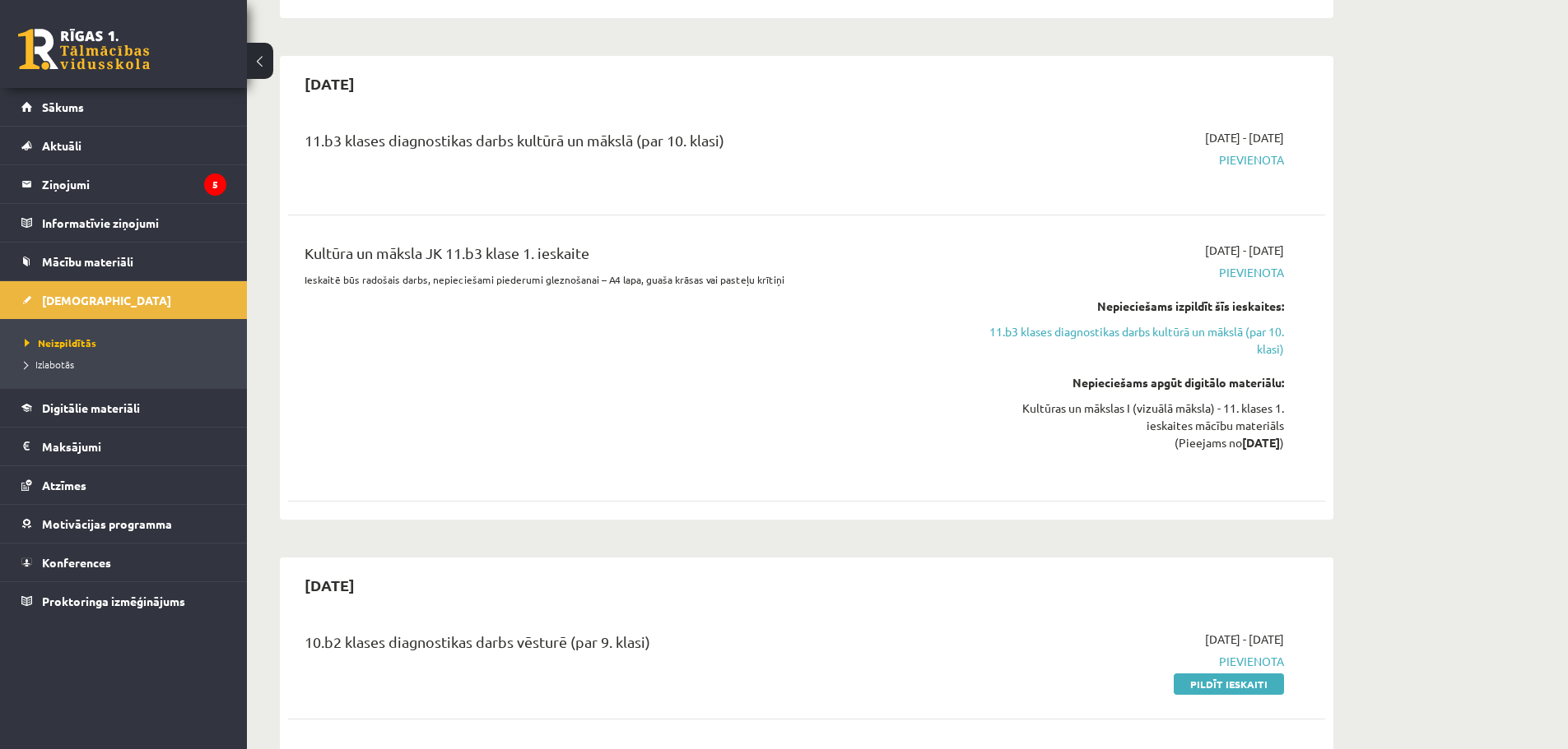
scroll to position [1069, 0]
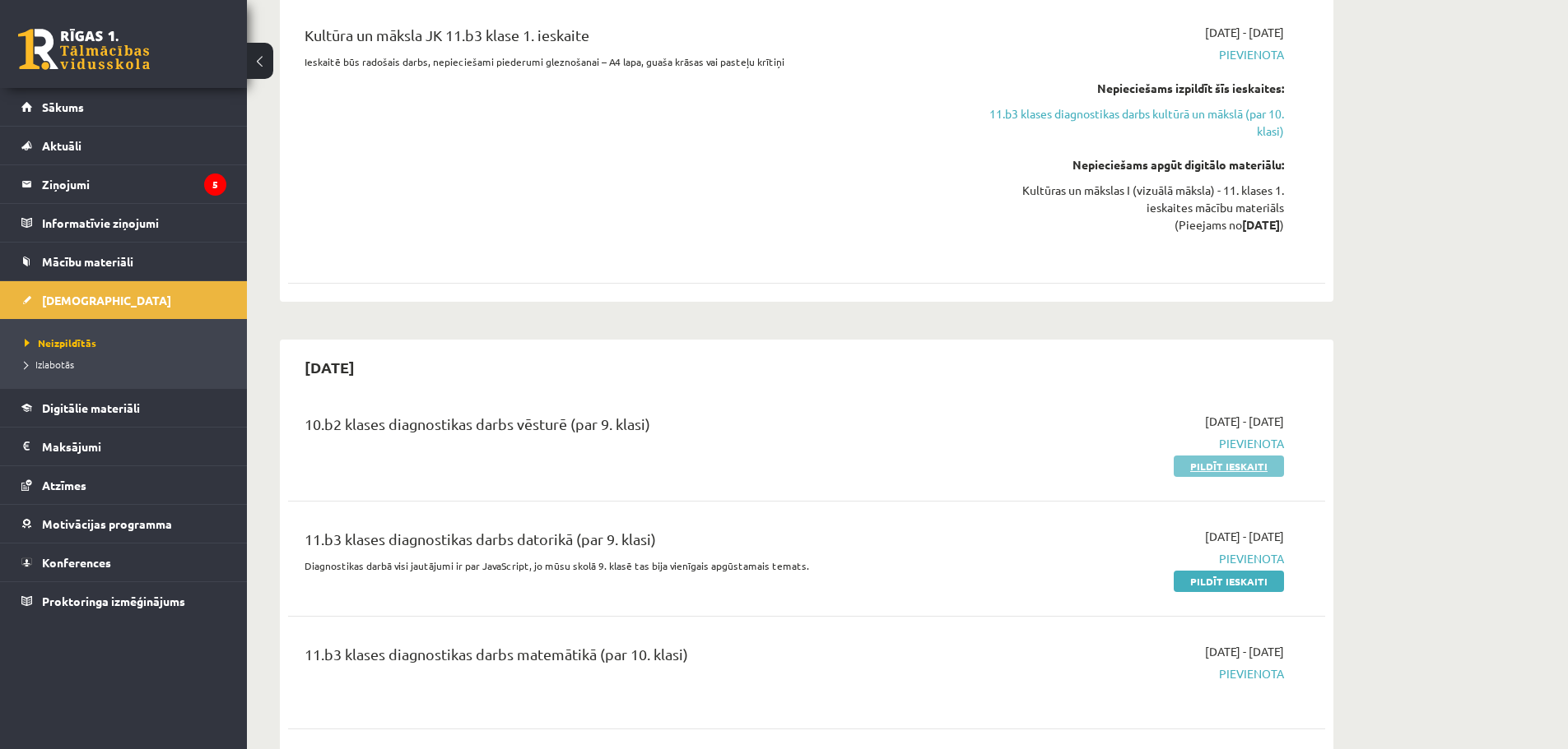
click at [1256, 473] on link "Pildīt ieskaiti" at bounding box center [1228, 466] width 110 height 21
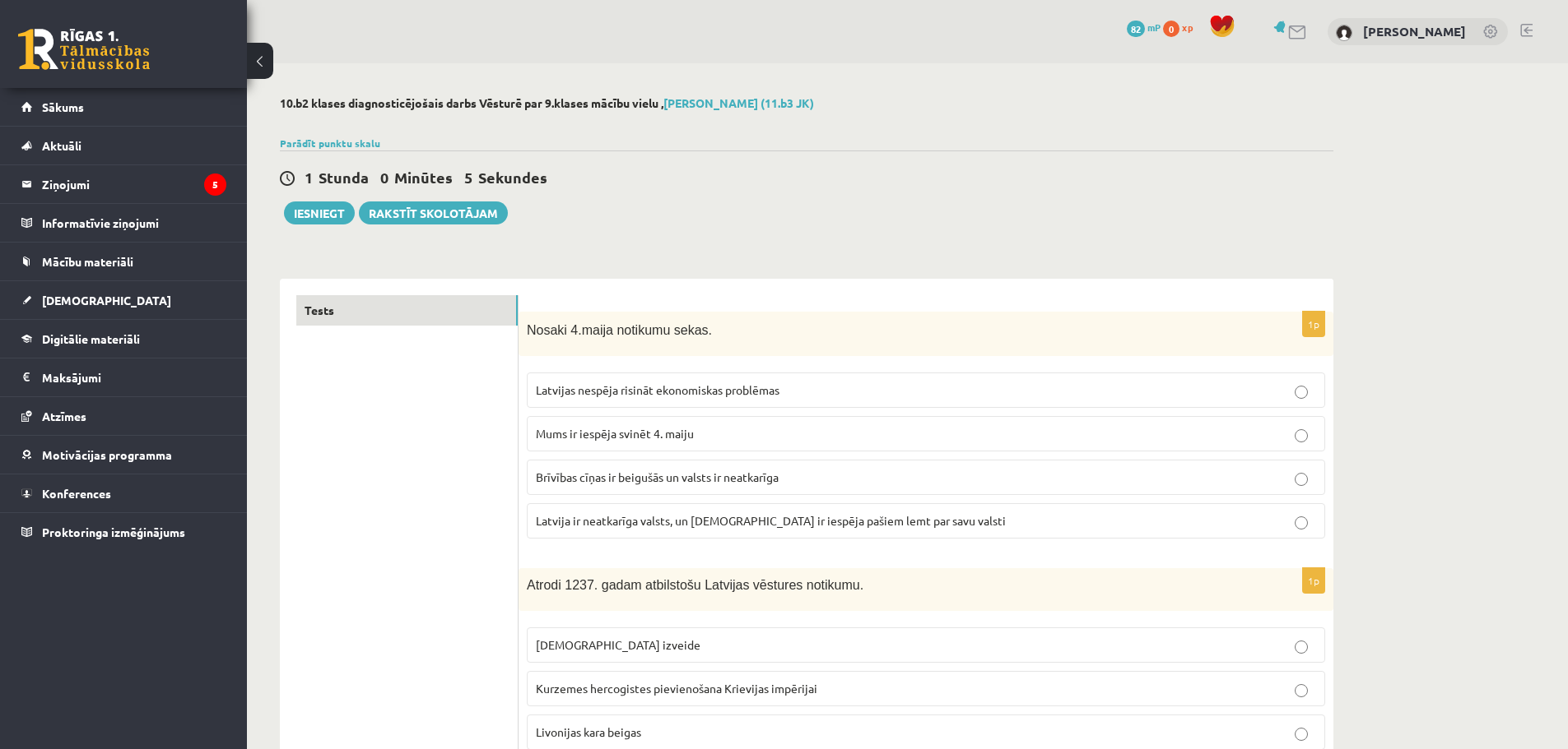
scroll to position [82, 0]
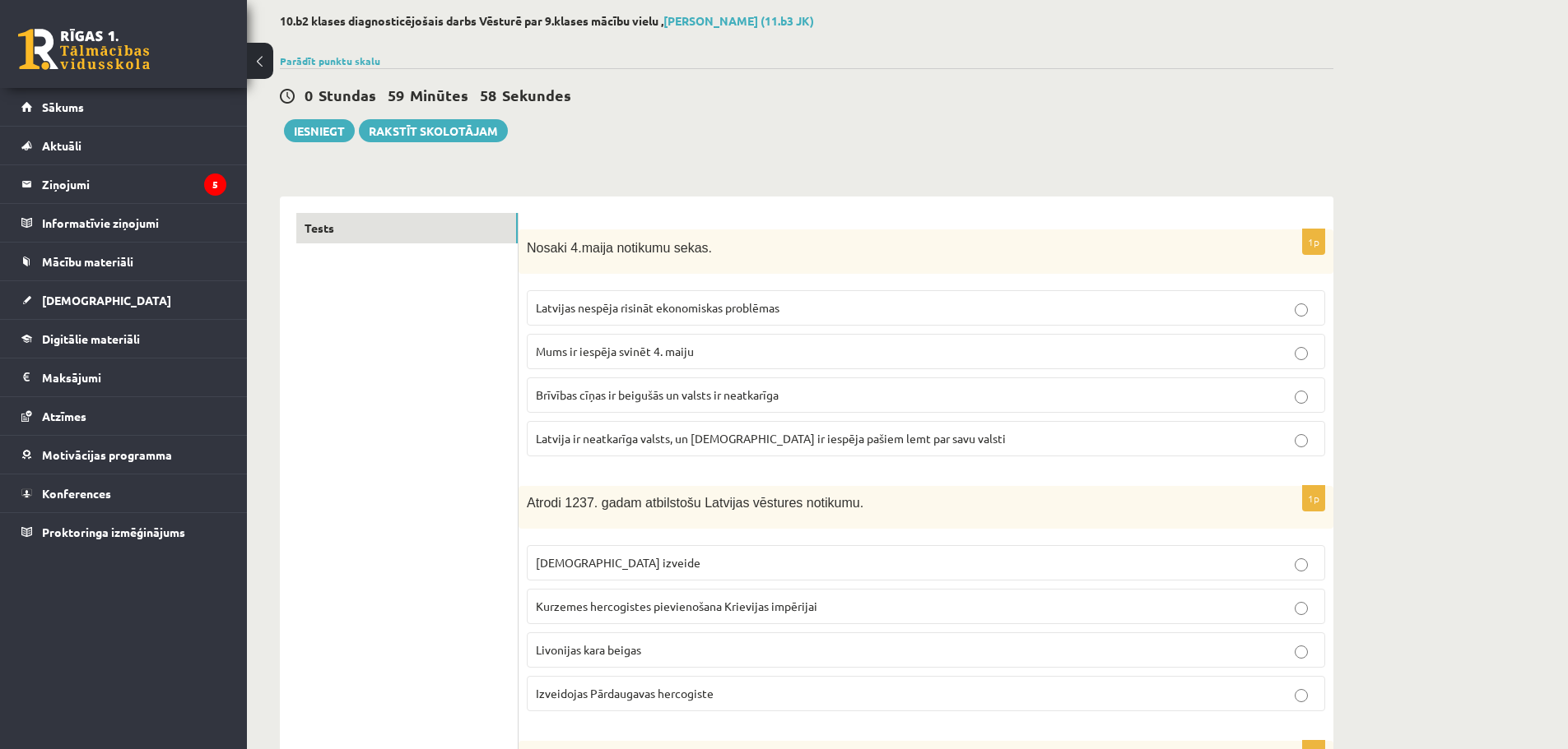
click at [761, 401] on span "Brīvības cīņas ir beigušās un valsts ir neatkarīga" at bounding box center [657, 395] width 243 height 15
click at [749, 452] on label "Latvija ir neatkarīga valsts, un [DEMOGRAPHIC_DATA] ir iespēja pašiem lemt par …" at bounding box center [925, 438] width 798 height 35
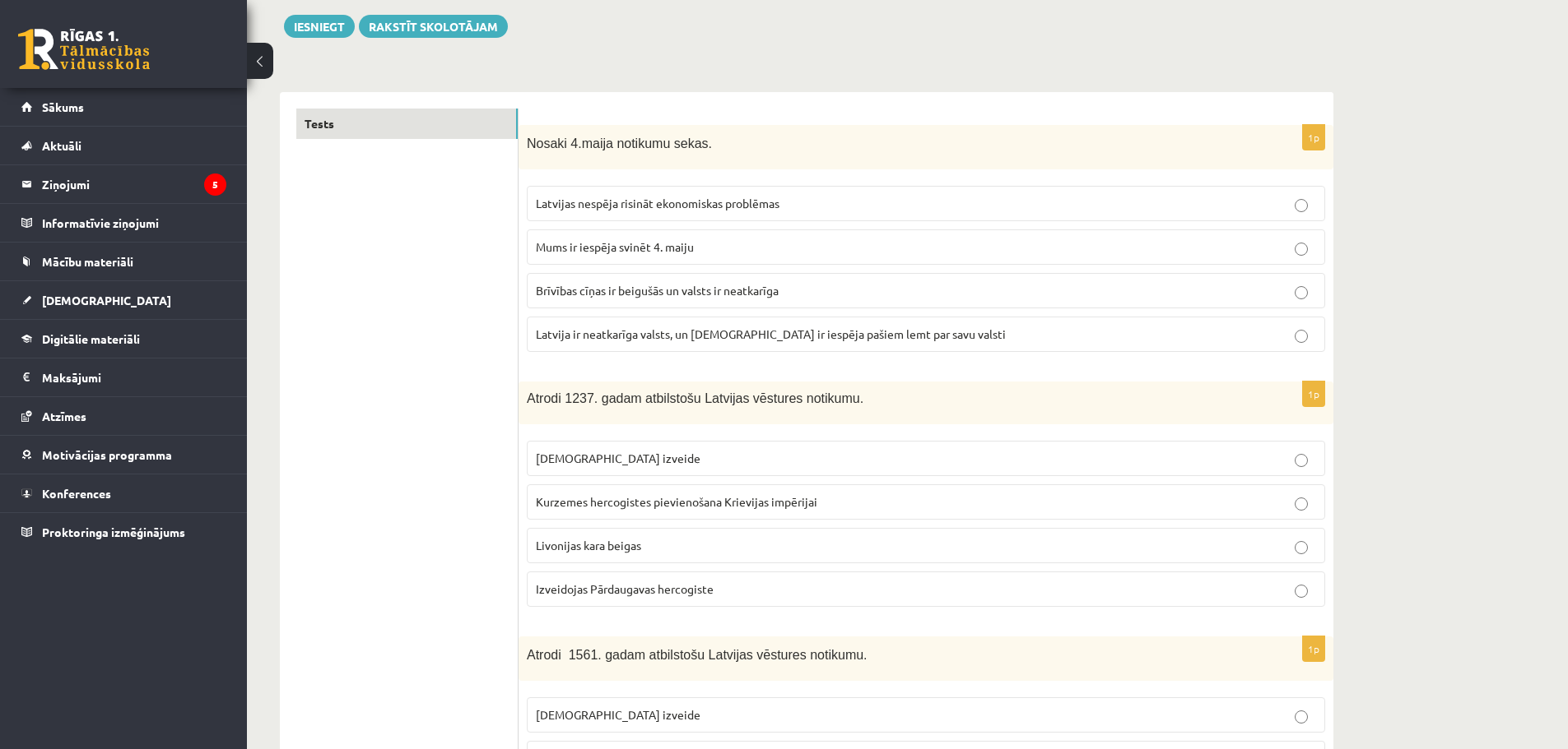
scroll to position [329, 0]
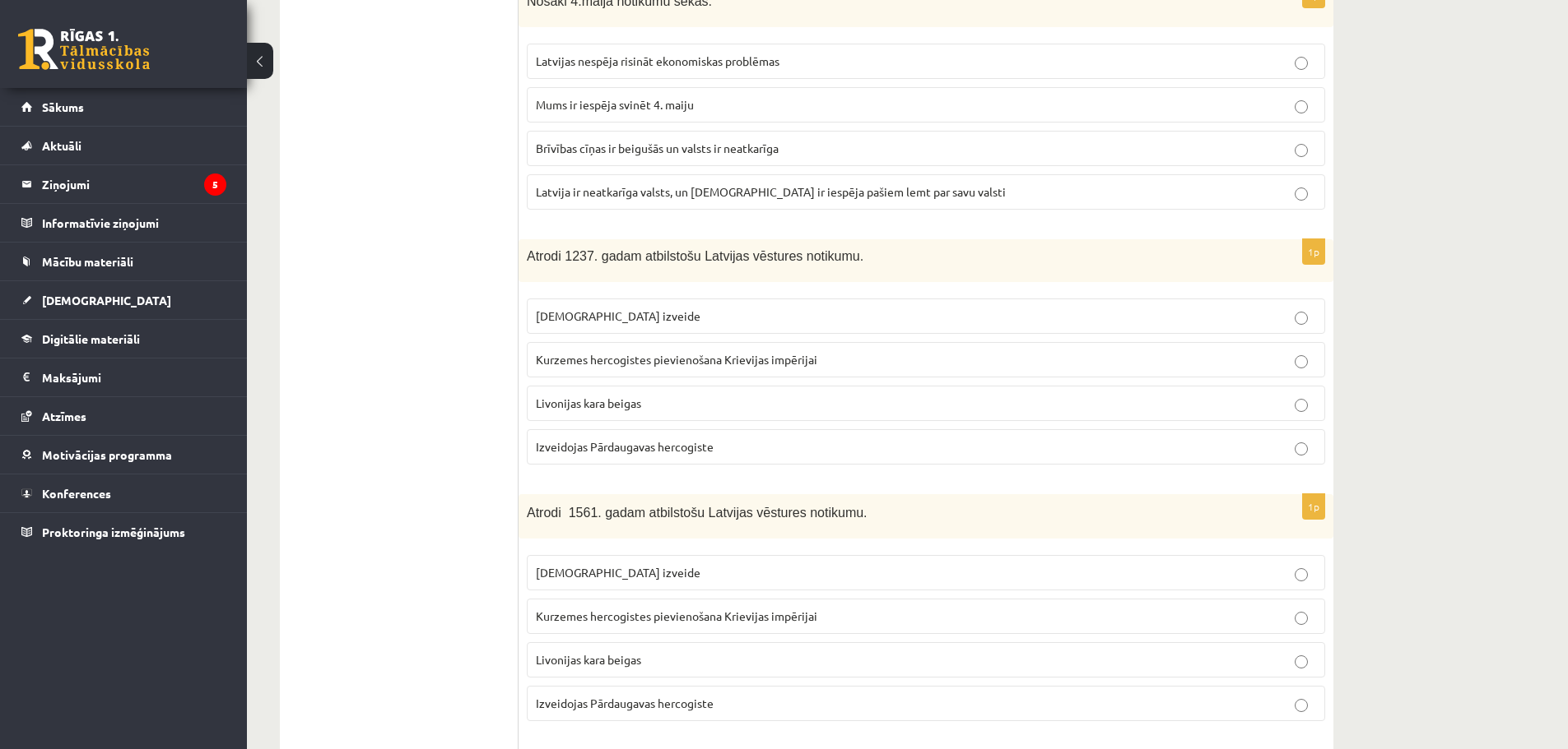
click at [592, 307] on p "[DEMOGRAPHIC_DATA] izveide" at bounding box center [925, 316] width 780 height 17
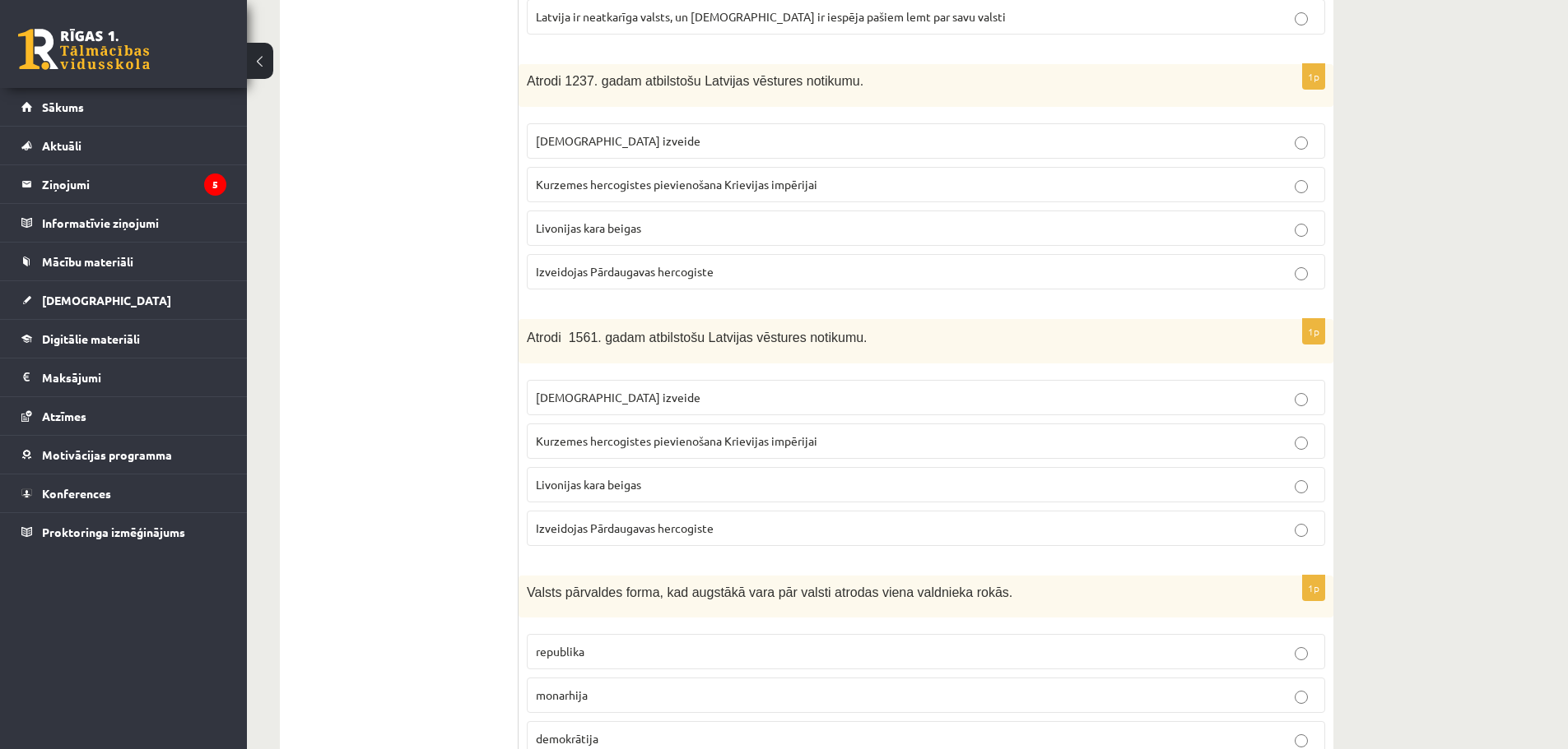
scroll to position [576, 0]
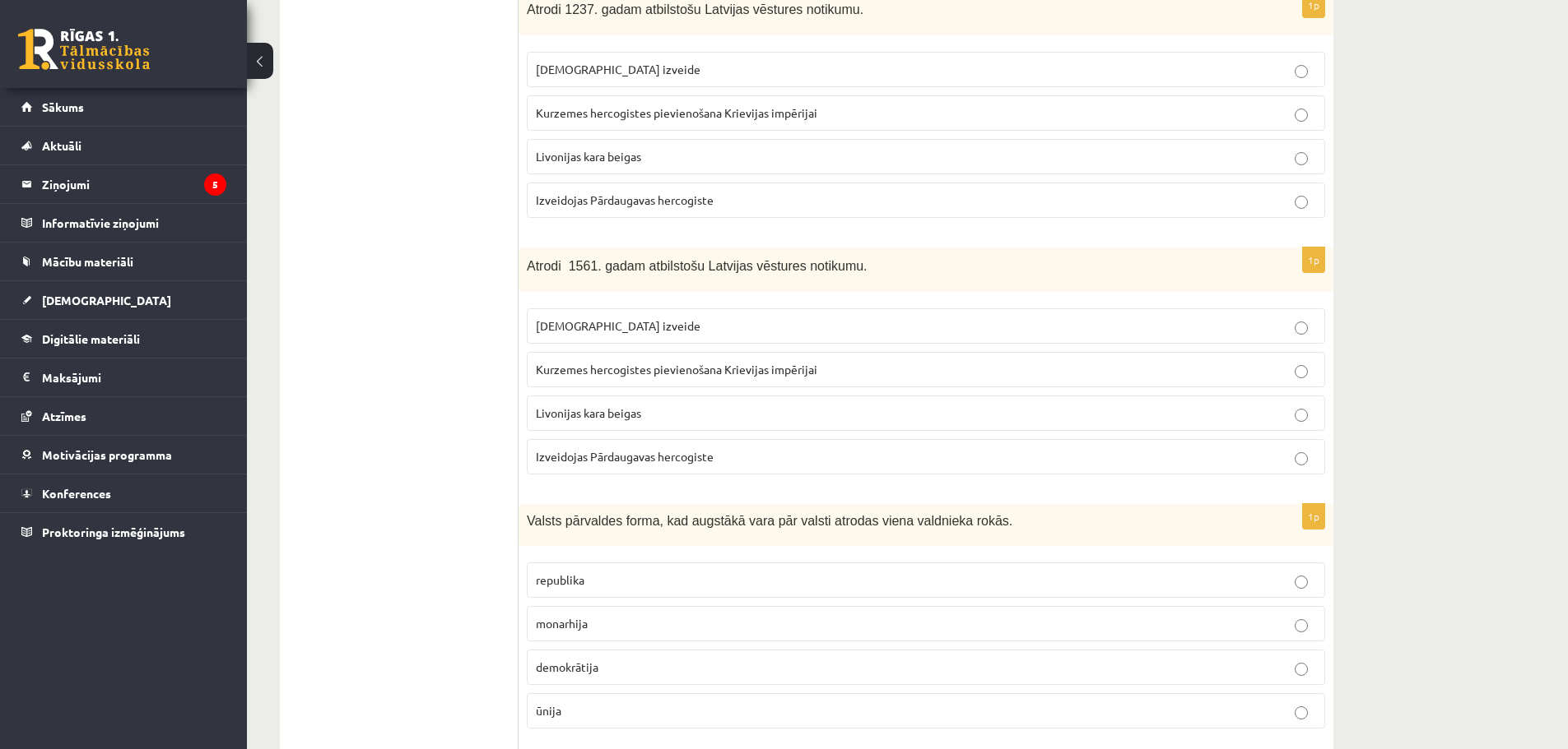
click at [687, 456] on span "Izveidojas Pārdaugavas hercogiste" at bounding box center [625, 456] width 178 height 15
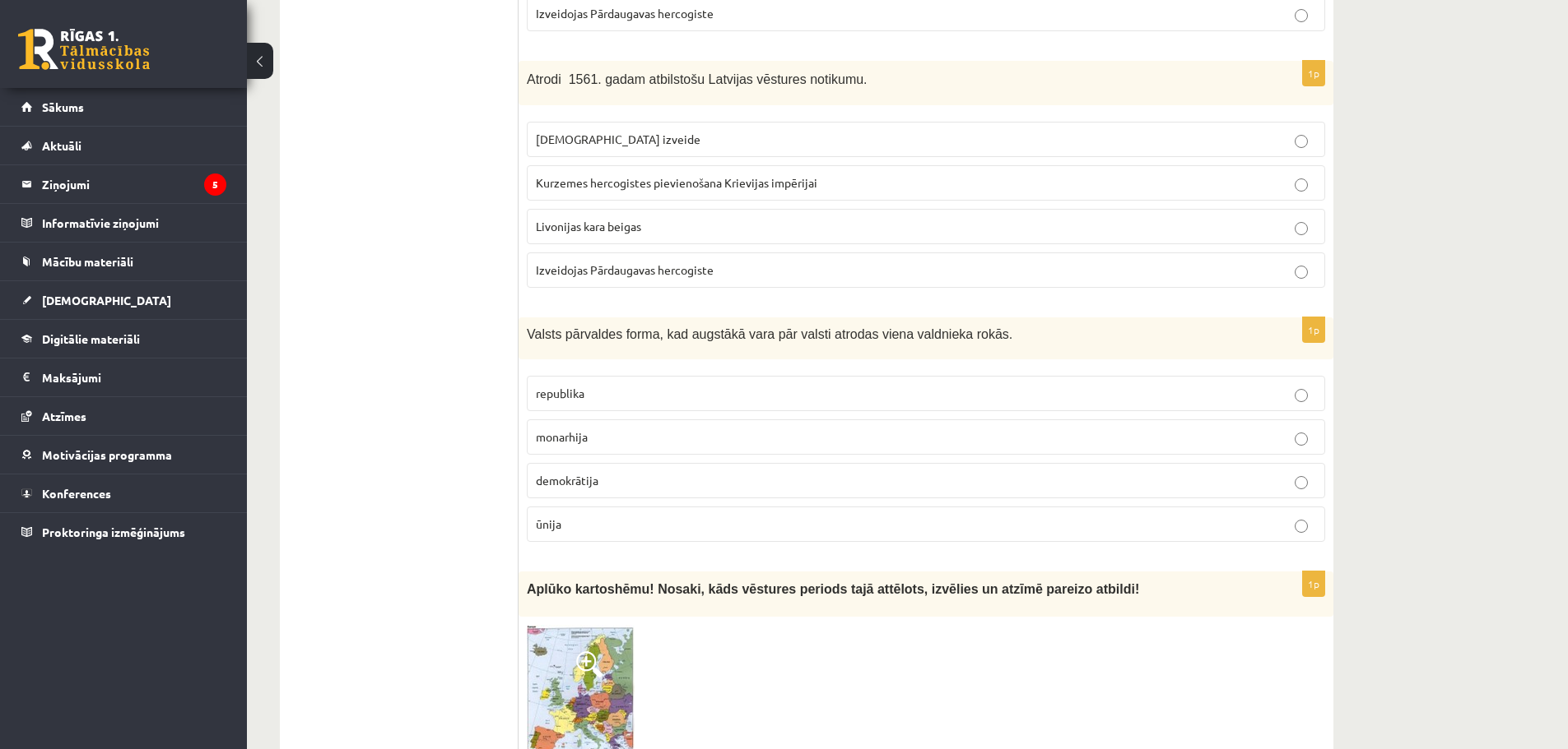
scroll to position [822, 0]
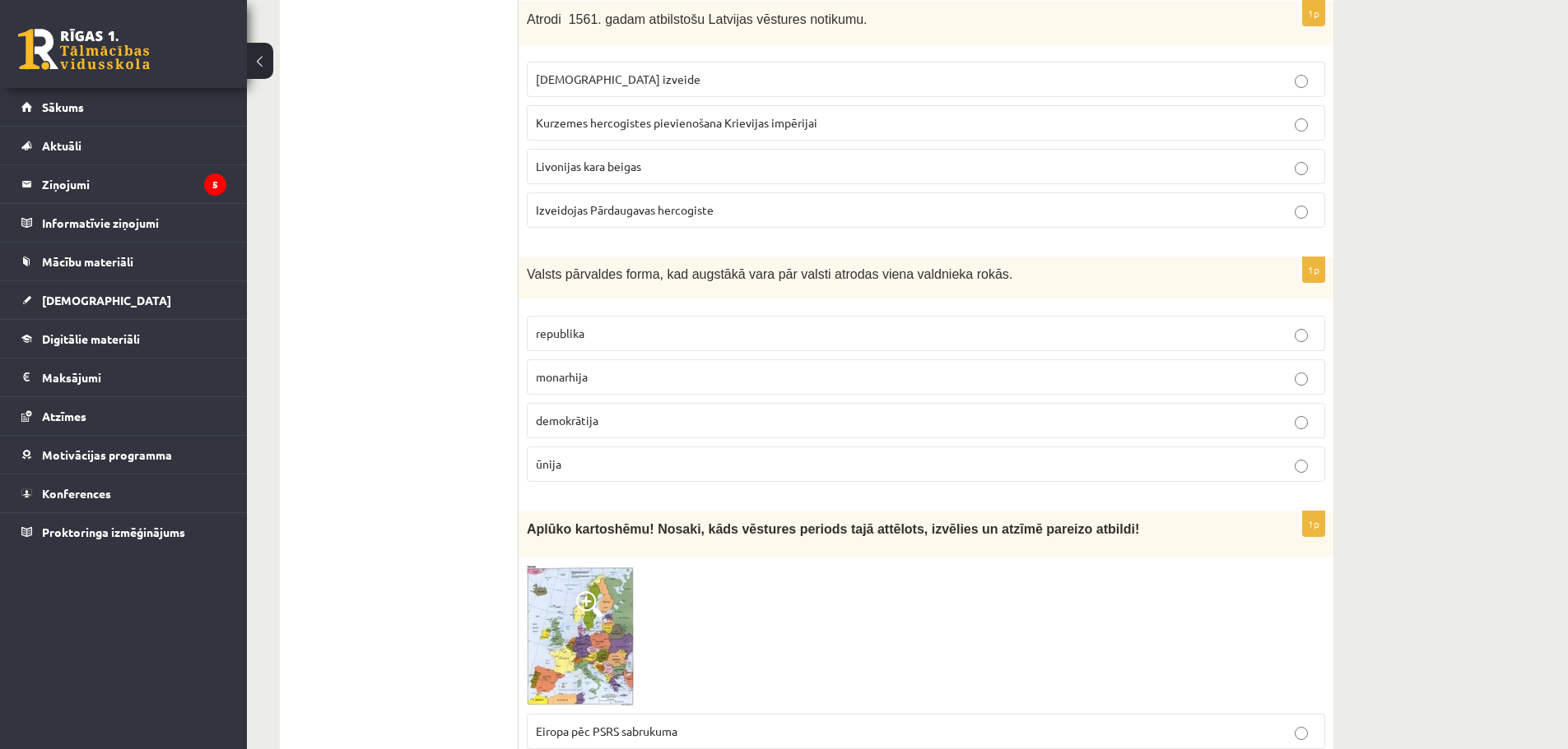
click at [574, 371] on span "monarhija" at bounding box center [561, 376] width 52 height 15
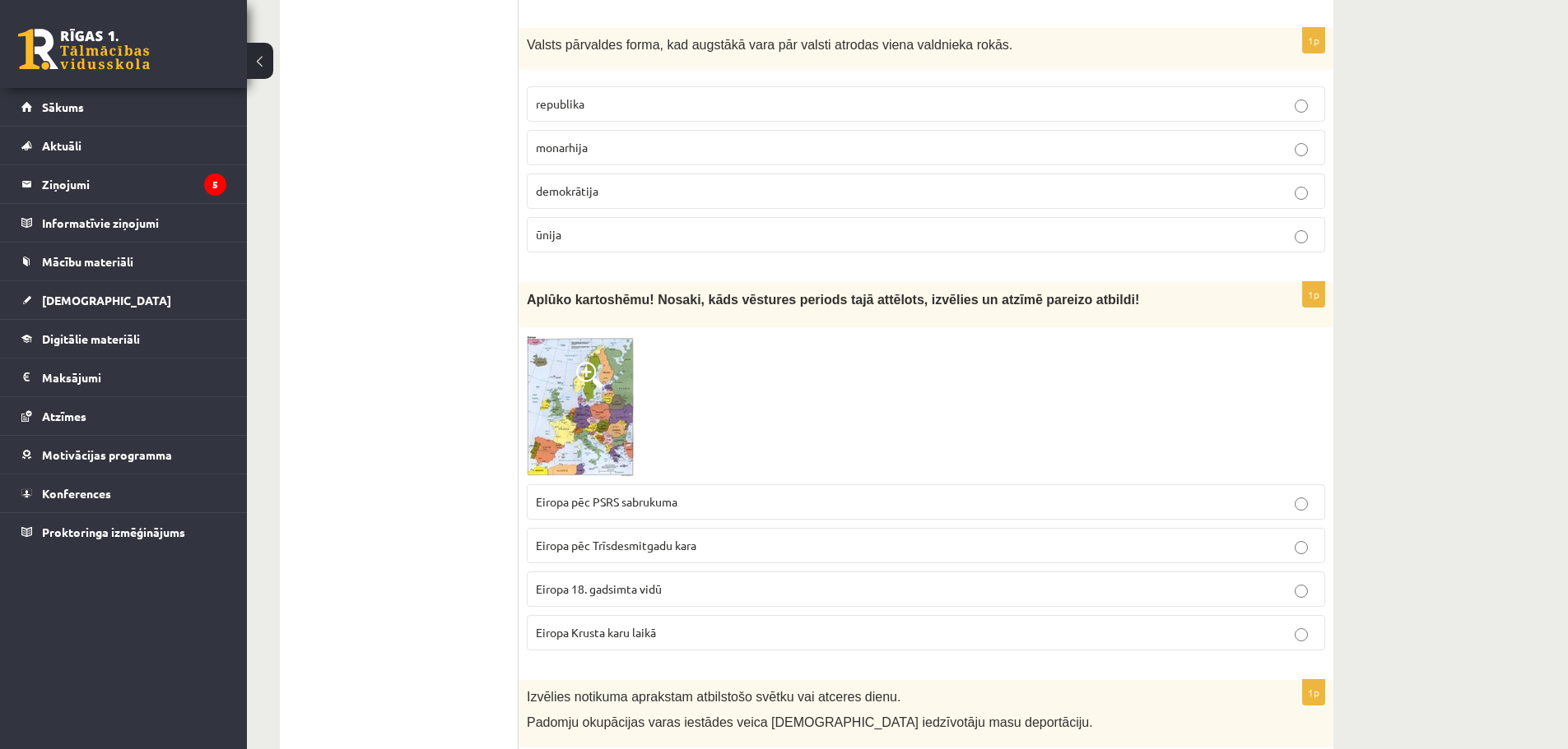
scroll to position [1069, 0]
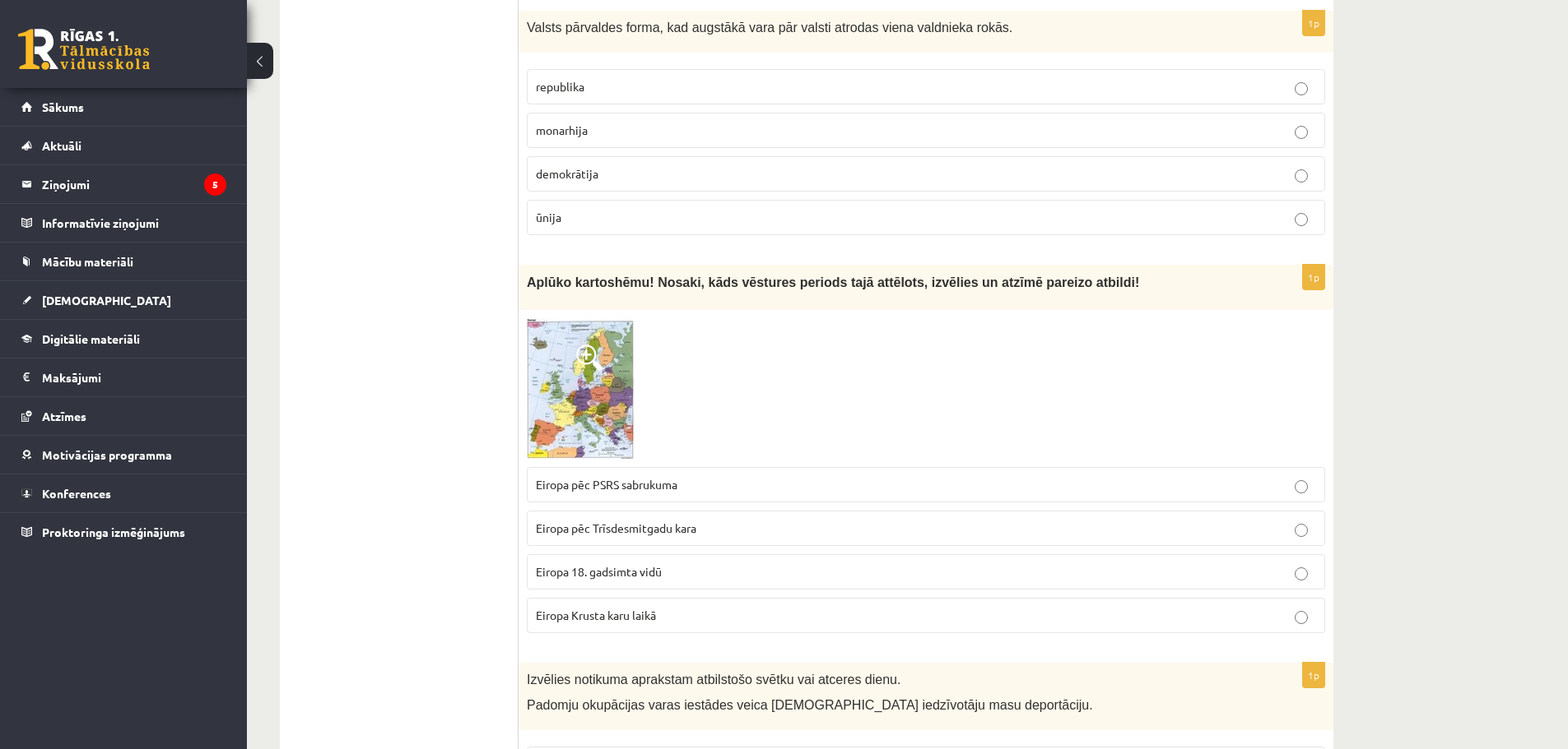
click at [590, 383] on img at bounding box center [580, 389] width 108 height 141
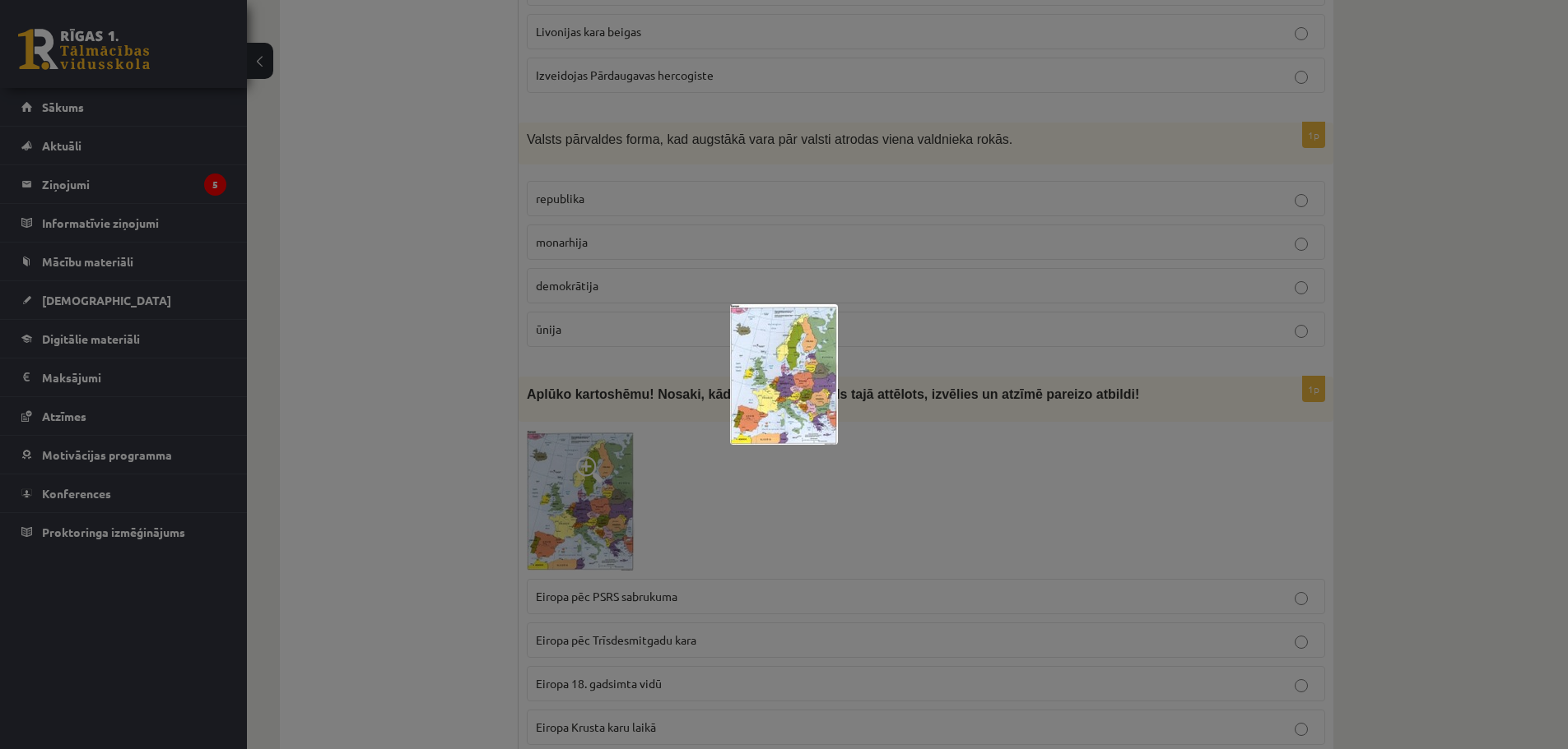
scroll to position [987, 0]
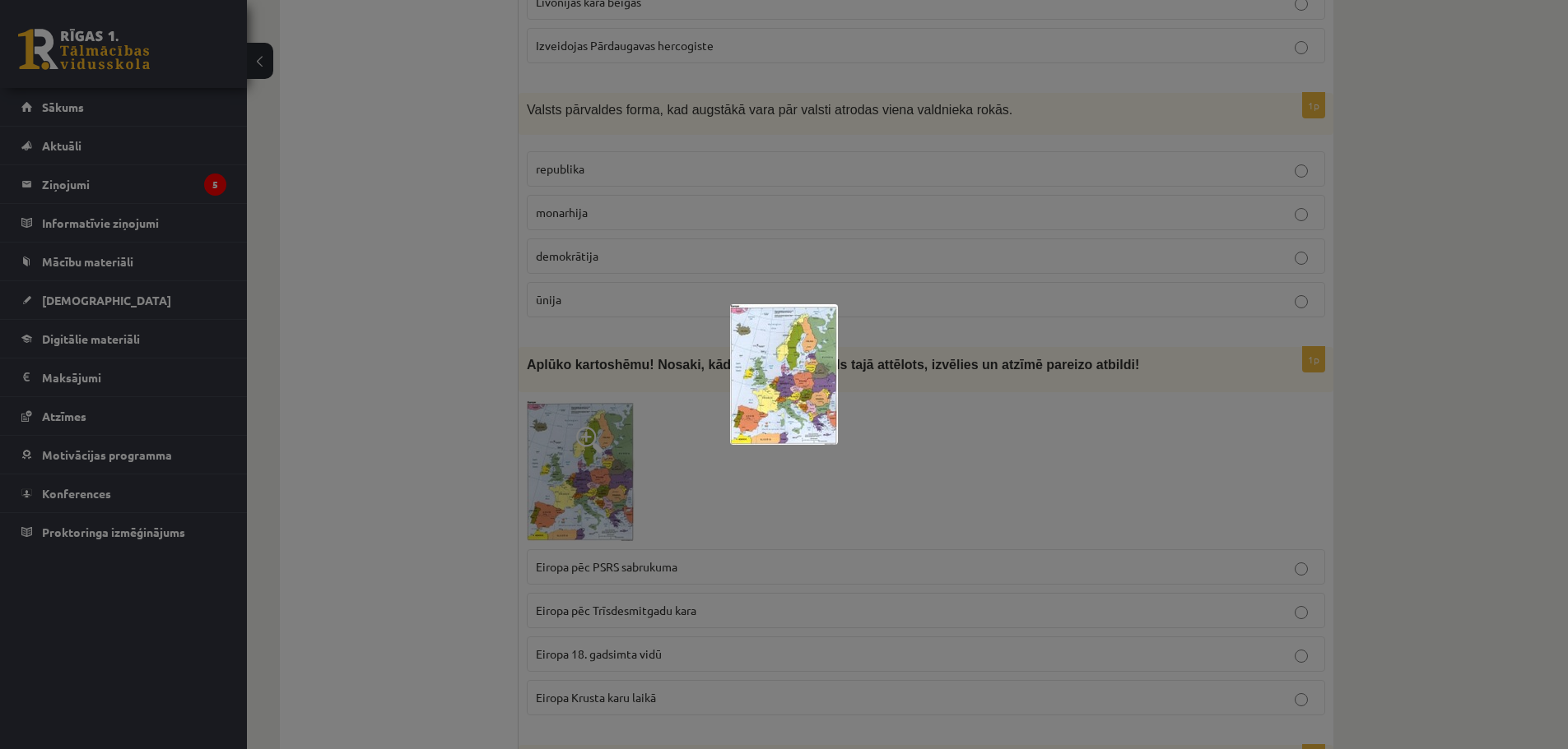
click at [796, 369] on img at bounding box center [784, 374] width 108 height 141
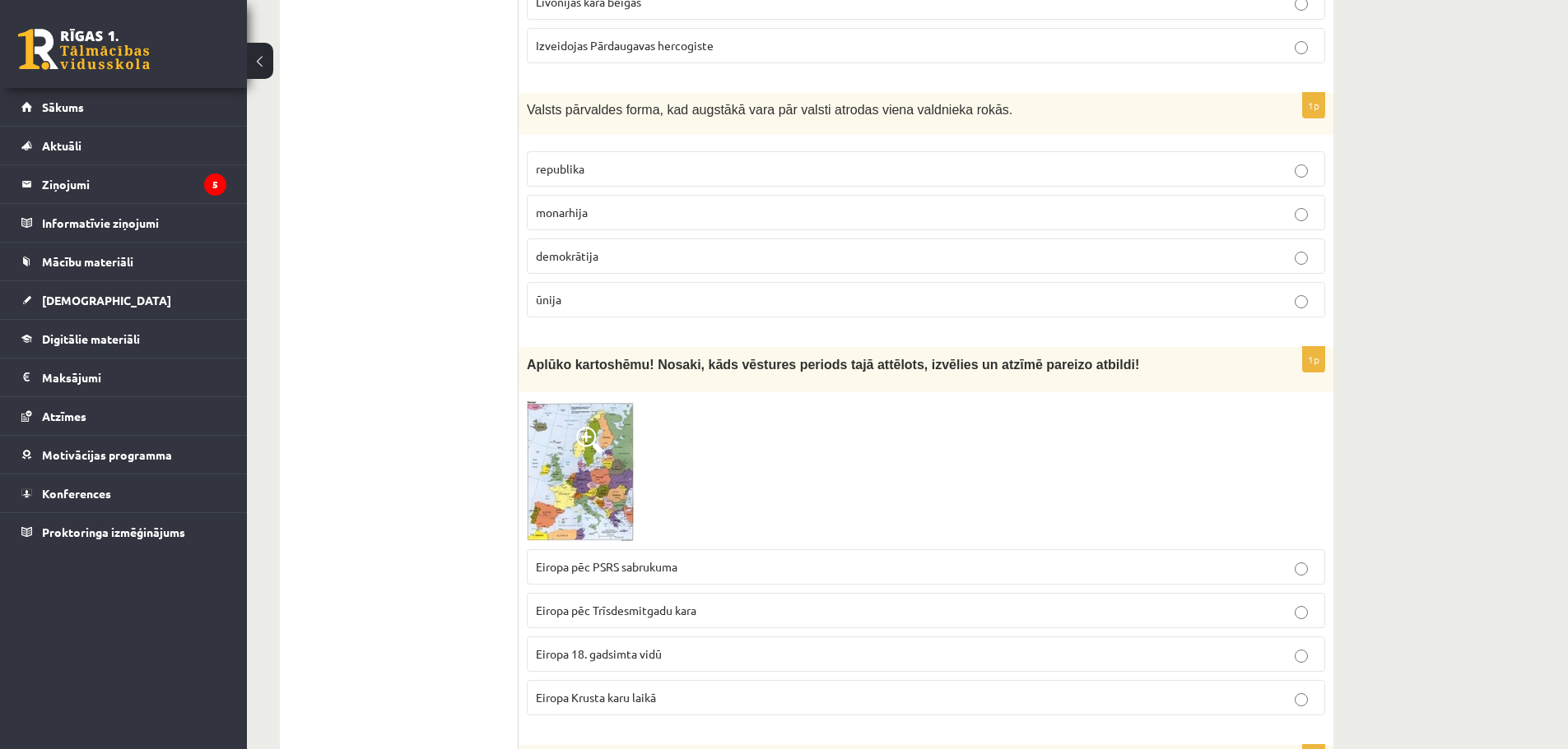
click at [691, 576] on p "Eiropa pēc PSRS sabrukuma" at bounding box center [925, 567] width 780 height 17
click at [574, 484] on img at bounding box center [580, 471] width 108 height 141
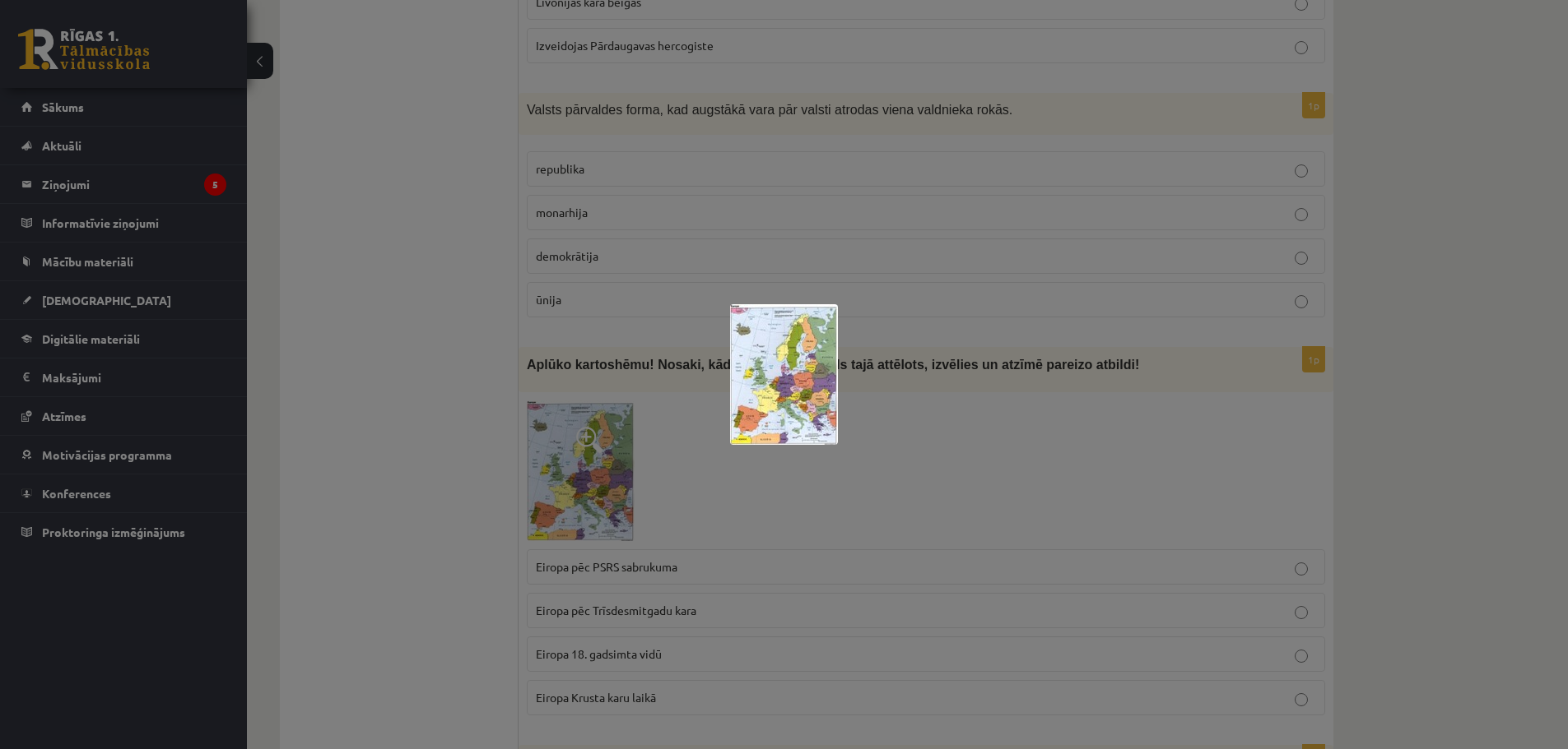
click at [863, 462] on div at bounding box center [784, 374] width 1568 height 749
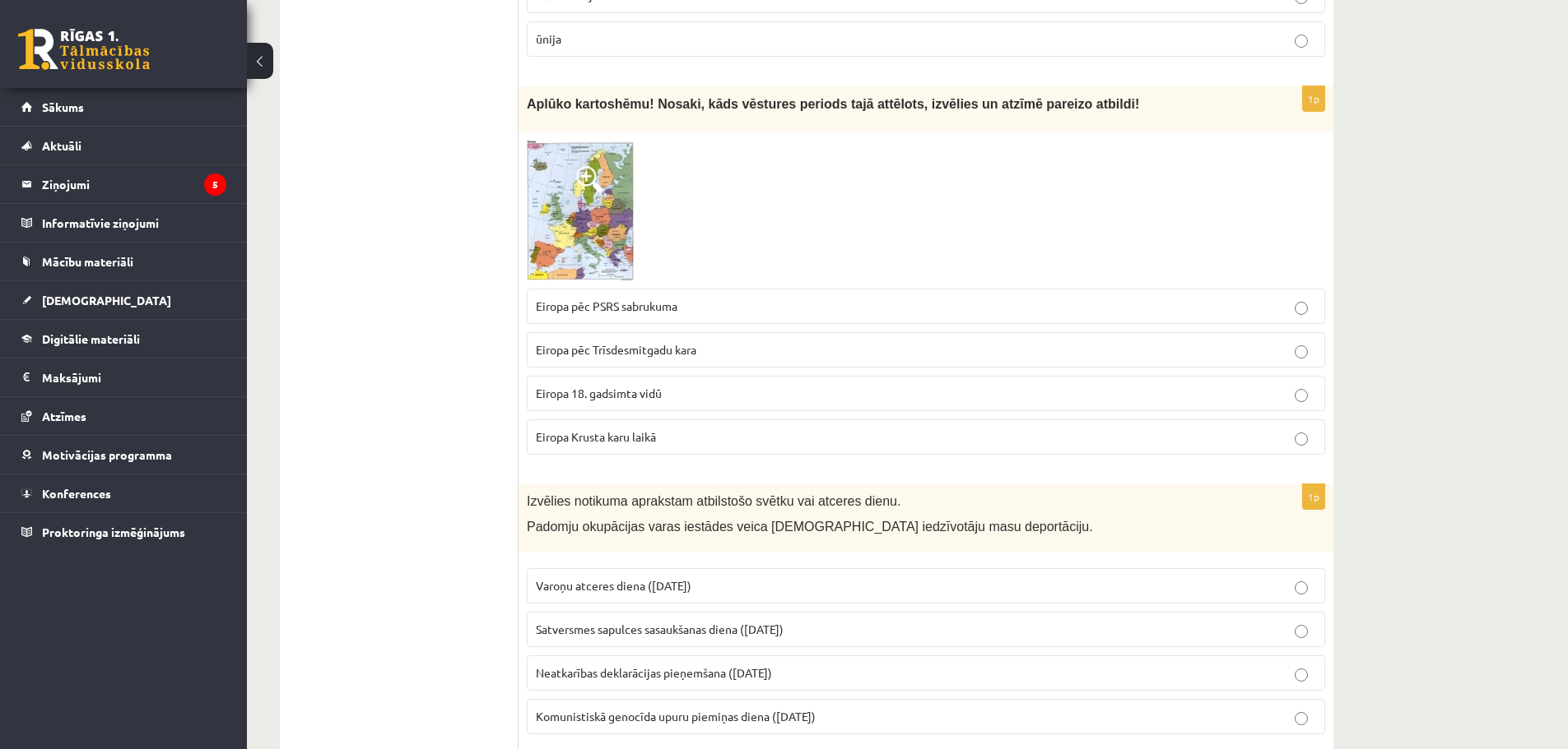
scroll to position [1398, 0]
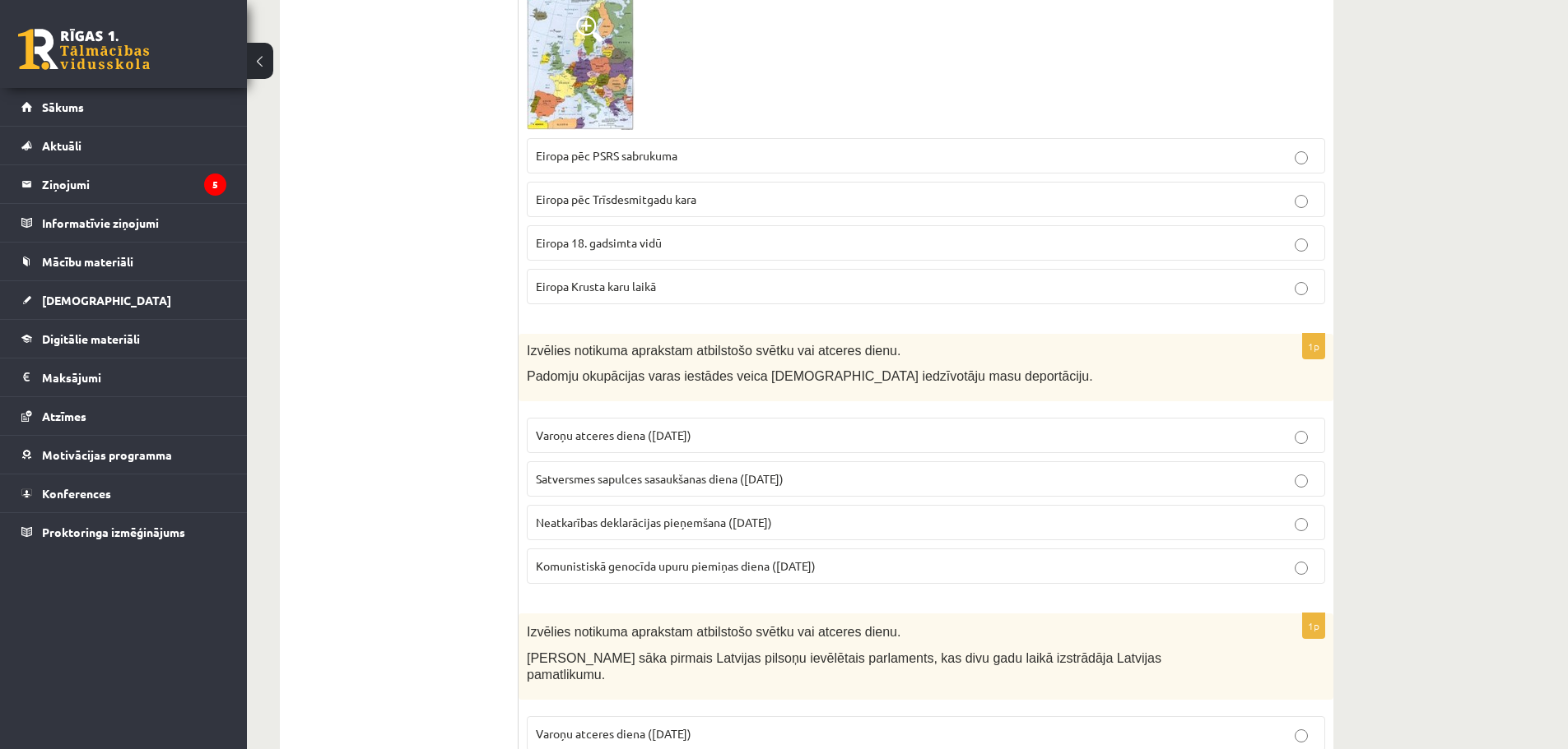
click at [908, 571] on p "Komunistiskā genocīda upuru piemiņas diena (25. marts)" at bounding box center [925, 566] width 780 height 17
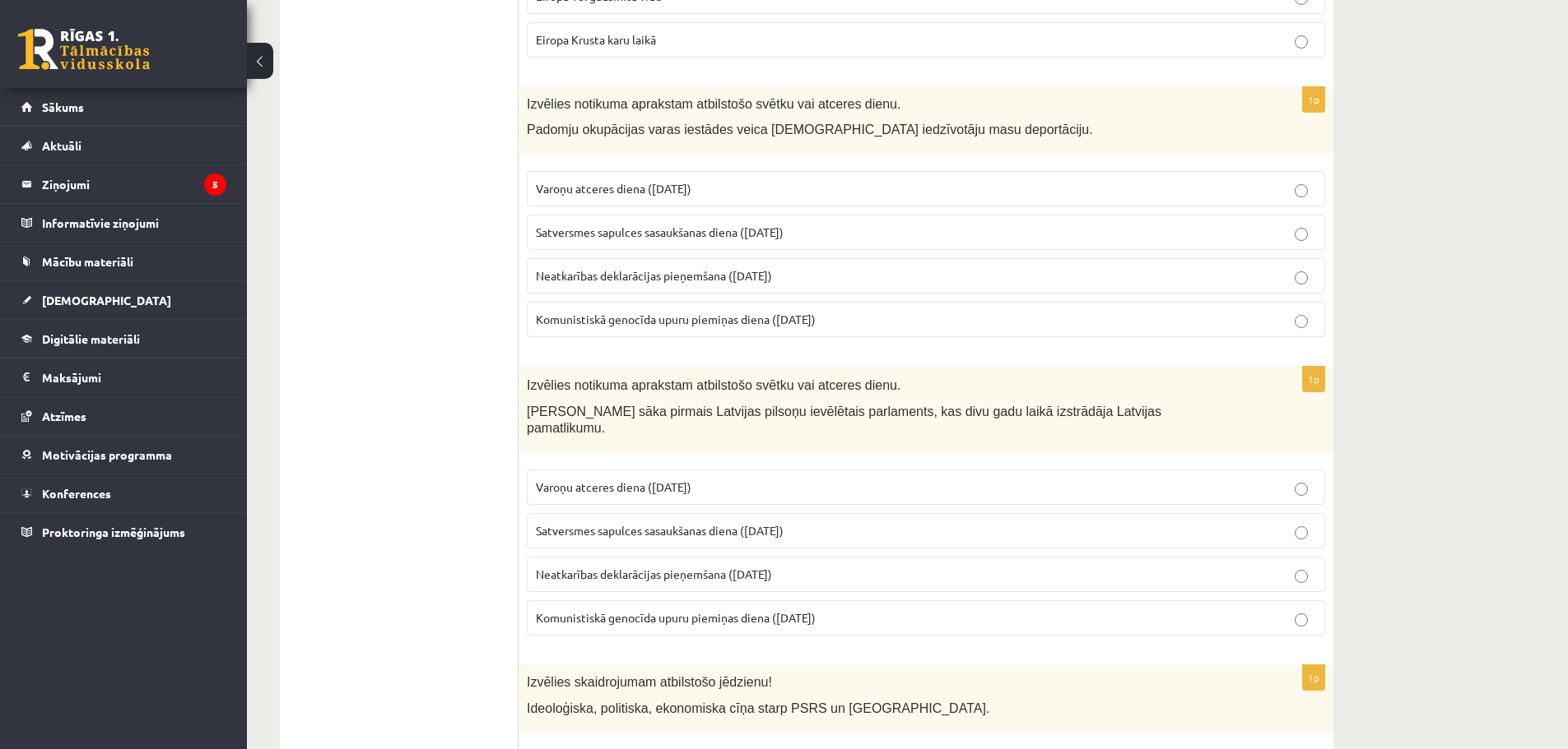
scroll to position [1727, 0]
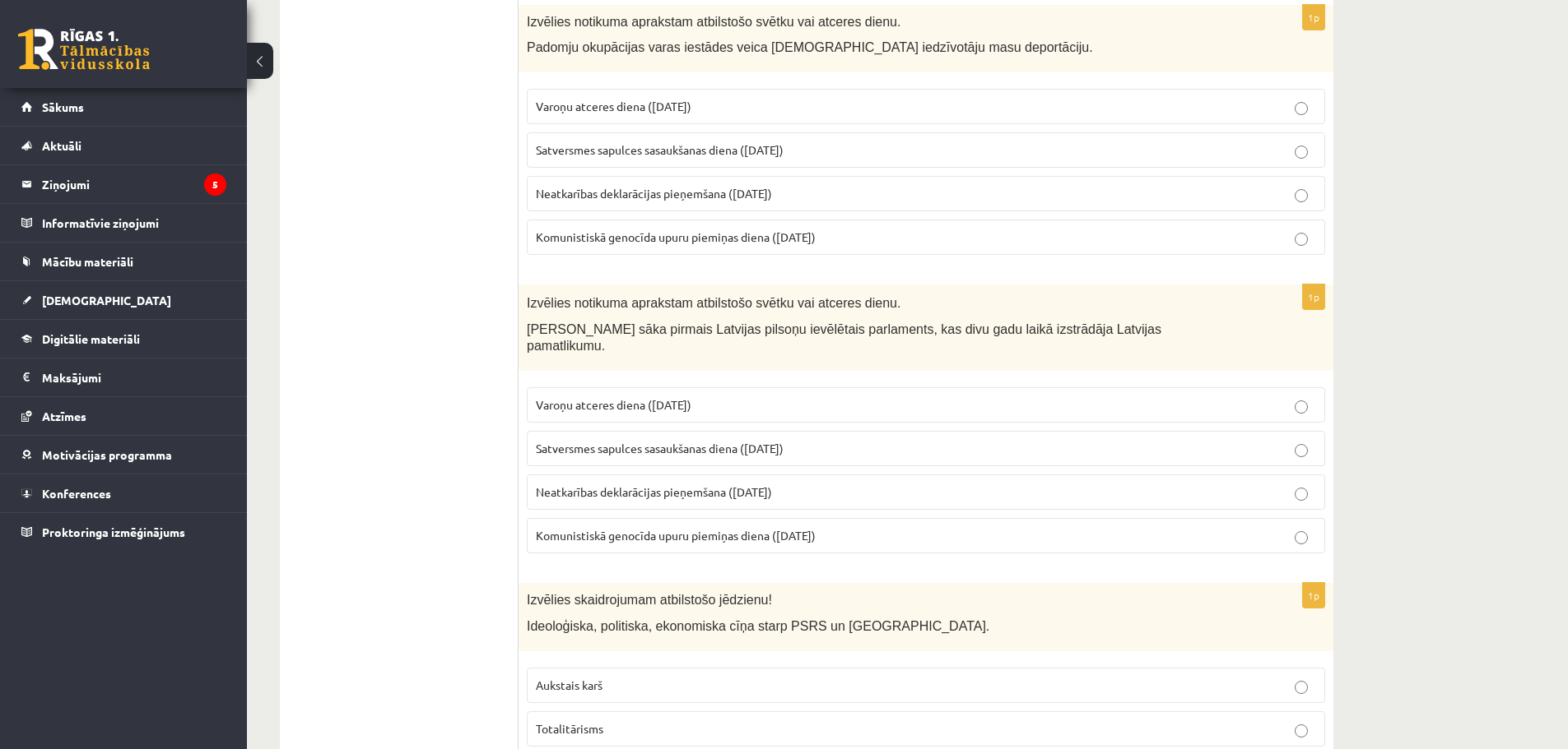
click at [640, 441] on span "Satversmes sapulces sasaukšanas diena (1. maijs)" at bounding box center [660, 448] width 248 height 15
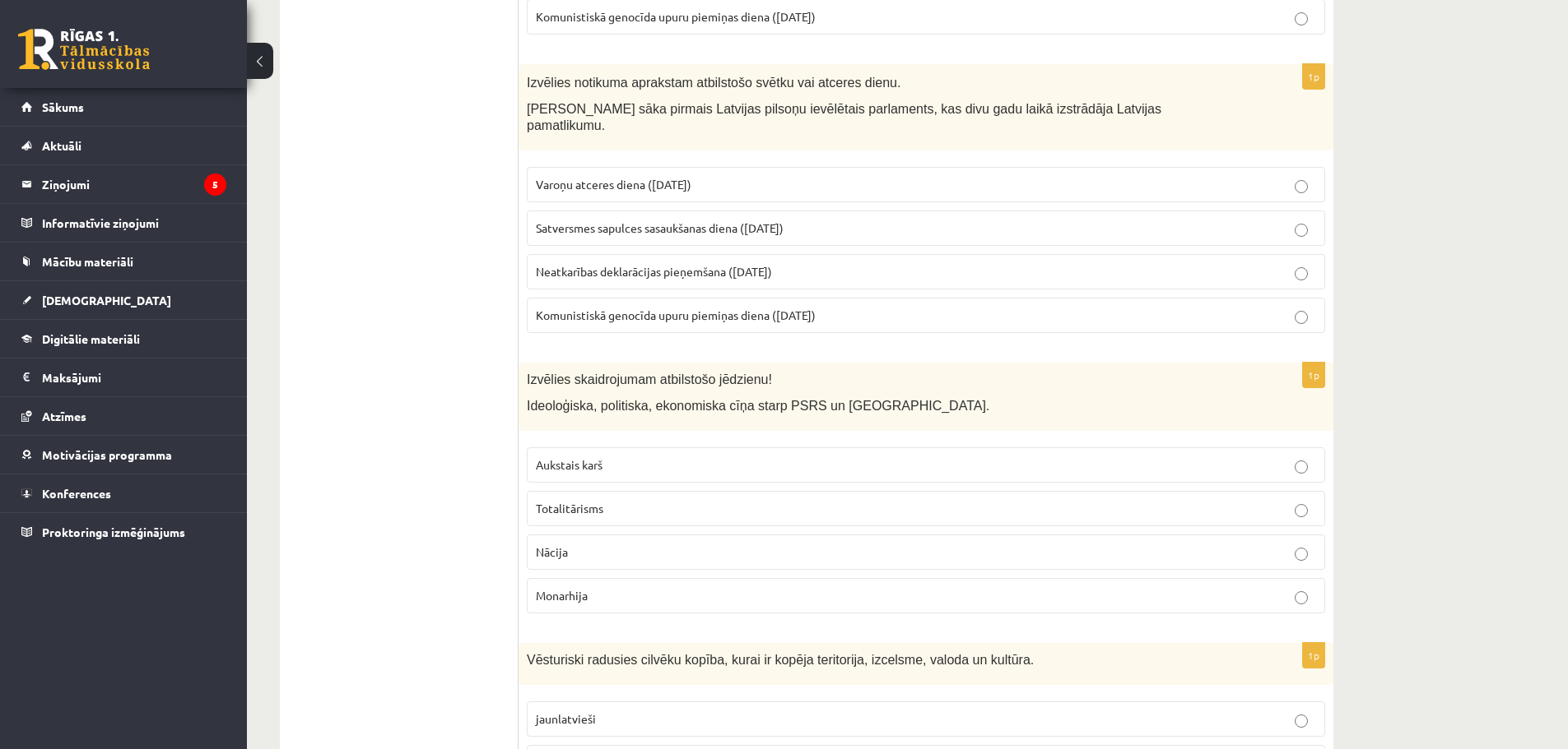
scroll to position [1974, 0]
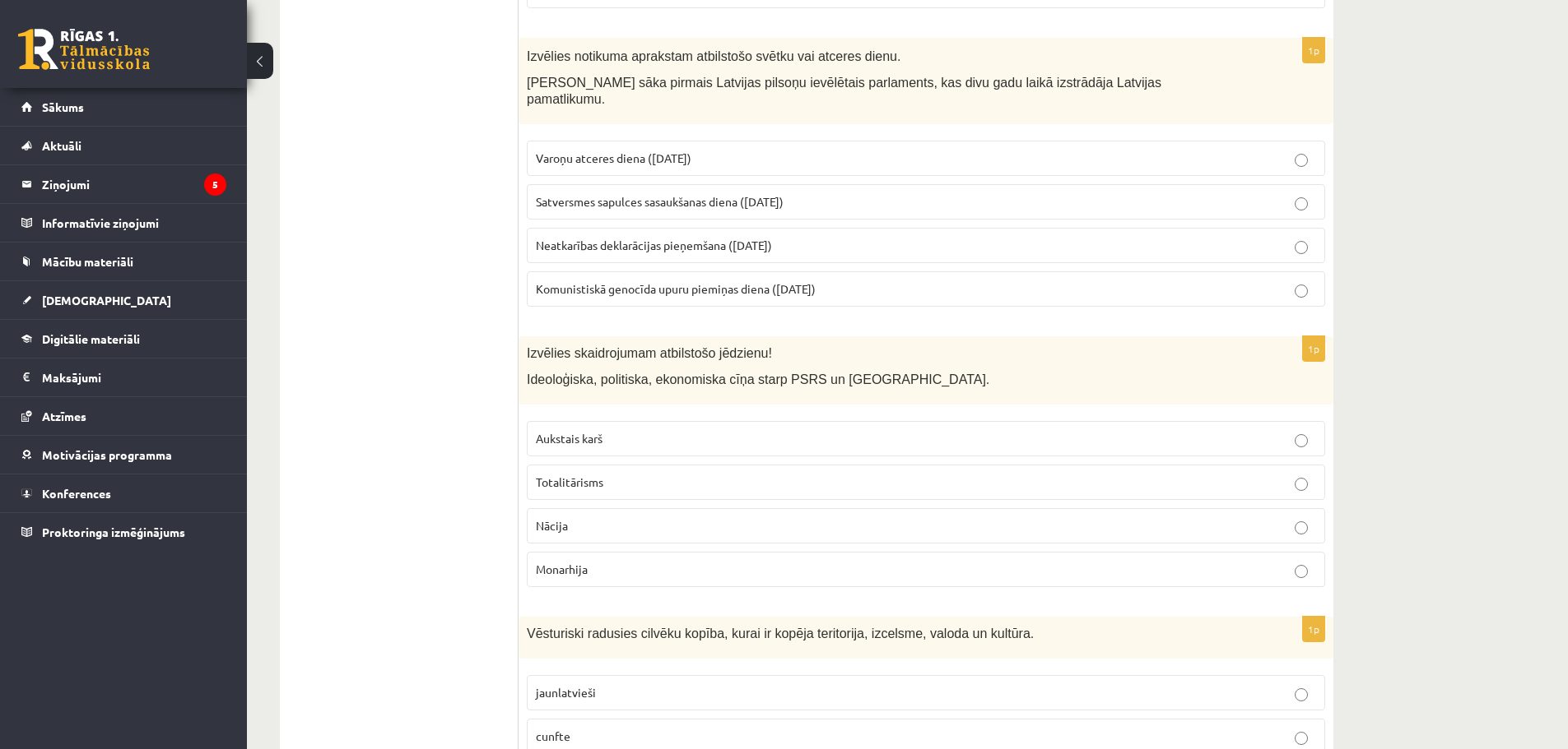
click at [613, 430] on p "Aukstais karš" at bounding box center [925, 439] width 780 height 17
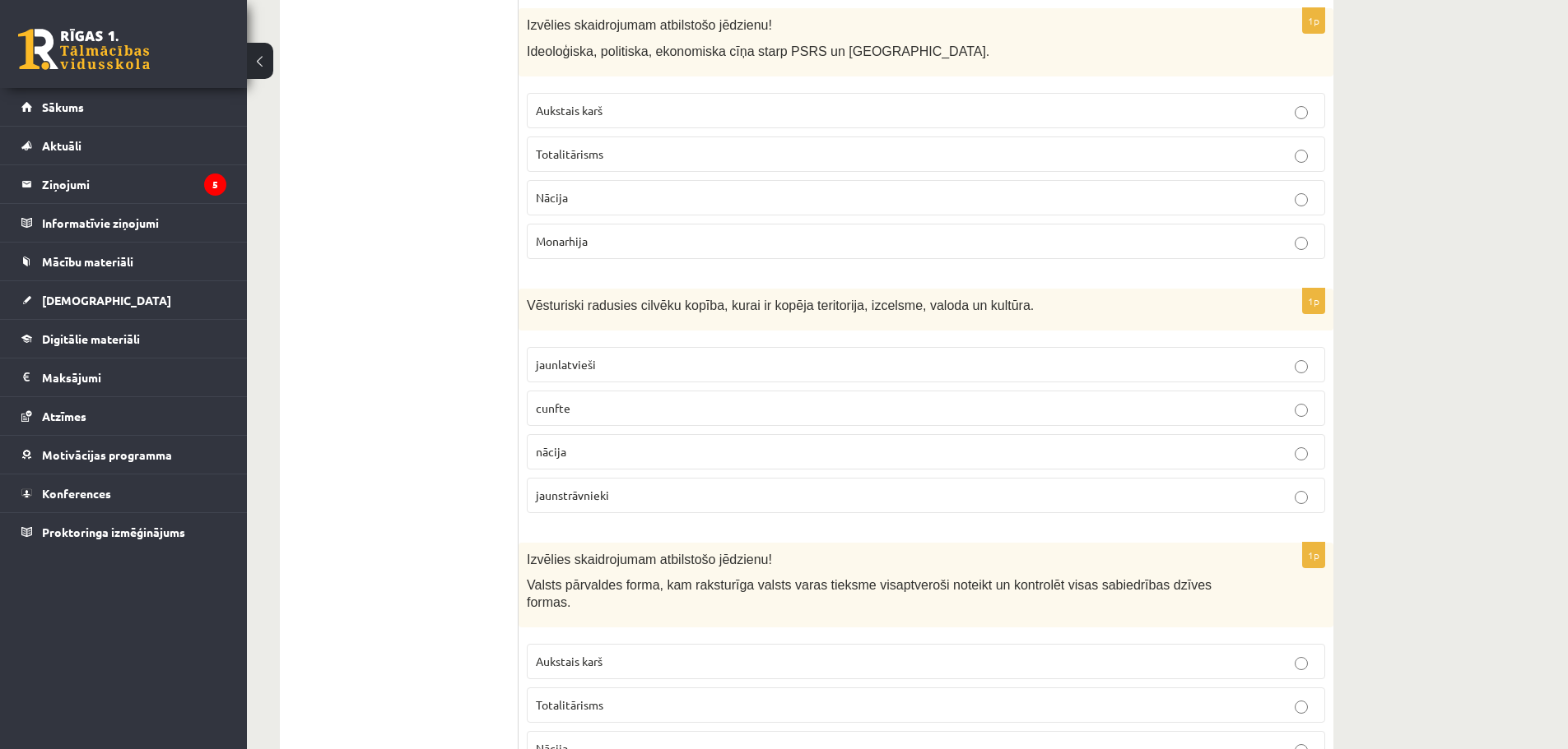
scroll to position [2303, 0]
click at [600, 442] on p "nācija" at bounding box center [925, 451] width 780 height 17
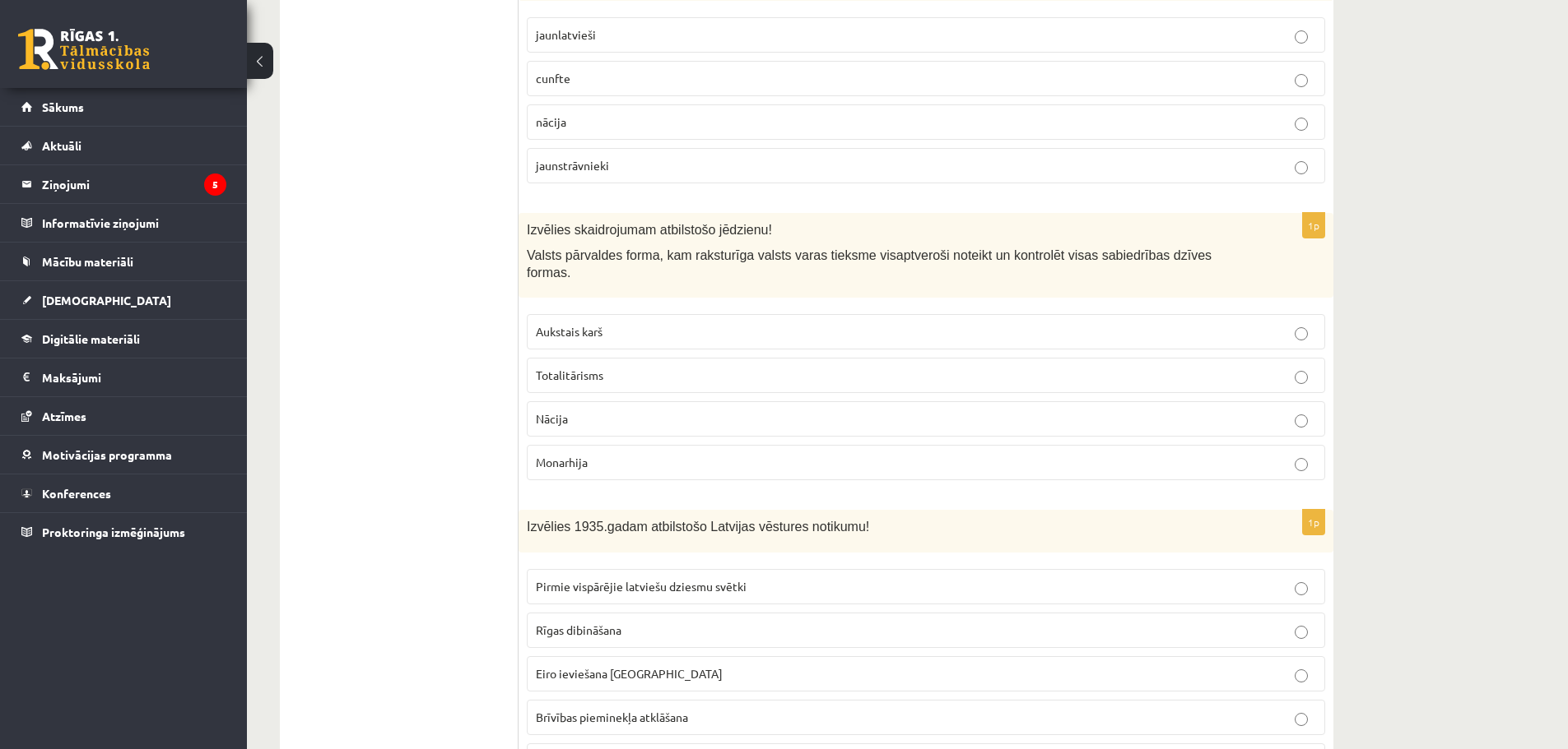
scroll to position [2714, 0]
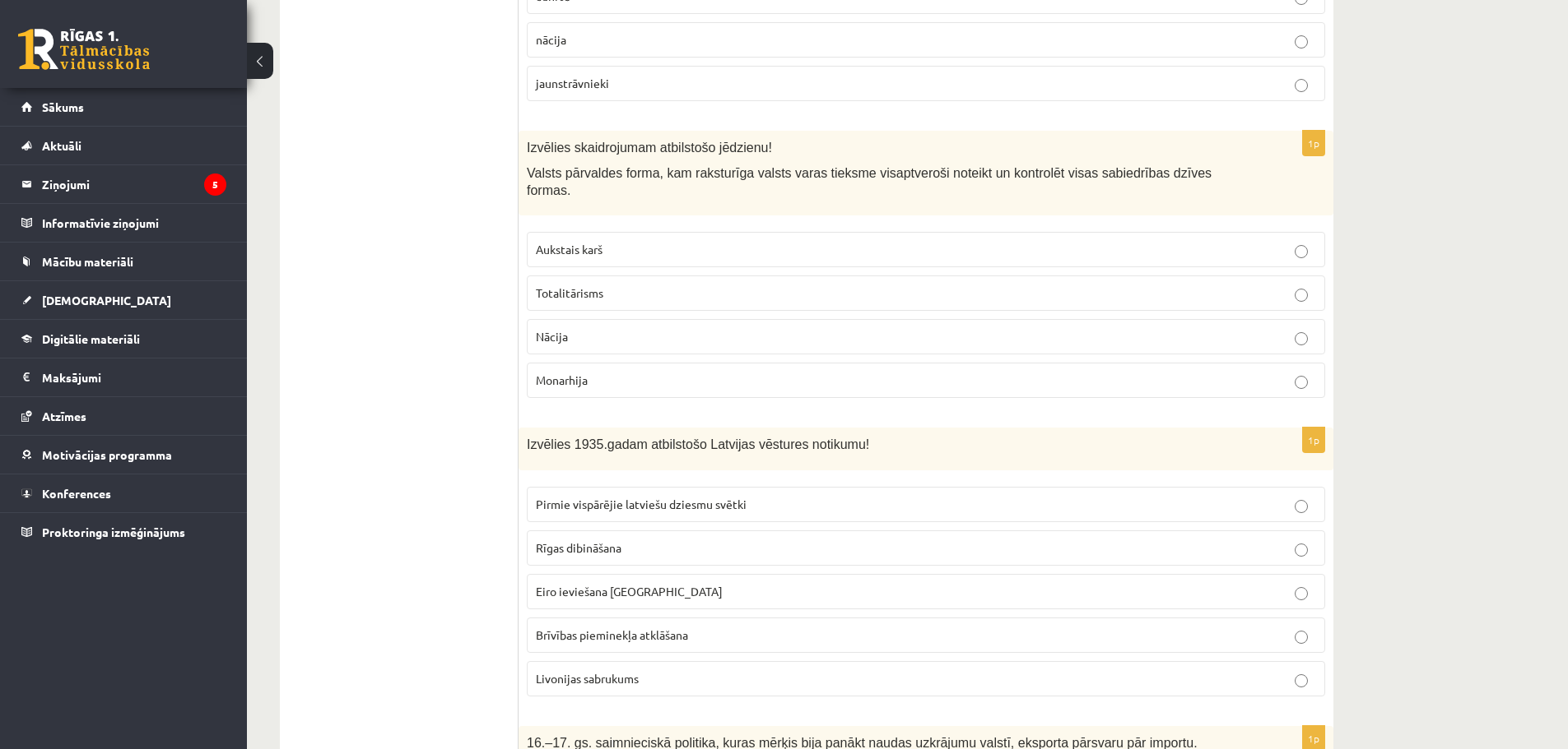
click at [651, 284] on p "Totalitārisms" at bounding box center [925, 293] width 780 height 17
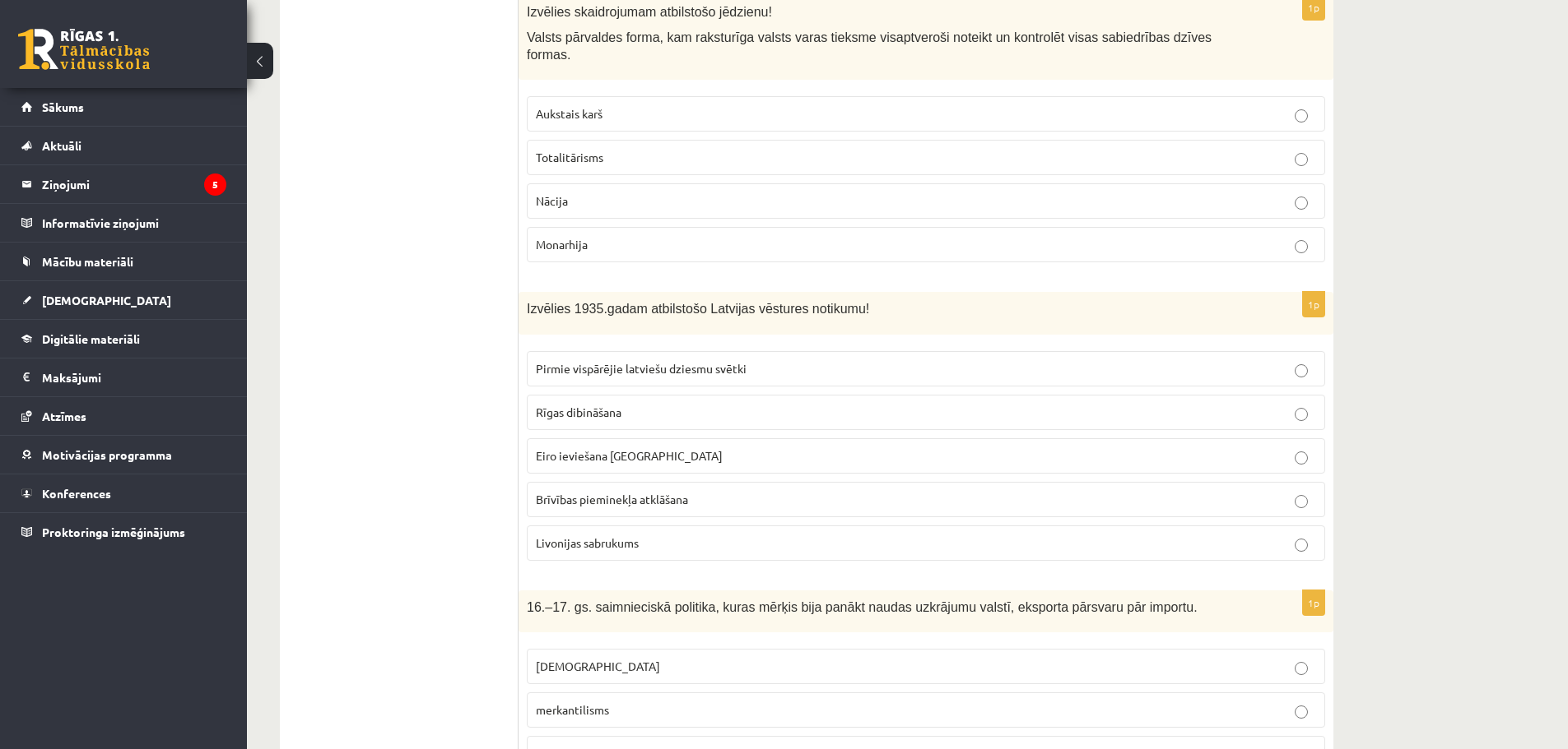
scroll to position [2879, 0]
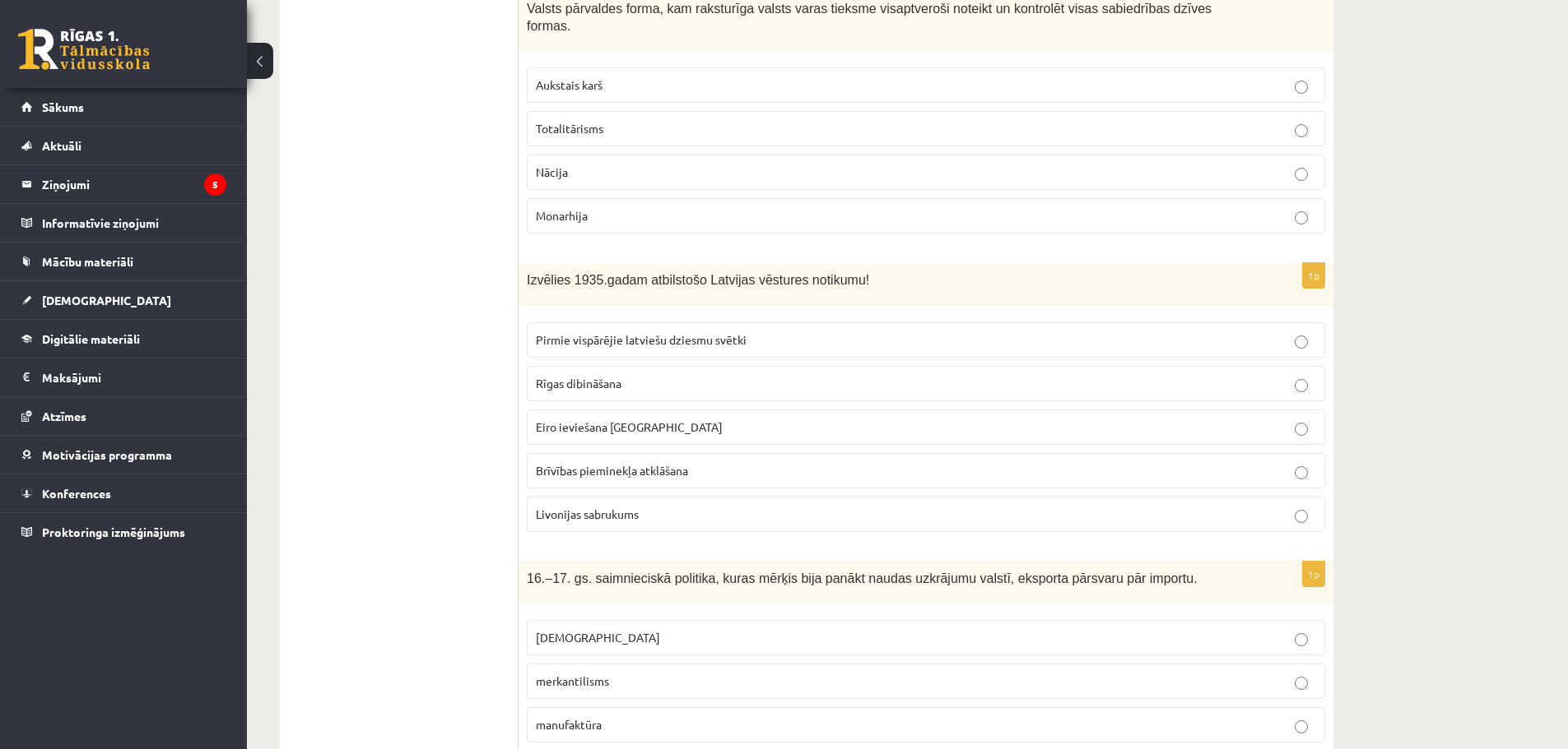
click at [747, 331] on p "Pirmie vispārējie latviešu dziesmu svētki" at bounding box center [925, 340] width 780 height 17
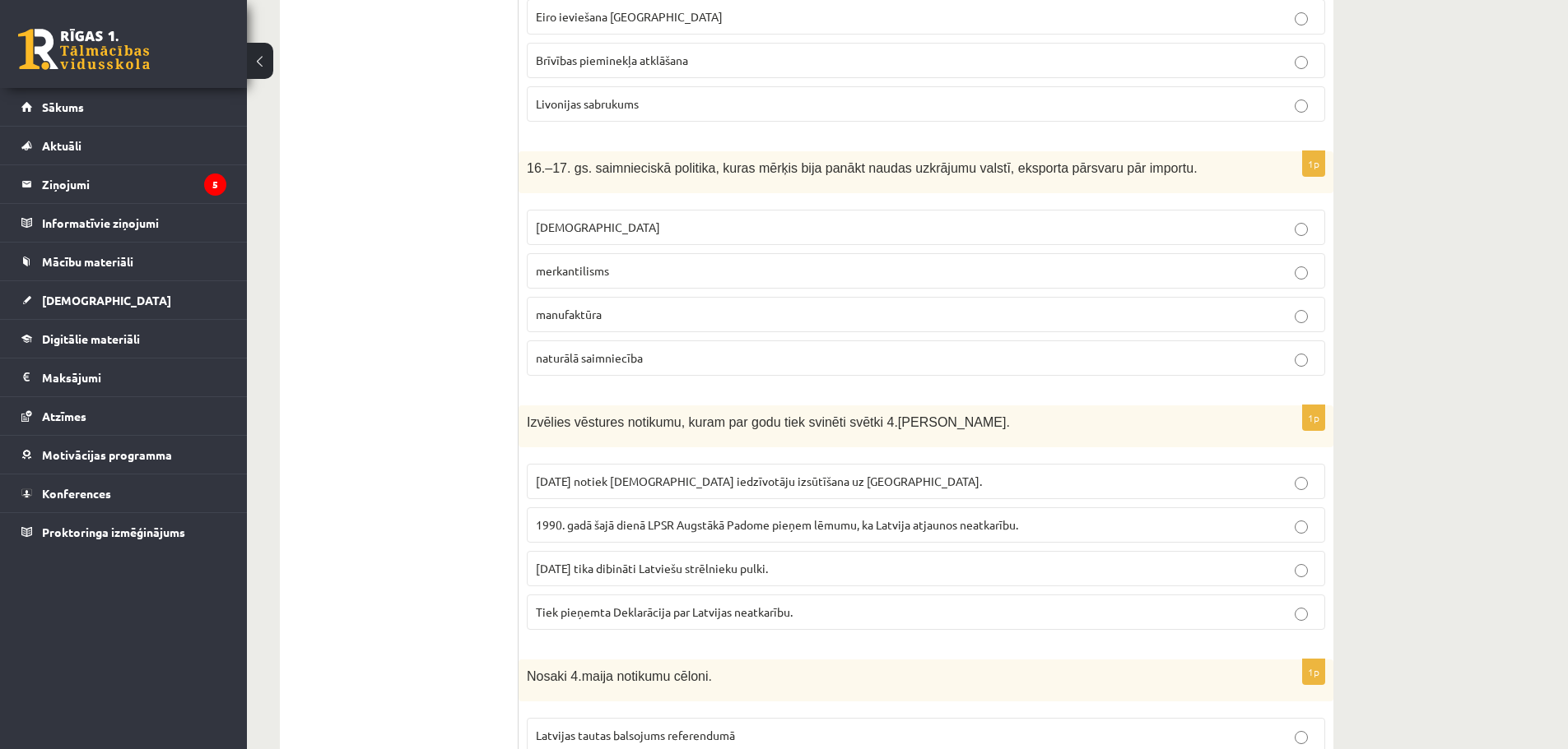
scroll to position [3290, 0]
click at [685, 348] on p "naturālā saimniecība" at bounding box center [925, 357] width 780 height 17
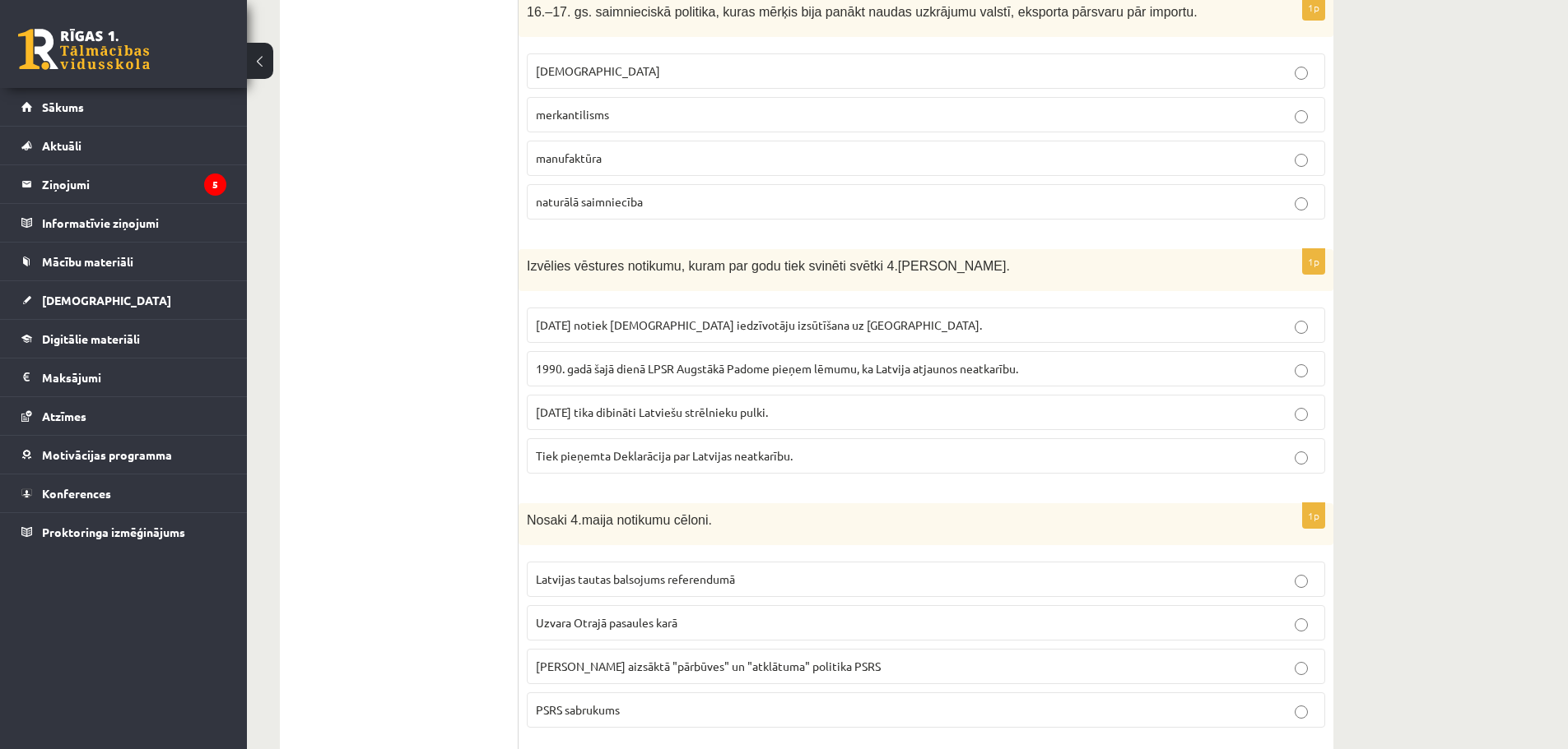
scroll to position [3537, 0]
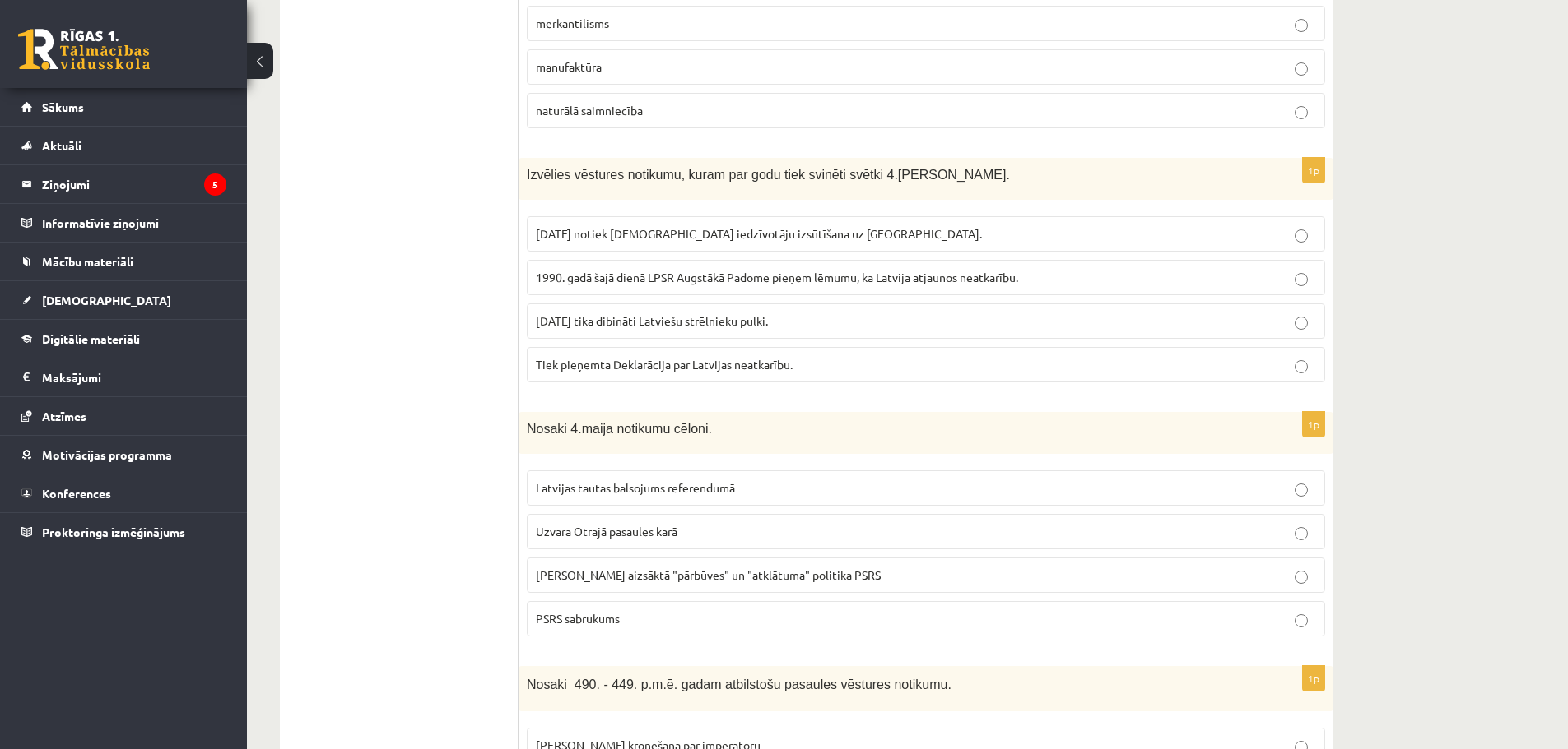
click at [627, 270] on span "1990. gadā šajā dienā LPSR Augstākā Padome pieņem lēmumu, ka Latvija atjaunos n…" at bounding box center [777, 277] width 482 height 15
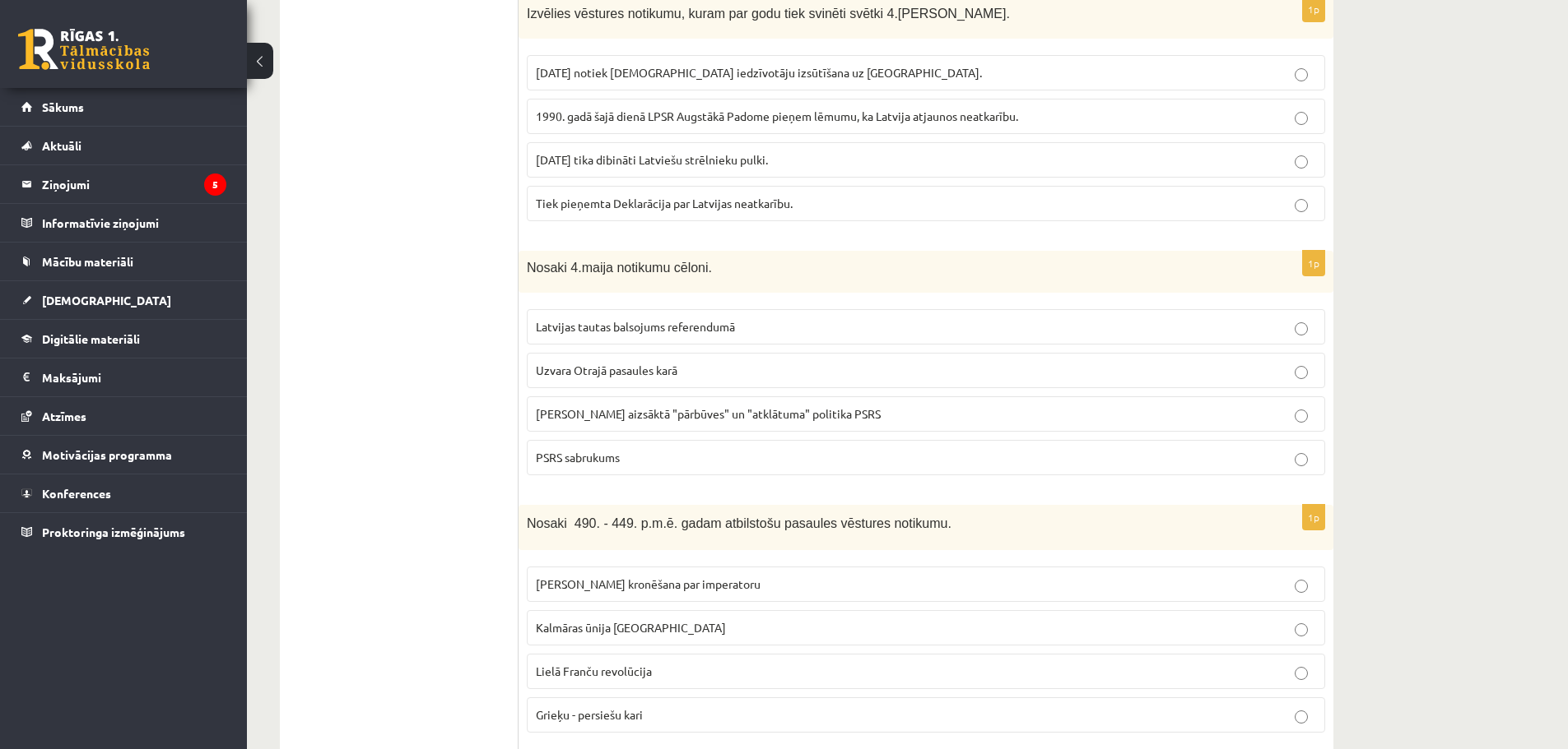
scroll to position [3701, 0]
click at [714, 436] on label "PSRS sabrukums" at bounding box center [925, 453] width 798 height 35
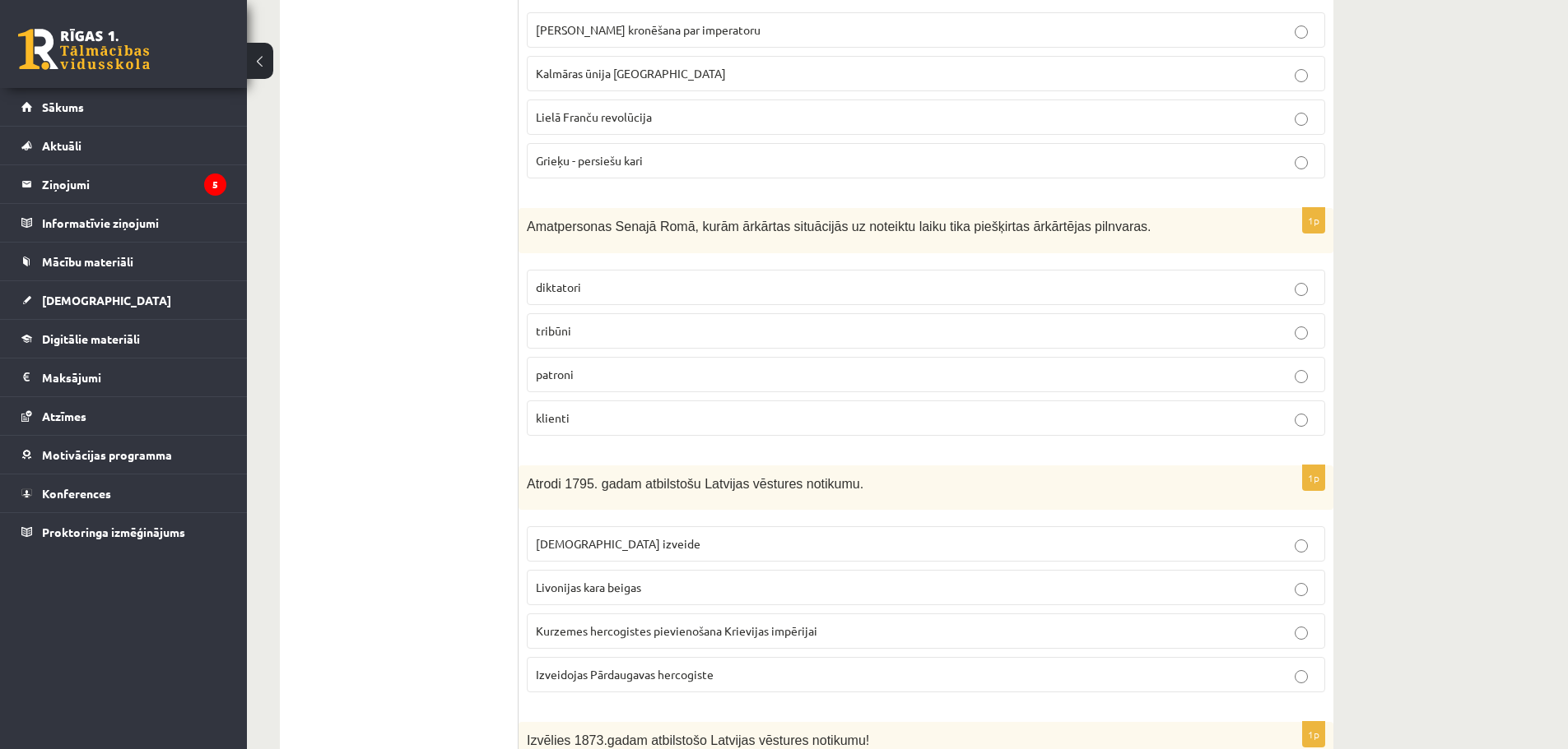
scroll to position [4277, 0]
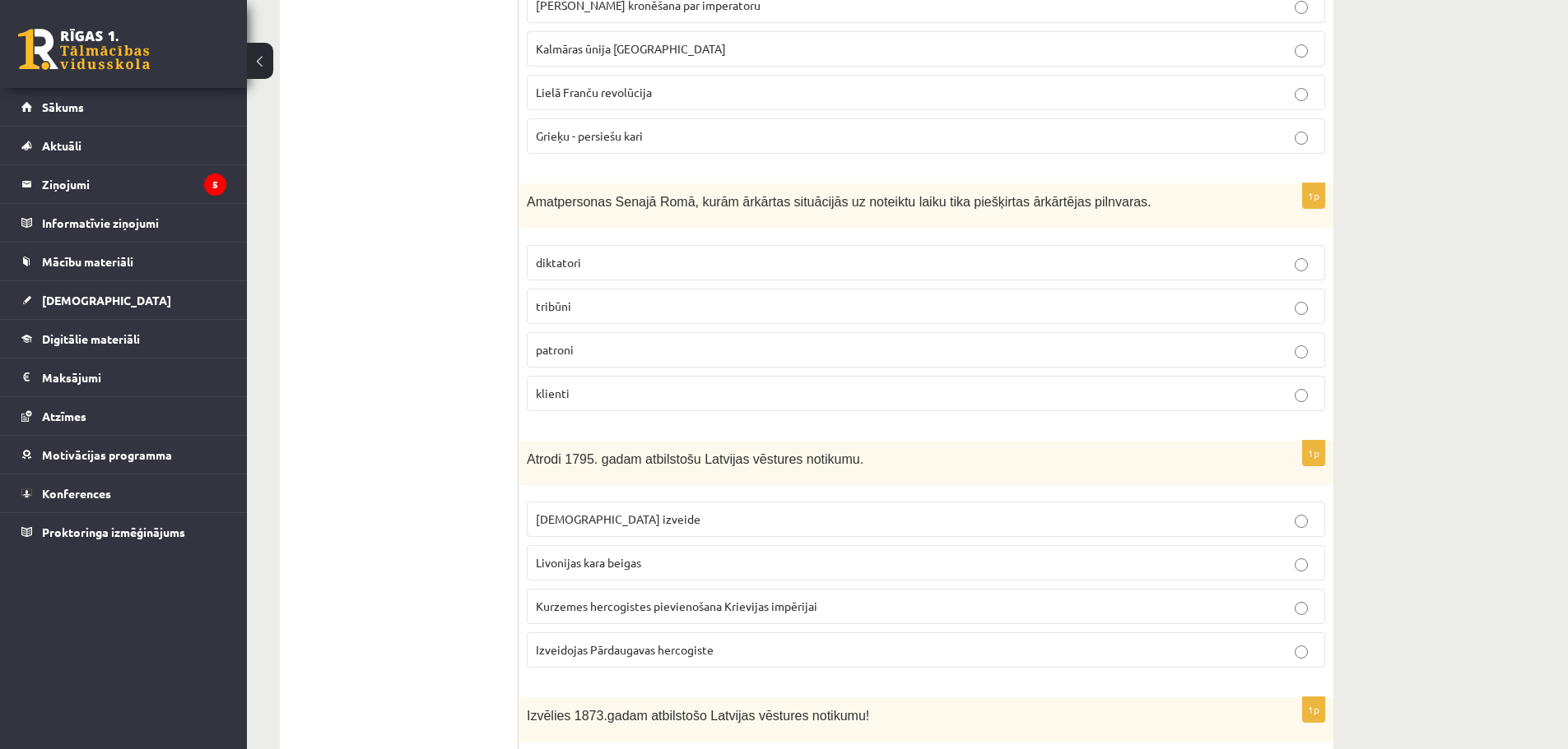
click at [696, 599] on span "Kurzemes hercogistes pievienošana Krievijas impērijai" at bounding box center [676, 606] width 281 height 15
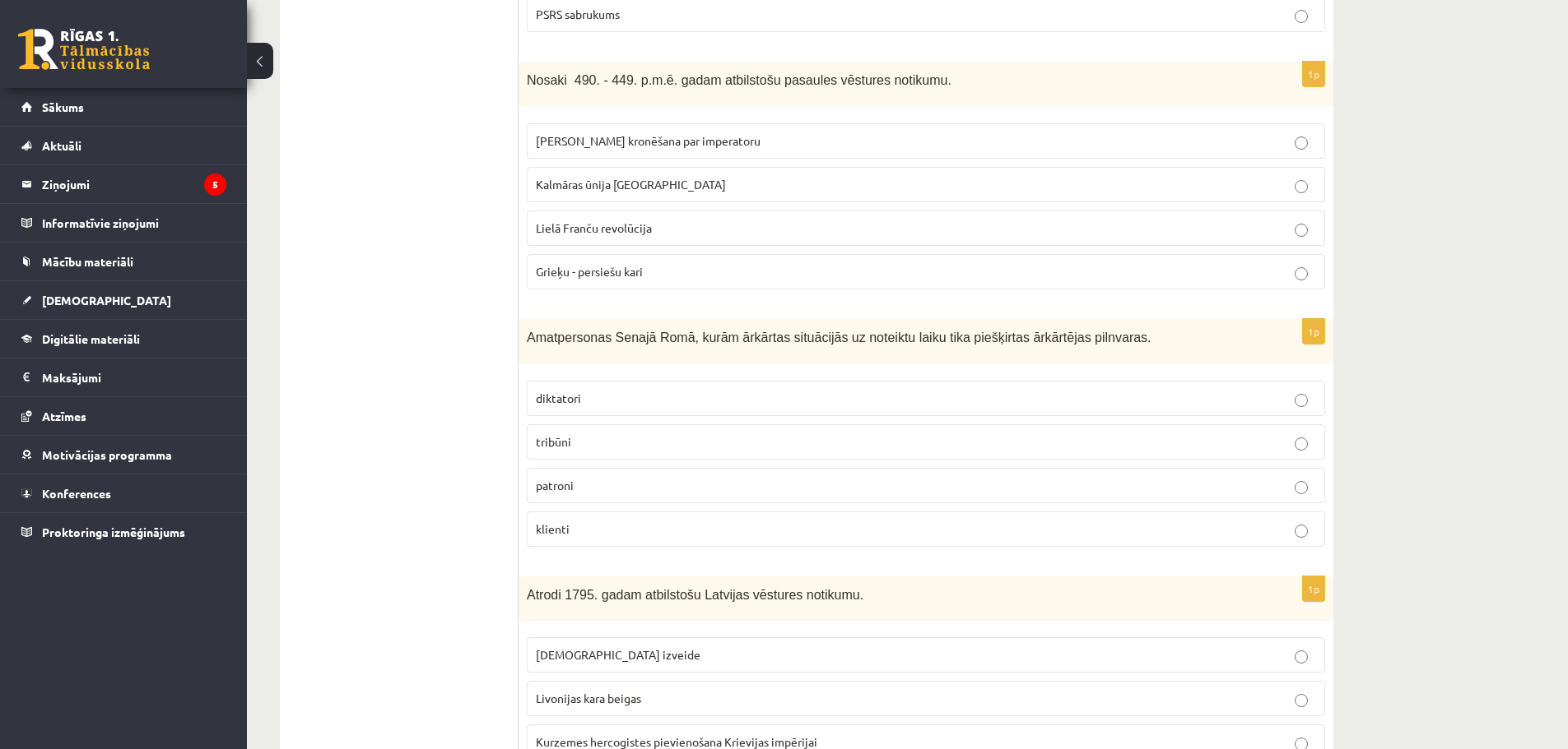
scroll to position [4112, 0]
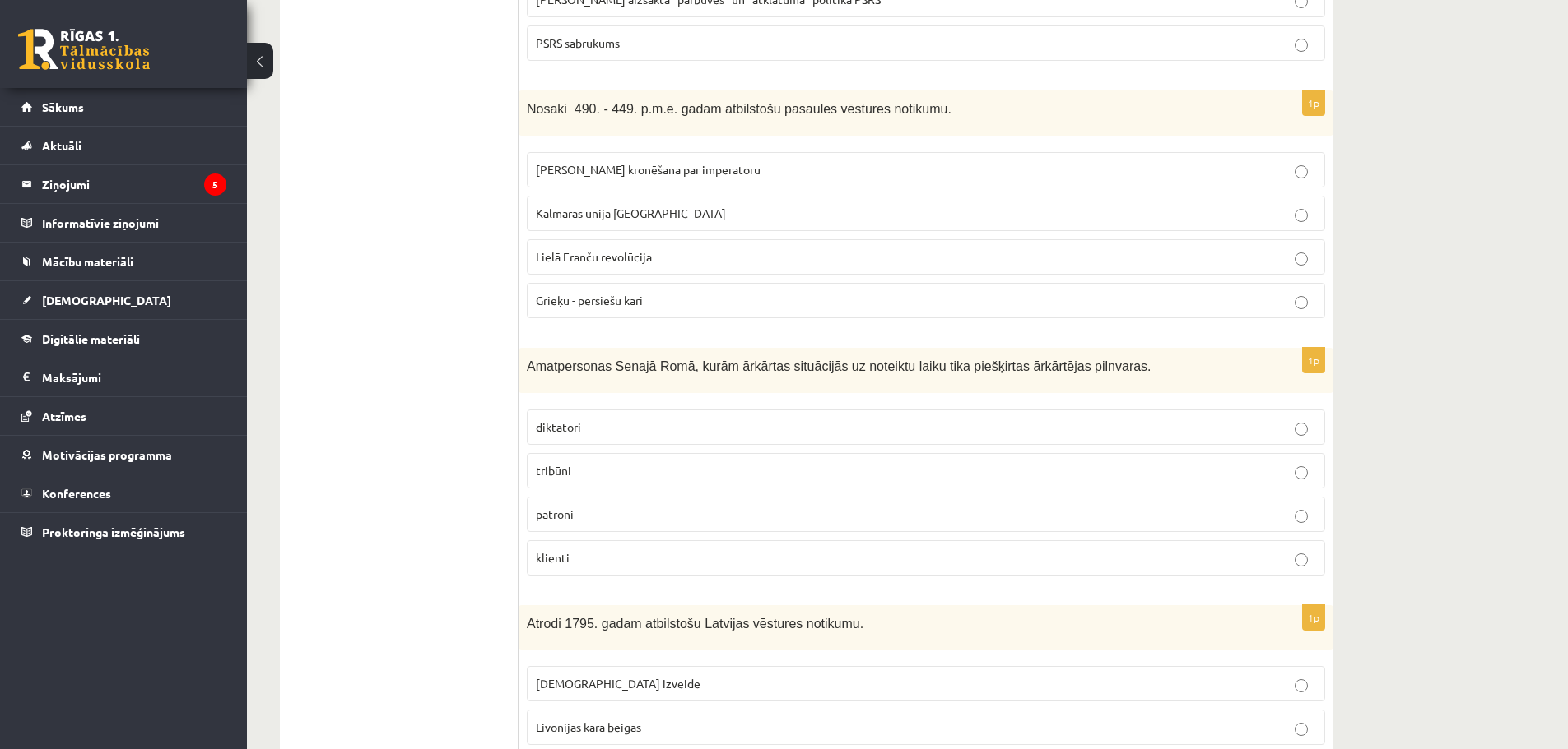
click at [1084, 283] on label "Grieķu - persiešu kari" at bounding box center [925, 300] width 798 height 35
click at [1231, 418] on p "diktatori" at bounding box center [925, 427] width 780 height 17
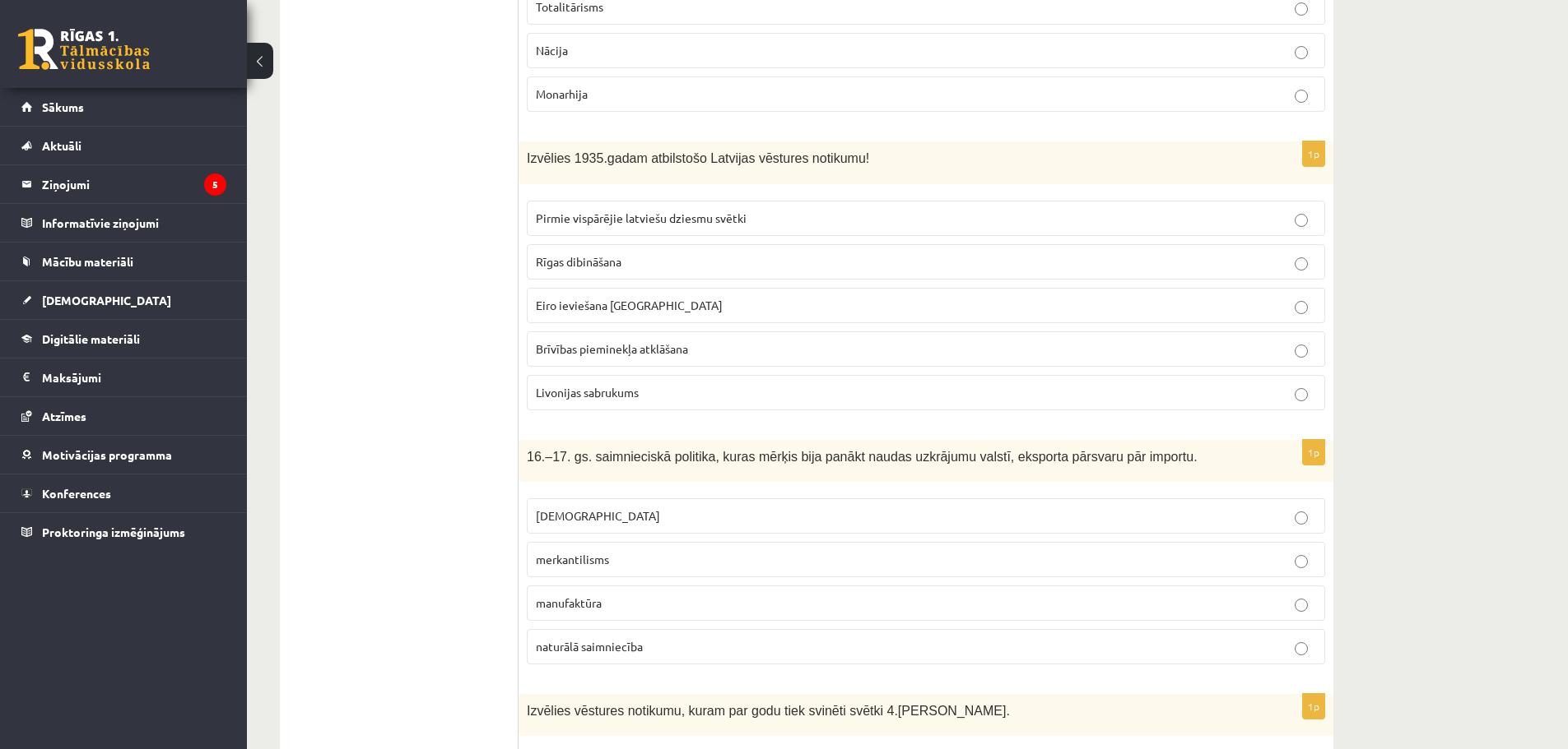
scroll to position [2961, 0]
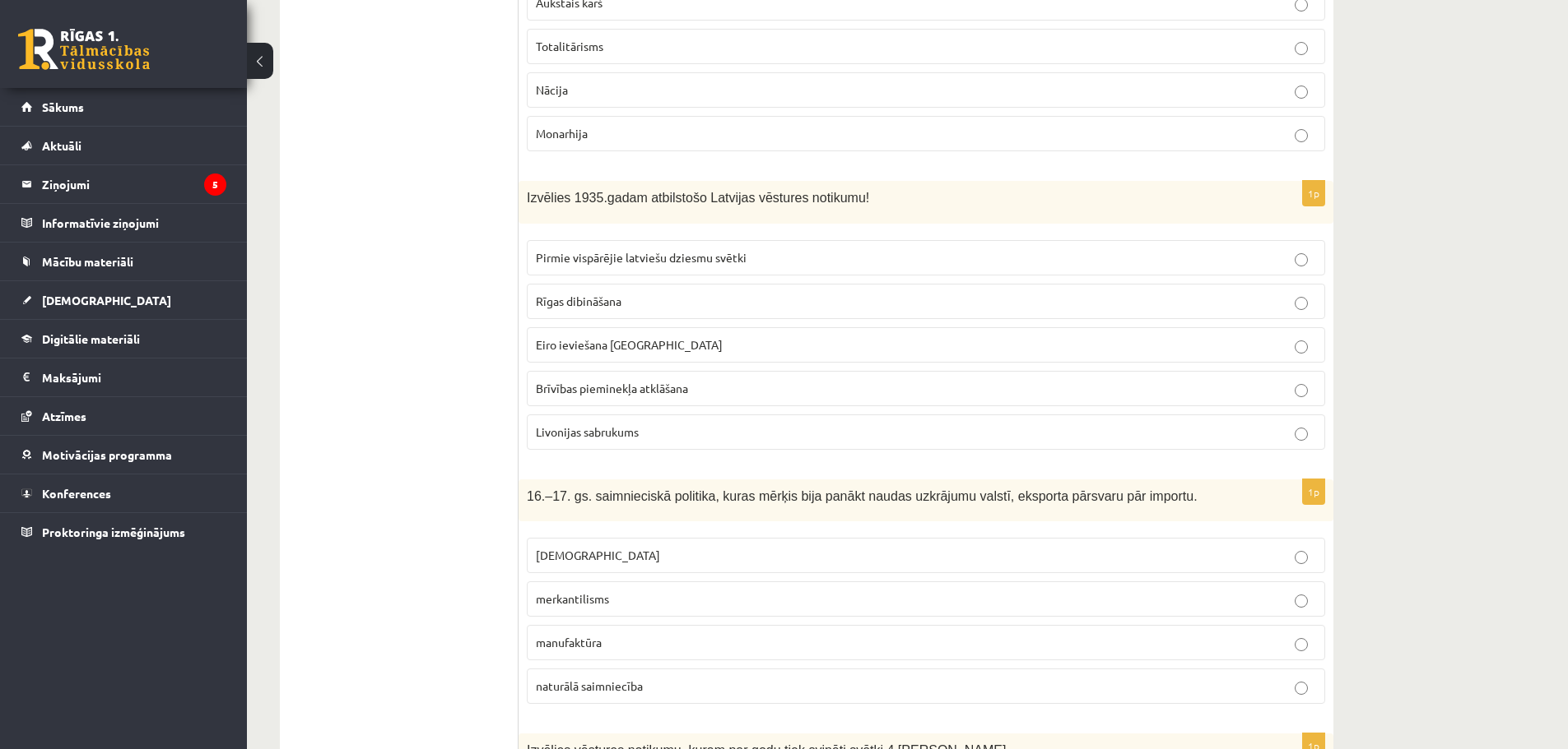
click at [679, 381] on span "Brīvības pieminekļa atklāšana" at bounding box center [612, 388] width 152 height 15
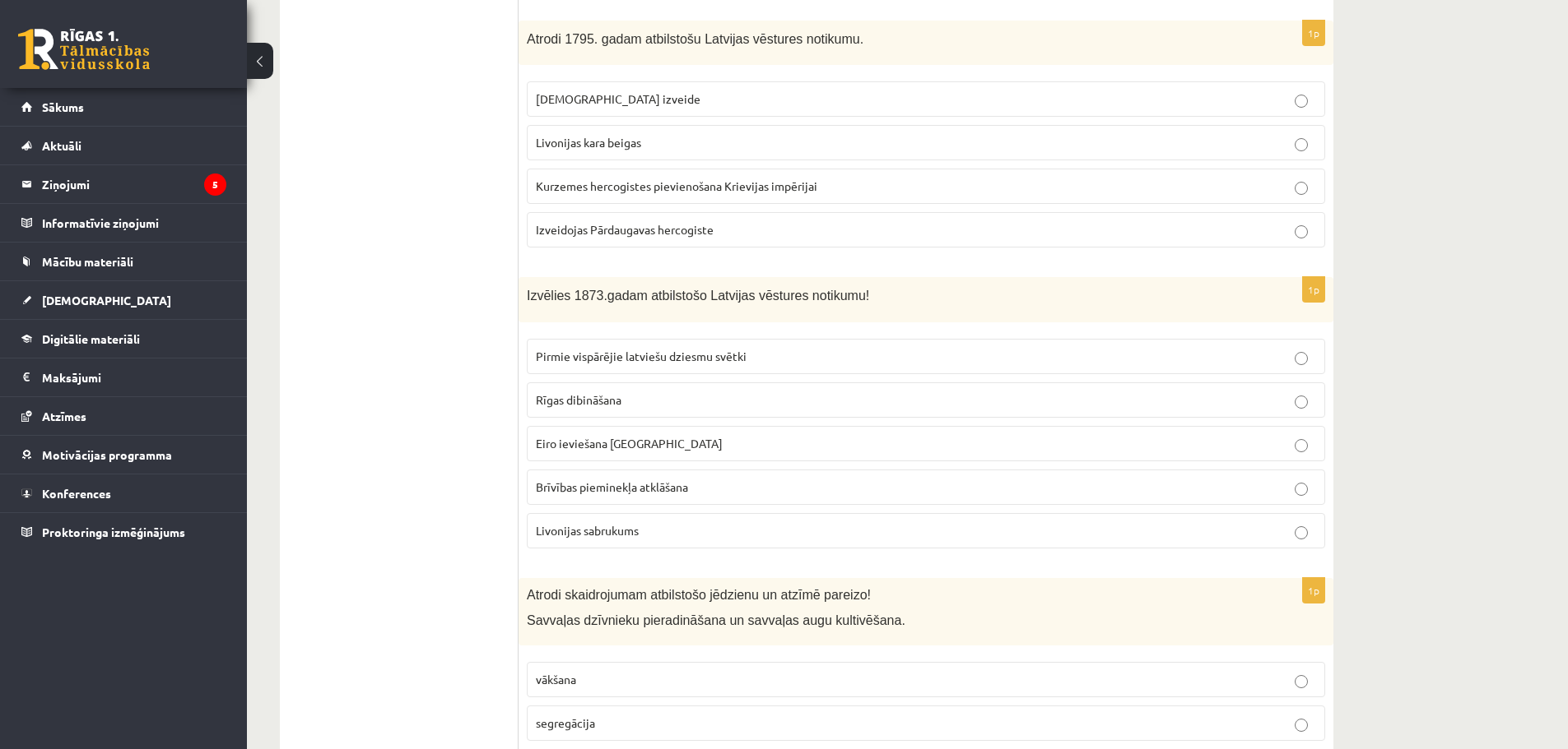
scroll to position [4689, 0]
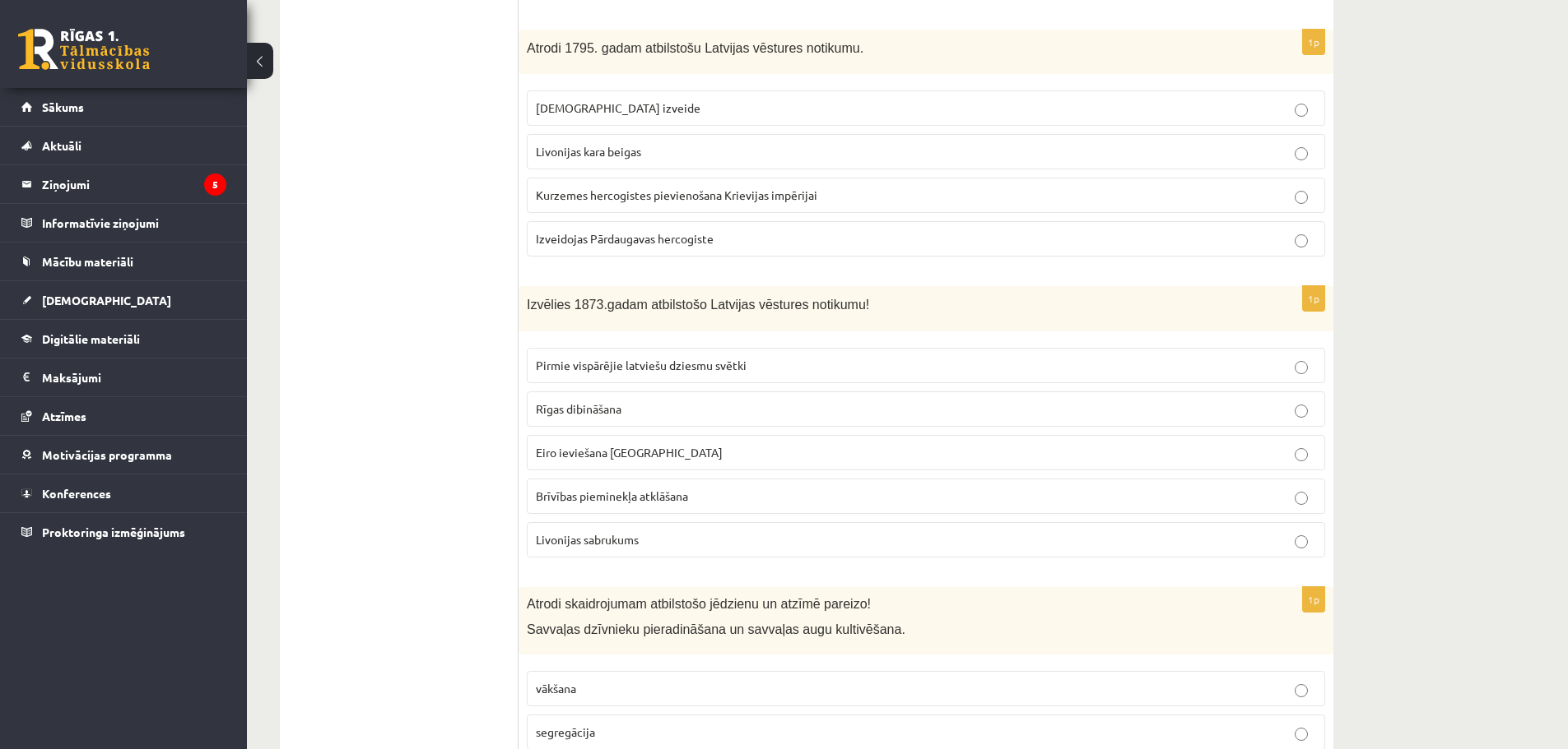
click at [729, 348] on label "Pirmie vispārējie latviešu dziesmu svētki" at bounding box center [925, 365] width 798 height 35
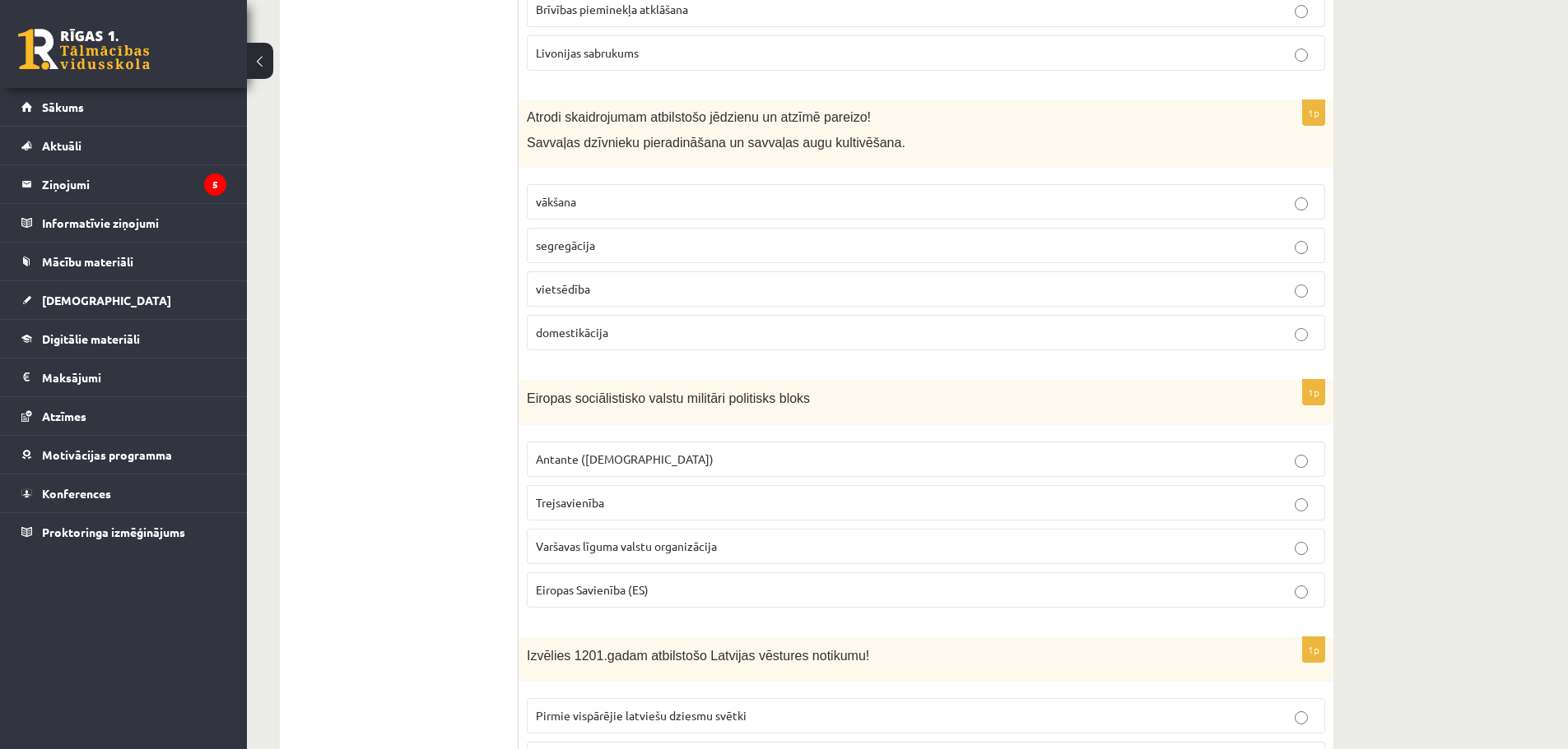
scroll to position [5182, 0]
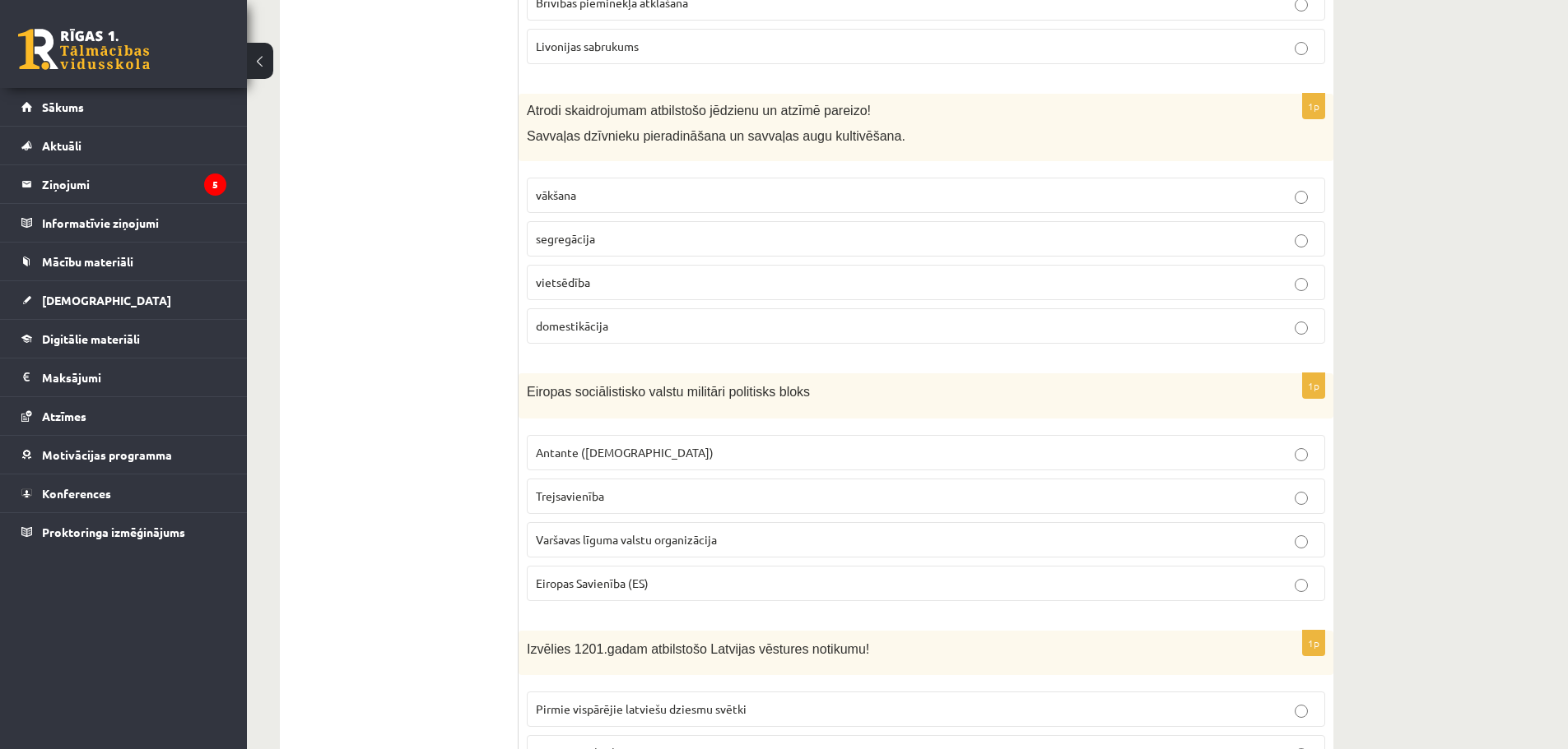
click at [676, 575] on p "Eiropas Savienība (ES)" at bounding box center [925, 583] width 780 height 17
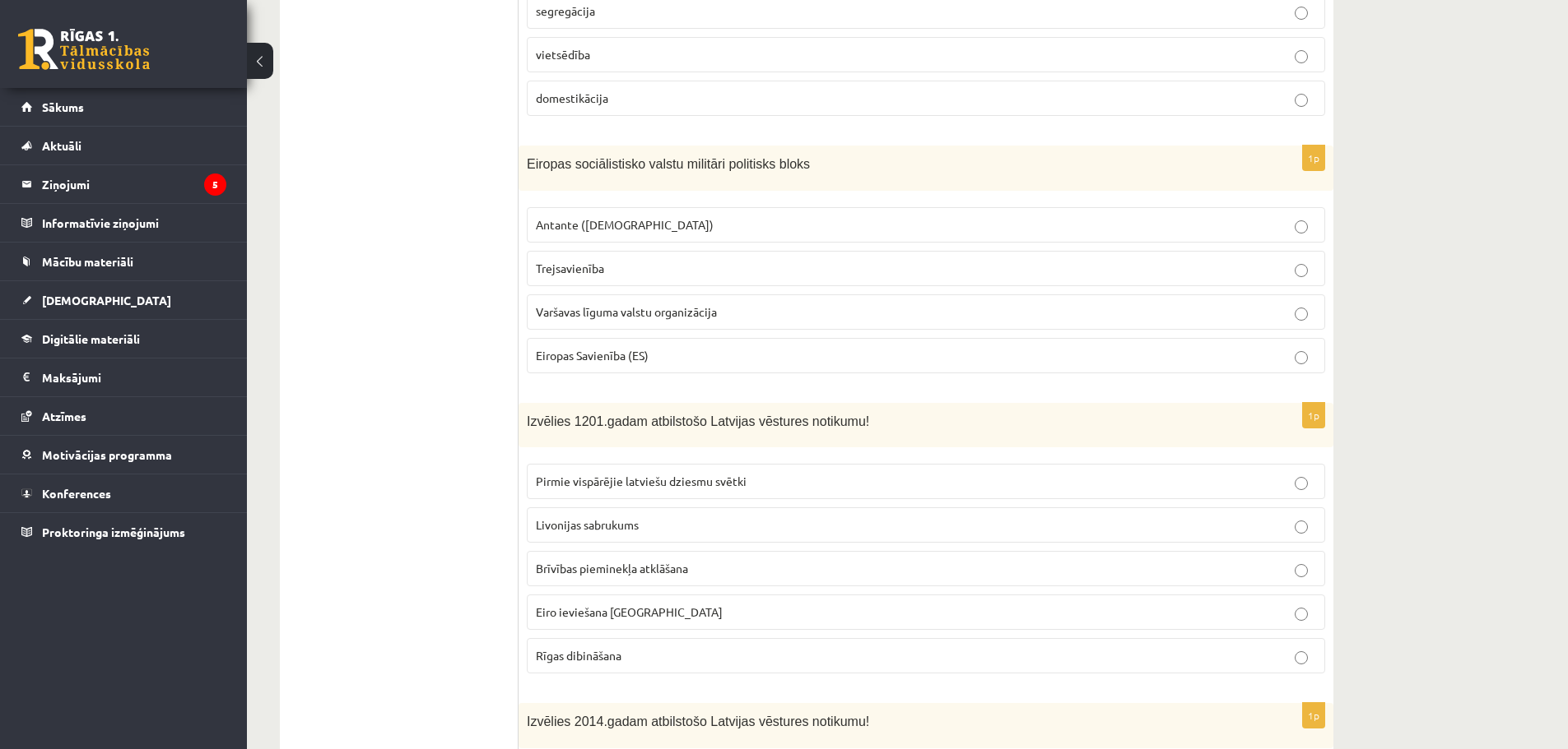
scroll to position [5428, 0]
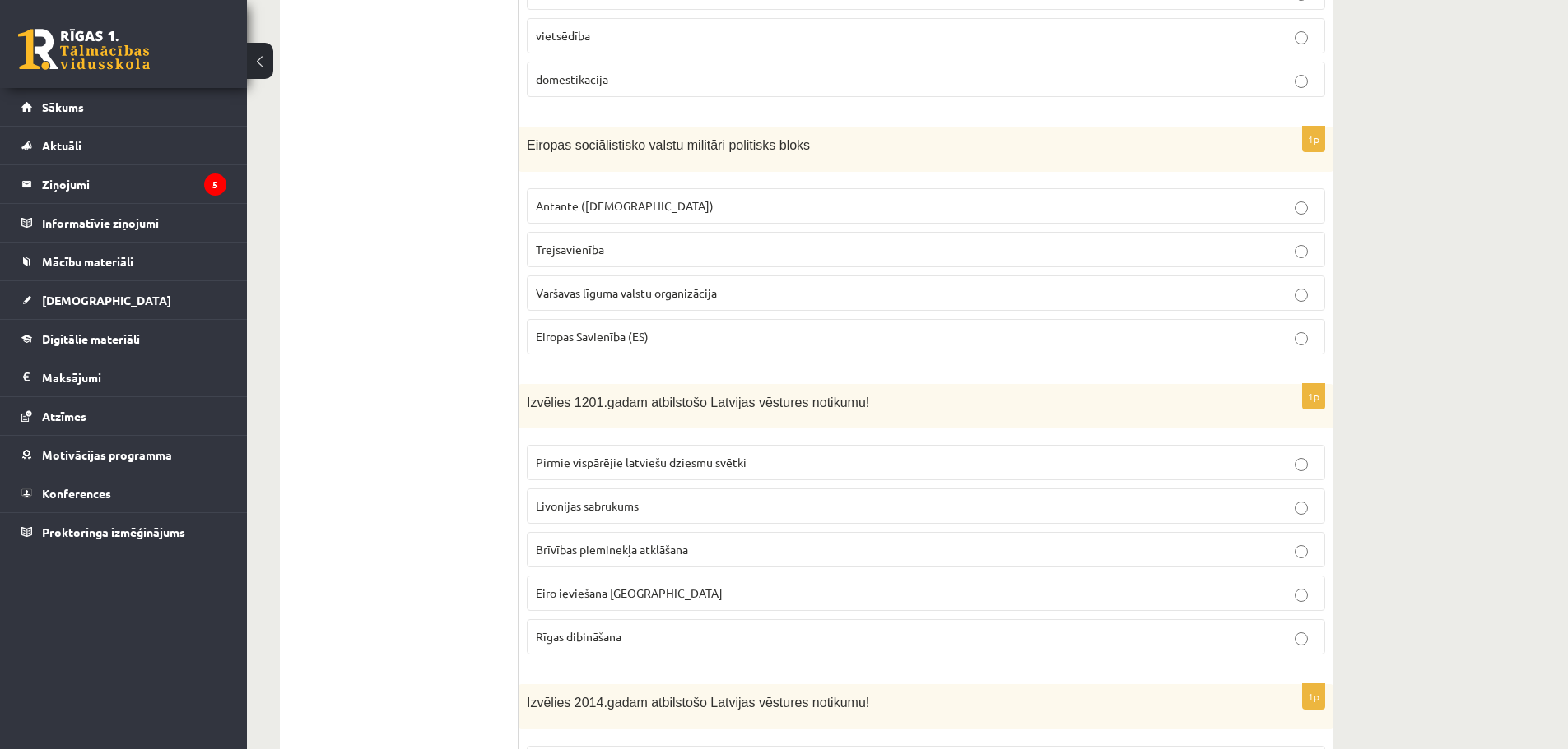
click at [735, 629] on p "Rīgas dibināšana" at bounding box center [925, 637] width 780 height 17
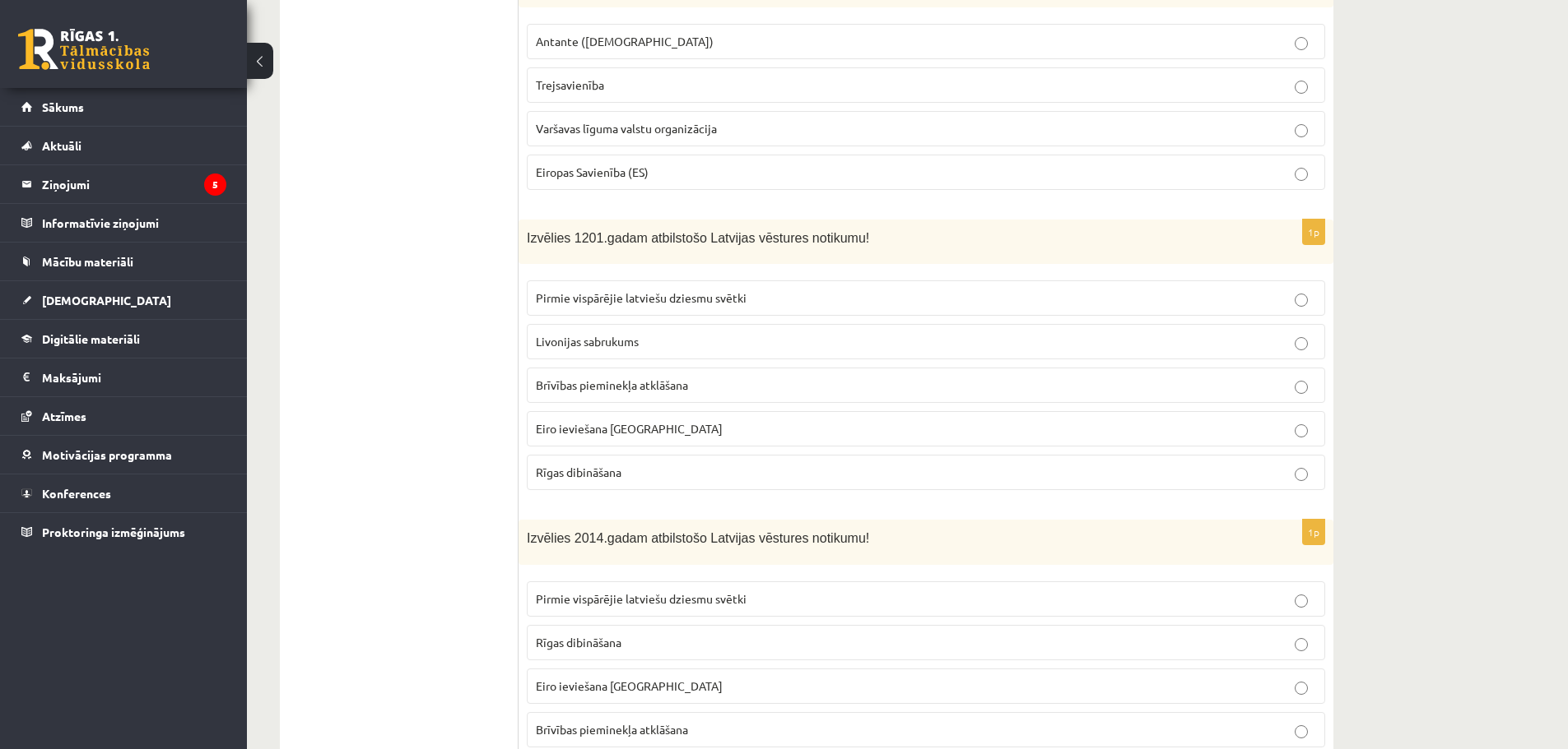
scroll to position [5675, 0]
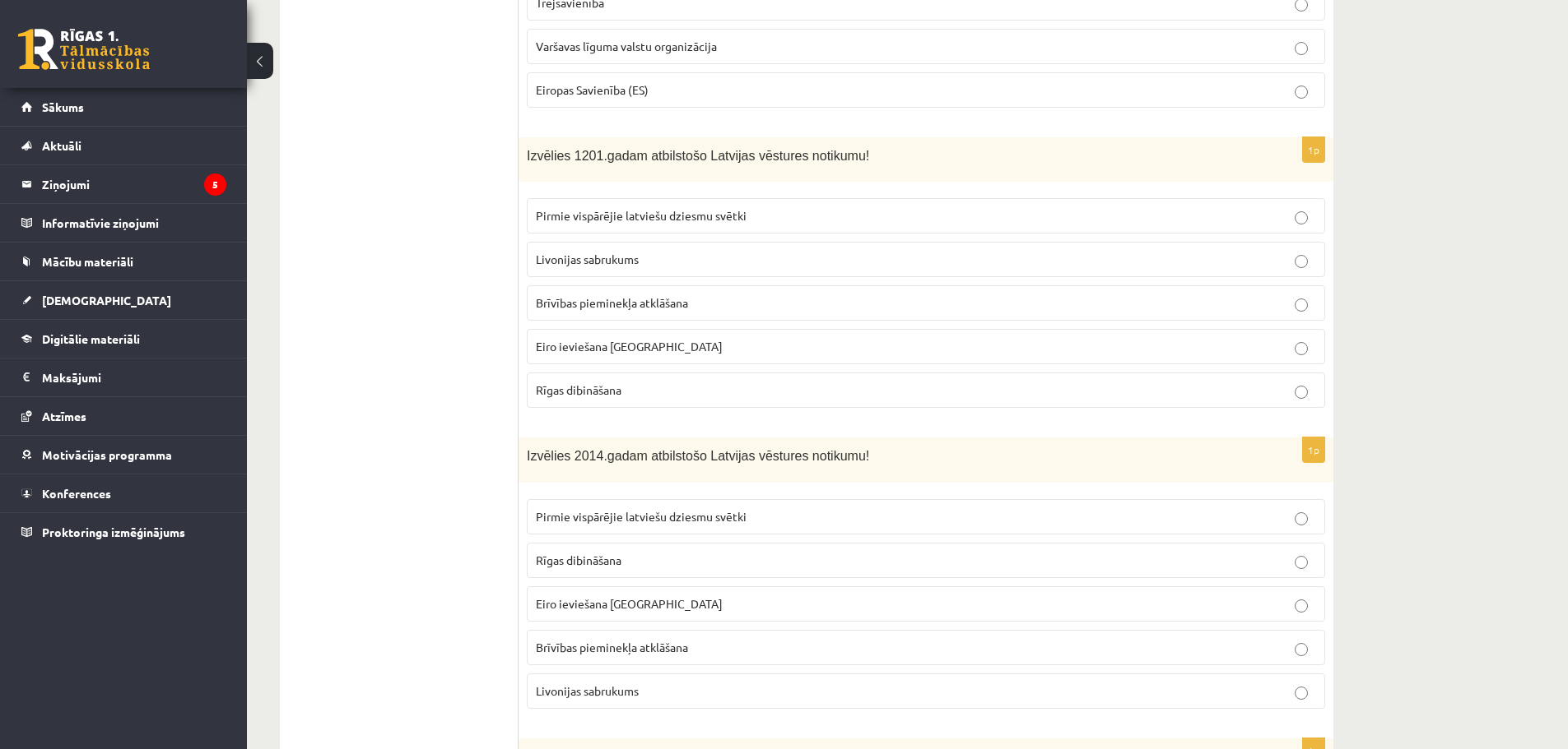
click at [666, 595] on p "Eiro ieviešana Latvijā" at bounding box center [925, 604] width 780 height 17
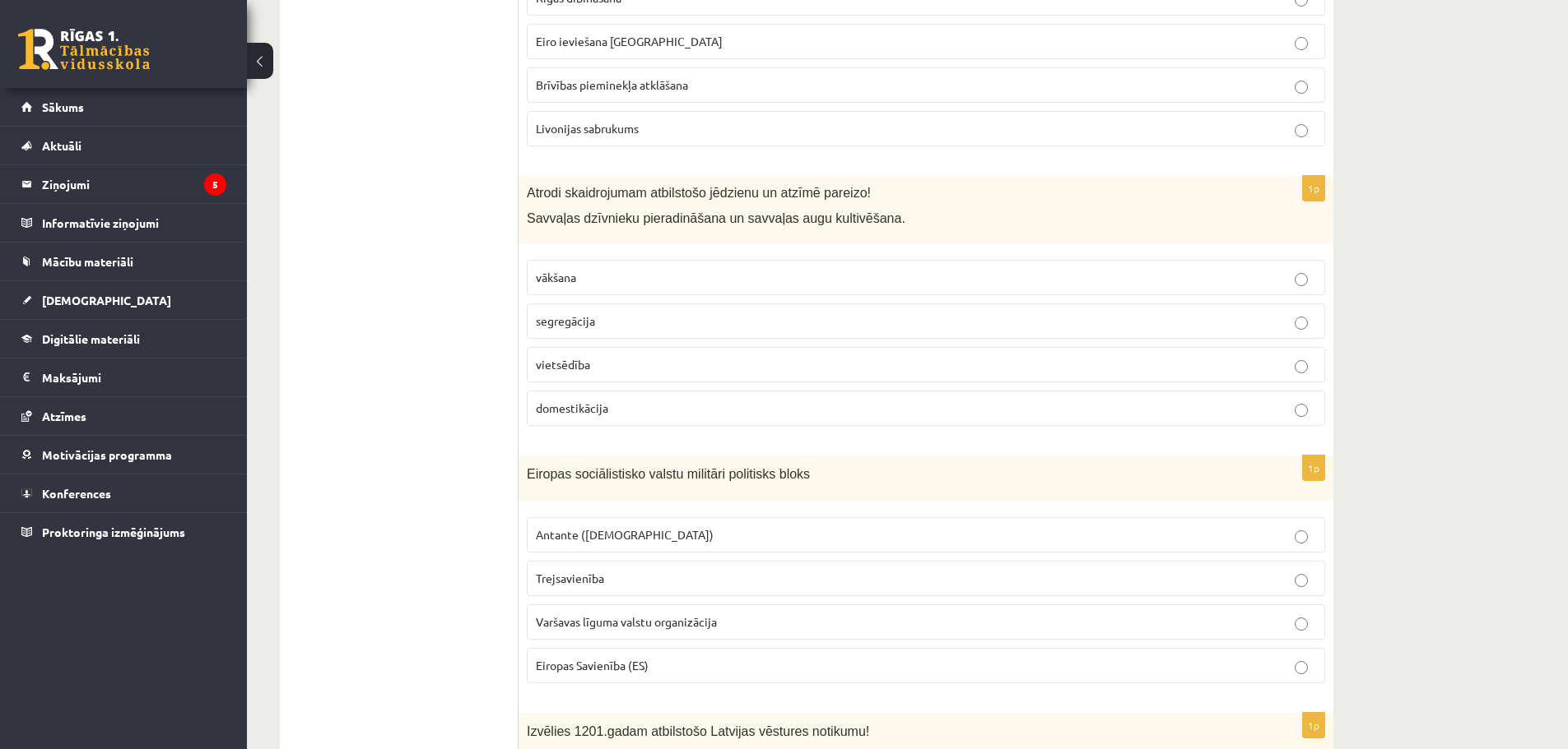
scroll to position [5018, 0]
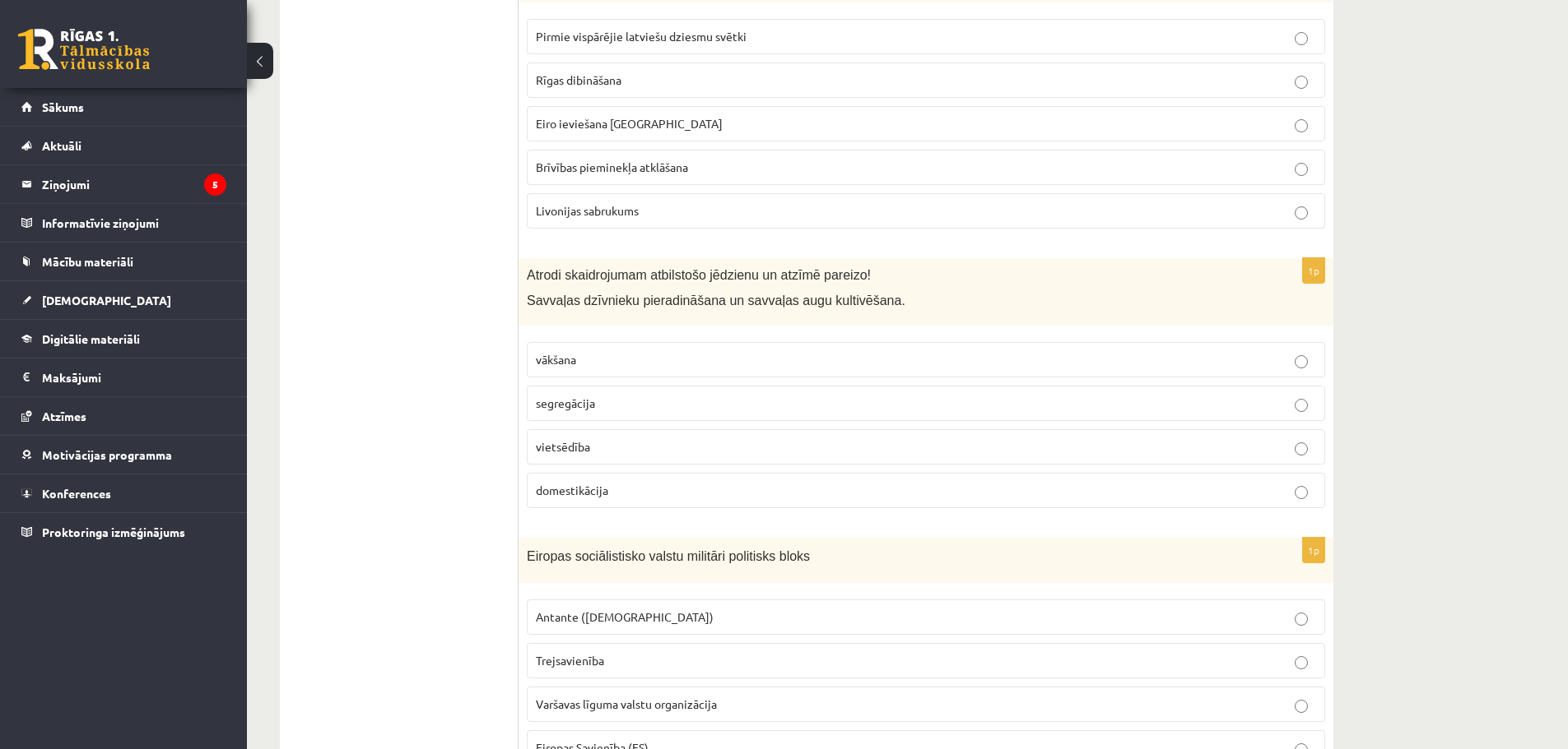
click at [849, 473] on label "domestikācija" at bounding box center [925, 490] width 798 height 35
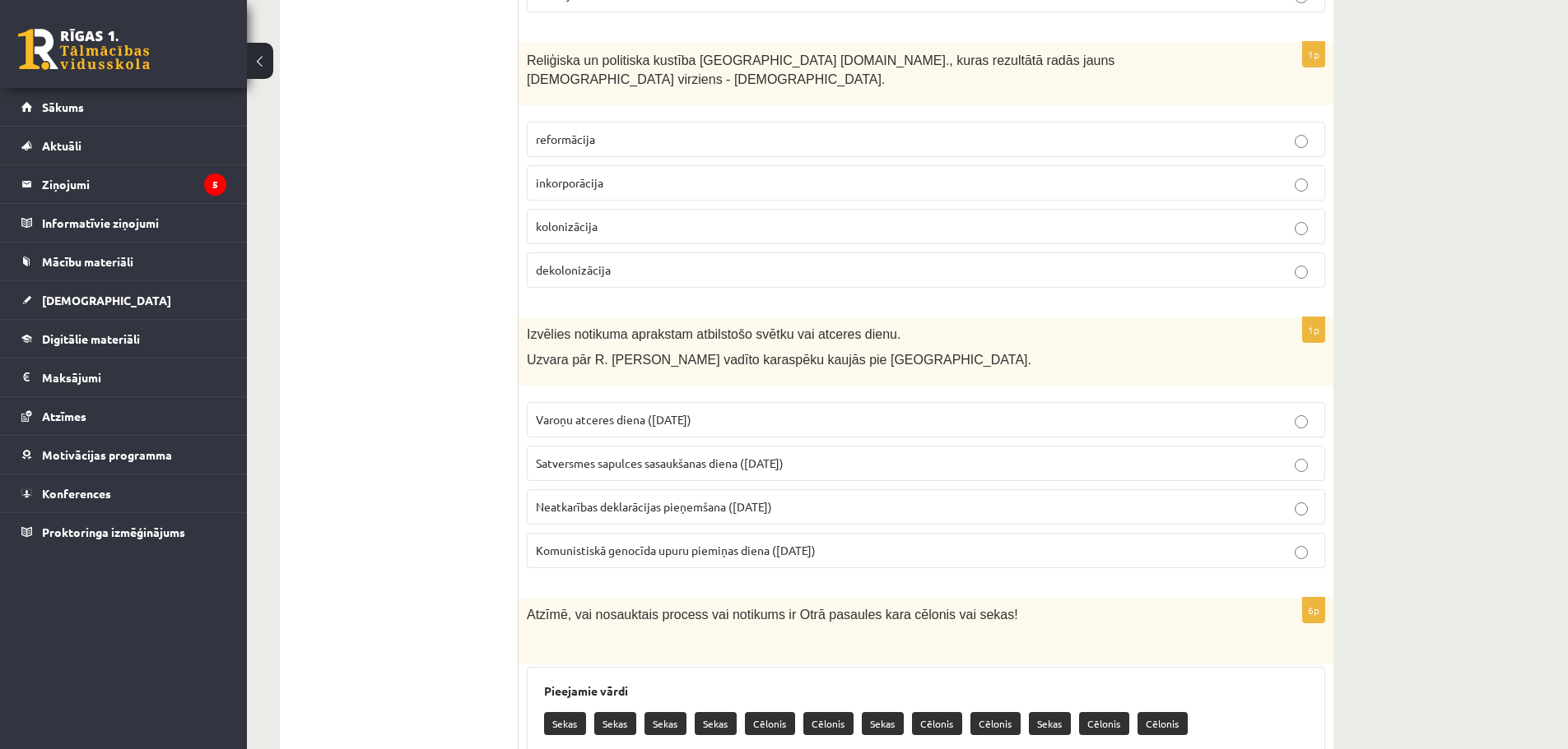
scroll to position [6334, 0]
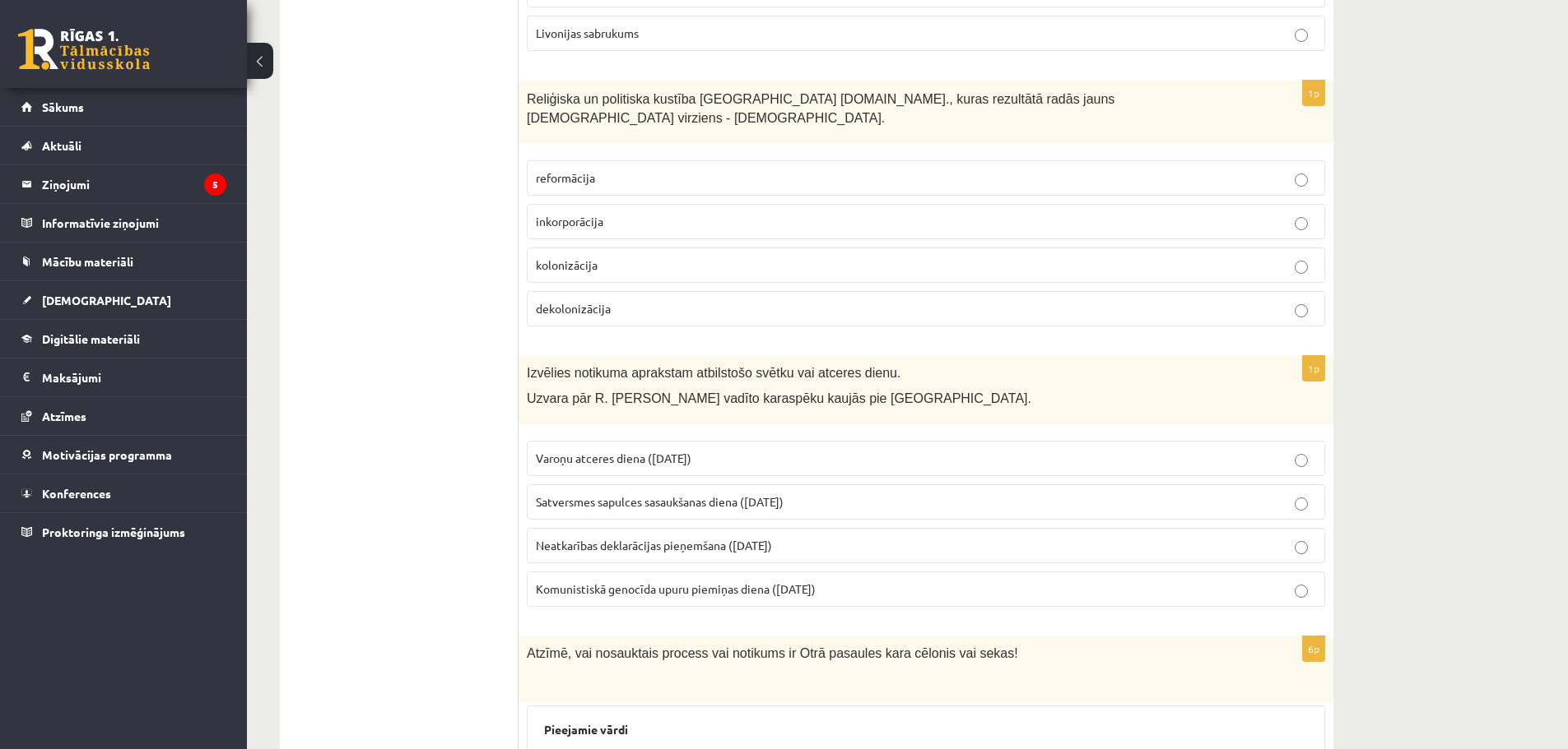
click at [684, 451] on span "Varoņu atceres diena (22. jūnijs)" at bounding box center [614, 458] width 156 height 15
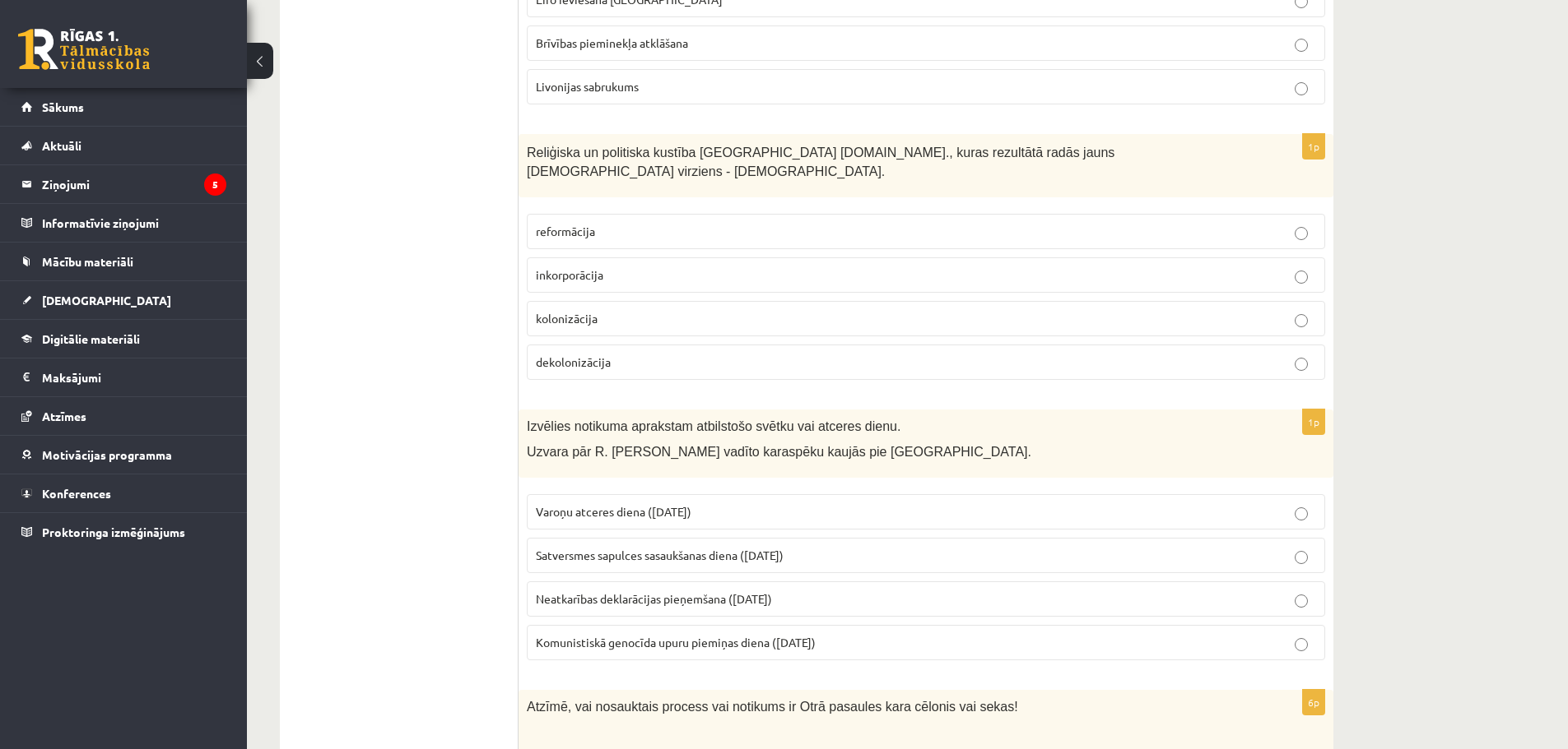
scroll to position [6251, 0]
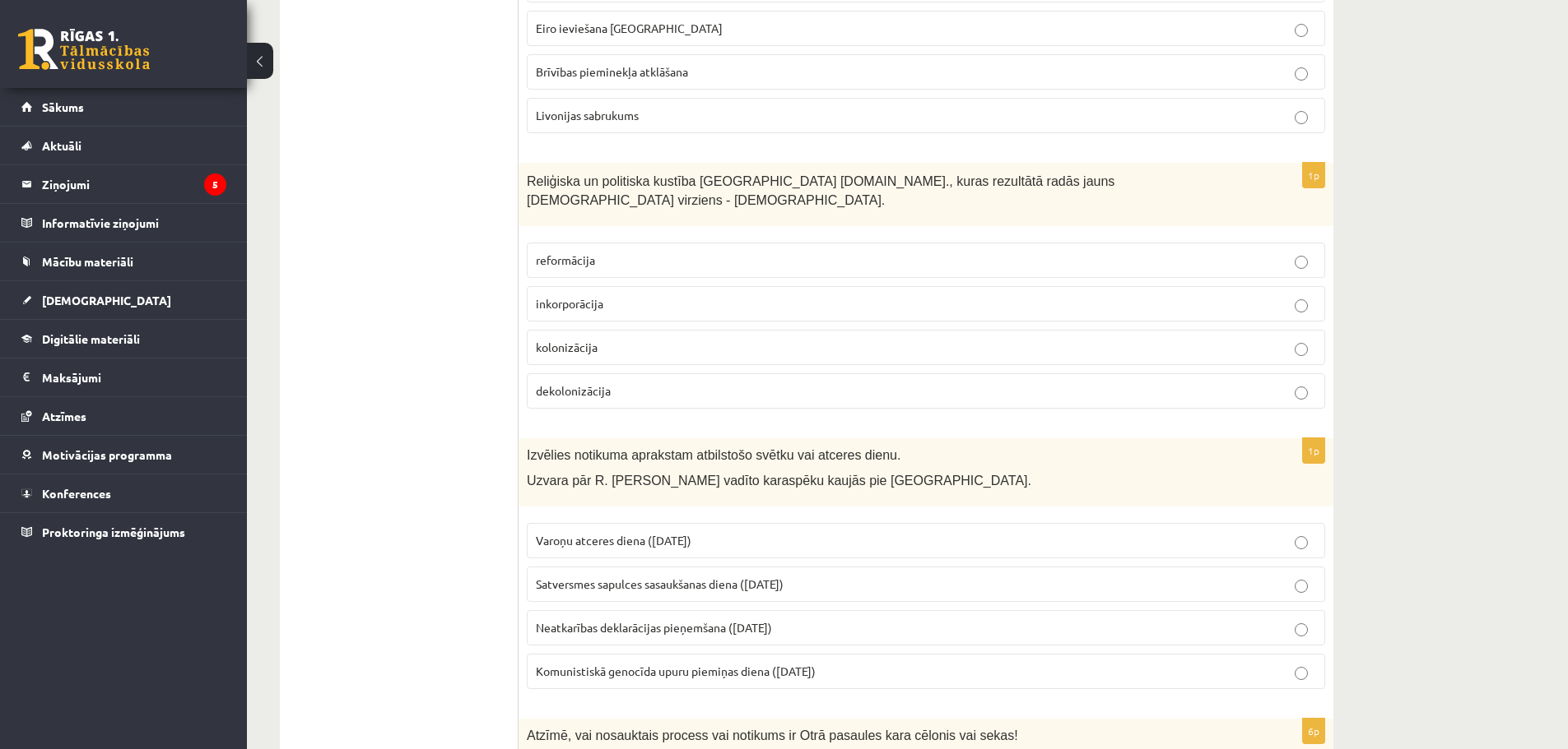
click at [1161, 252] on p "reformācija" at bounding box center [925, 260] width 780 height 17
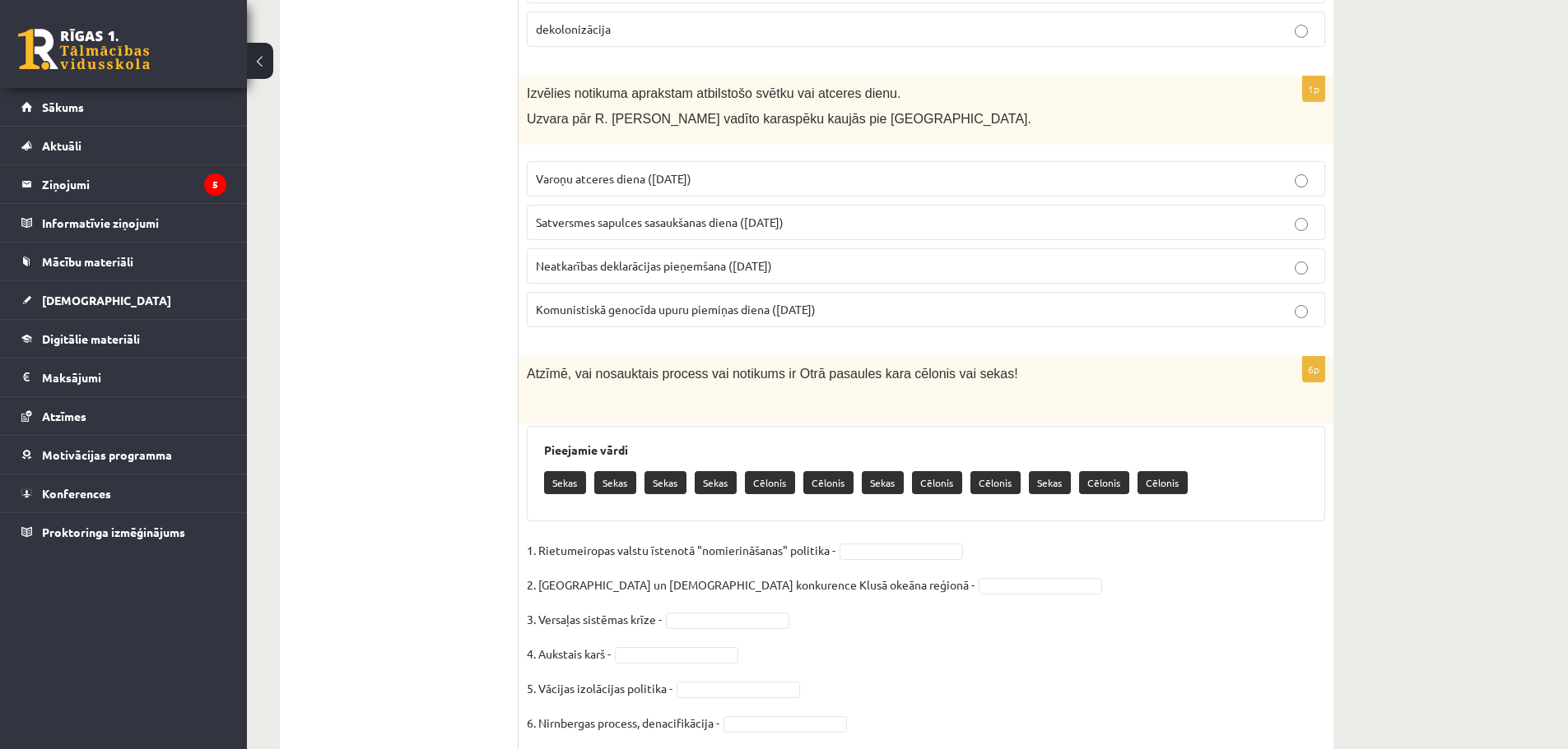
scroll to position [6615, 0]
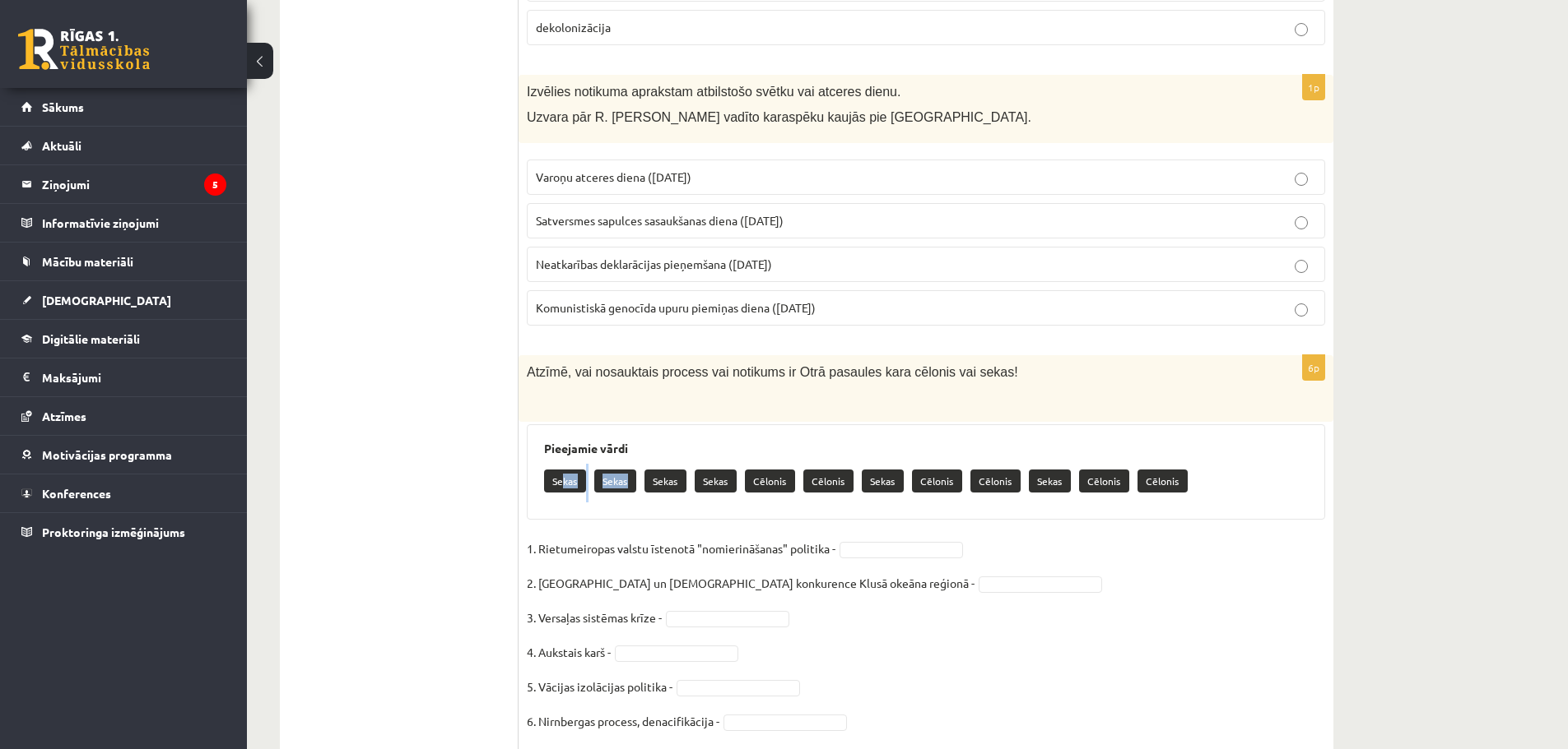
drag, startPoint x: 563, startPoint y: 428, endPoint x: 608, endPoint y: 461, distance: 55.8
click at [608, 461] on div "Pieejamie vārdi Sekas Sekas Sekas Sekas Cēlonis Cēlonis Sekas Cēlonis Cēlonis S…" at bounding box center [925, 472] width 798 height 96
click at [1120, 589] on fieldset "1. Rietumeiropas valstu īstenotā "nomierināšanas" politika - 2. Japānas un ASV …" at bounding box center [925, 640] width 798 height 208
drag, startPoint x: 773, startPoint y: 430, endPoint x: 862, endPoint y: 462, distance: 94.6
click at [862, 462] on div "Pieejamie vārdi Sekas Sekas Sekas Sekas Cēlonis Cēlonis Sekas Cēlonis Cēlonis S…" at bounding box center [925, 472] width 798 height 96
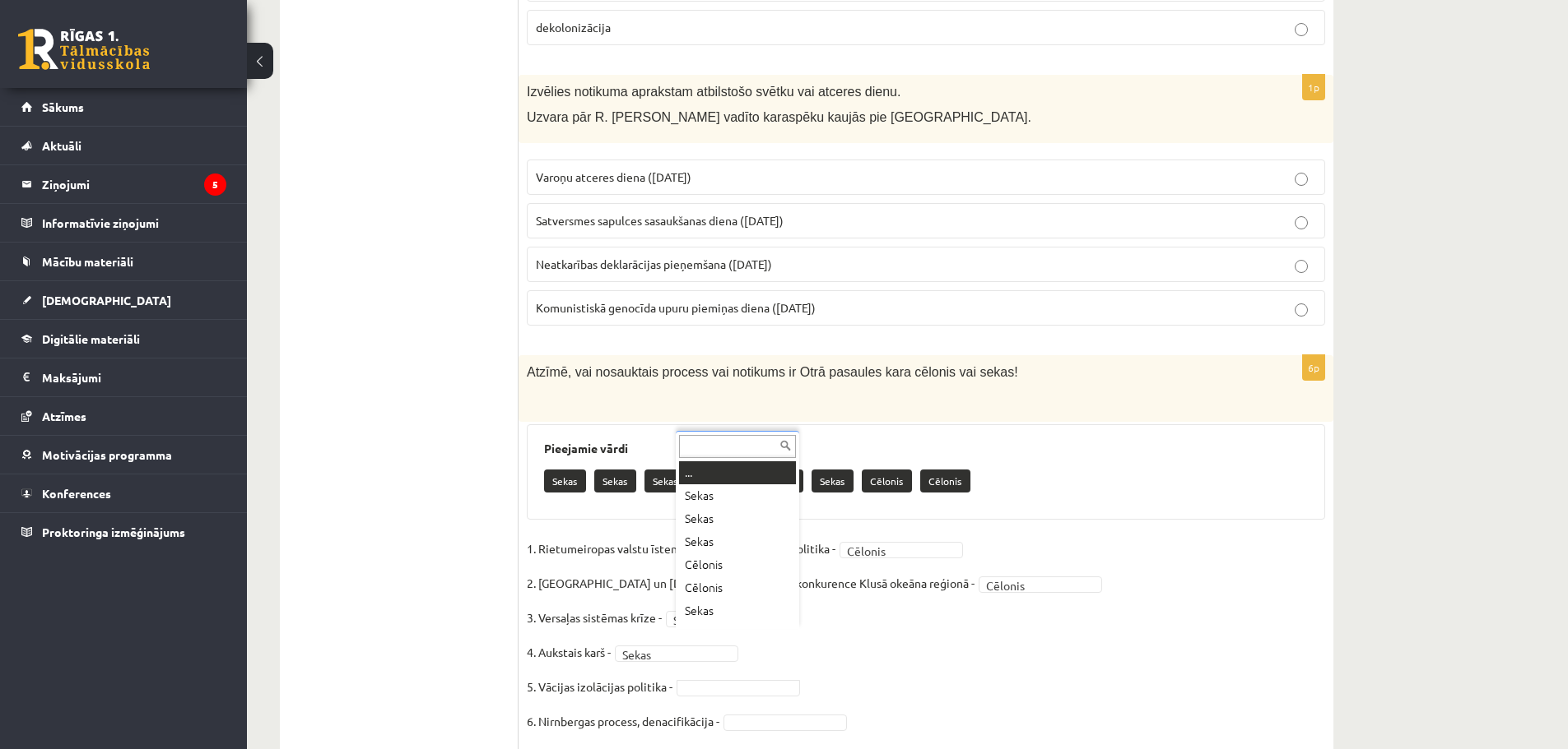
scroll to position [20, 0]
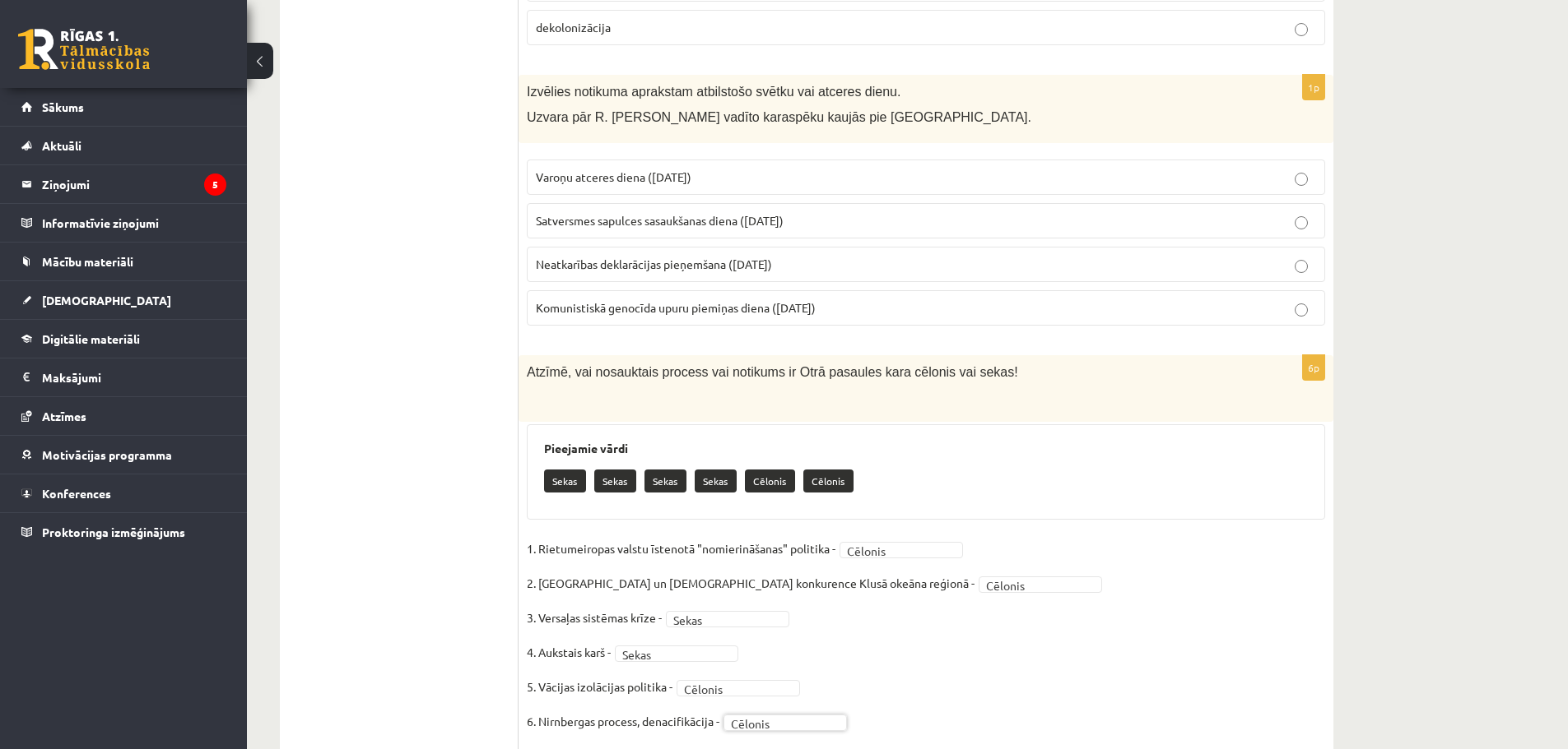
click at [1006, 623] on fieldset "1. Rietumeiropas valstu īstenotā "nomierināšanas" politika - Cēlonis ******* 2.…" at bounding box center [925, 640] width 798 height 208
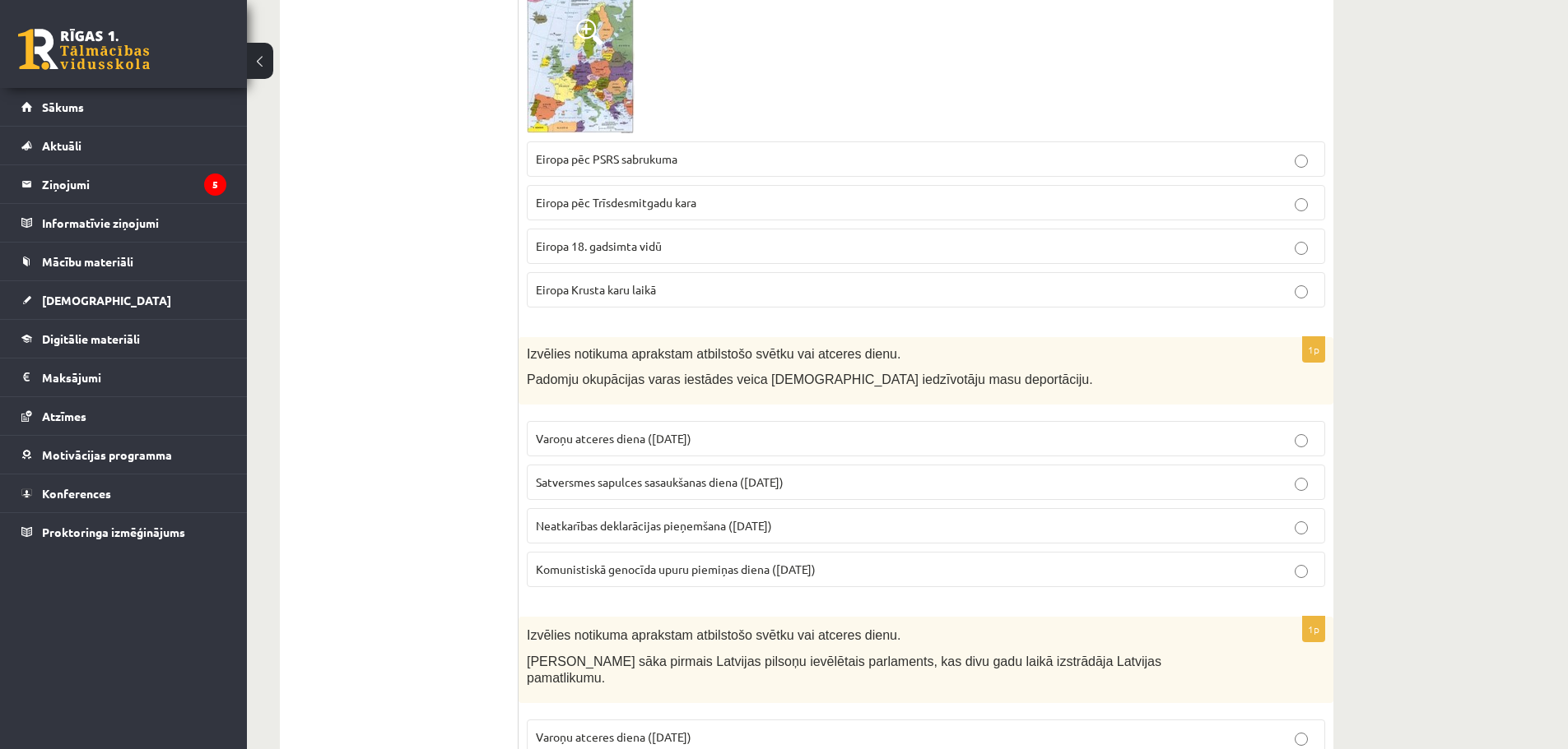
scroll to position [0, 0]
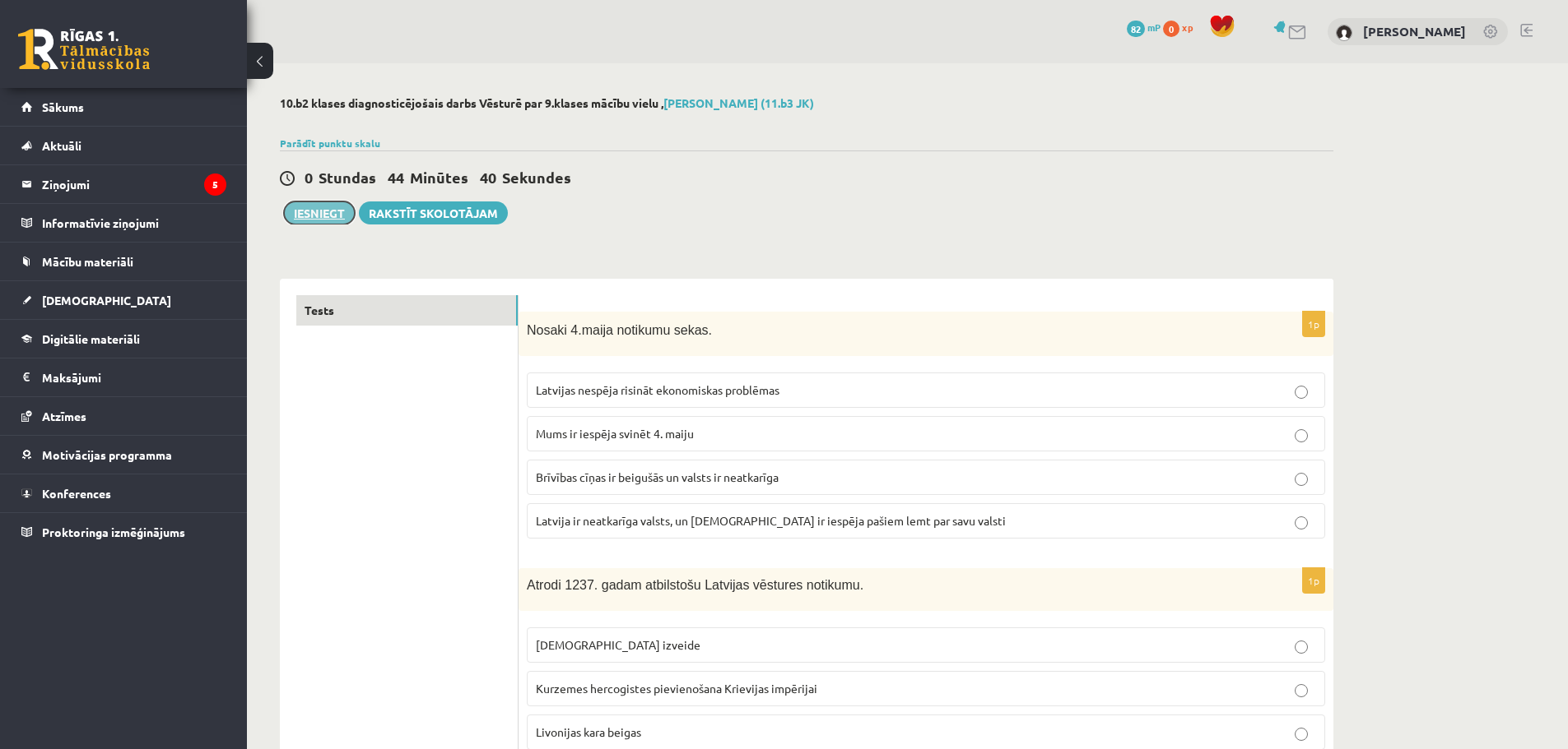
click at [320, 219] on button "Iesniegt" at bounding box center [319, 213] width 71 height 23
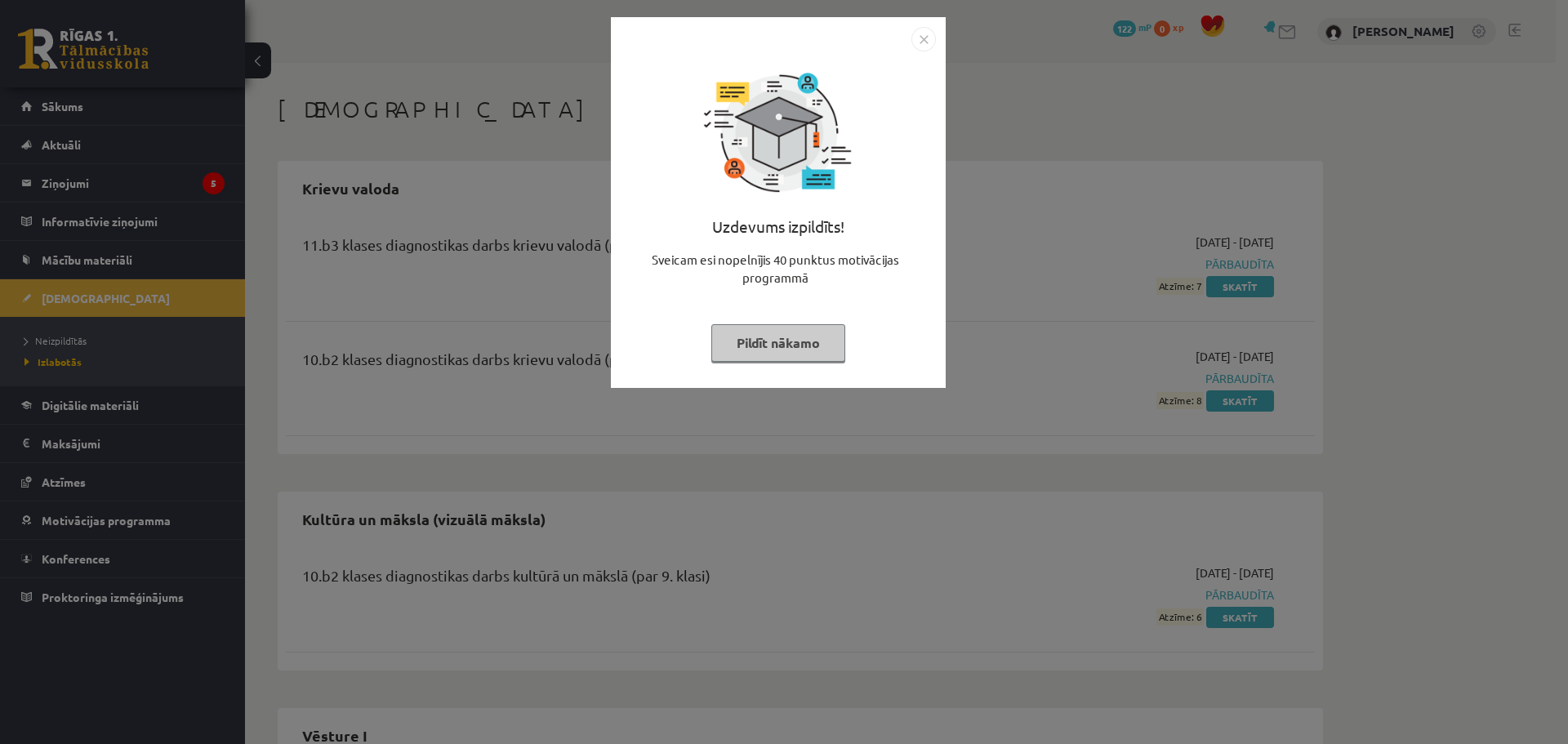
click at [811, 350] on button "Pildīt nākamo" at bounding box center [778, 343] width 134 height 37
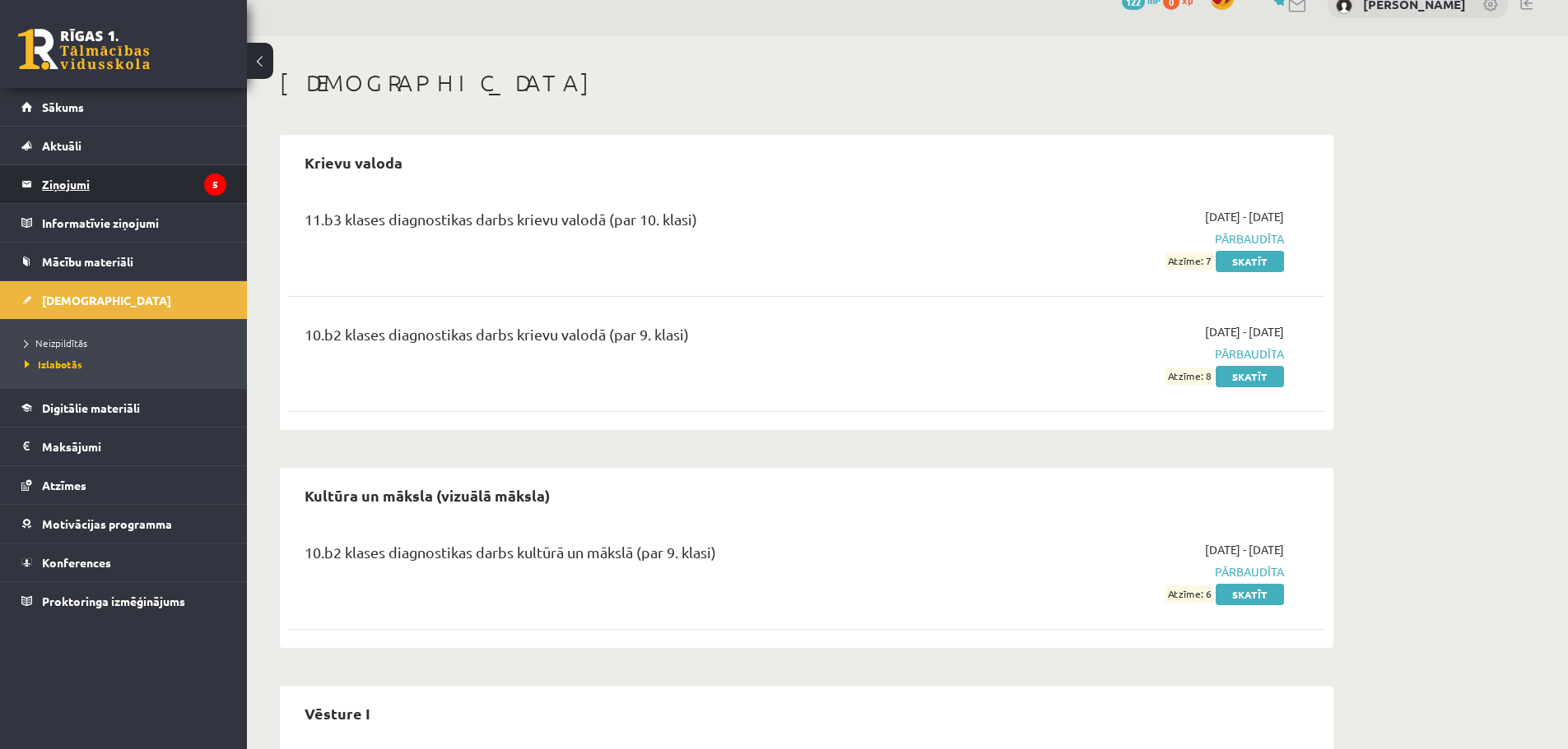
scroll to position [12, 0]
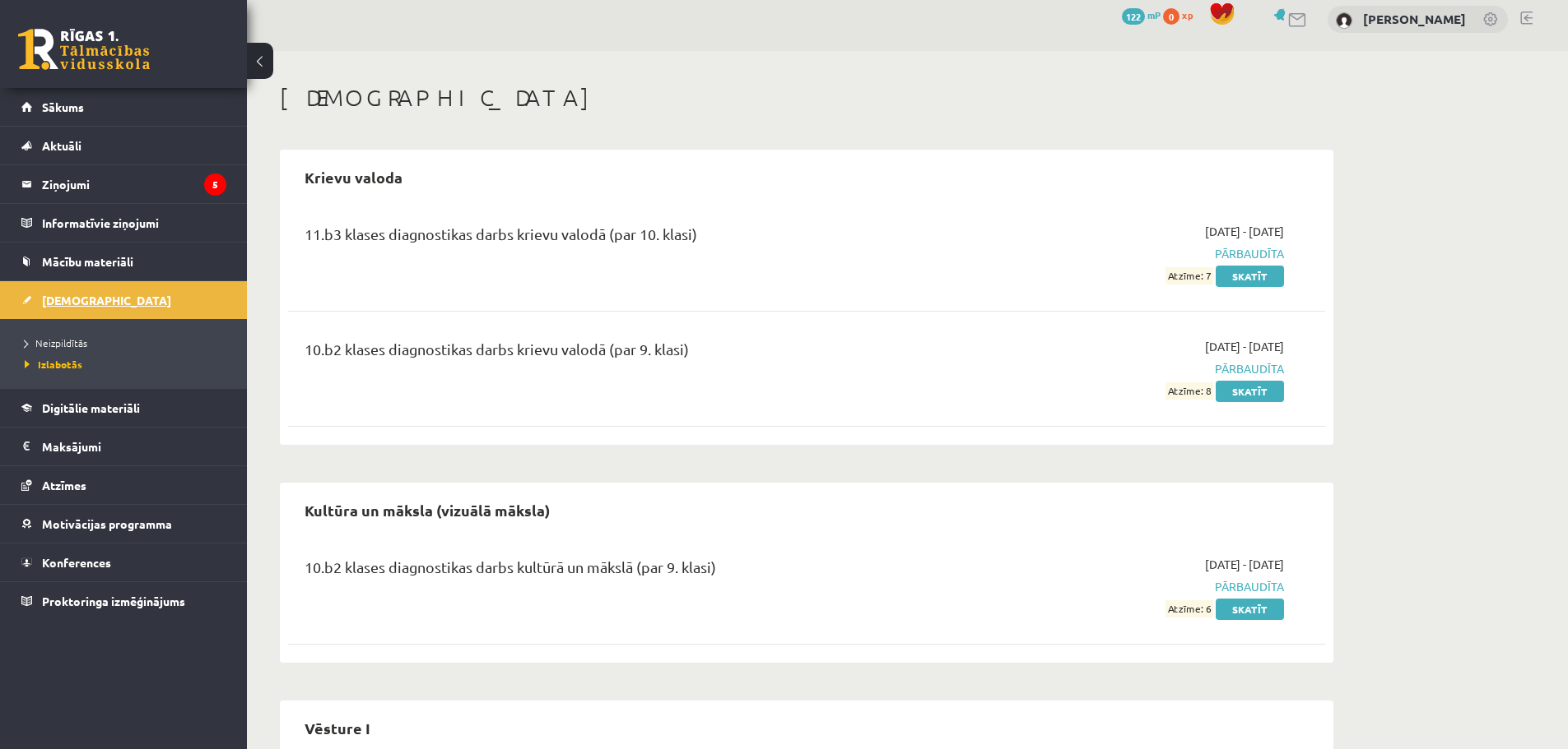
click at [57, 299] on span "[DEMOGRAPHIC_DATA]" at bounding box center [106, 300] width 129 height 15
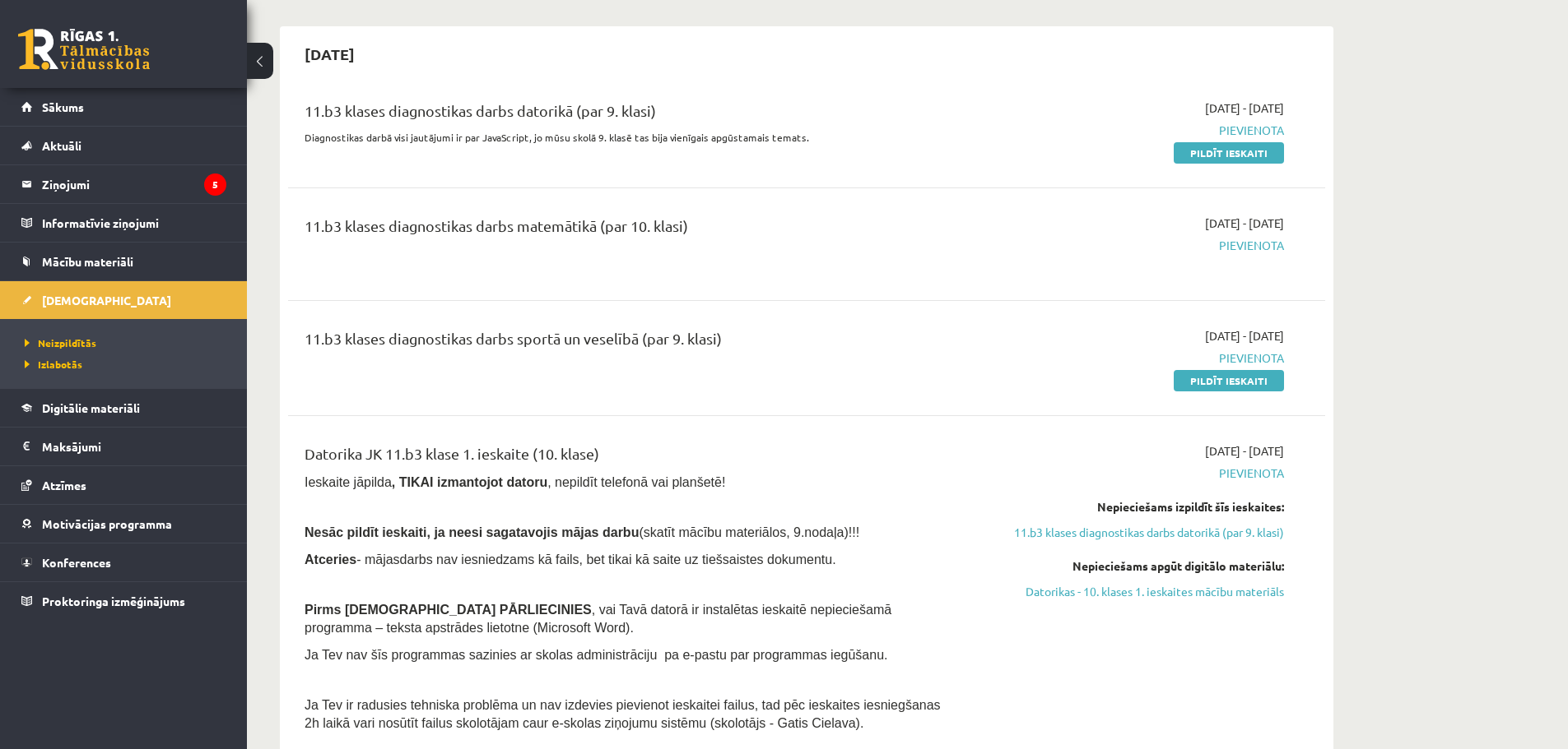
scroll to position [1411, 0]
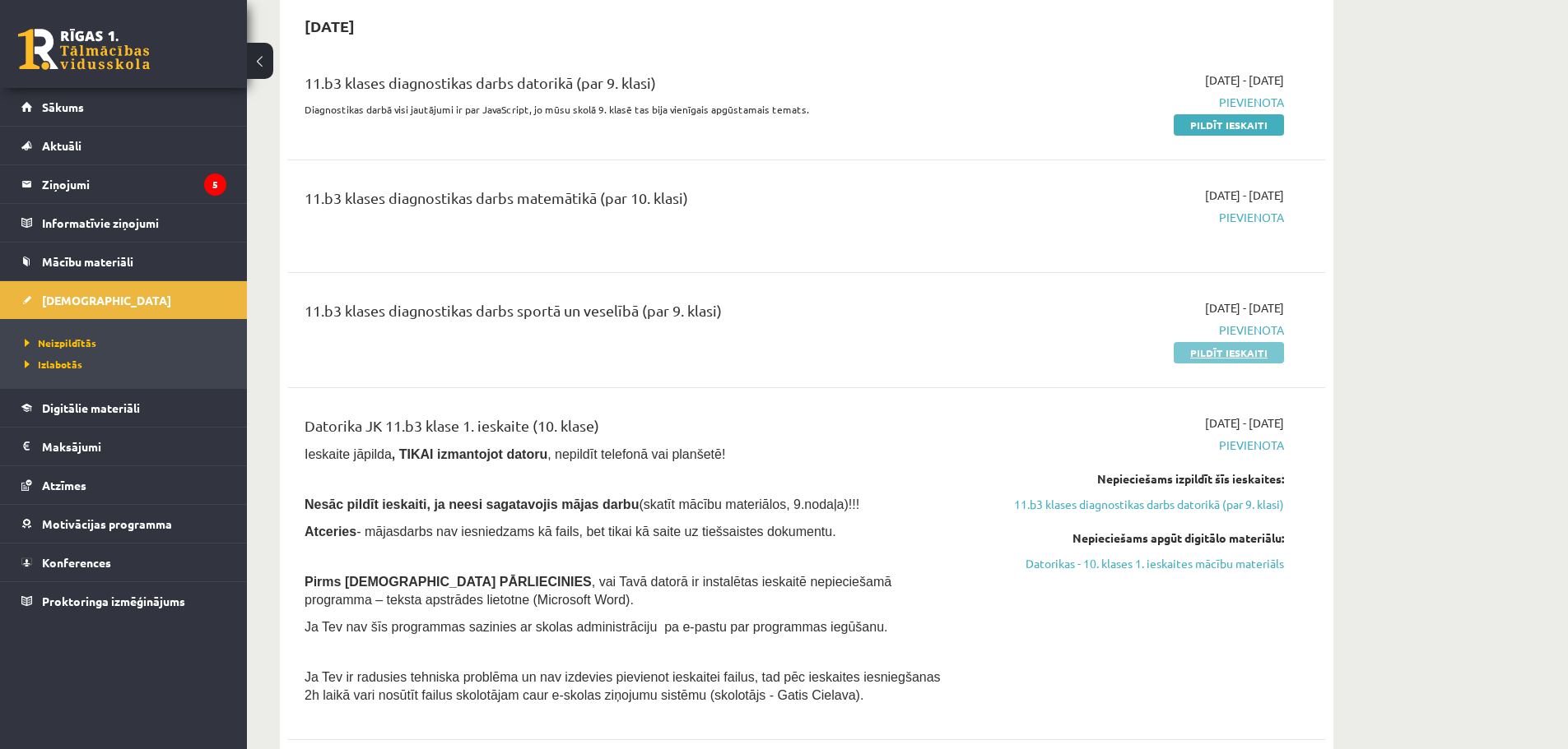
click at [1196, 355] on link "Pildīt ieskaiti" at bounding box center [1228, 353] width 110 height 21
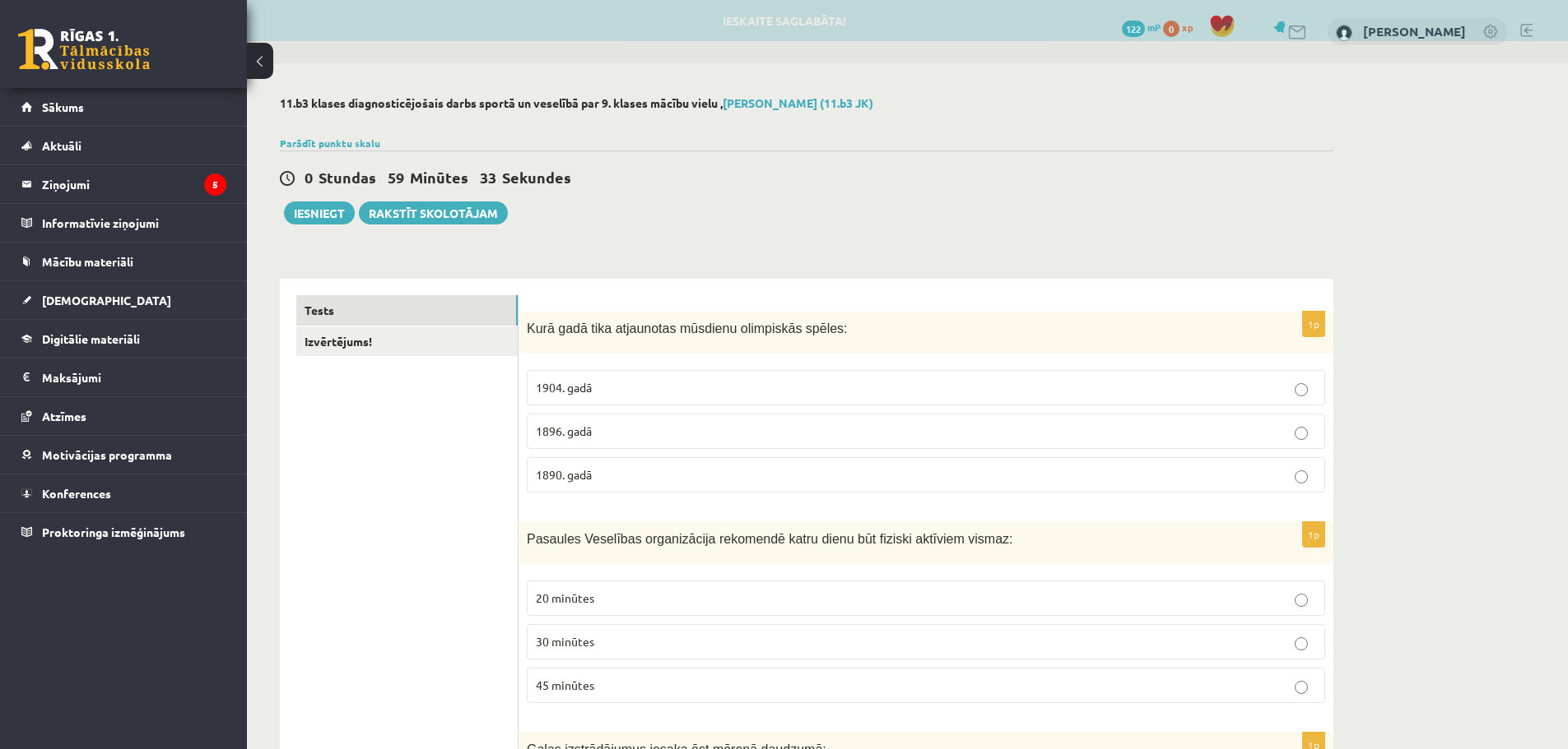
click at [885, 425] on p "1896. gadā" at bounding box center [925, 431] width 780 height 17
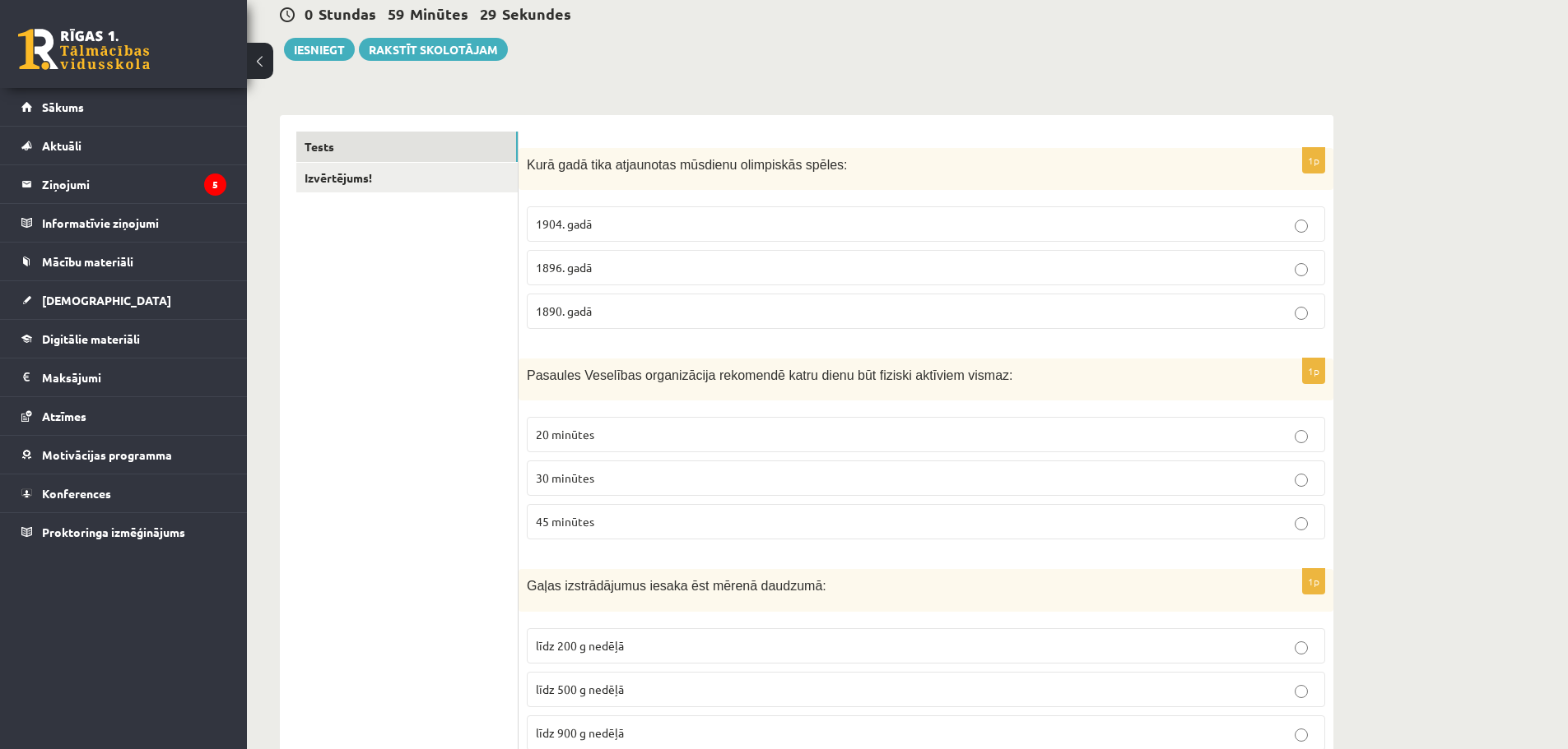
scroll to position [165, 0]
click at [601, 465] on label "30 minūtes" at bounding box center [925, 477] width 798 height 35
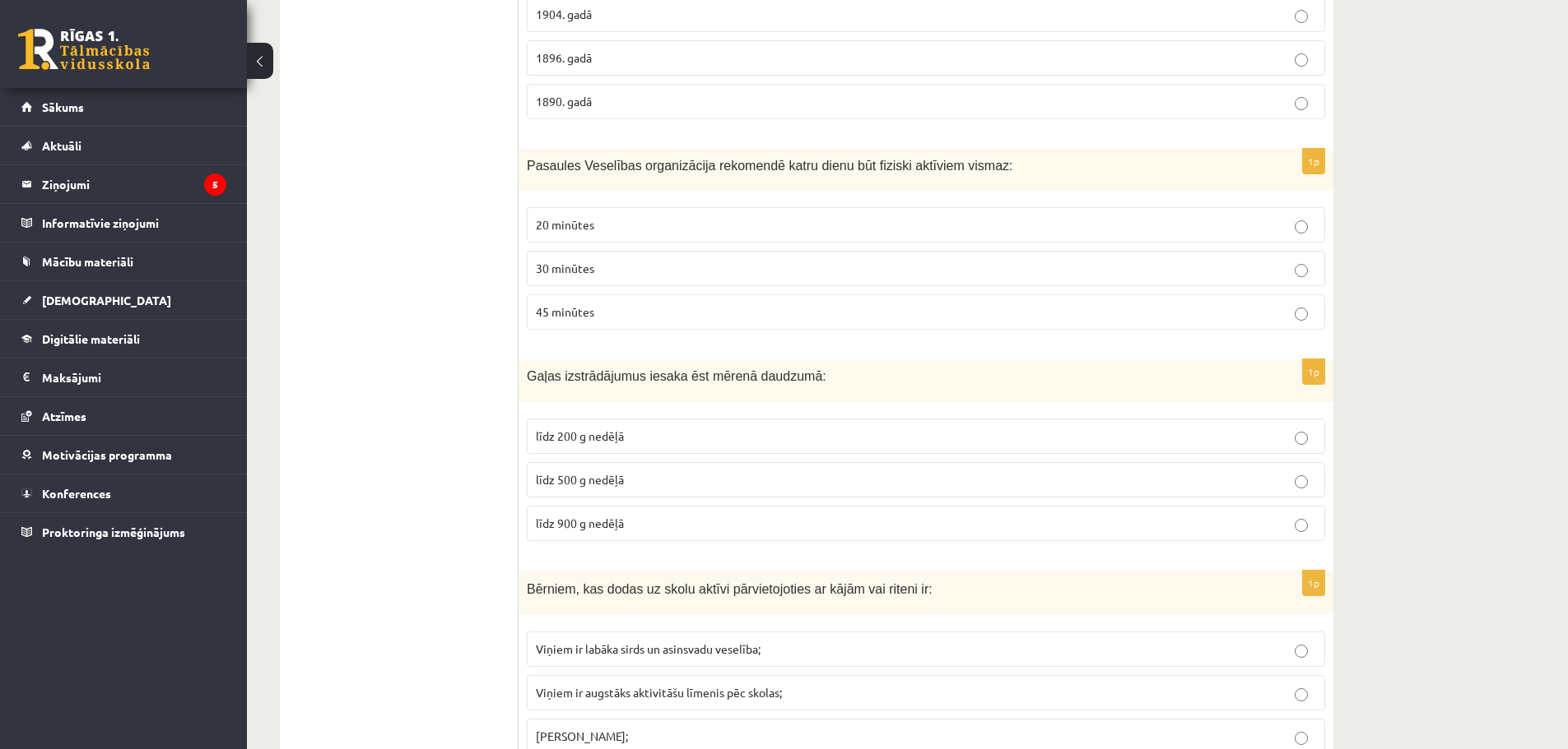
scroll to position [412, 0]
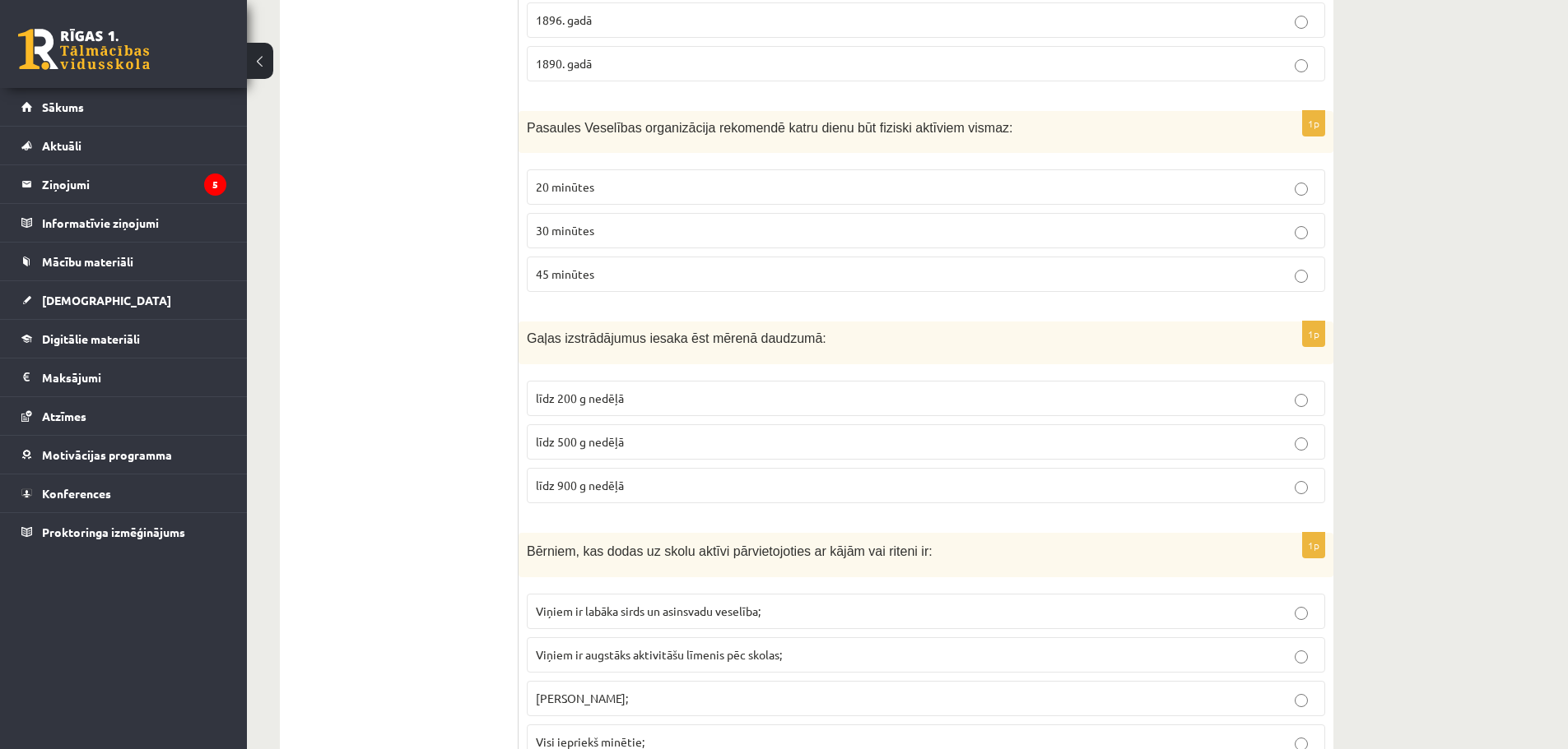
click at [710, 427] on label "līdz 500 g nedēļā" at bounding box center [925, 442] width 798 height 35
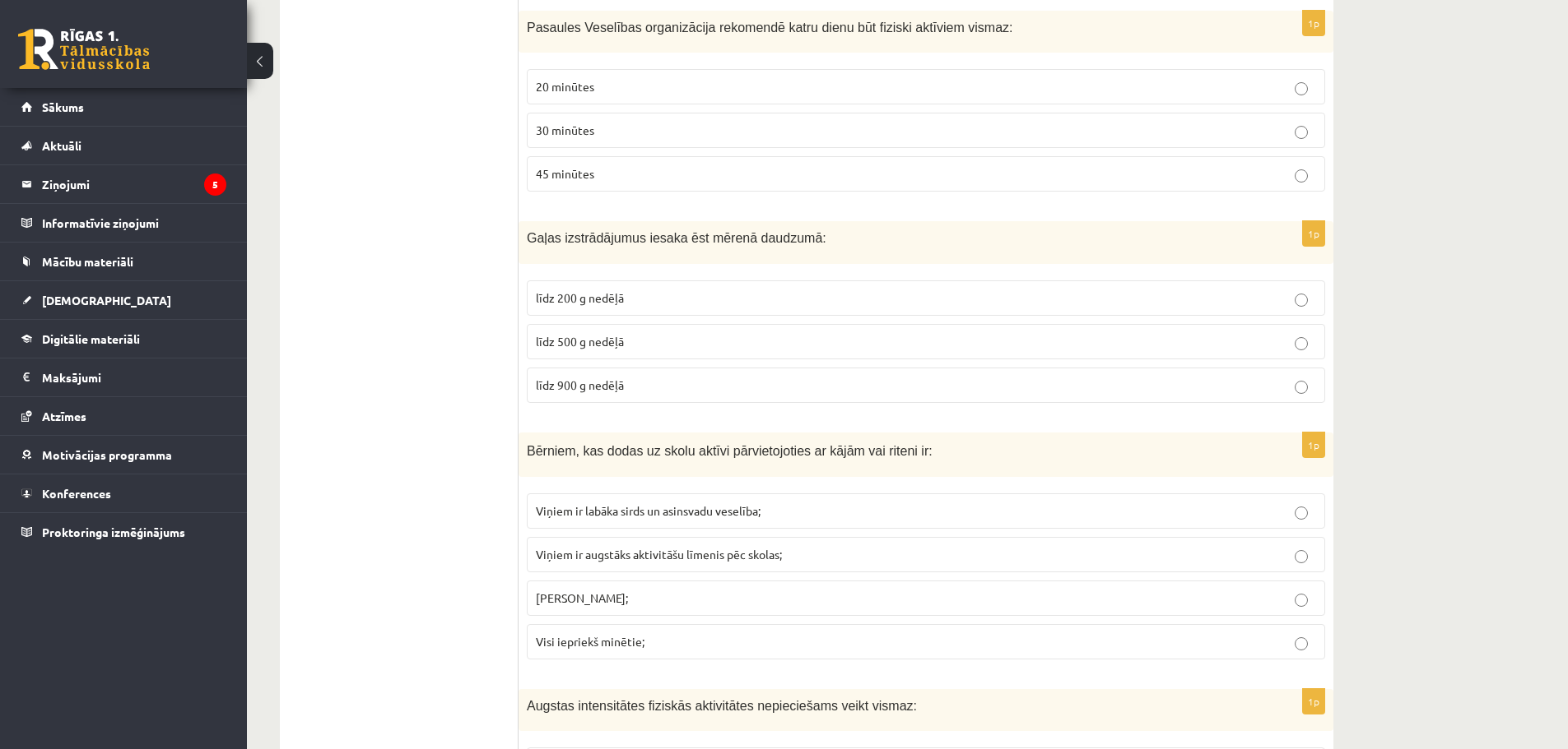
scroll to position [576, 0]
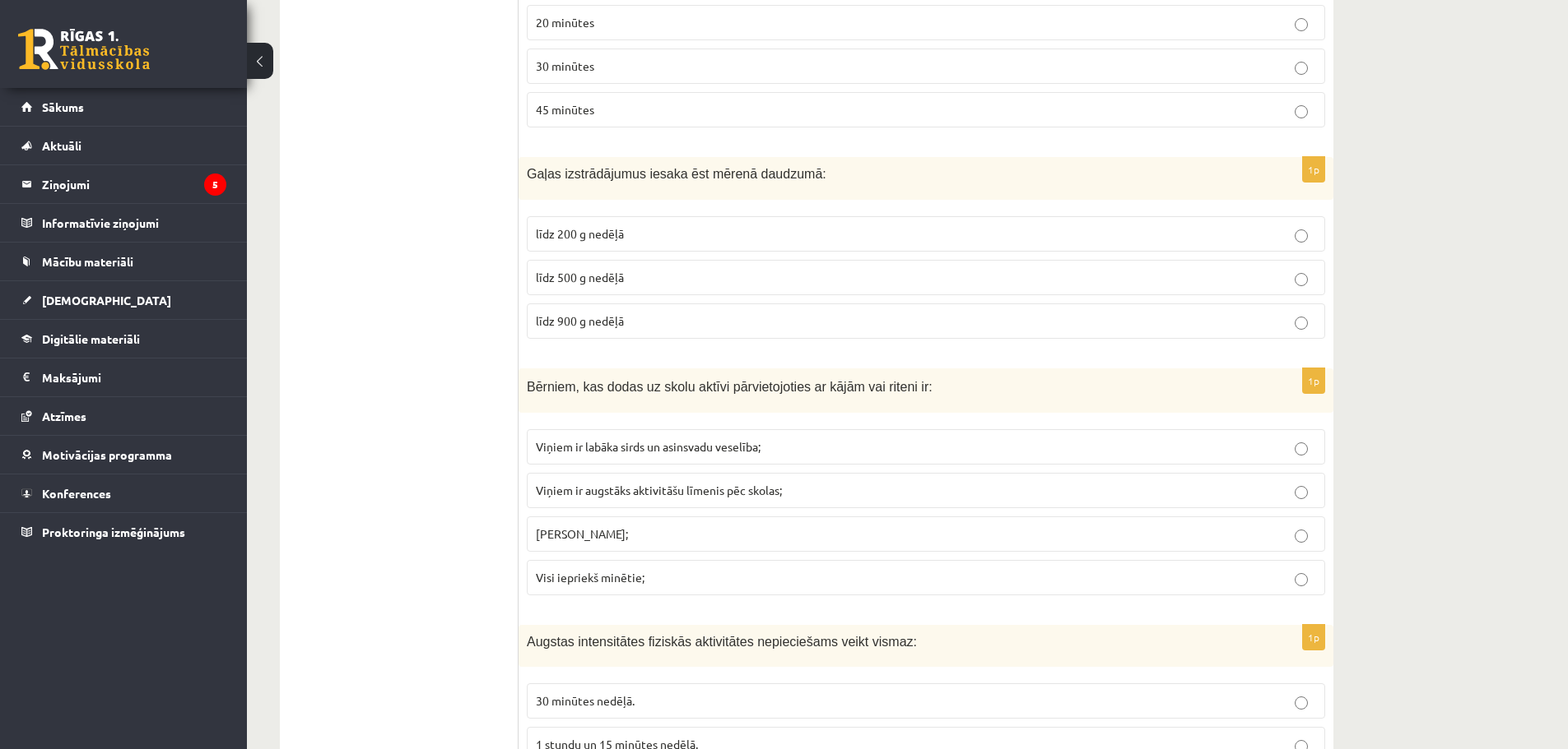
click at [733, 454] on span "Viņiem ir labāka sirds un asinsvadu veselība;" at bounding box center [648, 446] width 225 height 15
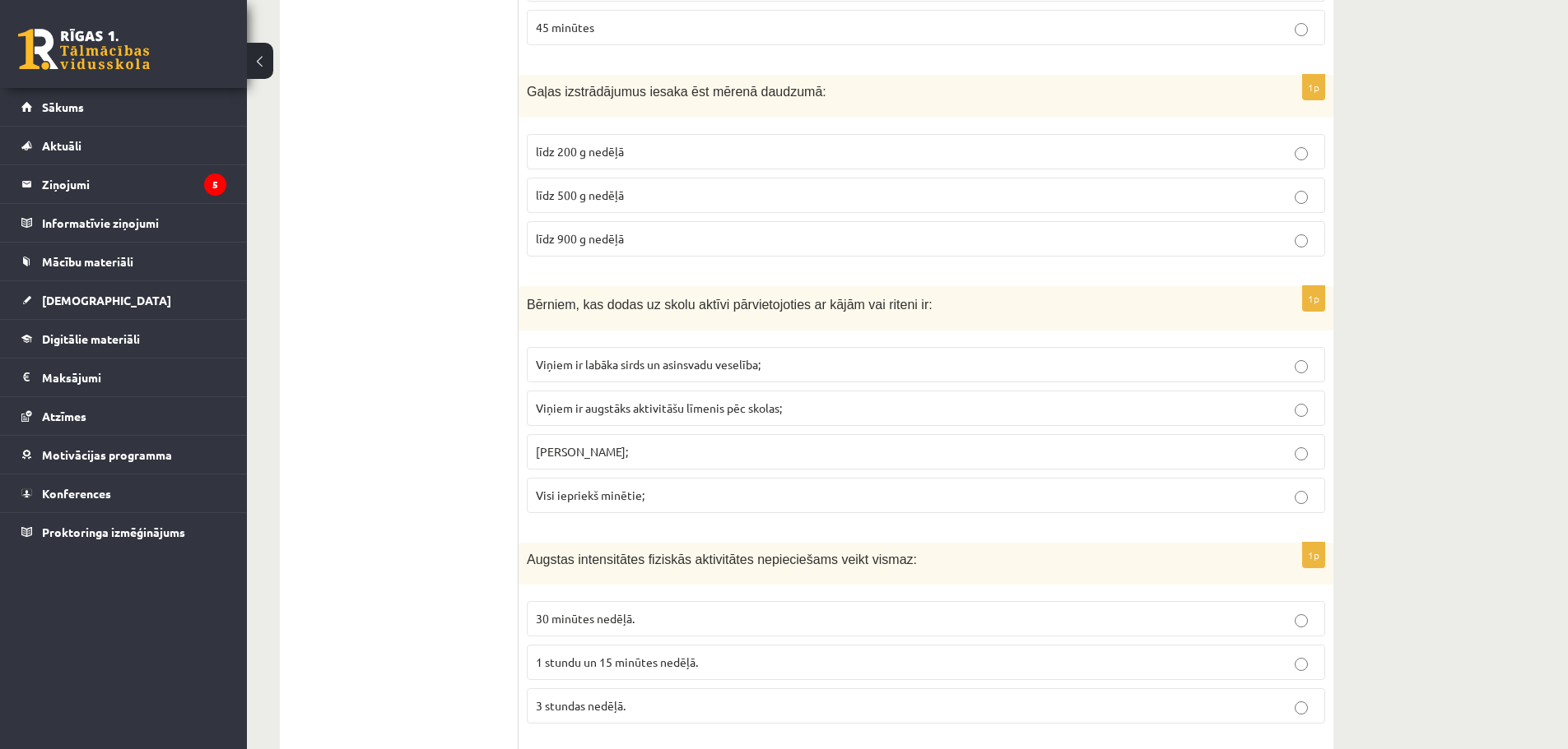
click at [755, 496] on p "Visi iepriekš minētie;" at bounding box center [925, 495] width 780 height 17
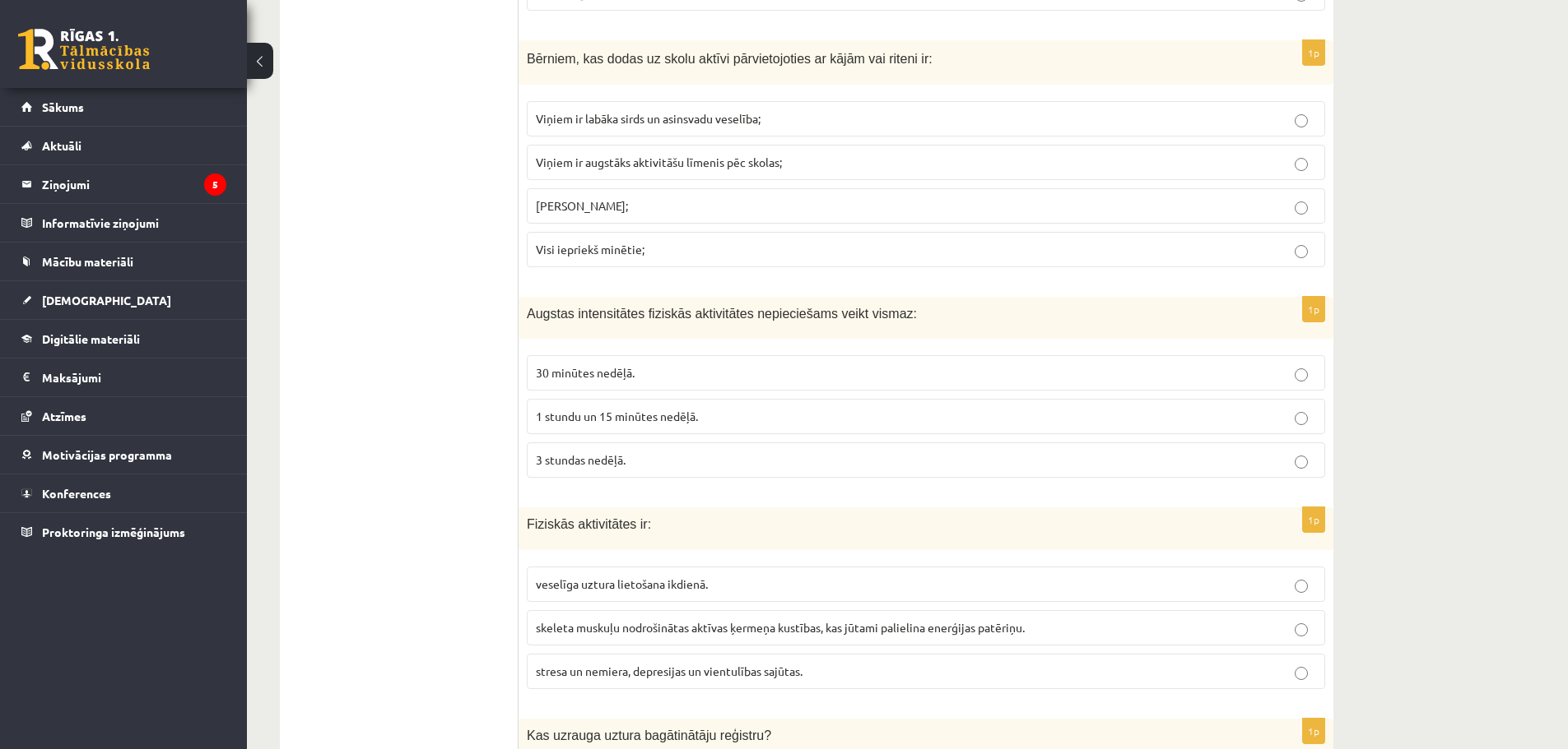
scroll to position [904, 0]
click at [590, 374] on span "30 minūtes nedēļā." at bounding box center [585, 372] width 99 height 15
click at [949, 407] on label "1 stundu un 15 minūtes nedēļā." at bounding box center [925, 415] width 798 height 35
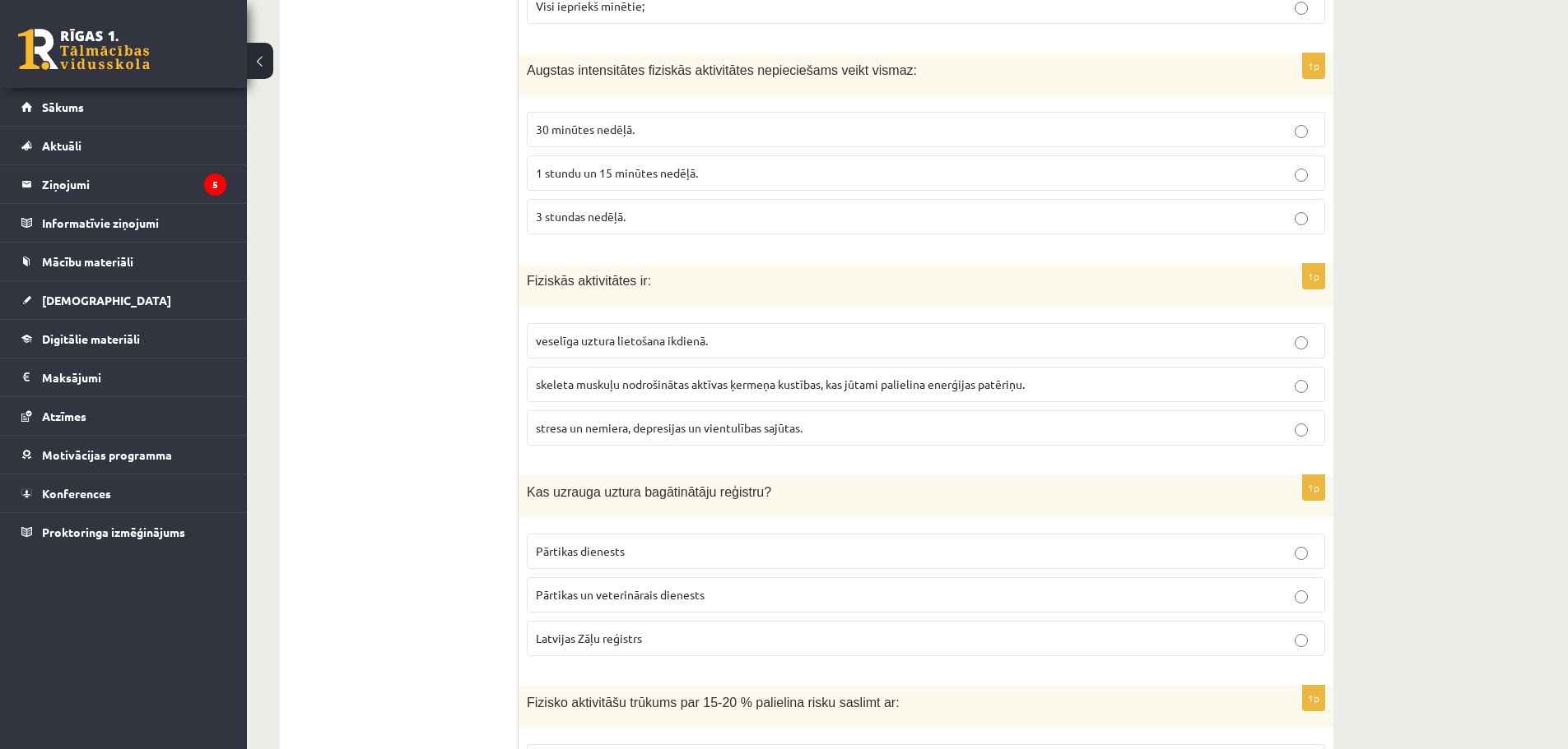
scroll to position [1151, 0]
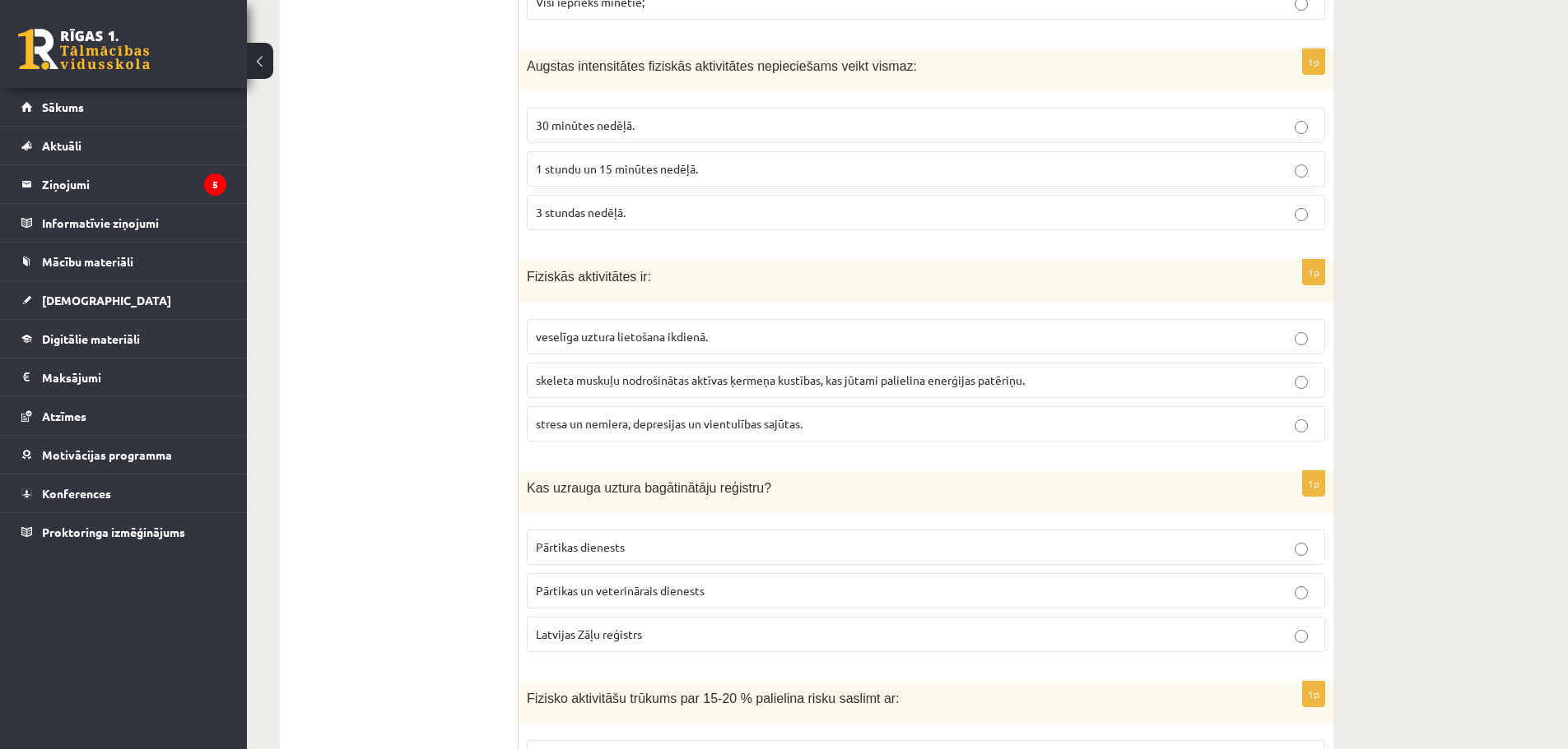
click at [626, 386] on span "skeleta muskuļu nodrošinātas aktīvas ķermeņa kustības, kas jūtami palielina ene…" at bounding box center [780, 379] width 489 height 15
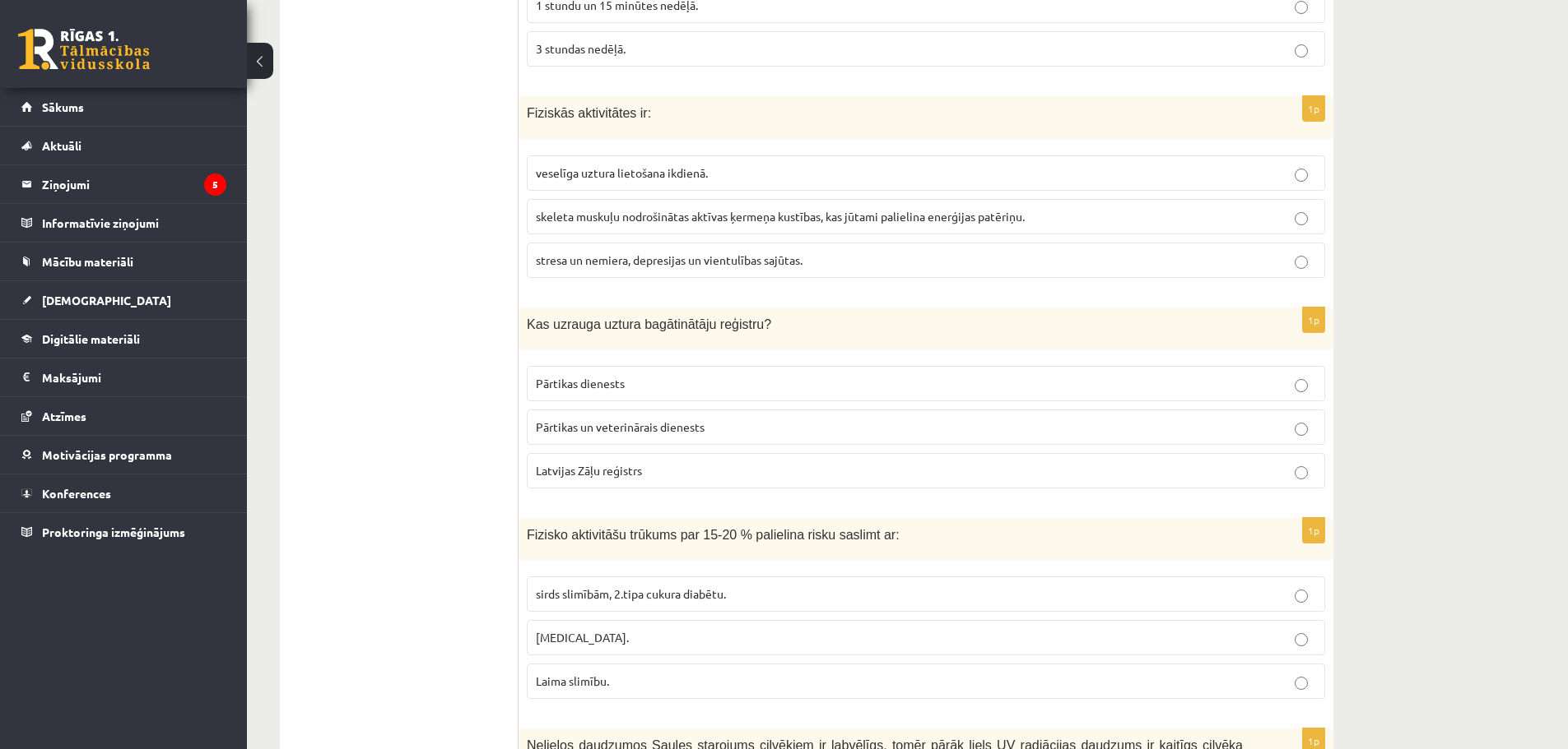
scroll to position [1316, 0]
click at [599, 391] on p "Pārtikas dienests" at bounding box center [925, 383] width 780 height 17
click at [680, 429] on span "Pārtikas un veterinārais dienests" at bounding box center [620, 425] width 168 height 15
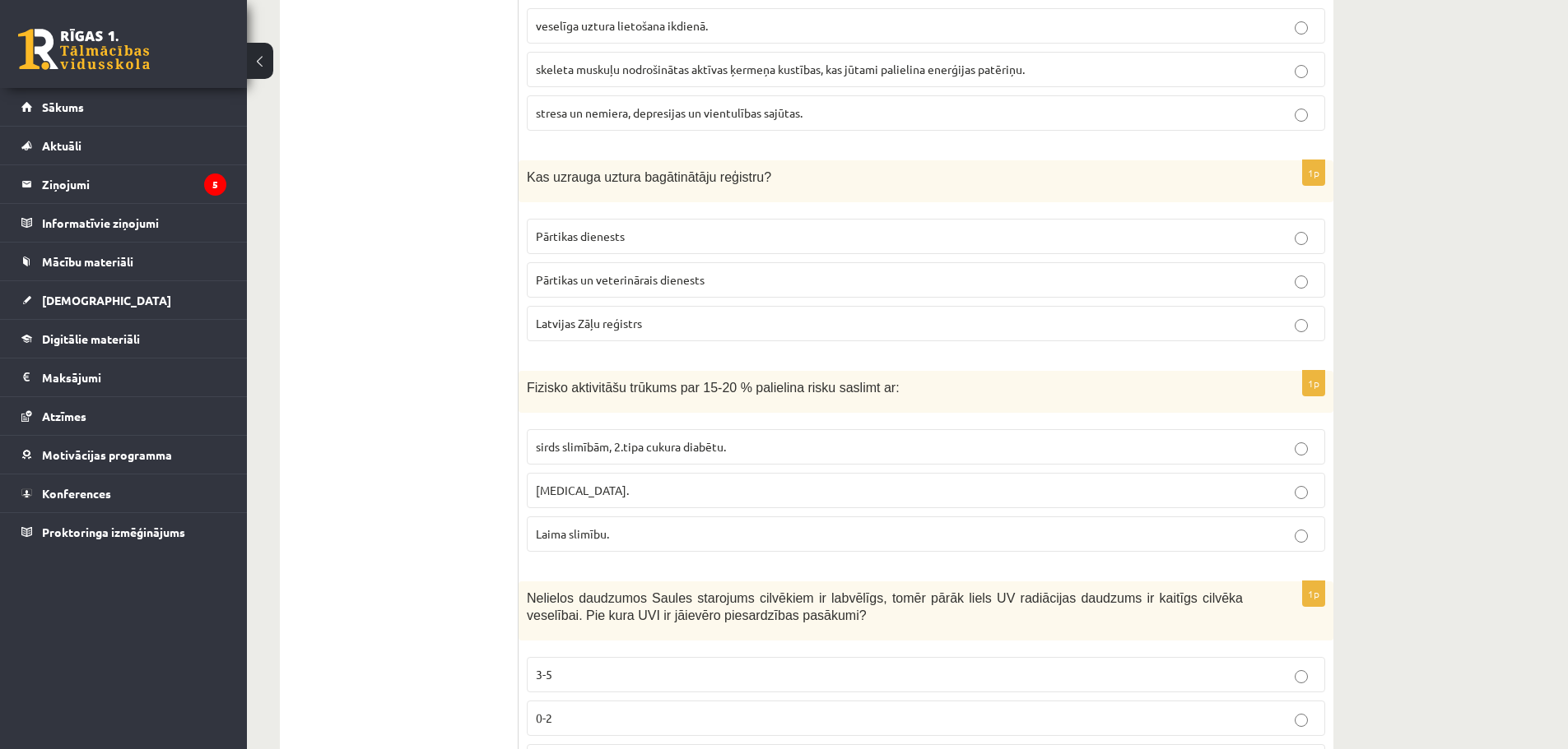
scroll to position [1481, 0]
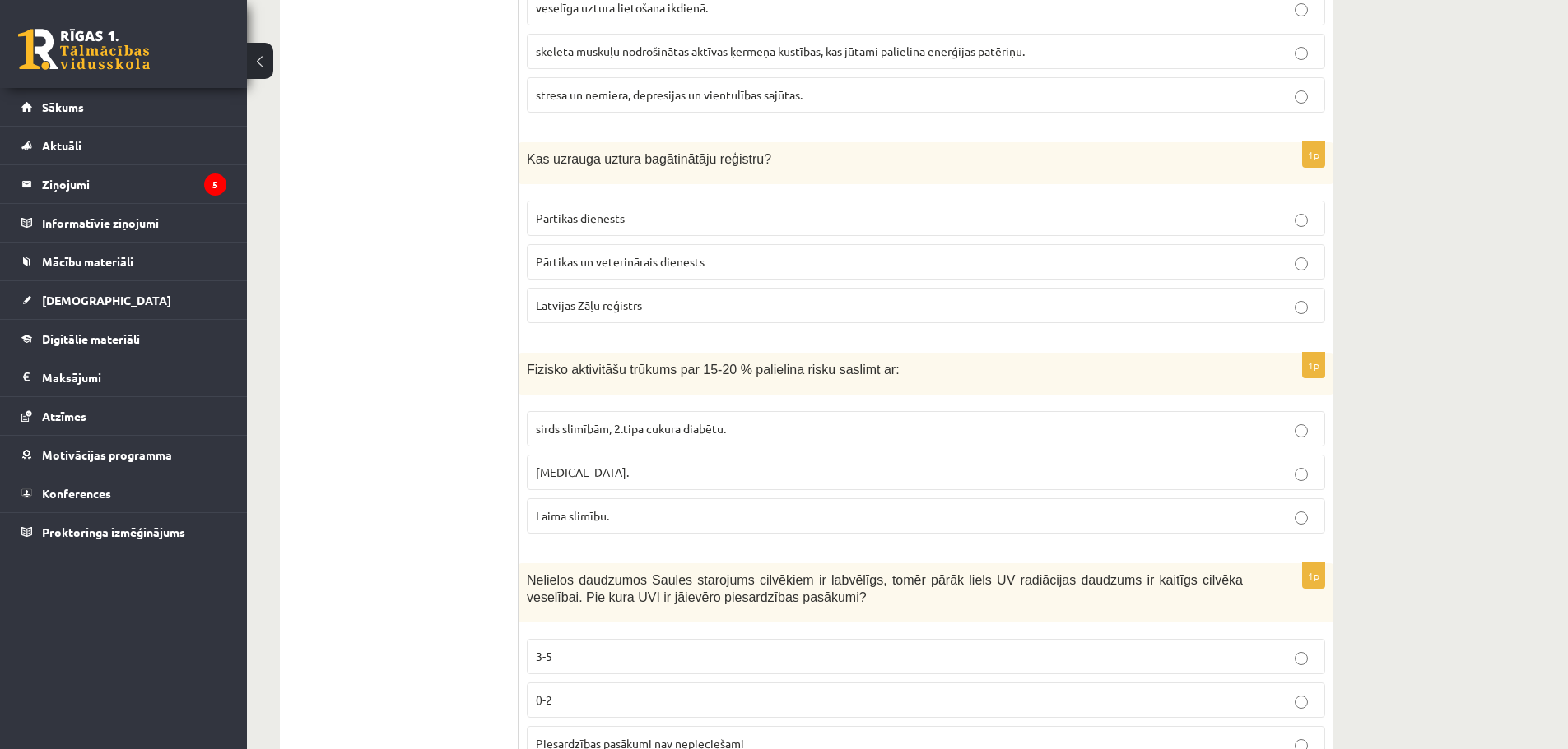
click at [676, 435] on span "sirds slimībām, 2.tipa cukura diabētu." at bounding box center [631, 428] width 190 height 15
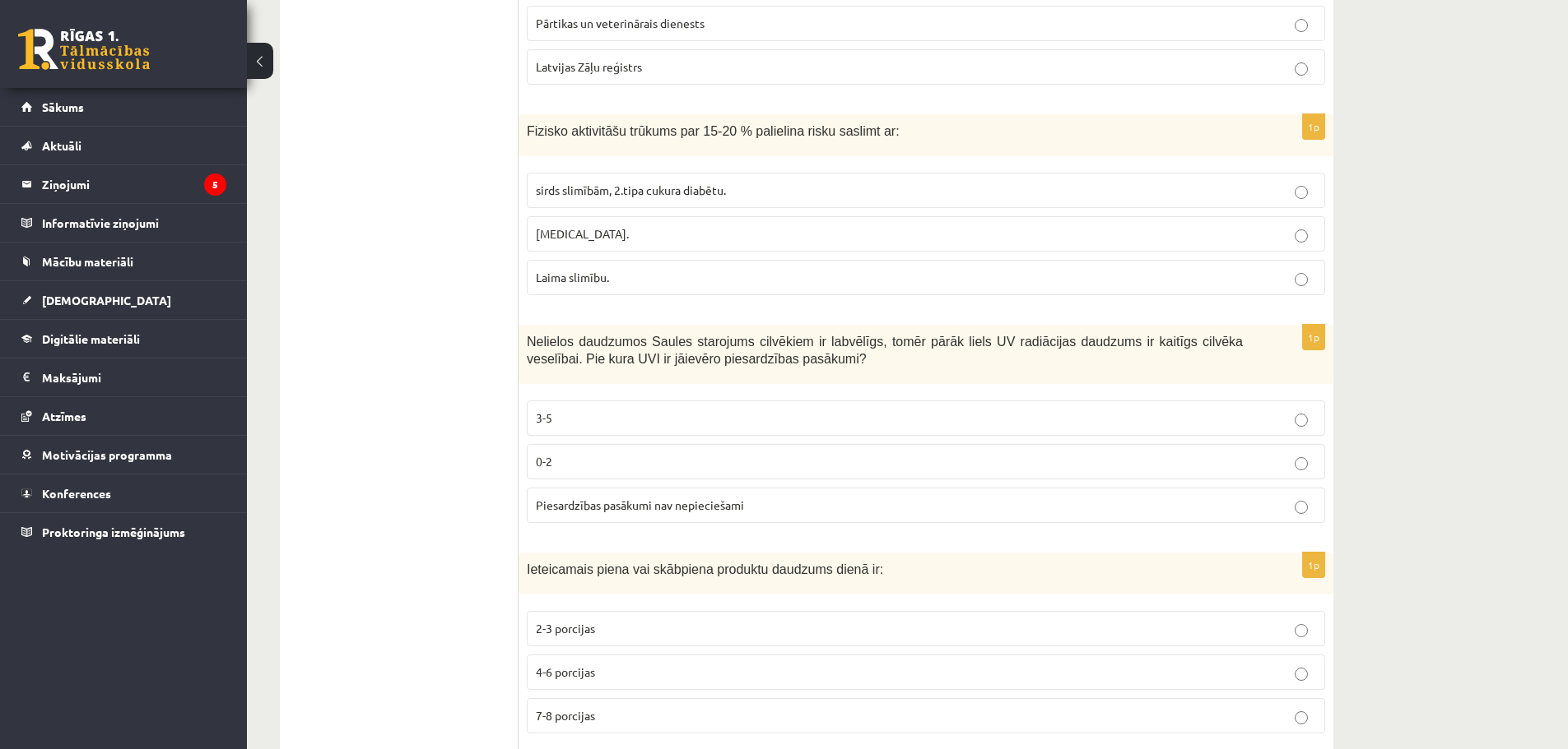
scroll to position [1727, 0]
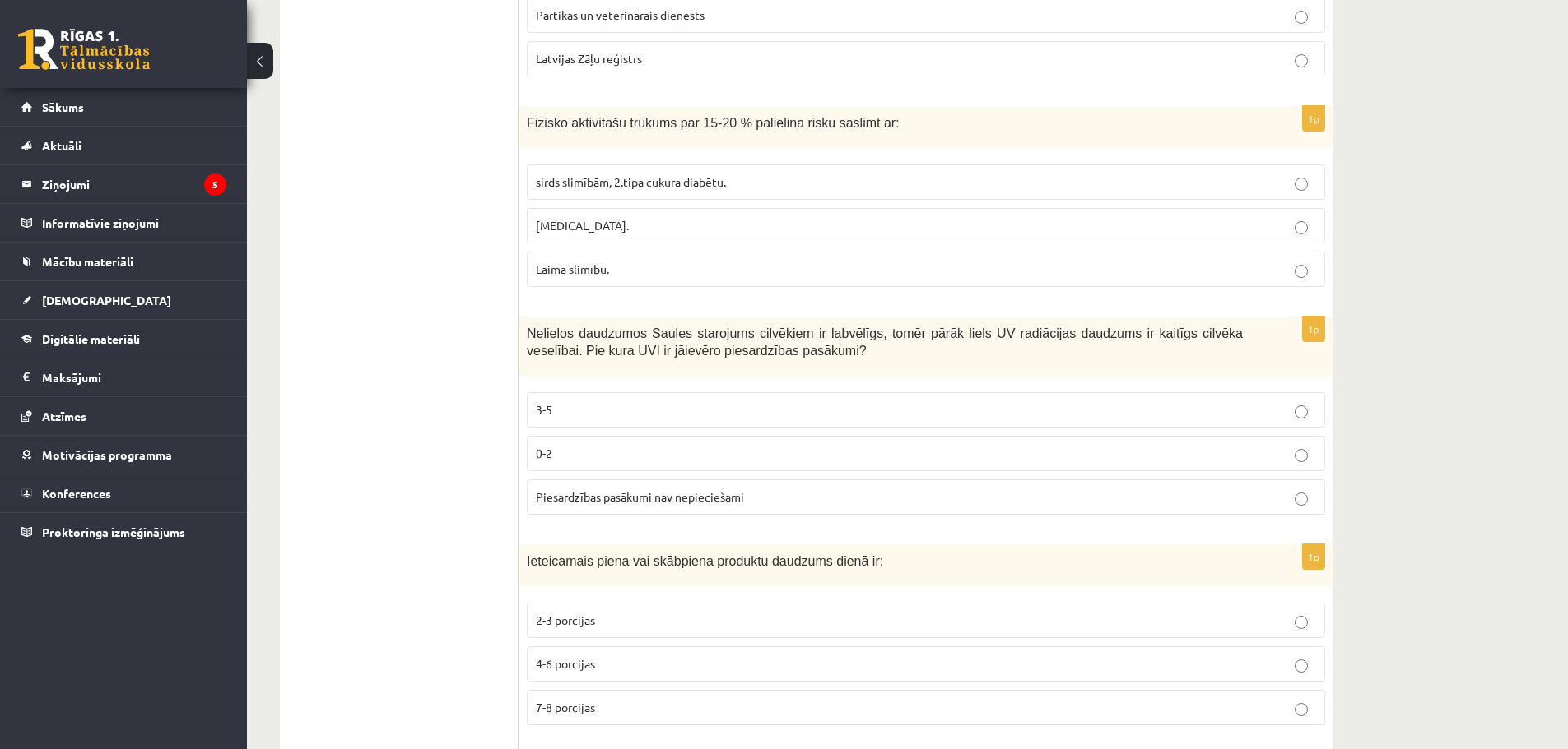
click at [639, 401] on label "3-5" at bounding box center [925, 409] width 798 height 35
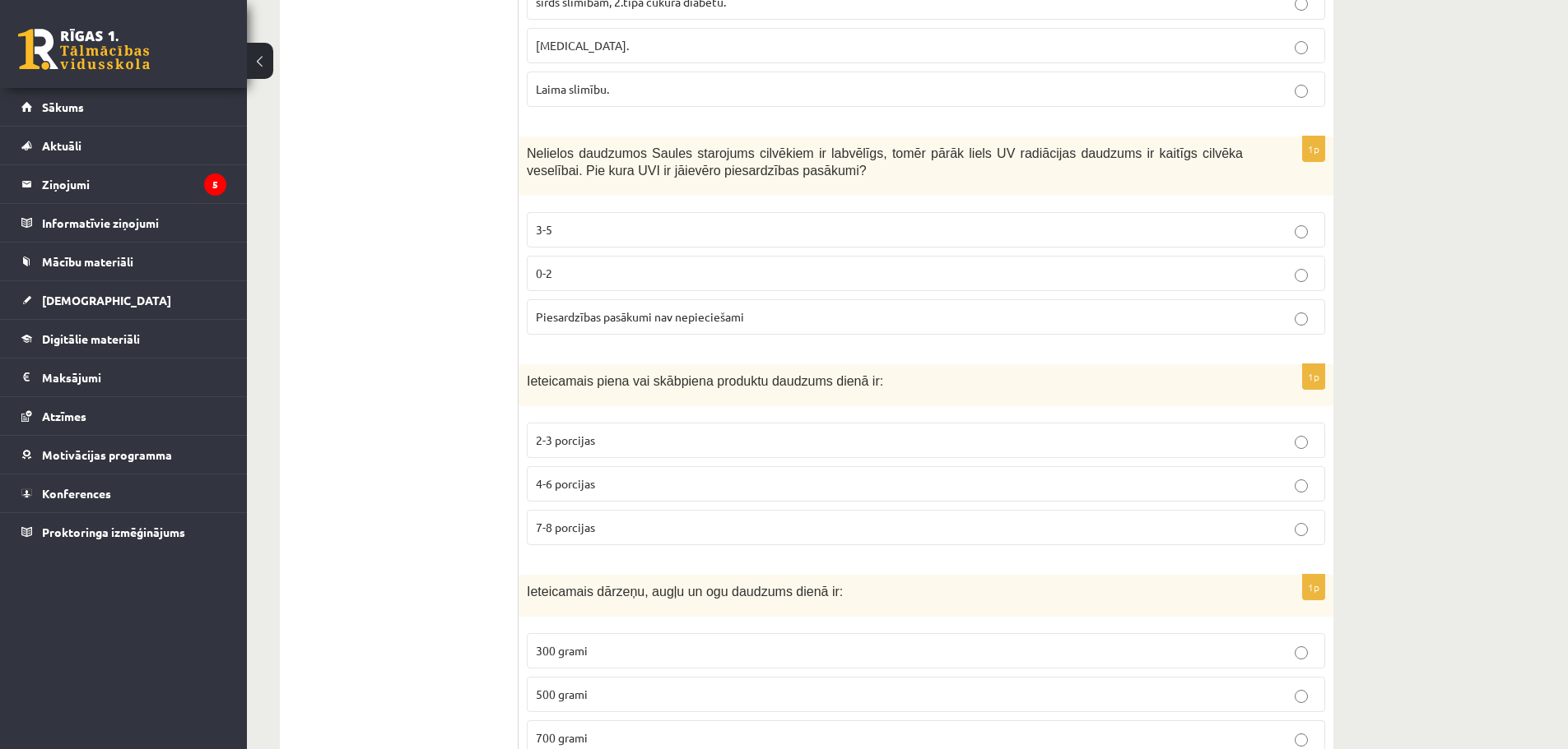
scroll to position [1974, 0]
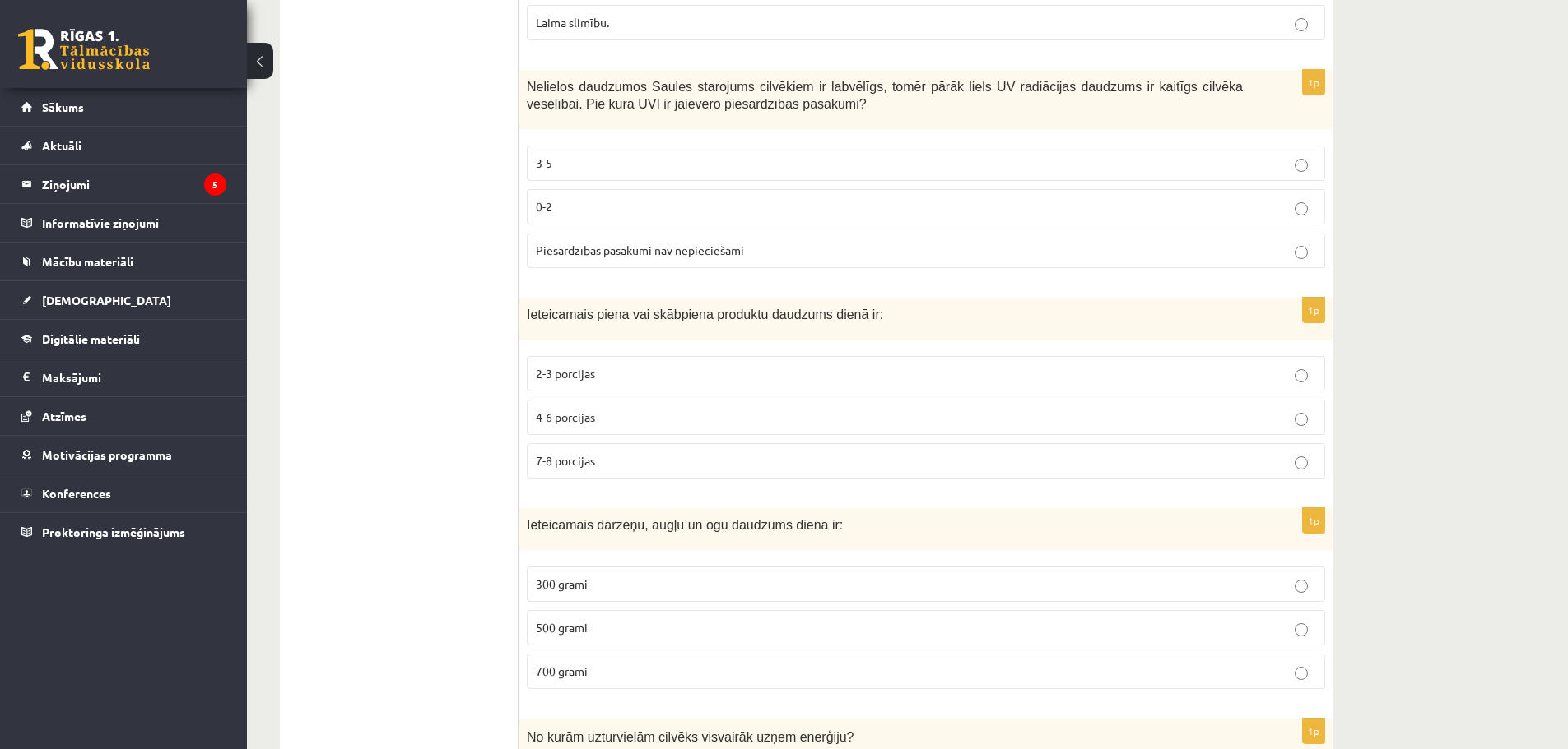
click at [582, 372] on span "2-3 porcijas" at bounding box center [565, 373] width 59 height 15
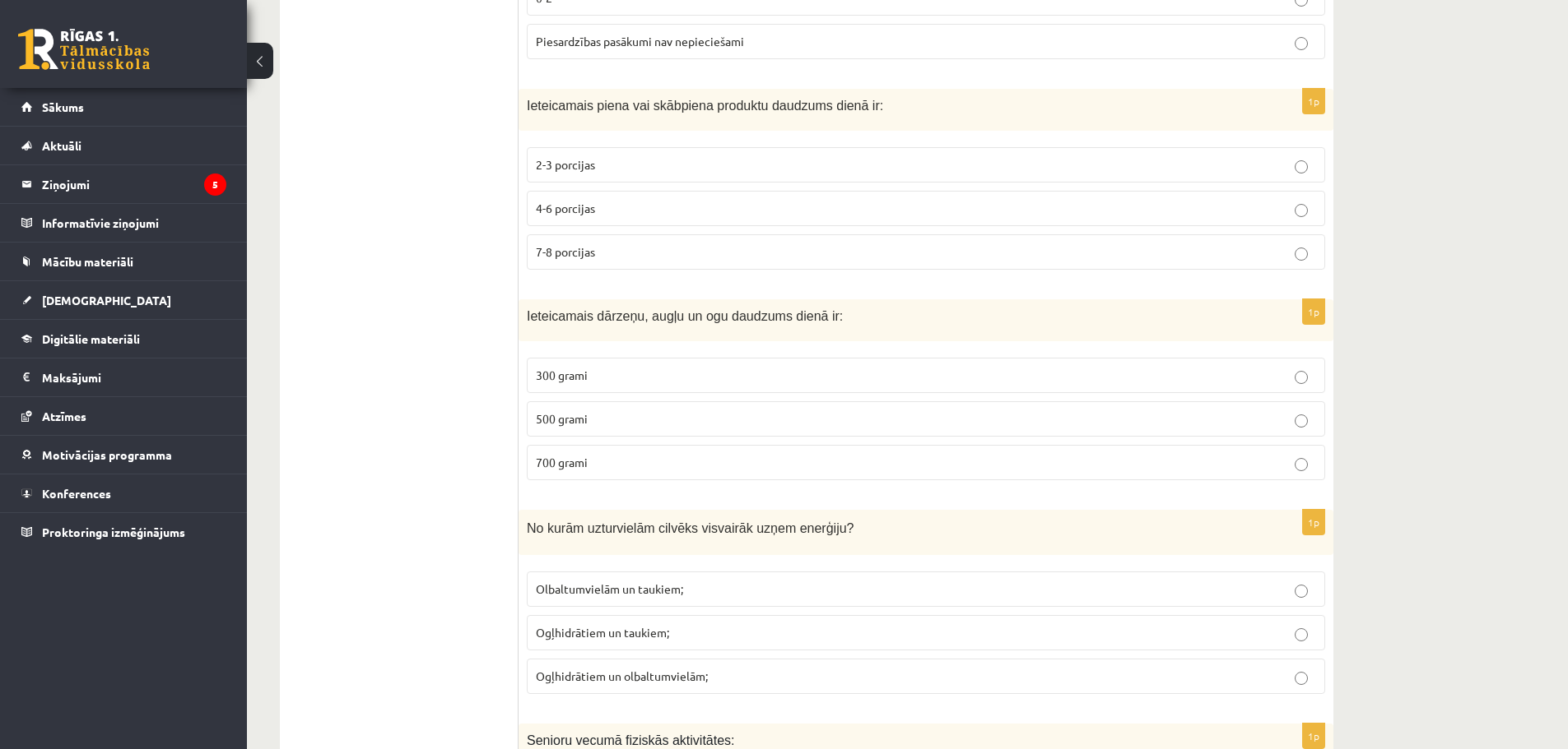
scroll to position [2221, 0]
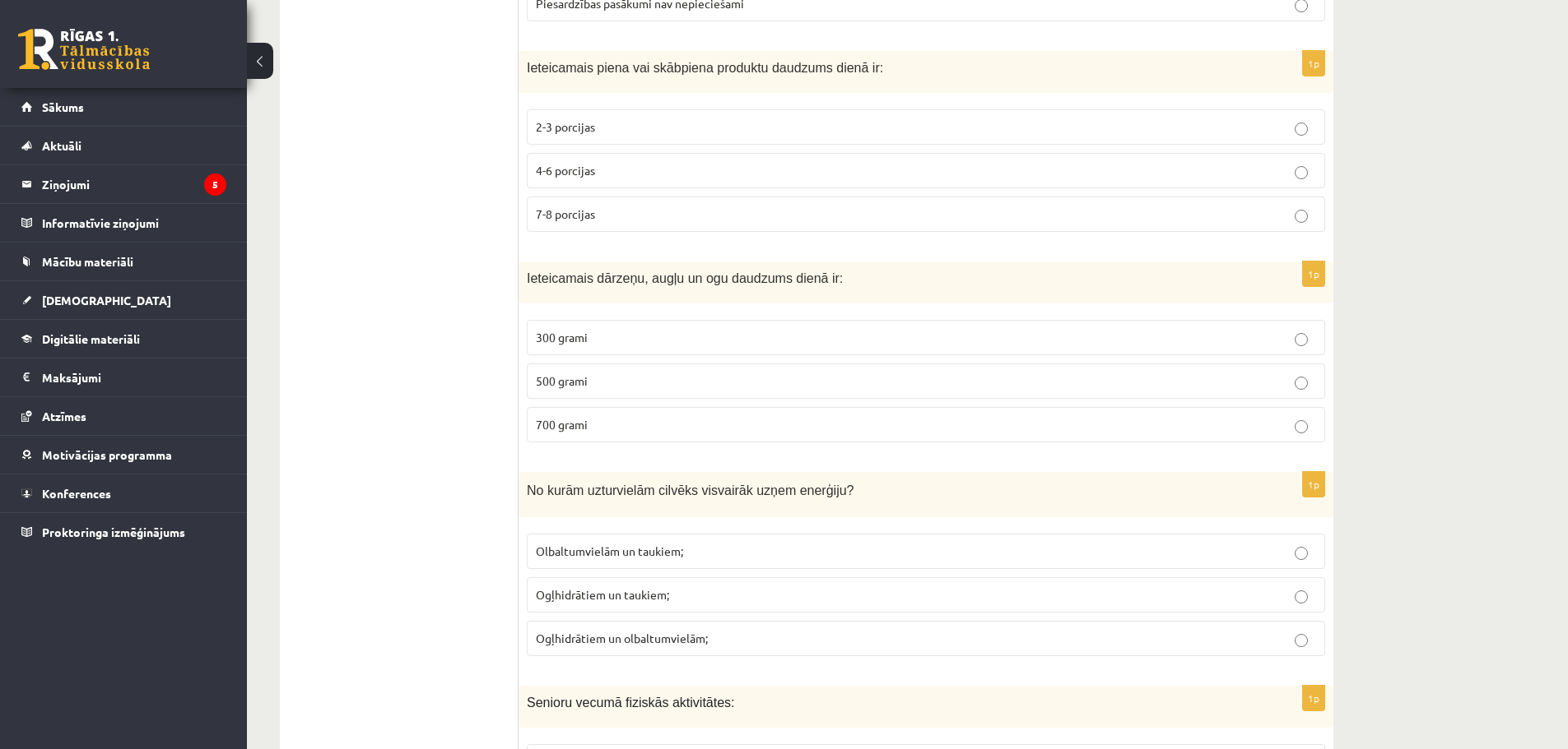
click at [584, 412] on label "700 grami" at bounding box center [925, 424] width 798 height 35
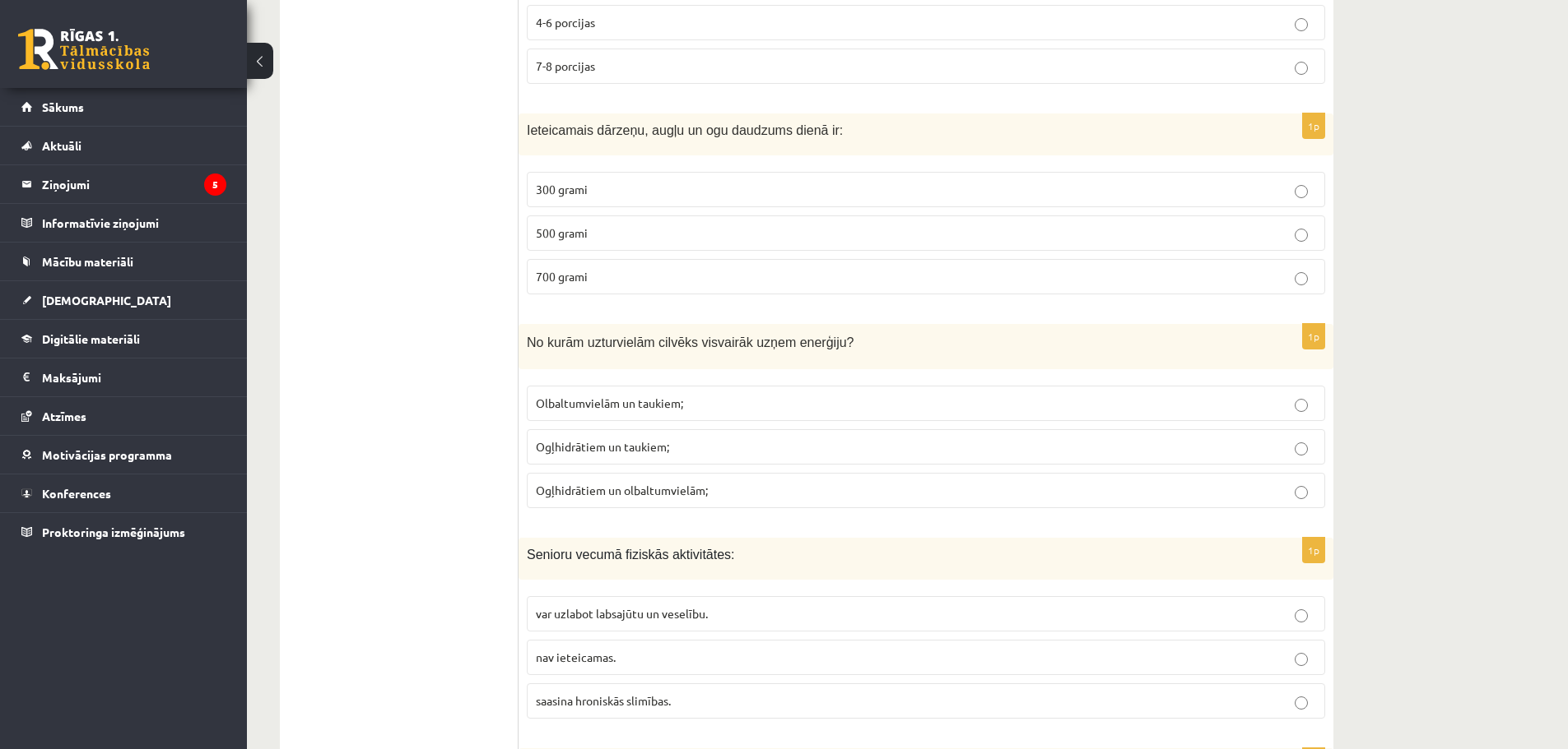
scroll to position [2467, 0]
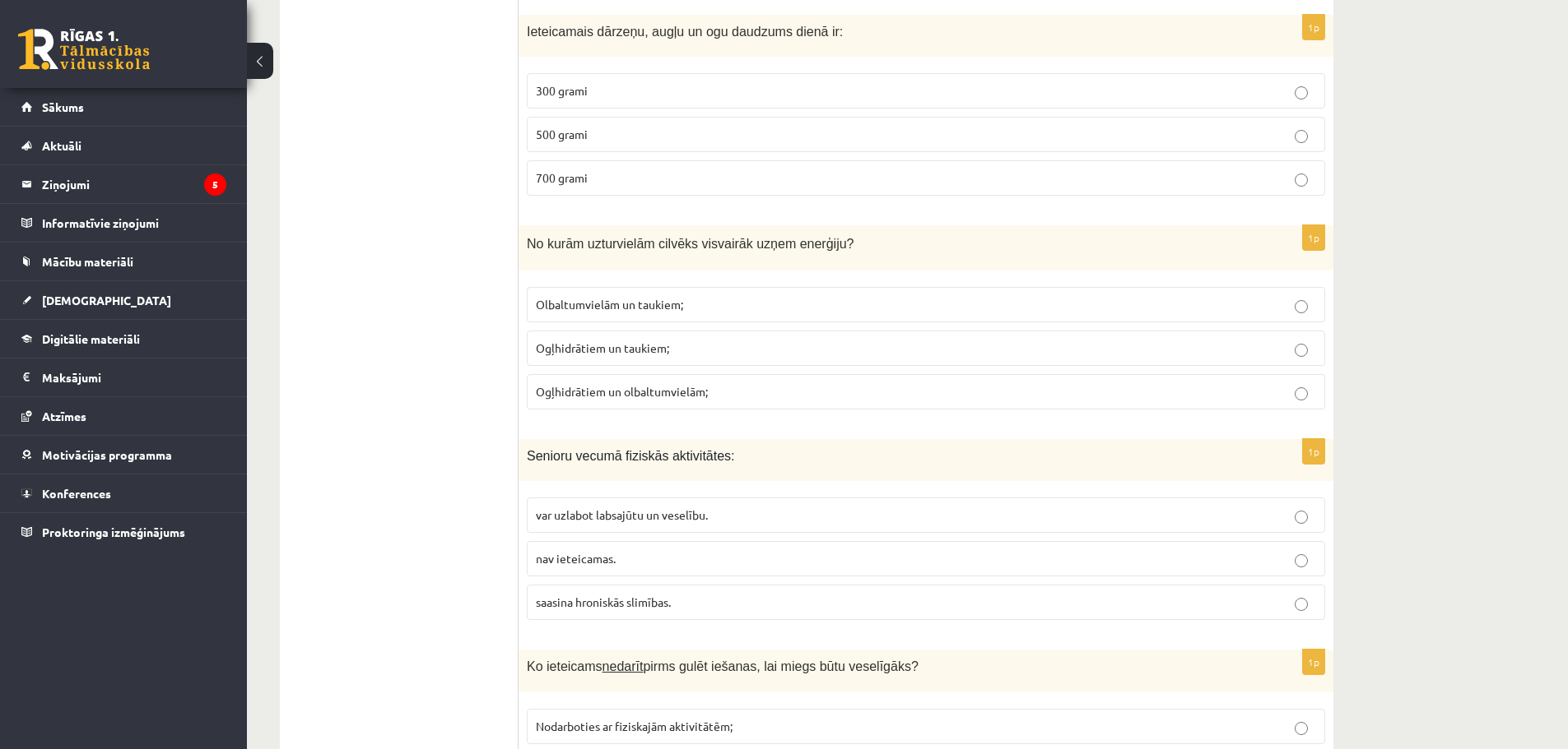
click at [724, 306] on p "Olbaltumvielām un taukiem;" at bounding box center [925, 305] width 780 height 17
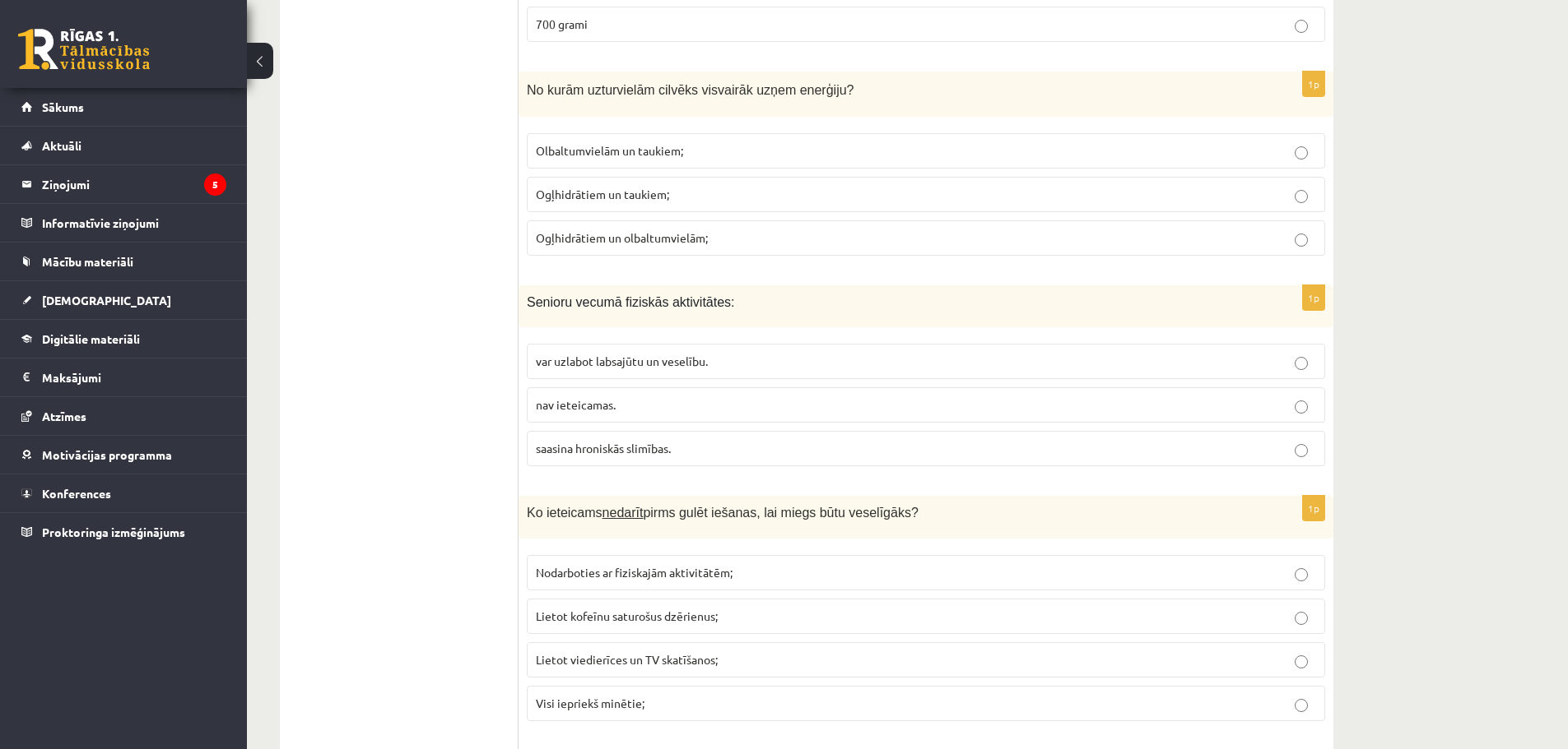
scroll to position [2632, 0]
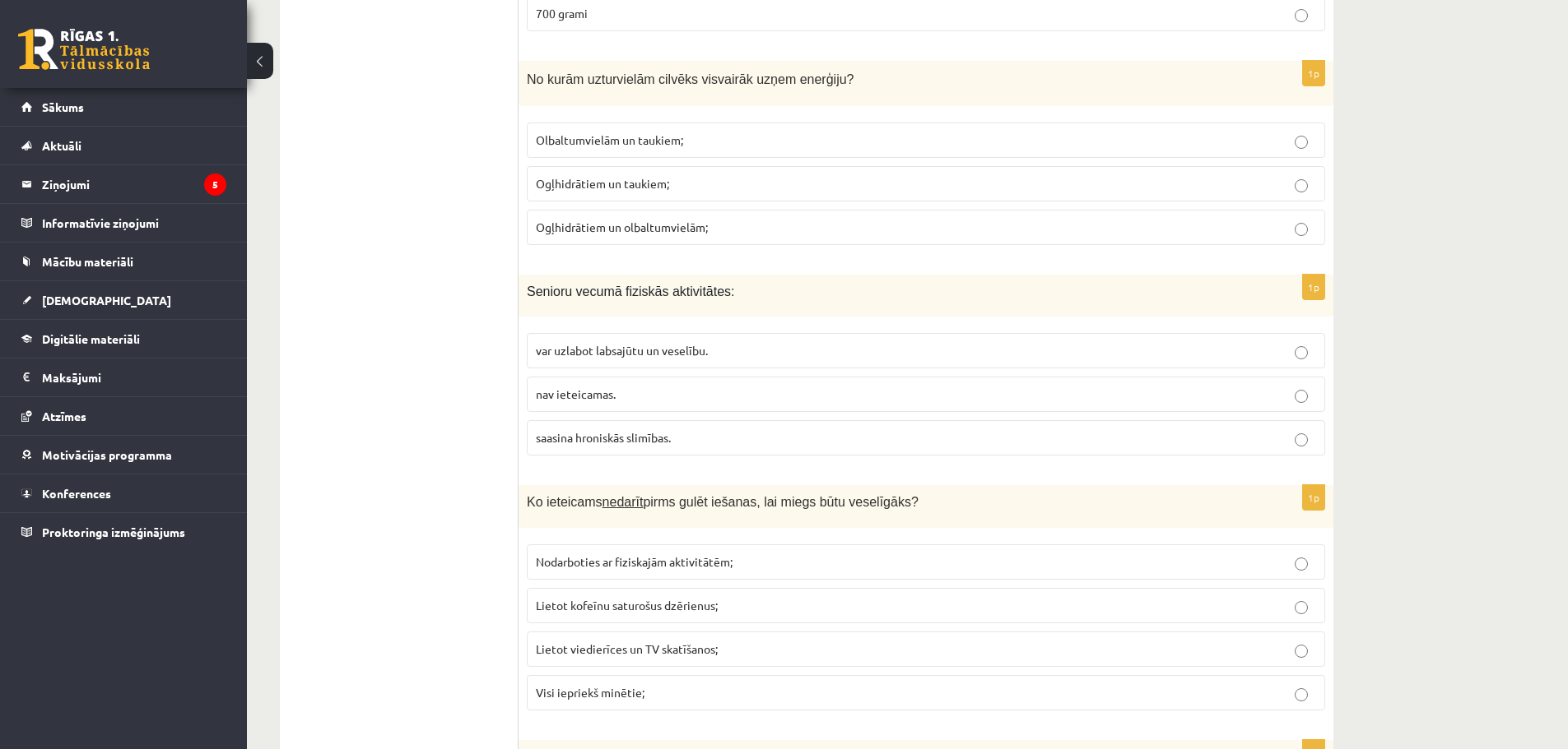
click at [785, 353] on p "var uzlabot labsajūtu un veselību." at bounding box center [925, 351] width 780 height 17
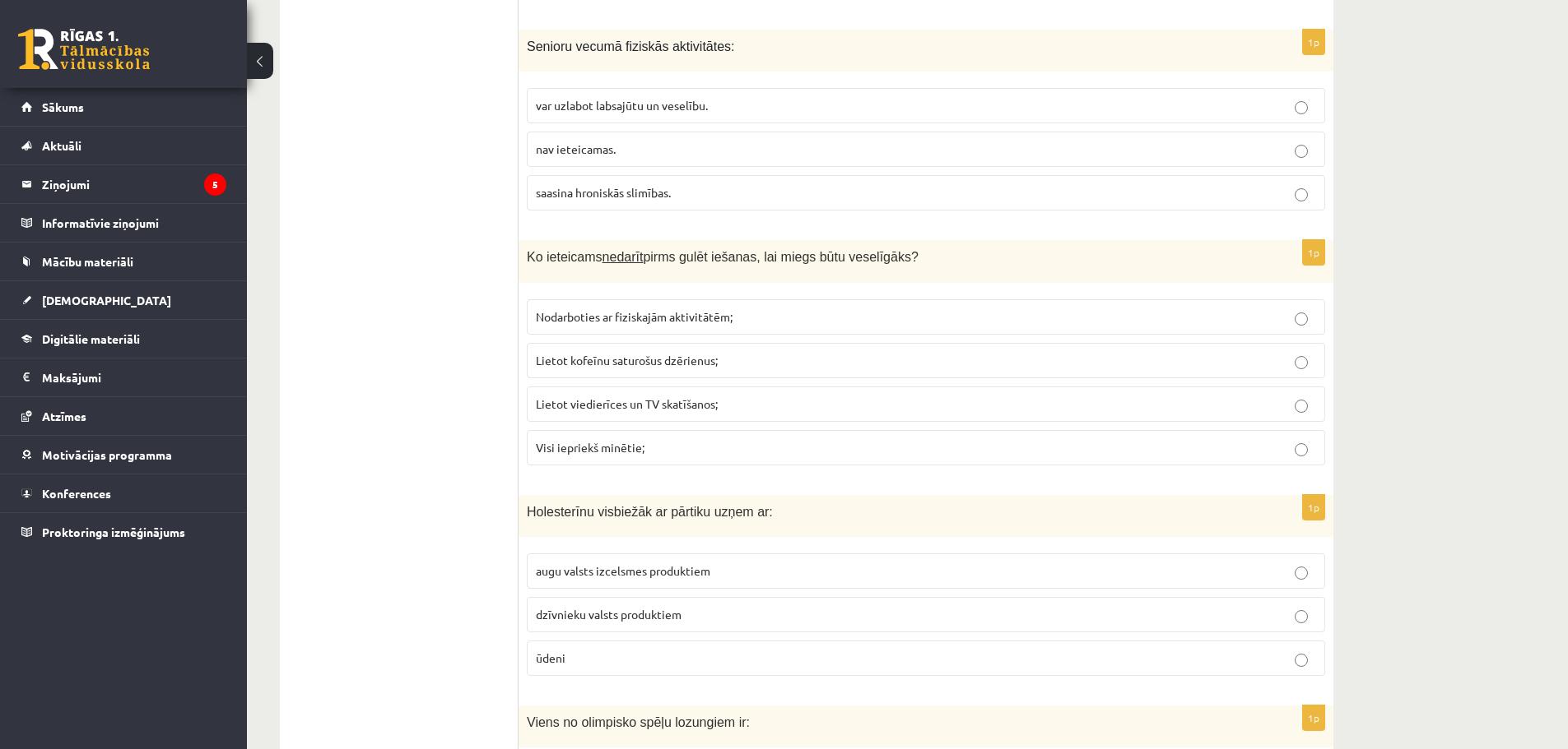
scroll to position [2879, 0]
click at [731, 317] on span "Nodarboties ar fiziskajām aktivitātēm;" at bounding box center [634, 314] width 197 height 15
click at [642, 450] on span "Visi iepriekš minētie;" at bounding box center [590, 445] width 109 height 15
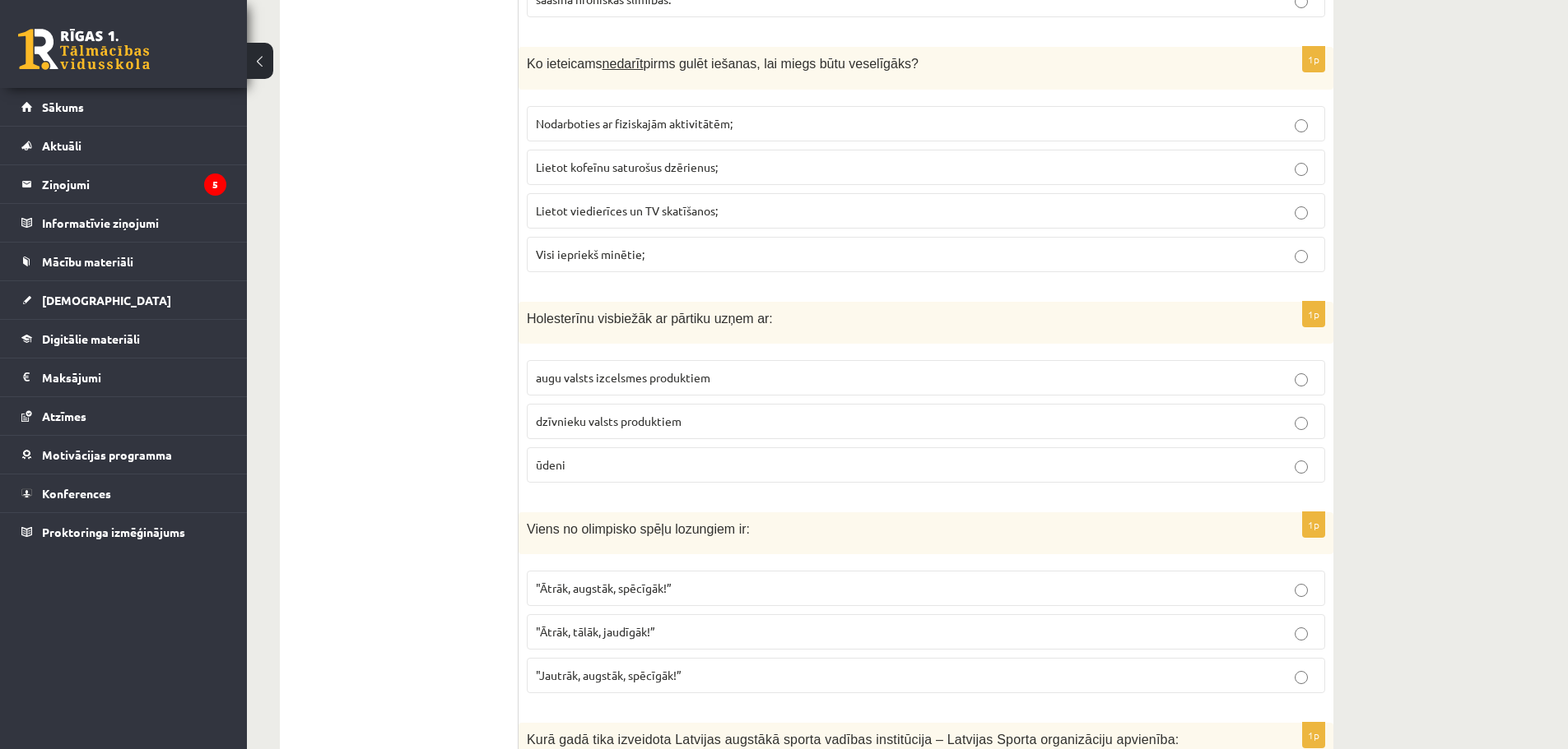
scroll to position [3126, 0]
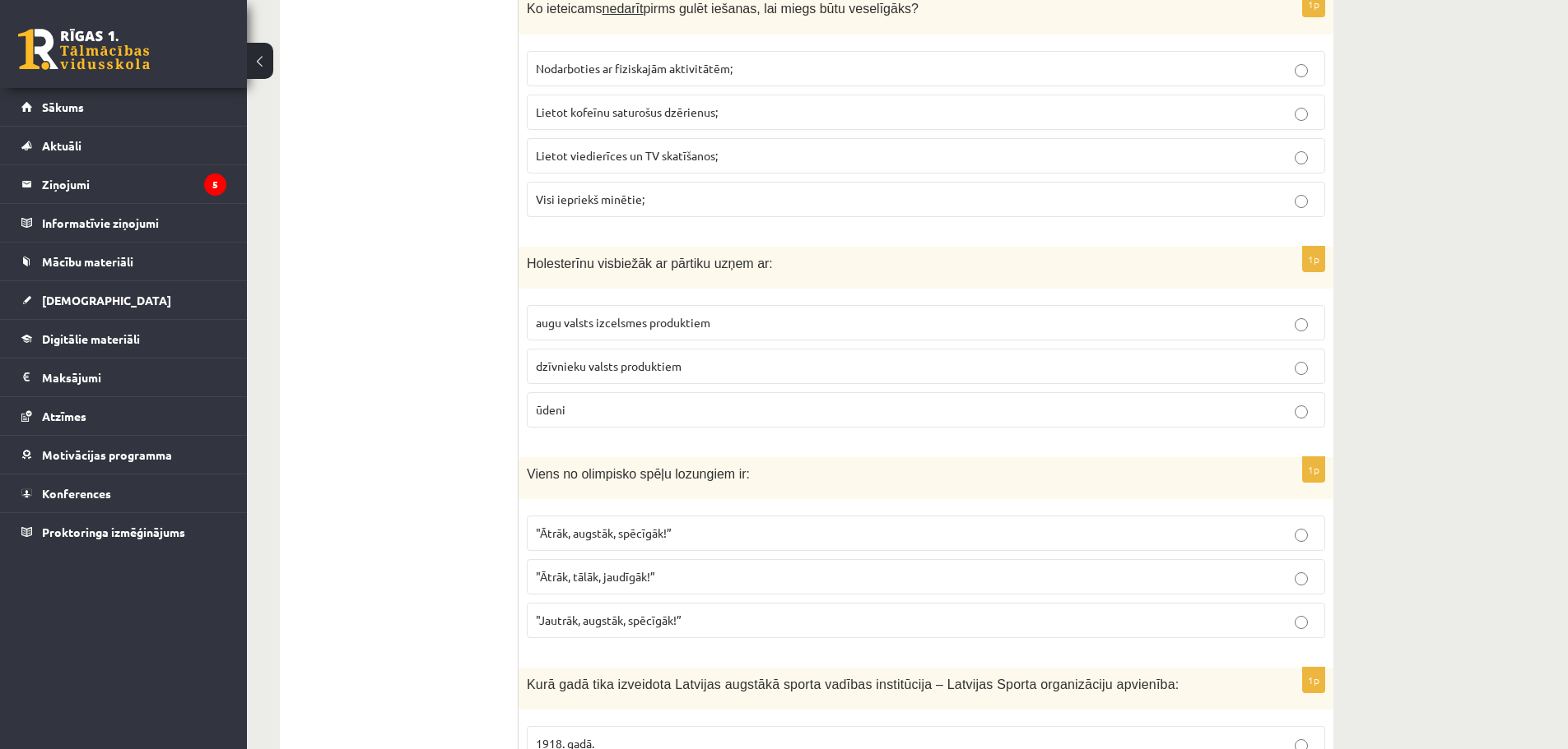
click at [650, 367] on span "dzīvnieku valsts produktiem" at bounding box center [608, 366] width 145 height 15
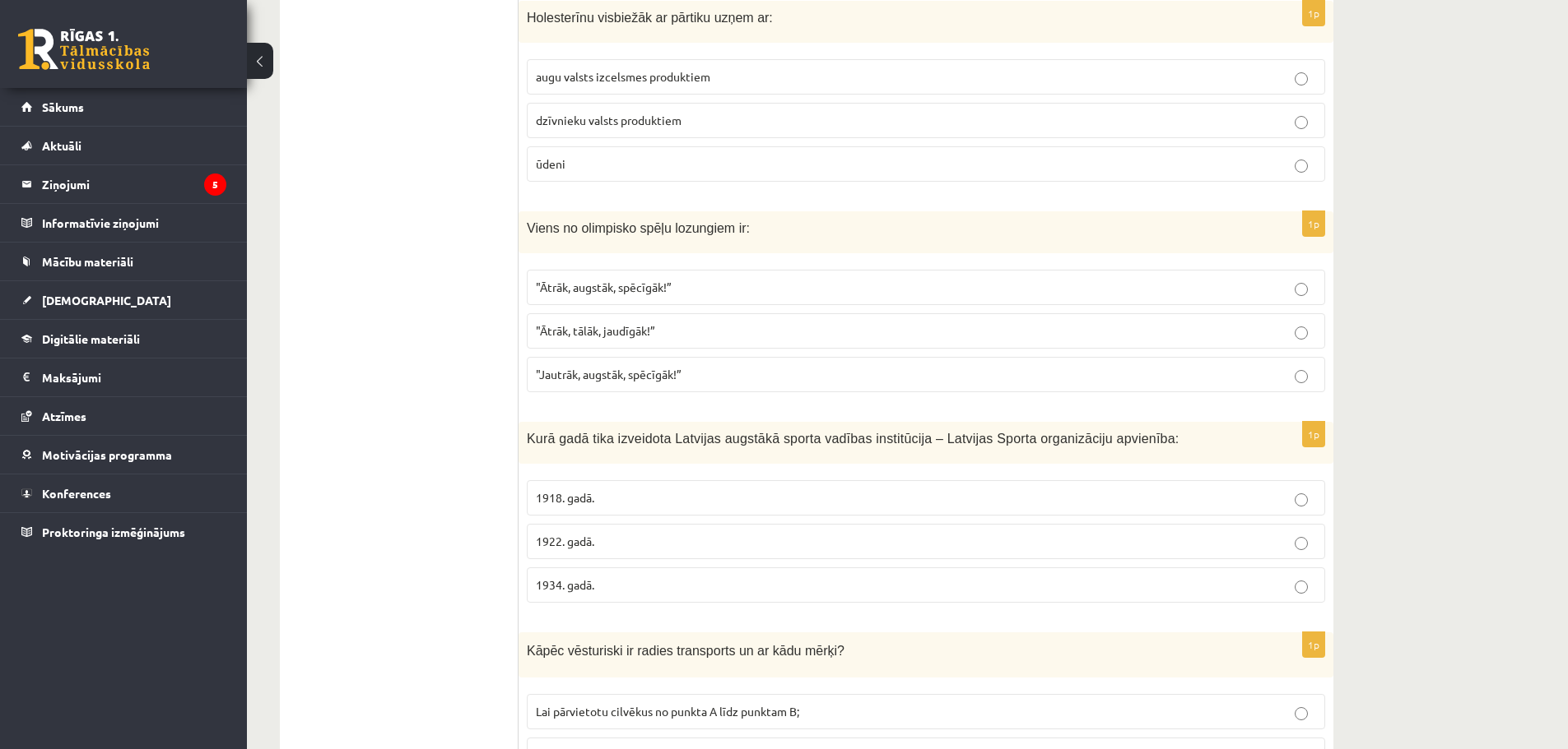
scroll to position [3373, 0]
click at [694, 278] on p ""Ātrāk, augstāk, spēcīgāk!”" at bounding box center [925, 287] width 780 height 17
click at [681, 283] on p ""Ātrāk, augstāk, spēcīgāk!”" at bounding box center [925, 287] width 780 height 17
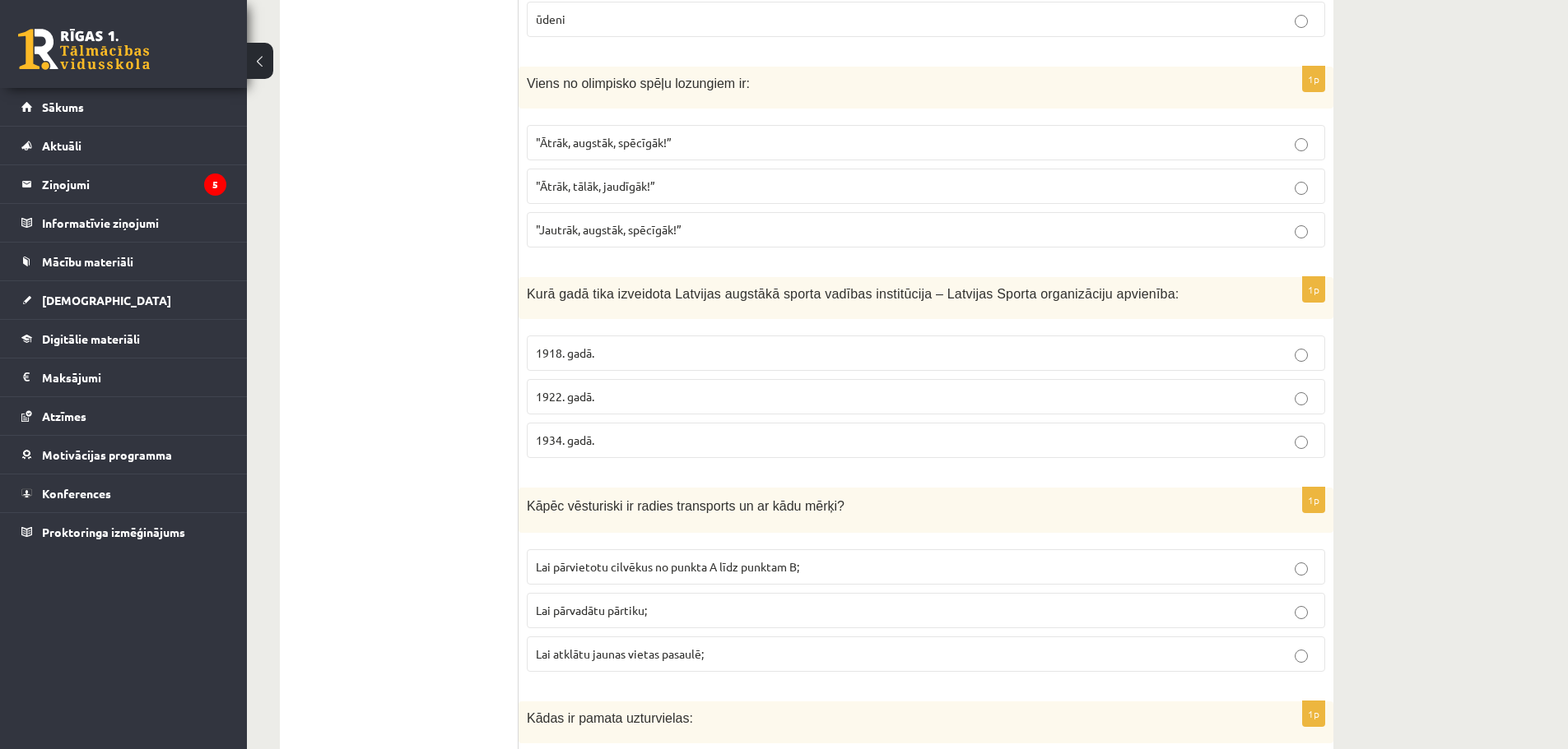
scroll to position [3537, 0]
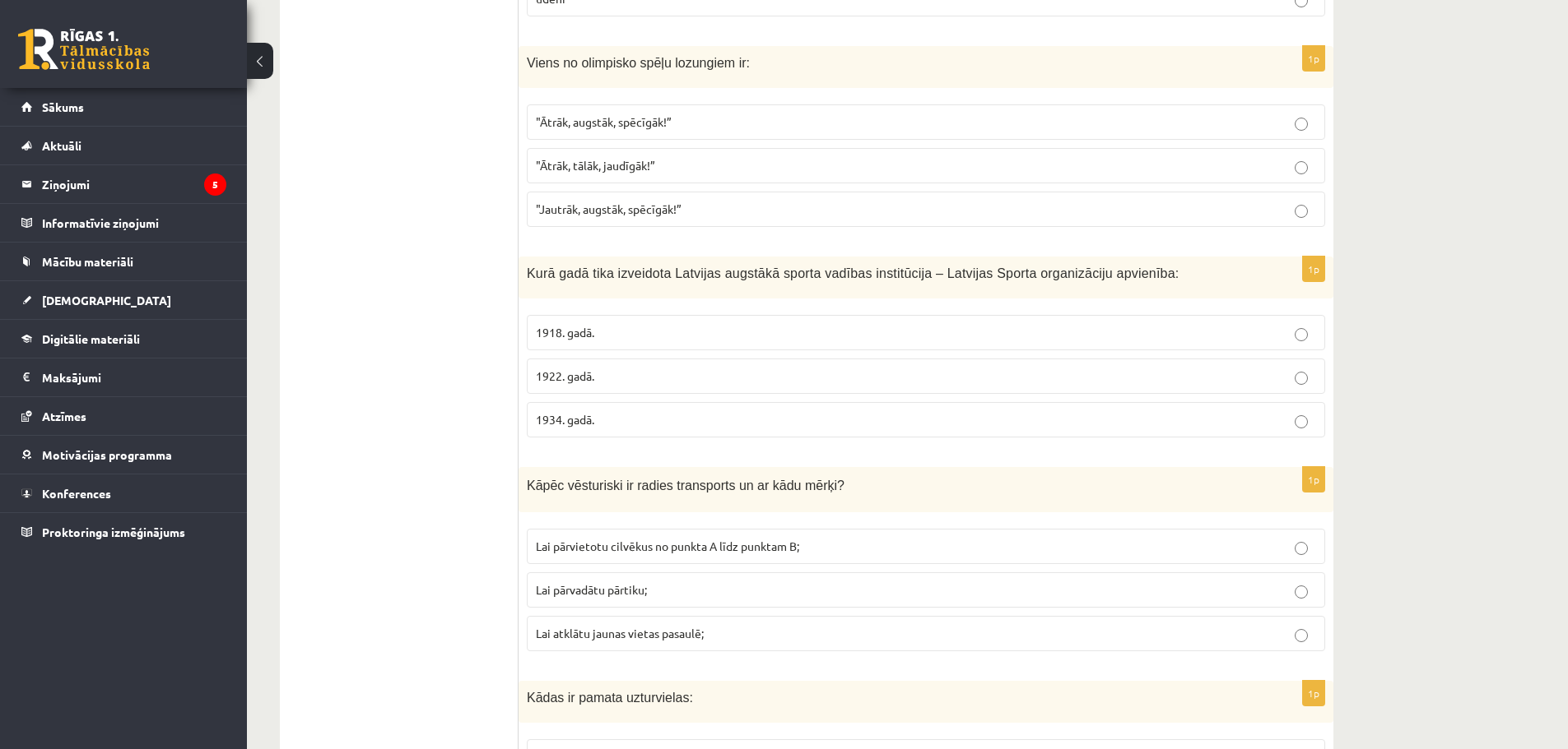
click at [861, 371] on p "1922. gadā." at bounding box center [925, 376] width 780 height 17
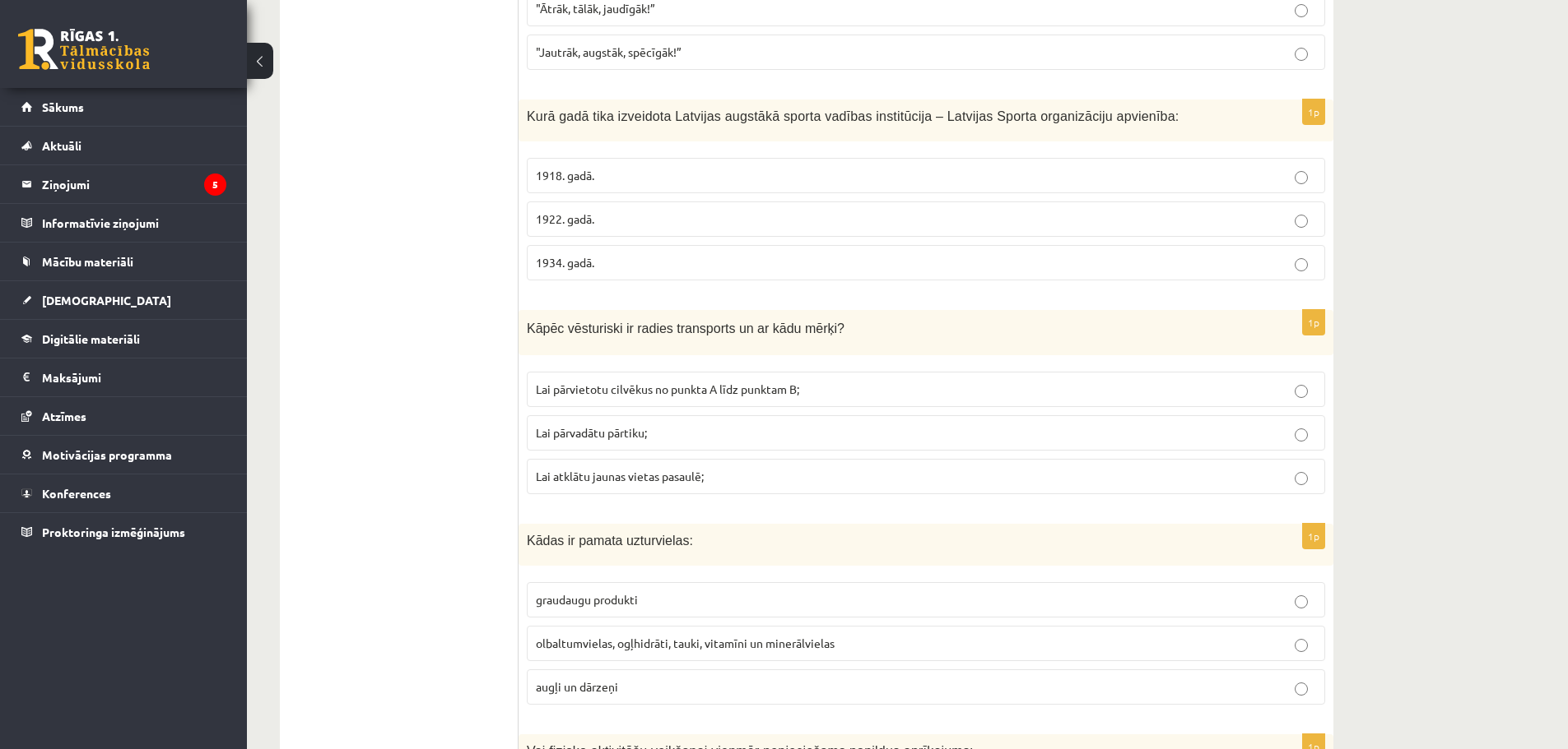
scroll to position [3701, 0]
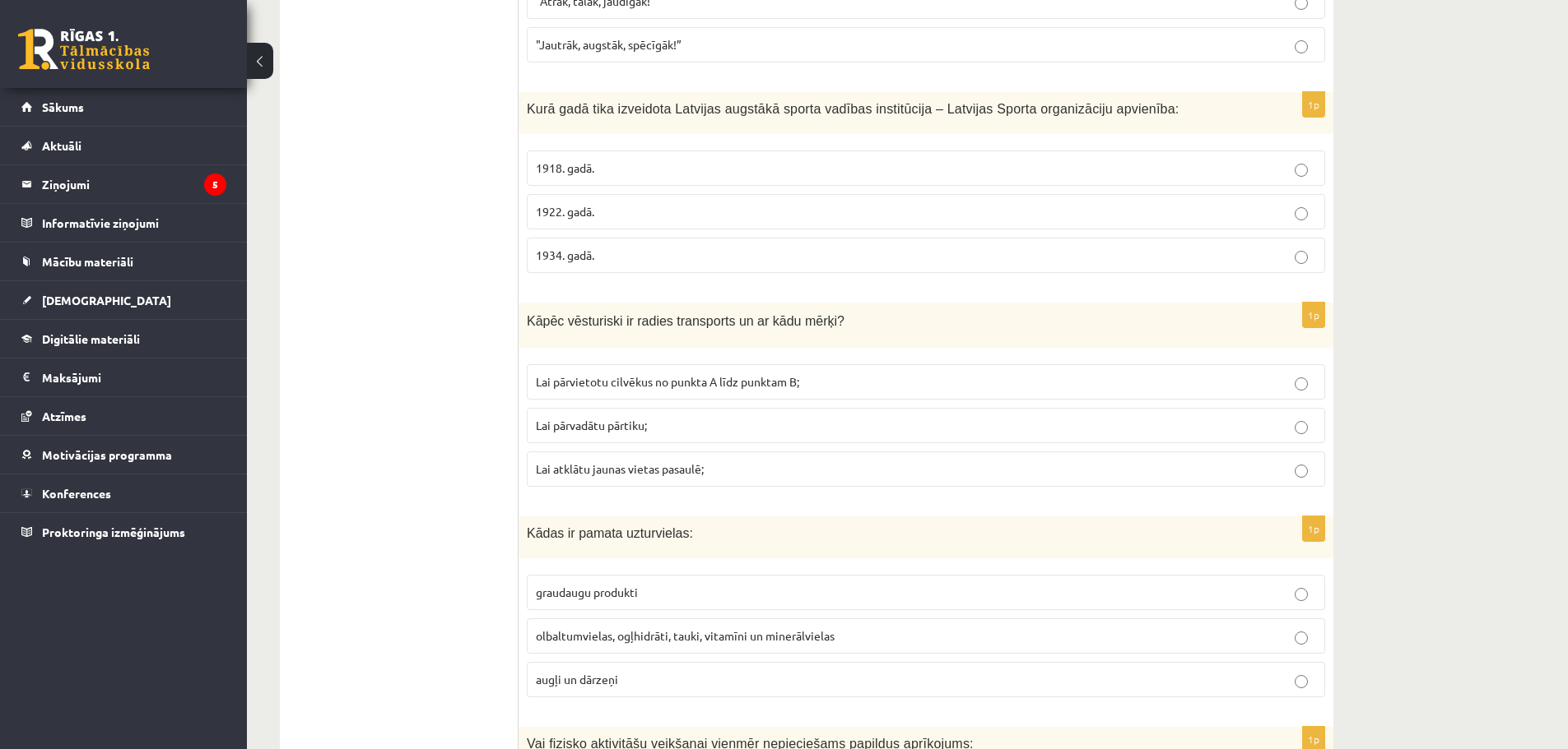
click at [651, 391] on label "Lai pārvietotu cilvēkus no punkta A līdz punktam B;" at bounding box center [925, 382] width 798 height 35
click at [587, 415] on label "Lai pārvadātu pārtiku;" at bounding box center [925, 425] width 798 height 35
click at [644, 478] on p "Lai atklātu jaunas vietas pasaulē;" at bounding box center [925, 469] width 780 height 17
click at [608, 423] on span "Lai pārvadātu pārtiku;" at bounding box center [591, 424] width 111 height 15
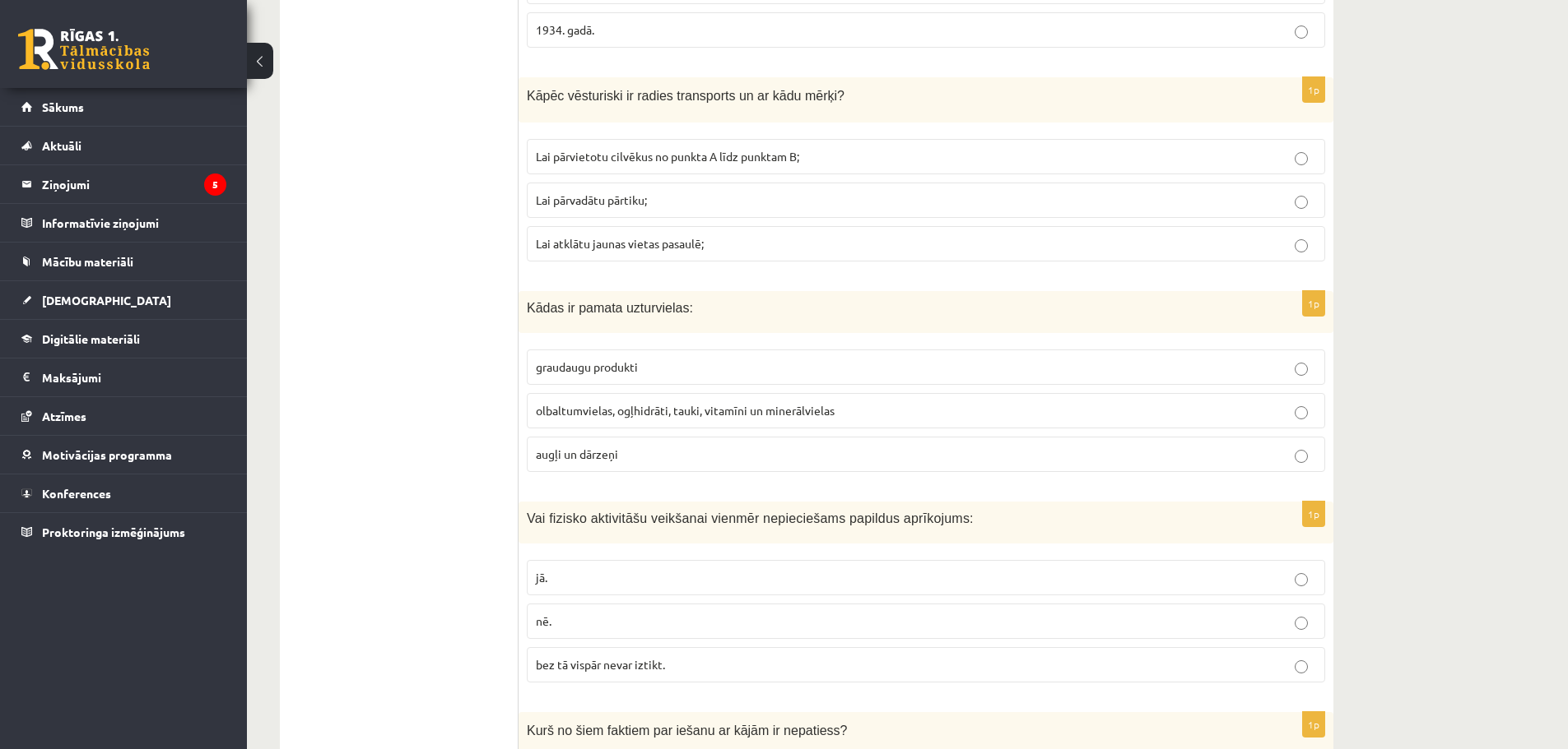
scroll to position [3948, 0]
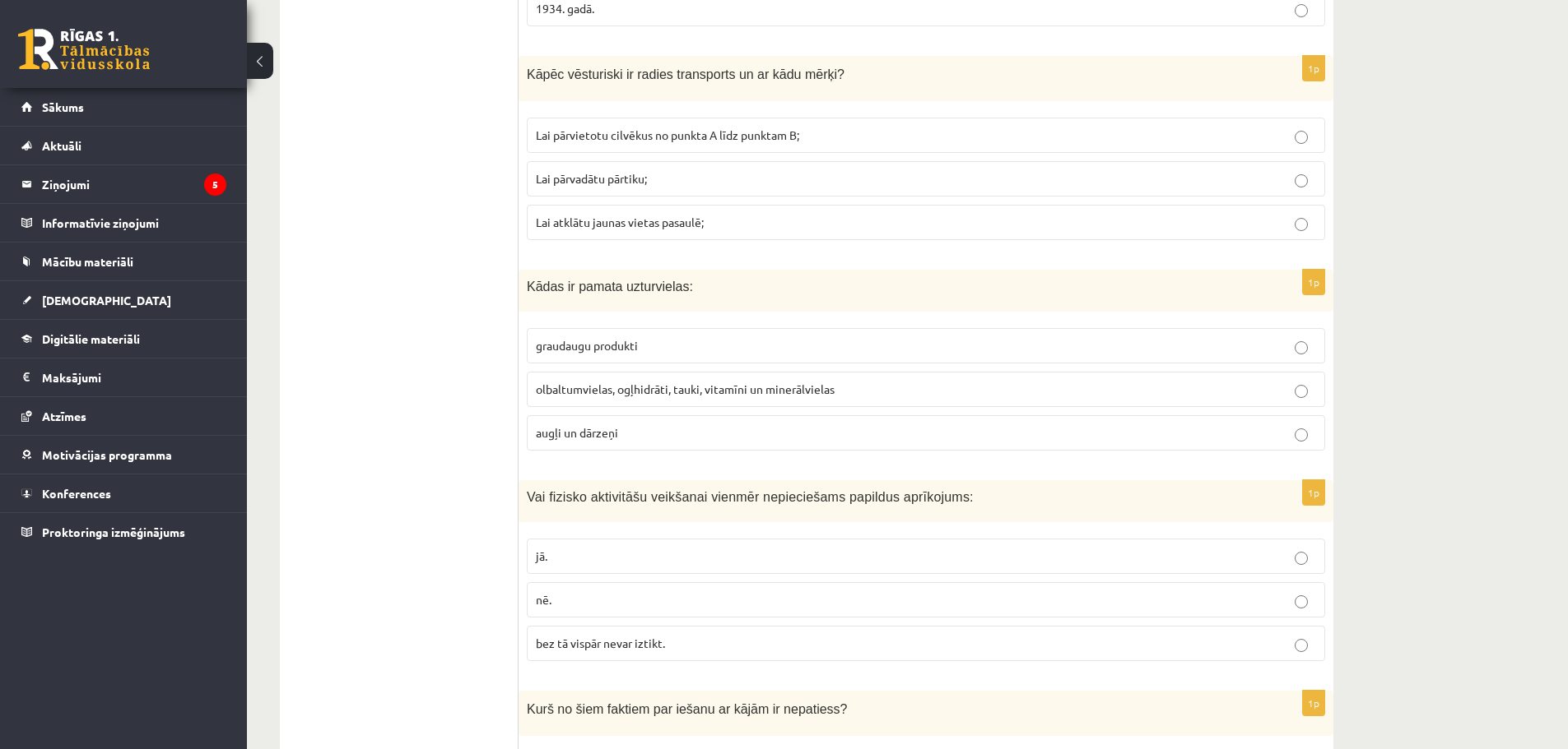
click at [657, 387] on span "olbaltumvielas, ogļhidrāti, tauki, vitamīni un minerālvielas" at bounding box center [685, 389] width 299 height 15
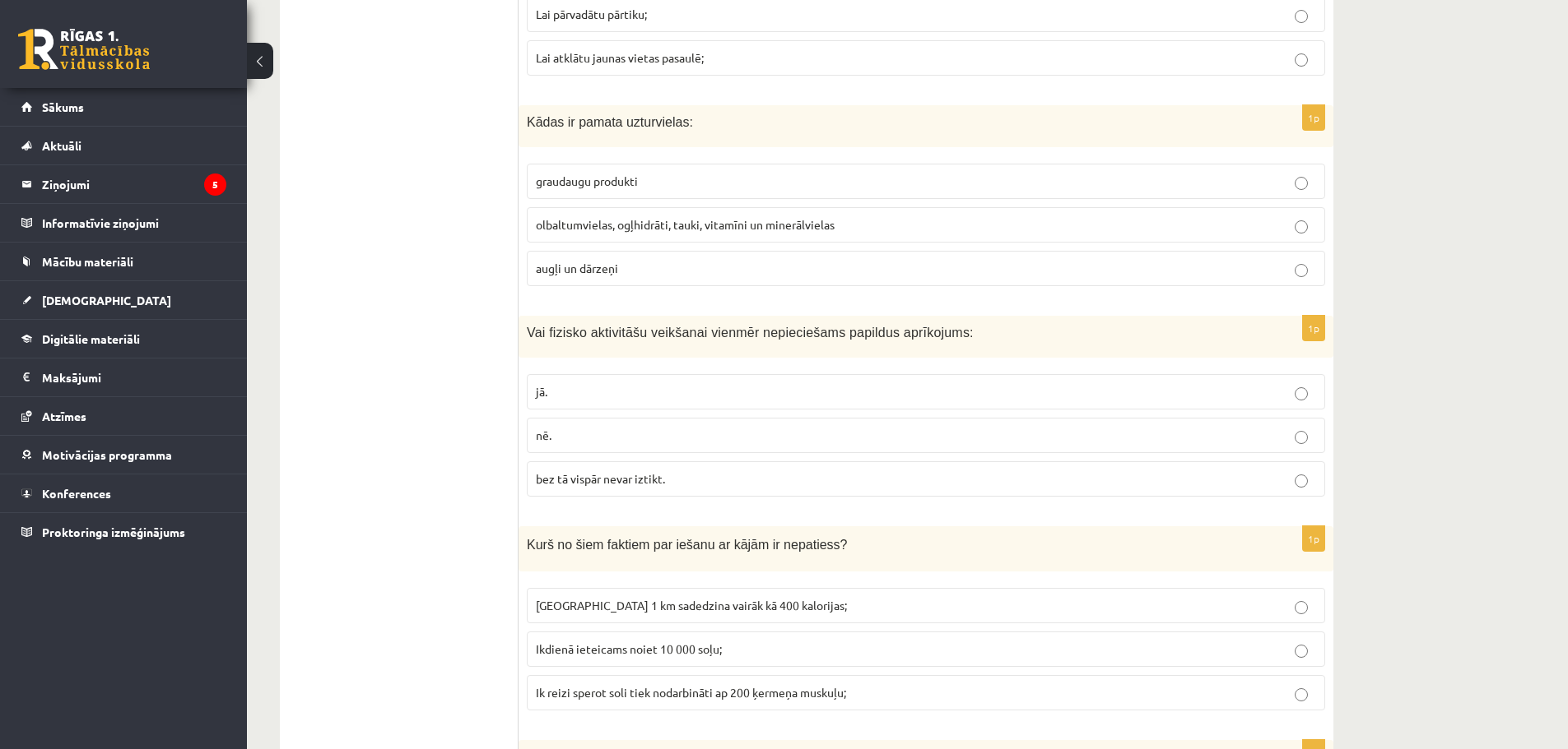
scroll to position [4195, 0]
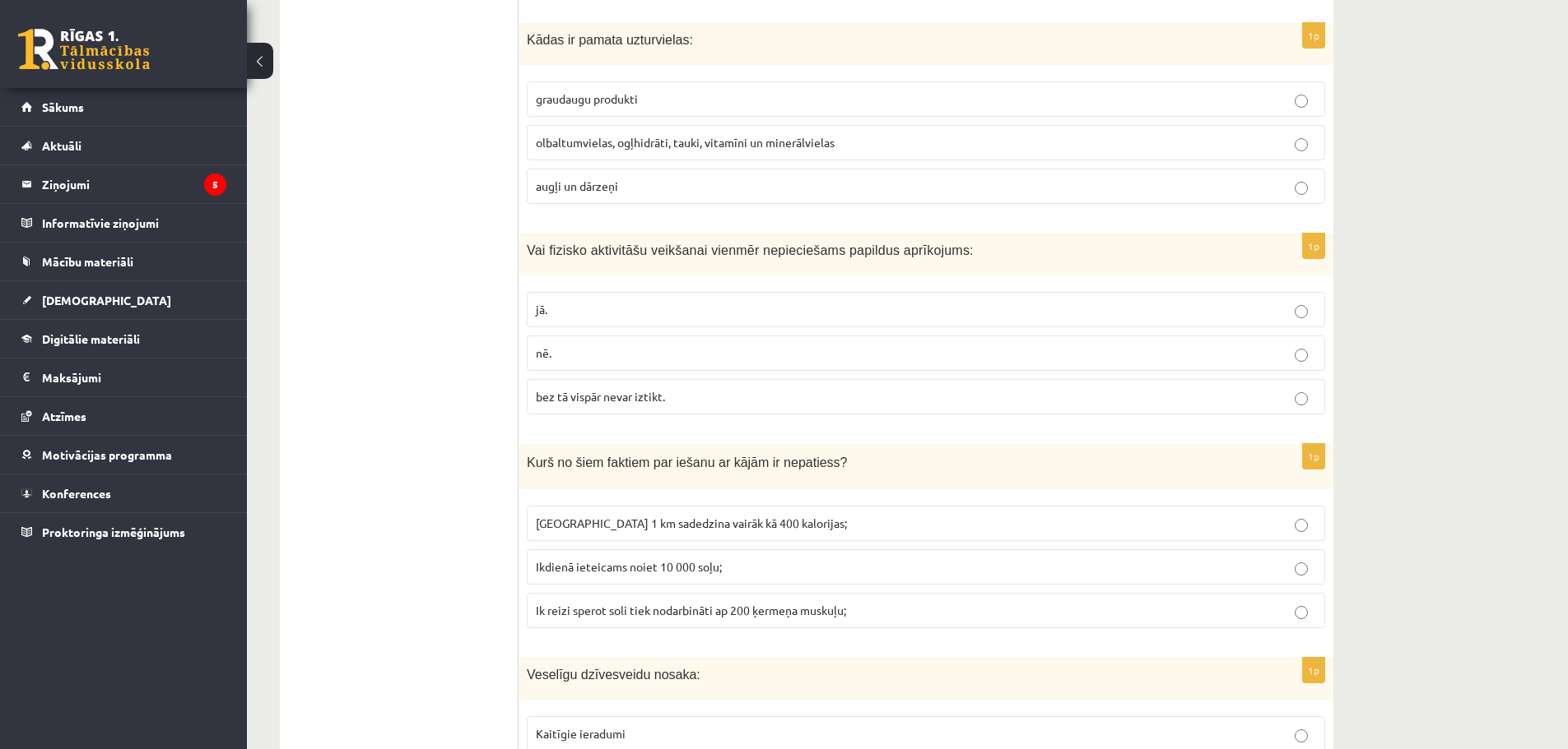
click at [586, 410] on label "bez tā vispār nevar iztikt." at bounding box center [925, 396] width 798 height 35
click at [553, 348] on p "nē." at bounding box center [925, 354] width 780 height 17
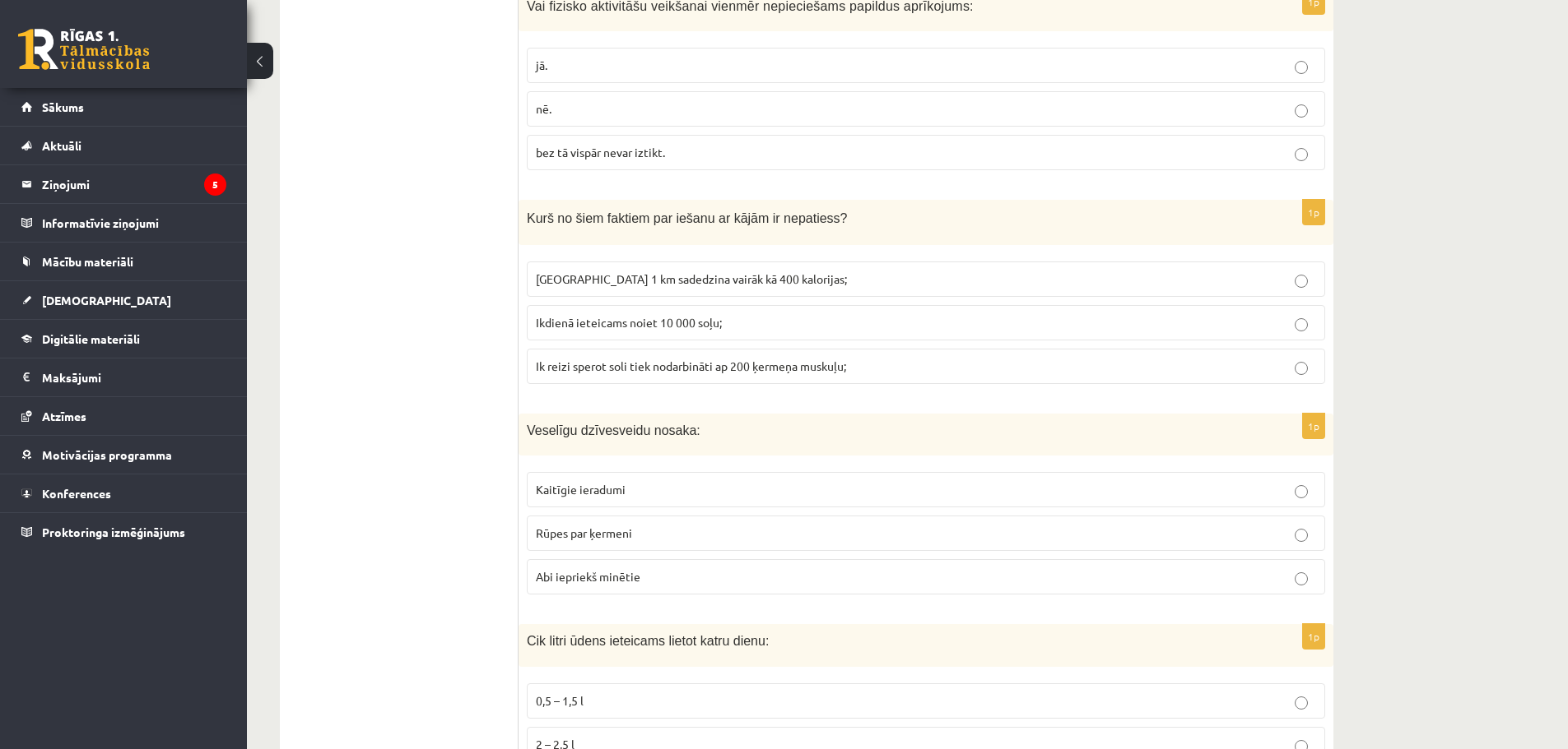
scroll to position [4442, 0]
click at [672, 326] on span "Ikdienā ieteicams noiet 10 000 soļu;" at bounding box center [629, 319] width 186 height 15
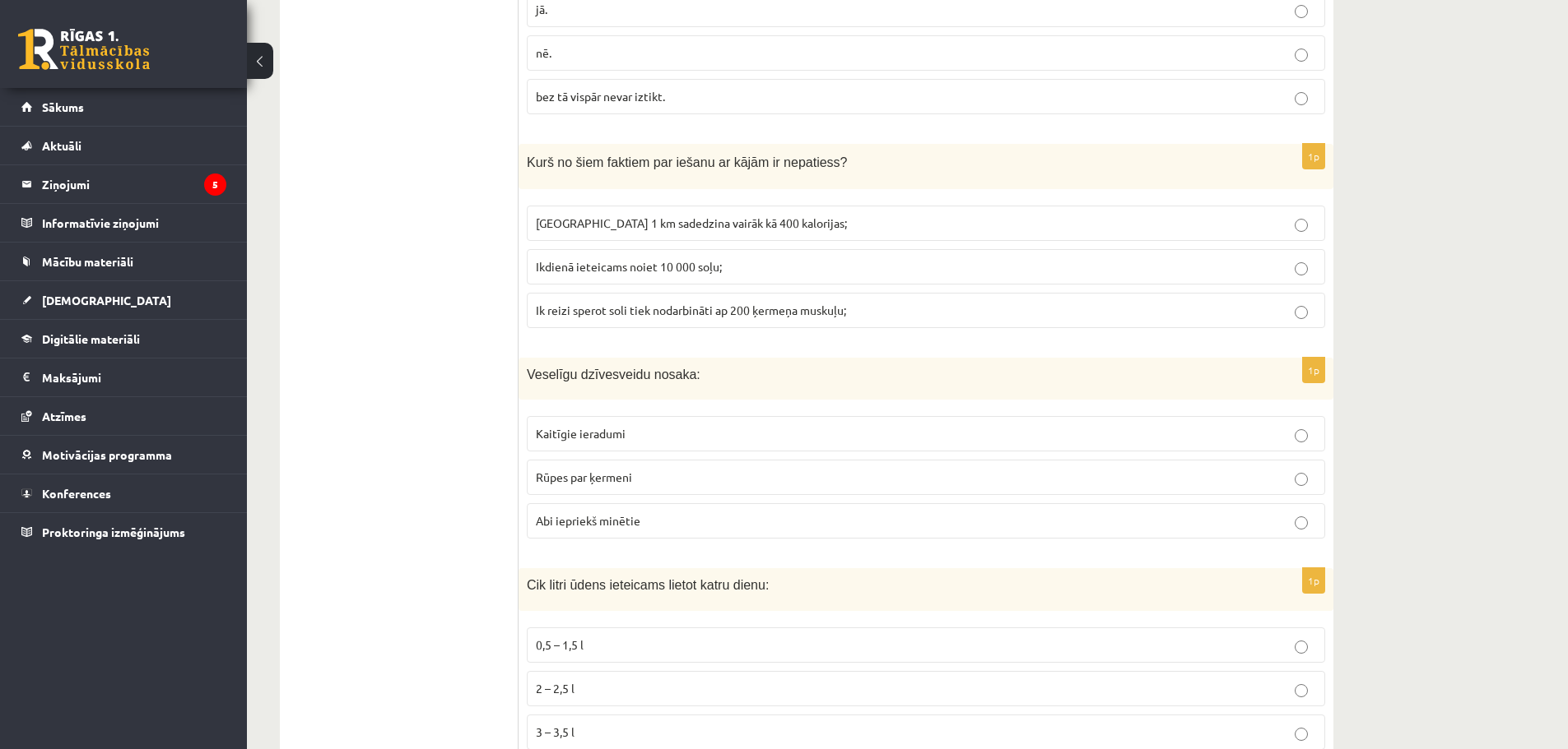
scroll to position [4524, 0]
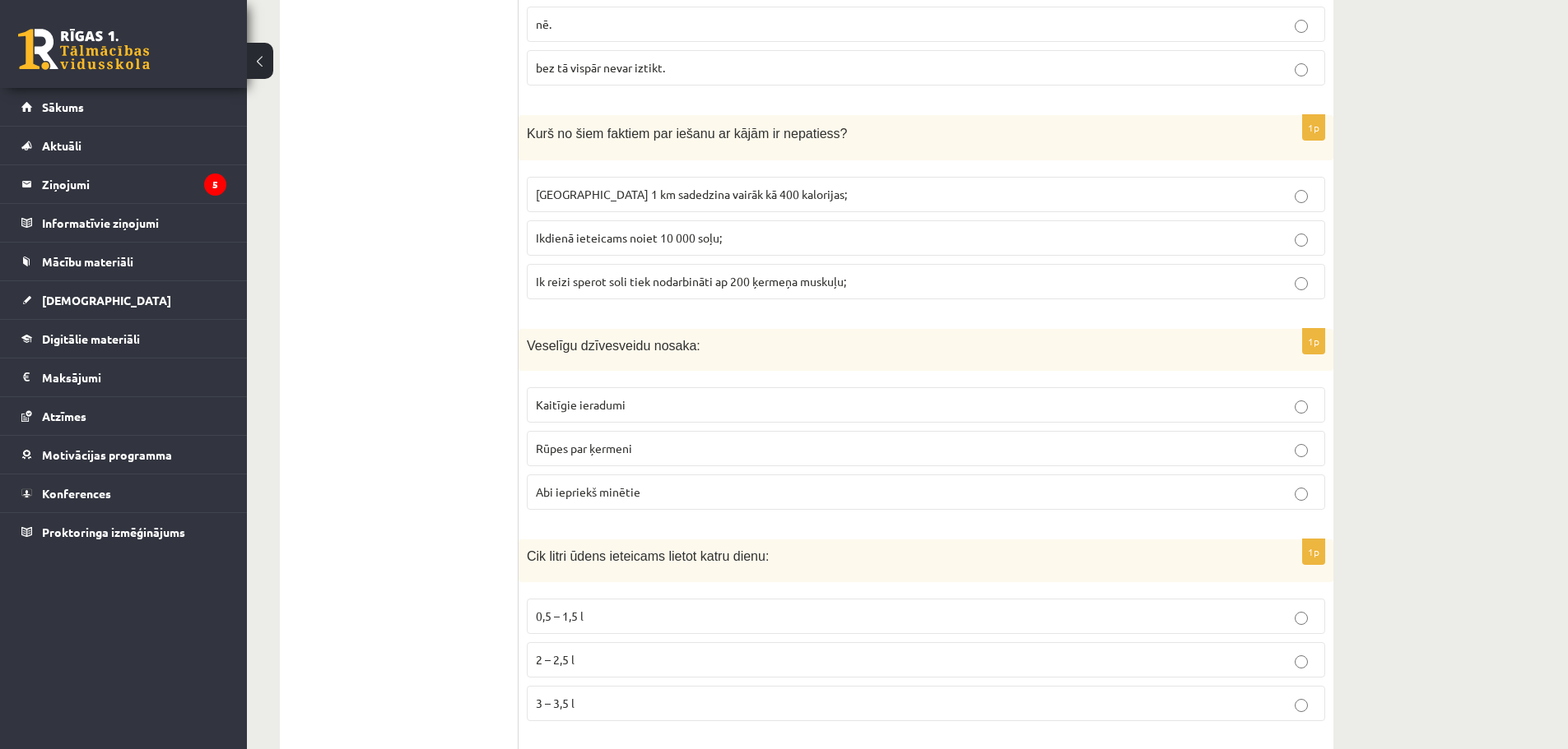
click at [641, 457] on p "Rūpes par ķermeni" at bounding box center [925, 448] width 780 height 17
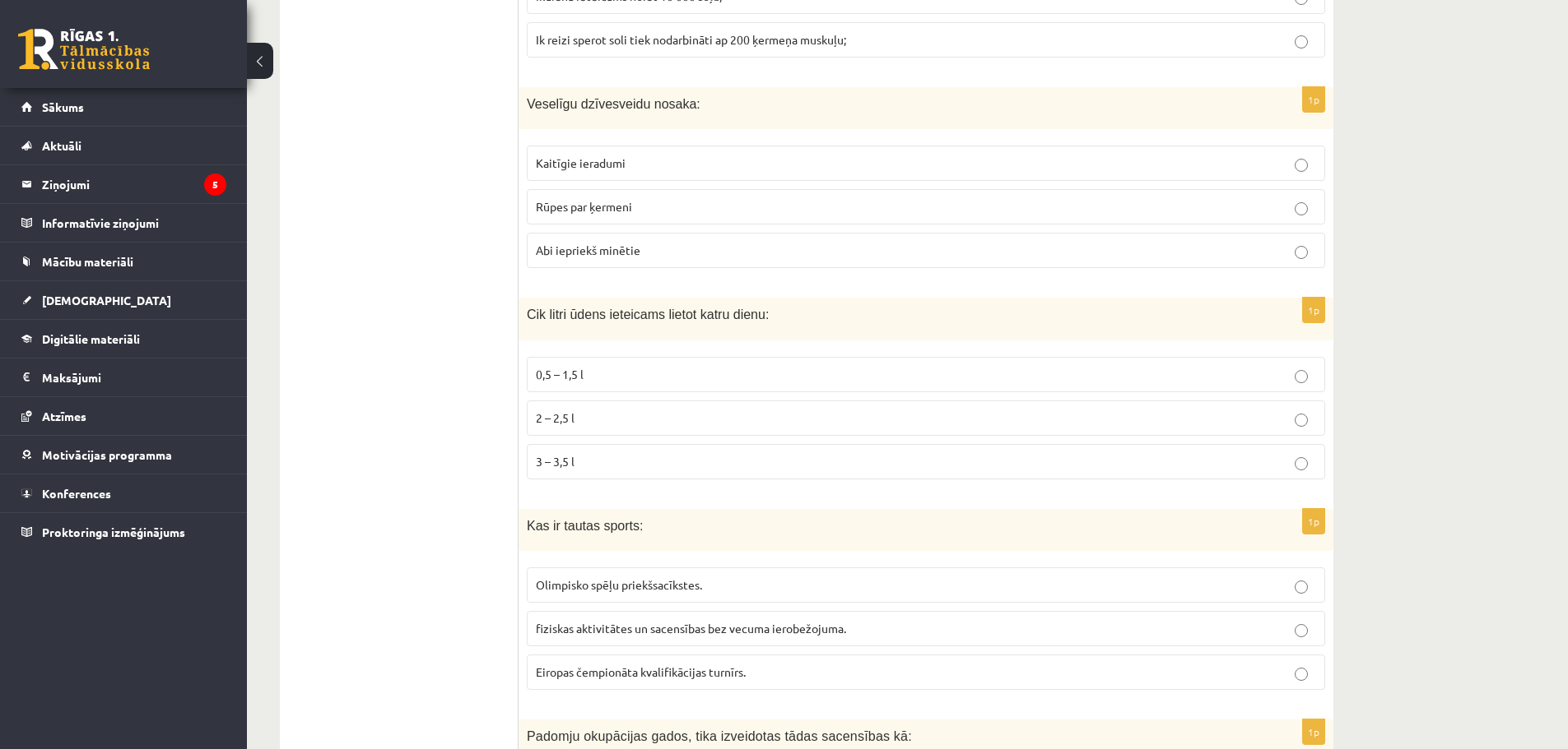
scroll to position [4771, 0]
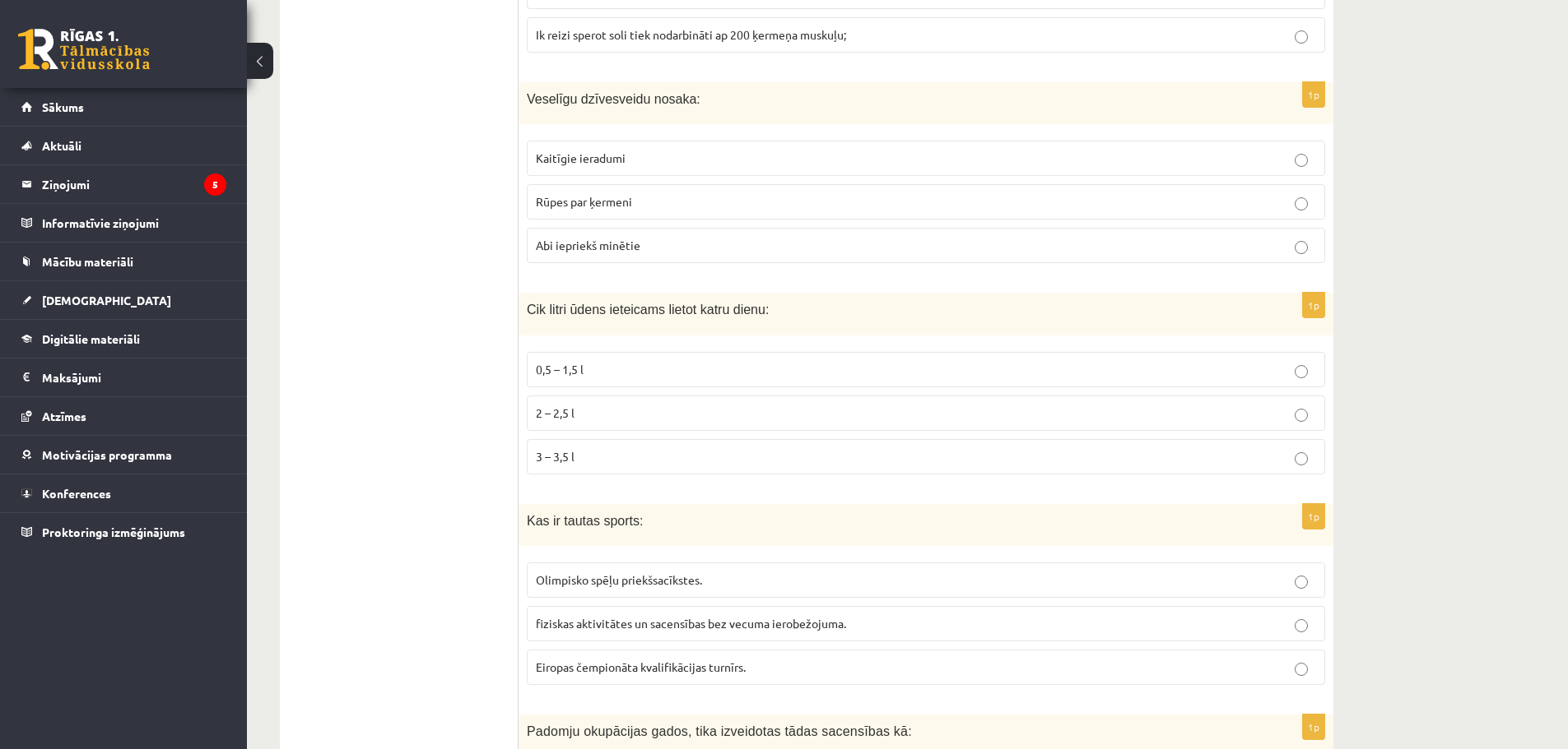
click at [549, 420] on p "2 – 2,5 l" at bounding box center [925, 413] width 780 height 17
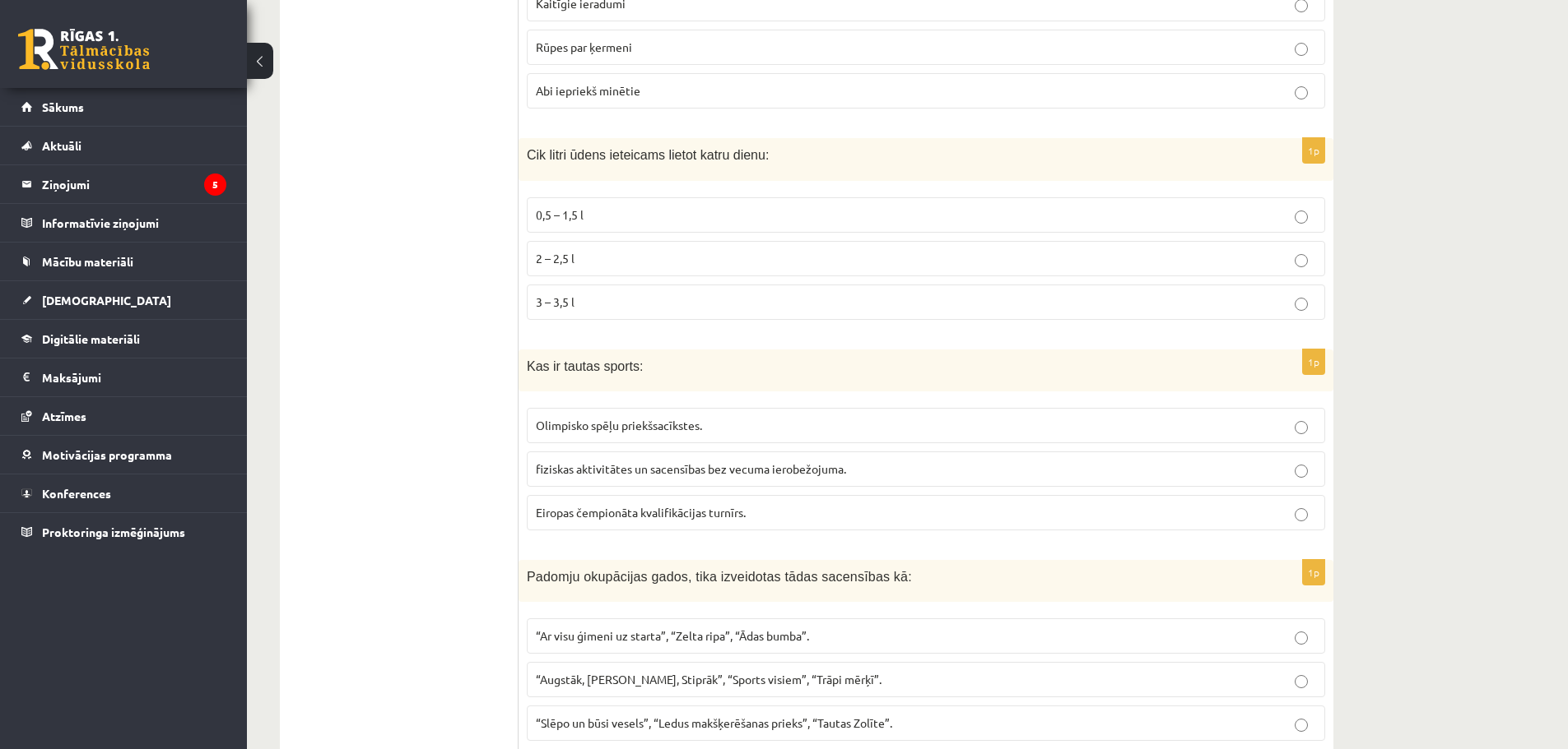
scroll to position [5018, 0]
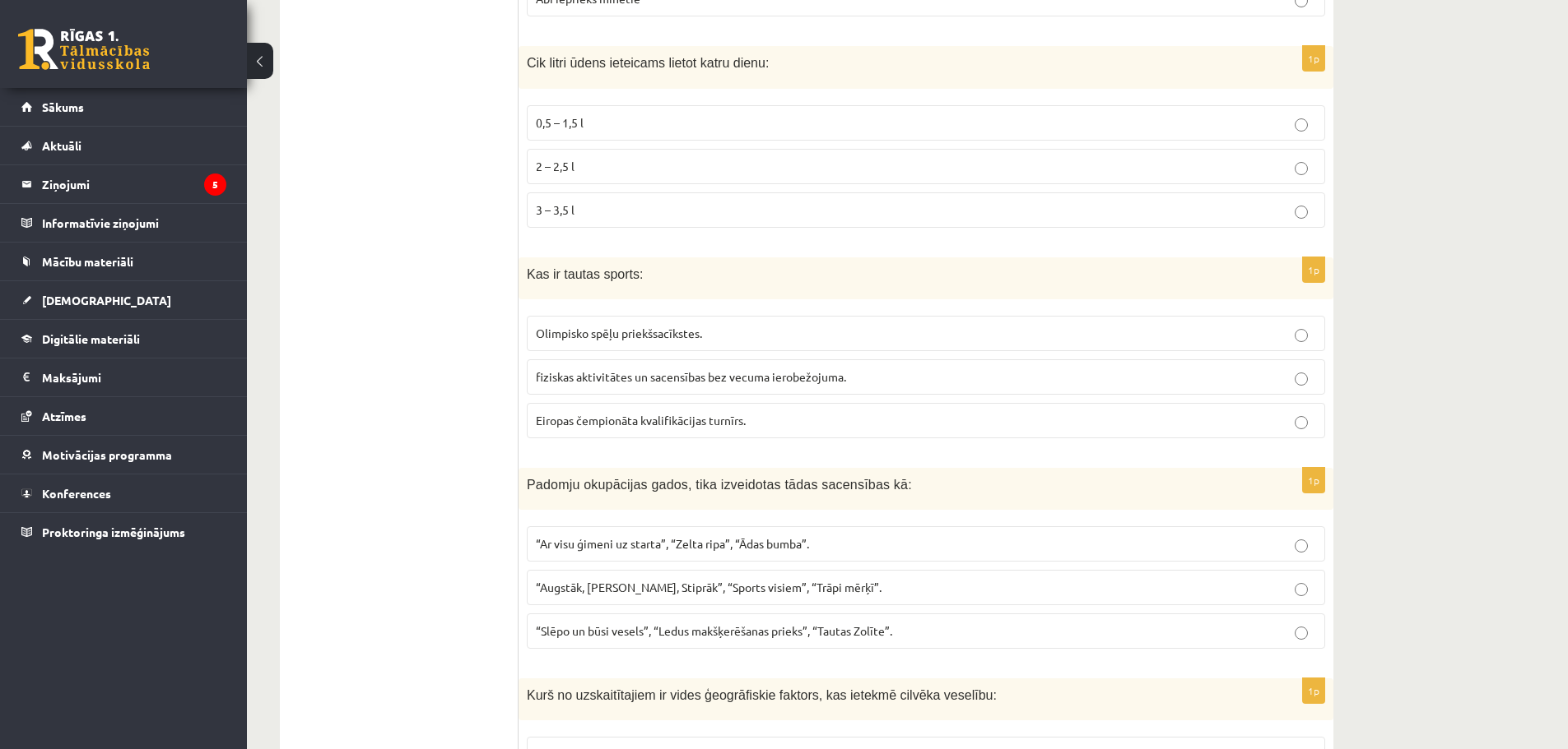
click at [654, 378] on span "fiziskas aktivitātes un sacensības bez vecuma ierobežojuma." at bounding box center [690, 376] width 310 height 15
click at [649, 548] on span "“Ar visu ģimeni uz starta”, “Zelta ripa”, “Ādas bumba”." at bounding box center [672, 543] width 273 height 15
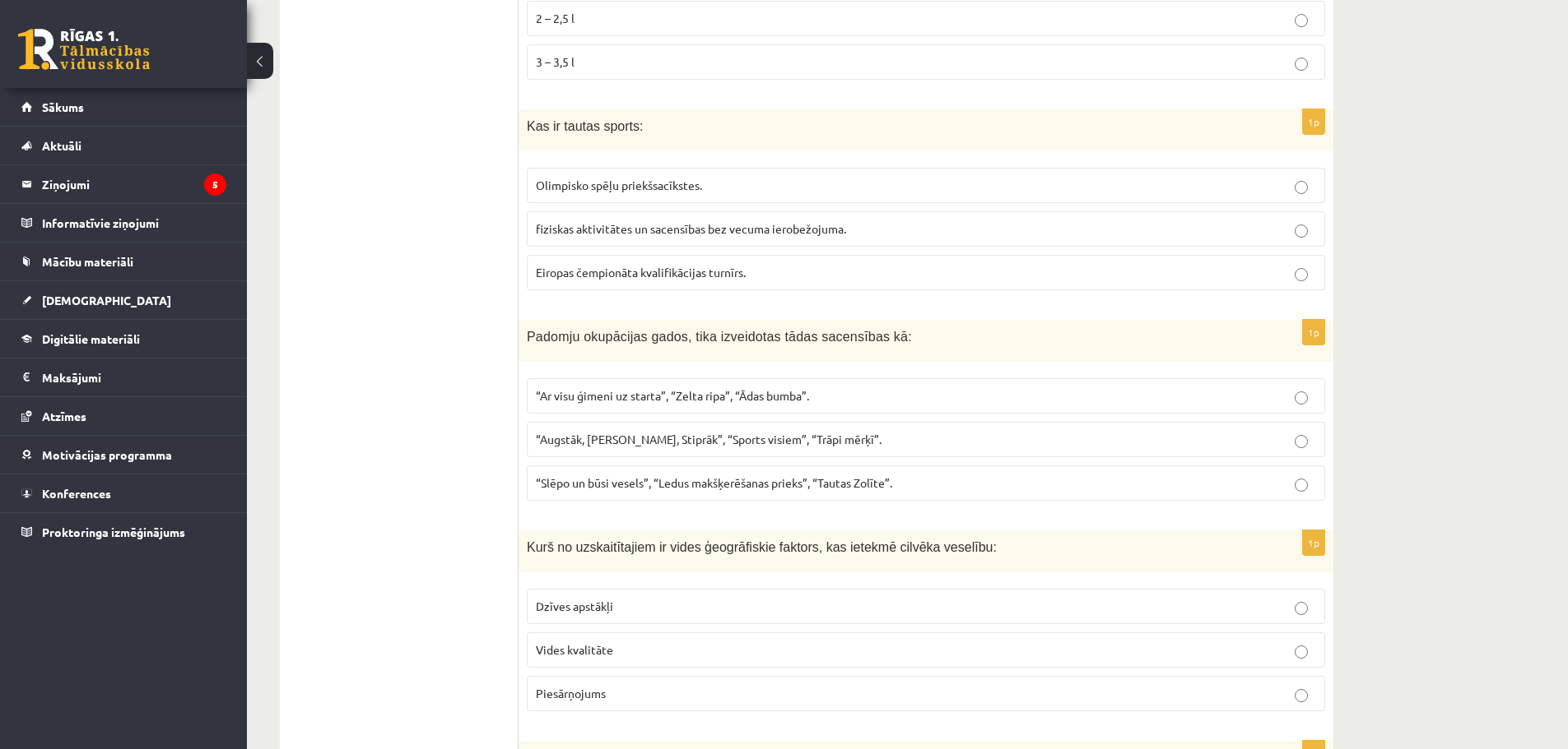
scroll to position [5182, 0]
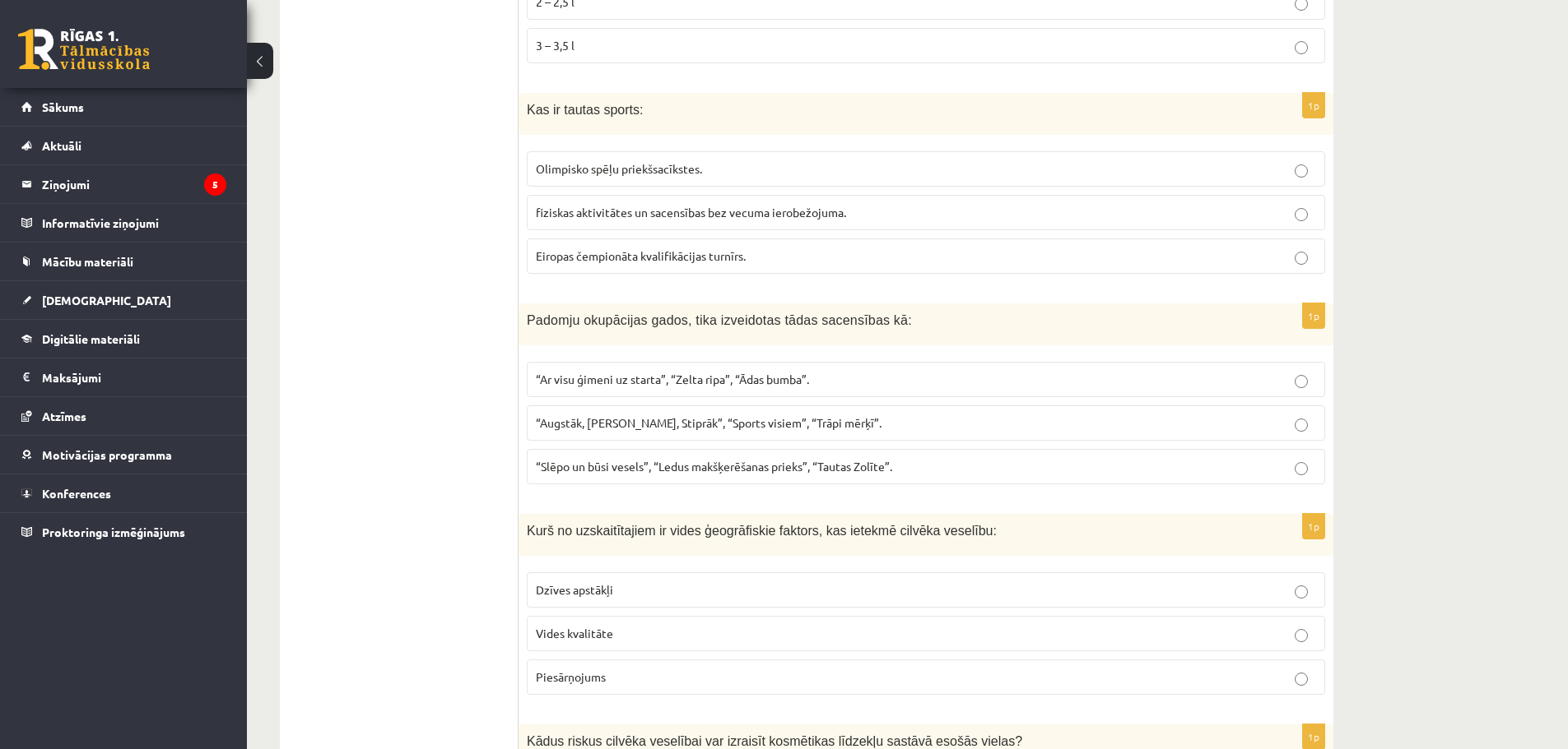
click at [907, 465] on p "“Slēpo un būsi vesels”, “Ledus makšķerēšanas prieks”, “Tautas Zolīte”." at bounding box center [925, 466] width 780 height 17
click at [799, 424] on span "“Augstāk, Tālāk, Stiprāk”, “Sports visiem”, “Trāpi mērķī”." at bounding box center [708, 422] width 345 height 15
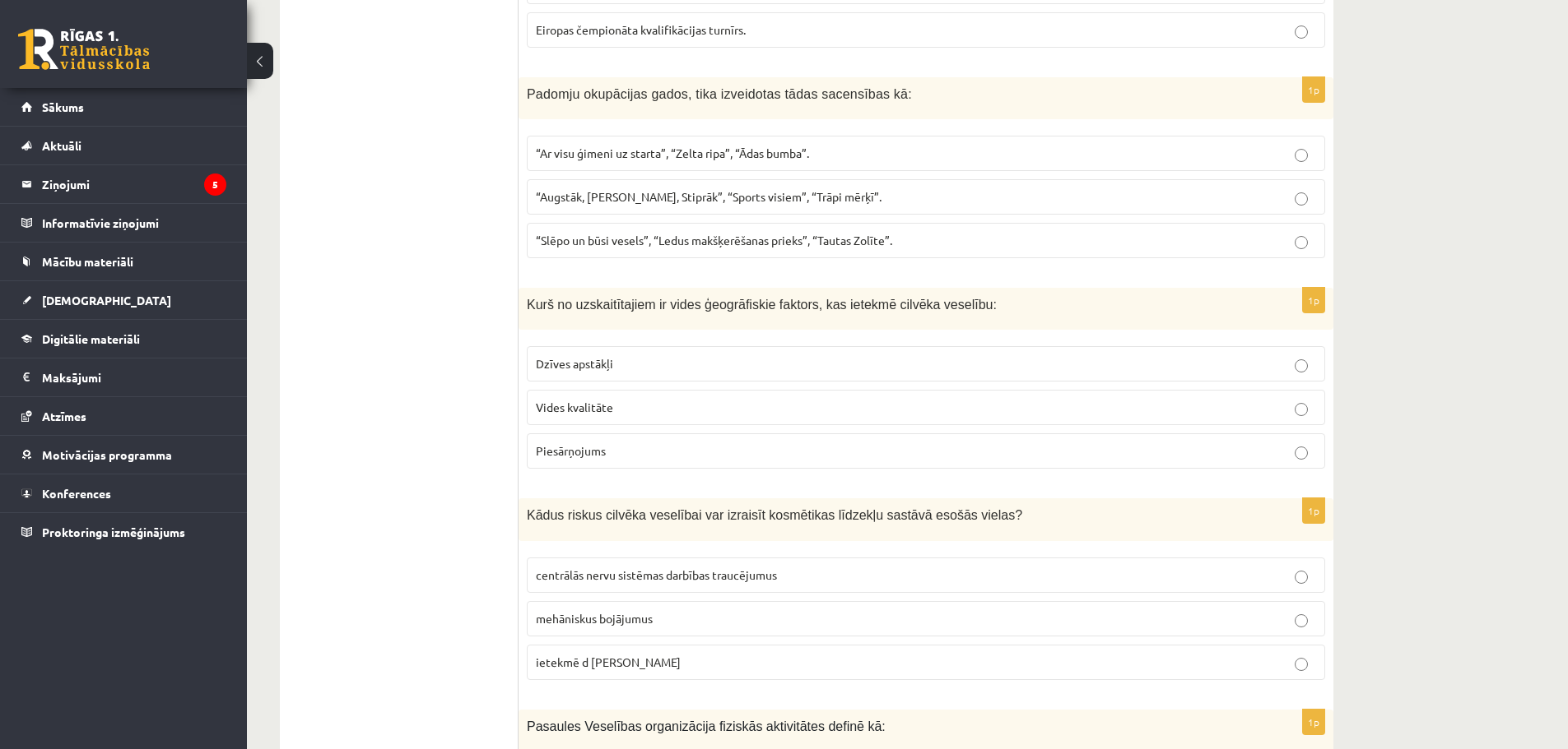
scroll to position [5428, 0]
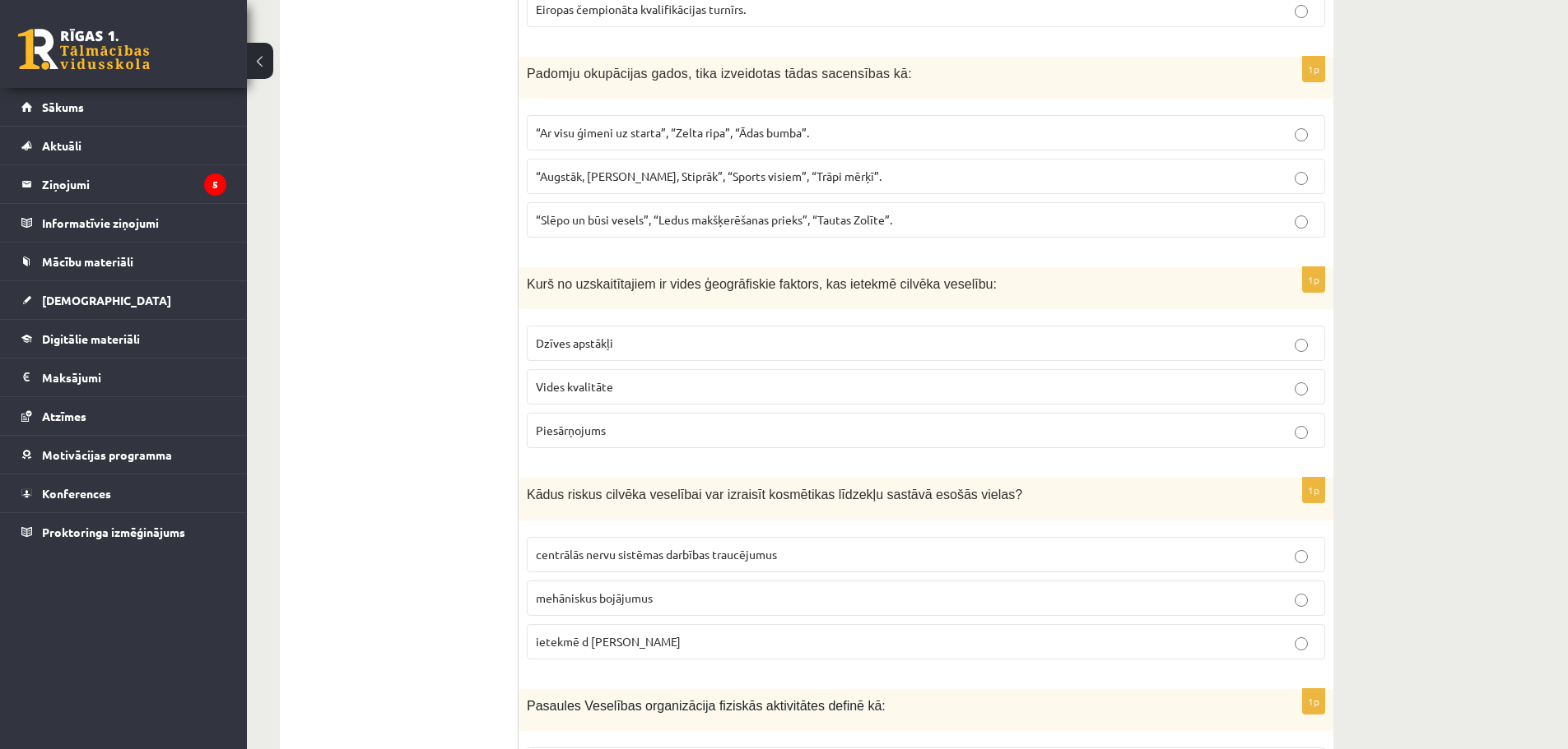
click at [631, 436] on p "Piesārņojums" at bounding box center [925, 430] width 780 height 17
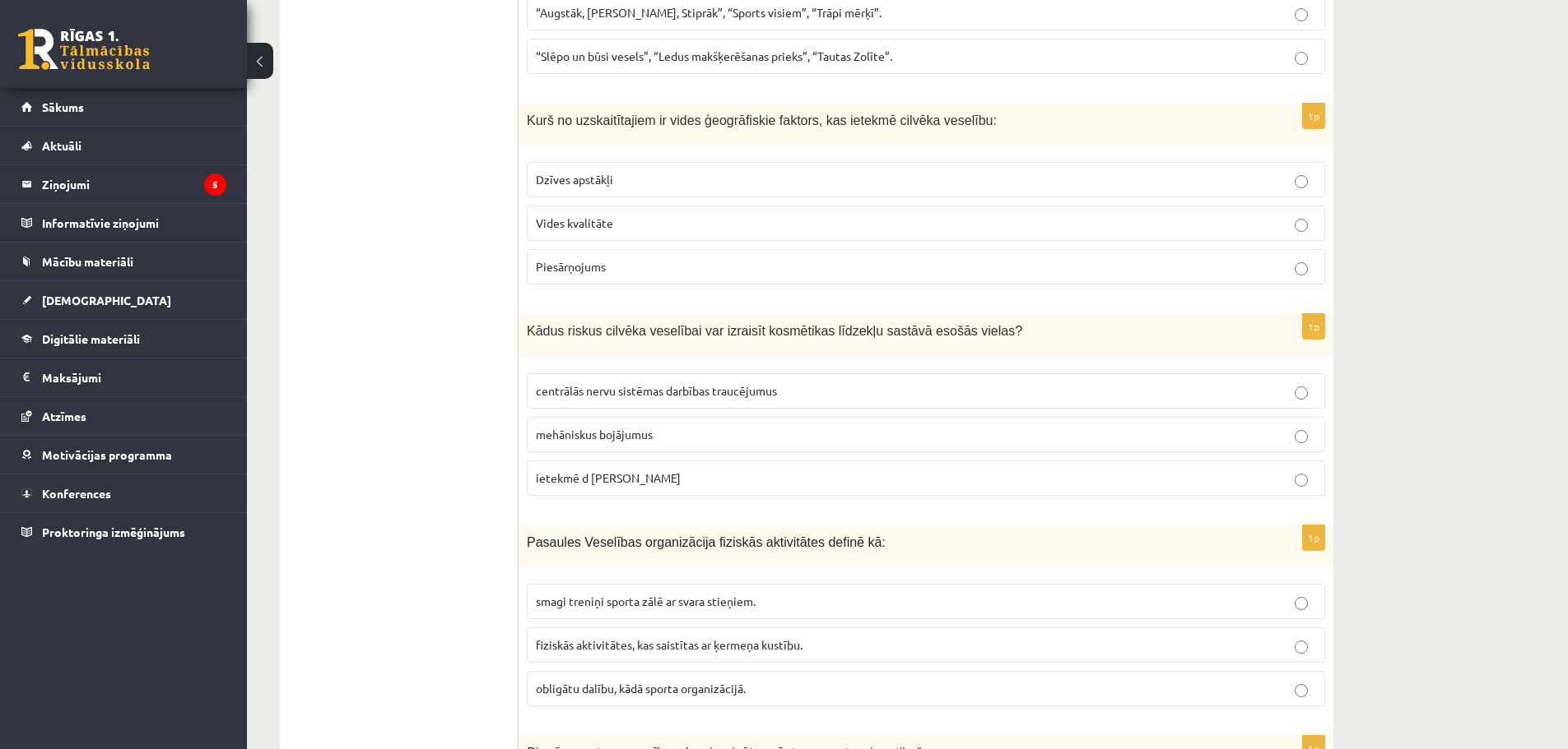
scroll to position [5593, 0]
click at [679, 390] on span "centrālās nervu sistēmas darbības traucējumus" at bounding box center [656, 389] width 241 height 15
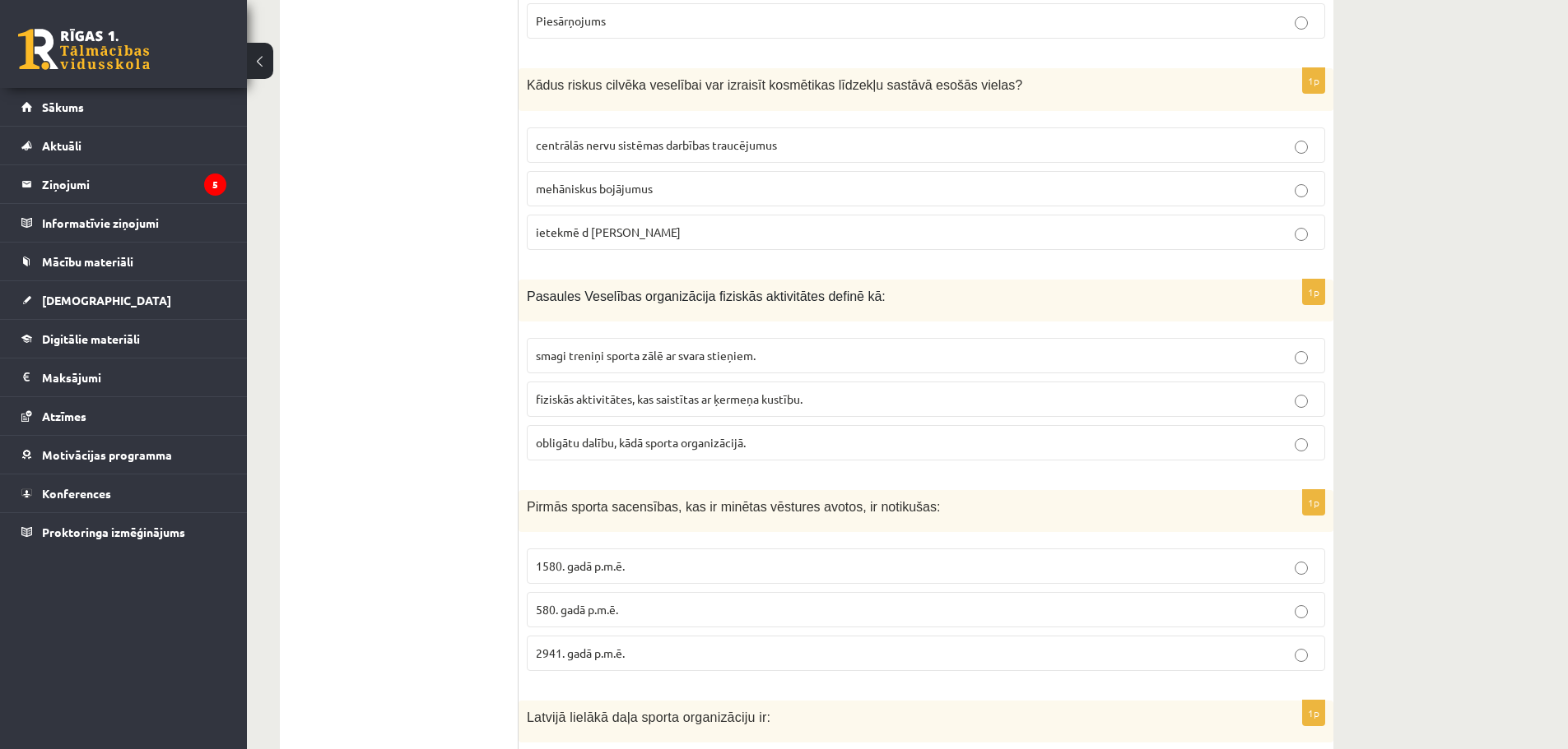
scroll to position [5840, 0]
click at [583, 403] on span "fiziskās aktivitātes, kas saistītas ar ķermeņa kustību." at bounding box center [669, 396] width 267 height 15
click at [713, 442] on span "obligātu dalību, kādā sporta organizācijā." at bounding box center [641, 441] width 210 height 15
click at [692, 409] on label "fiziskās aktivitātes, kas saistītas ar ķermeņa kustību." at bounding box center [925, 397] width 798 height 35
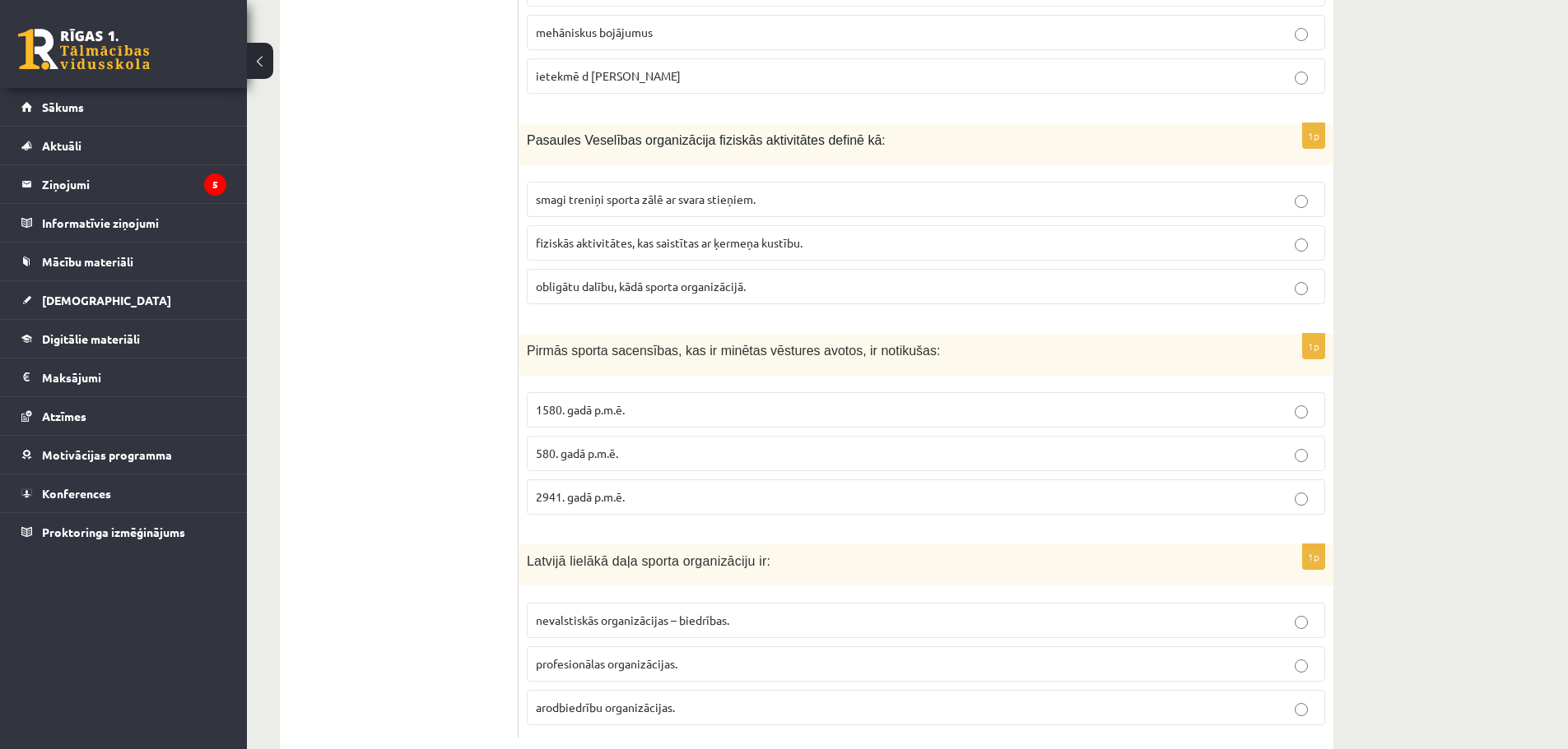
scroll to position [6004, 0]
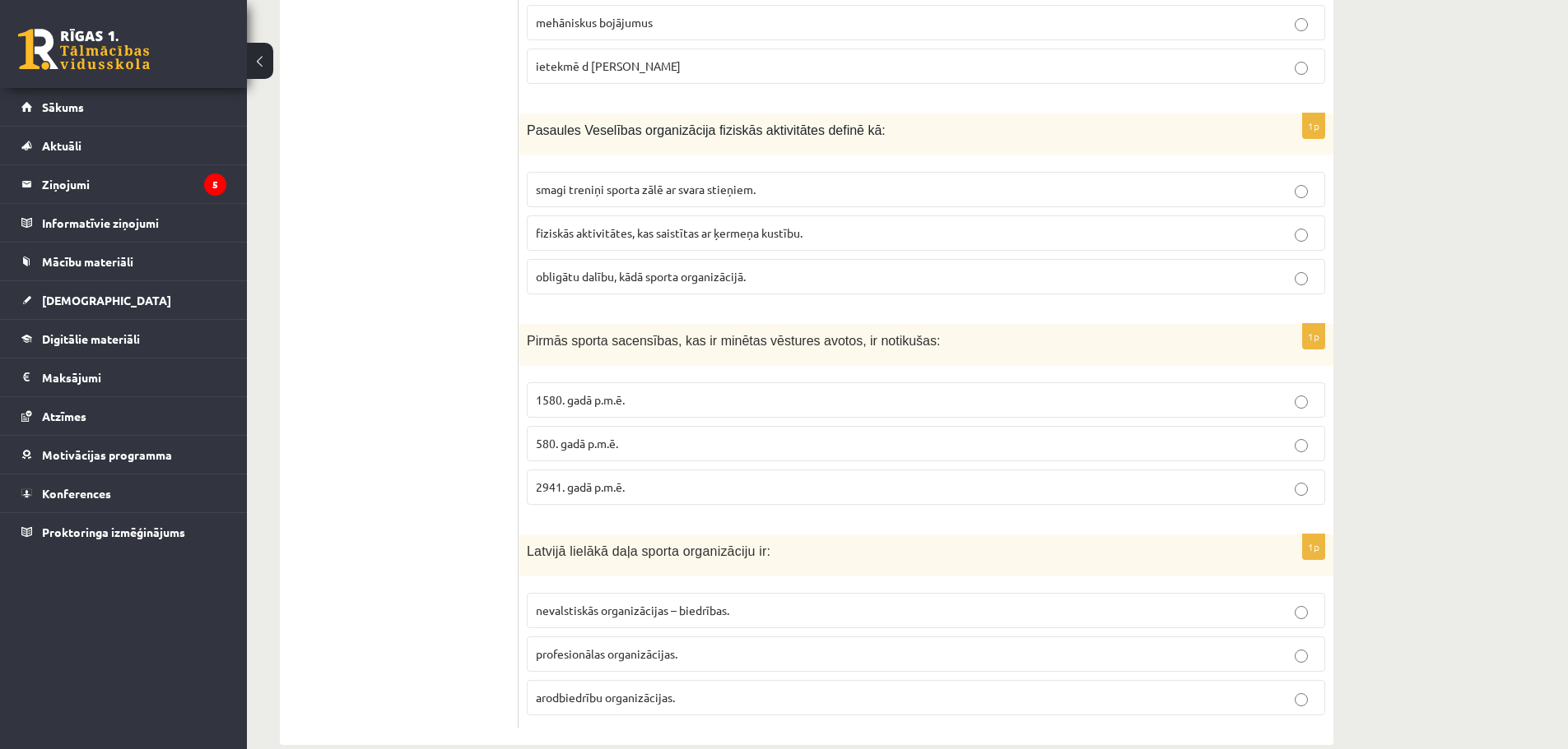
click at [812, 428] on label "580. gadā p.m.ē." at bounding box center [925, 443] width 798 height 35
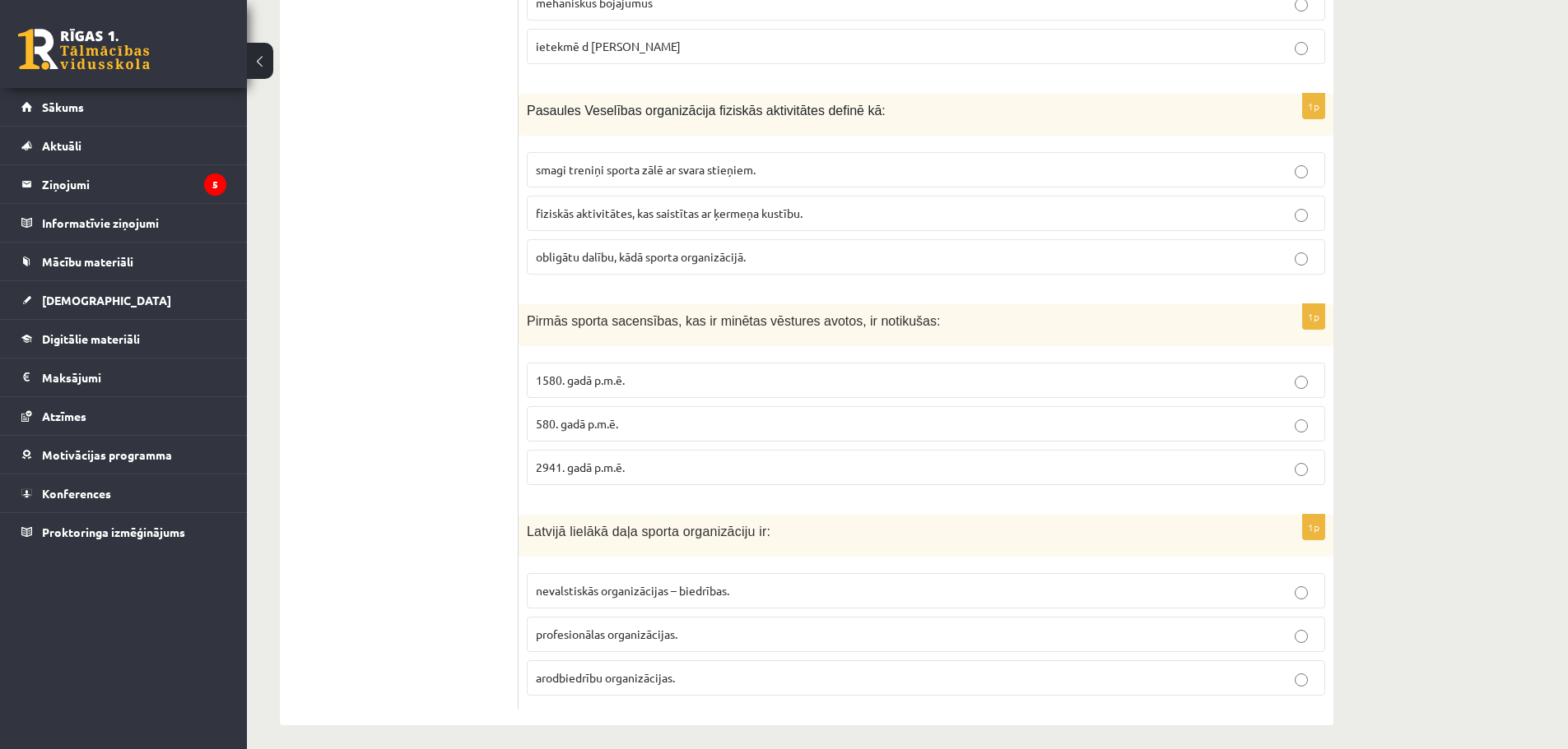
scroll to position [6034, 0]
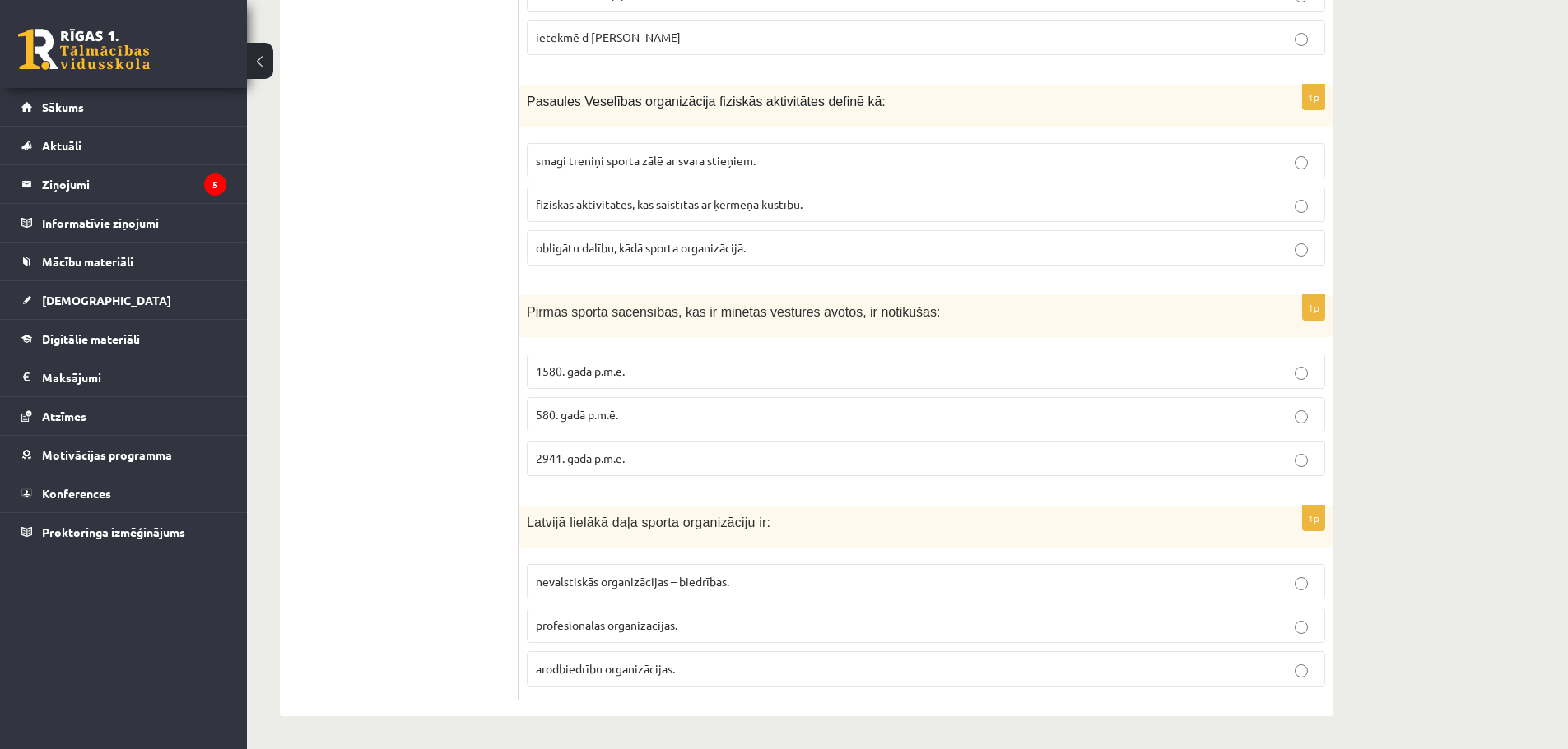
click at [550, 631] on span "profesionālas organizācijas." at bounding box center [607, 624] width 142 height 15
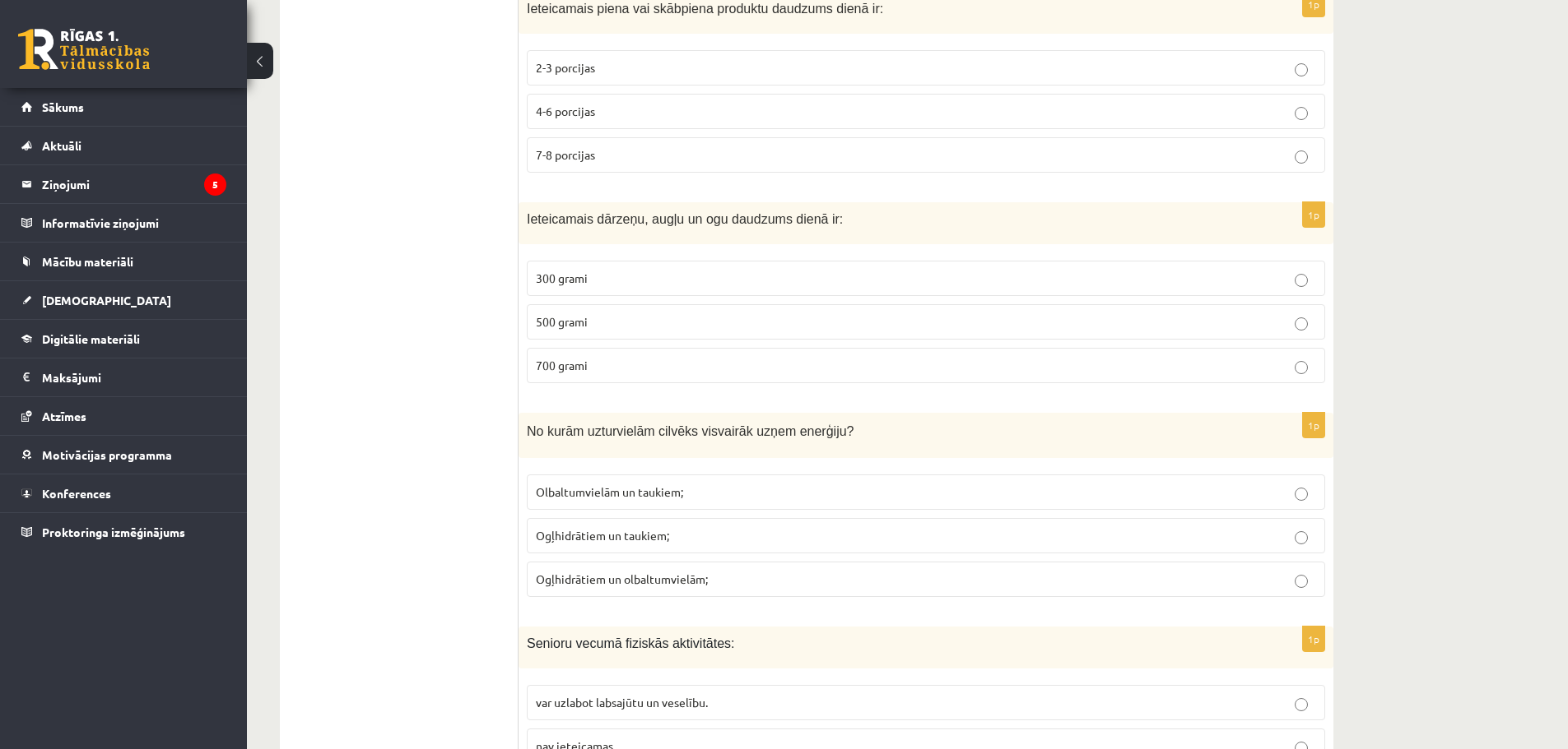
scroll to position [0, 0]
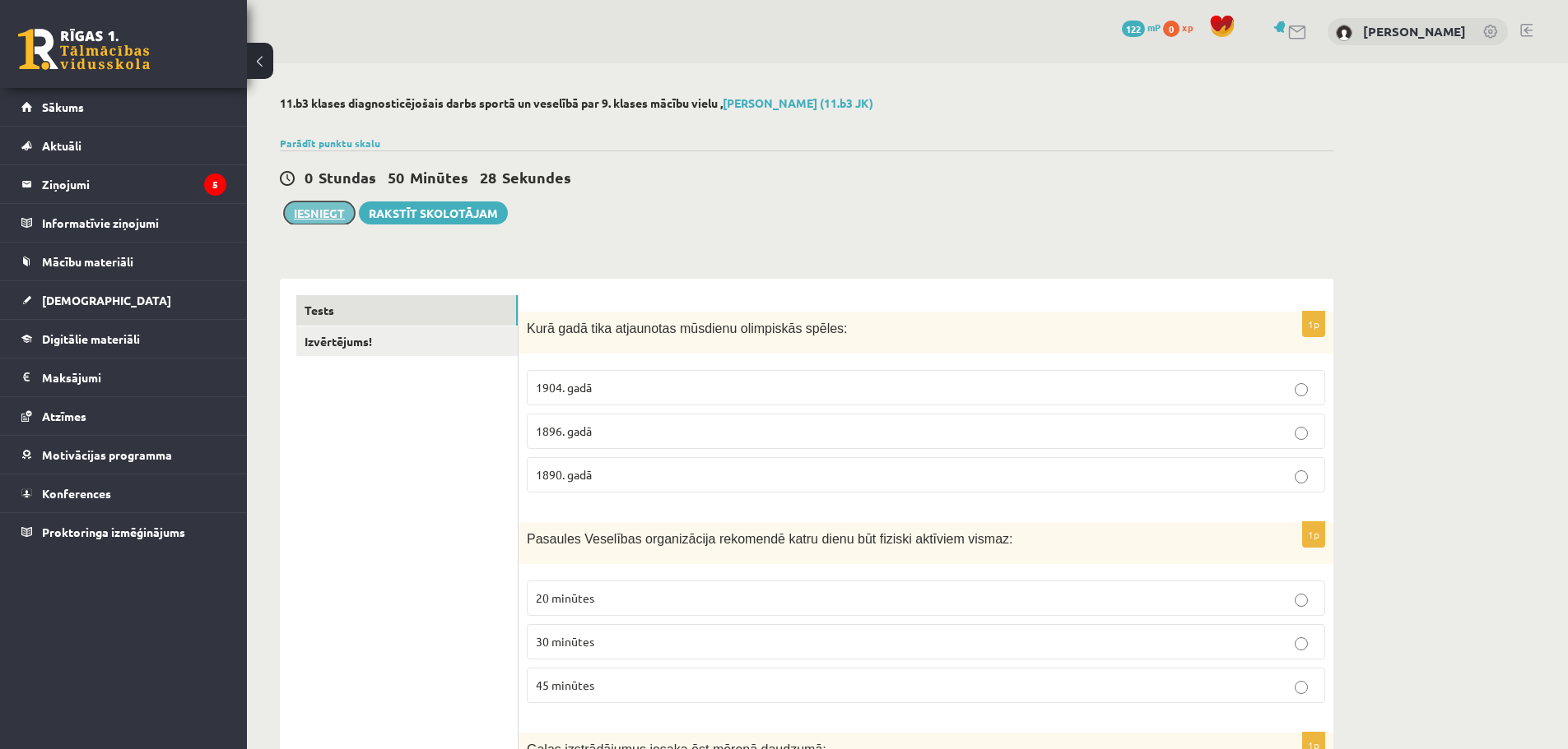
click at [306, 209] on button "Iesniegt" at bounding box center [319, 213] width 71 height 23
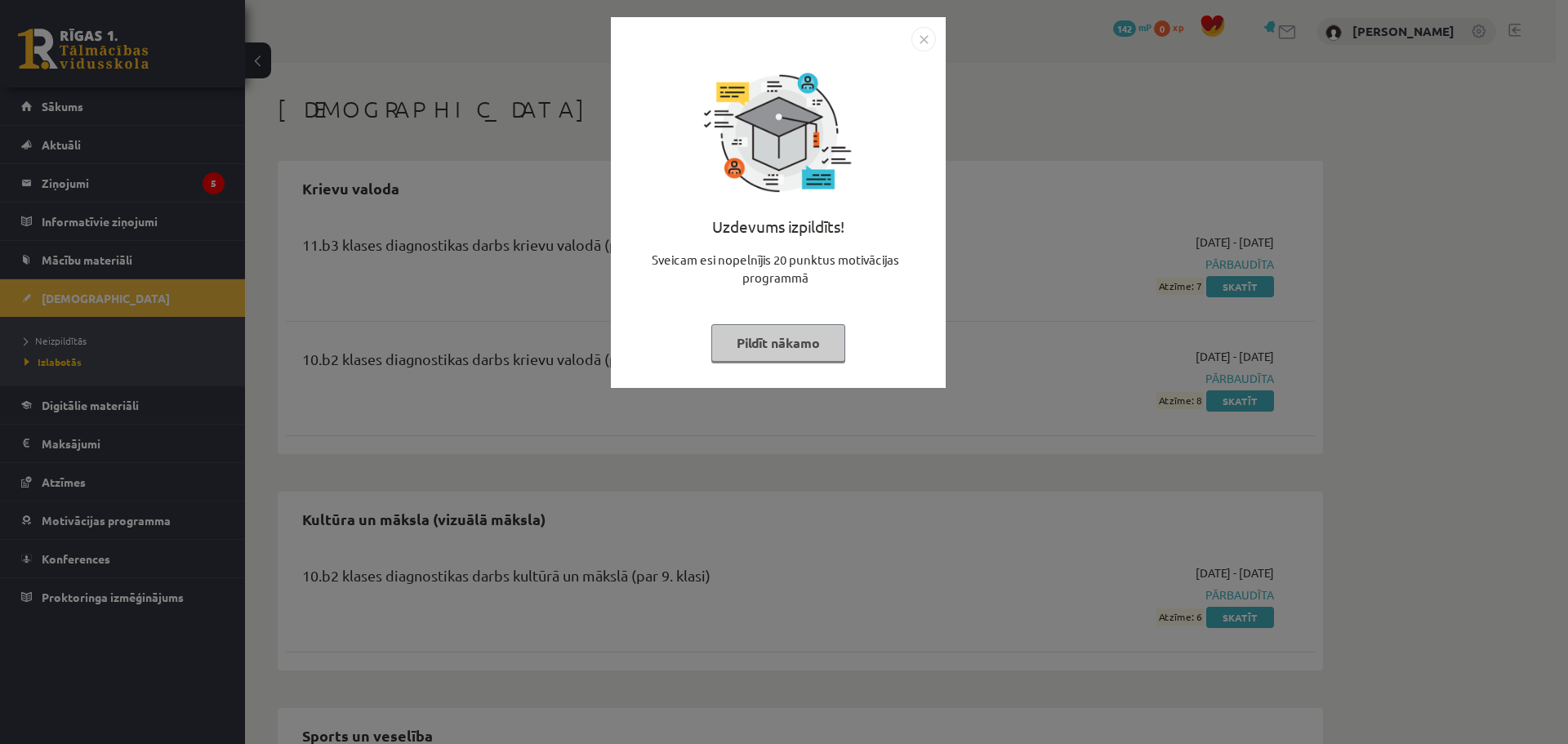
drag, startPoint x: 826, startPoint y: 344, endPoint x: 843, endPoint y: 344, distance: 17.0
click at [825, 344] on button "Pildīt nākamo" at bounding box center [778, 343] width 134 height 37
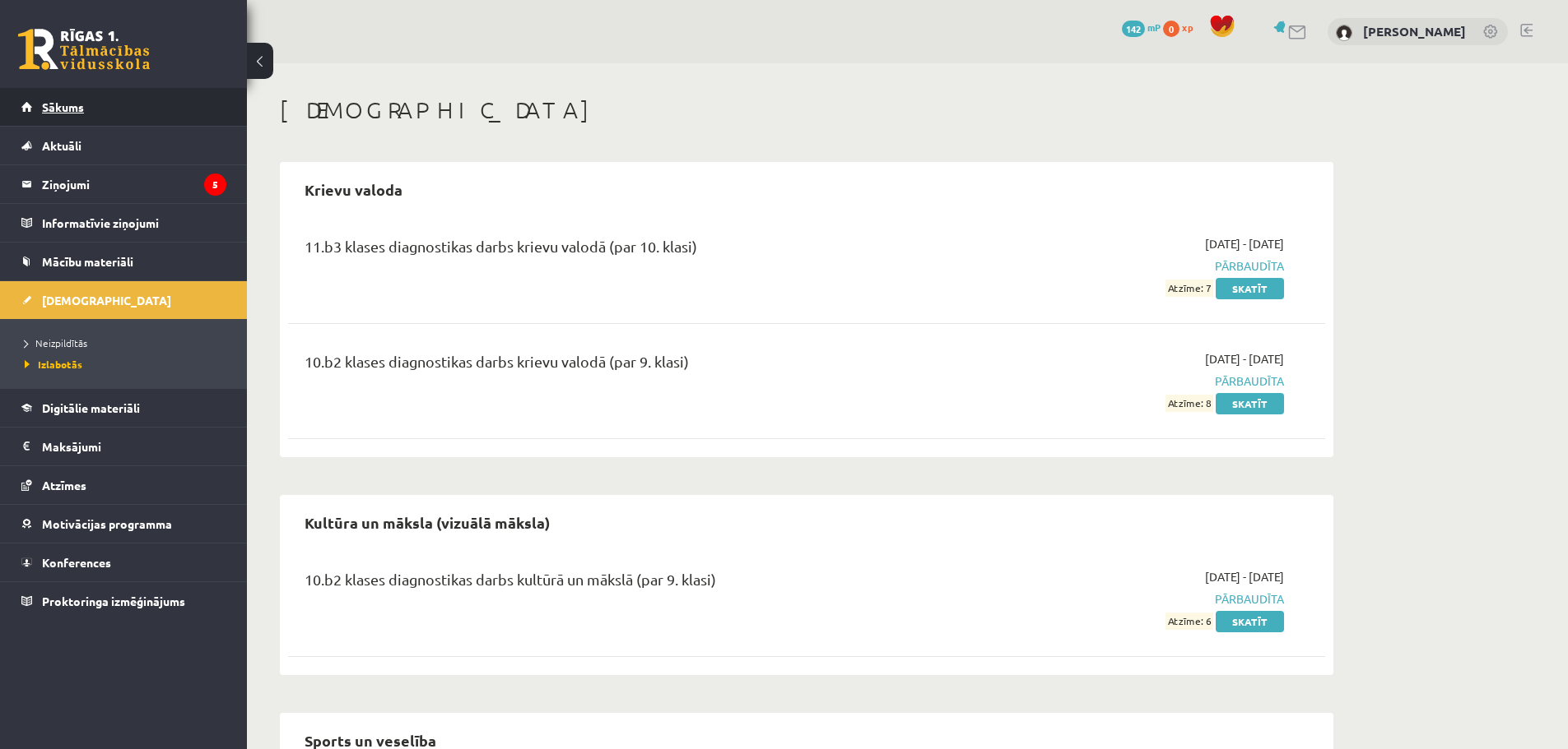
click at [52, 95] on link "Sākums" at bounding box center [124, 107] width 205 height 38
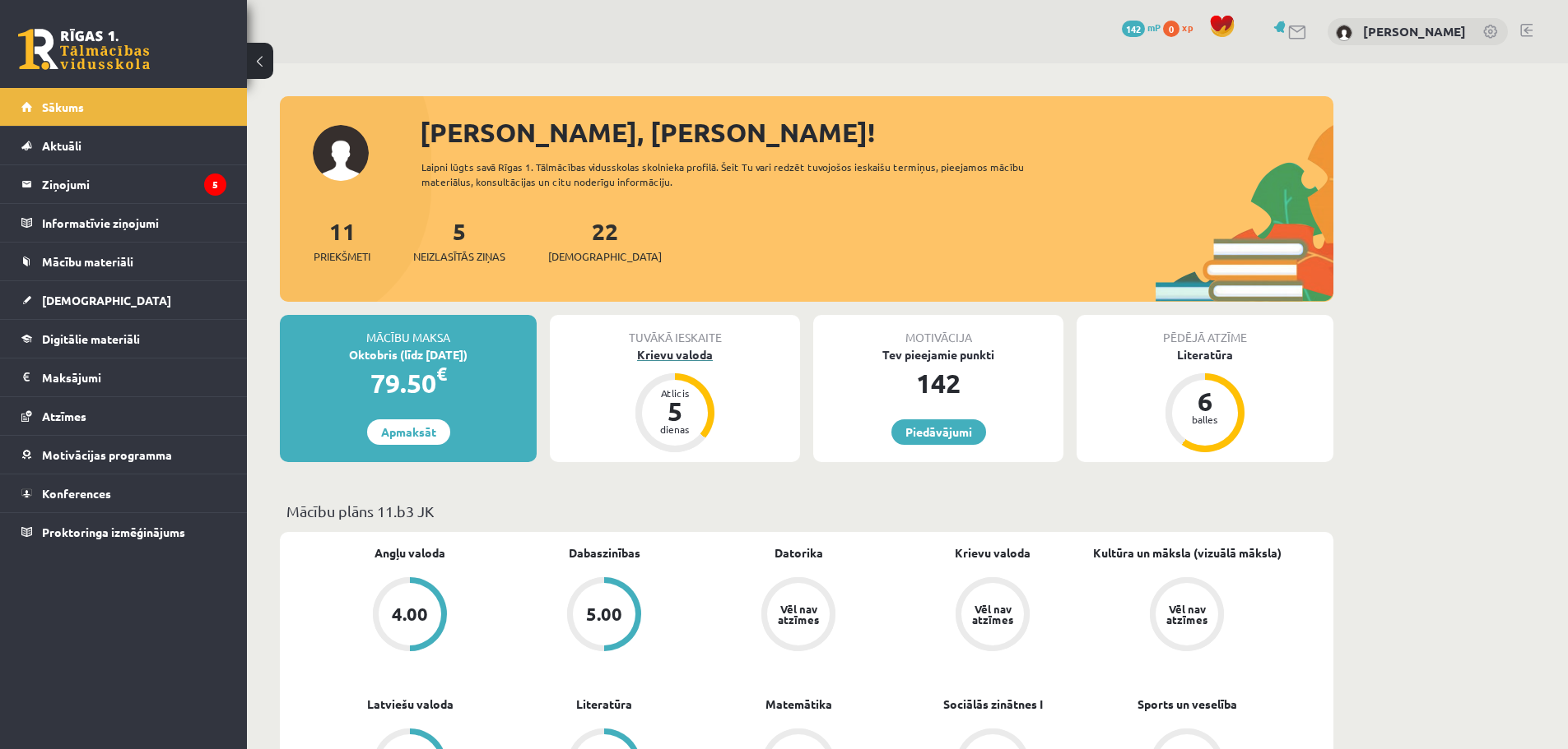
click at [664, 413] on div "5" at bounding box center [675, 411] width 50 height 26
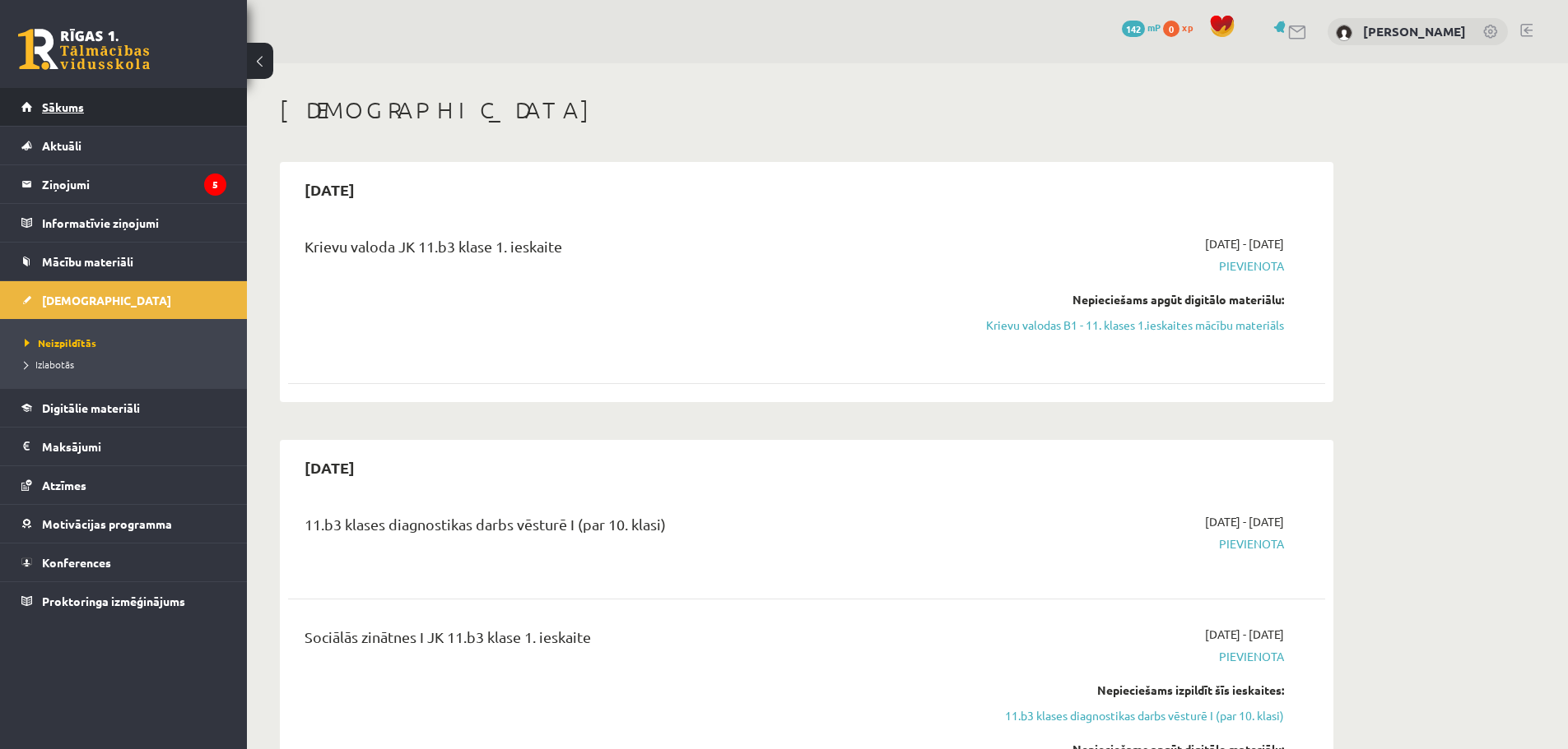
click at [136, 100] on link "Sākums" at bounding box center [124, 107] width 205 height 38
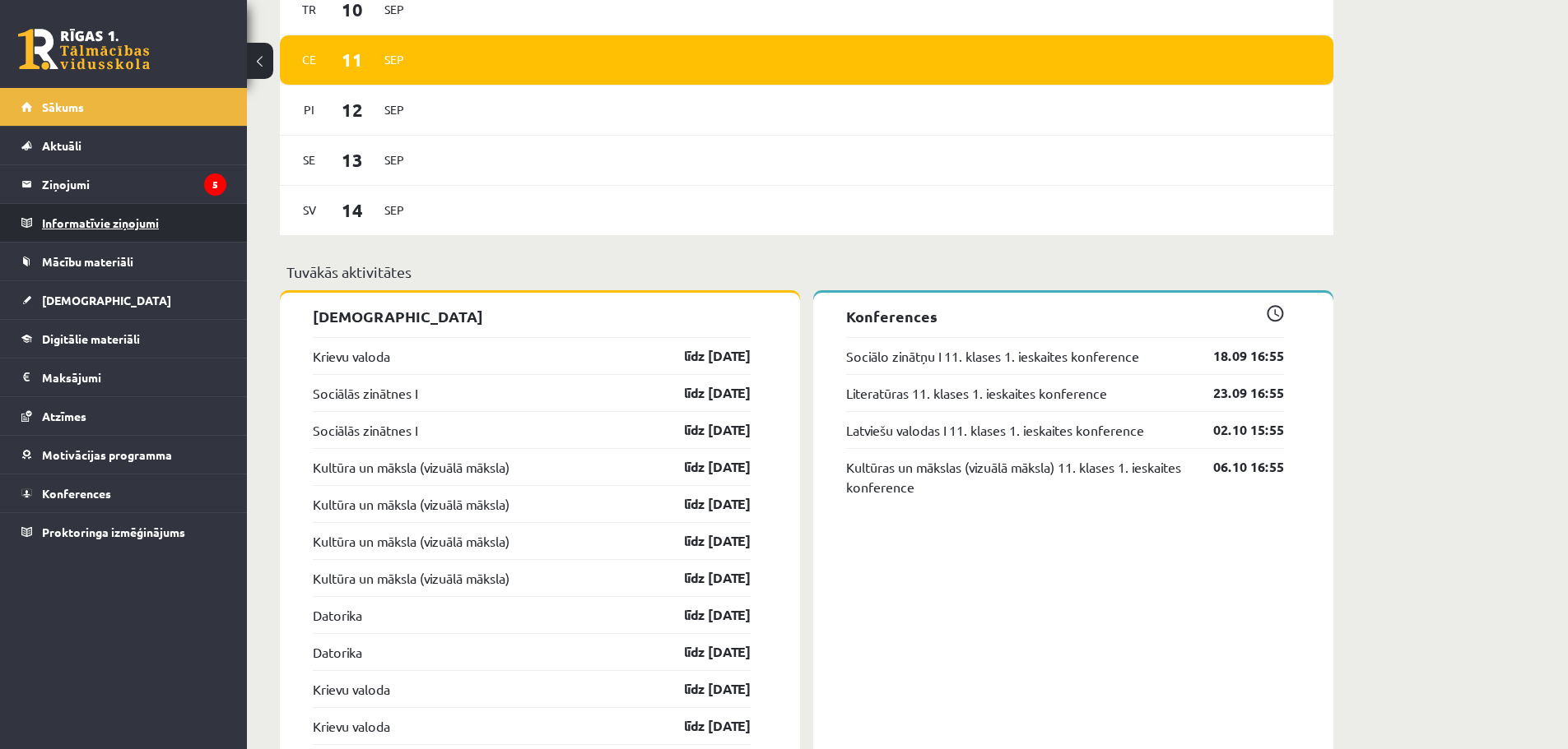
scroll to position [1234, 0]
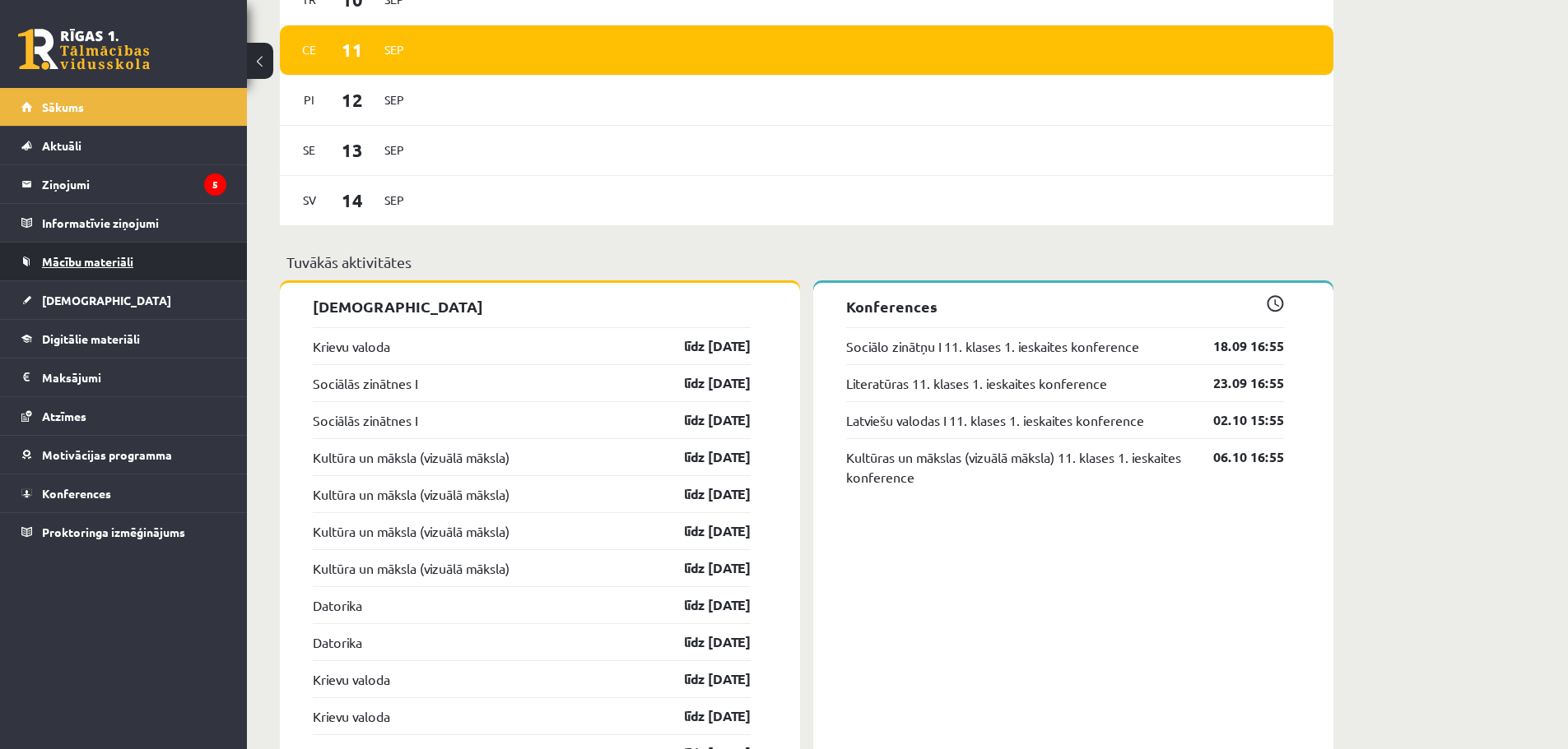
click at [95, 260] on span "Mācību materiāli" at bounding box center [87, 261] width 91 height 15
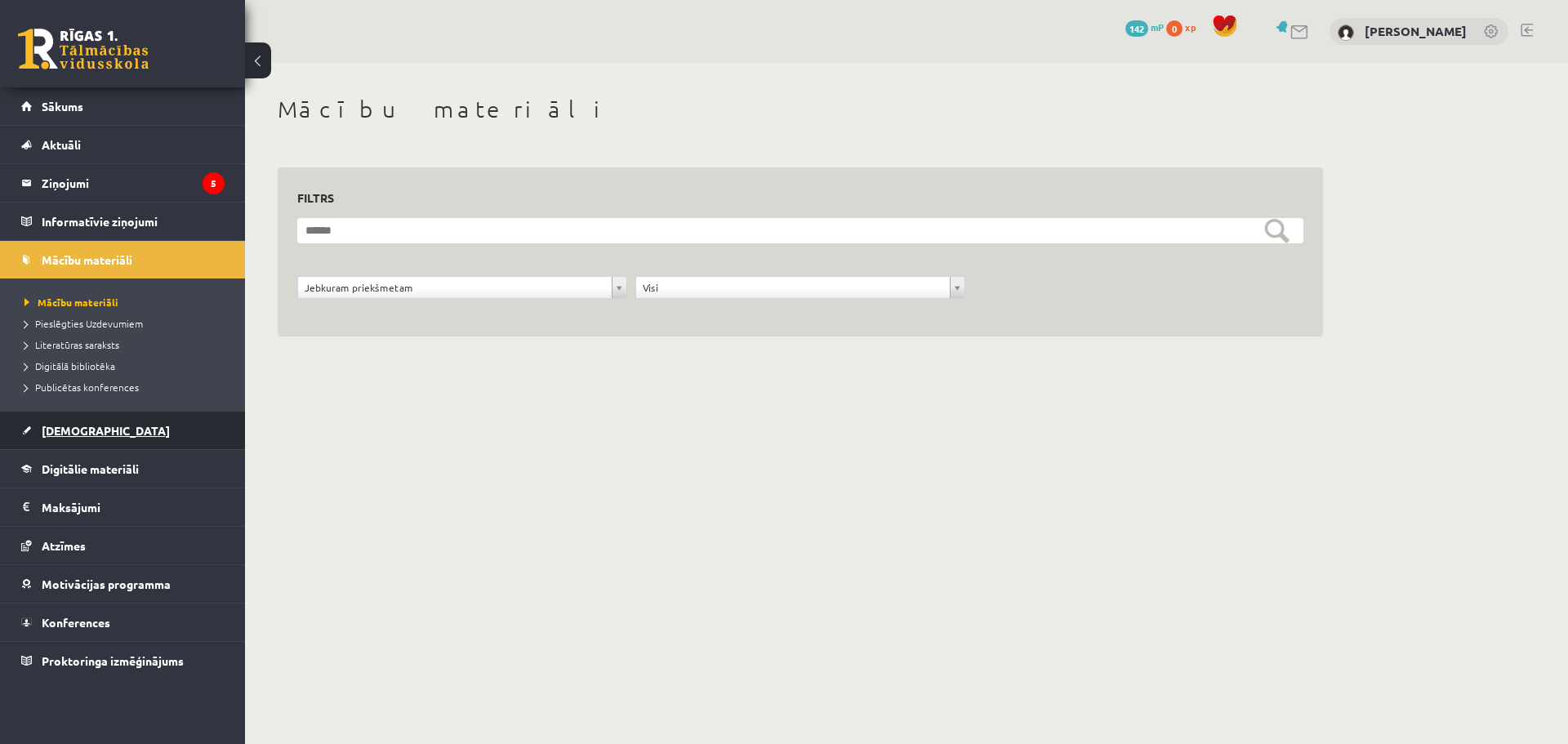
click at [105, 433] on link "[DEMOGRAPHIC_DATA]" at bounding box center [123, 430] width 204 height 37
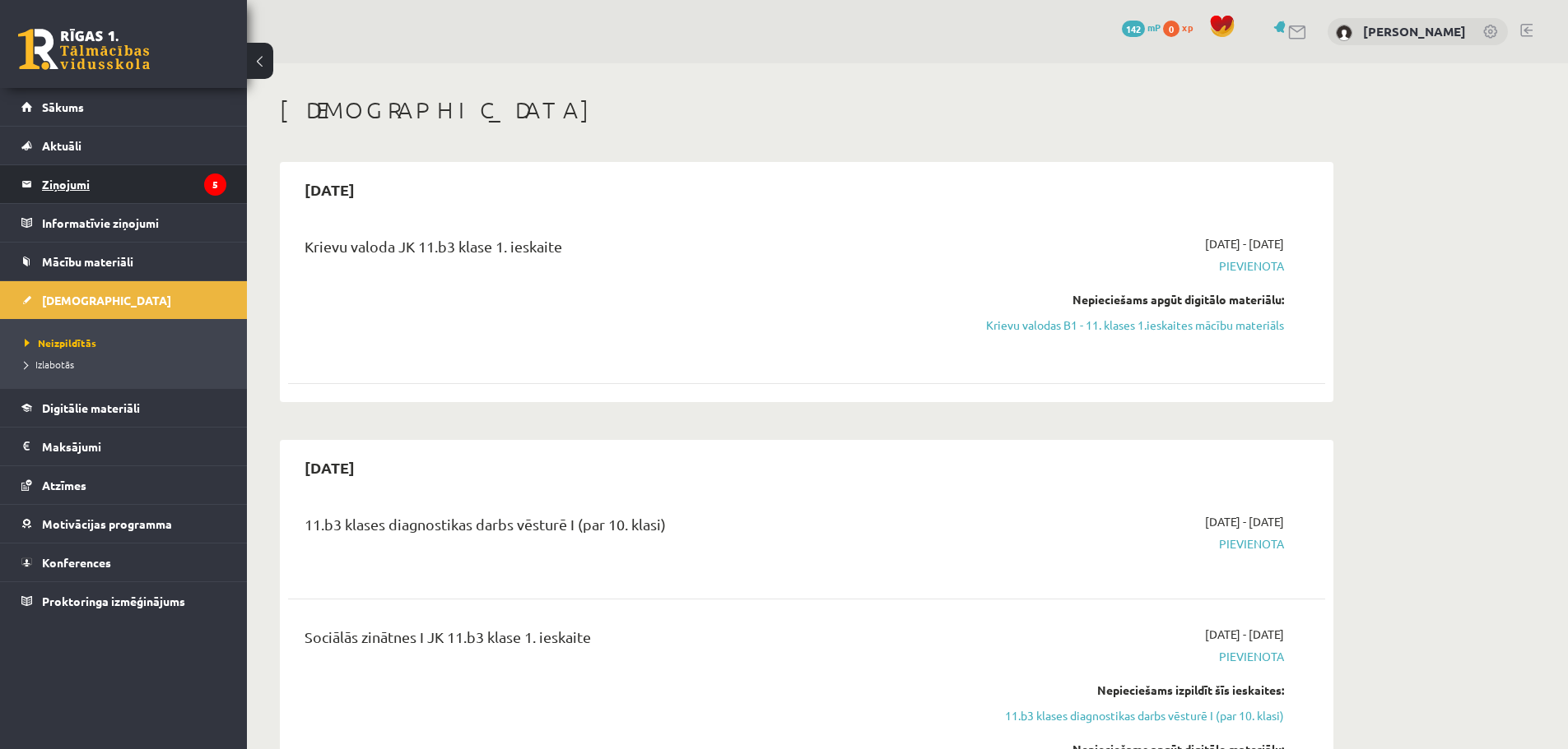
click at [33, 189] on link "Ziņojumi 5" at bounding box center [124, 184] width 205 height 38
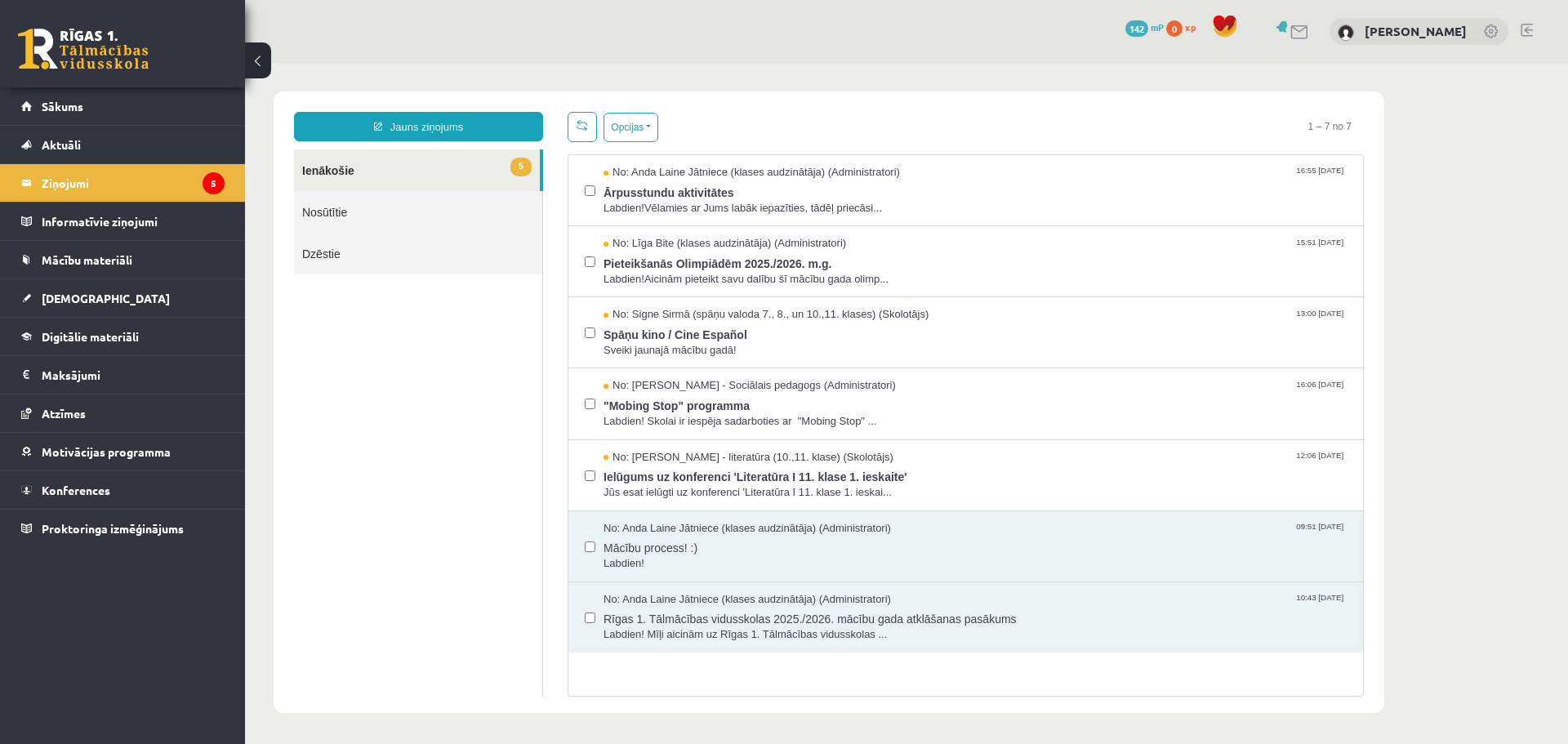
click at [461, 162] on link "5 Ienākošie" at bounding box center [417, 170] width 246 height 42
click at [146, 101] on link "Sākums" at bounding box center [123, 106] width 204 height 37
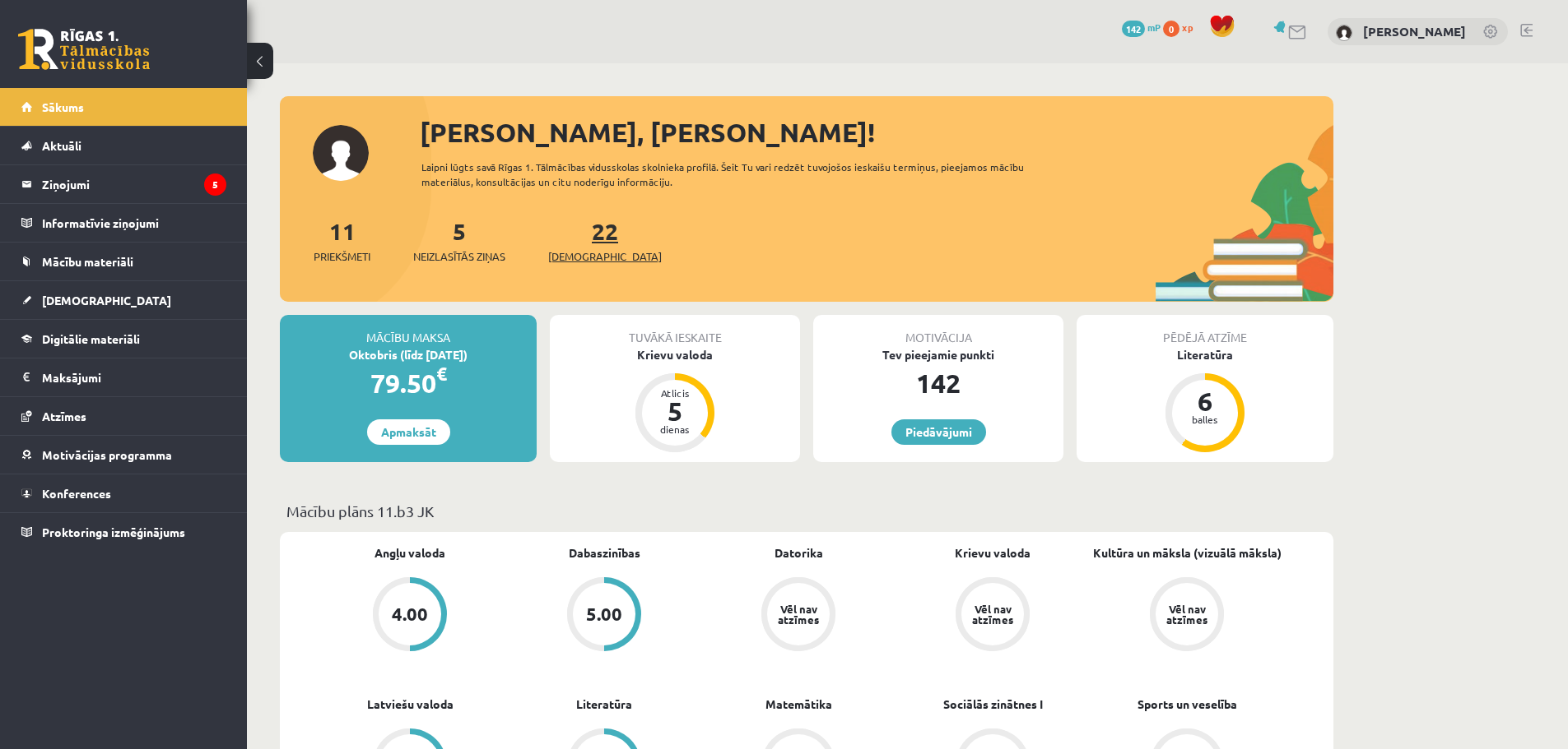
click at [598, 252] on span "[DEMOGRAPHIC_DATA]" at bounding box center [604, 256] width 114 height 16
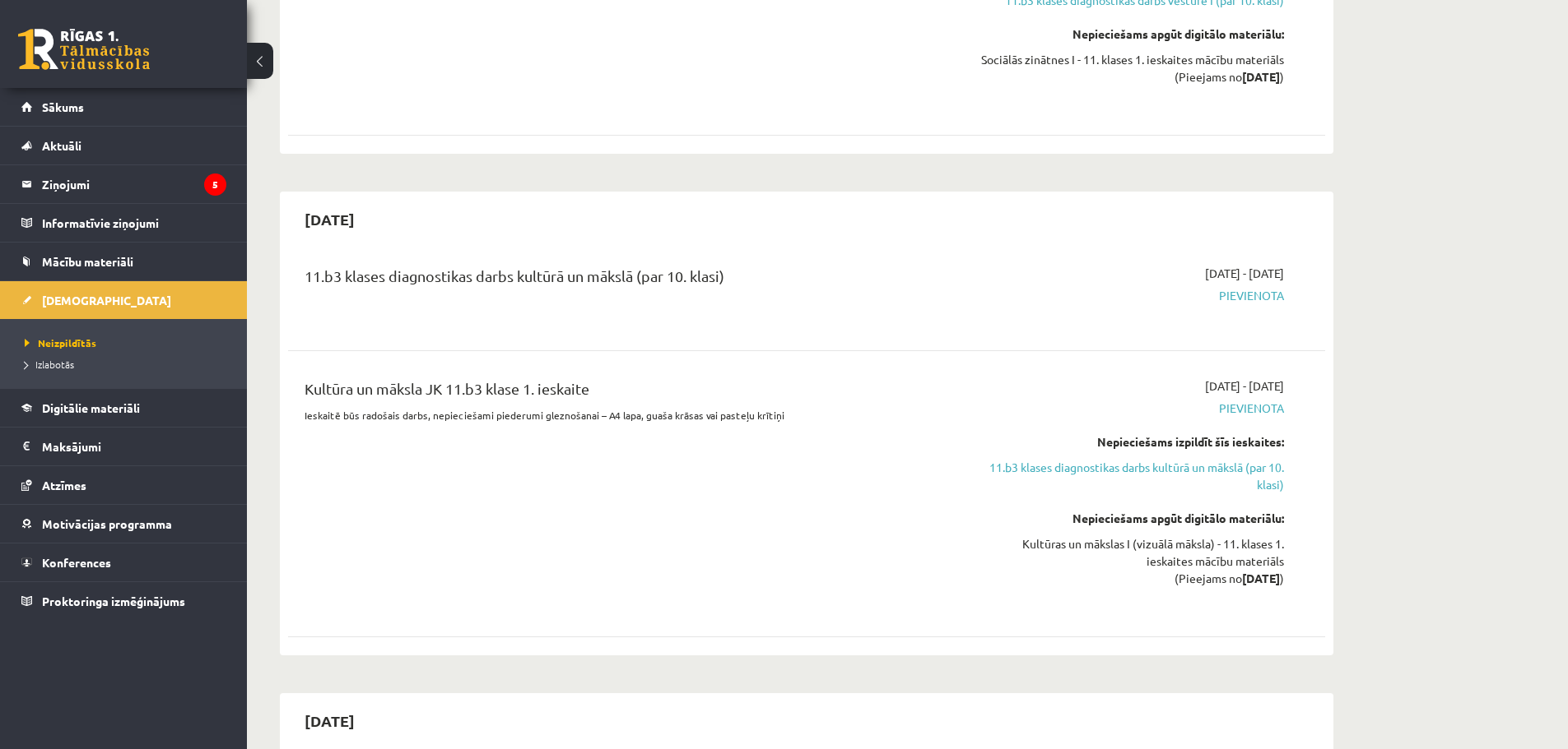
scroll to position [5264, 0]
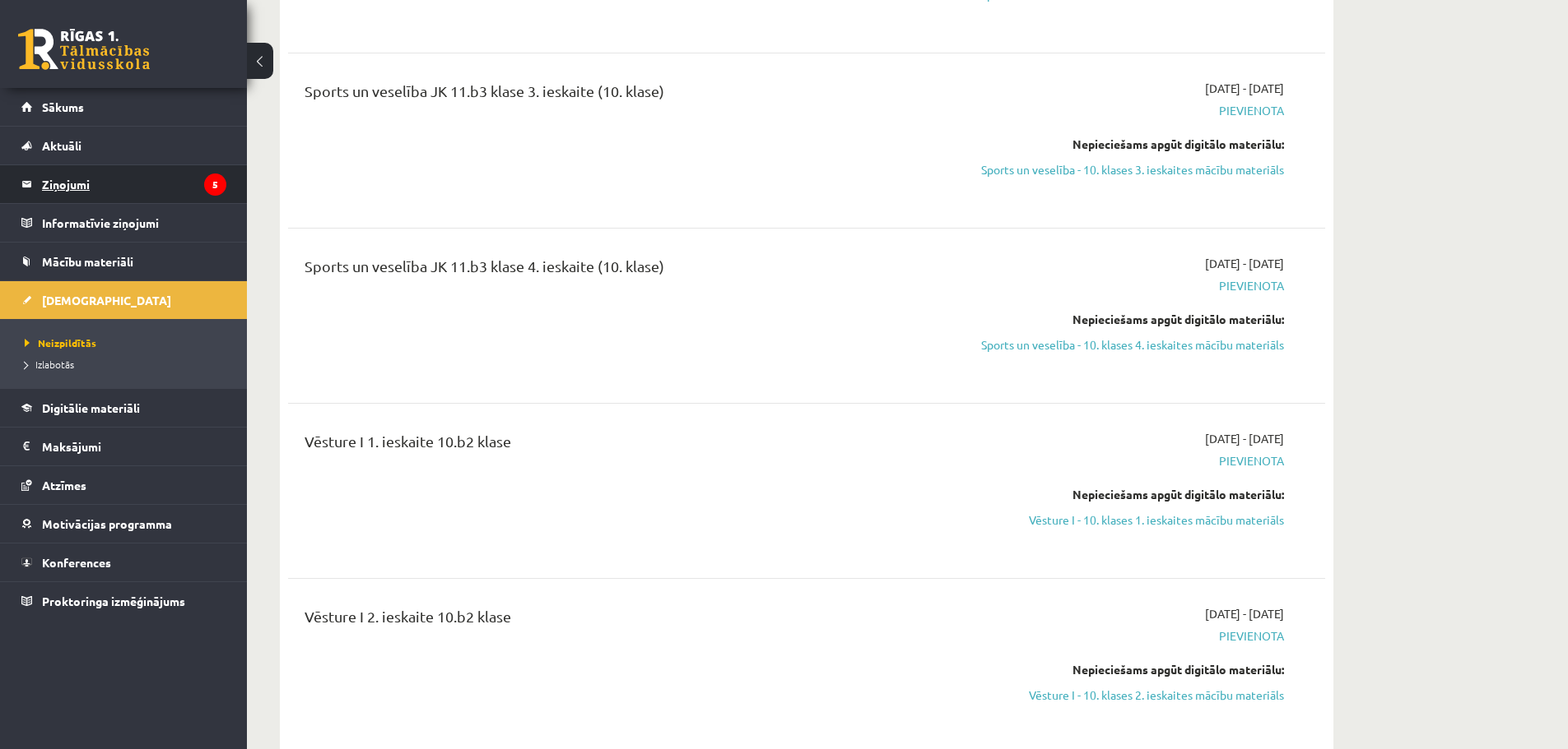
click at [160, 188] on legend "Ziņojumi 5" at bounding box center [134, 184] width 185 height 38
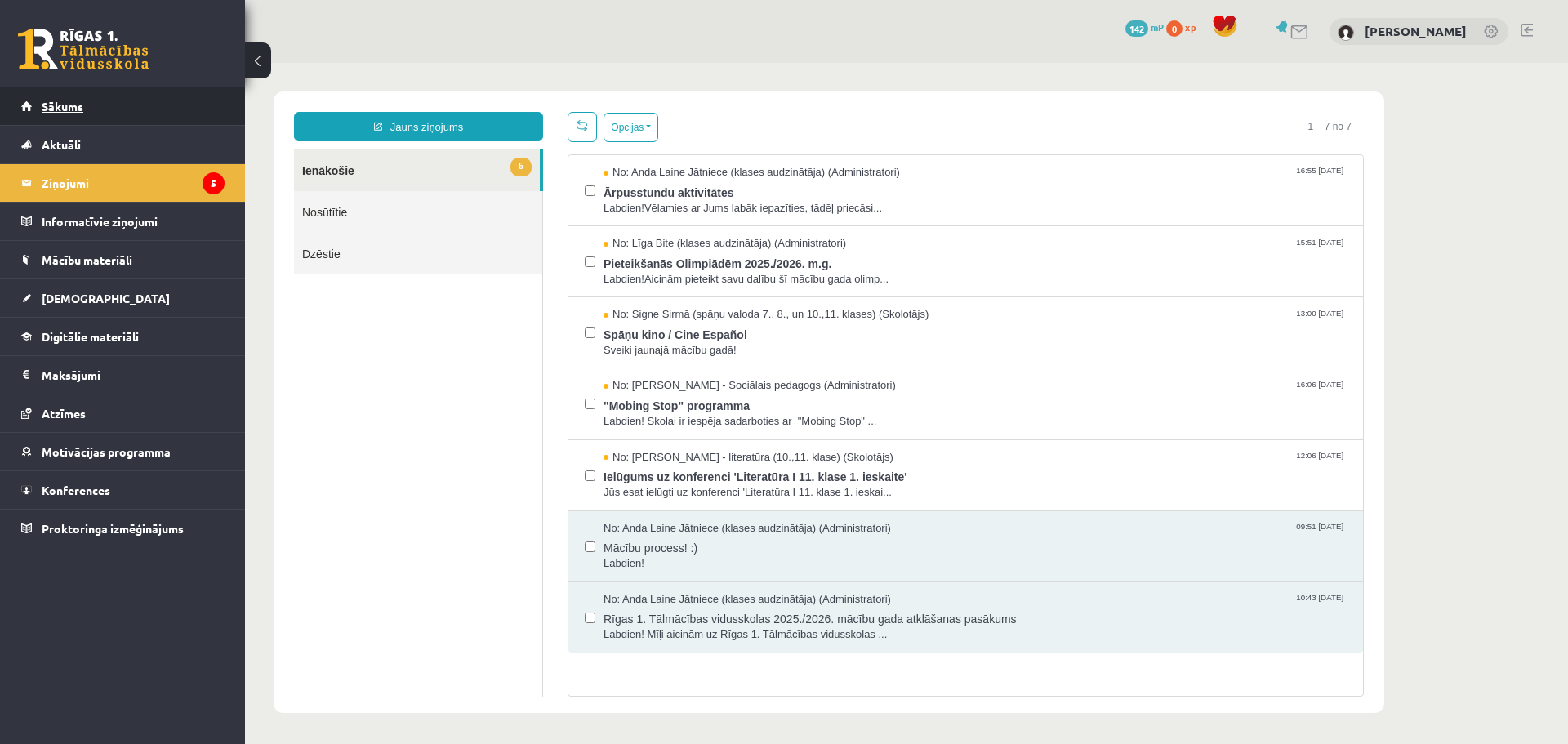
click at [204, 115] on link "Sākums" at bounding box center [123, 106] width 204 height 37
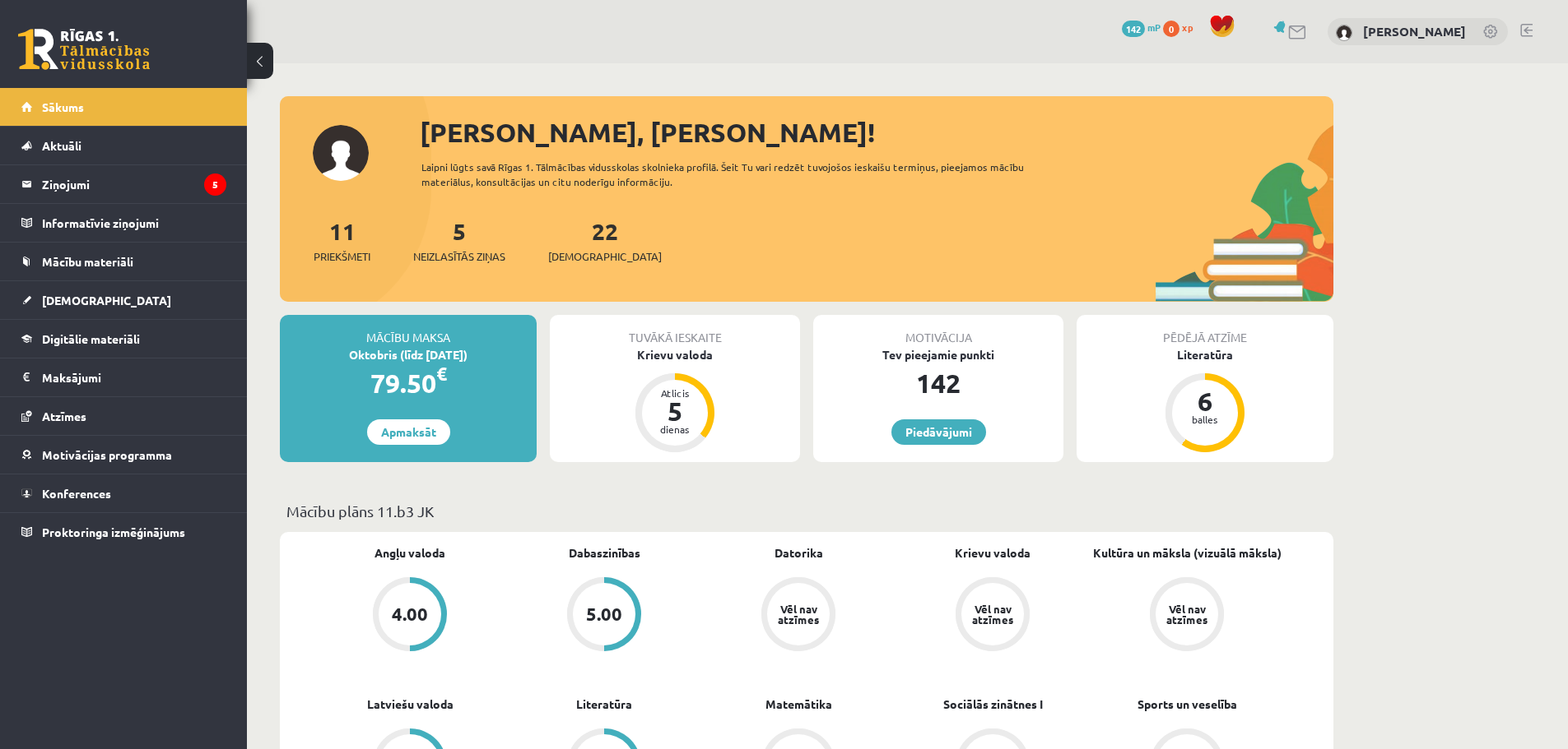
click at [561, 245] on div "22 Ieskaites" at bounding box center [604, 239] width 114 height 51
click at [601, 262] on span "[DEMOGRAPHIC_DATA]" at bounding box center [604, 256] width 114 height 16
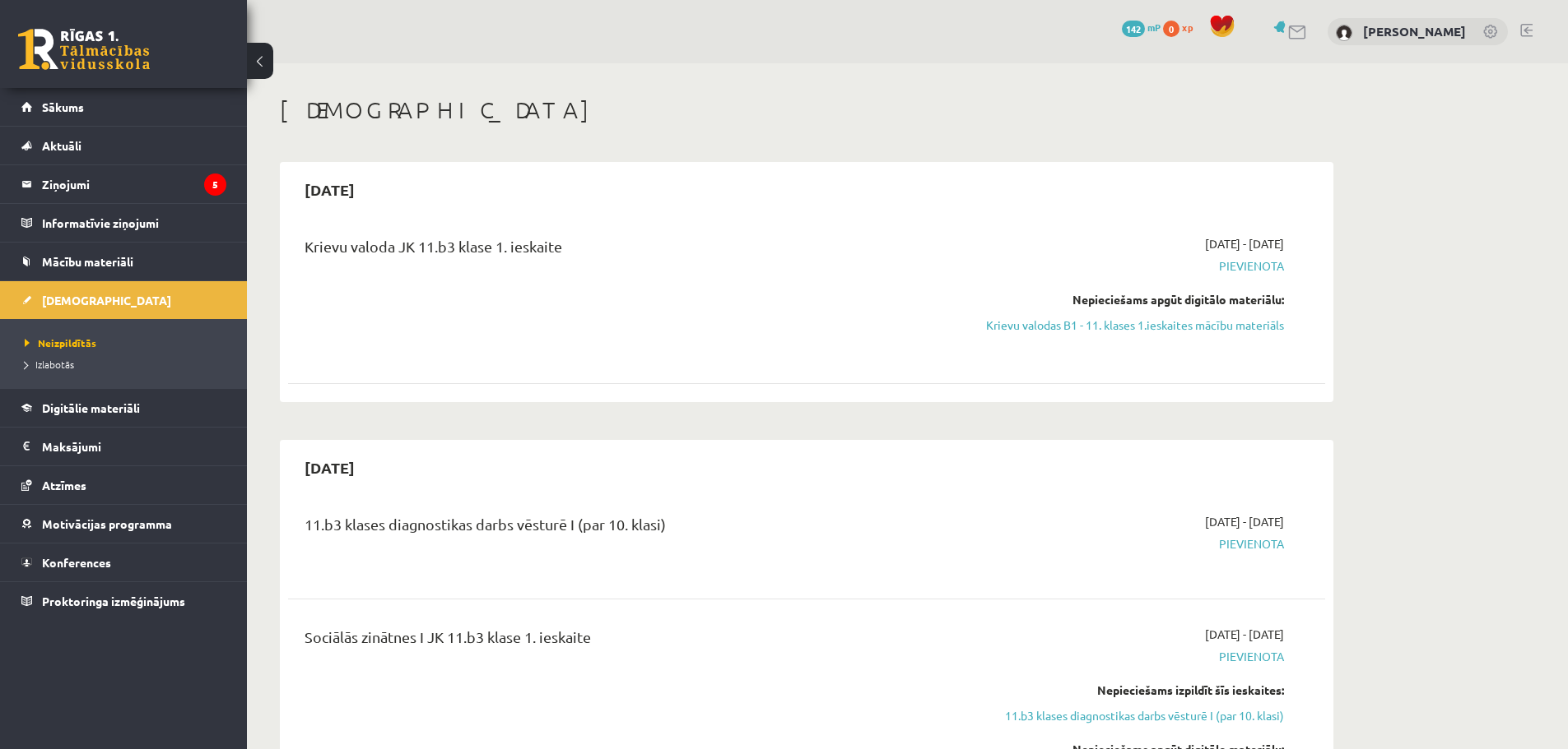
click at [1528, 29] on link at bounding box center [1526, 30] width 12 height 13
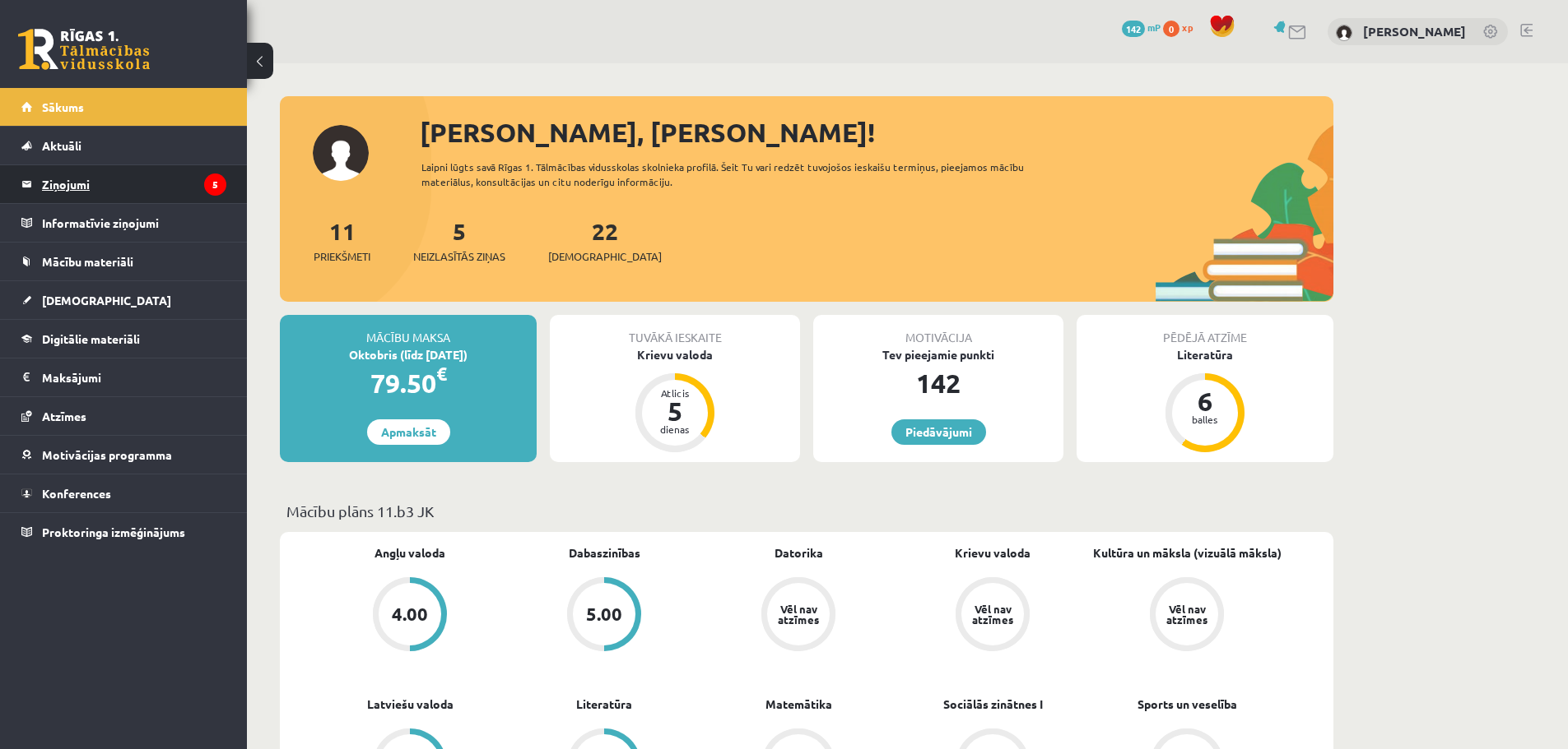
click at [114, 196] on legend "Ziņojumi 5" at bounding box center [134, 184] width 185 height 38
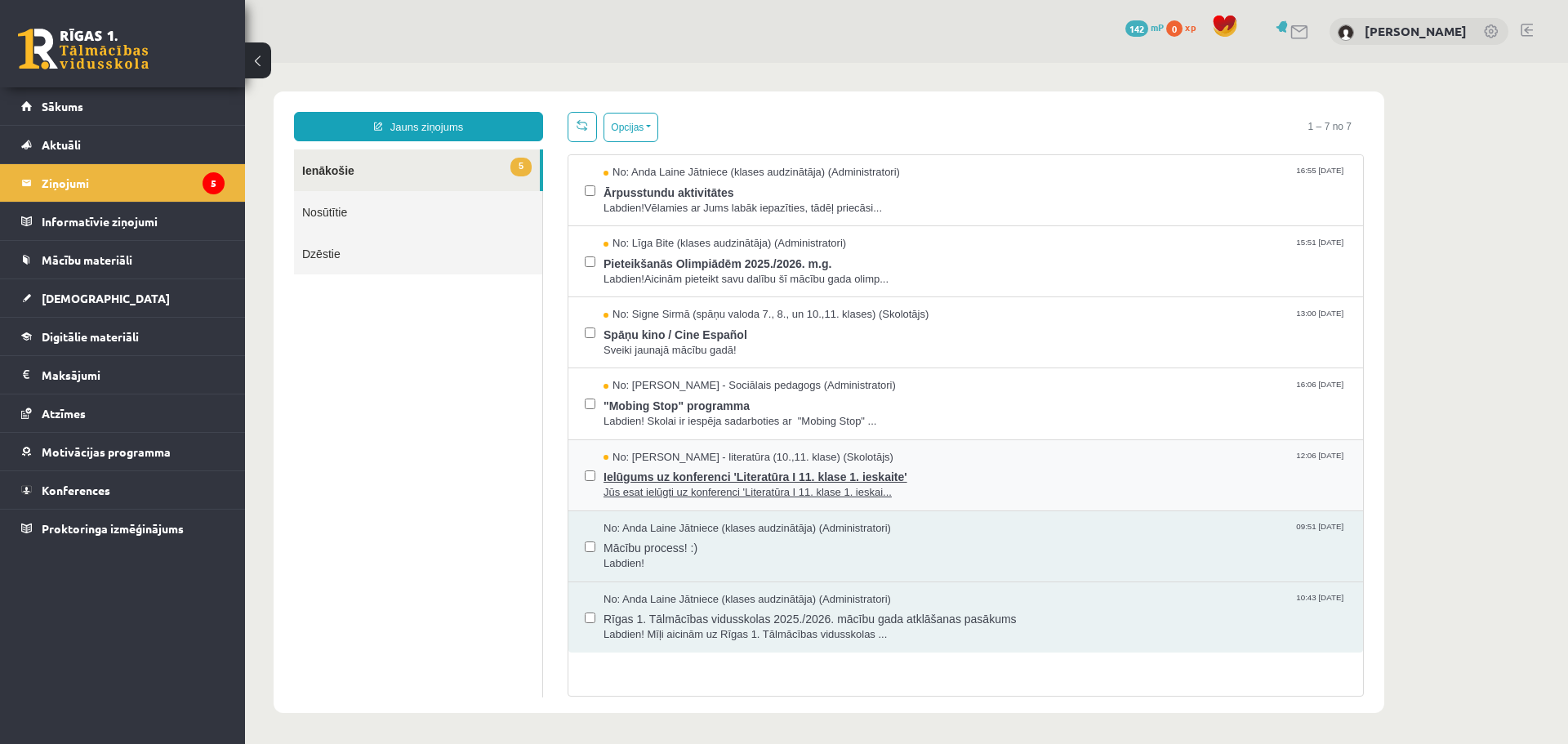
click at [650, 493] on span "Jūs esat ielūgti uz konferenci 'Literatūra I 11. klase 1. ieskai..." at bounding box center [975, 493] width 743 height 15
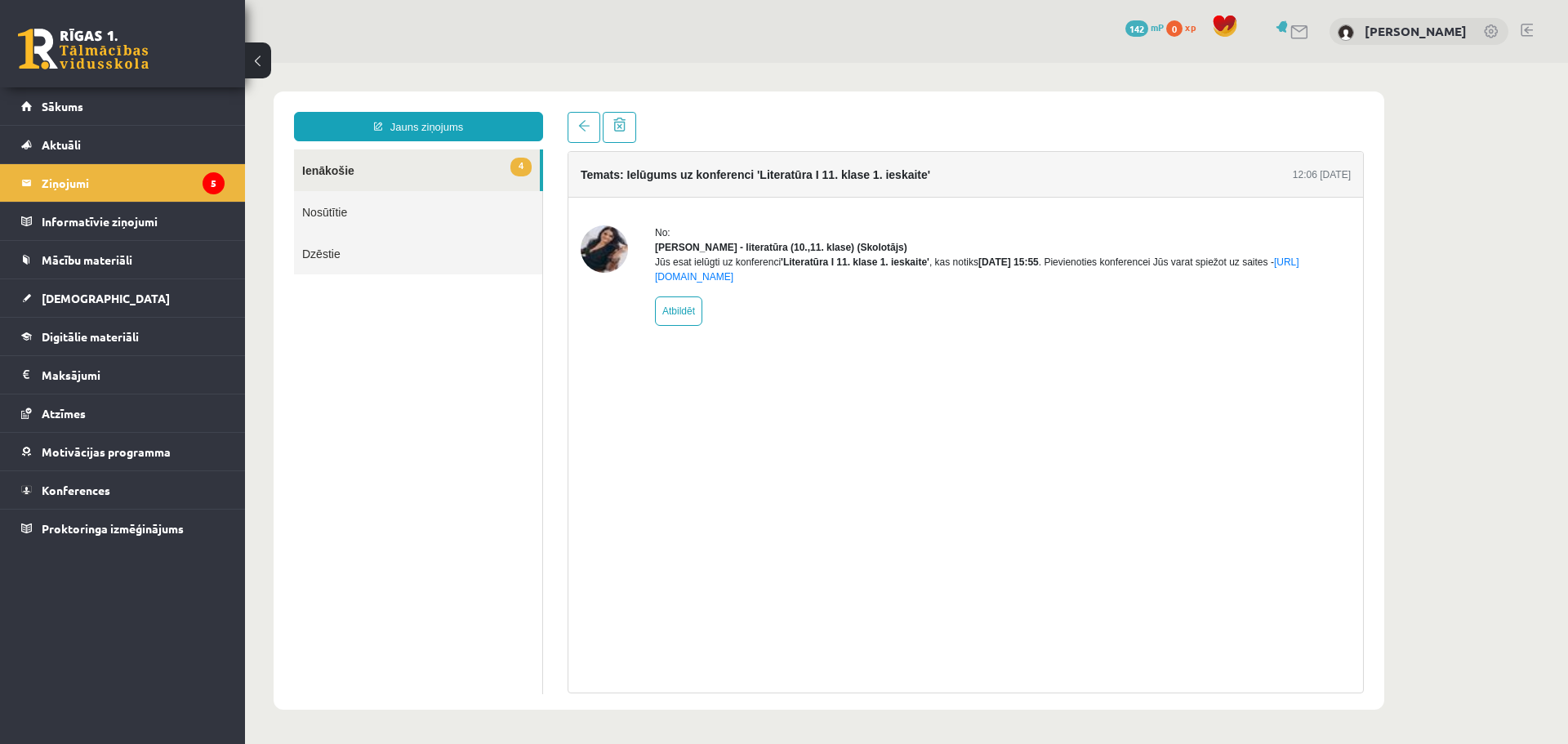
click at [427, 171] on link "4 Ienākošie" at bounding box center [417, 170] width 246 height 42
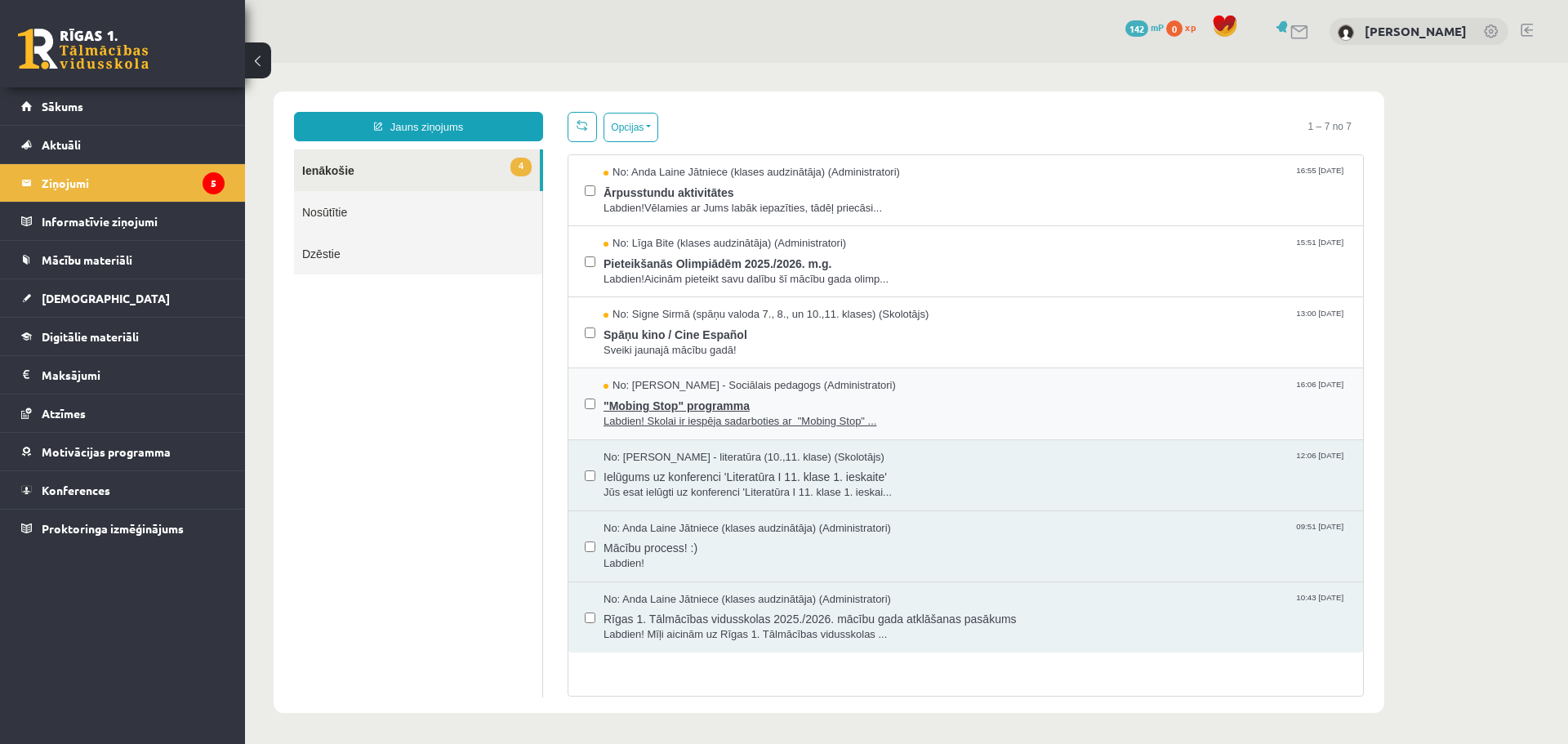
click at [701, 406] on span ""Mobing Stop" programma" at bounding box center [975, 404] width 743 height 20
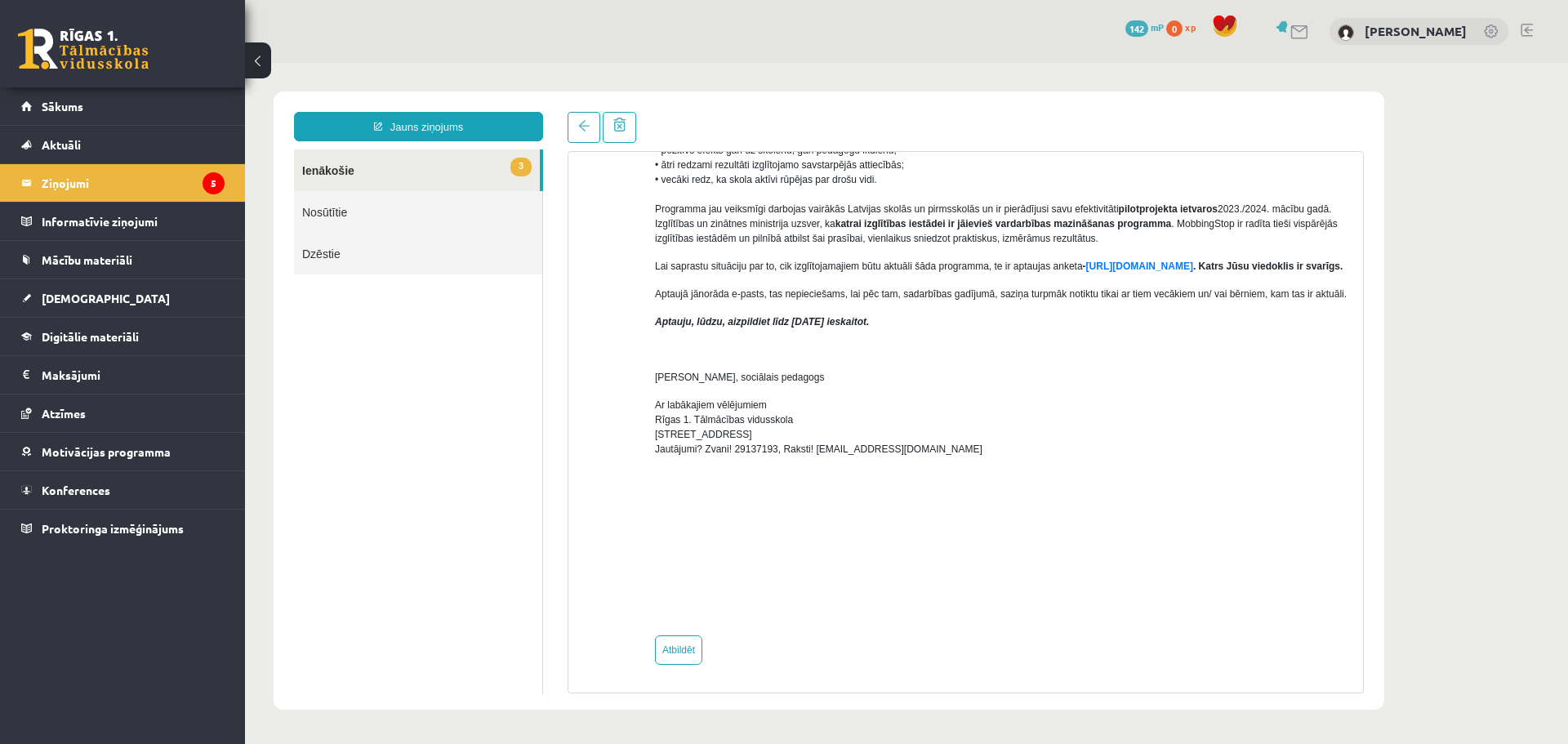
click at [417, 172] on link "3 Ienākošie" at bounding box center [417, 170] width 246 height 42
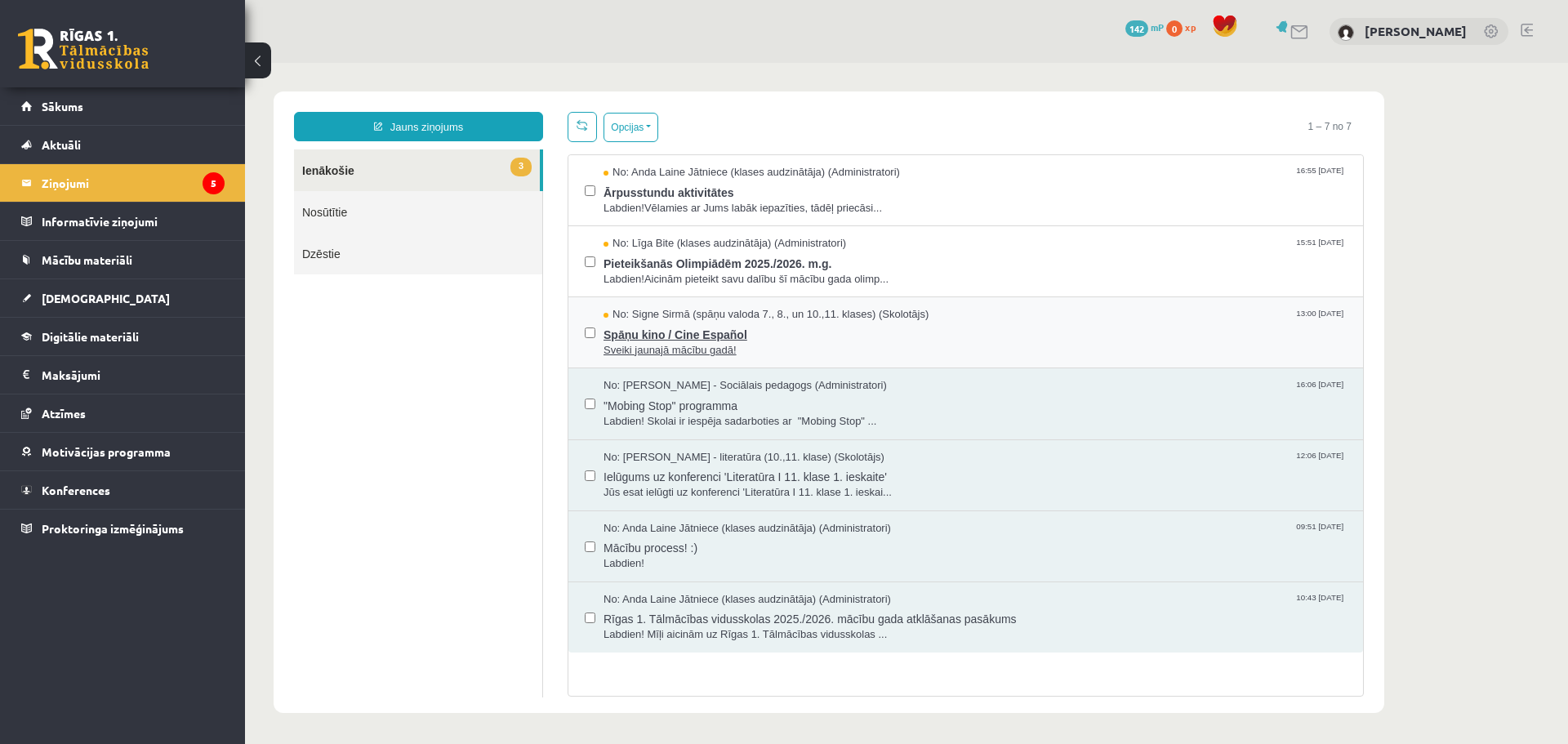
click at [664, 329] on span "Spāņu kino / Cine Español" at bounding box center [975, 333] width 743 height 20
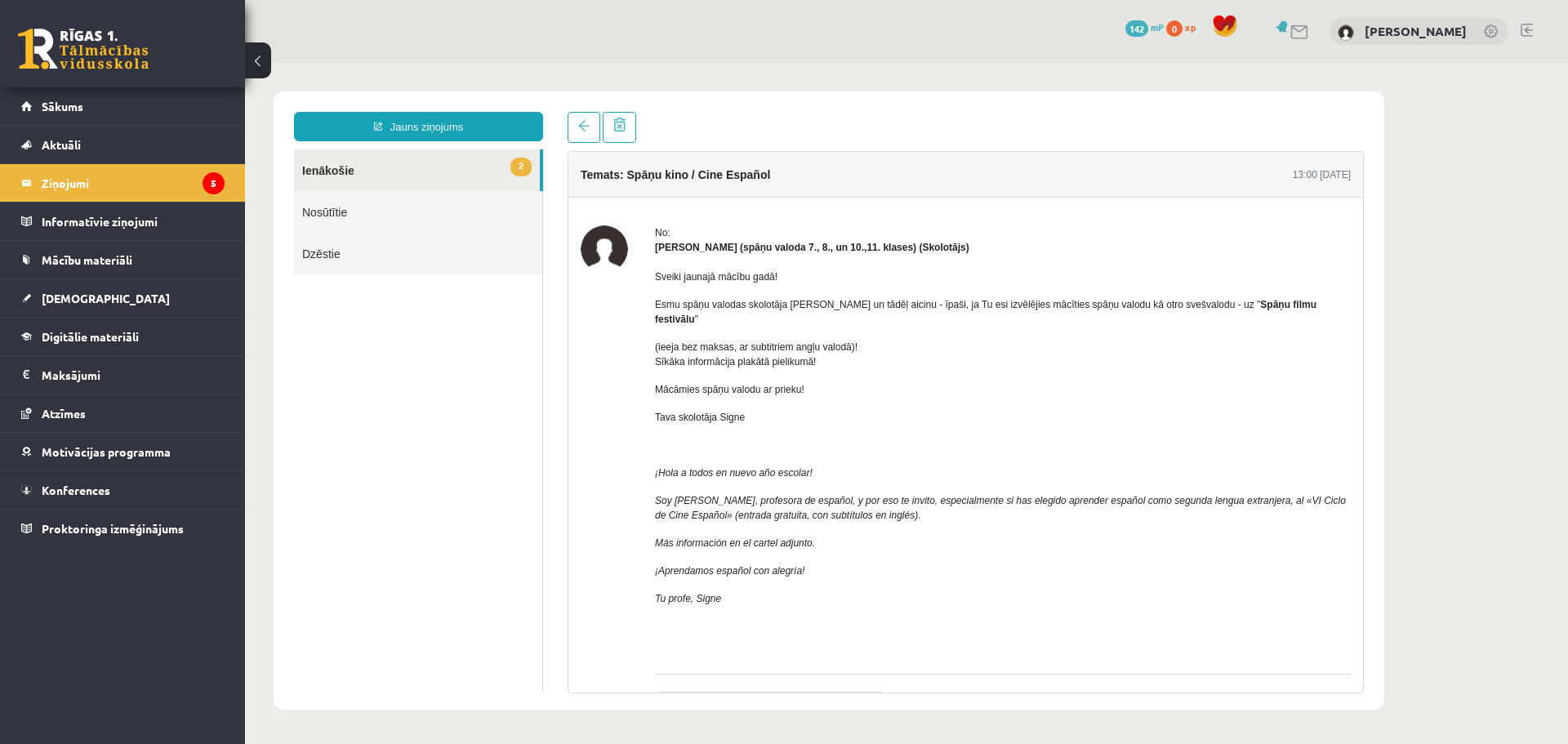
click at [438, 182] on link "2 Ienākošie" at bounding box center [417, 170] width 246 height 42
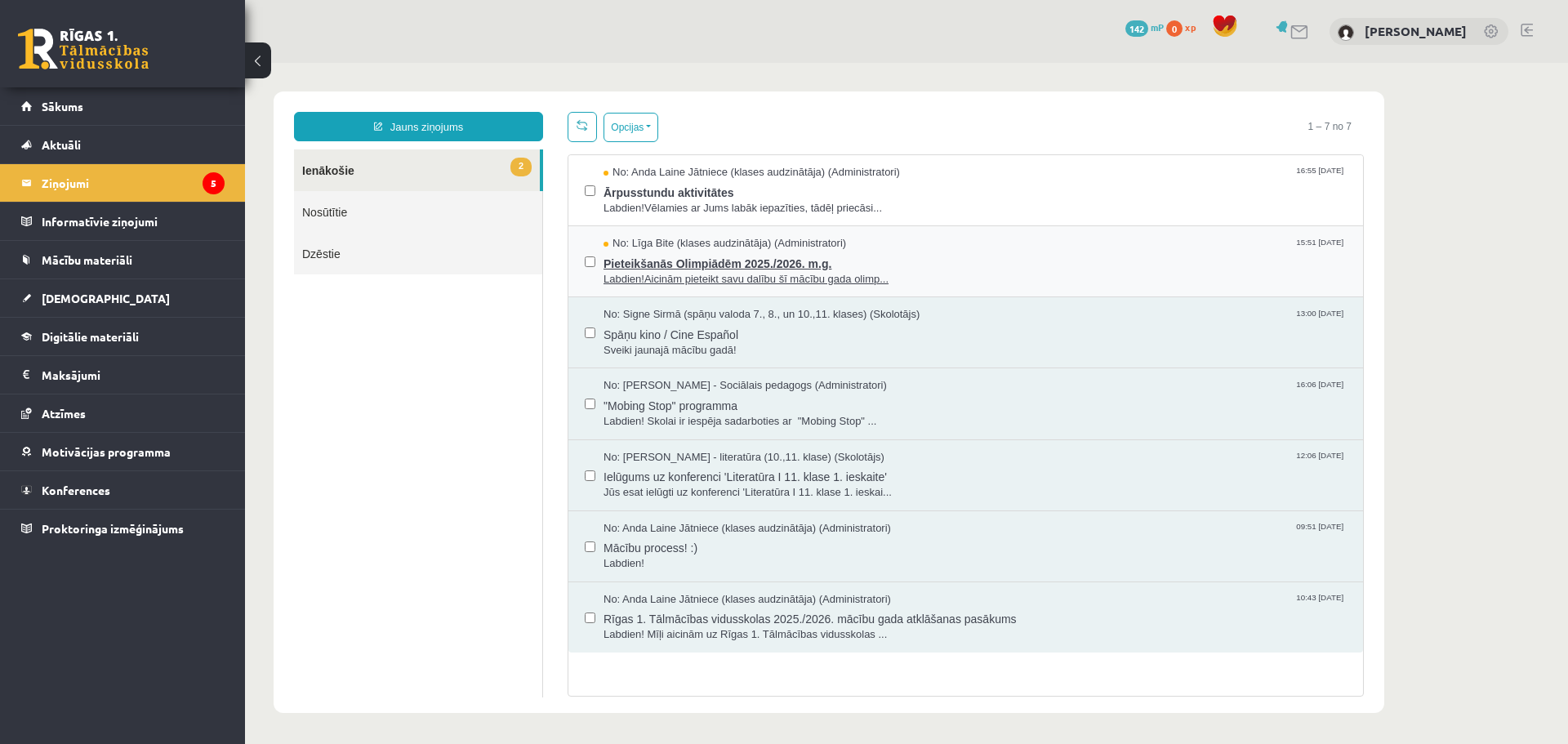
click at [728, 265] on span "Pieteikšanās Olimpiādēm 2025./2026. m.g." at bounding box center [975, 262] width 743 height 20
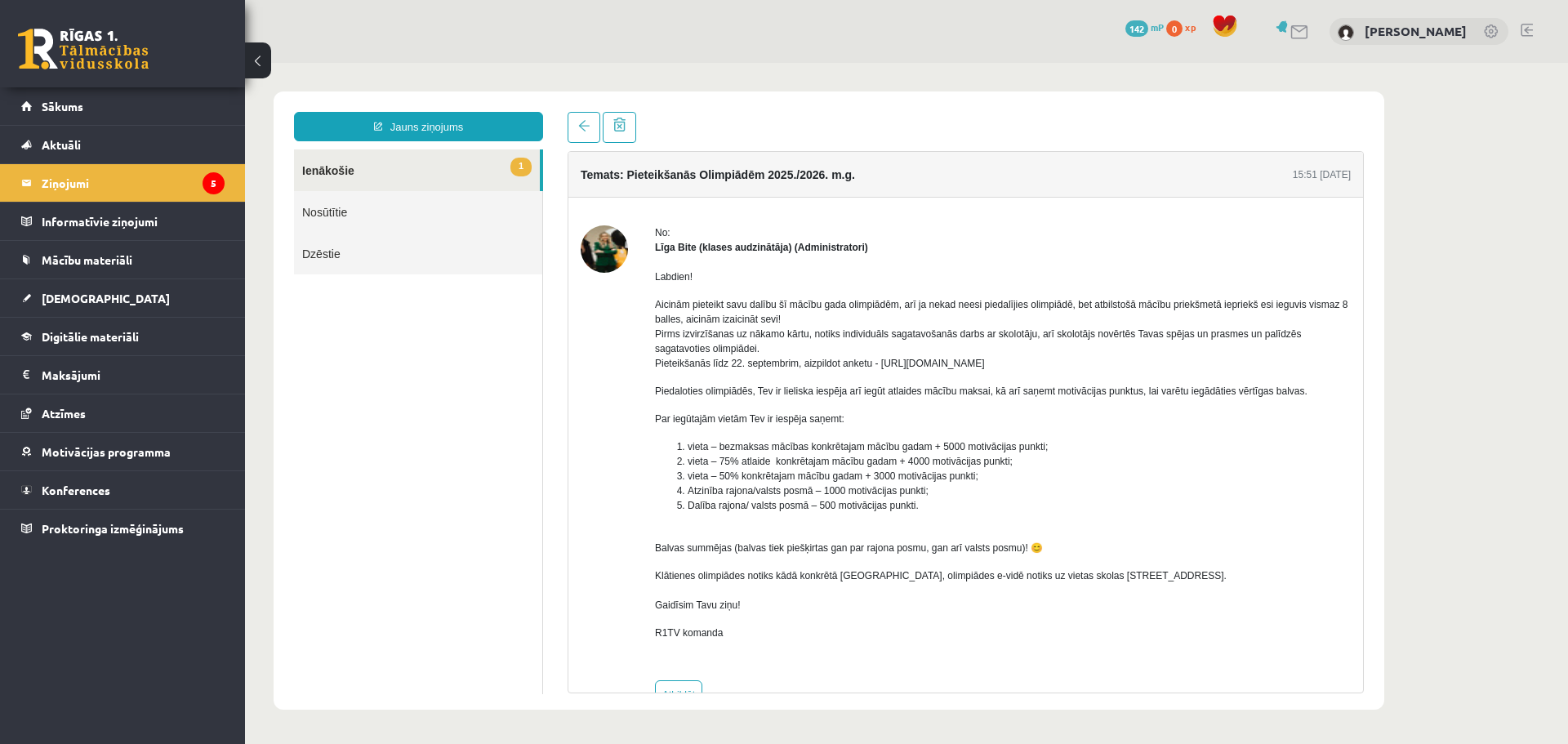
click at [365, 162] on link "1 Ienākošie" at bounding box center [417, 170] width 246 height 42
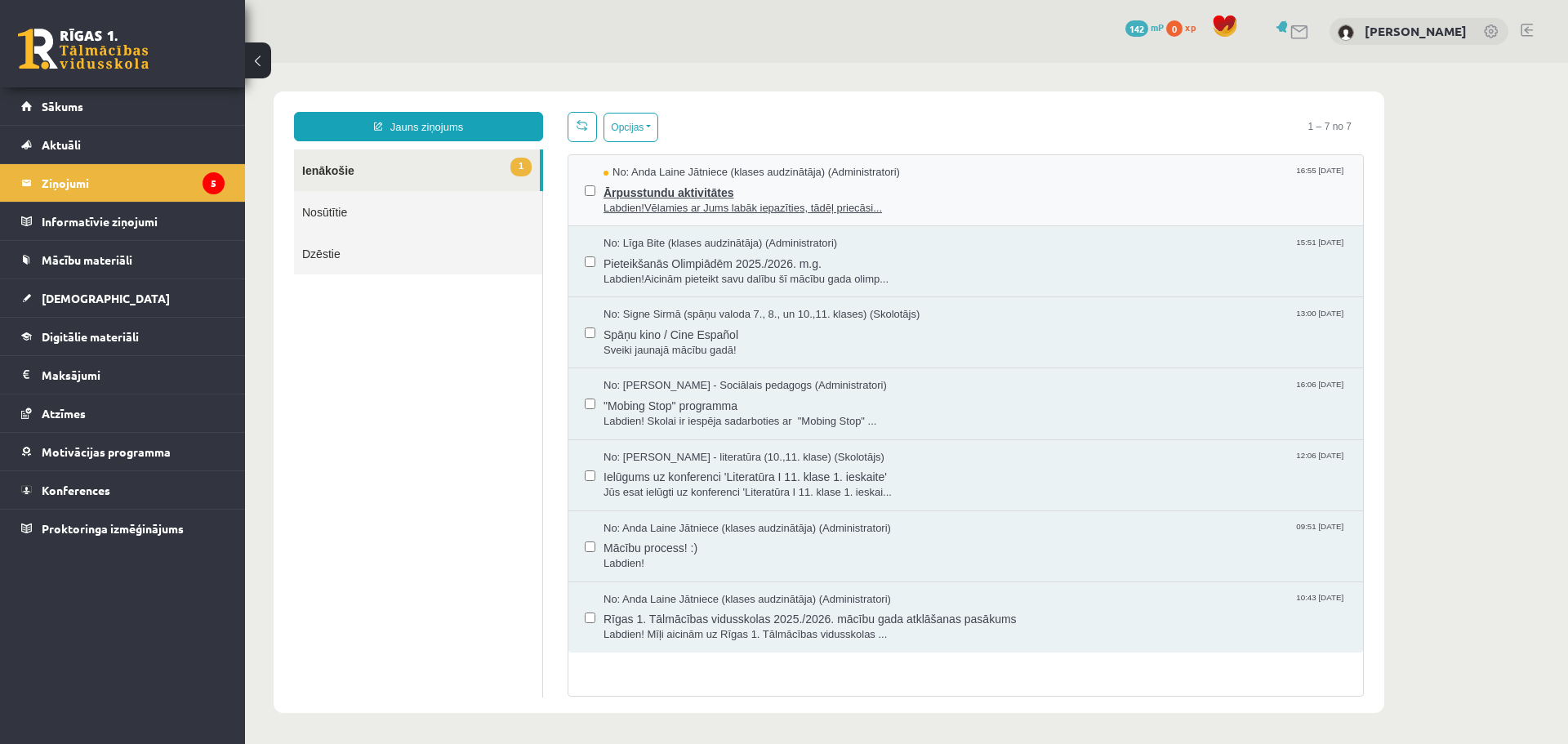
click at [650, 201] on span "Labdien!Vēlamies ar Jums labāk iepazīties, tādēļ priecāsi..." at bounding box center [975, 209] width 743 height 15
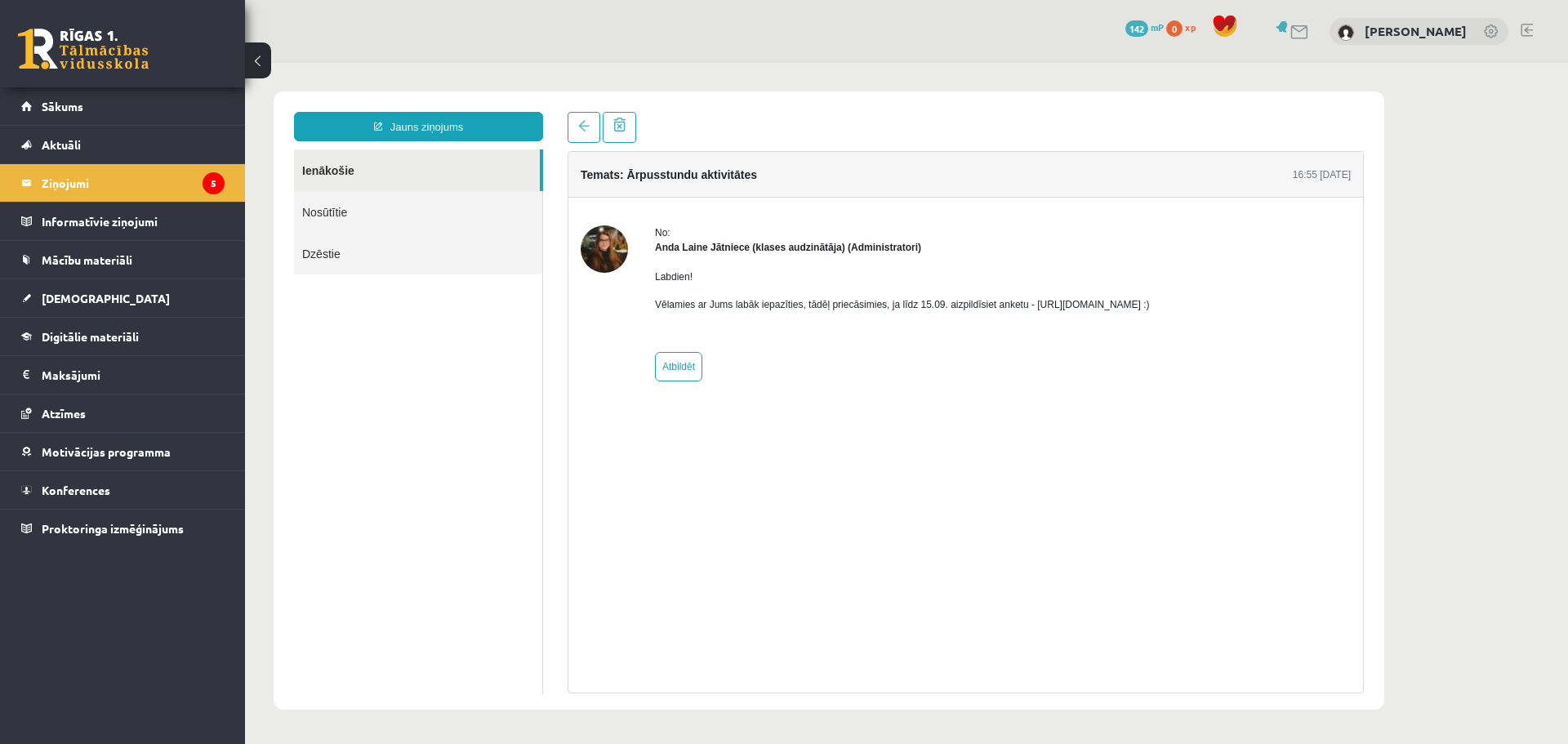
click at [407, 180] on link "Ienākošie" at bounding box center [417, 170] width 246 height 42
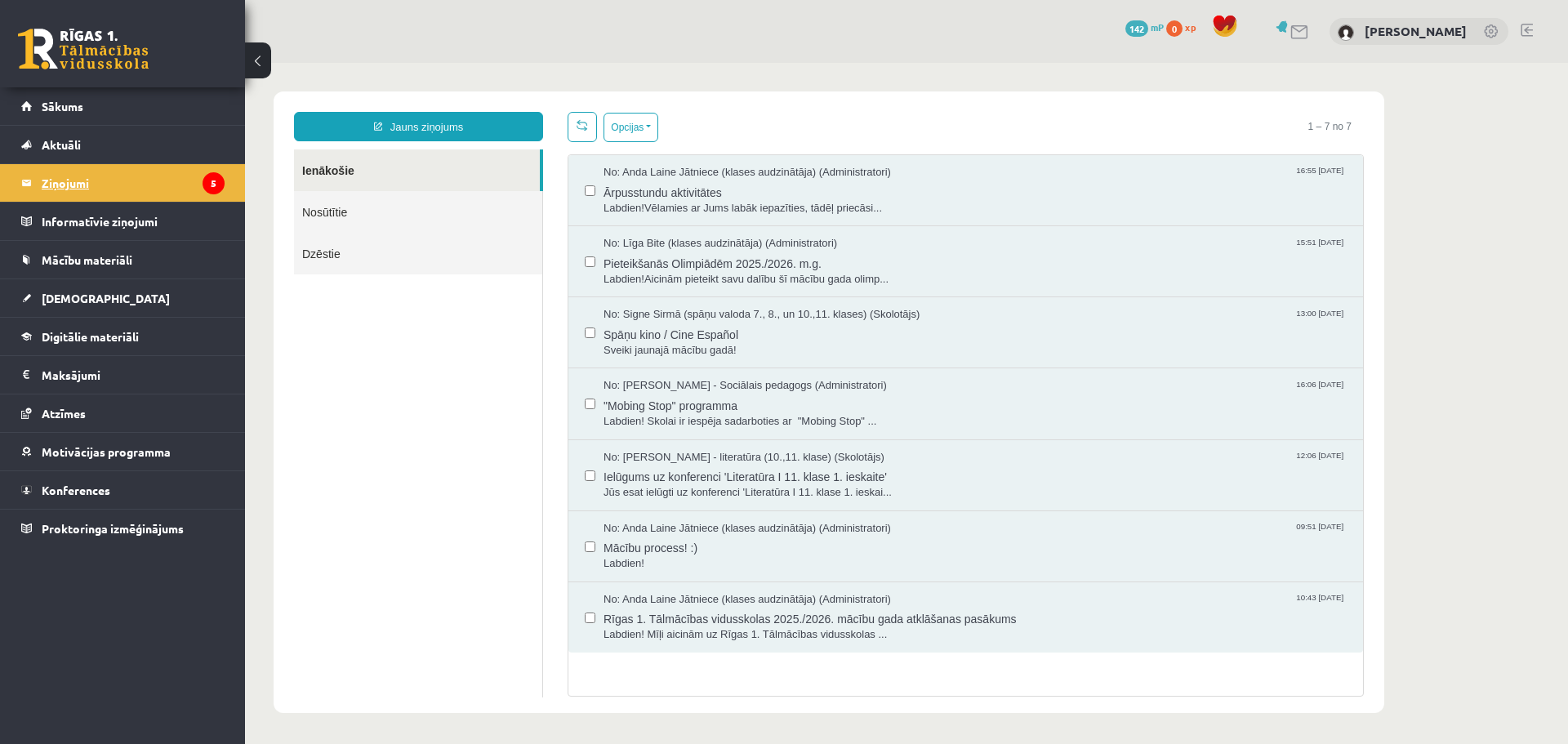
click at [168, 179] on legend "Ziņojumi 5" at bounding box center [133, 183] width 183 height 37
click at [101, 115] on link "Sākums" at bounding box center [123, 106] width 204 height 37
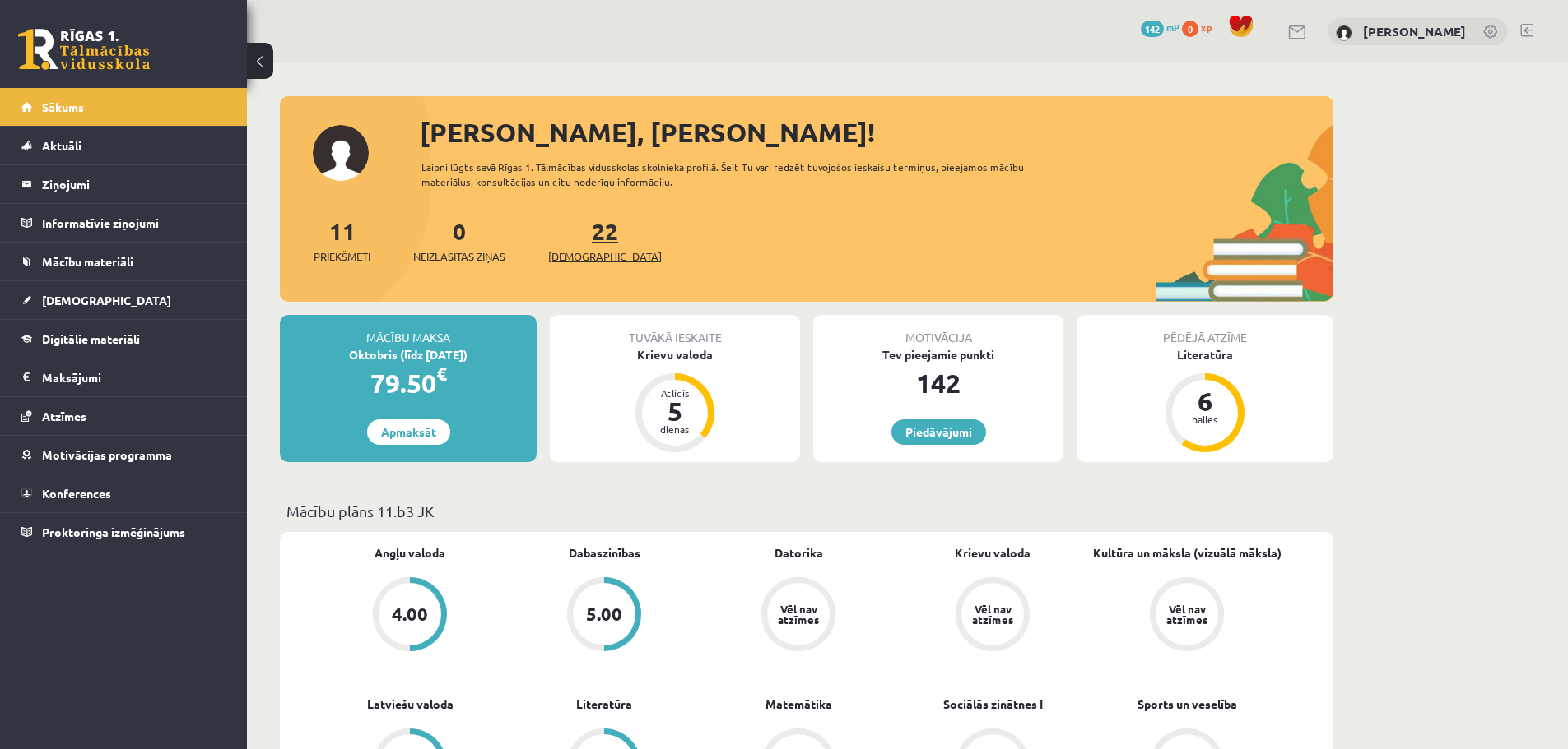
click at [579, 234] on link "22 Ieskaites" at bounding box center [604, 240] width 114 height 49
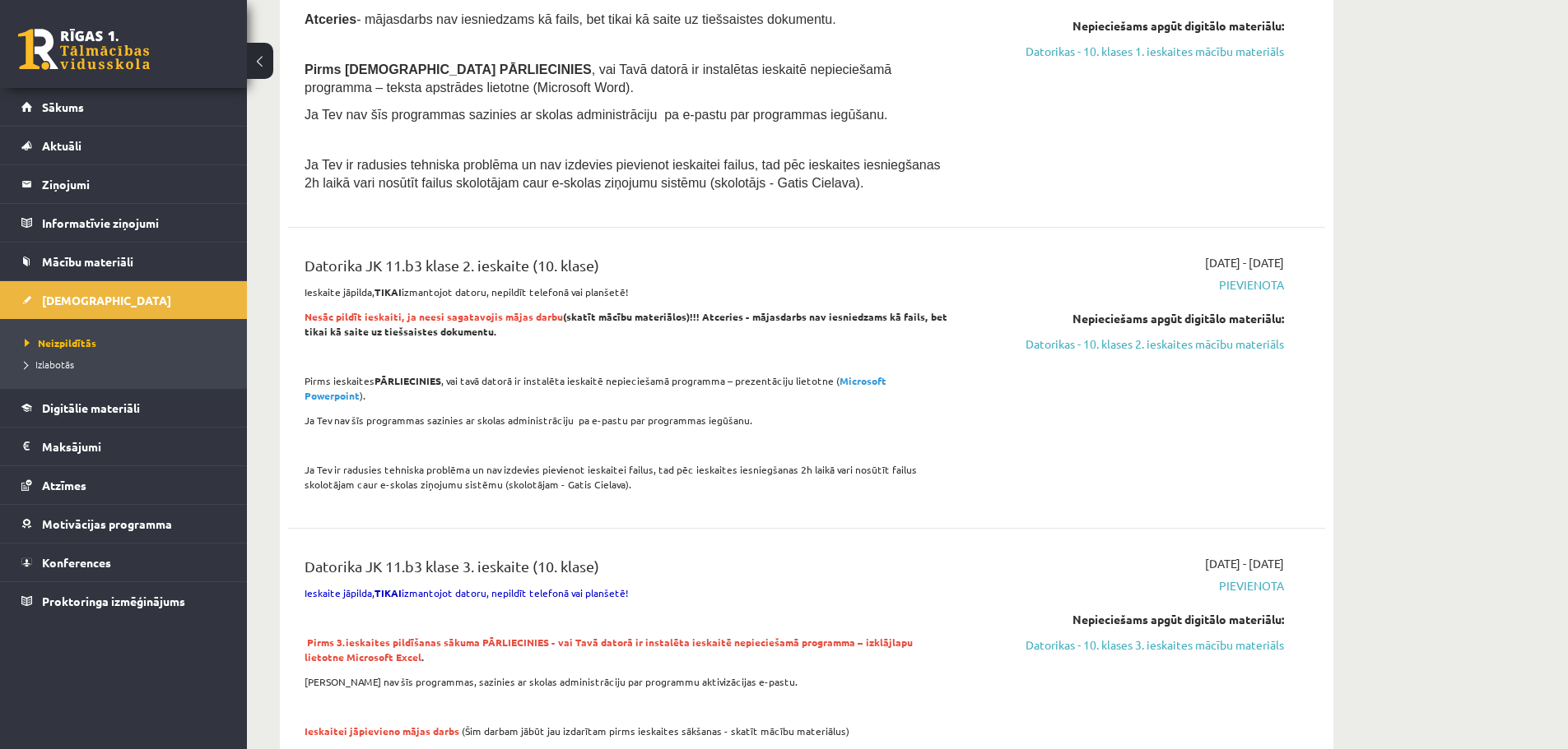
scroll to position [1810, 0]
click at [77, 258] on span "Mācību materiāli" at bounding box center [87, 261] width 91 height 15
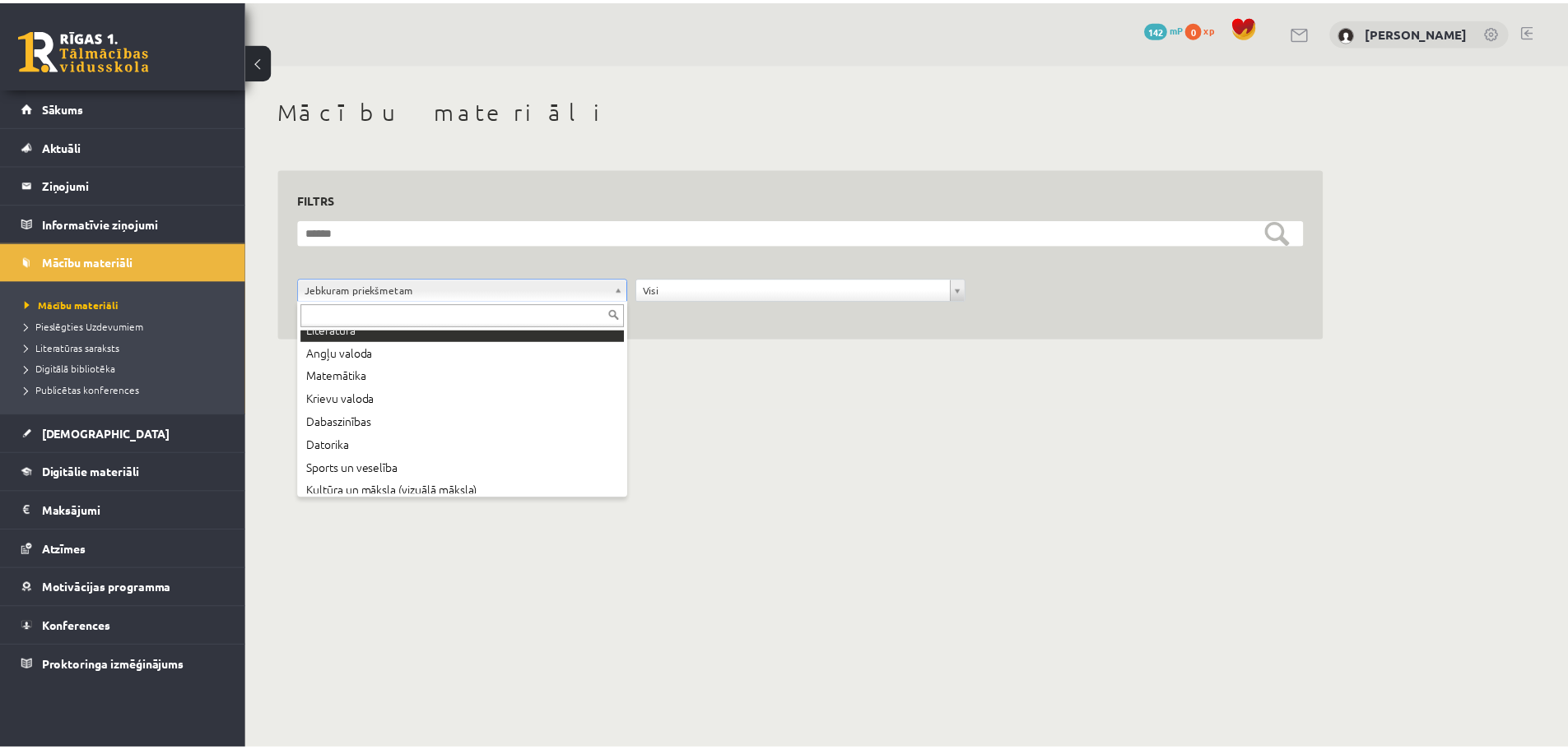
scroll to position [112, 0]
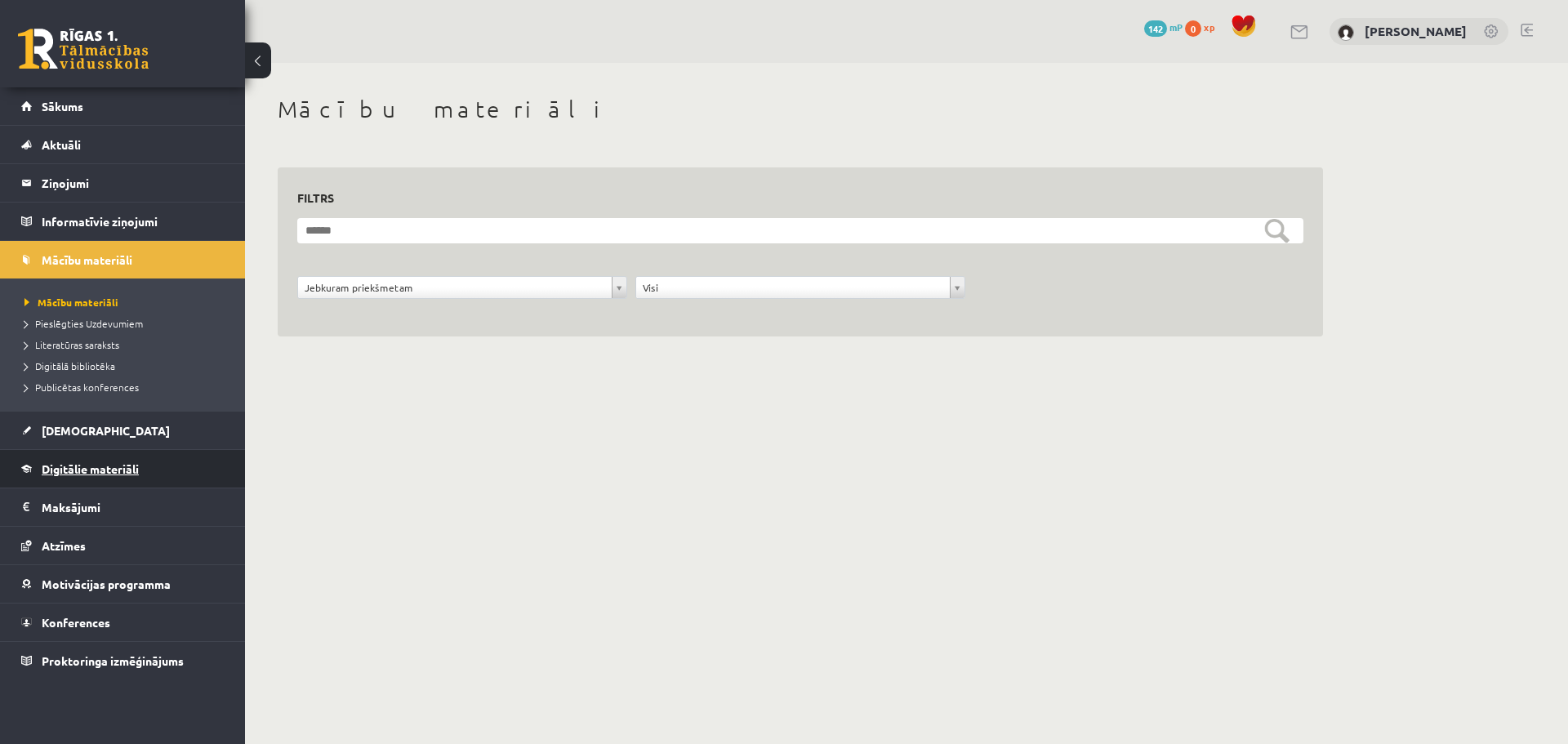
click at [139, 474] on span "Digitālie materiāli" at bounding box center [90, 468] width 98 height 14
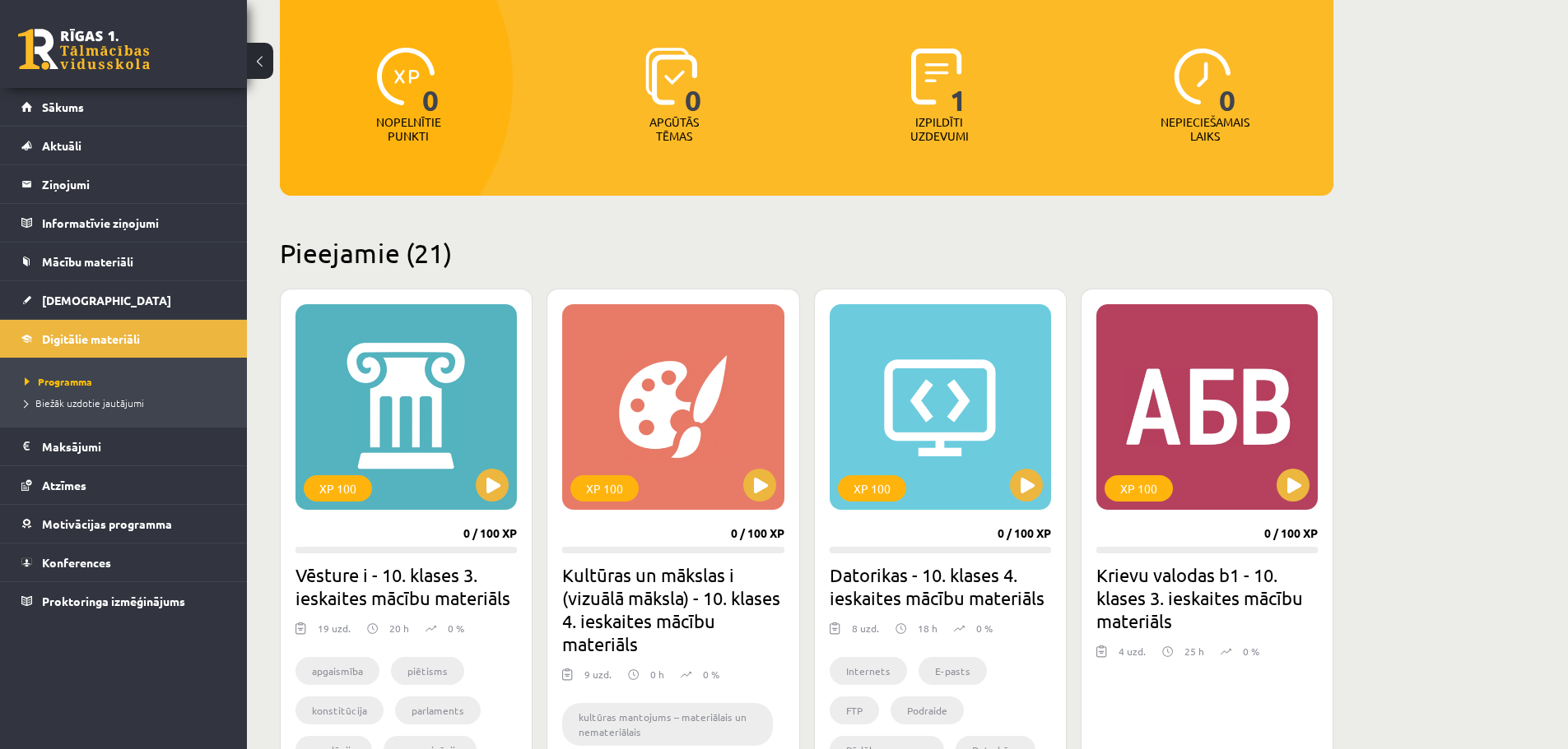
scroll to position [138, 0]
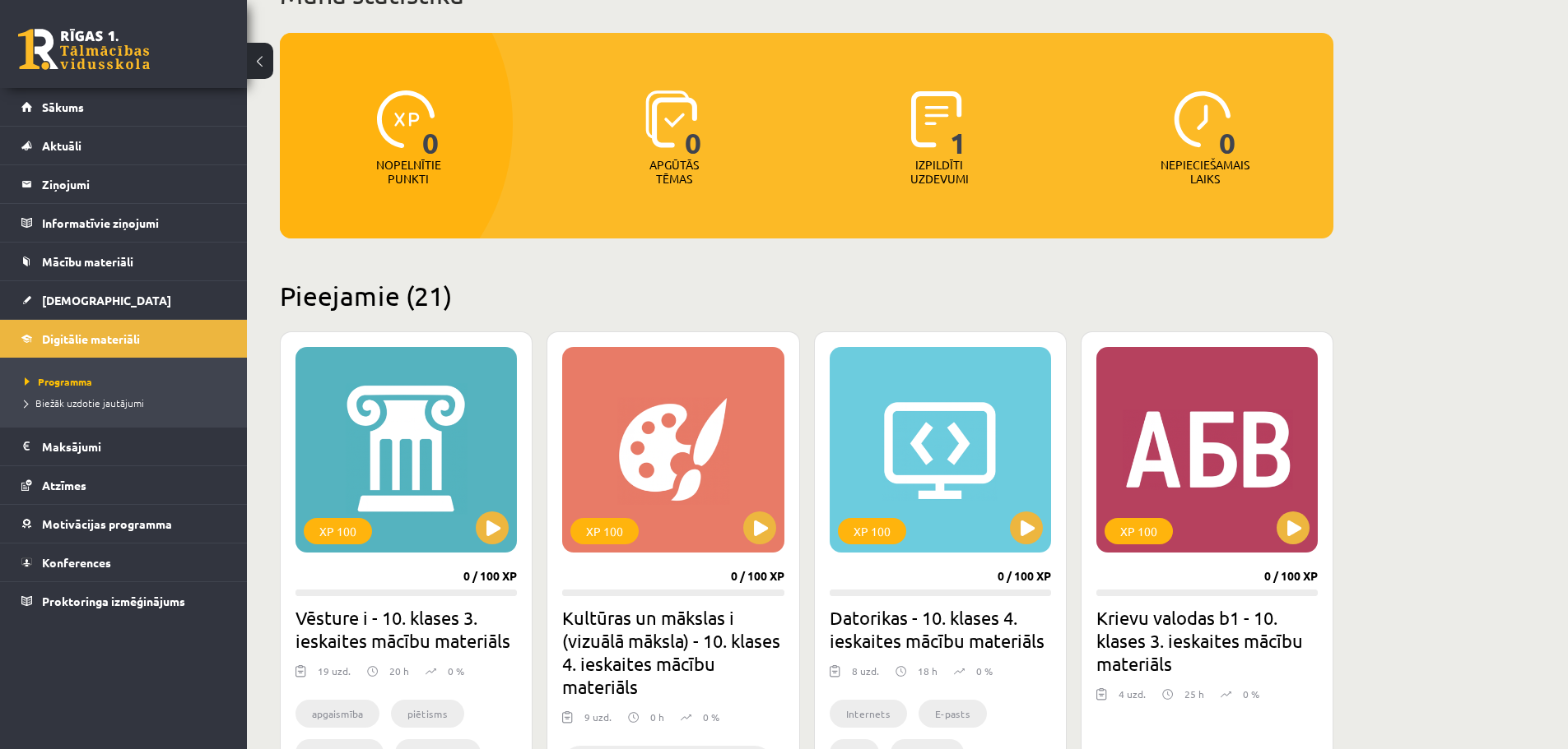
drag, startPoint x: 960, startPoint y: 149, endPoint x: 940, endPoint y: 166, distance: 26.2
click at [959, 149] on span "1" at bounding box center [958, 124] width 17 height 67
click at [933, 176] on p "Izpildīti uzdevumi" at bounding box center [938, 172] width 64 height 28
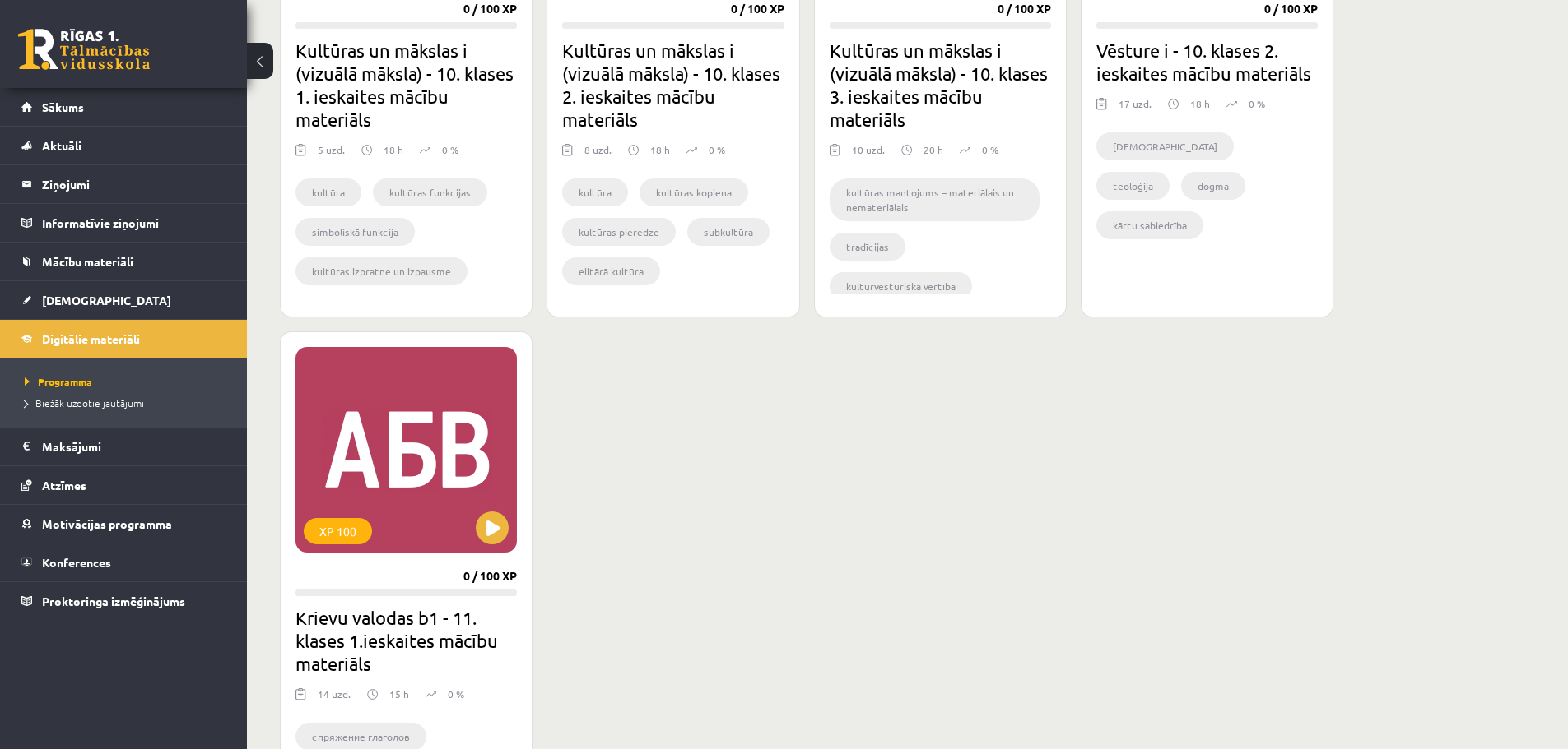
scroll to position [3098, 0]
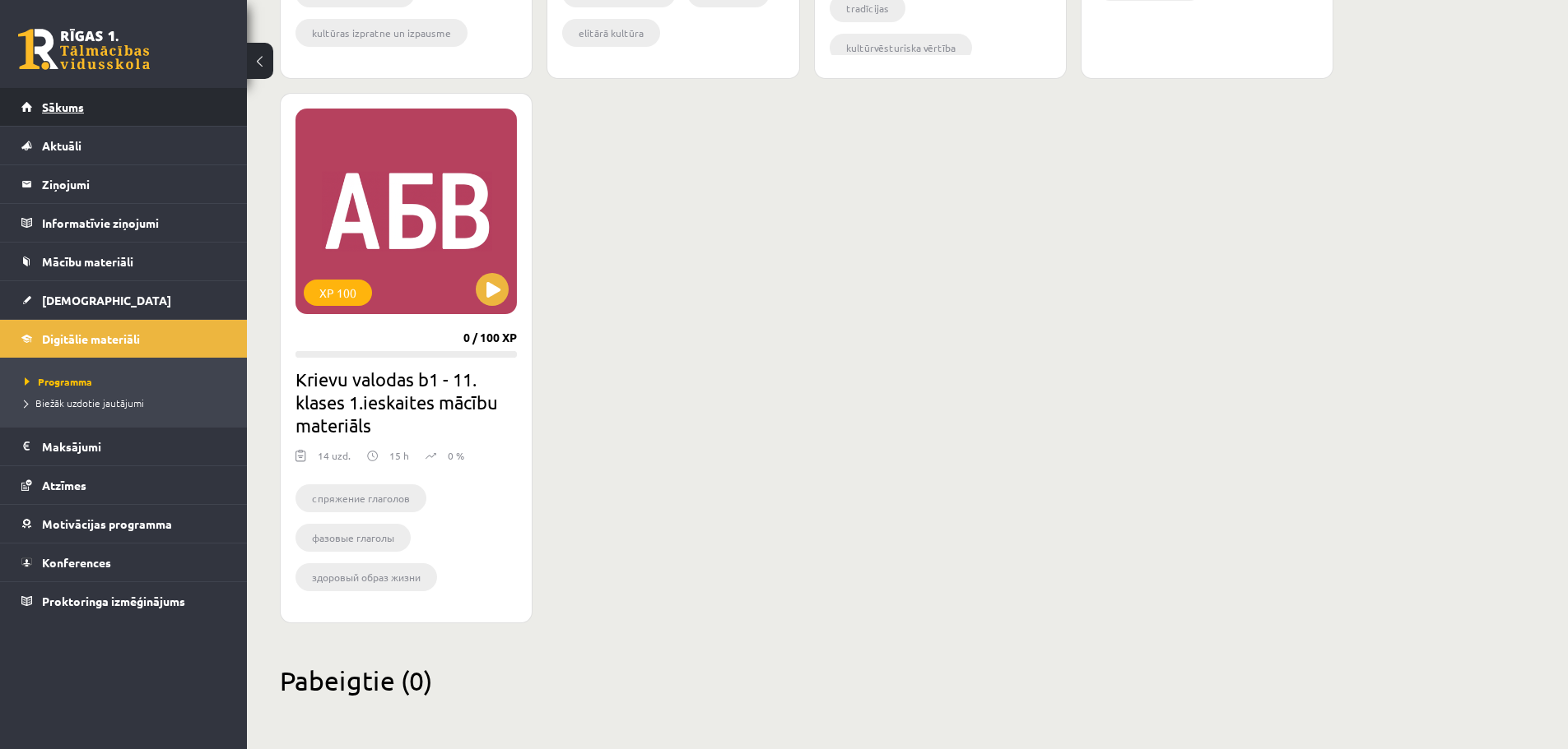
click at [138, 122] on link "Sākums" at bounding box center [124, 107] width 205 height 38
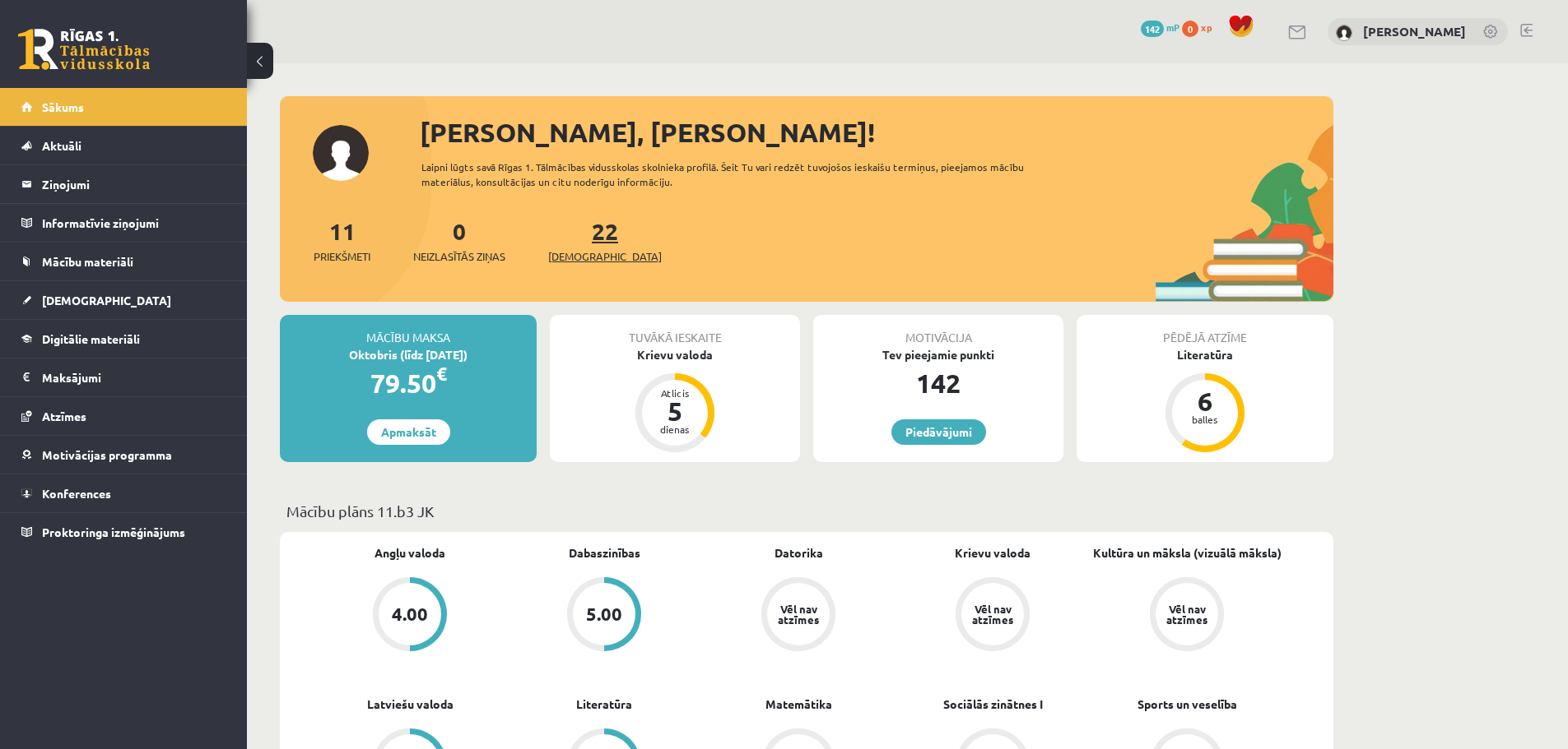
click at [573, 242] on link "22 Ieskaites" at bounding box center [604, 240] width 114 height 49
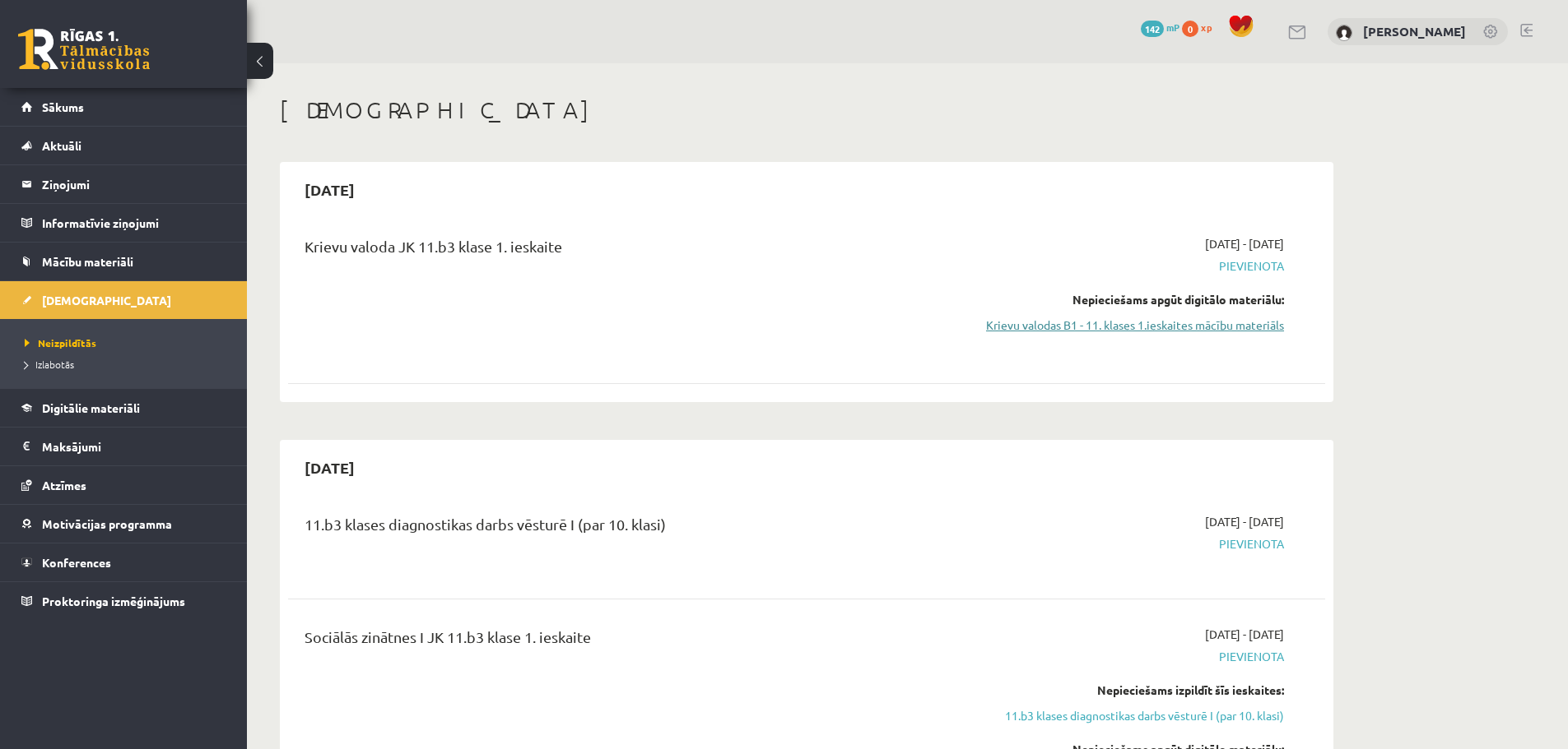
click at [1228, 321] on link "Krievu valodas B1 - 11. klases 1.ieskaites mācību materiāls" at bounding box center [1128, 325] width 310 height 17
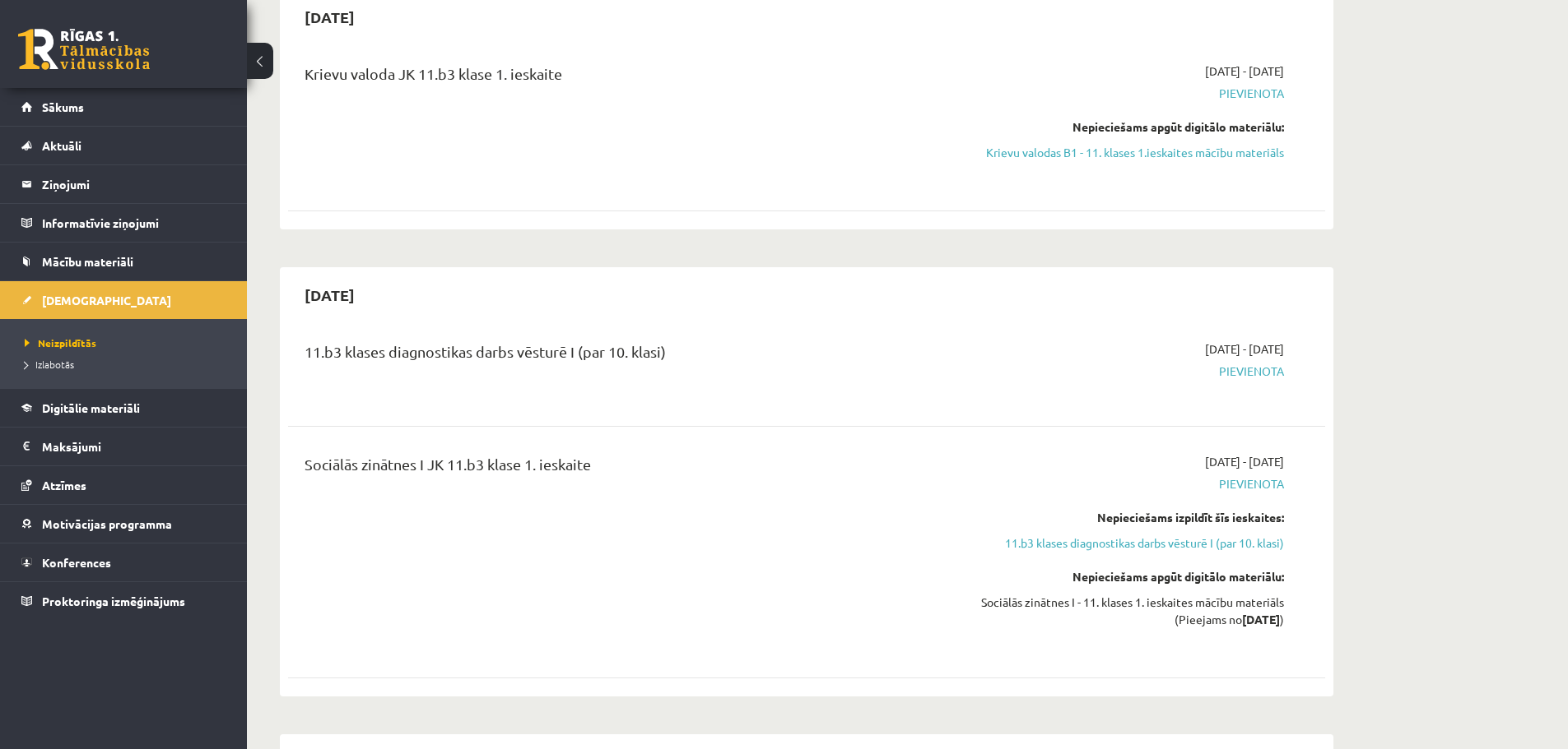
scroll to position [247, 0]
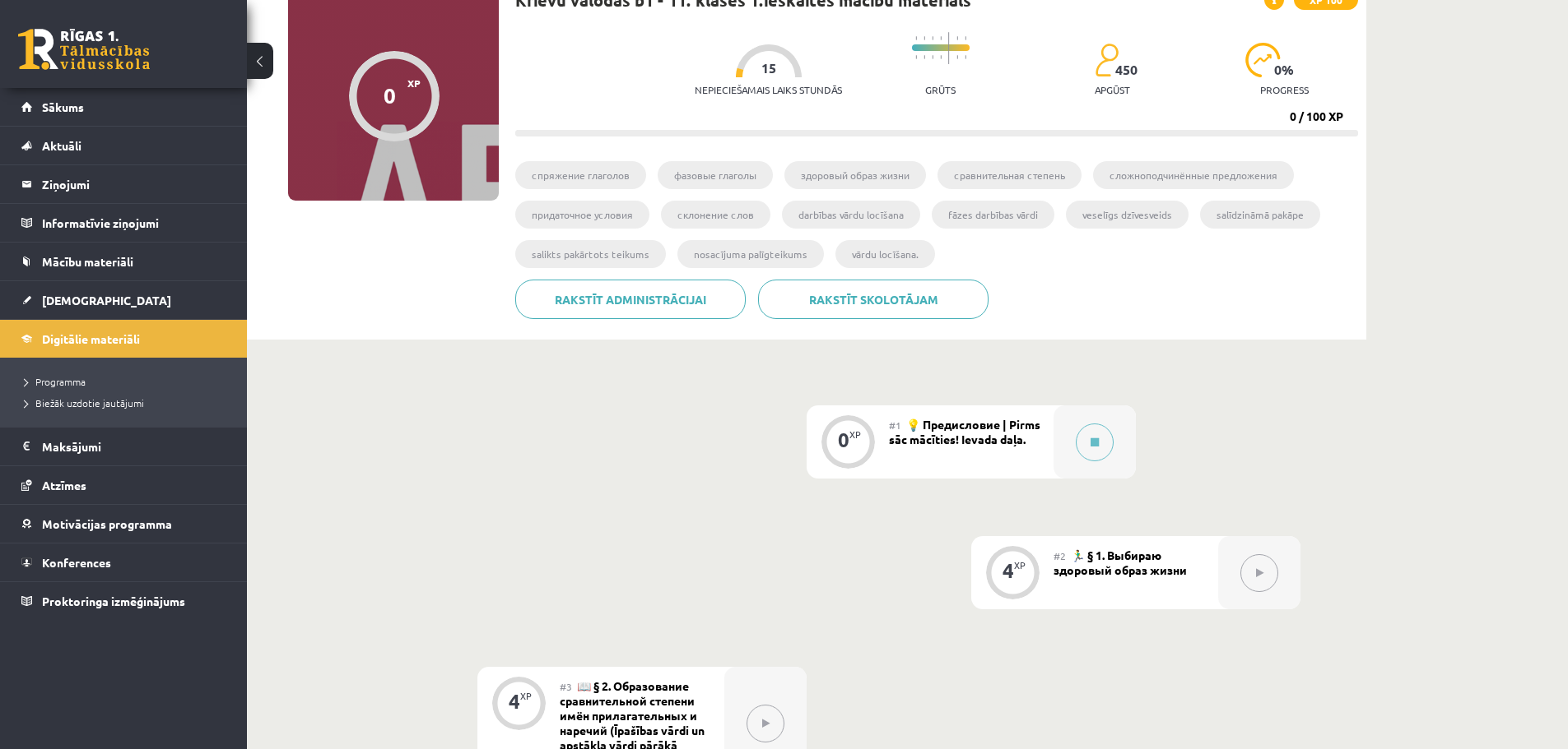
scroll to position [165, 0]
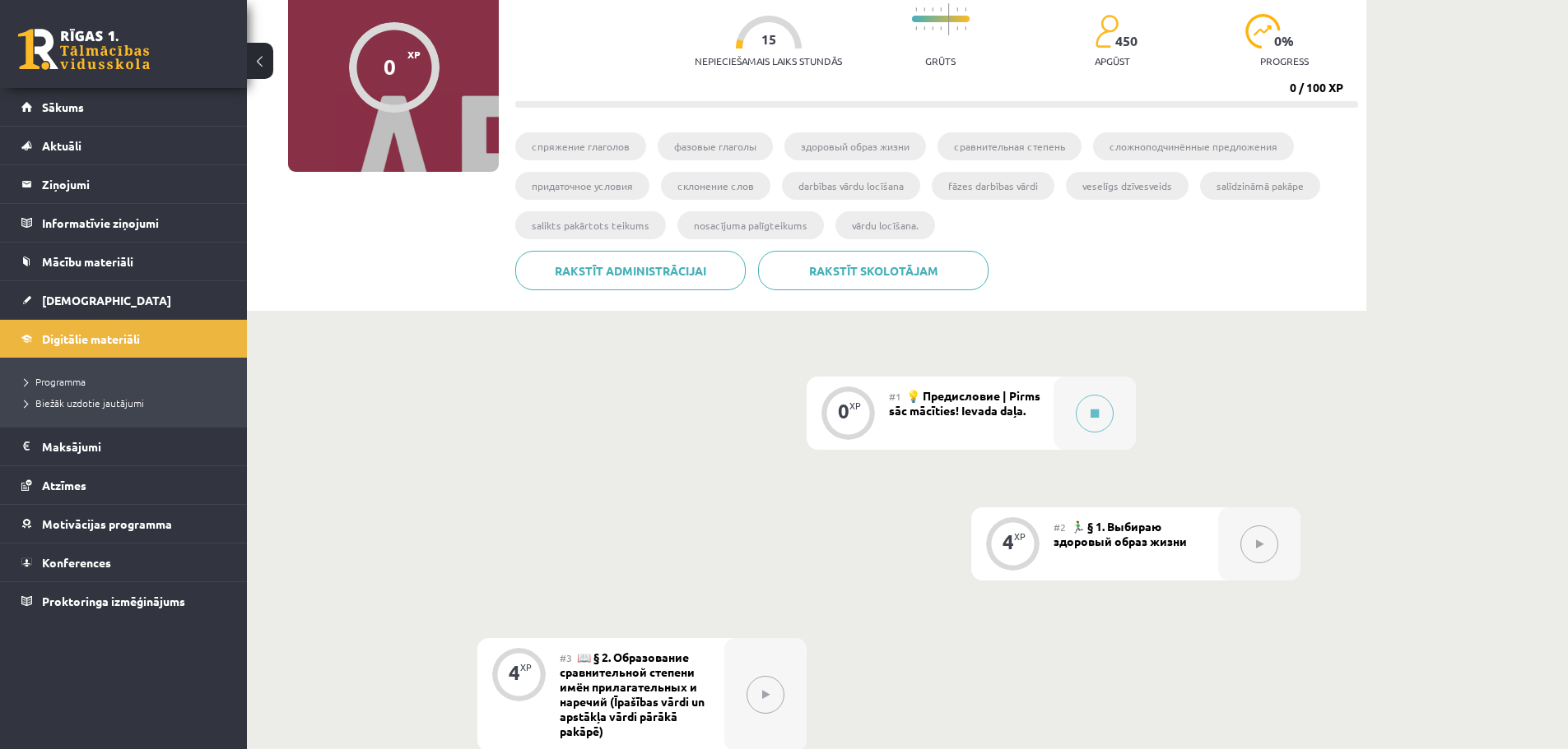
click at [988, 413] on span "💡 Предисловие | Pirms sāc mācīties! Ievada daļa." at bounding box center [964, 403] width 151 height 30
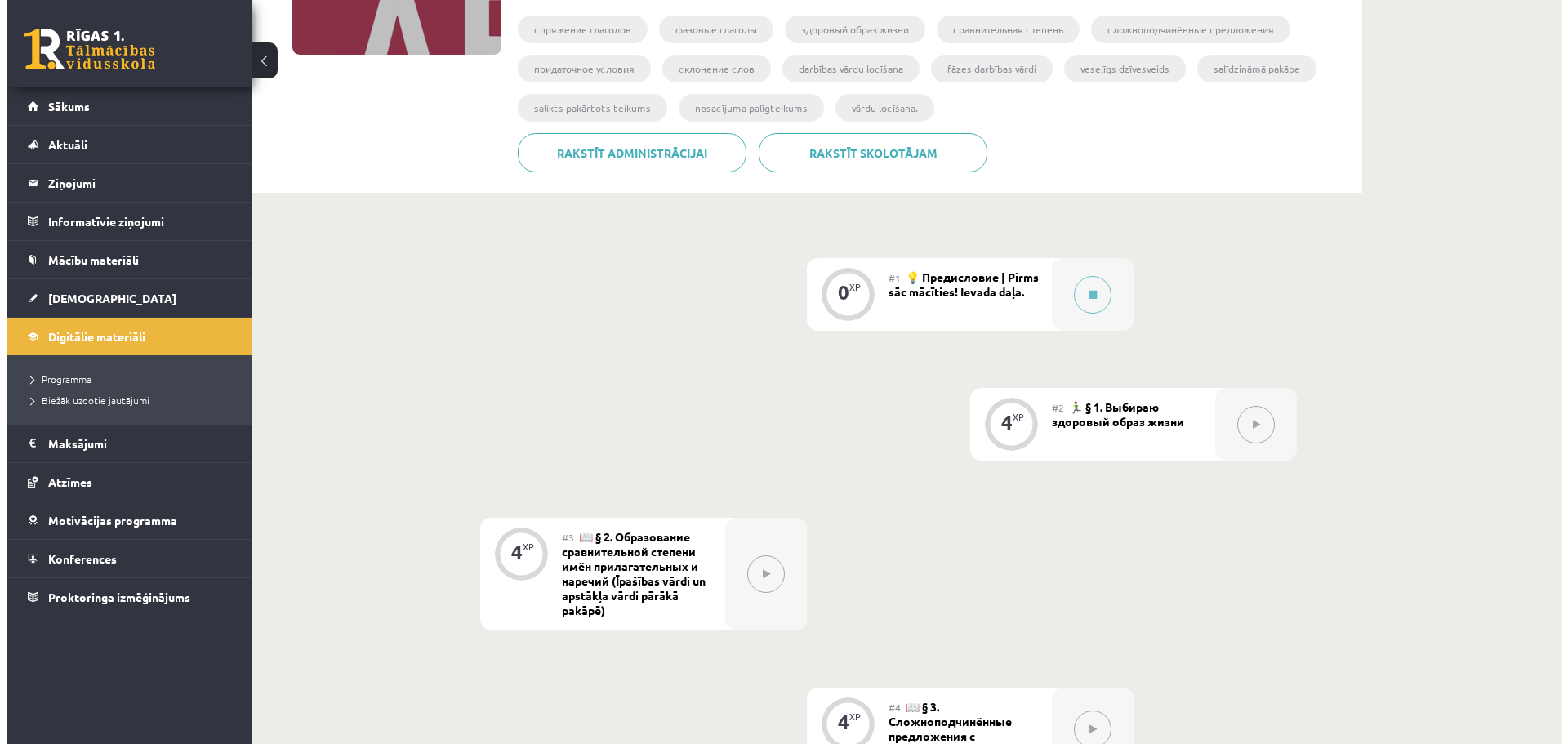
scroll to position [148, 0]
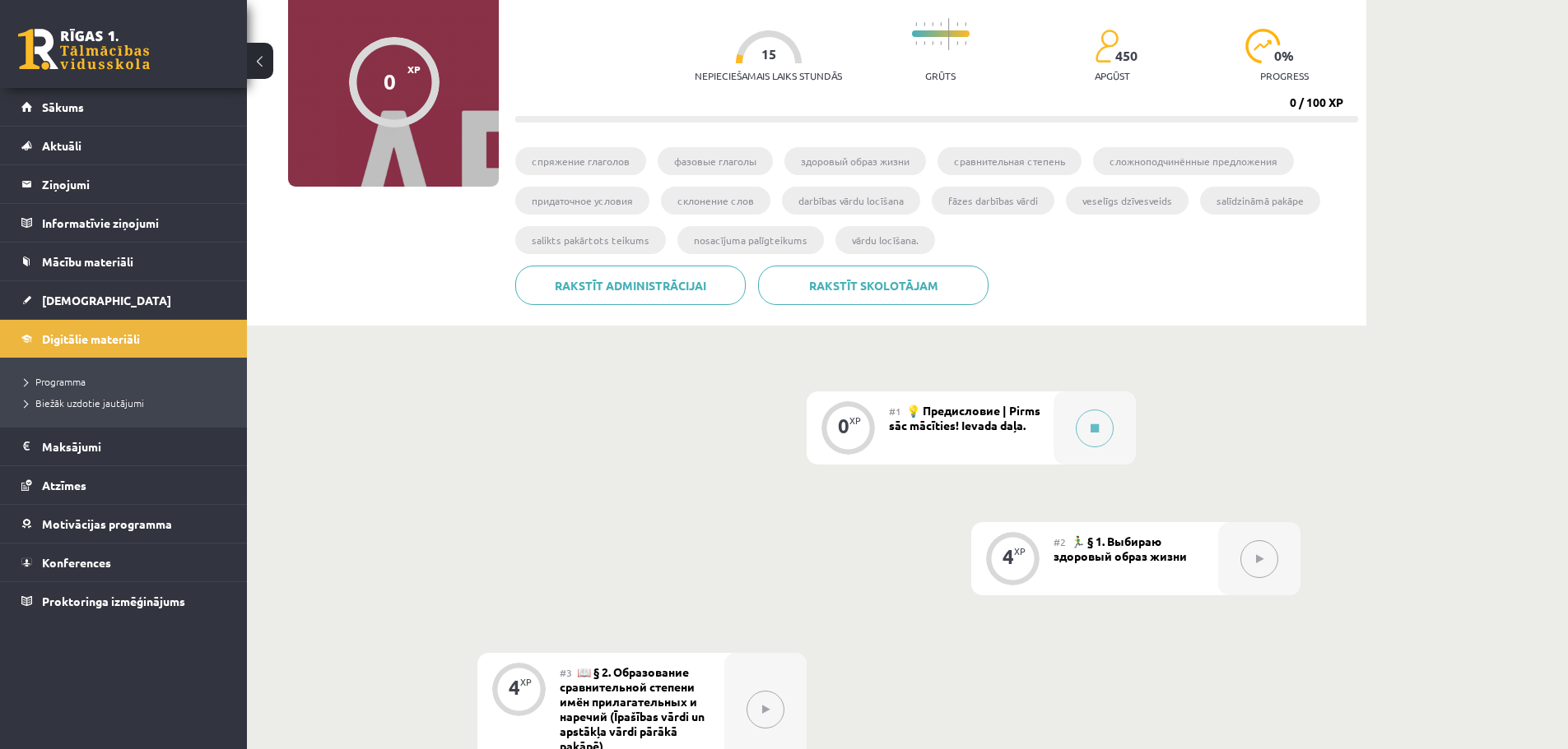
click at [1042, 430] on div "#1 💡 Предисловие | Pirms sāc mācīties! Ievada daļa." at bounding box center [971, 428] width 165 height 73
click at [1095, 430] on icon at bounding box center [1095, 429] width 9 height 10
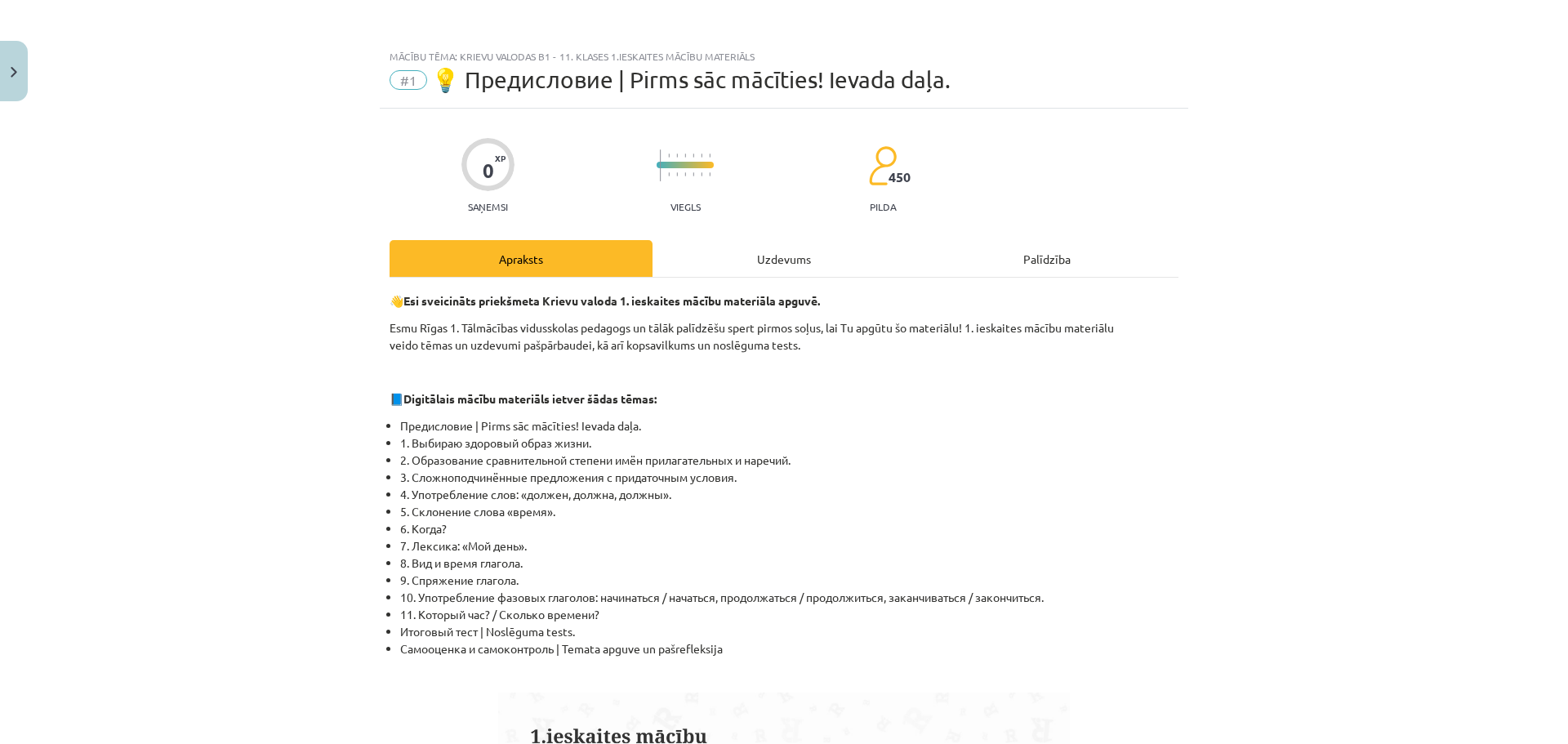
click at [773, 260] on div "Uzdevums" at bounding box center [784, 258] width 263 height 36
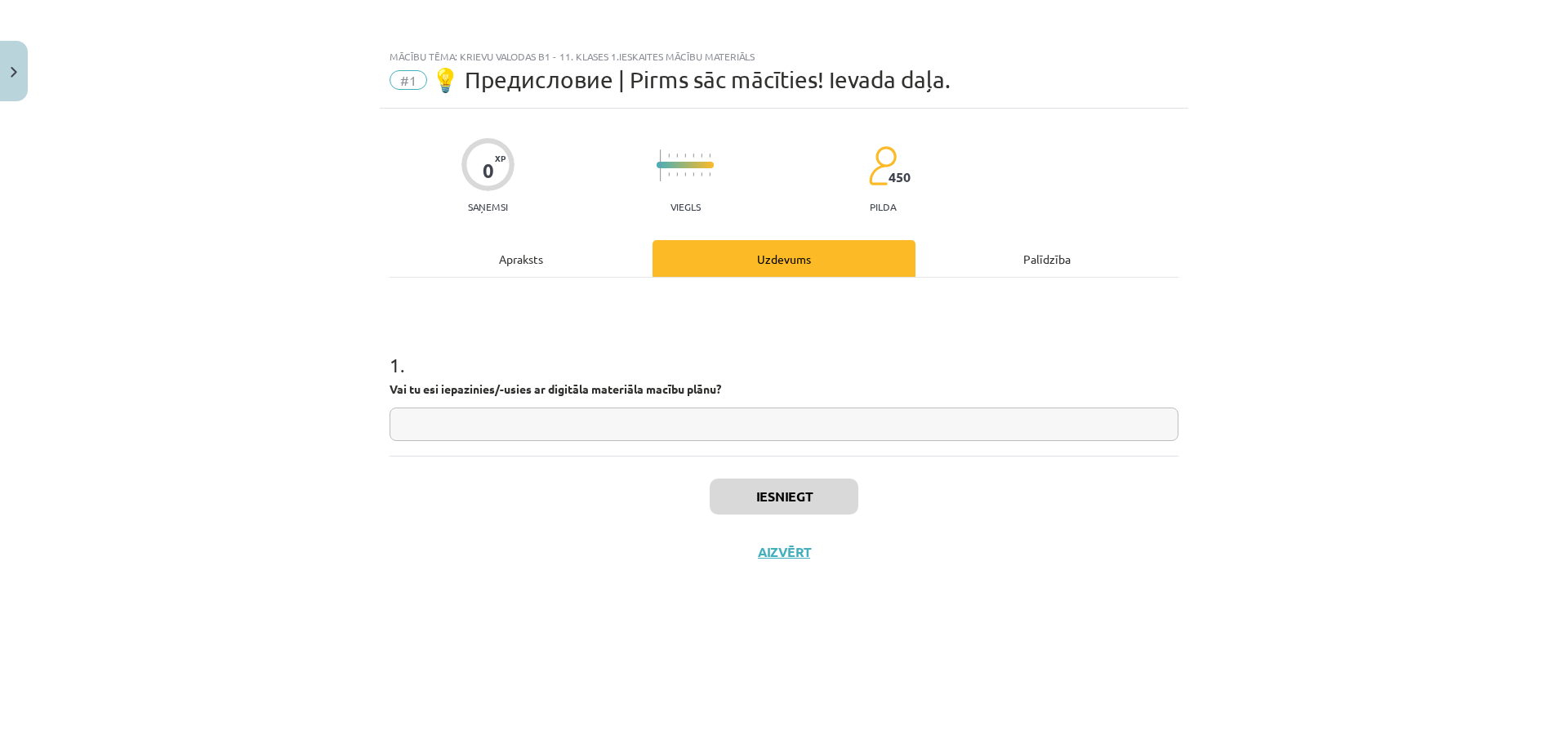
click at [1083, 260] on div "Palīdzība" at bounding box center [1047, 258] width 263 height 36
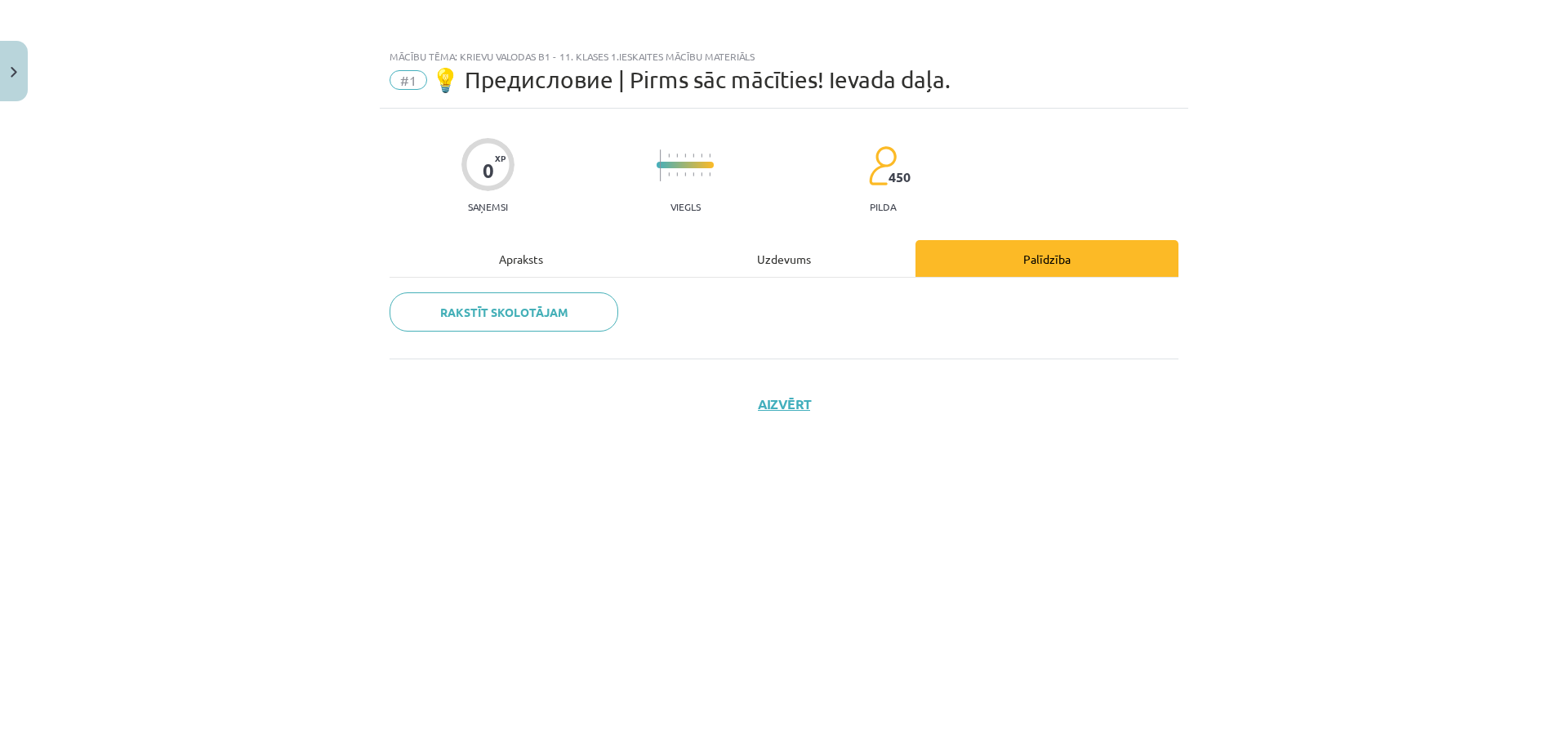
click at [498, 262] on div "Apraksts" at bounding box center [521, 258] width 263 height 36
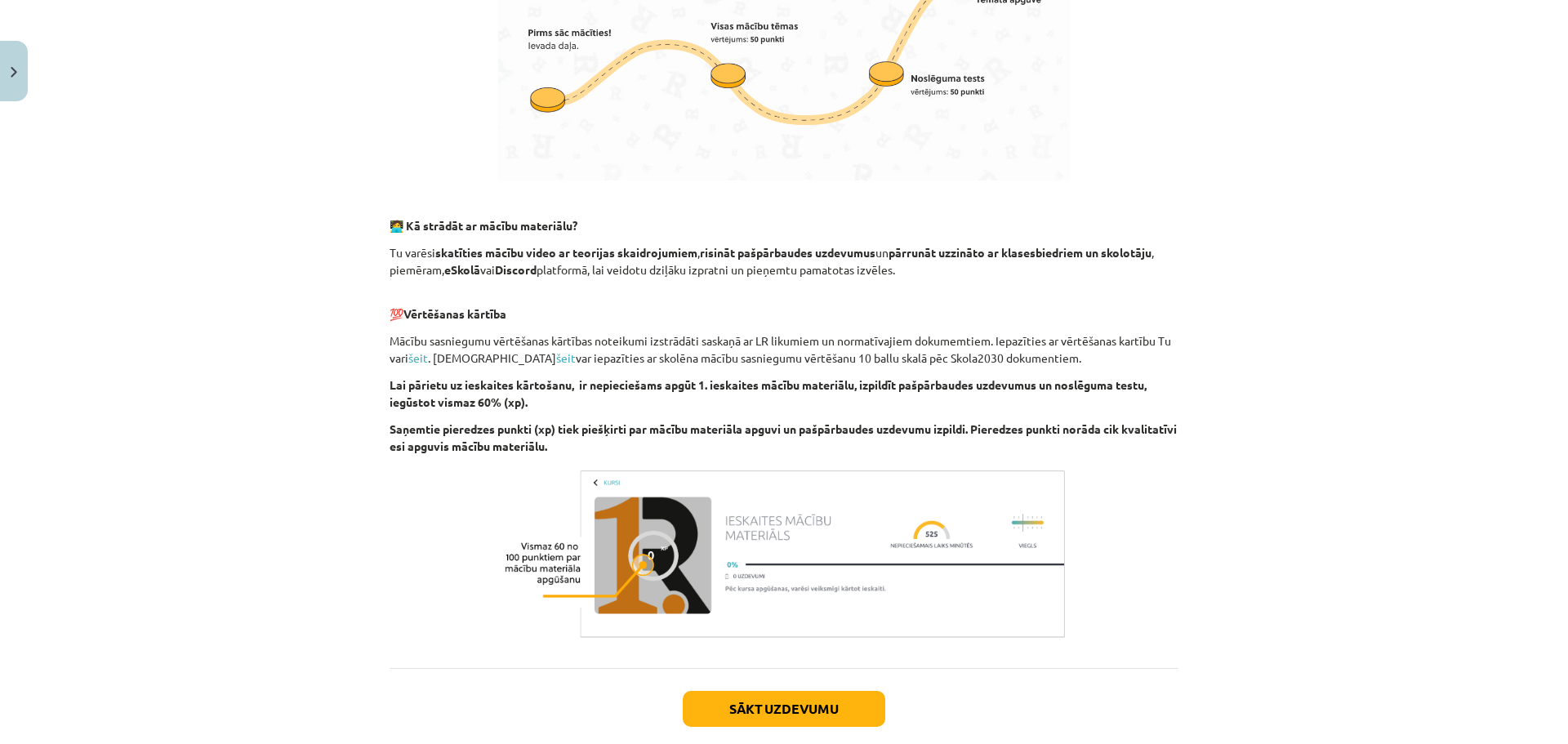
scroll to position [923, 0]
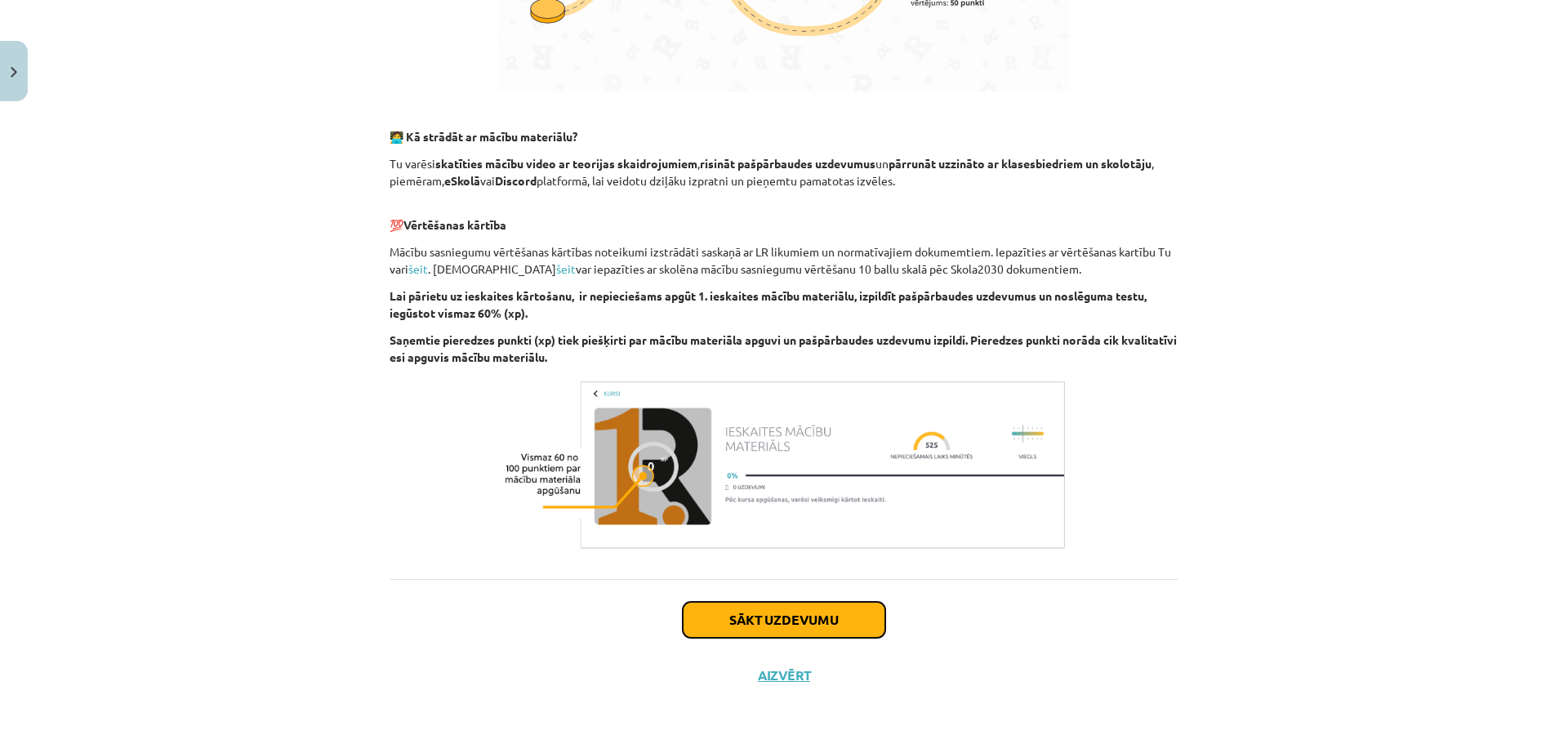
click at [806, 610] on button "Sākt uzdevumu" at bounding box center [784, 620] width 203 height 36
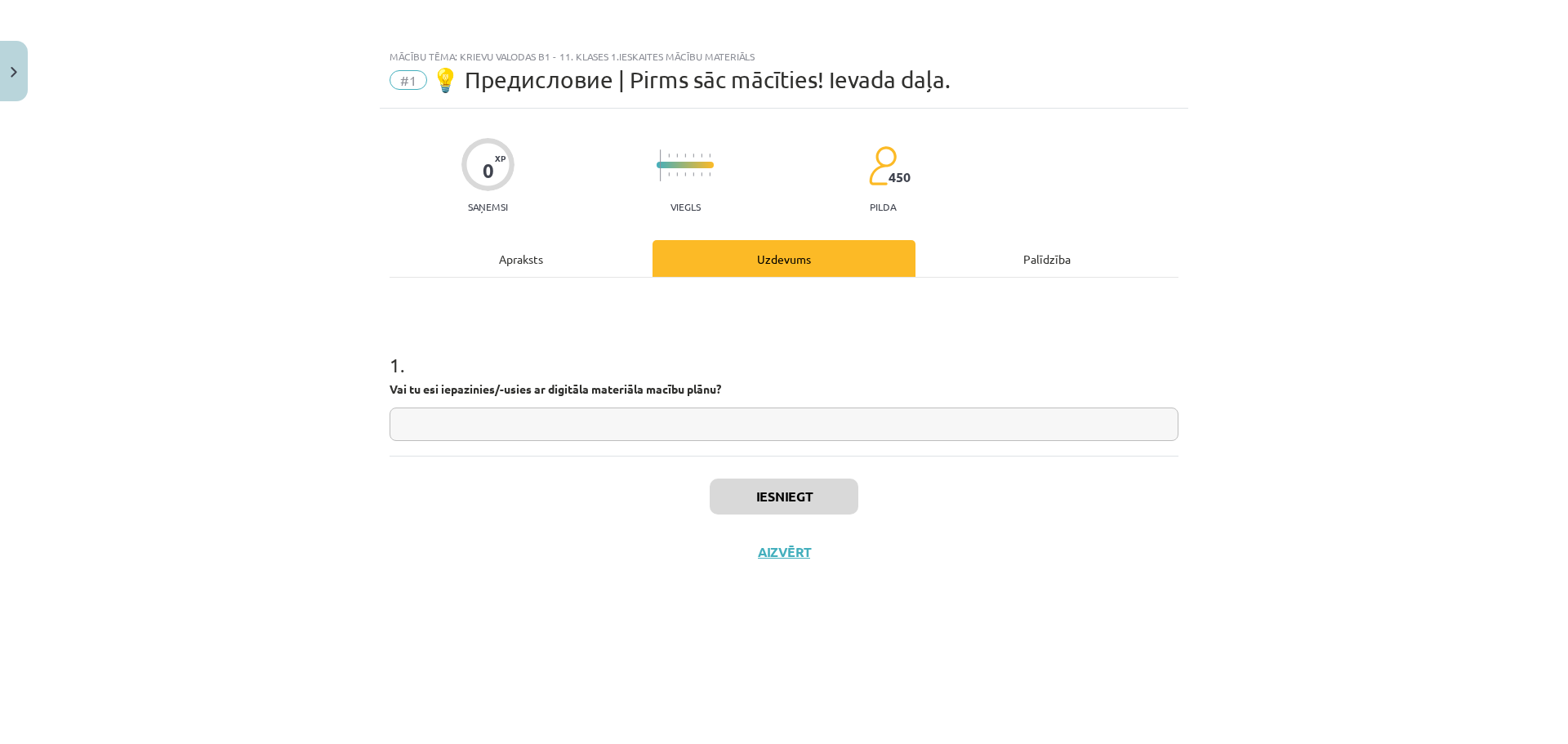
scroll to position [0, 0]
click at [514, 260] on div "Apraksts" at bounding box center [521, 258] width 263 height 36
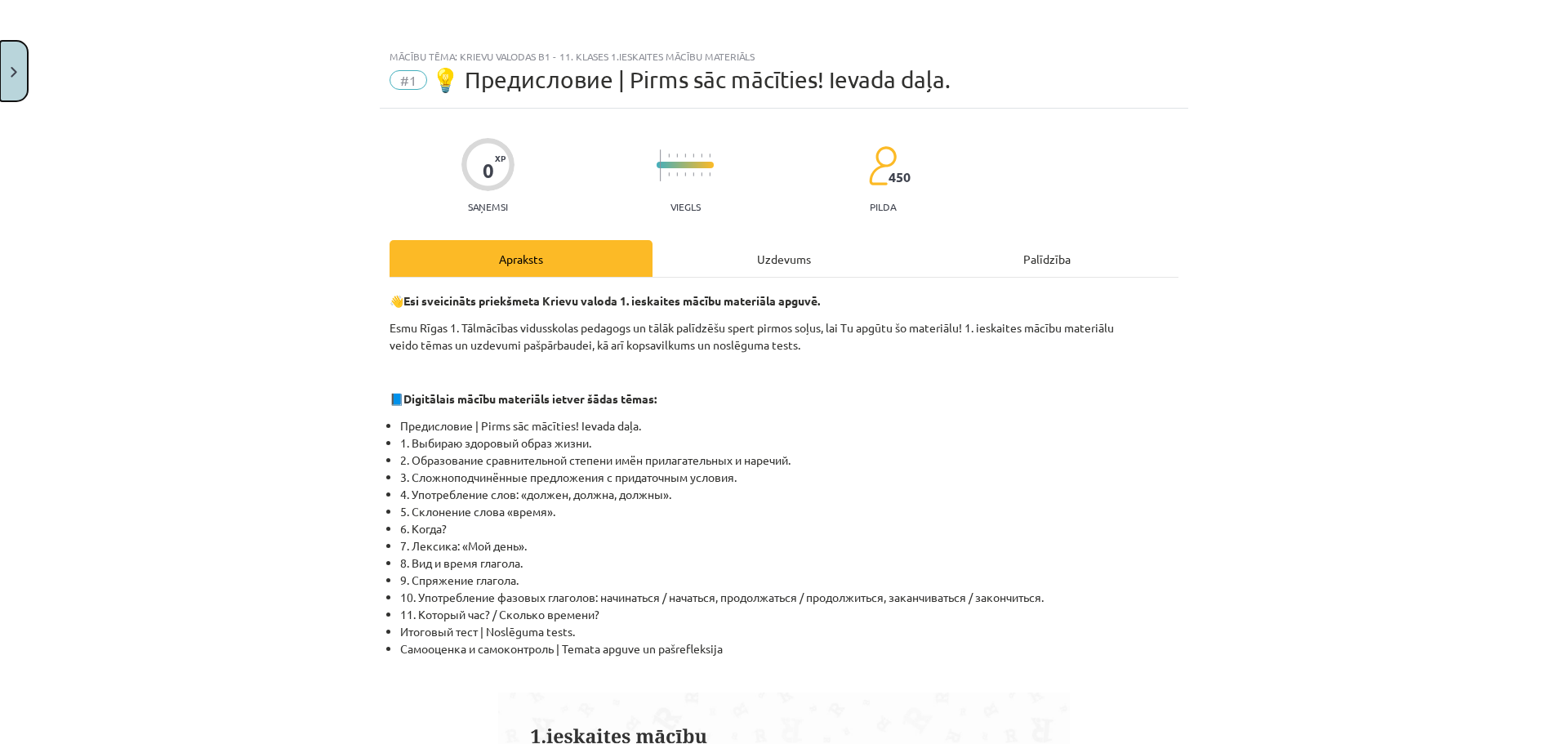
click at [0, 71] on button "Close" at bounding box center [14, 70] width 28 height 60
click at [72, 32] on div "Mācību tēma: Krievu valodas b1 - 11. klases 1.ieskaites mācību materiāls #1 💡 П…" at bounding box center [784, 372] width 1568 height 744
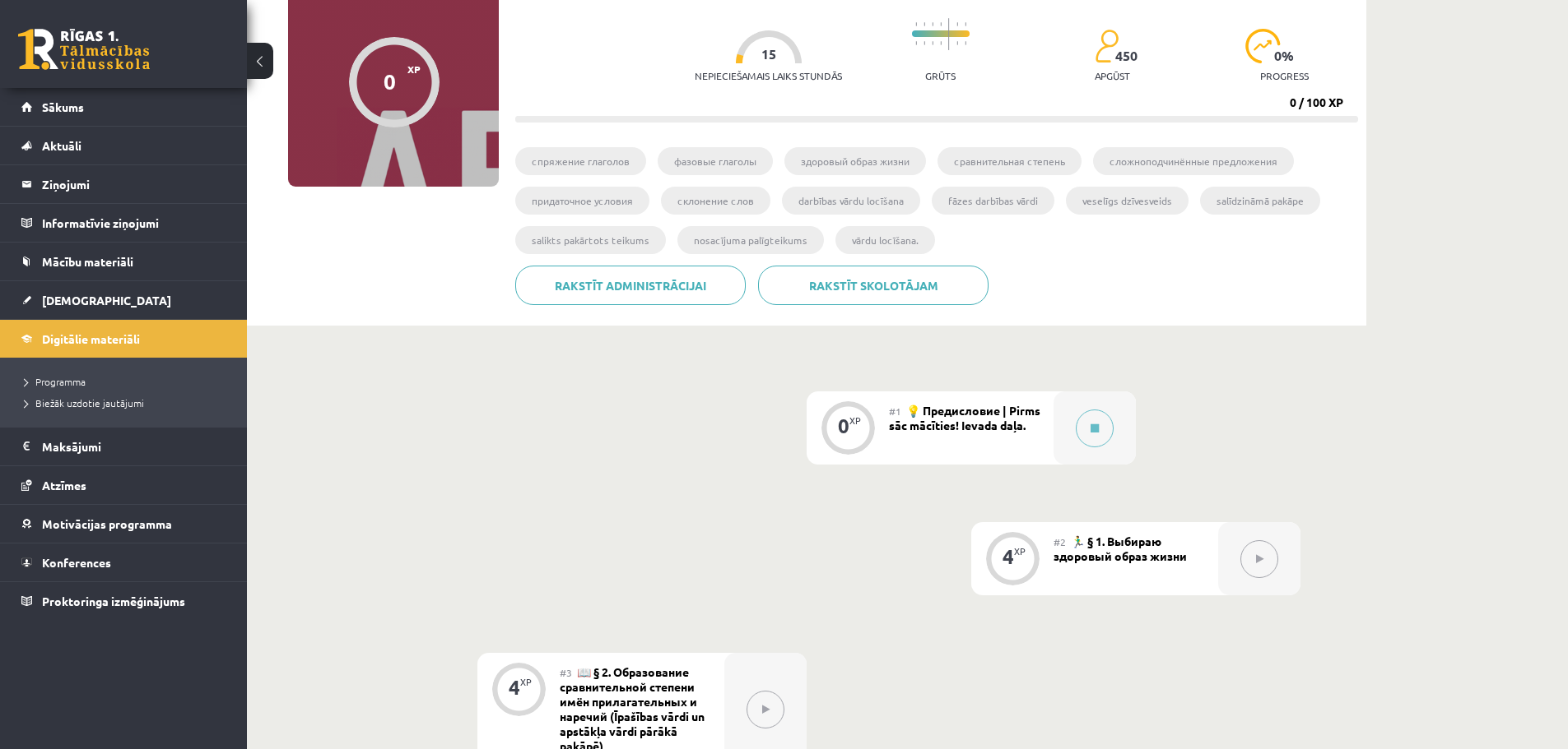
click at [55, 56] on link at bounding box center [84, 50] width 132 height 41
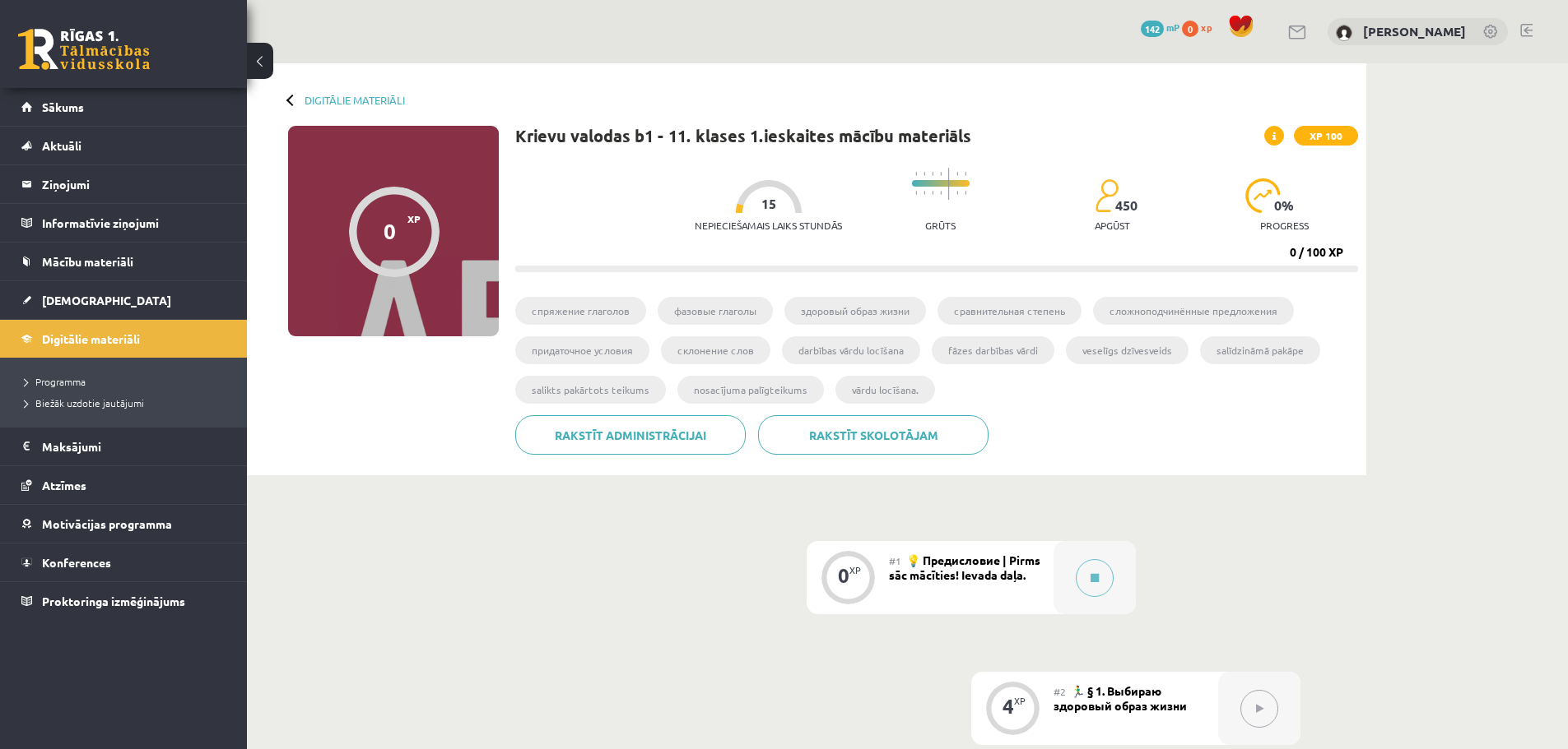
click at [1528, 31] on link at bounding box center [1526, 30] width 12 height 13
